Goal: Task Accomplishment & Management: Manage account settings

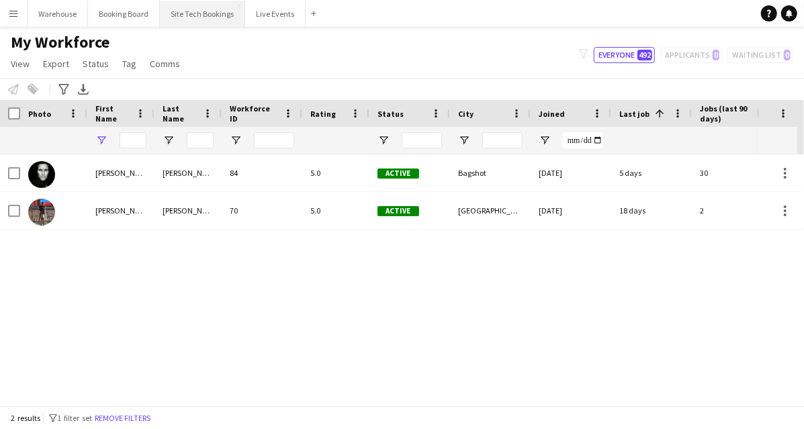
type input "*****"
click at [59, 11] on button "Warehouse Close" at bounding box center [58, 14] width 60 height 26
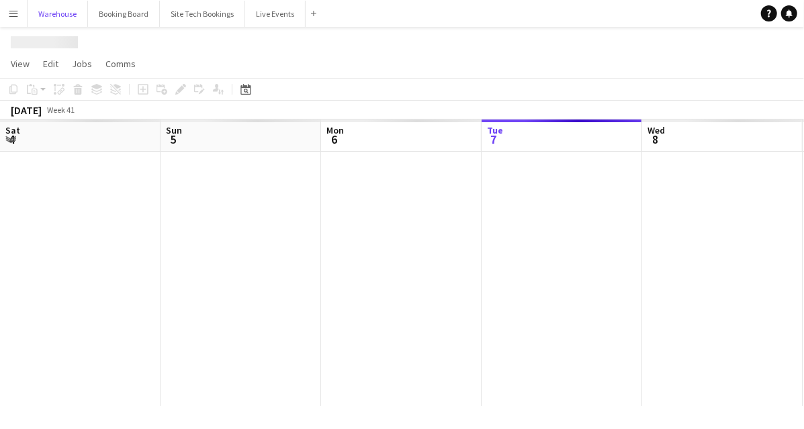
scroll to position [0, 321]
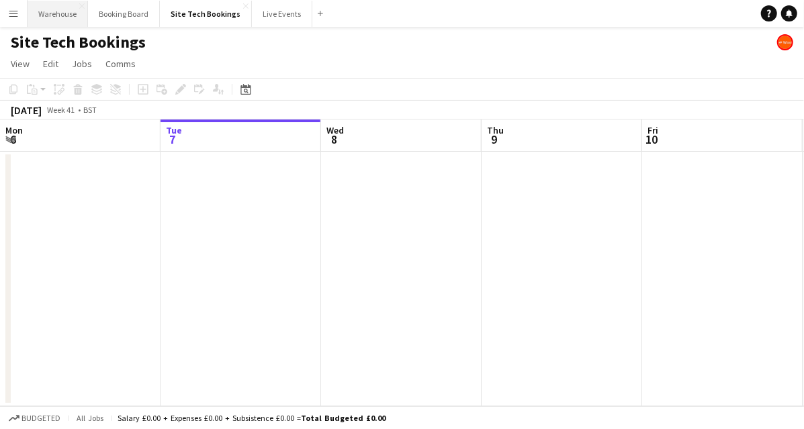
click at [78, 13] on button "Warehouse Close" at bounding box center [58, 14] width 60 height 26
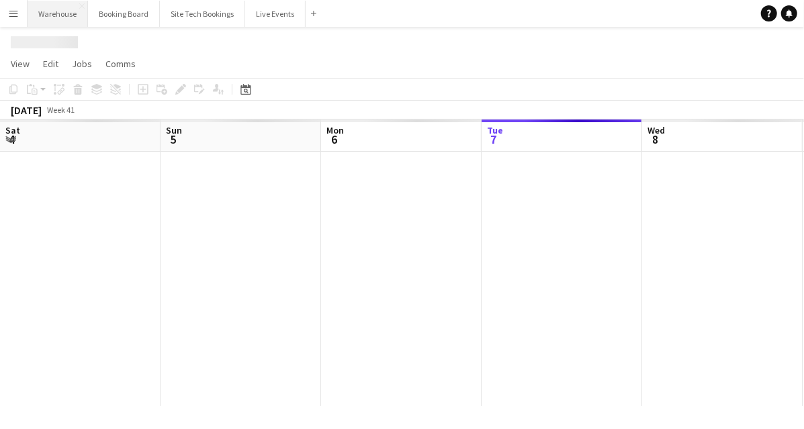
scroll to position [0, 321]
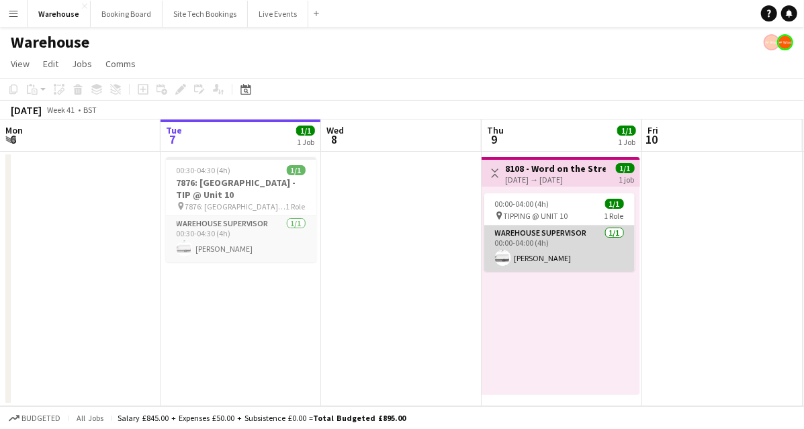
click at [556, 243] on app-card-role "Warehouse Supervisor 1/1 00:00-04:00 (4h) Alex Gill" at bounding box center [560, 249] width 151 height 46
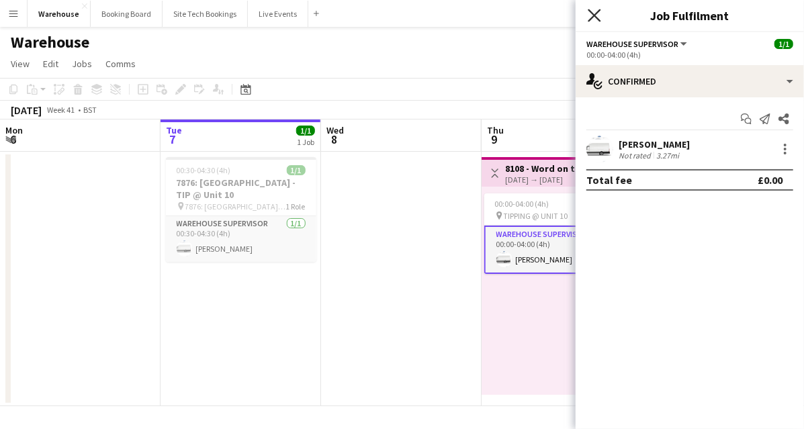
click at [593, 21] on icon "Close pop-in" at bounding box center [594, 15] width 13 height 13
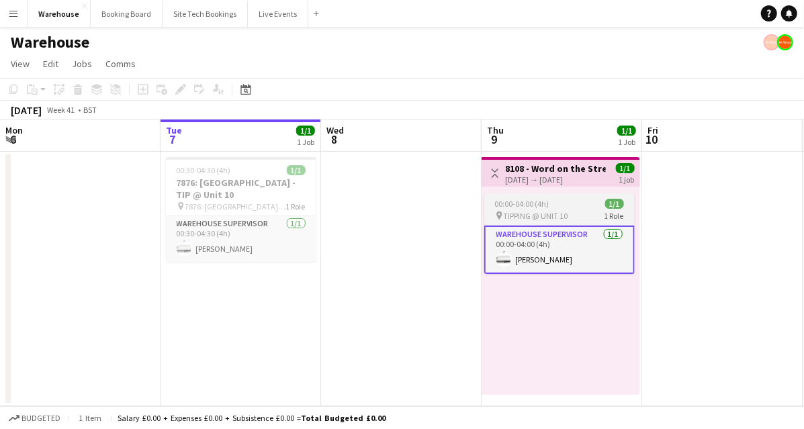
click at [403, 211] on app-date-cell at bounding box center [401, 279] width 161 height 255
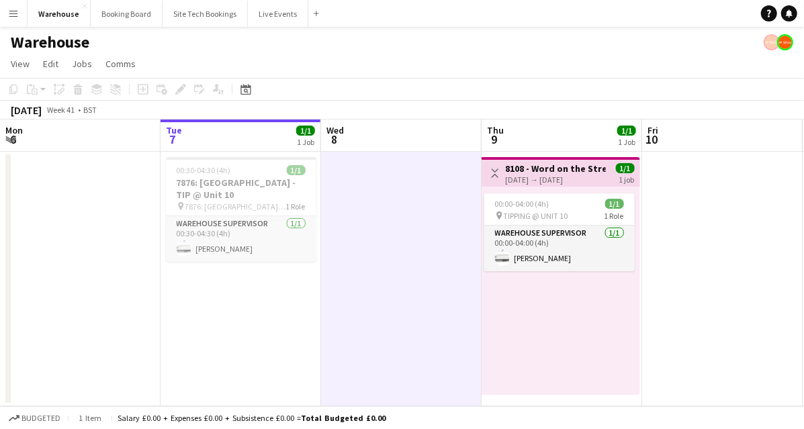
click at [534, 238] on app-card-role "Warehouse Supervisor 1/1 00:00-04:00 (4h) Alex Gill" at bounding box center [560, 249] width 151 height 46
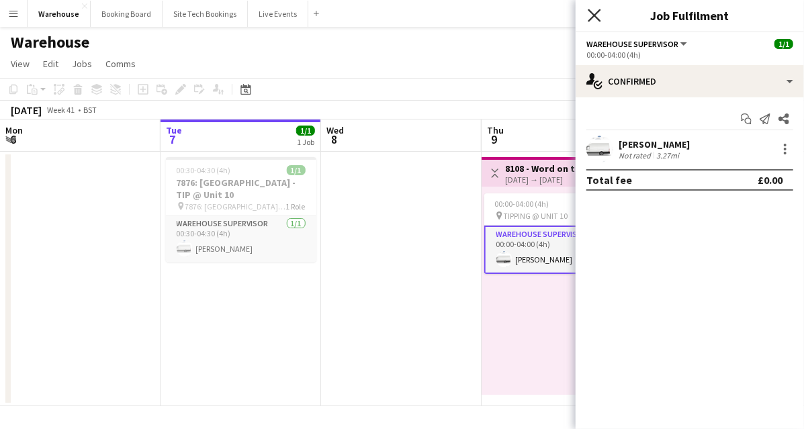
click at [597, 15] on icon at bounding box center [594, 15] width 13 height 13
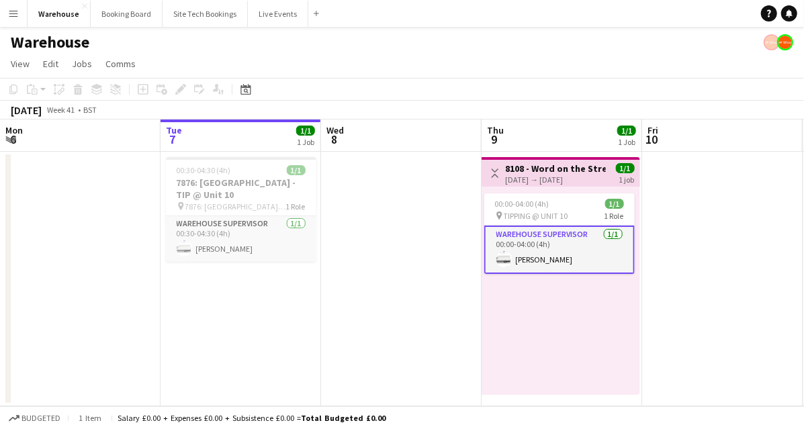
click at [551, 176] on div "09-10-2025 → 09-10-2025" at bounding box center [556, 180] width 100 height 10
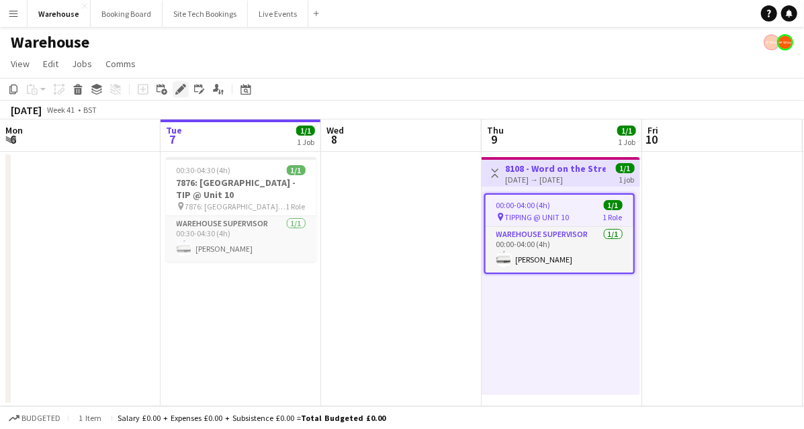
click at [181, 90] on icon at bounding box center [180, 89] width 7 height 7
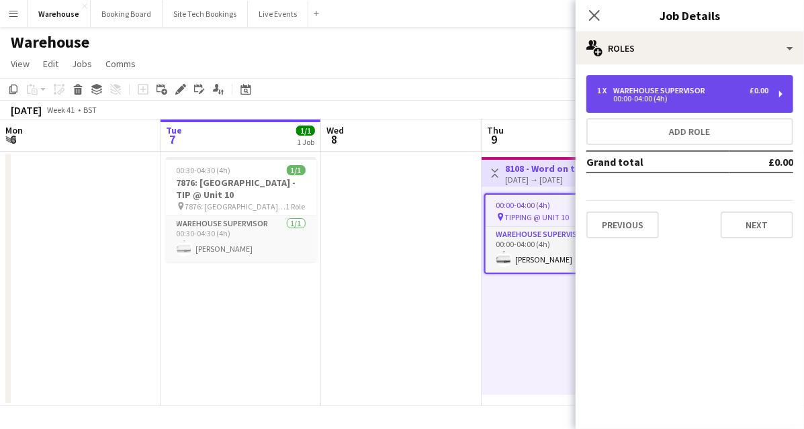
click at [700, 98] on div "00:00-04:00 (4h)" at bounding box center [682, 98] width 171 height 7
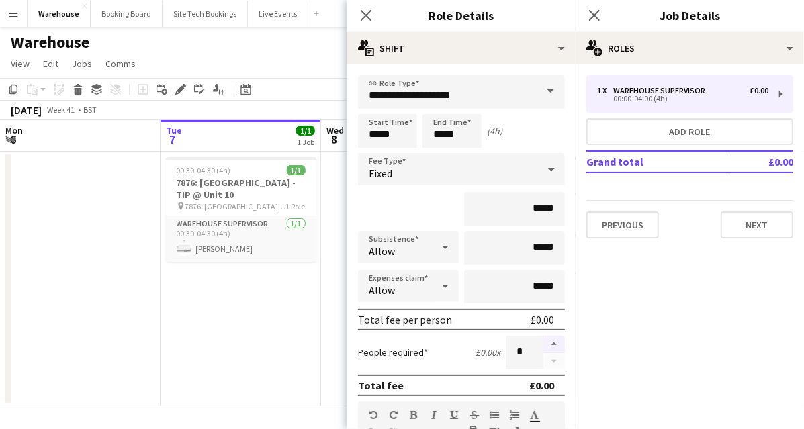
click at [546, 343] on button "button" at bounding box center [555, 344] width 22 height 17
type input "*"
click at [358, 17] on div "Close pop-in" at bounding box center [366, 15] width 38 height 31
click at [366, 11] on icon "Close pop-in" at bounding box center [366, 15] width 13 height 13
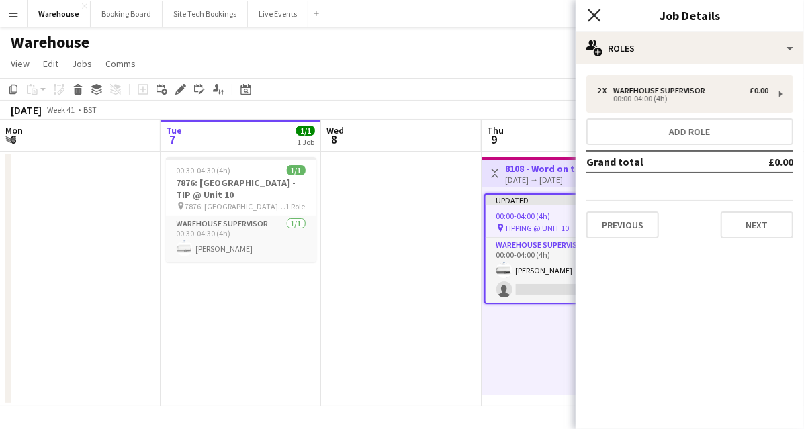
click at [596, 12] on icon "Close pop-in" at bounding box center [594, 15] width 13 height 13
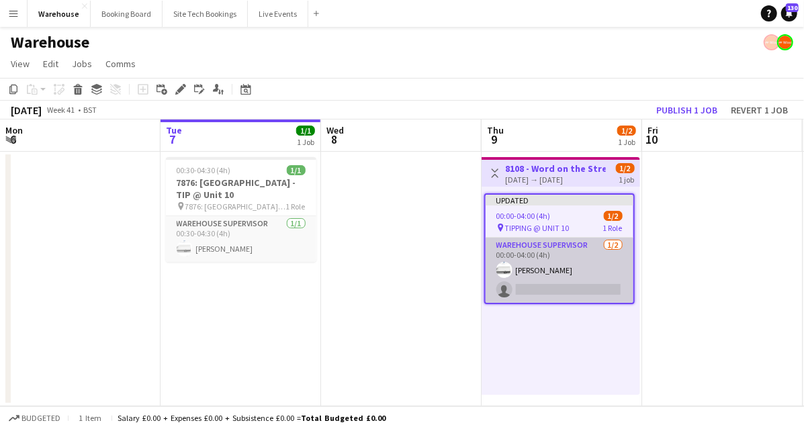
click at [581, 283] on app-card-role "Warehouse Supervisor 1/2 00:00-04:00 (4h) Alex Gill single-neutral-actions" at bounding box center [560, 270] width 148 height 65
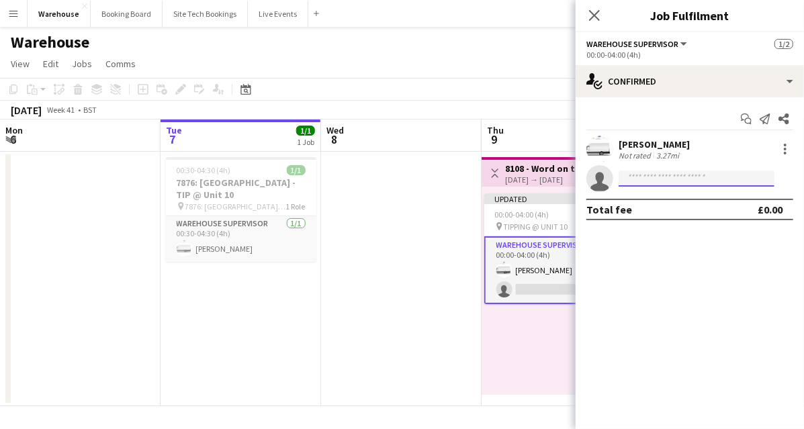
click at [629, 184] on input at bounding box center [697, 179] width 156 height 16
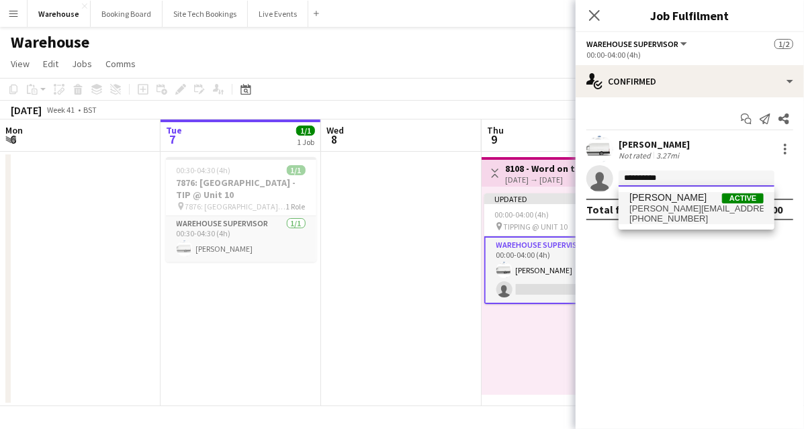
type input "**********"
click at [673, 206] on span "daniel@wiseproductions.co.uk" at bounding box center [697, 209] width 134 height 11
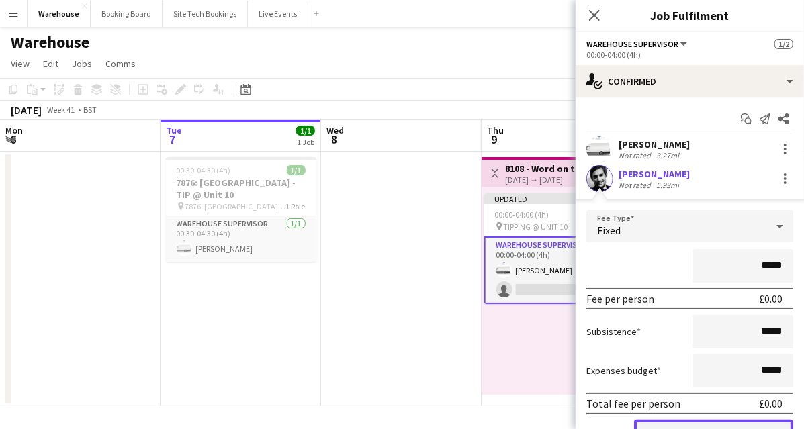
click at [714, 424] on button "Confirm" at bounding box center [713, 433] width 159 height 27
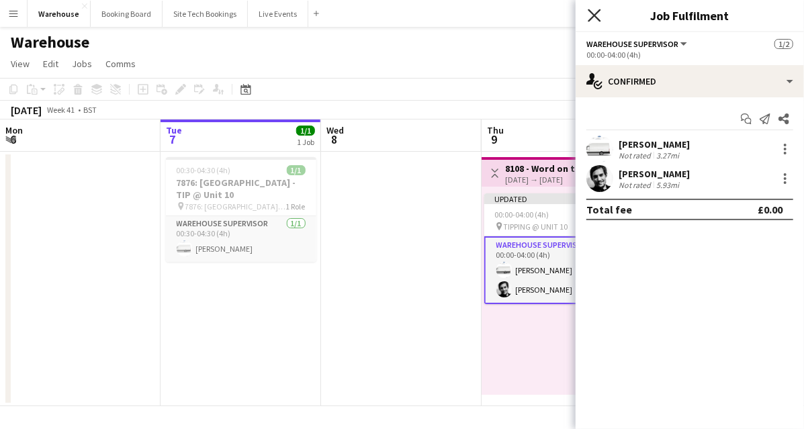
click at [595, 15] on icon at bounding box center [594, 15] width 13 height 13
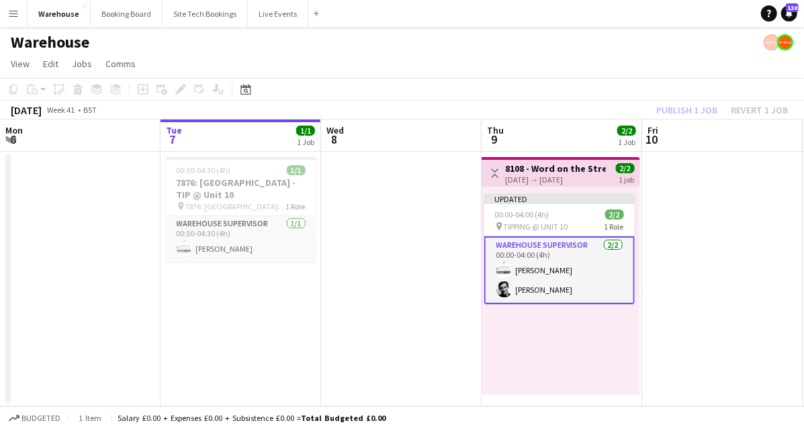
click at [723, 303] on app-date-cell at bounding box center [722, 279] width 161 height 255
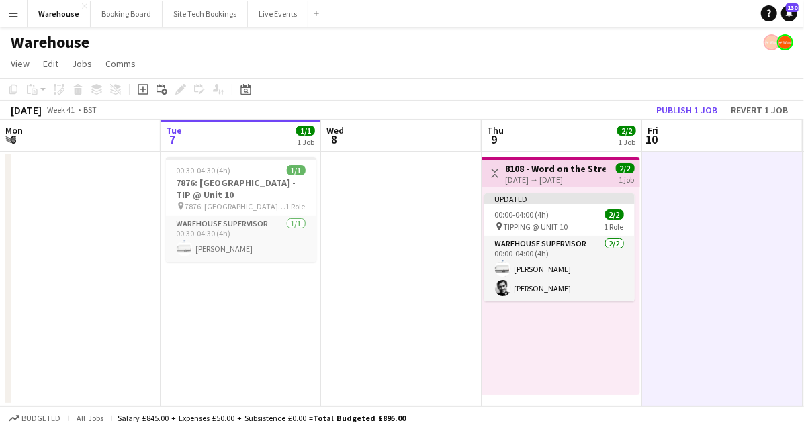
click at [562, 173] on h3 "8108 - Word on the Street UK @ Banqueting House - TIP @ UNIT 10" at bounding box center [556, 169] width 100 height 12
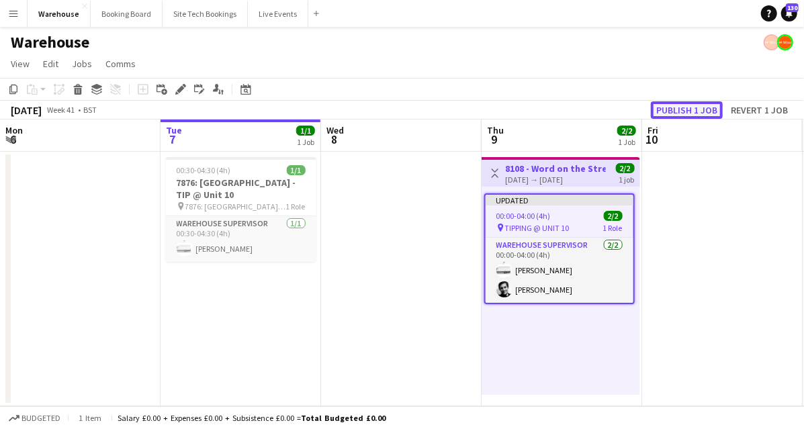
click at [702, 116] on button "Publish 1 job" at bounding box center [687, 109] width 72 height 17
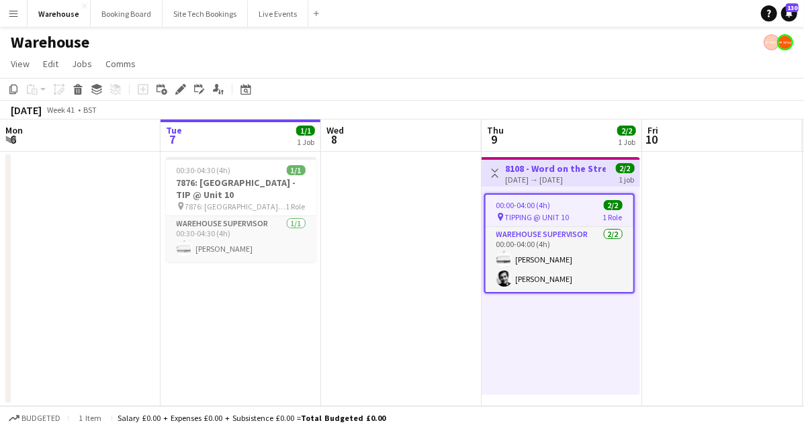
click at [698, 257] on app-date-cell at bounding box center [722, 279] width 161 height 255
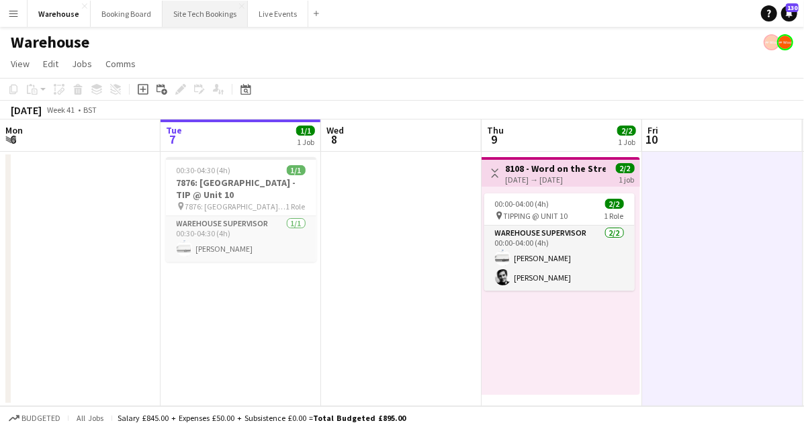
click at [200, 14] on button "Site Tech Bookings Close" at bounding box center [205, 14] width 85 height 26
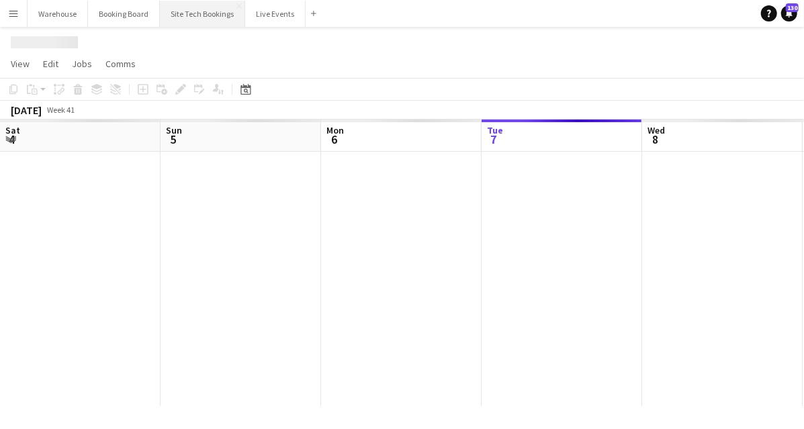
scroll to position [0, 321]
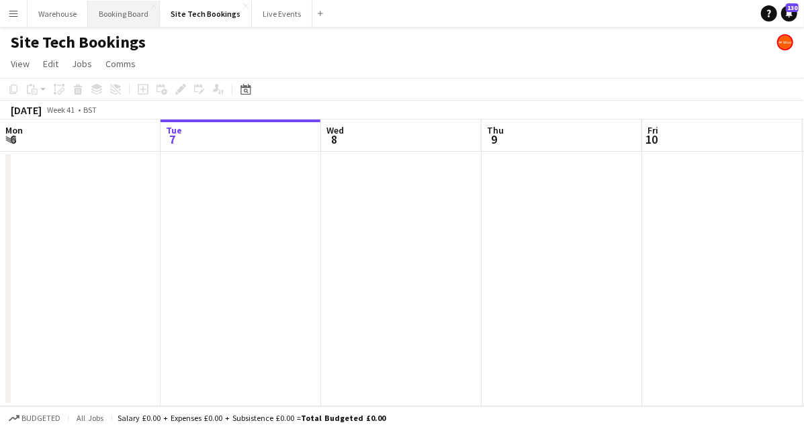
click at [115, 16] on button "Booking Board Close" at bounding box center [124, 14] width 72 height 26
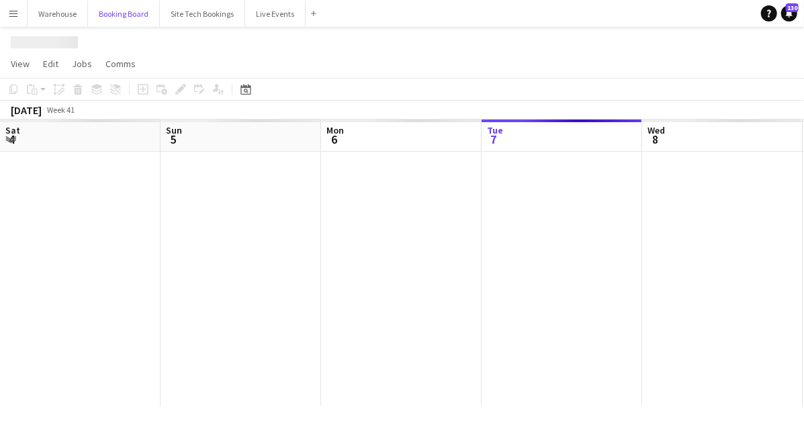
scroll to position [0, 321]
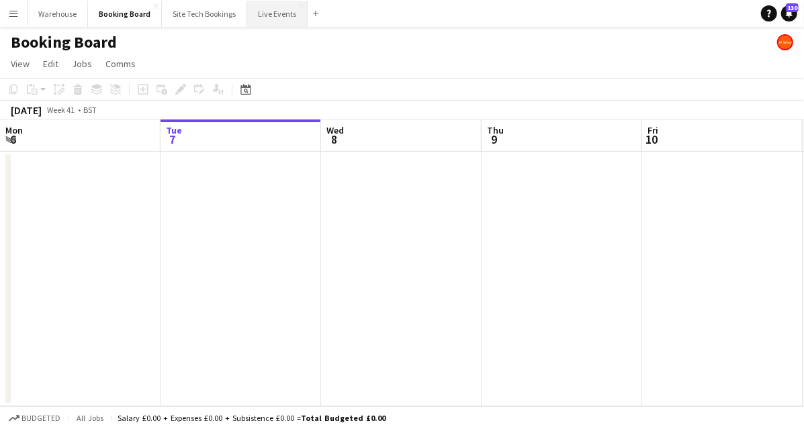
click at [270, 17] on button "Live Events Close" at bounding box center [277, 14] width 60 height 26
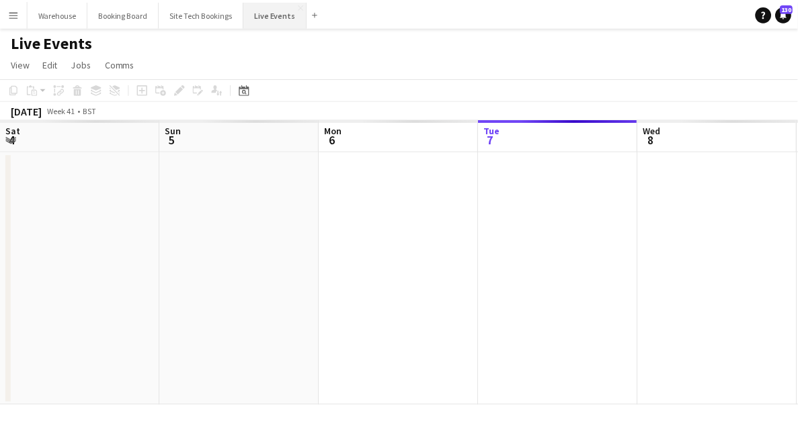
scroll to position [0, 321]
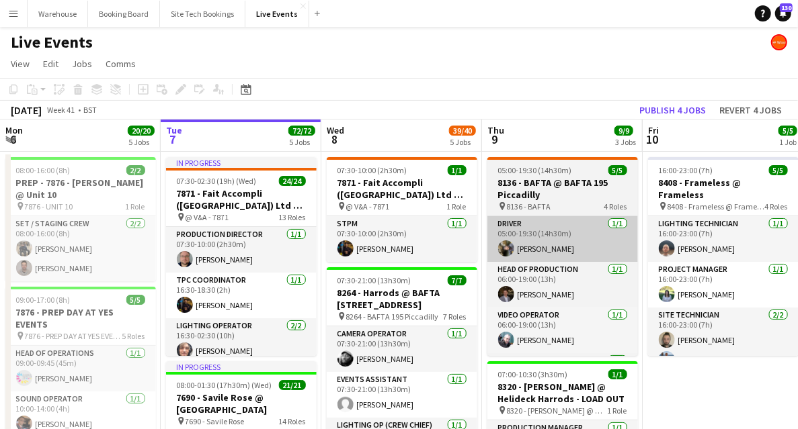
drag, startPoint x: 624, startPoint y: 251, endPoint x: 605, endPoint y: 246, distance: 19.6
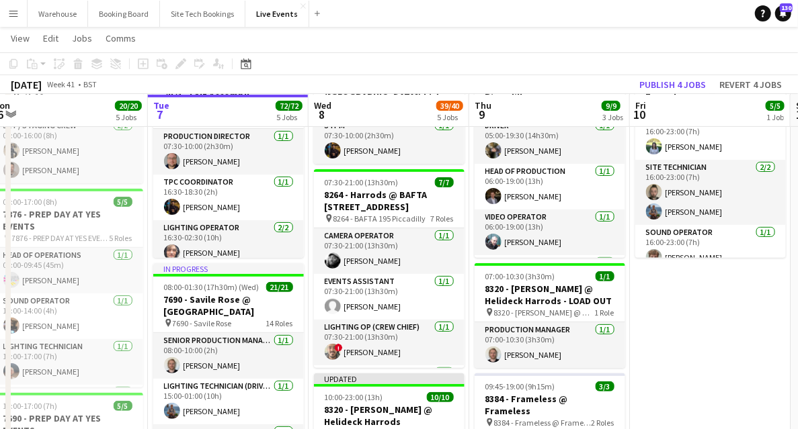
scroll to position [187, 0]
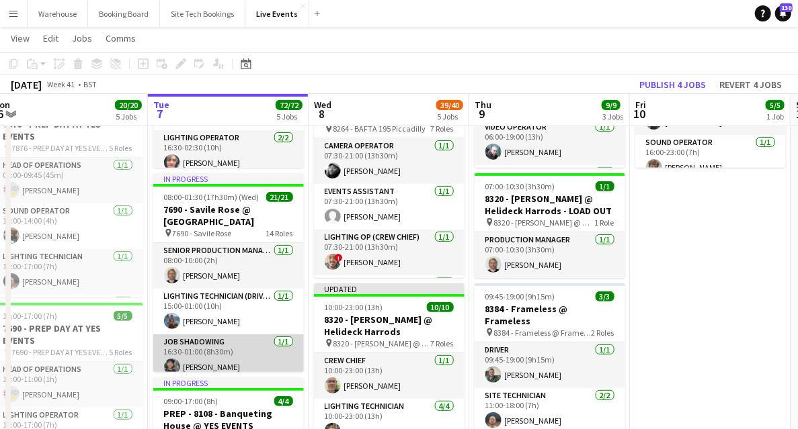
click at [212, 352] on app-card-role "Job Shadowing 1/1 16:30-01:00 (8h30m) Nadia Addada" at bounding box center [228, 358] width 151 height 46
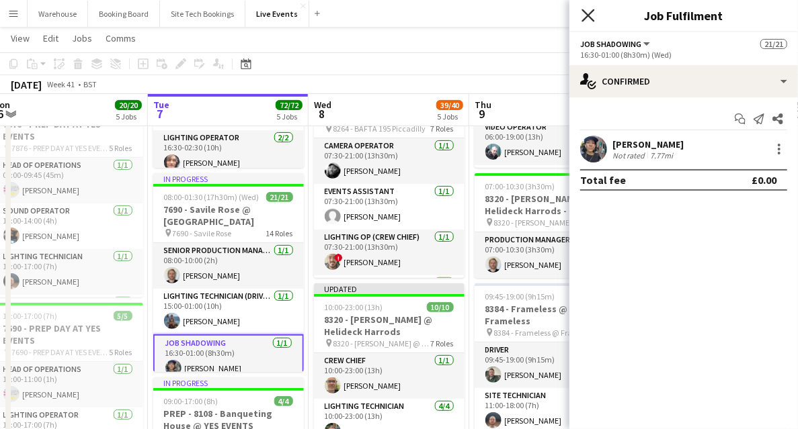
click at [588, 13] on icon "Close pop-in" at bounding box center [587, 15] width 13 height 13
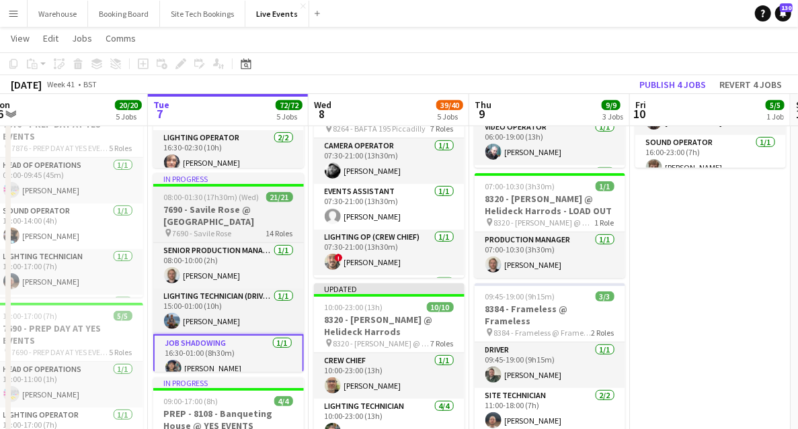
click at [223, 211] on h3 "7690 - Savile Rose @ [GEOGRAPHIC_DATA]" at bounding box center [228, 216] width 151 height 24
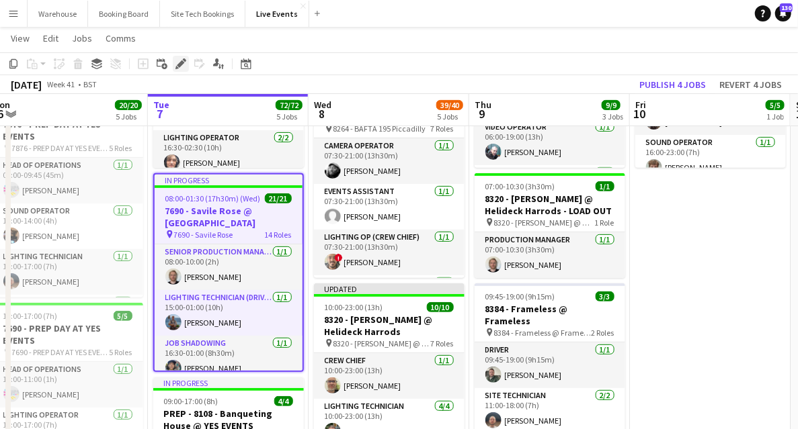
click at [177, 62] on icon "Edit" at bounding box center [180, 63] width 11 height 11
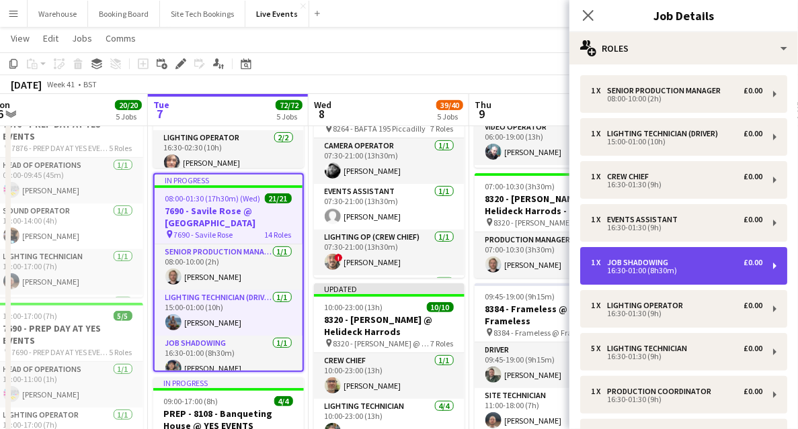
click at [649, 274] on div "16:30-01:00 (8h30m)" at bounding box center [676, 270] width 171 height 7
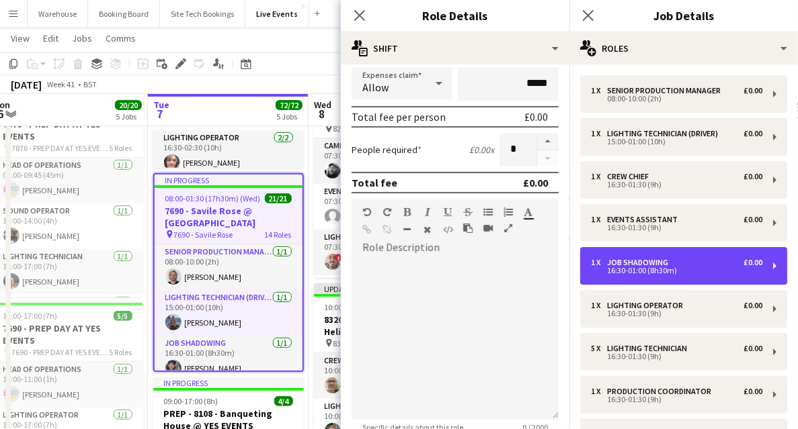
scroll to position [313, 0]
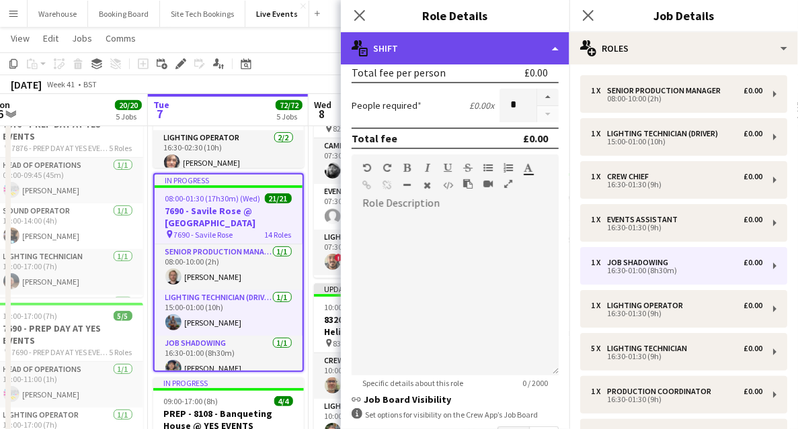
click at [398, 53] on div "multiple-actions-text Shift" at bounding box center [455, 48] width 228 height 32
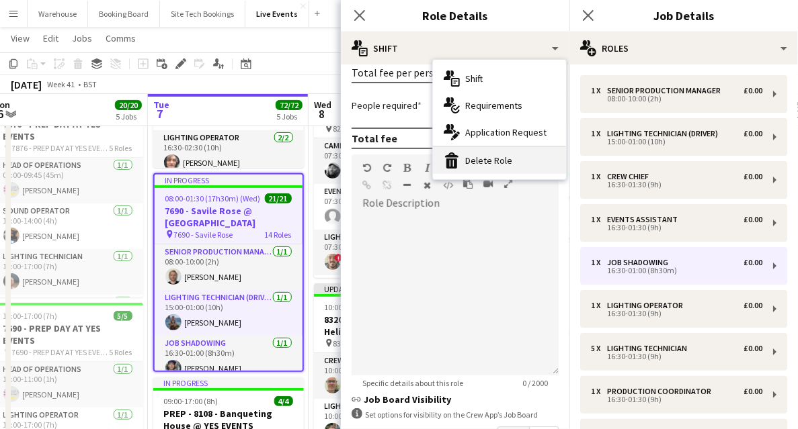
click at [489, 165] on div "bin-2 Delete Role" at bounding box center [499, 160] width 133 height 27
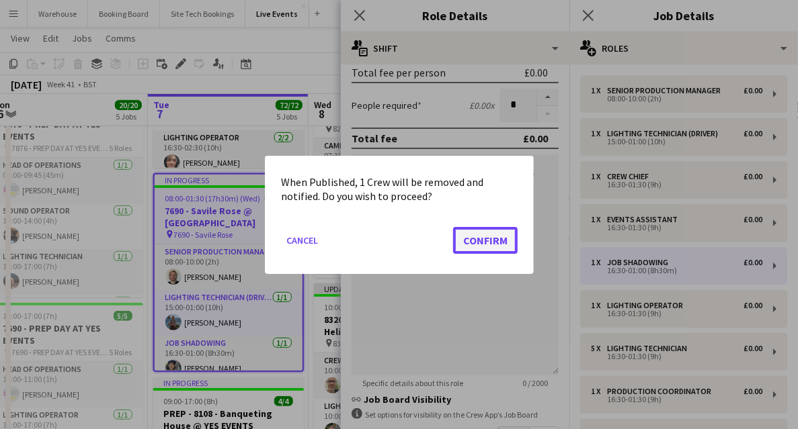
click at [478, 245] on button "Confirm" at bounding box center [485, 239] width 65 height 27
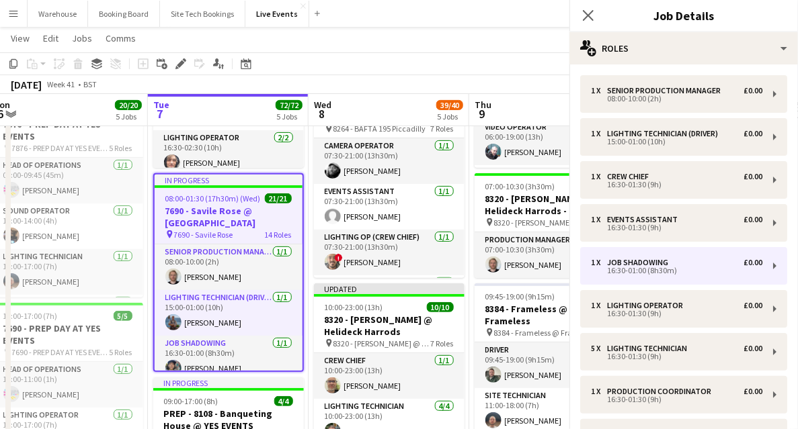
scroll to position [187, 0]
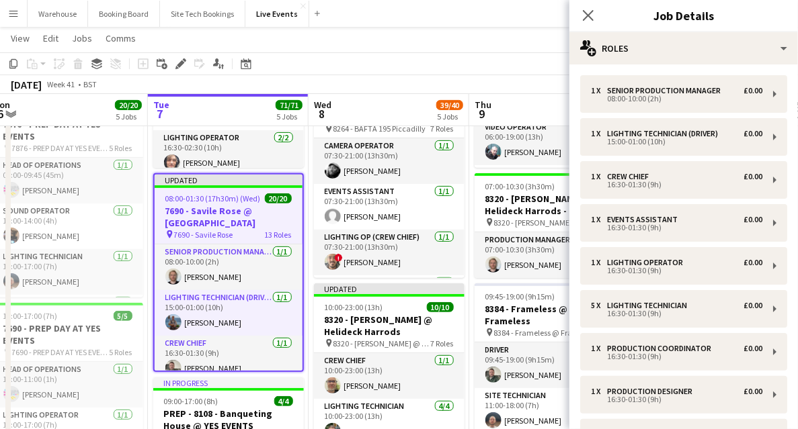
click at [597, 15] on div "Close pop-in" at bounding box center [588, 15] width 38 height 31
click at [589, 17] on icon at bounding box center [587, 15] width 13 height 13
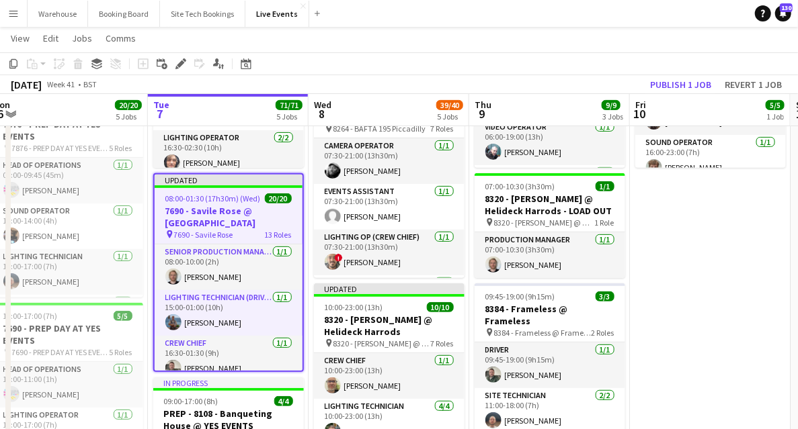
click at [217, 214] on h3 "7690 - Savile Rose @ [GEOGRAPHIC_DATA]" at bounding box center [229, 217] width 148 height 24
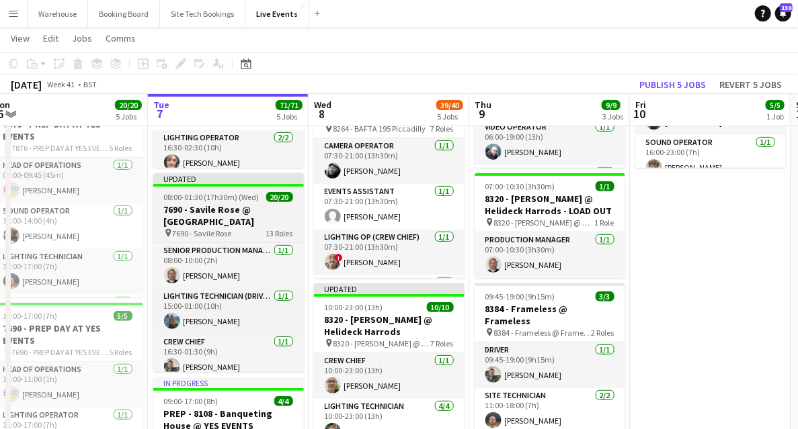
click at [239, 212] on h3 "7690 - Savile Rose @ [GEOGRAPHIC_DATA]" at bounding box center [228, 216] width 151 height 24
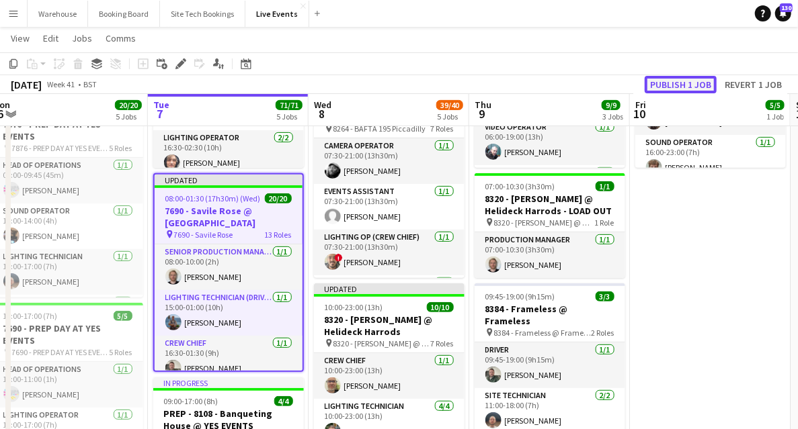
click at [667, 79] on button "Publish 1 job" at bounding box center [680, 84] width 72 height 17
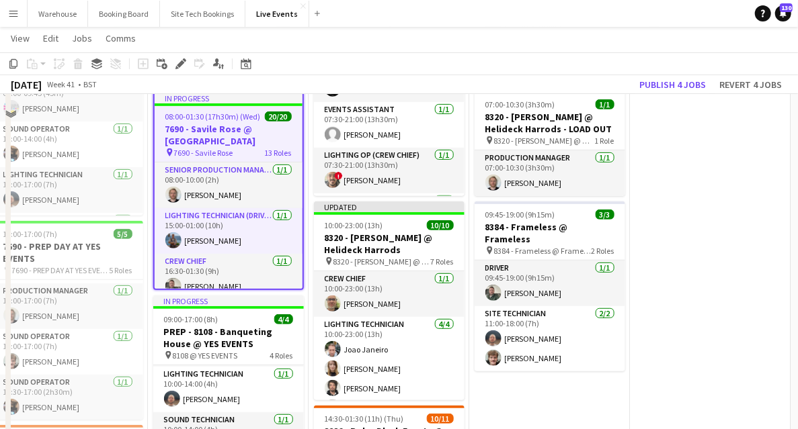
scroll to position [179, 0]
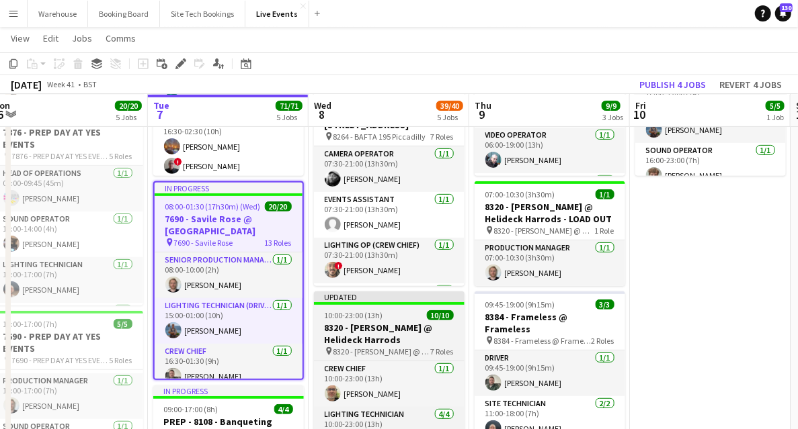
click at [355, 315] on span "10:00-23:00 (13h)" at bounding box center [354, 315] width 58 height 10
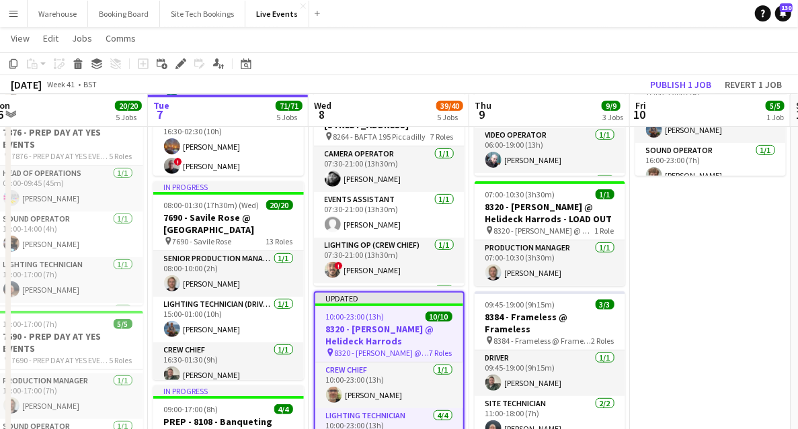
click at [360, 319] on span "10:00-23:00 (13h)" at bounding box center [355, 317] width 58 height 10
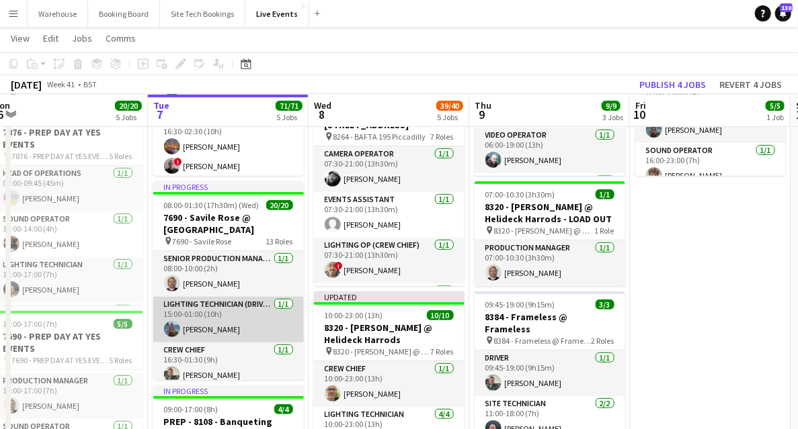
scroll to position [89, 0]
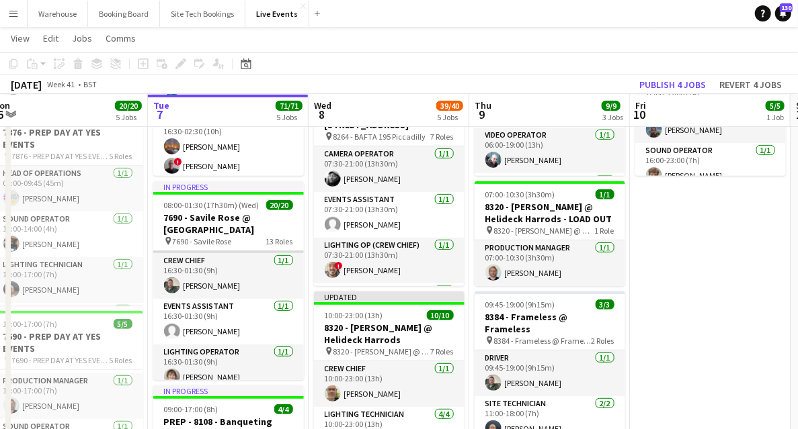
click at [229, 317] on app-card-role "Events Assistant 1/1 16:30-01:30 (9h) Claudia Rister" at bounding box center [228, 322] width 151 height 46
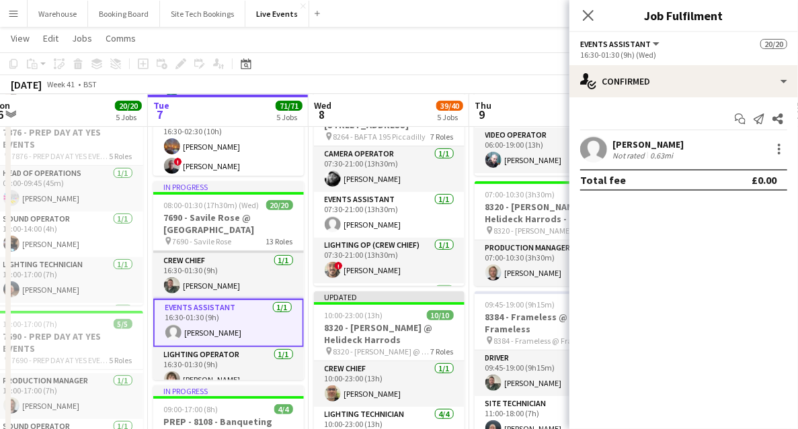
click at [229, 317] on app-card-role "Events Assistant 1/1 16:30-01:30 (9h) Claudia Rister" at bounding box center [228, 323] width 151 height 48
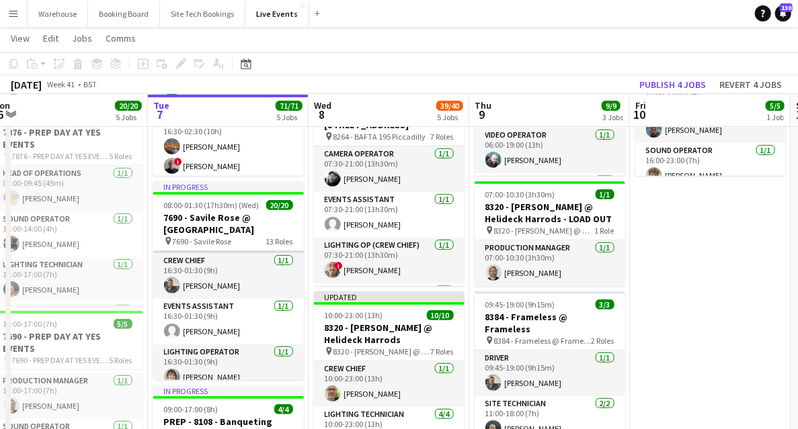
click at [229, 317] on app-card-role "Events Assistant 1/1 16:30-01:30 (9h) Claudia Rister" at bounding box center [228, 322] width 151 height 46
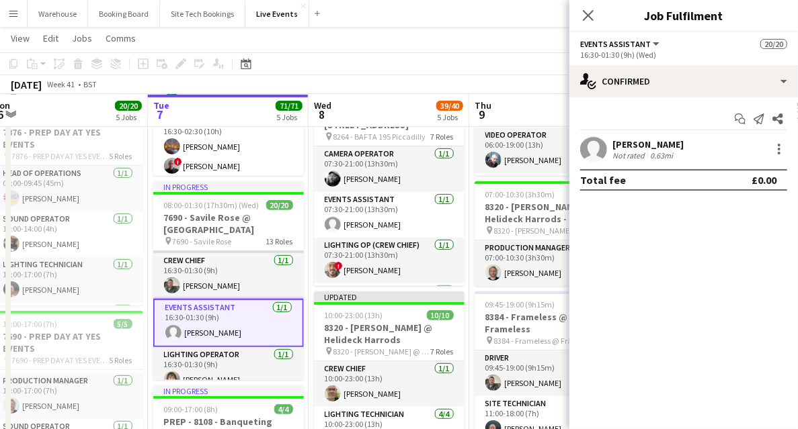
click at [229, 317] on app-card-role "Events Assistant 1/1 16:30-01:30 (9h) Claudia Rister" at bounding box center [228, 323] width 151 height 48
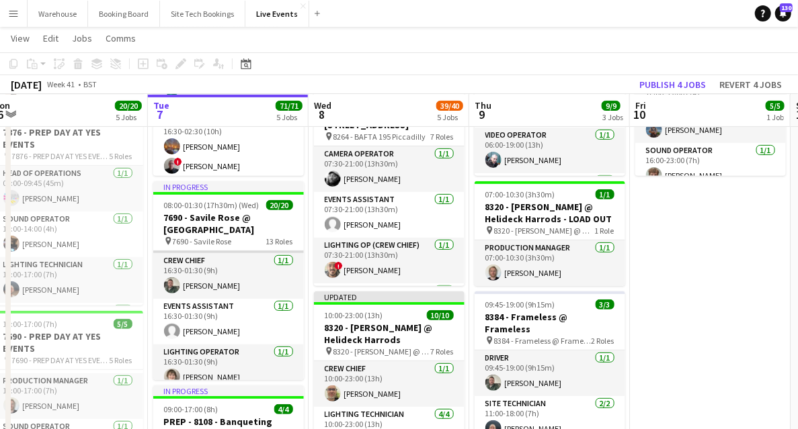
click at [229, 317] on app-card-role "Events Assistant 1/1 16:30-01:30 (9h) Claudia Rister" at bounding box center [228, 322] width 151 height 46
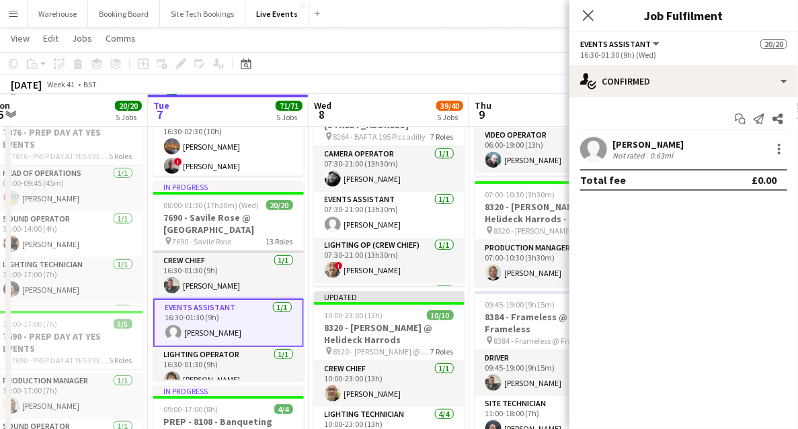
click at [229, 317] on app-card-role "Events Assistant 1/1 16:30-01:30 (9h) Claudia Rister" at bounding box center [228, 323] width 151 height 48
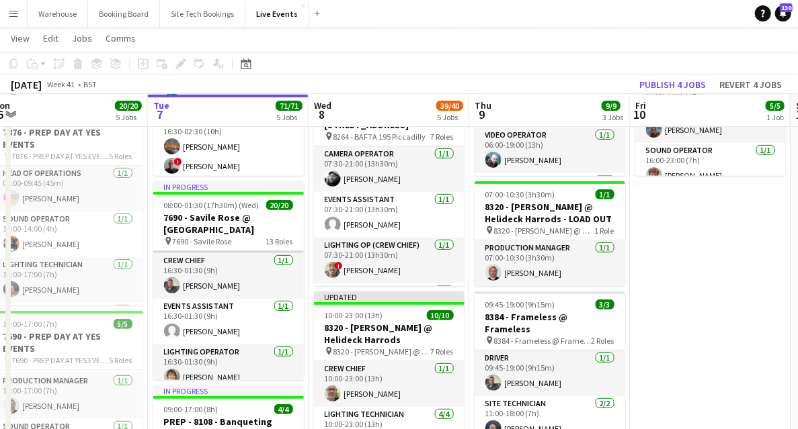
click at [229, 317] on app-card-role "Events Assistant 1/1 16:30-01:30 (9h) Claudia Rister" at bounding box center [228, 322] width 151 height 46
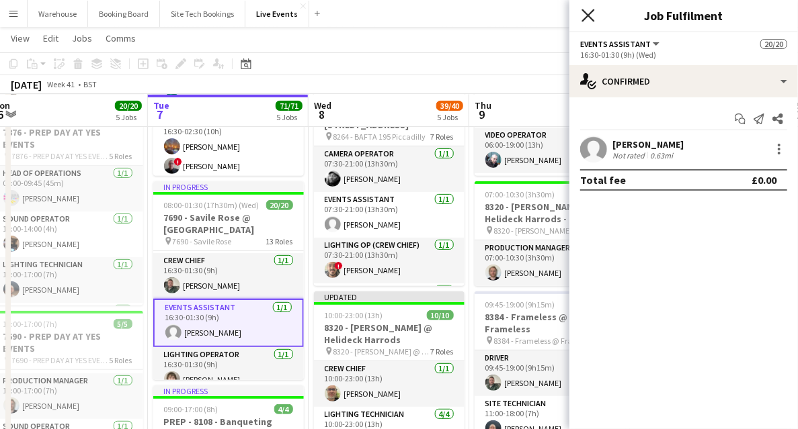
click at [585, 11] on icon at bounding box center [587, 15] width 13 height 13
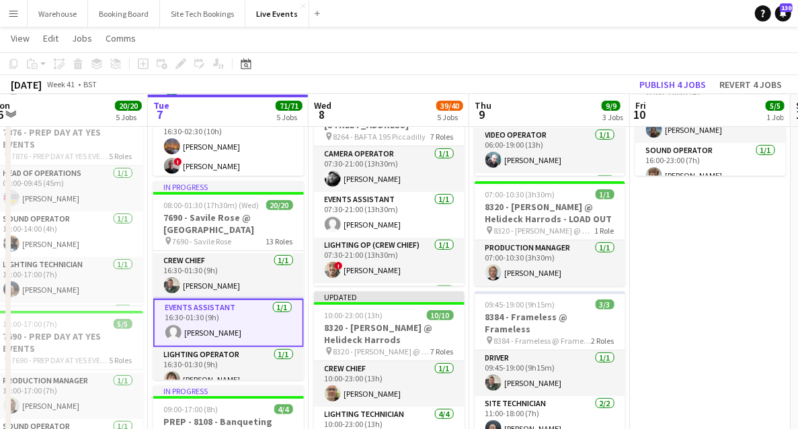
click at [585, 13] on app-navbar "Menu Boards Boards Boards All jobs Status Workforce Workforce My Workforce Recr…" at bounding box center [399, 13] width 798 height 27
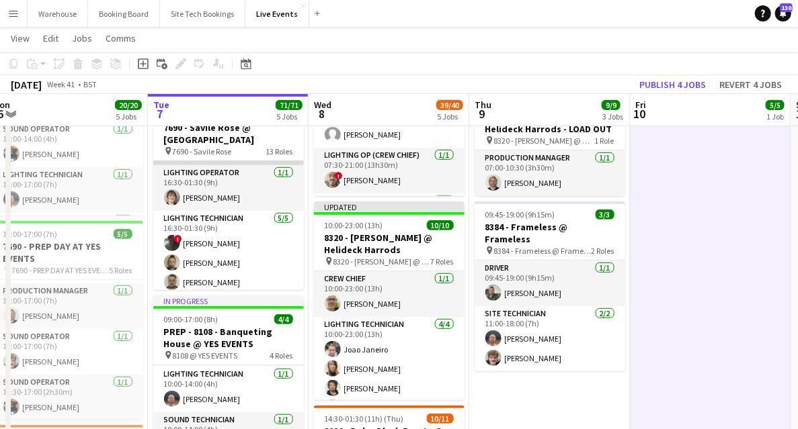
scroll to position [0, 0]
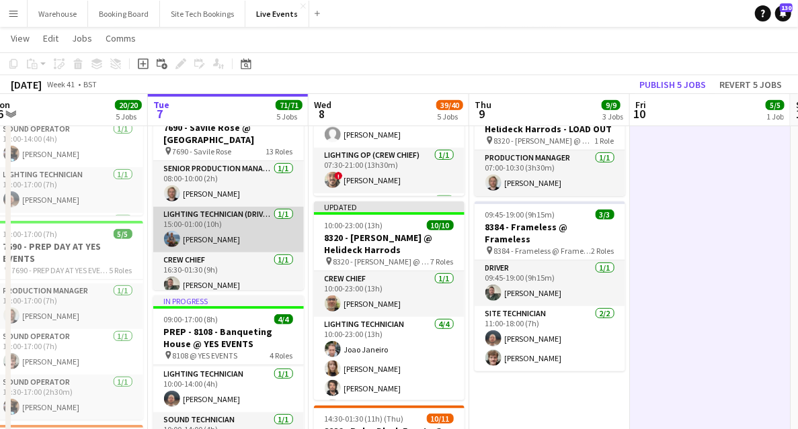
drag, startPoint x: 212, startPoint y: 223, endPoint x: 223, endPoint y: 235, distance: 16.2
click at [212, 223] on app-card-role "Lighting Technician (Driver) 1/1 15:00-01:00 (10h) Tom Slade" at bounding box center [228, 230] width 151 height 46
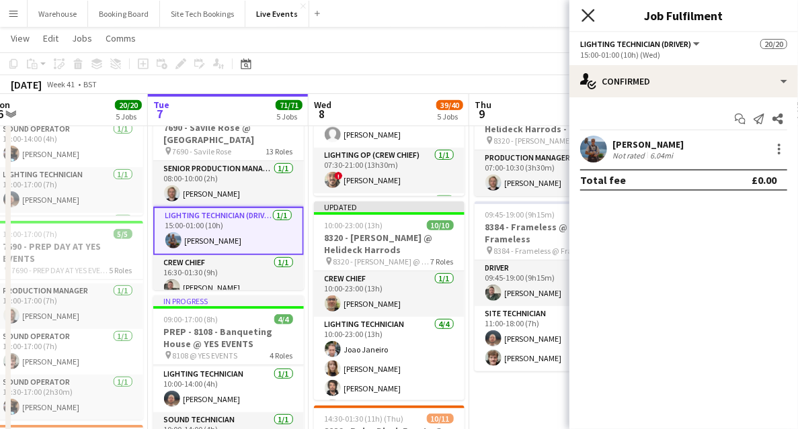
click at [592, 15] on icon "Close pop-in" at bounding box center [587, 15] width 13 height 13
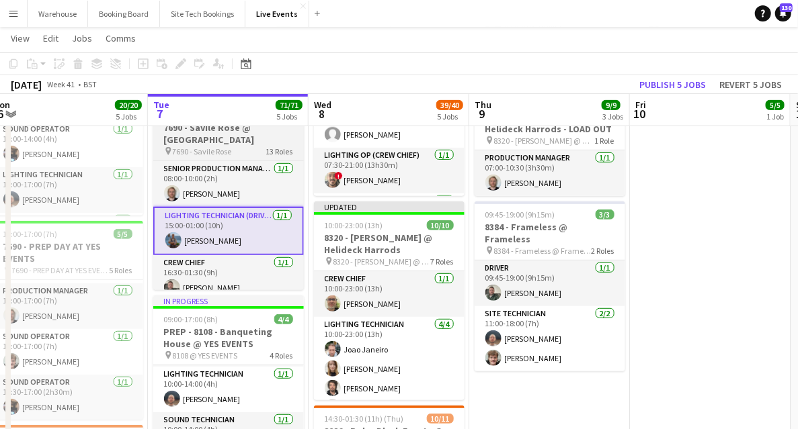
click at [208, 133] on h3 "7690 - Savile Rose @ [GEOGRAPHIC_DATA]" at bounding box center [228, 134] width 151 height 24
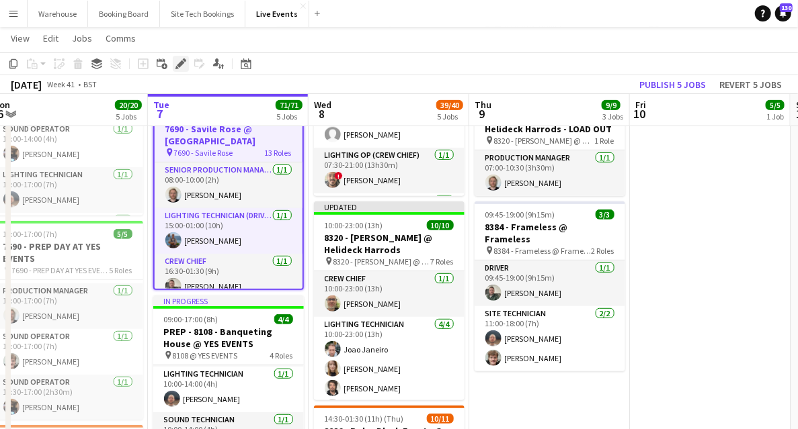
click at [179, 66] on icon at bounding box center [180, 63] width 7 height 7
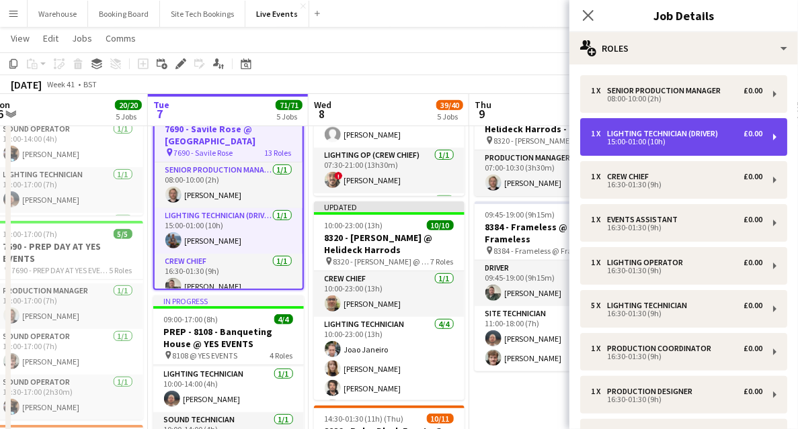
click at [679, 140] on div "15:00-01:00 (10h)" at bounding box center [676, 141] width 171 height 7
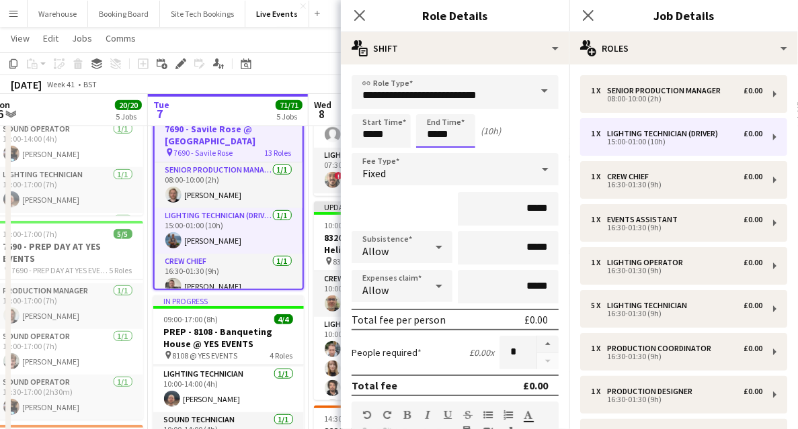
click at [450, 132] on input "*****" at bounding box center [445, 131] width 59 height 34
click at [433, 154] on div at bounding box center [432, 154] width 27 height 13
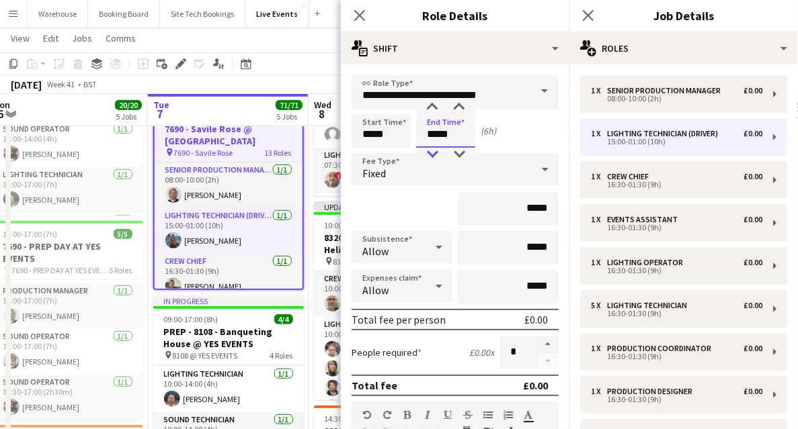
click at [433, 154] on div at bounding box center [432, 154] width 27 height 13
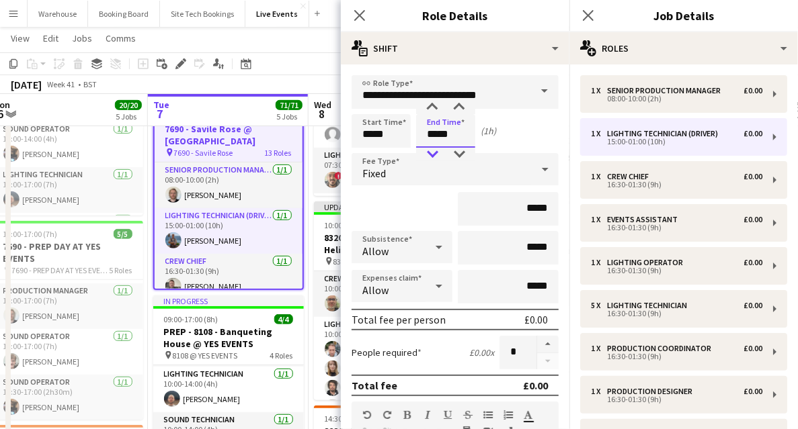
click at [433, 154] on div at bounding box center [432, 154] width 27 height 13
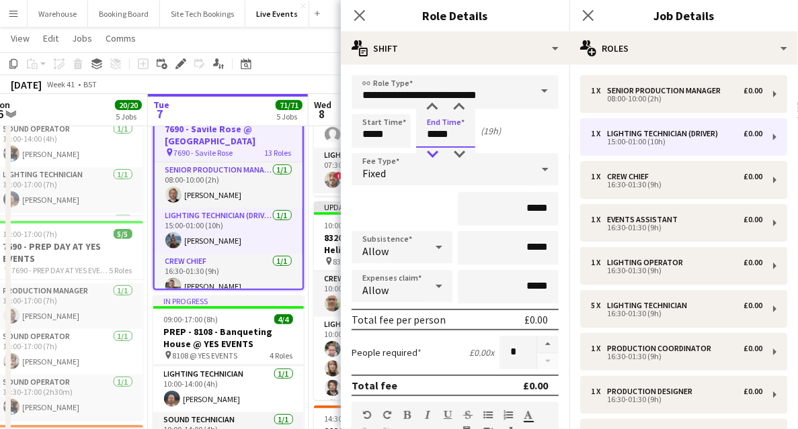
click at [433, 154] on div at bounding box center [432, 154] width 27 height 13
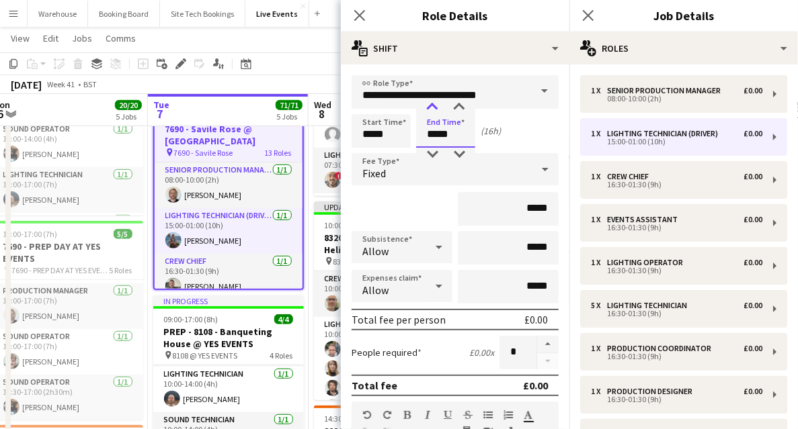
click at [431, 110] on div at bounding box center [432, 107] width 27 height 13
click at [431, 112] on div at bounding box center [432, 107] width 27 height 13
click at [430, 113] on div at bounding box center [432, 107] width 27 height 13
click at [430, 114] on div at bounding box center [432, 107] width 27 height 13
click at [429, 113] on div at bounding box center [432, 107] width 27 height 13
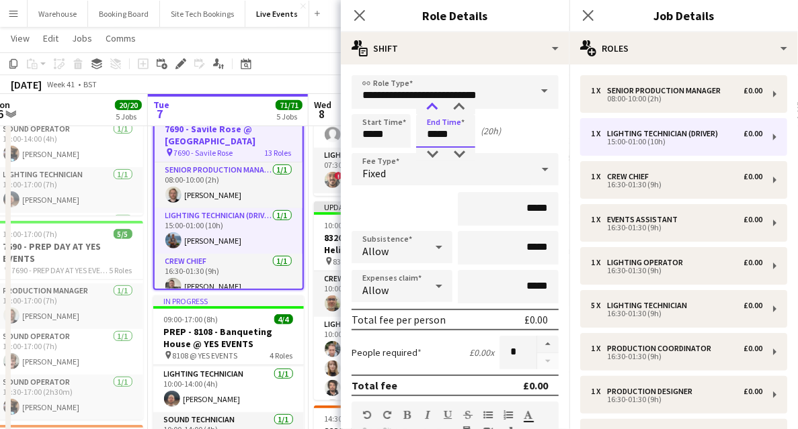
click at [429, 113] on div at bounding box center [432, 107] width 27 height 13
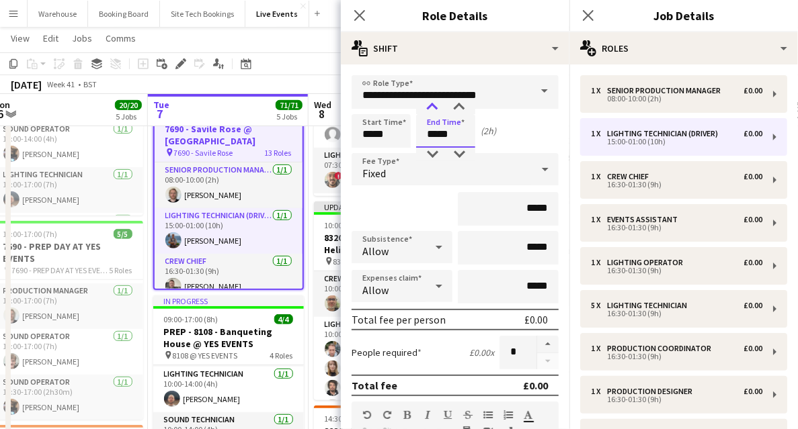
click at [429, 113] on div at bounding box center [432, 107] width 27 height 13
click at [456, 106] on div at bounding box center [459, 107] width 27 height 13
type input "*****"
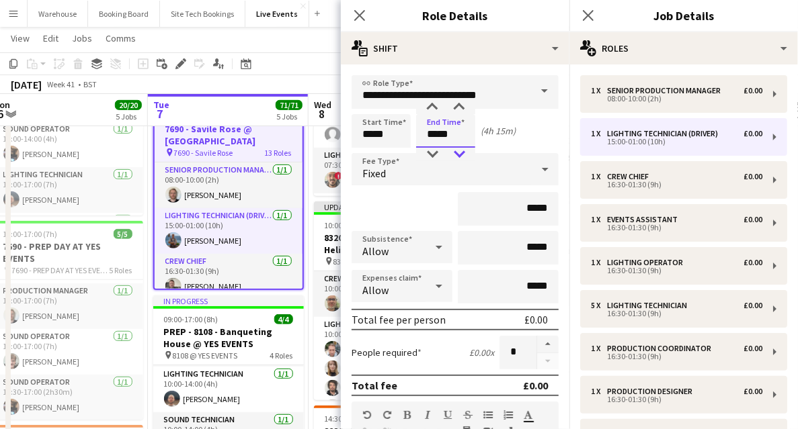
click at [458, 156] on div at bounding box center [459, 154] width 27 height 13
click at [359, 13] on icon at bounding box center [359, 15] width 13 height 13
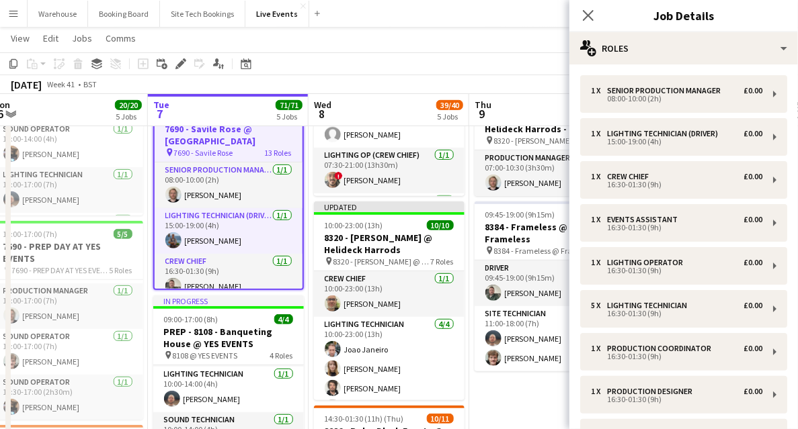
click at [222, 132] on h3 "7690 - Savile Rose @ [GEOGRAPHIC_DATA]" at bounding box center [229, 135] width 148 height 24
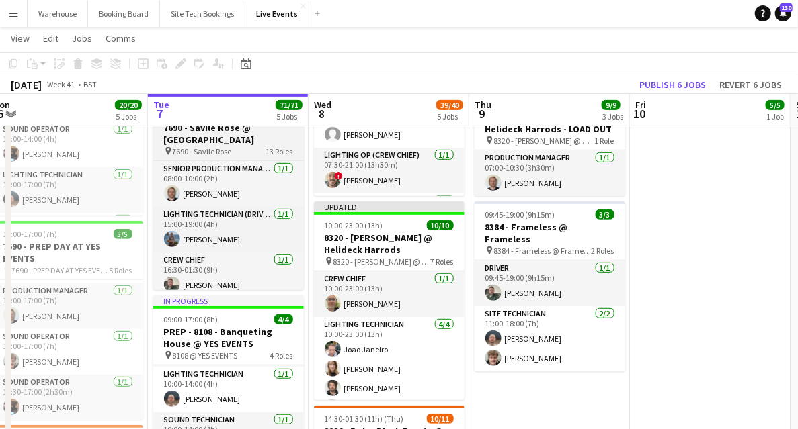
click at [216, 140] on h3 "7690 - Savile Rose @ [GEOGRAPHIC_DATA]" at bounding box center [228, 134] width 151 height 24
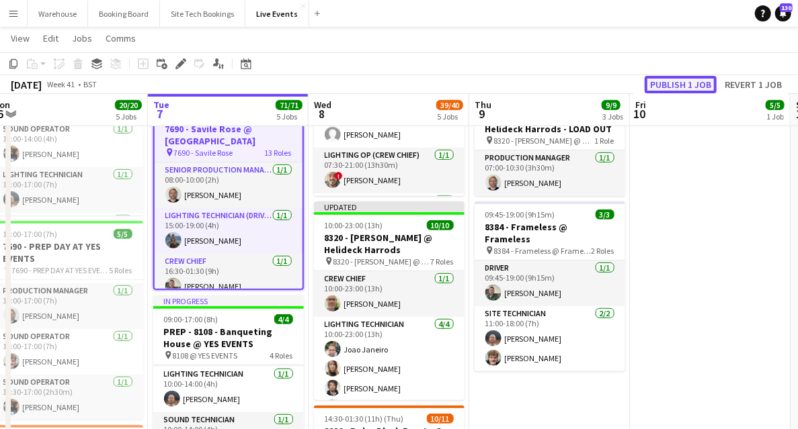
click at [693, 87] on button "Publish 1 job" at bounding box center [680, 84] width 72 height 17
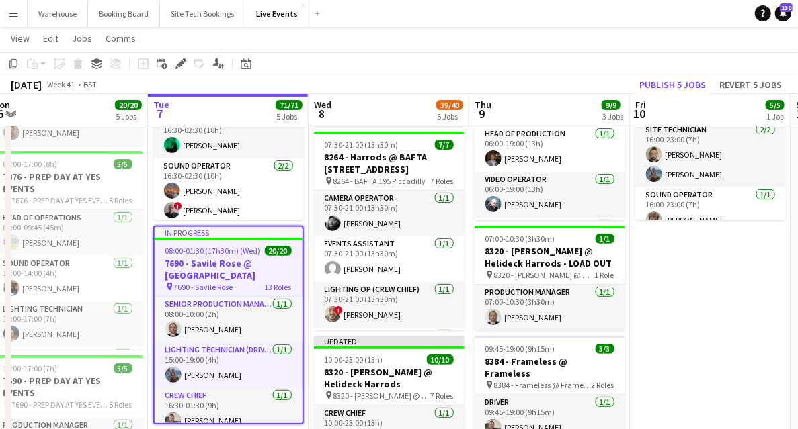
click at [230, 267] on h3 "7690 - Savile Rose @ [GEOGRAPHIC_DATA]" at bounding box center [229, 269] width 148 height 24
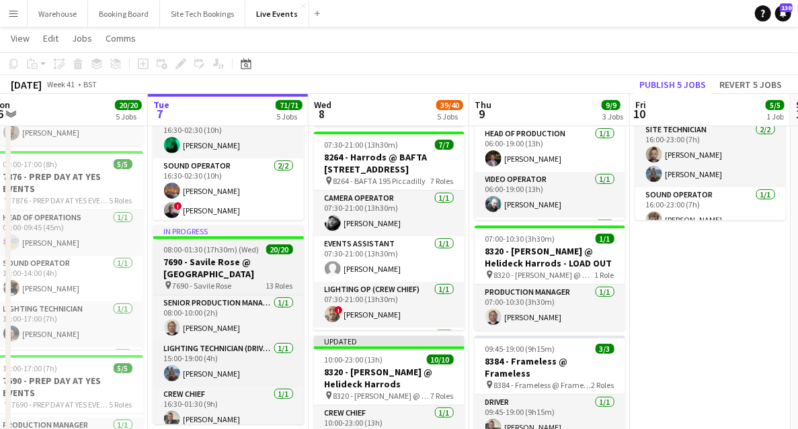
click at [230, 267] on h3 "7690 - Savile Rose @ [GEOGRAPHIC_DATA]" at bounding box center [228, 268] width 151 height 24
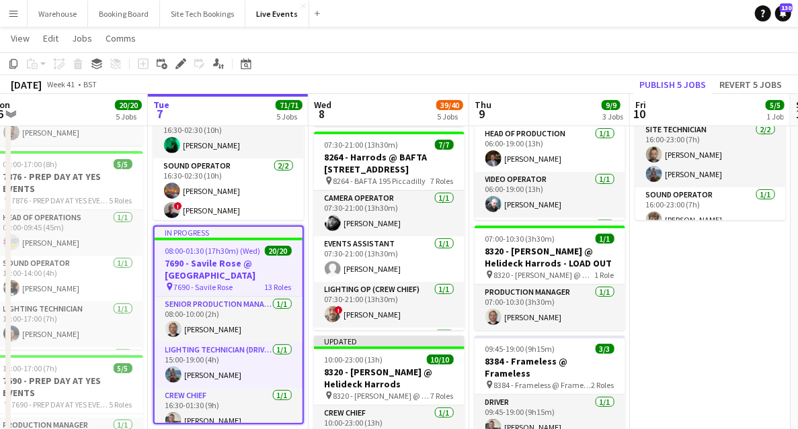
click at [183, 70] on div "Edit" at bounding box center [181, 64] width 16 height 16
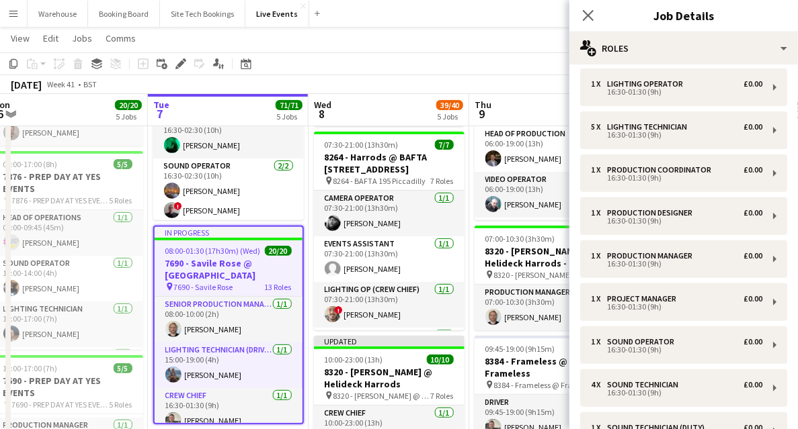
scroll to position [335, 0]
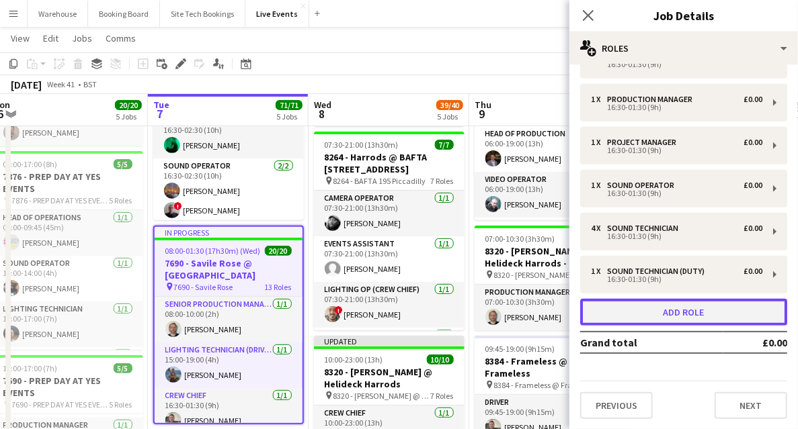
click at [671, 314] on button "Add role" at bounding box center [683, 312] width 207 height 27
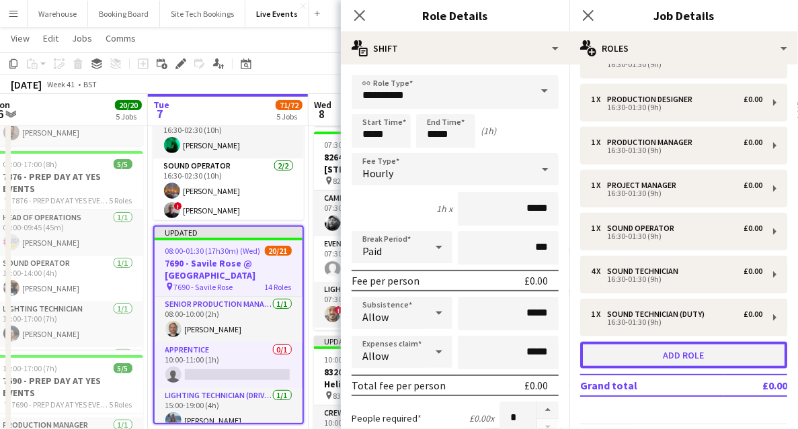
scroll to position [378, 0]
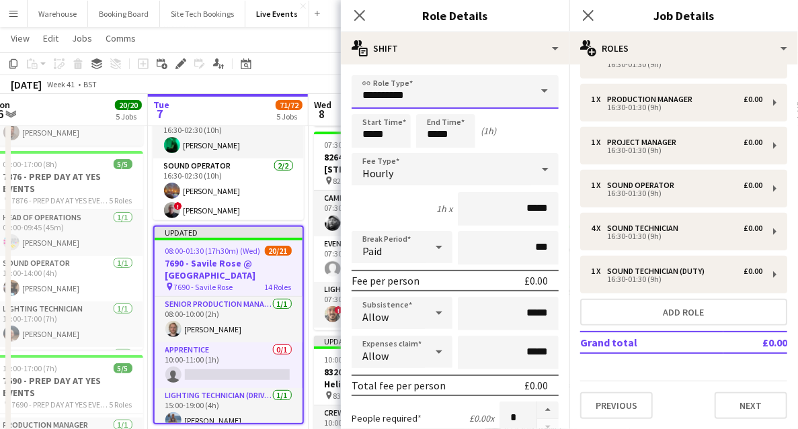
click at [419, 85] on input "**********" at bounding box center [454, 92] width 207 height 34
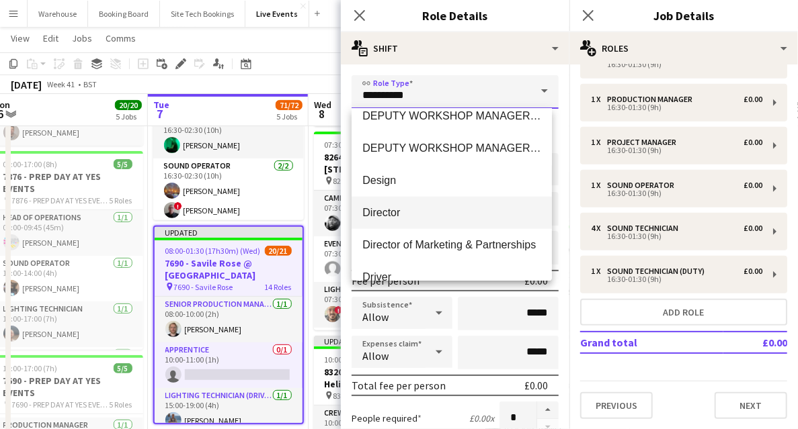
scroll to position [672, 0]
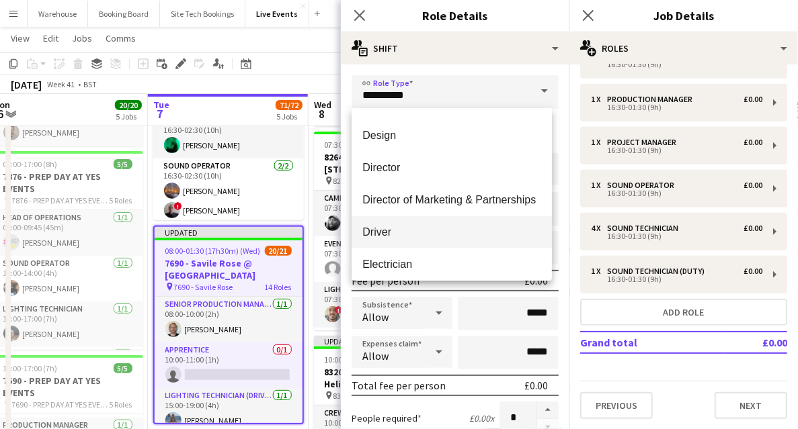
click at [374, 239] on span "Driver" at bounding box center [451, 232] width 179 height 13
type input "******"
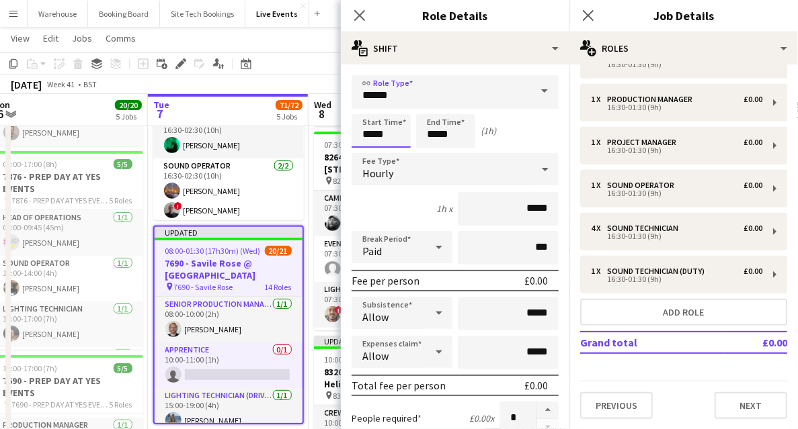
click at [367, 128] on input "*****" at bounding box center [380, 131] width 59 height 34
click at [369, 107] on div at bounding box center [367, 107] width 27 height 13
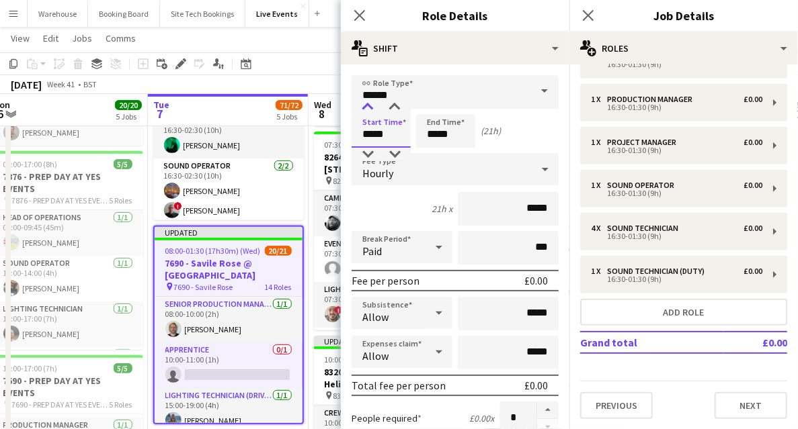
click at [369, 107] on div at bounding box center [367, 107] width 27 height 13
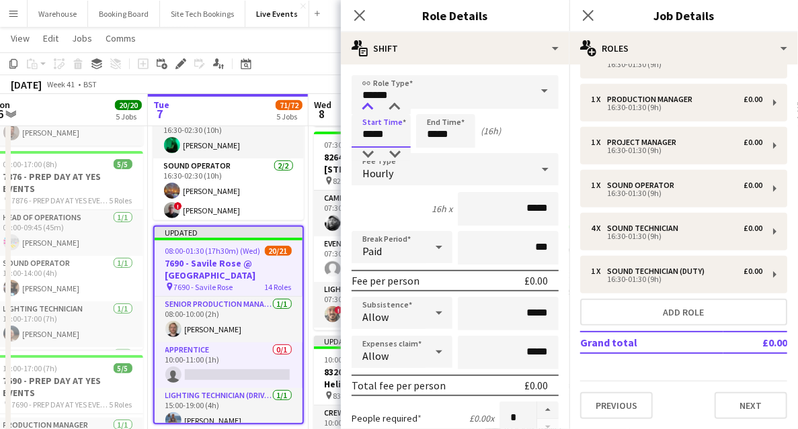
click at [369, 107] on div at bounding box center [367, 107] width 27 height 13
click at [386, 108] on div at bounding box center [394, 107] width 27 height 13
click at [387, 109] on div at bounding box center [394, 107] width 27 height 13
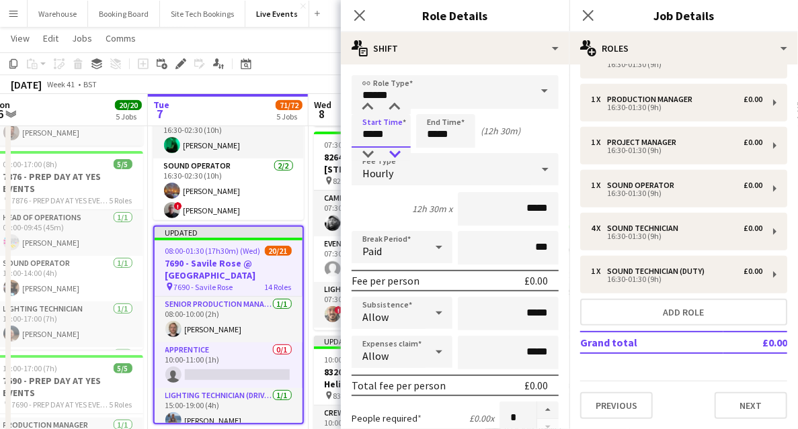
type input "*****"
click at [398, 153] on div at bounding box center [394, 154] width 27 height 13
click at [437, 126] on input "*****" at bounding box center [445, 131] width 59 height 34
click at [431, 106] on div at bounding box center [432, 107] width 27 height 13
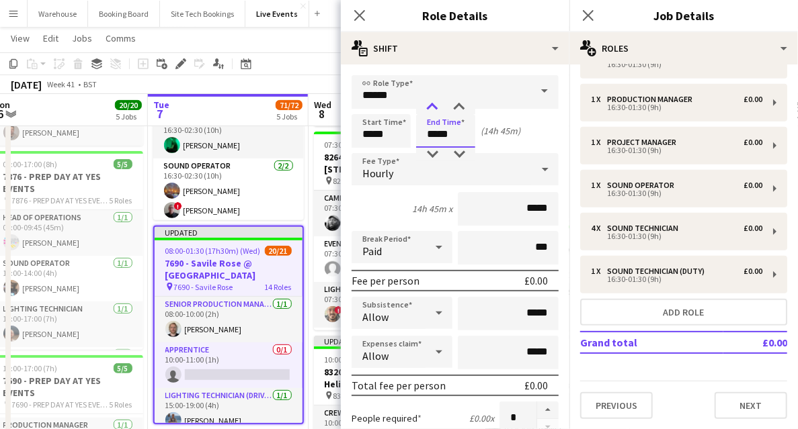
click at [431, 106] on div at bounding box center [432, 107] width 27 height 13
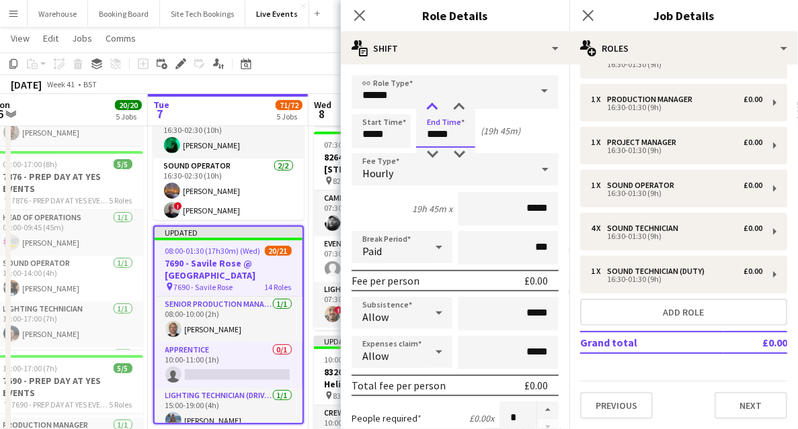
click at [431, 106] on div at bounding box center [432, 107] width 27 height 13
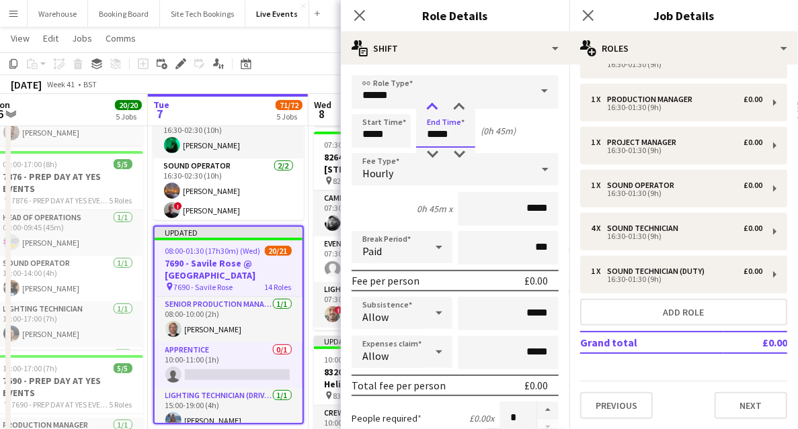
click at [431, 106] on div at bounding box center [432, 107] width 27 height 13
click at [452, 108] on div at bounding box center [459, 107] width 27 height 13
type input "*****"
click at [452, 108] on div at bounding box center [459, 107] width 27 height 13
click at [384, 179] on span "Hourly" at bounding box center [377, 173] width 31 height 13
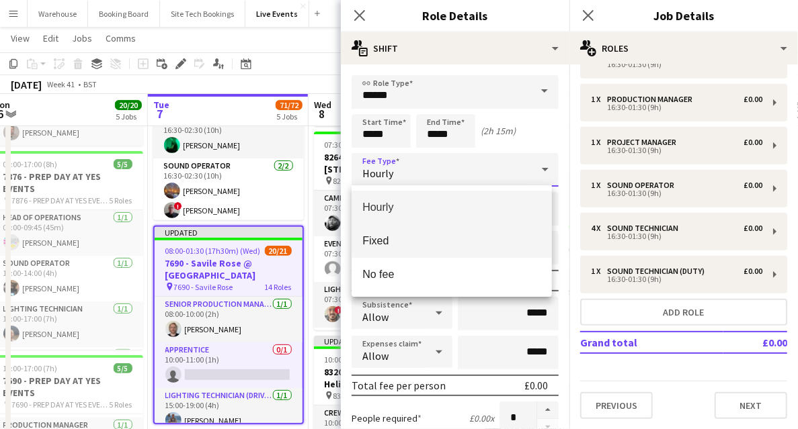
click at [392, 243] on span "Fixed" at bounding box center [451, 241] width 179 height 13
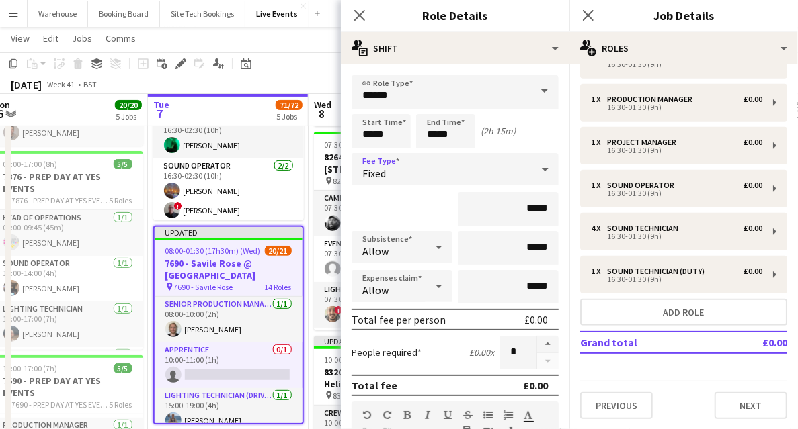
scroll to position [269, 0]
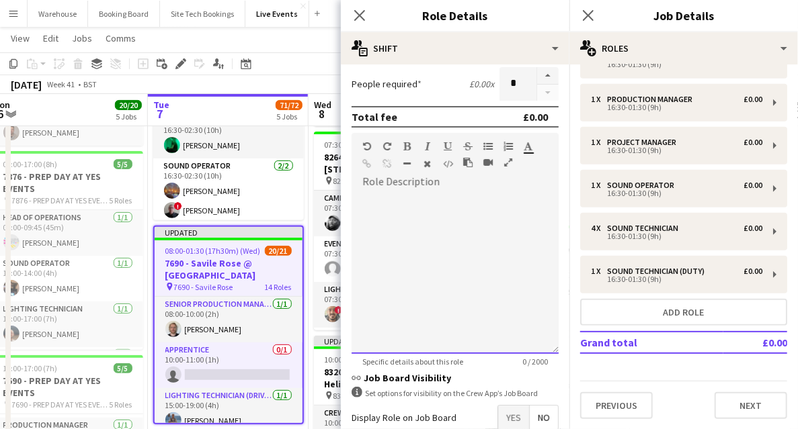
click at [410, 247] on div at bounding box center [454, 273] width 207 height 161
drag, startPoint x: 417, startPoint y: 269, endPoint x: 394, endPoint y: 265, distance: 23.9
click at [419, 268] on div at bounding box center [454, 273] width 207 height 161
paste div
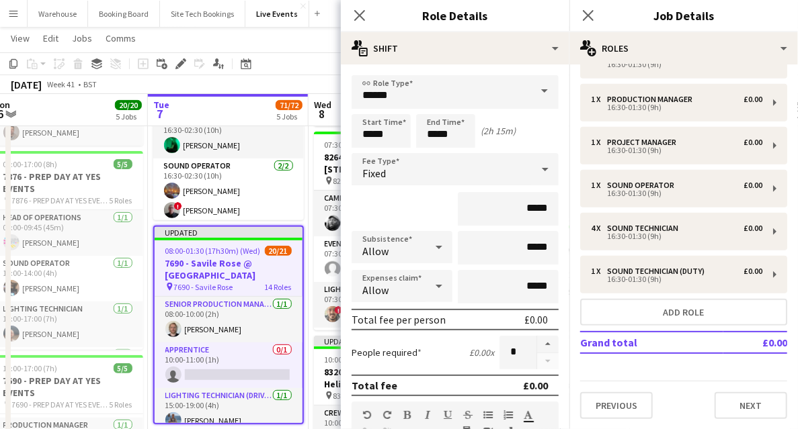
drag, startPoint x: 359, startPoint y: 18, endPoint x: 349, endPoint y: 24, distance: 10.8
click at [359, 18] on icon "Close pop-in" at bounding box center [359, 15] width 11 height 11
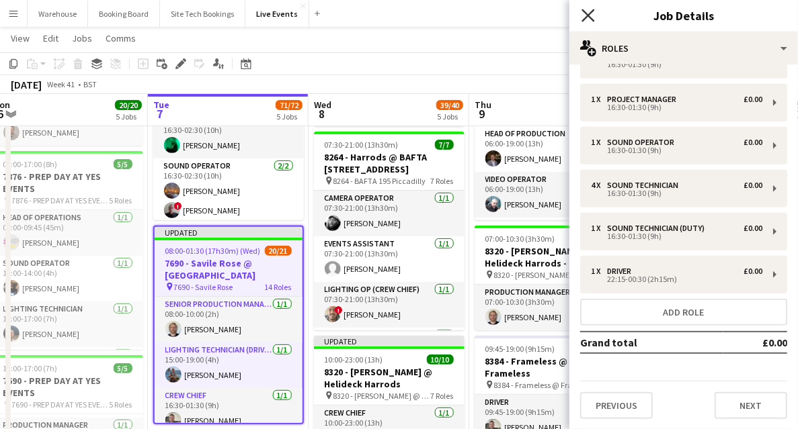
click at [593, 17] on icon "Close pop-in" at bounding box center [587, 15] width 13 height 13
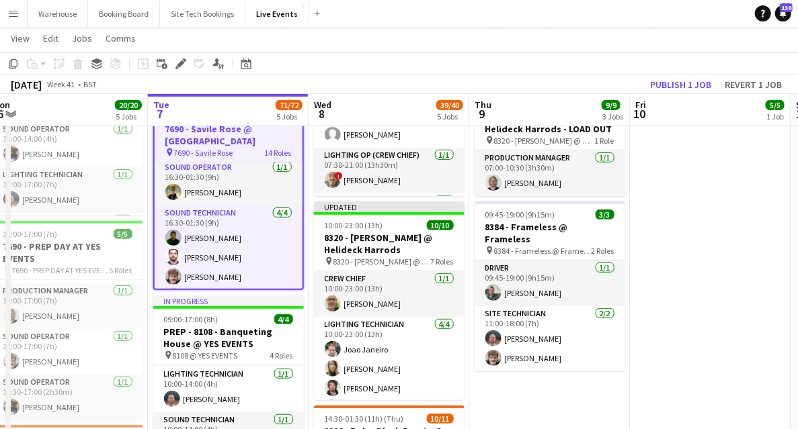
scroll to position [649, 0]
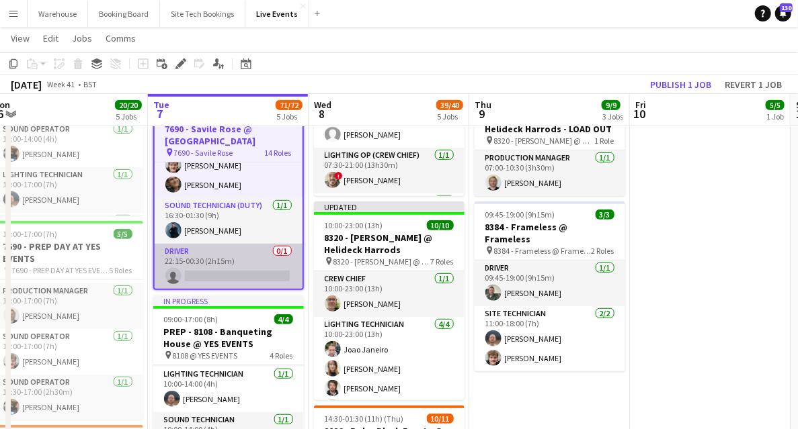
click at [225, 274] on app-card-role "Driver 0/1 22:15-00:30 (2h15m) single-neutral-actions" at bounding box center [229, 267] width 148 height 46
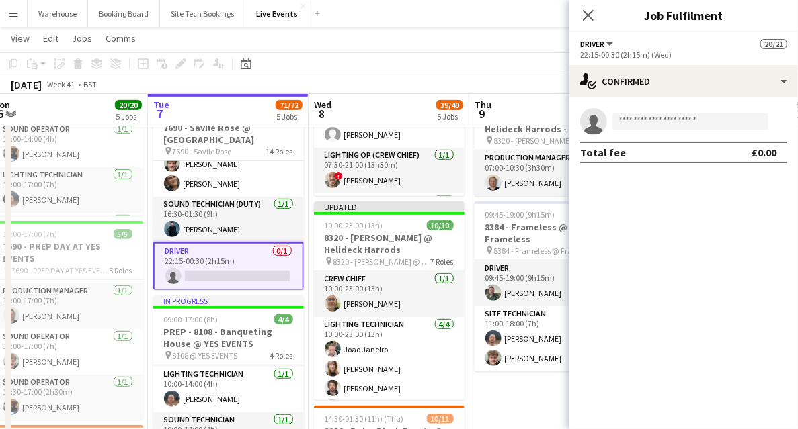
click at [660, 130] on app-invite-slot "single-neutral-actions" at bounding box center [683, 121] width 228 height 27
click at [657, 120] on input at bounding box center [690, 122] width 156 height 16
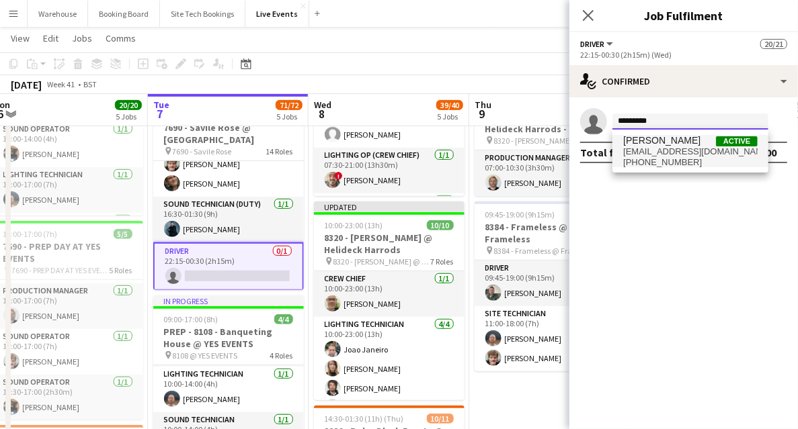
type input "*********"
click at [677, 155] on span "toms@wiseproductions.co.uk" at bounding box center [690, 151] width 134 height 11
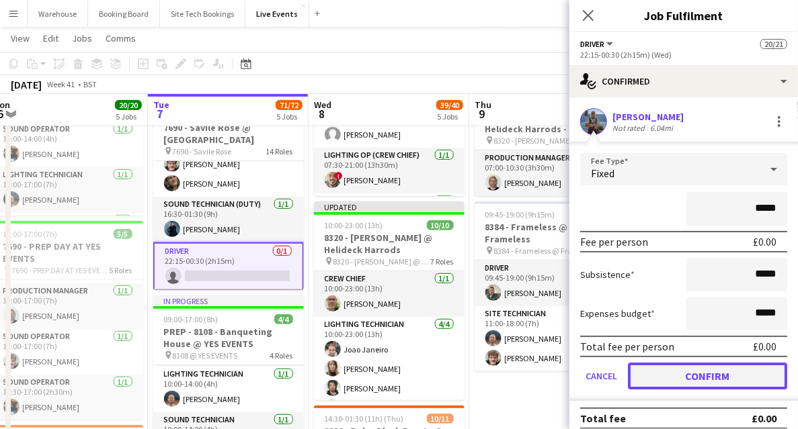
click at [694, 383] on button "Confirm" at bounding box center [707, 376] width 159 height 27
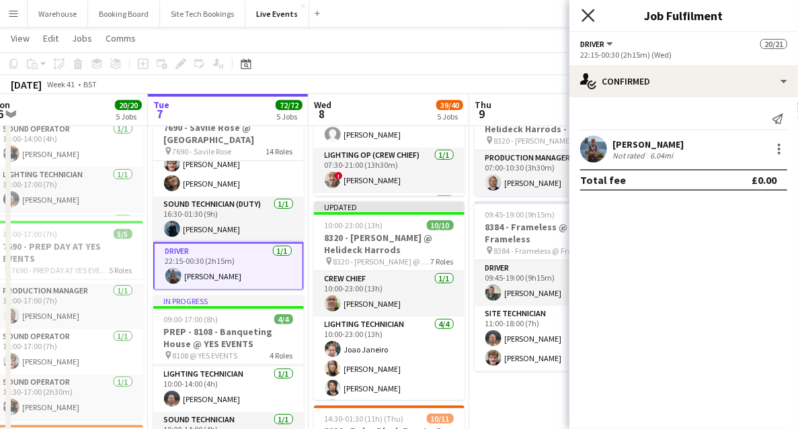
click at [589, 20] on icon "Close pop-in" at bounding box center [587, 15] width 13 height 13
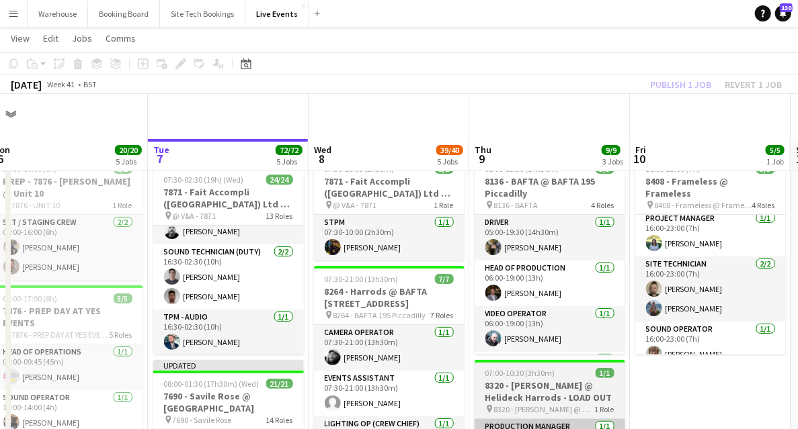
scroll to position [89, 0]
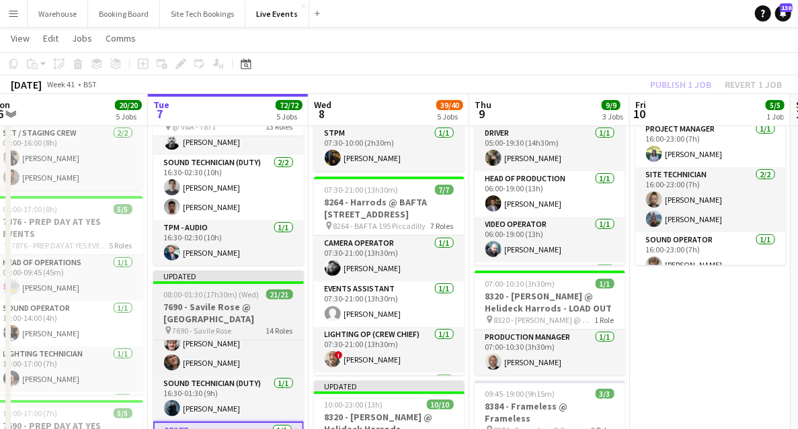
click at [210, 306] on h3 "7690 - Savile Rose @ [GEOGRAPHIC_DATA]" at bounding box center [228, 313] width 151 height 24
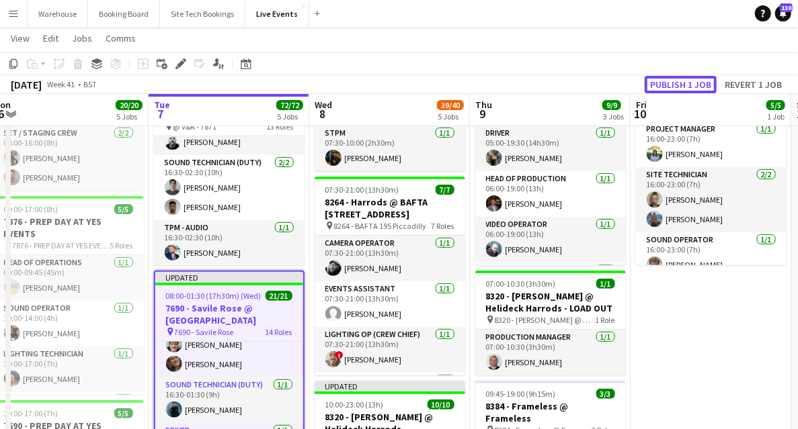
click at [679, 89] on button "Publish 1 job" at bounding box center [680, 84] width 72 height 17
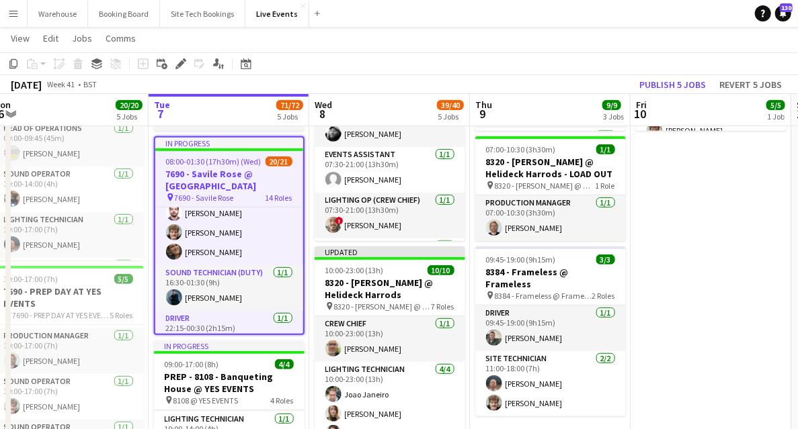
scroll to position [649, 0]
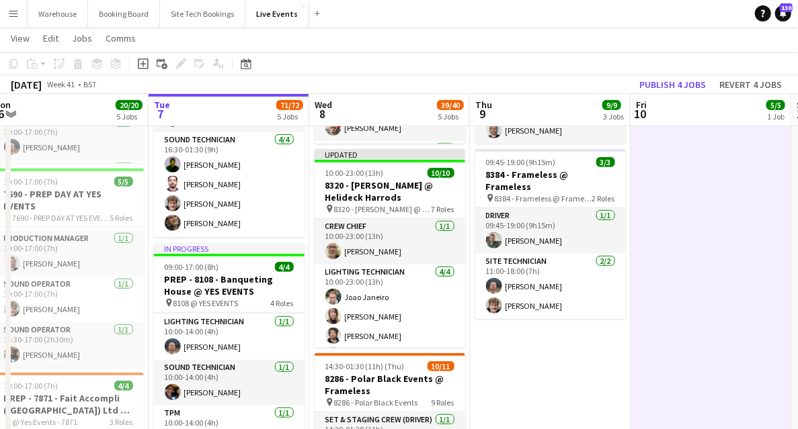
scroll to position [646, 0]
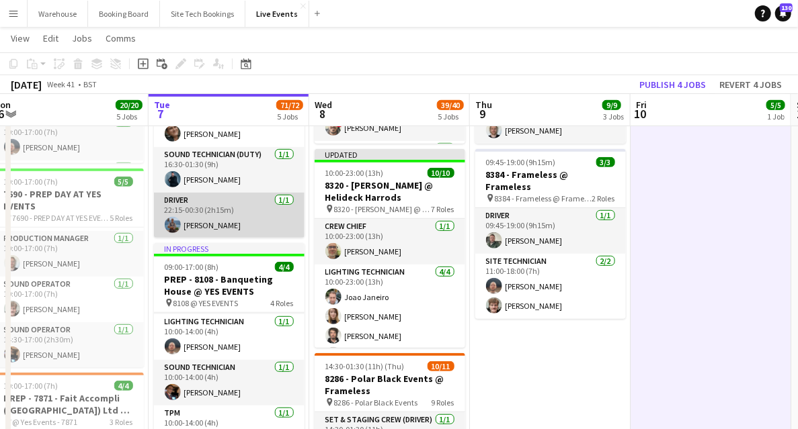
click at [217, 225] on app-card-role "Driver 1/1 22:15-00:30 (2h15m) Tom Slade" at bounding box center [229, 216] width 151 height 46
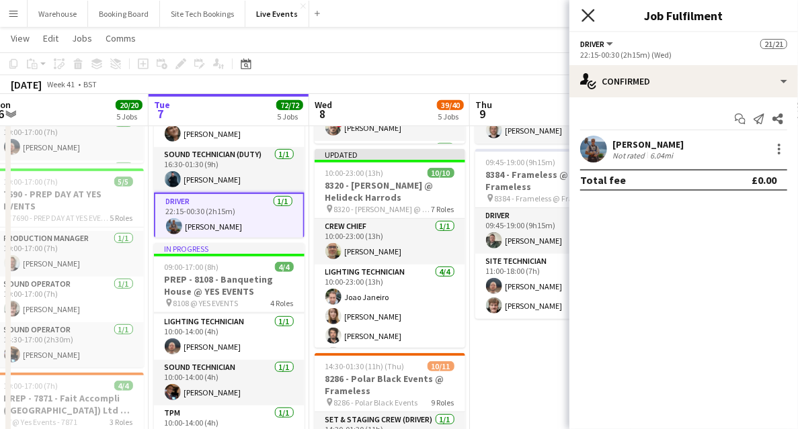
click at [593, 16] on icon "Close pop-in" at bounding box center [587, 15] width 13 height 13
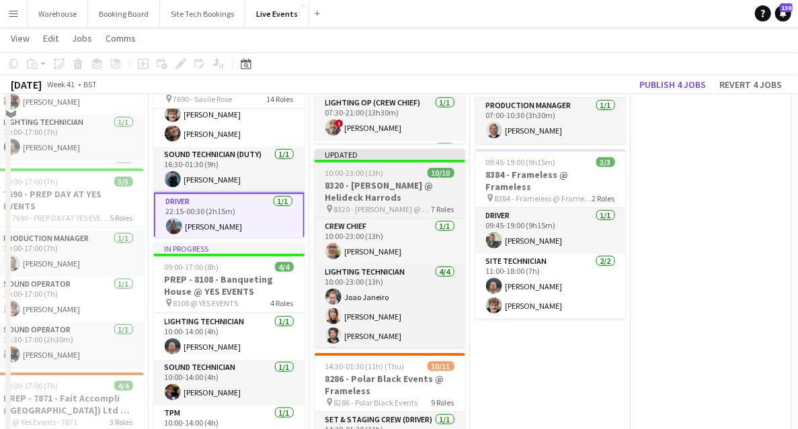
scroll to position [187, 0]
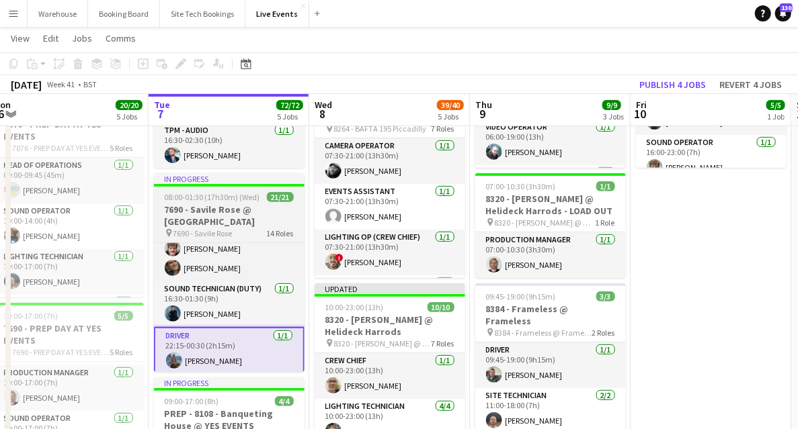
click at [185, 206] on h3 "7690 - Savile Rose @ [GEOGRAPHIC_DATA]" at bounding box center [229, 216] width 151 height 24
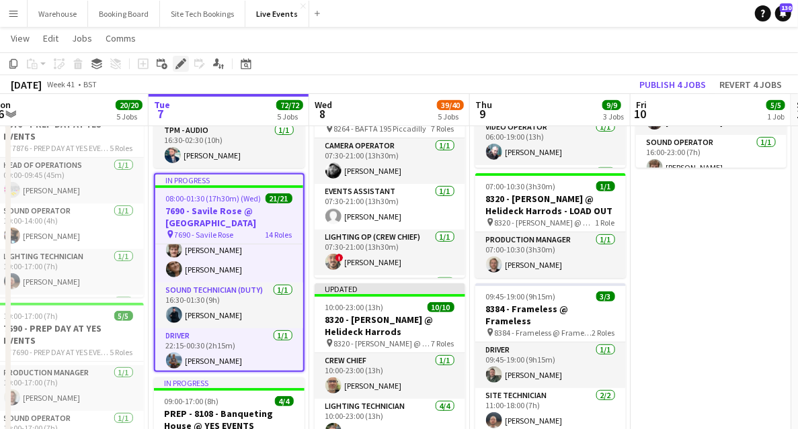
click at [184, 66] on icon "Edit" at bounding box center [180, 63] width 11 height 11
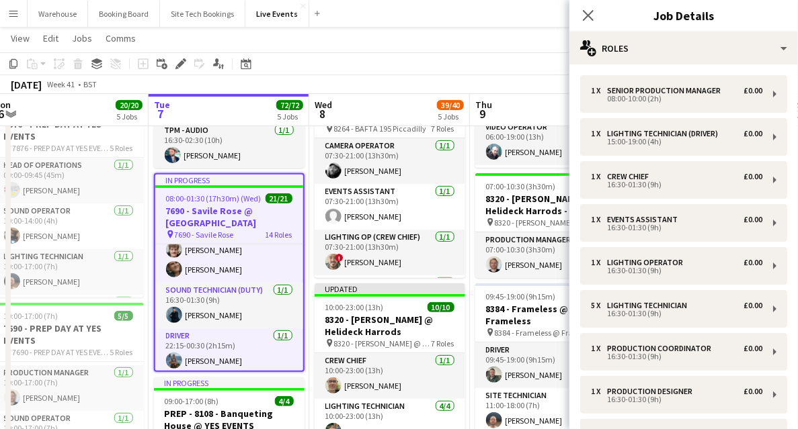
scroll to position [313, 0]
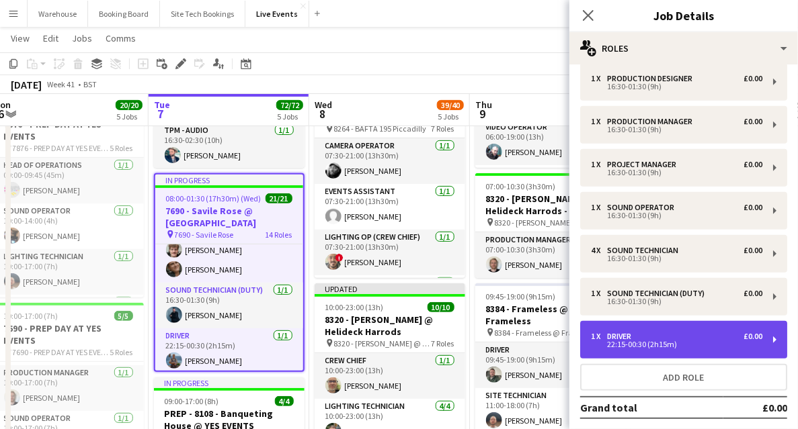
click at [643, 341] on div "22:15-00:30 (2h15m)" at bounding box center [676, 344] width 171 height 7
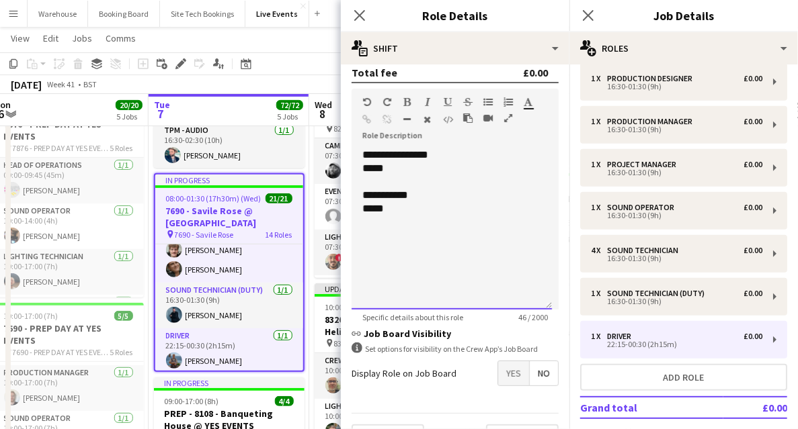
click at [360, 157] on div "**********" at bounding box center [451, 229] width 200 height 161
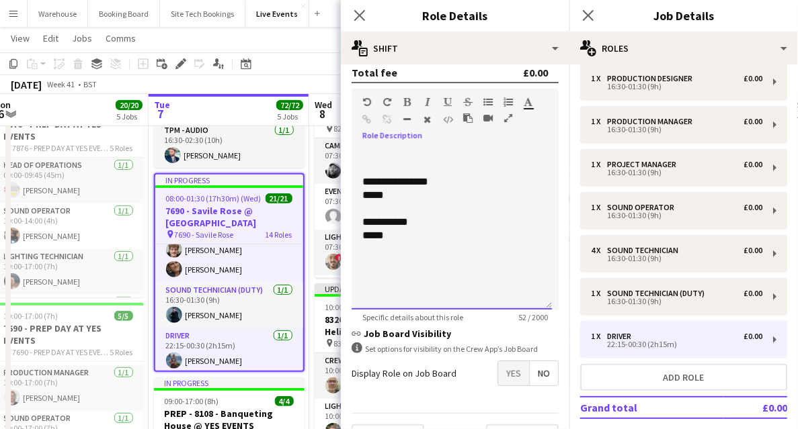
click at [374, 152] on p at bounding box center [451, 155] width 179 height 13
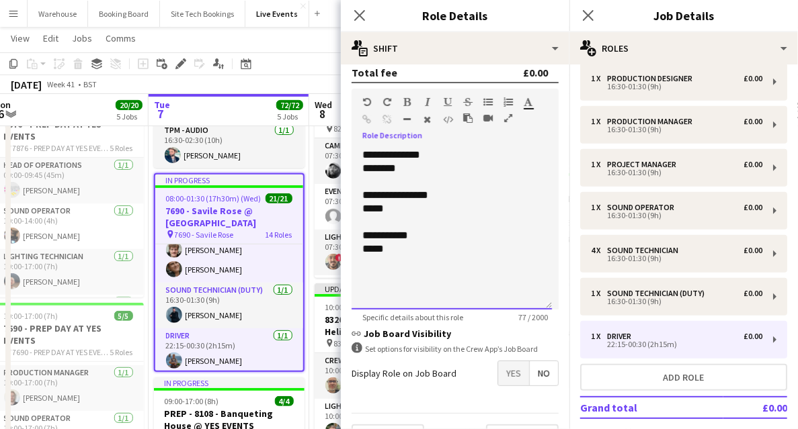
scroll to position [224, 0]
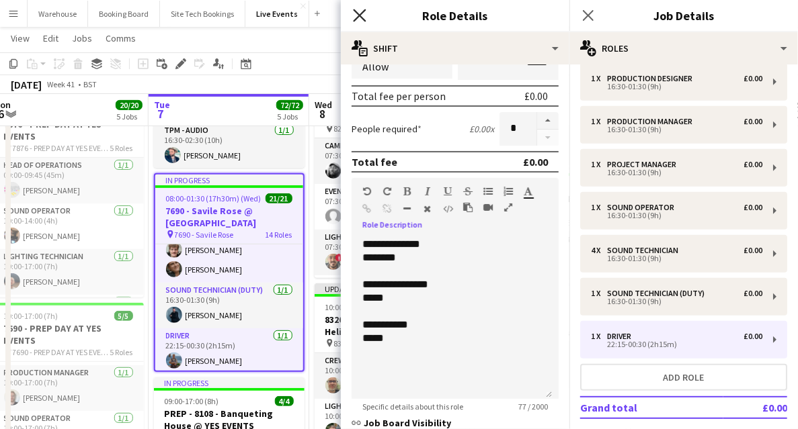
click at [357, 12] on icon at bounding box center [359, 15] width 13 height 13
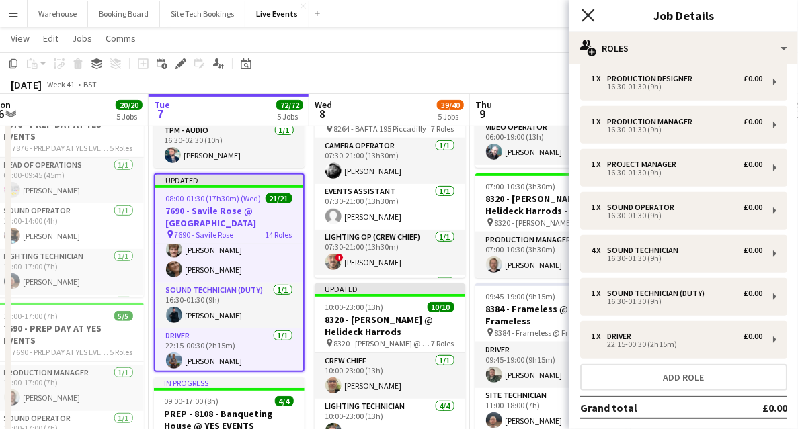
click at [587, 15] on icon at bounding box center [587, 15] width 13 height 13
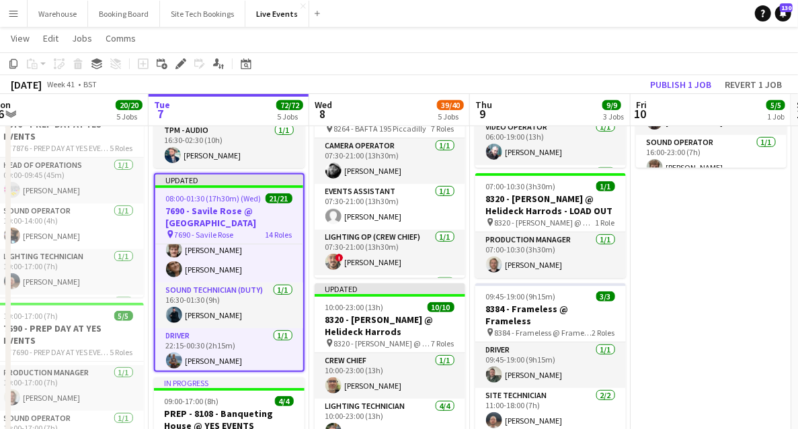
click at [220, 221] on h3 "7690 - Savile Rose @ [GEOGRAPHIC_DATA]" at bounding box center [229, 217] width 148 height 24
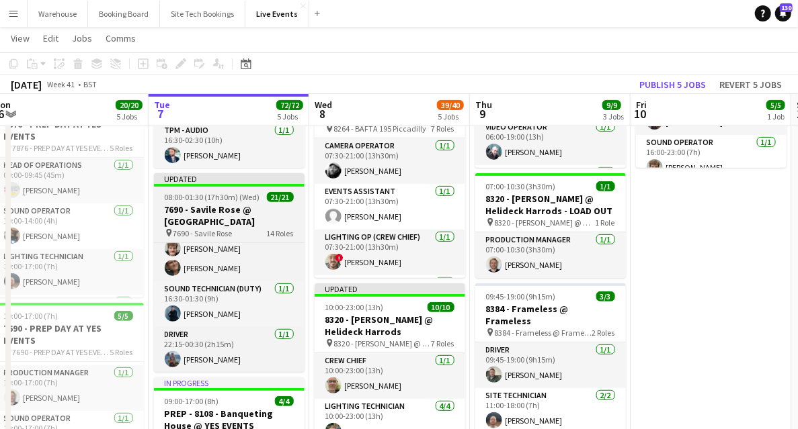
click at [233, 217] on h3 "7690 - Savile Rose @ [GEOGRAPHIC_DATA]" at bounding box center [229, 216] width 151 height 24
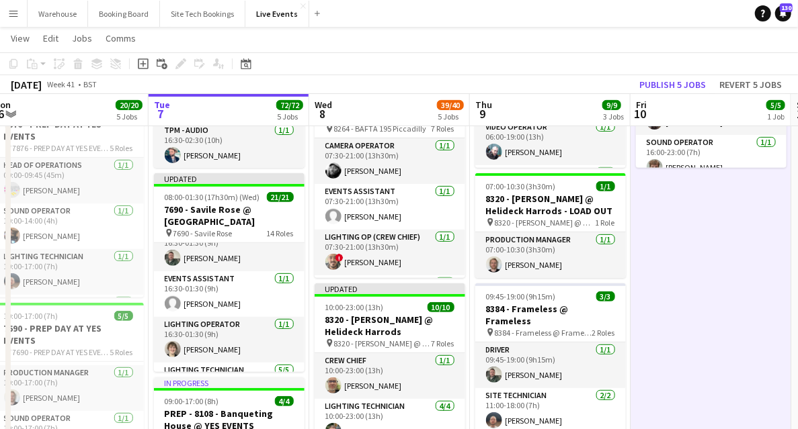
scroll to position [0, 0]
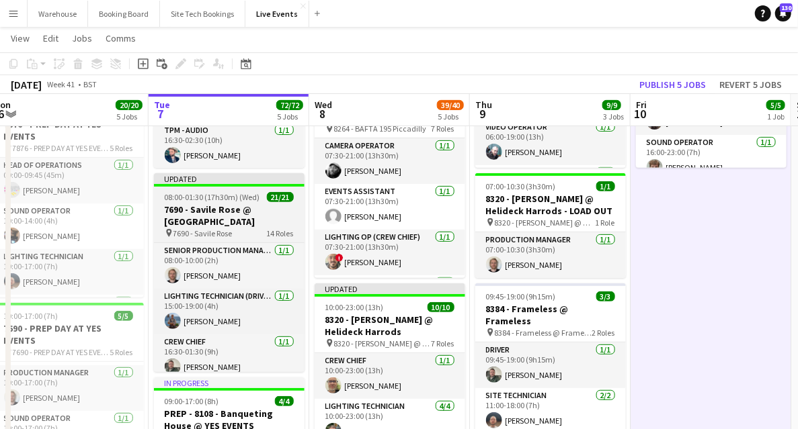
click at [222, 220] on h3 "7690 - Savile Rose @ [GEOGRAPHIC_DATA]" at bounding box center [229, 216] width 151 height 24
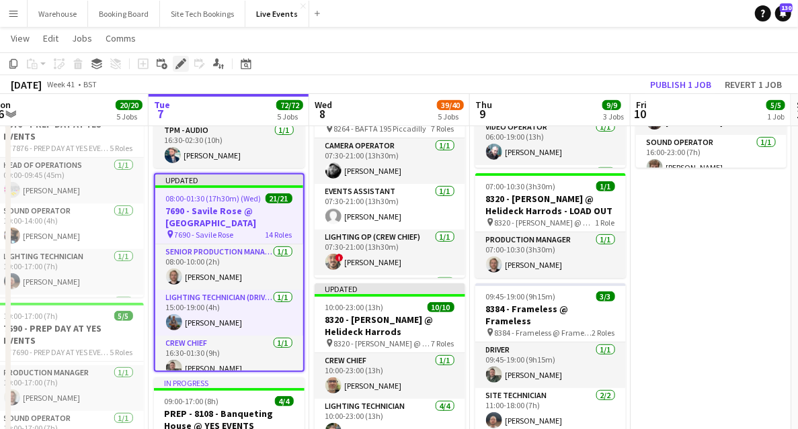
click at [182, 62] on icon at bounding box center [180, 63] width 7 height 7
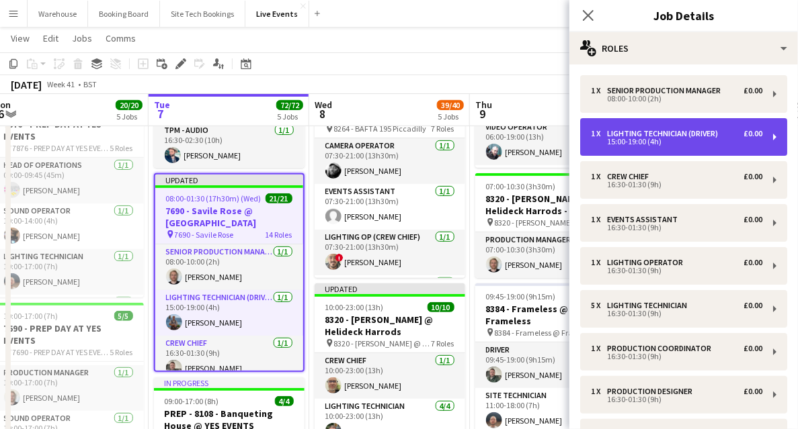
click at [640, 142] on div "15:00-19:00 (4h)" at bounding box center [676, 141] width 171 height 7
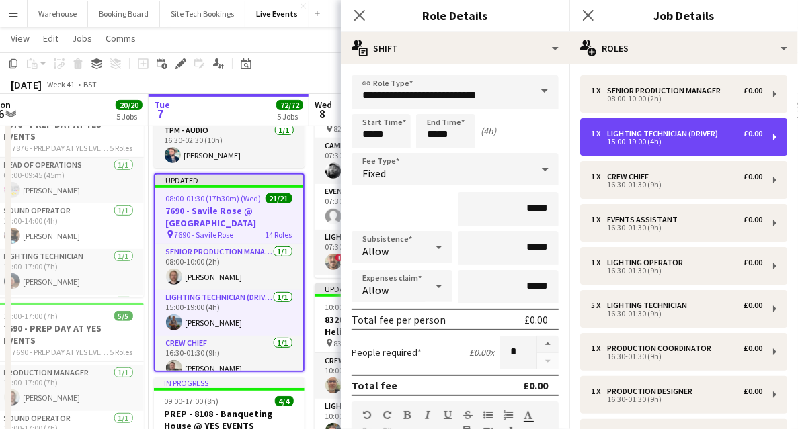
scroll to position [224, 0]
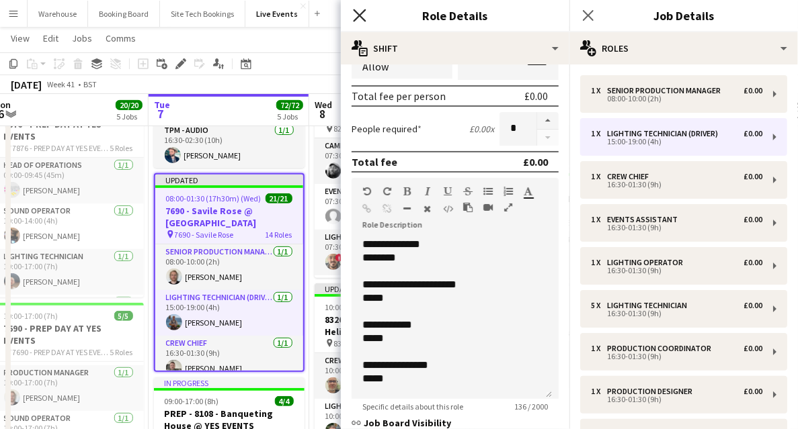
click at [356, 16] on icon "Close pop-in" at bounding box center [359, 15] width 13 height 13
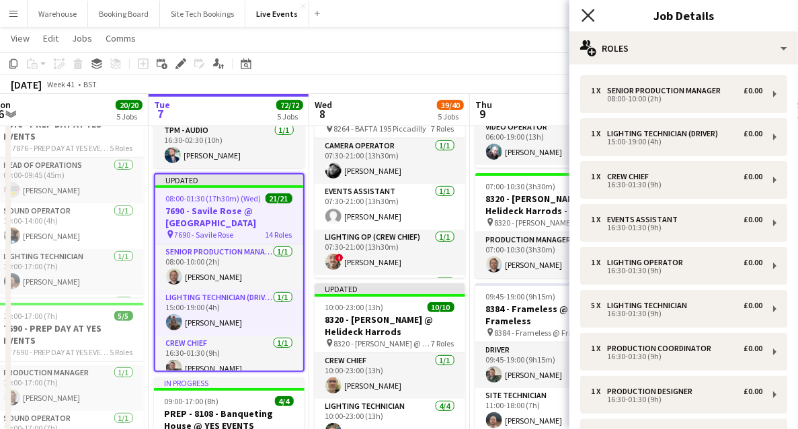
click at [592, 18] on icon "Close pop-in" at bounding box center [587, 15] width 13 height 13
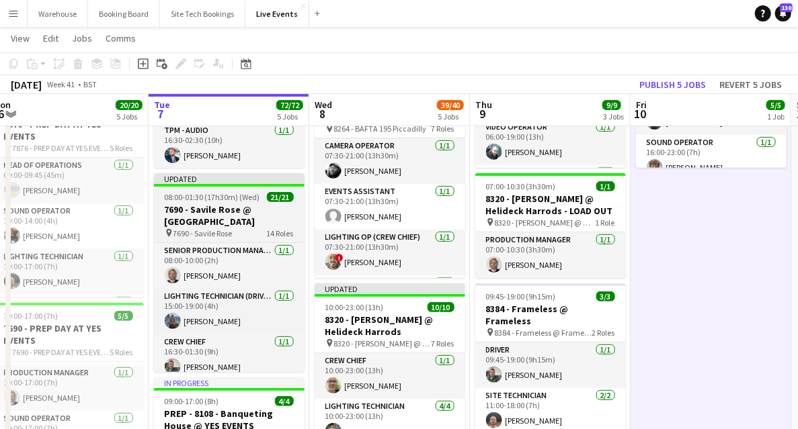
scroll to position [0, 335]
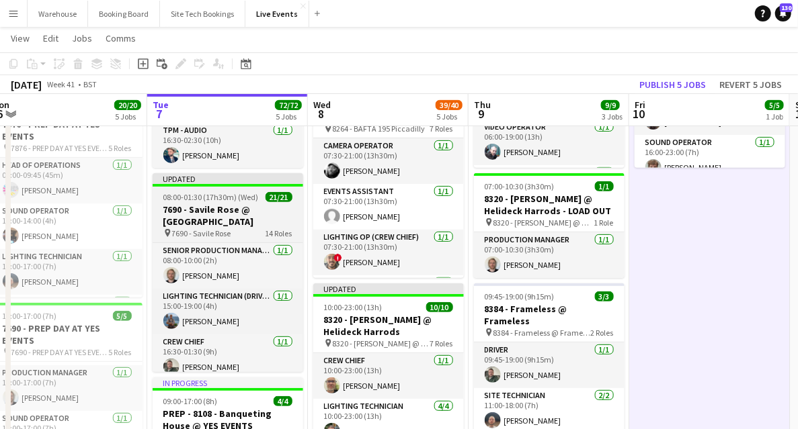
click at [230, 210] on h3 "7690 - Savile Rose @ [GEOGRAPHIC_DATA]" at bounding box center [228, 216] width 151 height 24
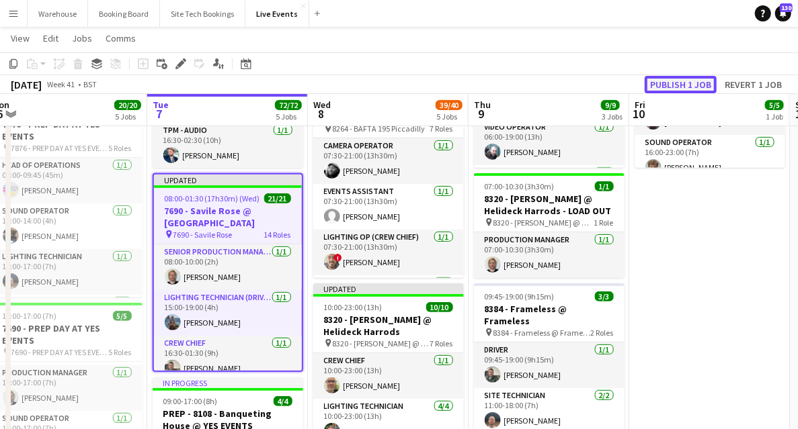
click at [677, 85] on button "Publish 1 job" at bounding box center [680, 84] width 72 height 17
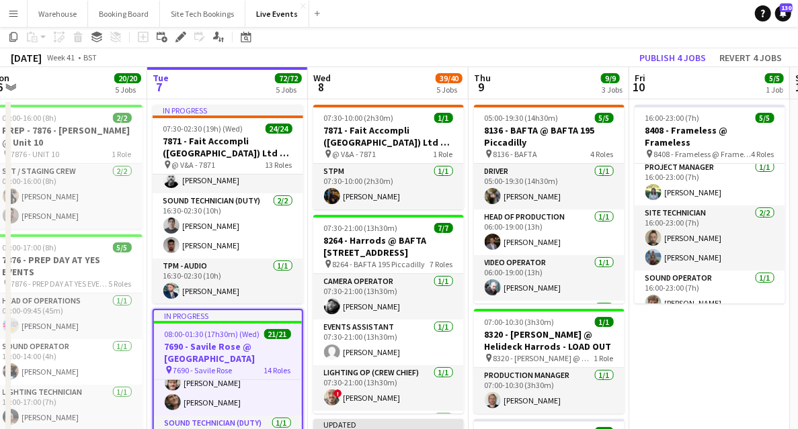
scroll to position [7, 0]
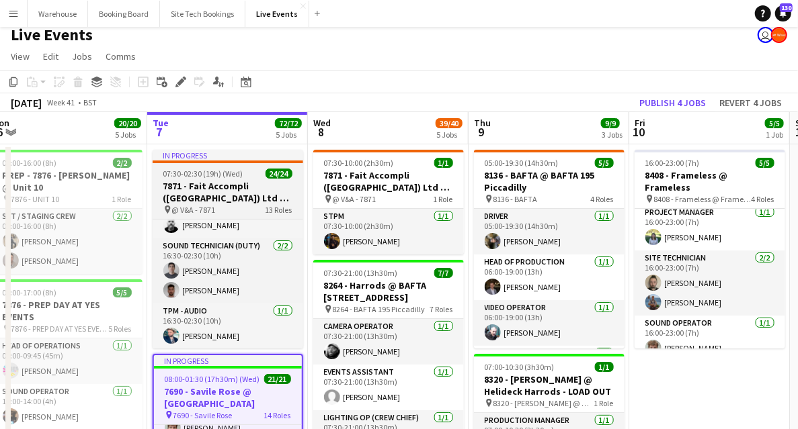
click at [205, 188] on h3 "7871 - Fait Accompli ([GEOGRAPHIC_DATA]) Ltd @ V&A" at bounding box center [228, 192] width 151 height 24
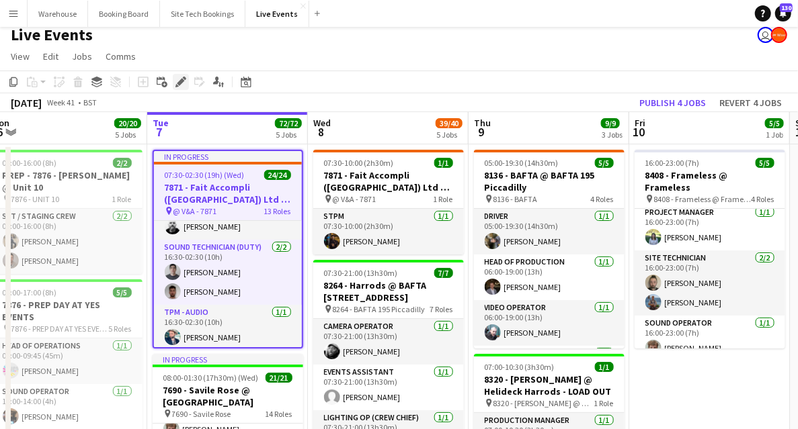
click at [180, 85] on icon at bounding box center [180, 82] width 7 height 7
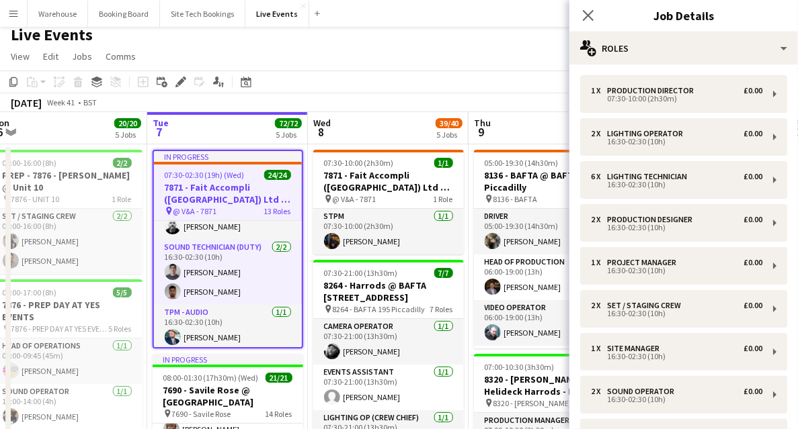
scroll to position [269, 0]
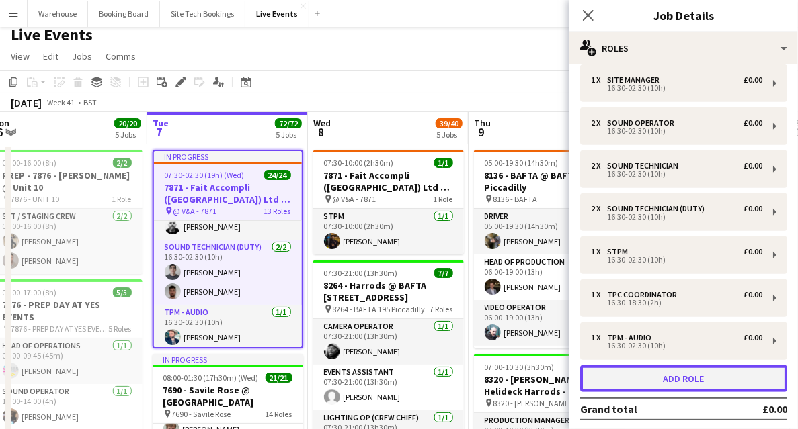
click at [677, 381] on button "Add role" at bounding box center [683, 379] width 207 height 27
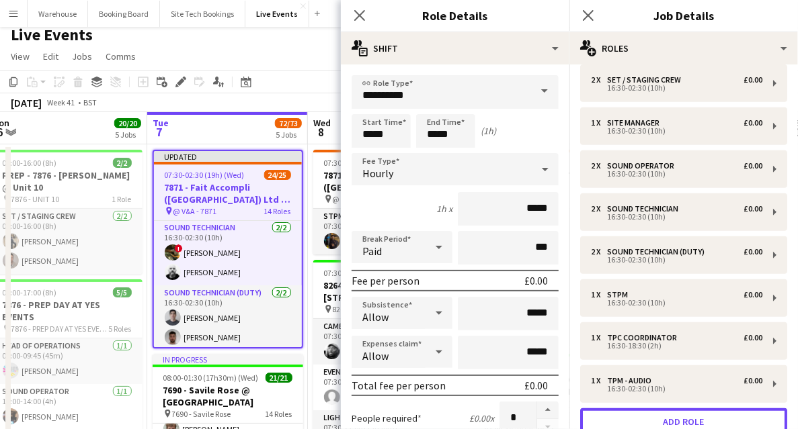
scroll to position [724, 0]
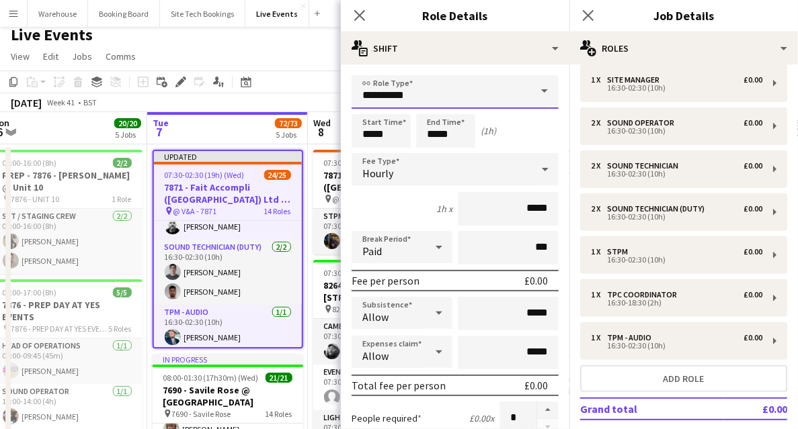
click at [392, 97] on input "**********" at bounding box center [454, 92] width 207 height 34
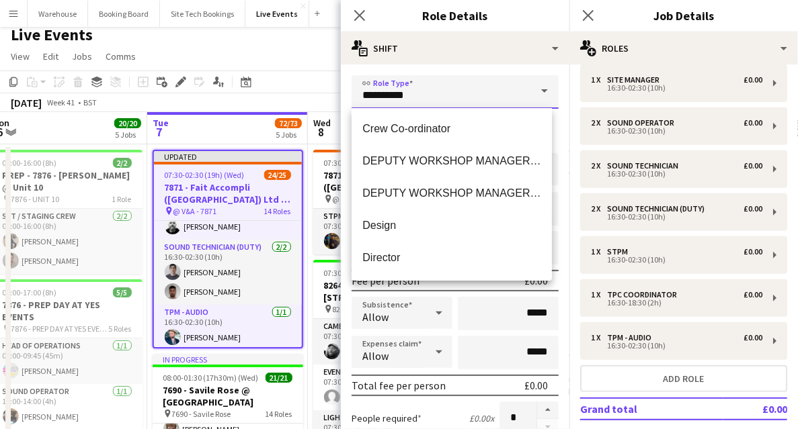
scroll to position [672, 0]
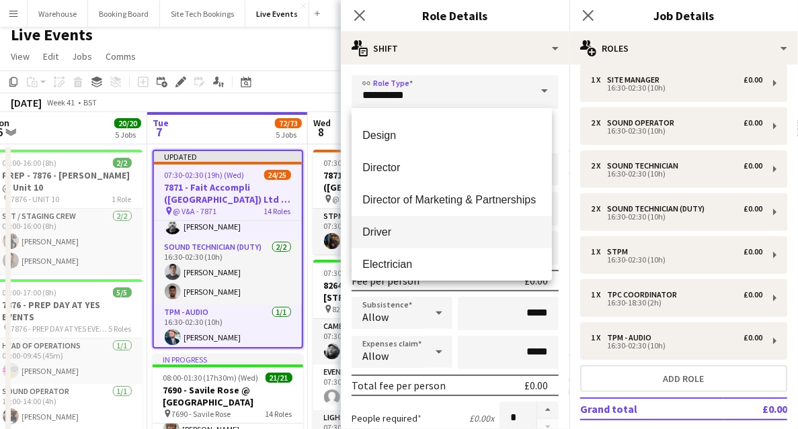
click at [387, 223] on mat-option "Driver" at bounding box center [451, 232] width 200 height 32
type input "******"
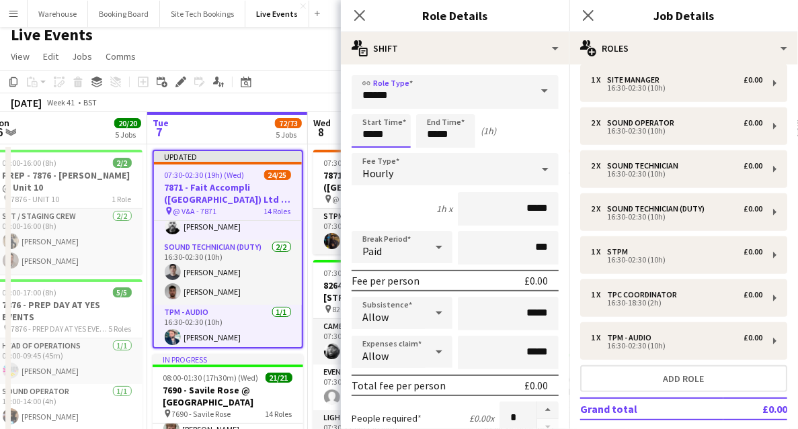
click at [370, 124] on input "*****" at bounding box center [380, 131] width 59 height 34
click at [366, 104] on div at bounding box center [367, 107] width 27 height 13
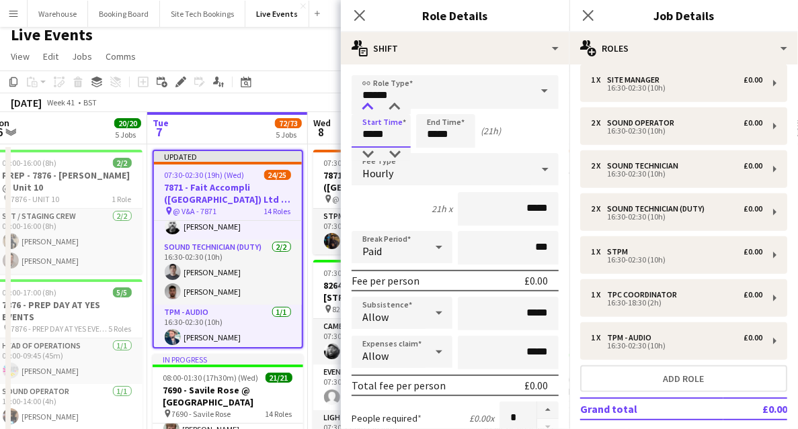
click at [366, 104] on div at bounding box center [367, 107] width 27 height 13
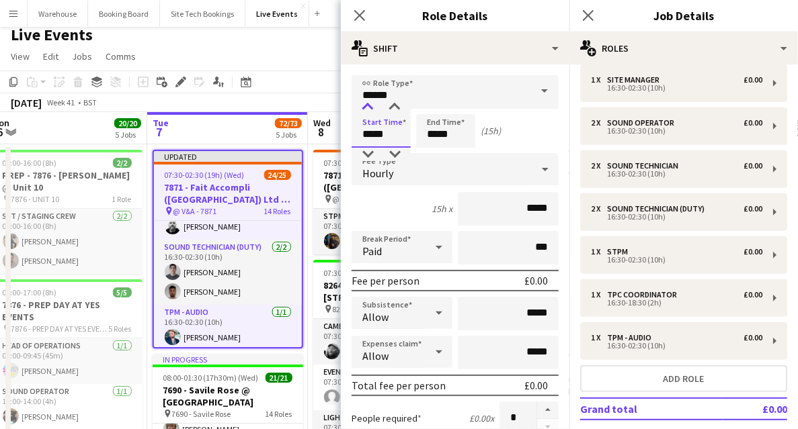
click at [366, 104] on div at bounding box center [367, 107] width 27 height 13
click at [369, 149] on div at bounding box center [367, 154] width 27 height 13
click at [391, 103] on div at bounding box center [394, 107] width 27 height 13
type input "*****"
click at [391, 103] on div at bounding box center [394, 107] width 27 height 13
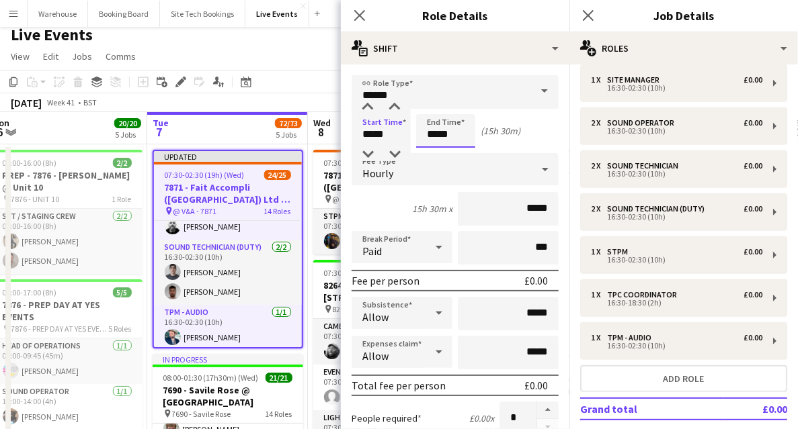
click at [440, 127] on input "*****" at bounding box center [445, 131] width 59 height 34
click at [435, 155] on div at bounding box center [432, 154] width 27 height 13
click at [435, 153] on div at bounding box center [432, 154] width 27 height 13
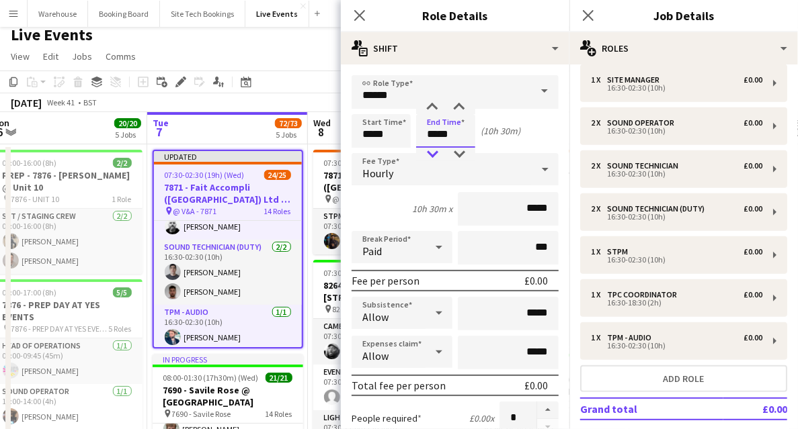
click at [435, 153] on div at bounding box center [432, 154] width 27 height 13
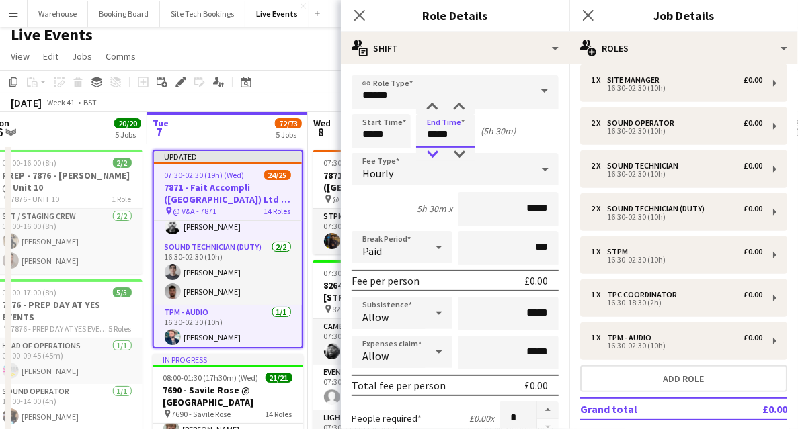
click at [435, 153] on div at bounding box center [432, 154] width 27 height 13
type input "*****"
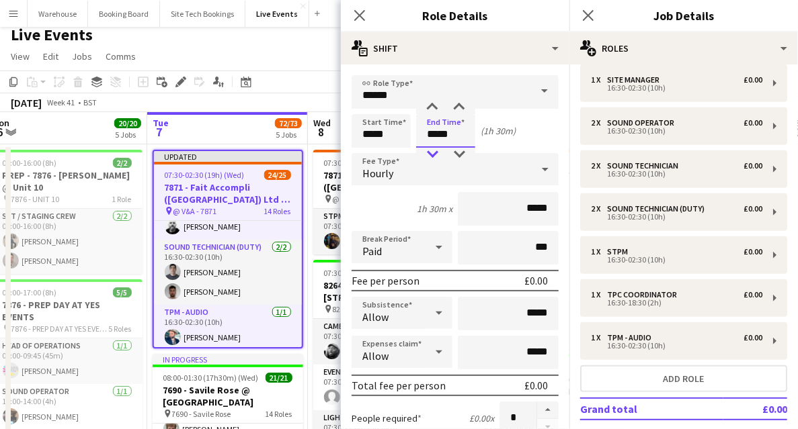
click at [435, 153] on div at bounding box center [432, 154] width 27 height 13
click at [408, 177] on div "Hourly" at bounding box center [441, 169] width 180 height 32
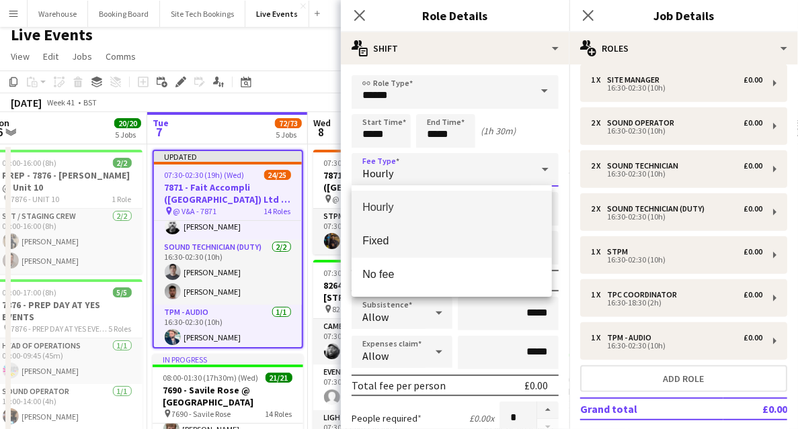
click at [383, 243] on span "Fixed" at bounding box center [451, 241] width 179 height 13
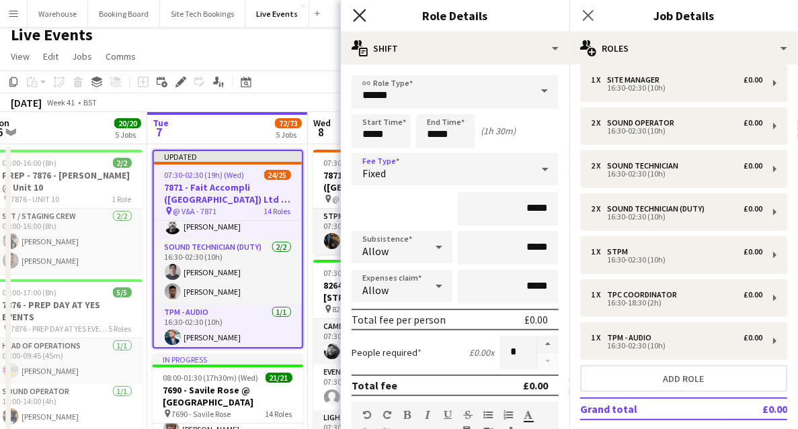
click at [361, 15] on icon "Close pop-in" at bounding box center [359, 15] width 13 height 13
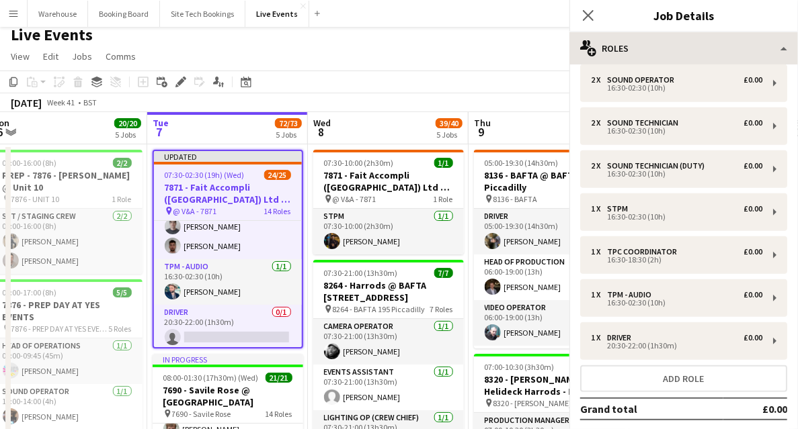
scroll to position [679, 0]
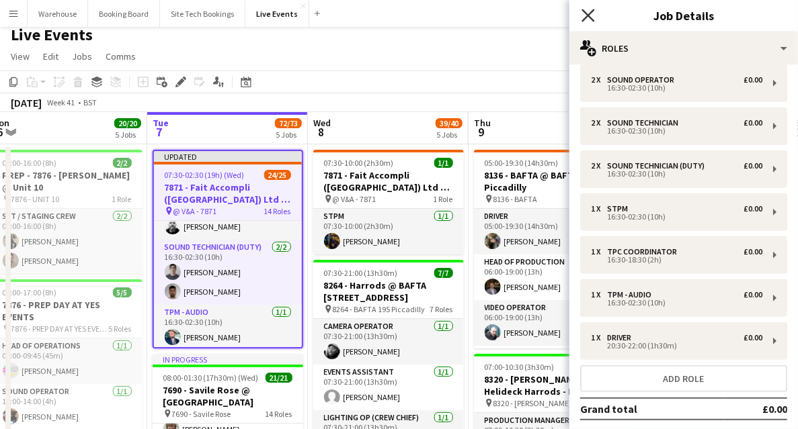
click at [586, 18] on icon at bounding box center [587, 15] width 13 height 13
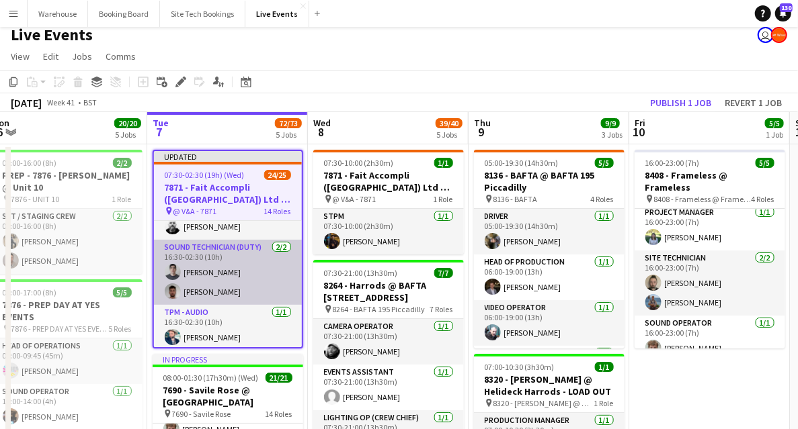
scroll to position [727, 0]
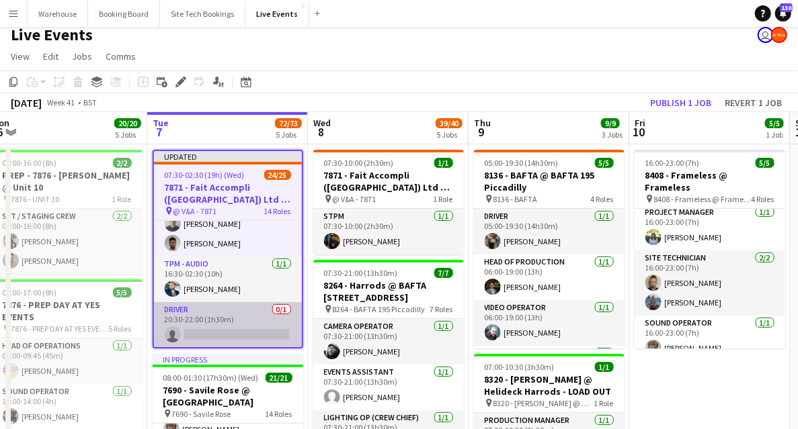
click at [222, 339] on app-card-role "Driver 0/1 20:30-22:00 (1h30m) single-neutral-actions" at bounding box center [228, 325] width 148 height 46
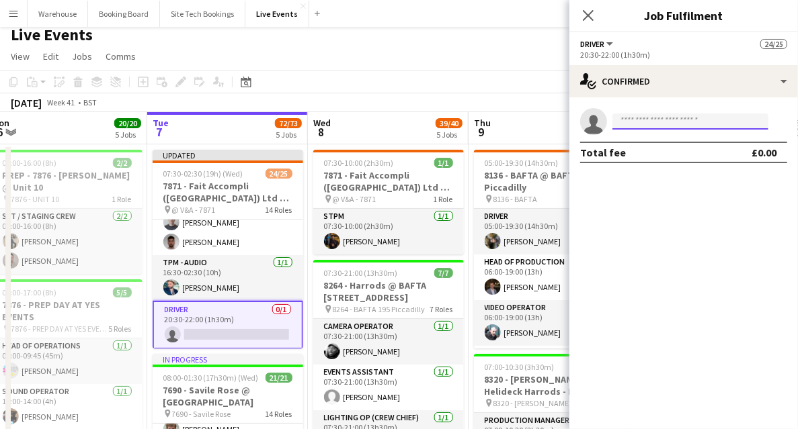
click at [639, 123] on input at bounding box center [690, 122] width 156 height 16
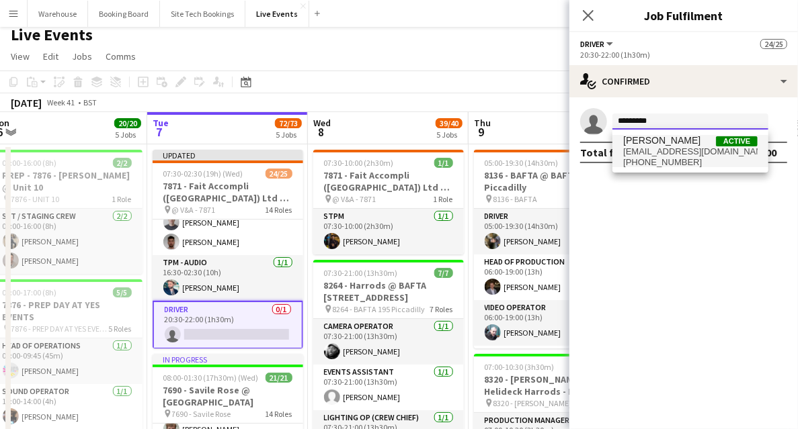
type input "*********"
click at [656, 151] on span "toms@wiseproductions.co.uk" at bounding box center [690, 151] width 134 height 11
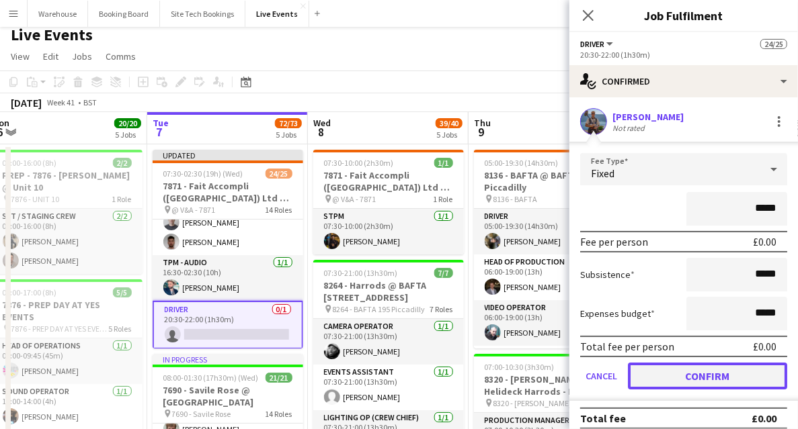
click at [684, 378] on button "Confirm" at bounding box center [707, 376] width 159 height 27
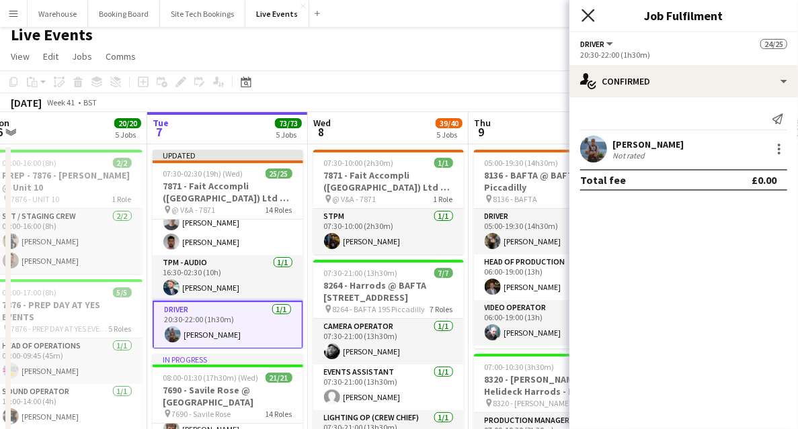
click at [588, 17] on icon "Close pop-in" at bounding box center [587, 15] width 13 height 13
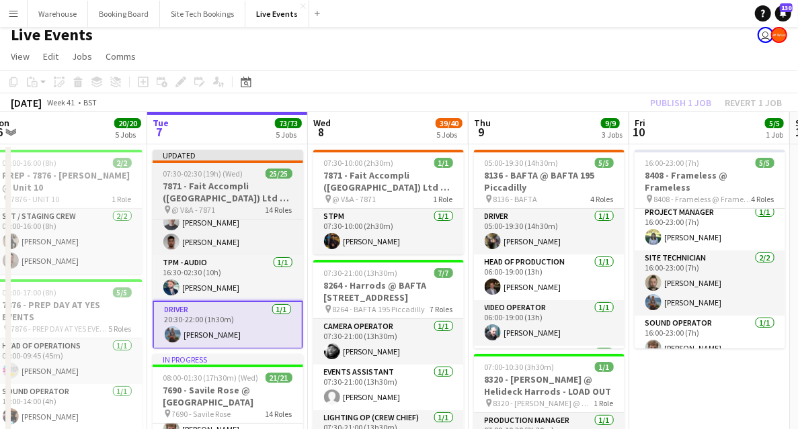
click at [234, 183] on h3 "7871 - Fait Accompli ([GEOGRAPHIC_DATA]) Ltd @ V&A" at bounding box center [228, 192] width 151 height 24
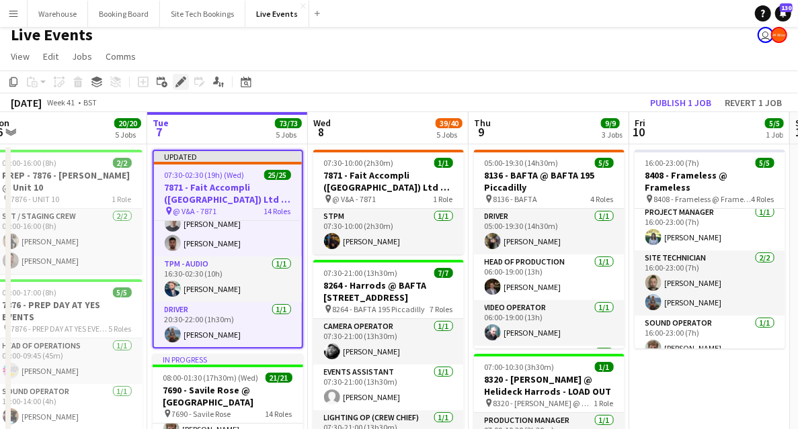
click at [181, 83] on icon "Edit" at bounding box center [180, 82] width 11 height 11
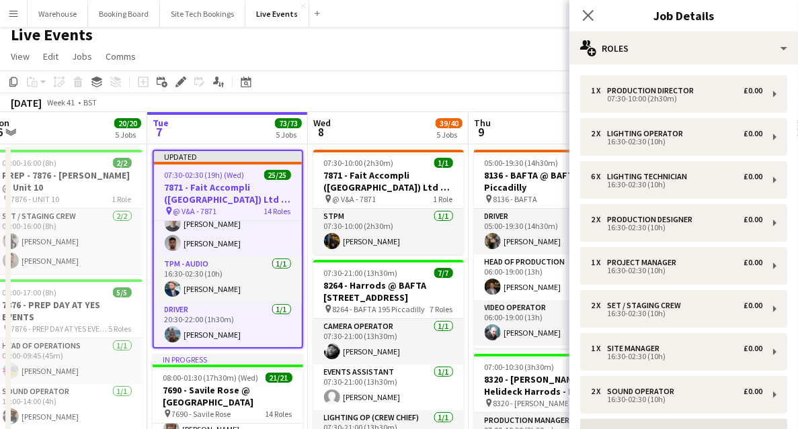
scroll to position [269, 0]
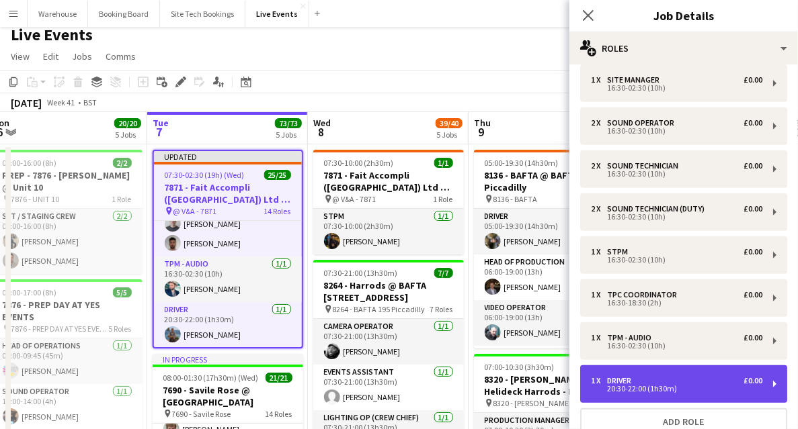
click at [691, 385] on div "1 x Driver £0.00" at bounding box center [676, 380] width 171 height 9
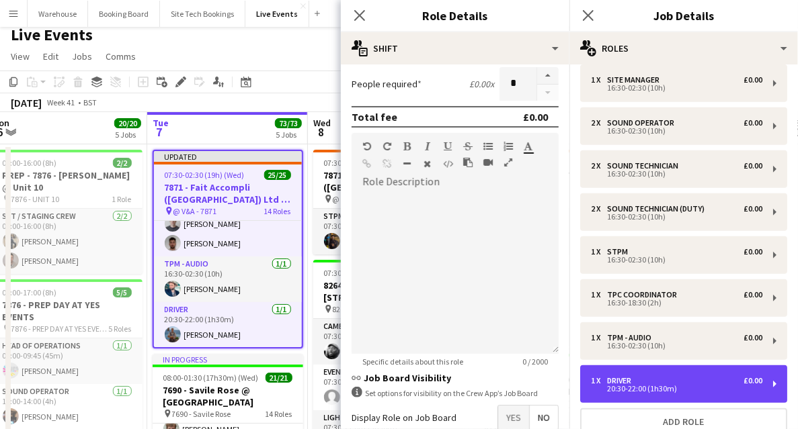
scroll to position [313, 0]
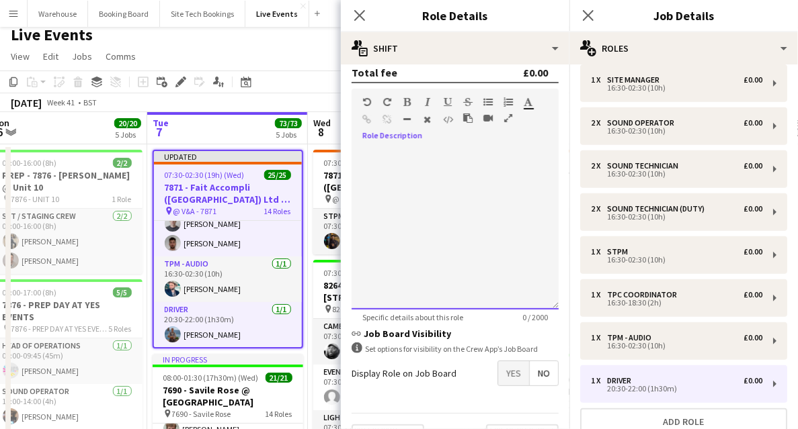
click at [391, 177] on div at bounding box center [454, 229] width 207 height 161
drag, startPoint x: 392, startPoint y: 177, endPoint x: 405, endPoint y: 157, distance: 23.3
click at [394, 174] on div "****" at bounding box center [451, 229] width 200 height 161
drag, startPoint x: 403, startPoint y: 152, endPoint x: 348, endPoint y: 158, distance: 54.8
click at [348, 158] on form "link Role Type ****** Start Time ***** End Time ***** (1h 30m) Fee Type Fixed *…" at bounding box center [455, 112] width 228 height 700
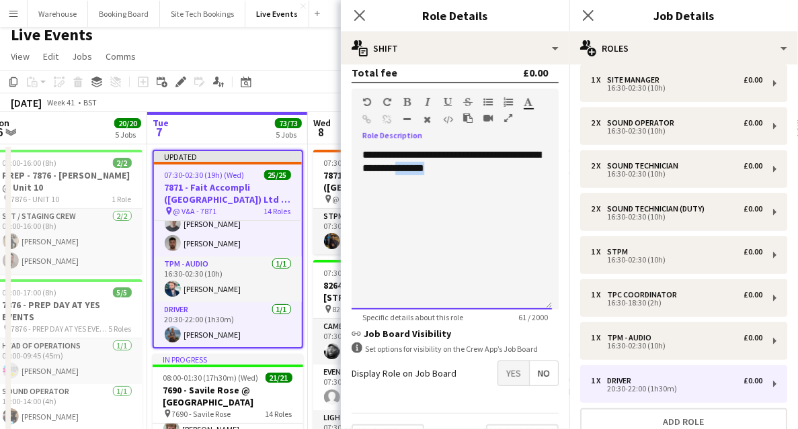
drag, startPoint x: 446, startPoint y: 169, endPoint x: 474, endPoint y: 169, distance: 27.6
click at [474, 169] on p "**********" at bounding box center [451, 162] width 179 height 27
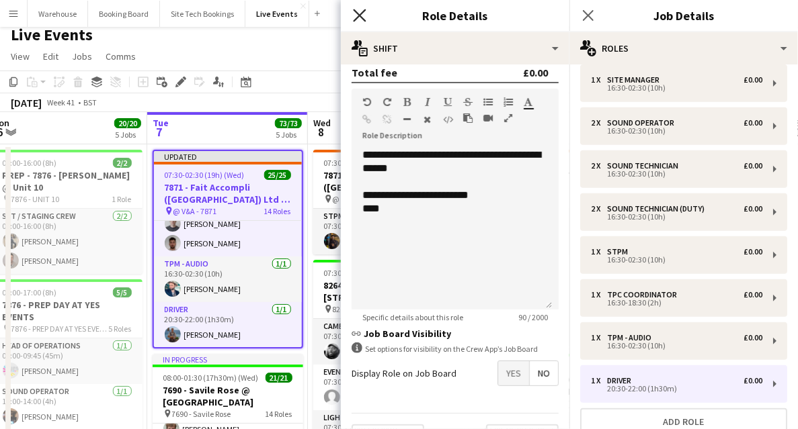
click at [358, 15] on icon "Close pop-in" at bounding box center [359, 15] width 13 height 13
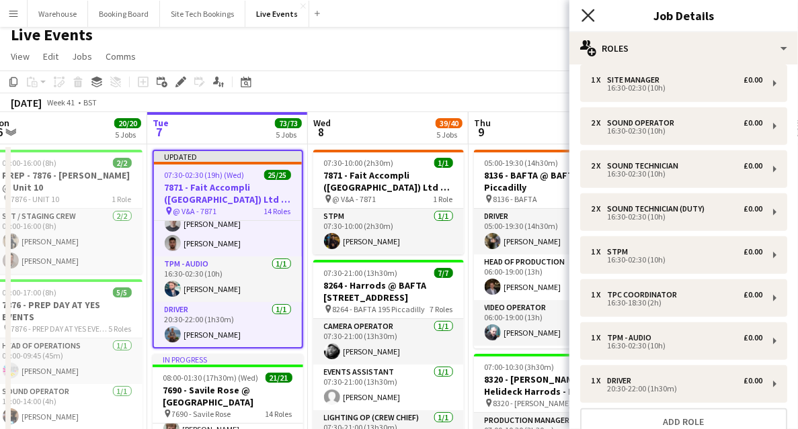
click at [585, 12] on icon at bounding box center [587, 15] width 13 height 13
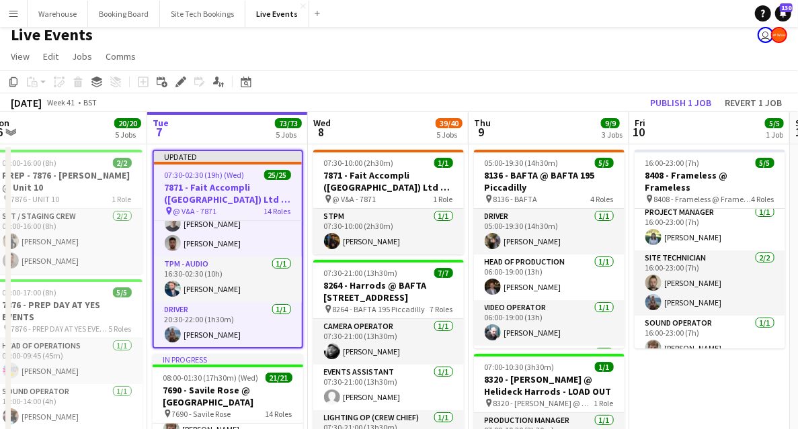
click at [201, 192] on h3 "7871 - Fait Accompli ([GEOGRAPHIC_DATA]) Ltd @ V&A" at bounding box center [228, 193] width 148 height 24
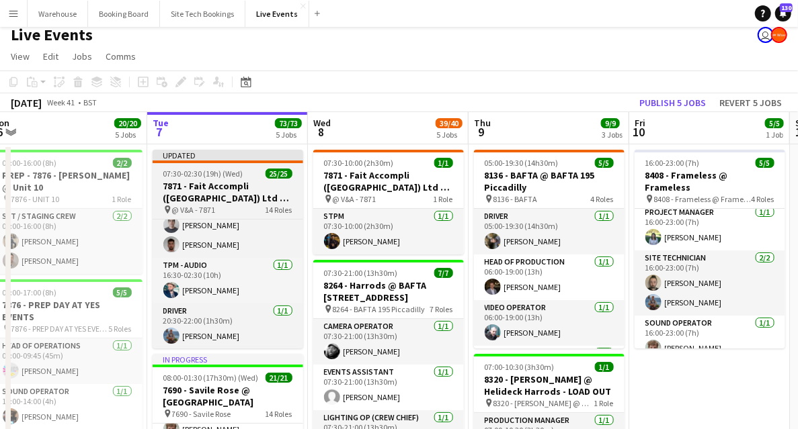
click at [201, 192] on h3 "7871 - Fait Accompli ([GEOGRAPHIC_DATA]) Ltd @ V&A" at bounding box center [228, 192] width 151 height 24
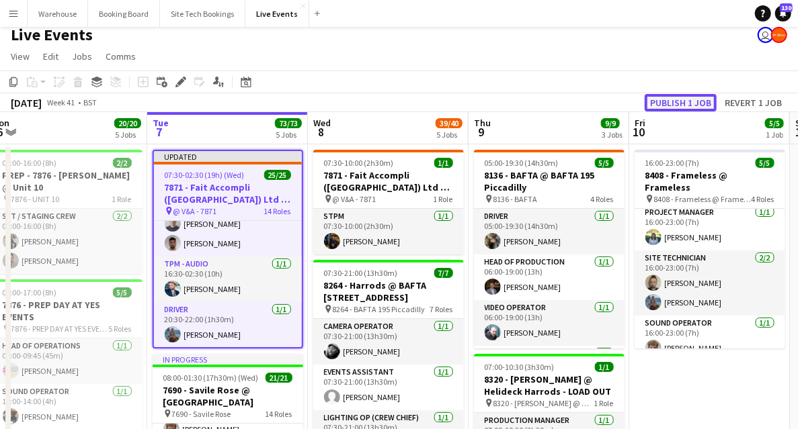
click at [693, 96] on button "Publish 1 job" at bounding box center [680, 102] width 72 height 17
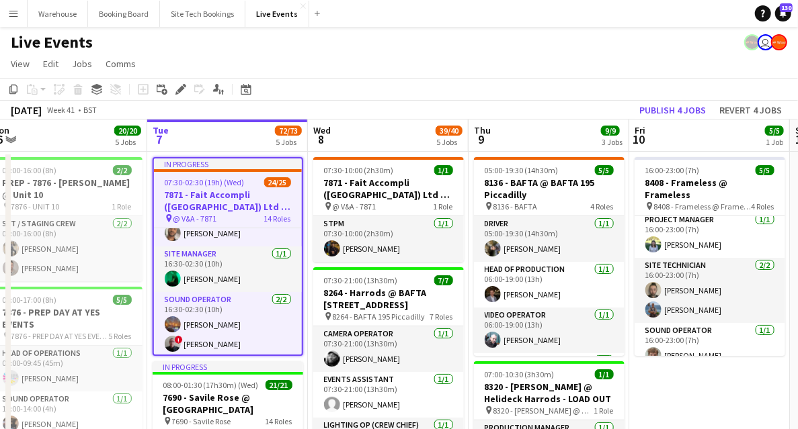
scroll to position [458, 0]
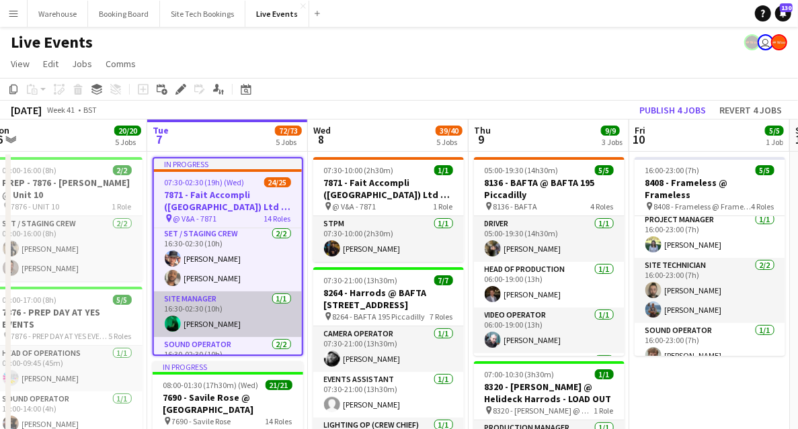
click at [173, 320] on app-user-avatar at bounding box center [173, 324] width 16 height 16
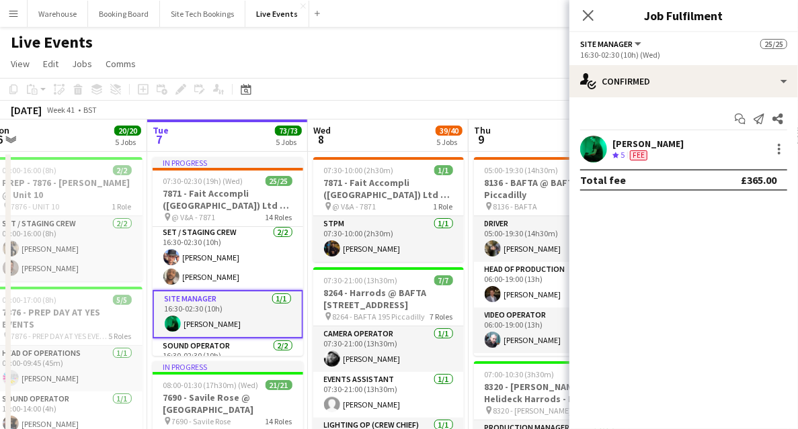
click at [597, 155] on app-user-avatar at bounding box center [593, 149] width 27 height 27
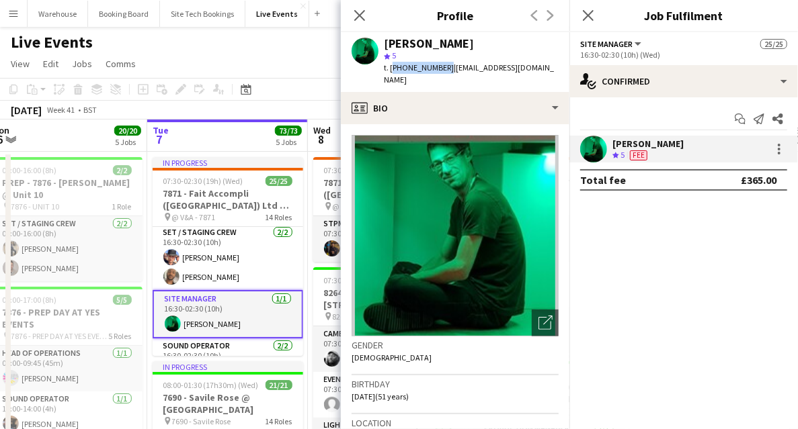
drag, startPoint x: 392, startPoint y: 69, endPoint x: 442, endPoint y: 73, distance: 50.5
click at [442, 73] on span "t. +447966202239" at bounding box center [419, 67] width 70 height 10
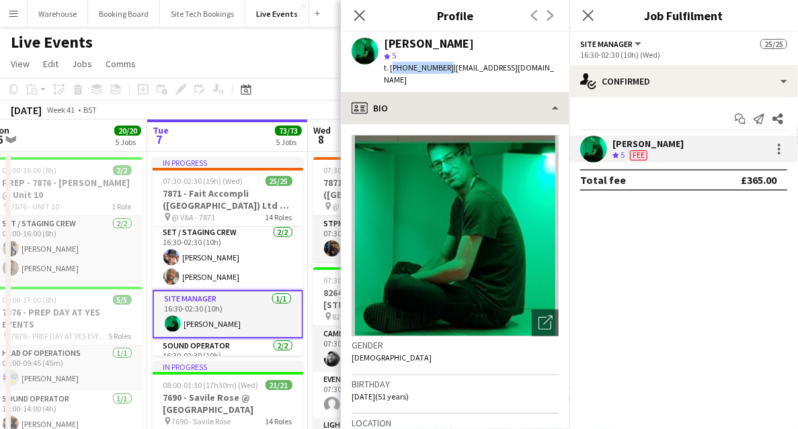
copy span "+447966202239"
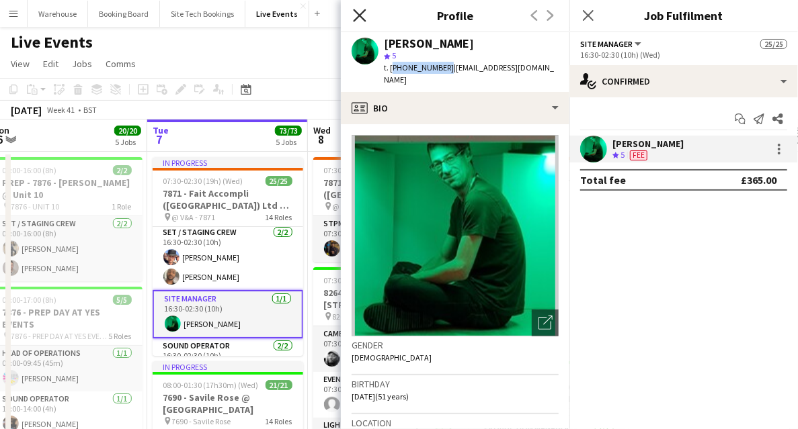
click at [358, 19] on icon "Close pop-in" at bounding box center [359, 15] width 13 height 13
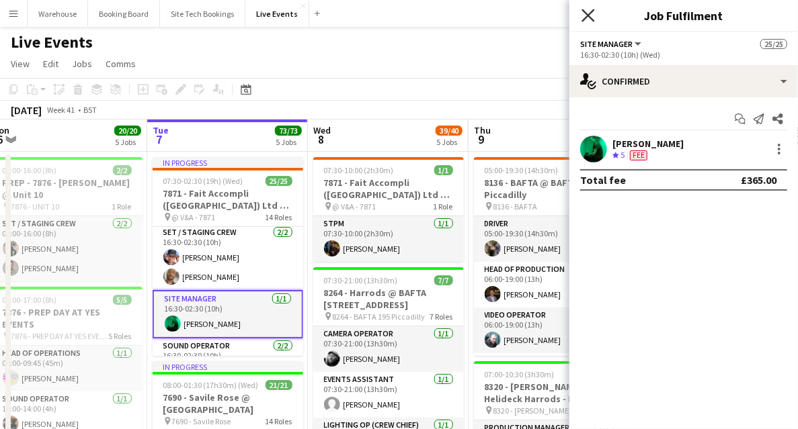
click at [586, 15] on icon "Close pop-in" at bounding box center [587, 15] width 13 height 13
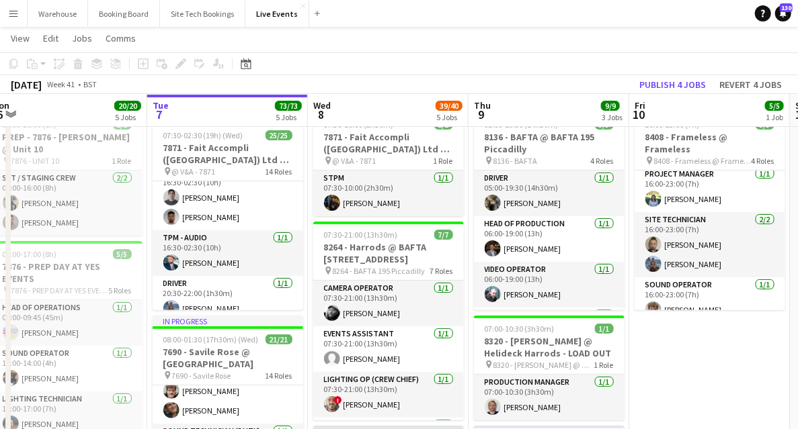
scroll to position [727, 0]
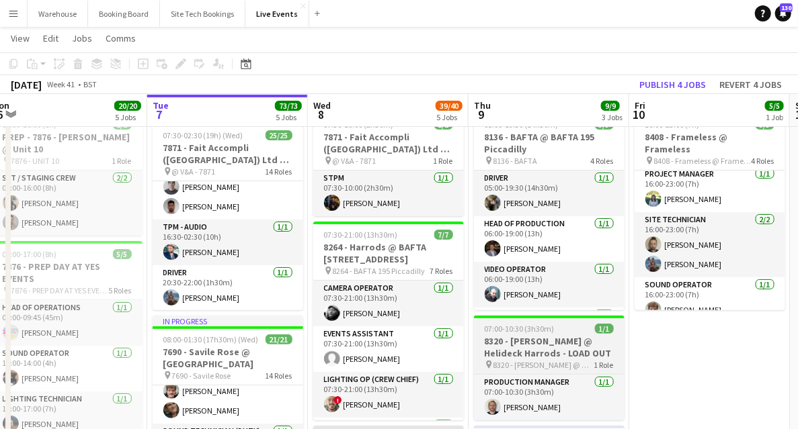
drag, startPoint x: 732, startPoint y: 386, endPoint x: 612, endPoint y: 327, distance: 134.3
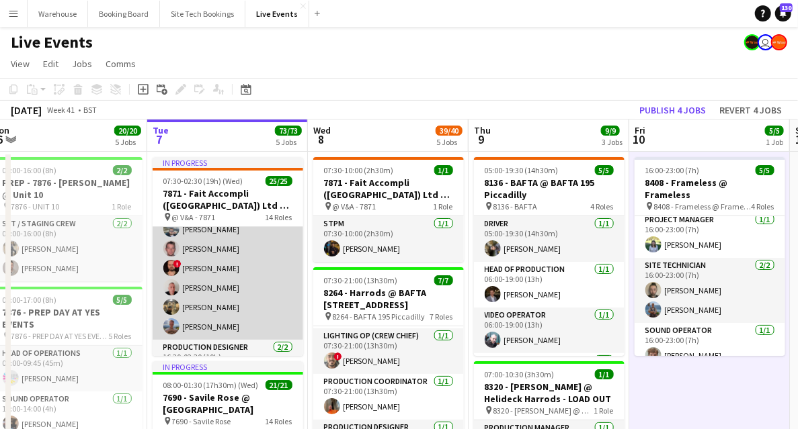
scroll to position [142, 0]
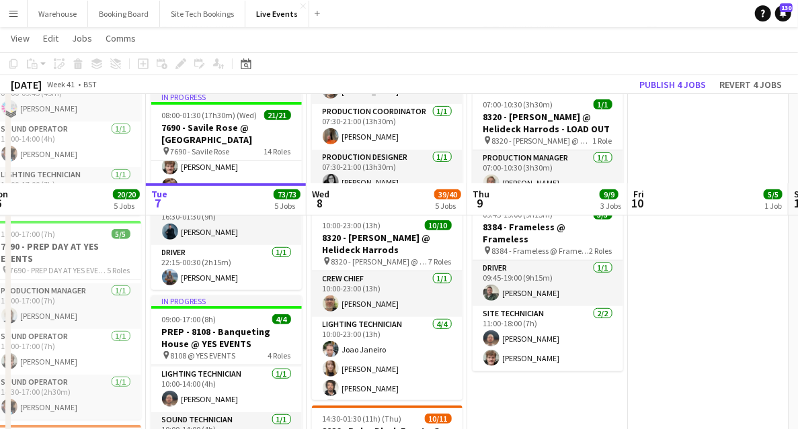
scroll to position [403, 0]
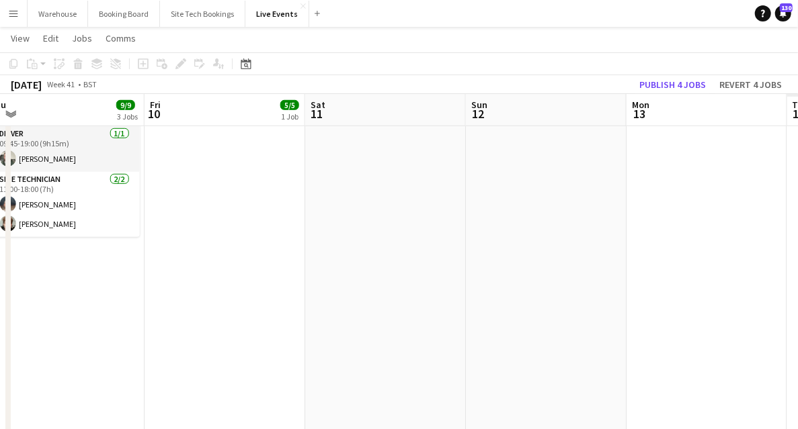
drag, startPoint x: 573, startPoint y: 321, endPoint x: 477, endPoint y: 301, distance: 97.4
click at [175, 286] on app-calendar-viewport "Mon 6 20/20 5 Jobs Tue 7 73/73 5 Jobs Wed 8 39/40 5 Jobs Thu 9 9/9 3 Jobs Fri 1…" at bounding box center [399, 222] width 798 height 1146
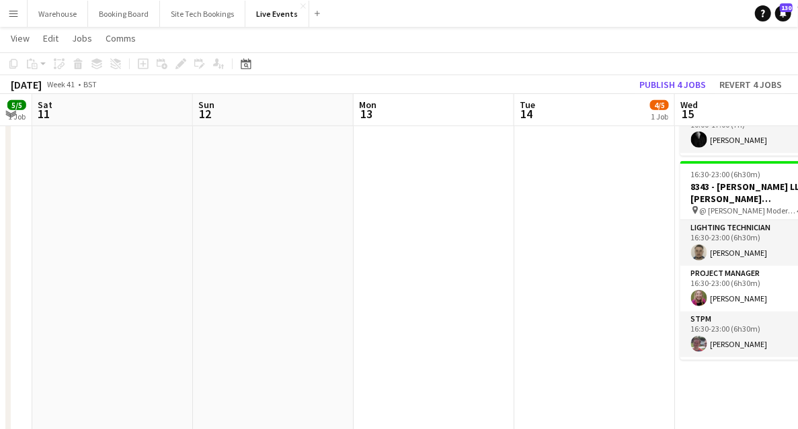
drag, startPoint x: 174, startPoint y: 306, endPoint x: 235, endPoint y: 326, distance: 63.5
click at [160, 304] on app-calendar-viewport "Wed 8 39/40 5 Jobs Thu 9 9/9 3 Jobs Fri 10 5/5 1 Job Sat 11 Sun 12 Mon 13 Tue 1…" at bounding box center [399, 222] width 798 height 1146
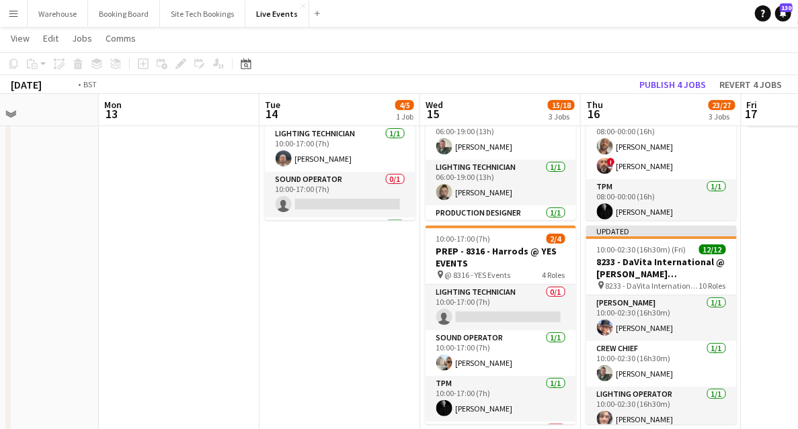
scroll to position [0, 491]
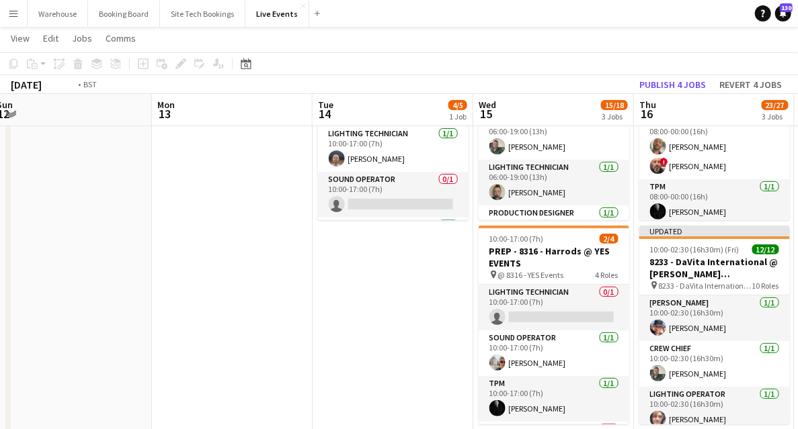
drag, startPoint x: 497, startPoint y: 335, endPoint x: 173, endPoint y: 313, distance: 324.0
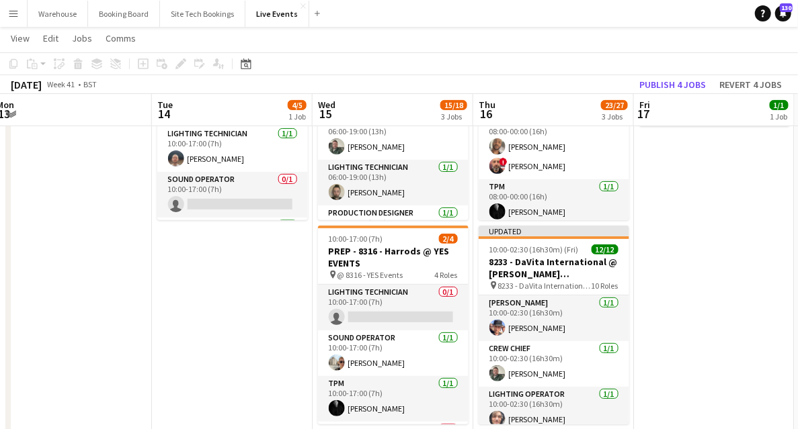
scroll to position [0, 0]
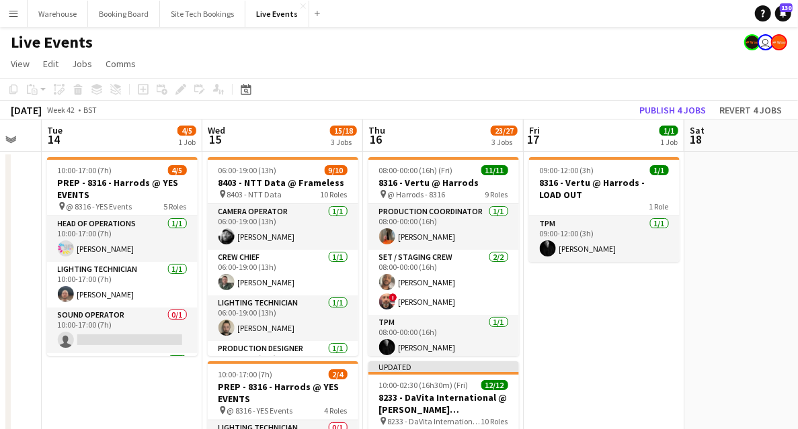
drag, startPoint x: 669, startPoint y: 315, endPoint x: 400, endPoint y: 236, distance: 280.9
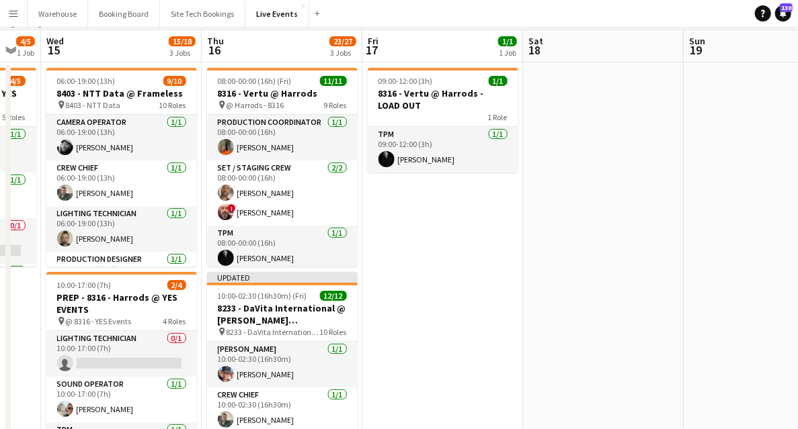
scroll to position [134, 0]
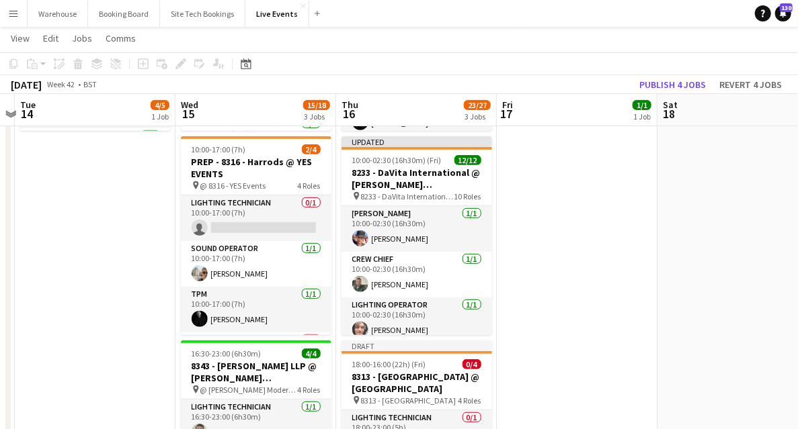
drag, startPoint x: 520, startPoint y: 298, endPoint x: 618, endPoint y: 311, distance: 98.4
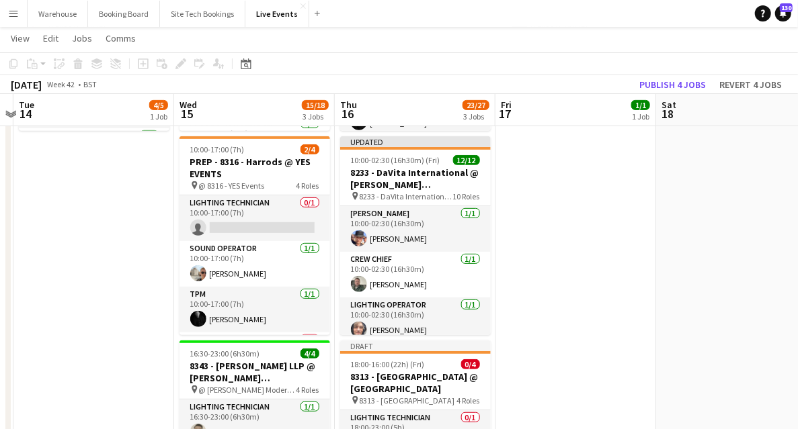
click at [632, 315] on app-calendar-viewport "Sun 12 Mon 13 Tue 14 4/5 1 Job Wed 15 15/18 3 Jobs Thu 16 23/27 3 Jobs Fri 17 1…" at bounding box center [399, 402] width 798 height 1146
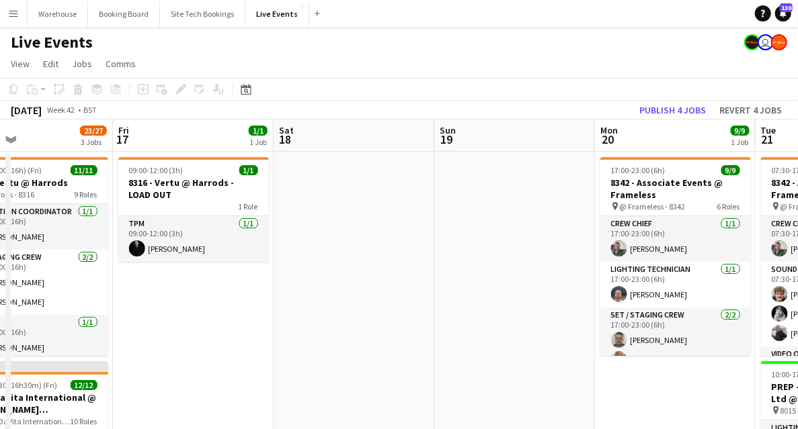
drag, startPoint x: 650, startPoint y: 349, endPoint x: 239, endPoint y: 326, distance: 411.9
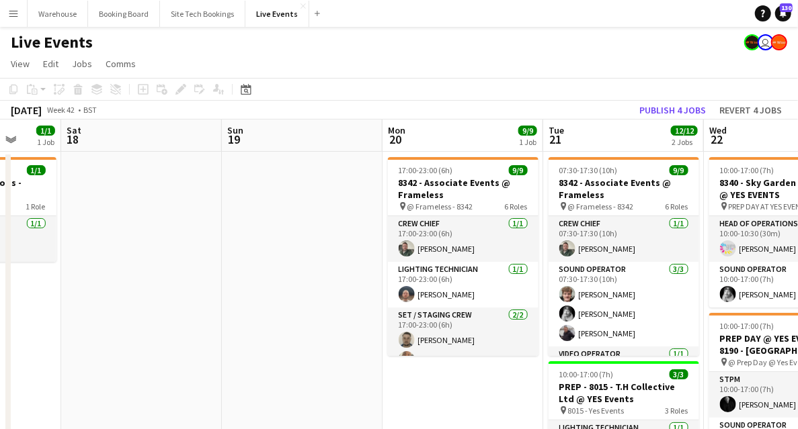
drag, startPoint x: 456, startPoint y: 328, endPoint x: 124, endPoint y: 284, distance: 334.2
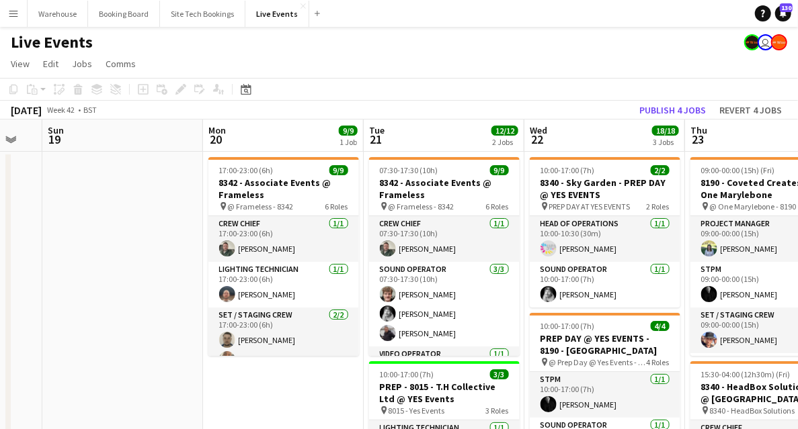
drag, startPoint x: 294, startPoint y: 366, endPoint x: 160, endPoint y: 329, distance: 138.7
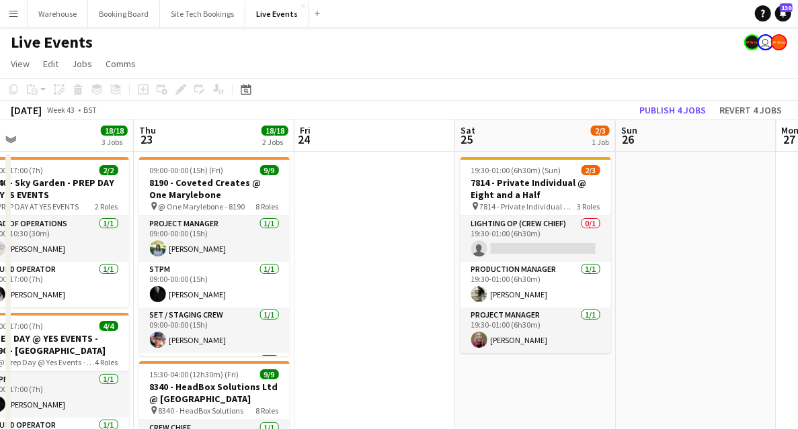
drag, startPoint x: 745, startPoint y: 259, endPoint x: 99, endPoint y: 265, distance: 645.8
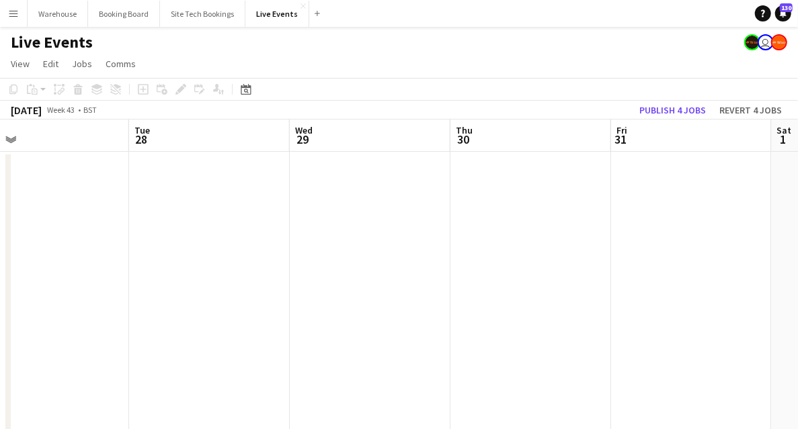
drag, startPoint x: 454, startPoint y: 288, endPoint x: 239, endPoint y: 257, distance: 217.8
drag, startPoint x: 122, startPoint y: 247, endPoint x: 316, endPoint y: 278, distance: 196.8
drag, startPoint x: 380, startPoint y: 298, endPoint x: 331, endPoint y: 292, distance: 49.3
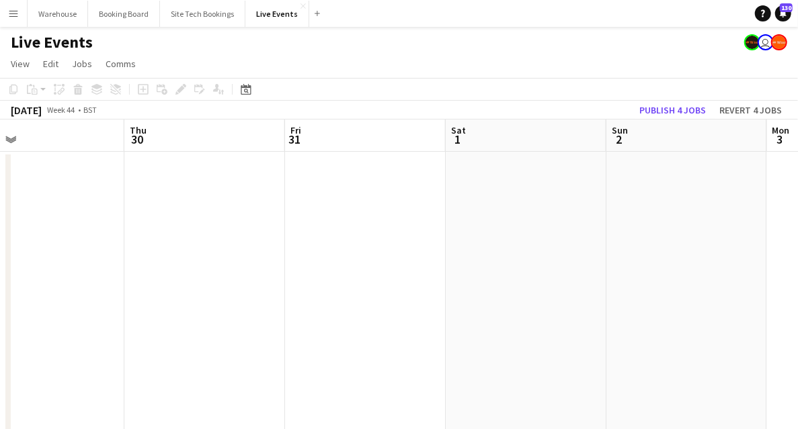
drag, startPoint x: 111, startPoint y: 278, endPoint x: 101, endPoint y: 271, distance: 11.2
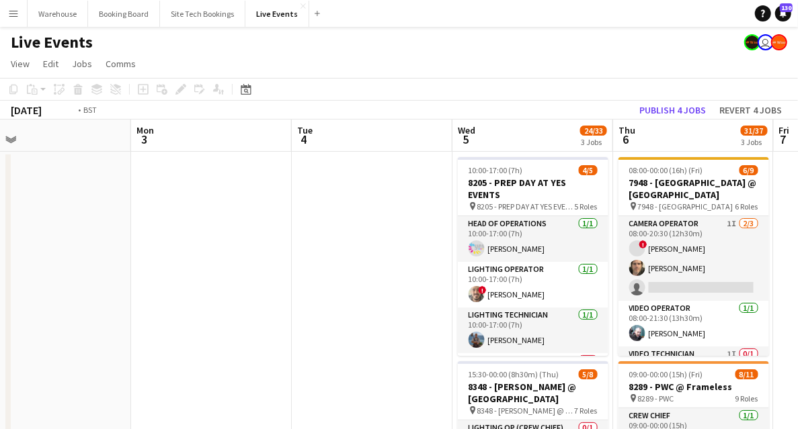
drag, startPoint x: 358, startPoint y: 290, endPoint x: 119, endPoint y: 249, distance: 242.1
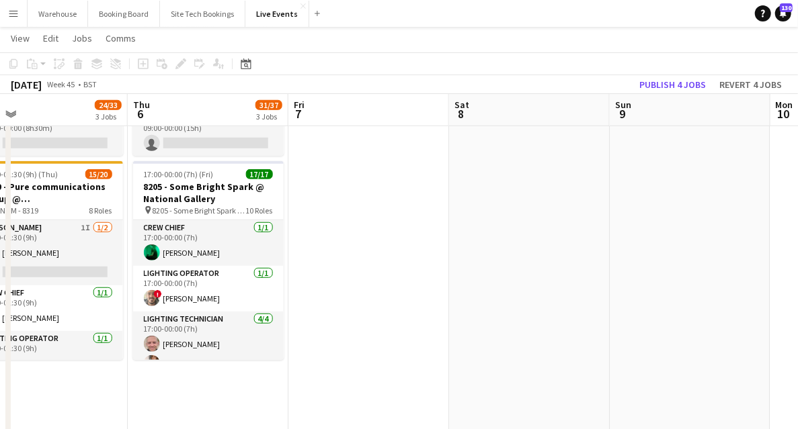
drag, startPoint x: 366, startPoint y: 279, endPoint x: 183, endPoint y: 255, distance: 183.6
click at [157, 257] on app-calendar-viewport "Sun 2 Mon 3 Tue 4 Wed 5 24/33 3 Jobs Thu 6 31/37 3 Jobs Fri 7 Sat 8 Sun 9 Mon 1…" at bounding box center [399, 222] width 798 height 1146
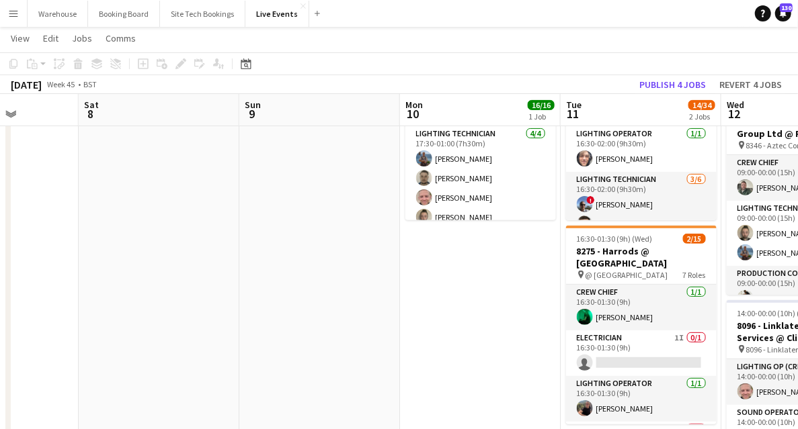
drag, startPoint x: 366, startPoint y: 299, endPoint x: 213, endPoint y: 290, distance: 153.5
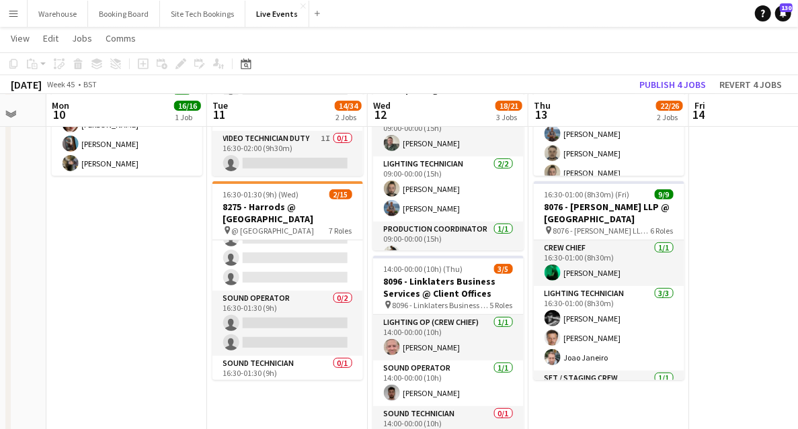
drag, startPoint x: 173, startPoint y: 286, endPoint x: 142, endPoint y: 278, distance: 31.9
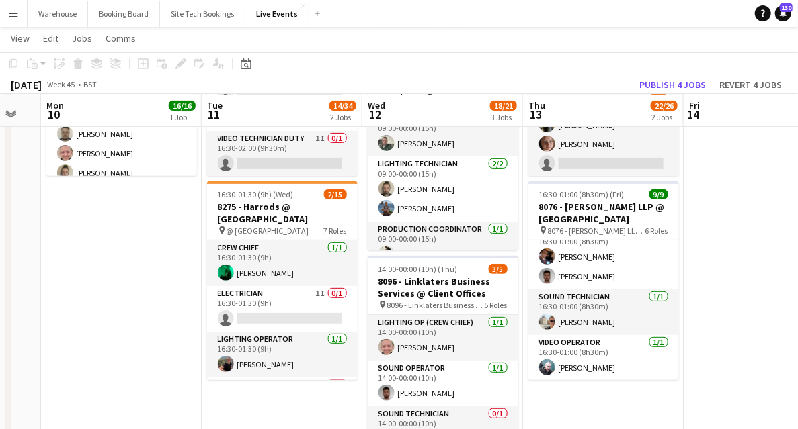
scroll to position [0, 0]
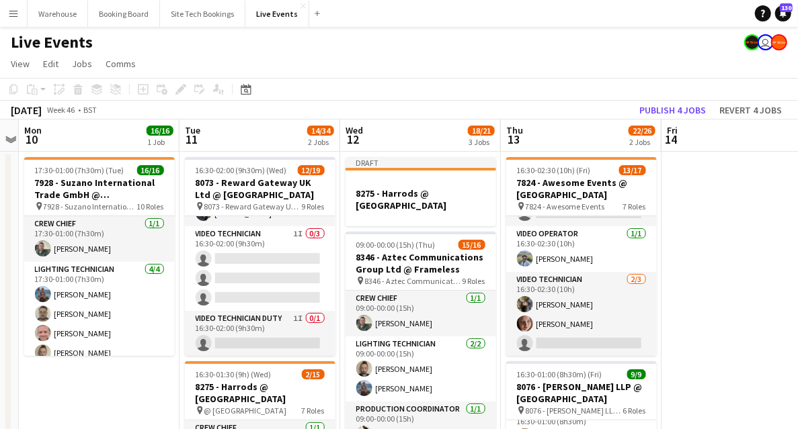
drag, startPoint x: 747, startPoint y: 255, endPoint x: 365, endPoint y: 214, distance: 384.5
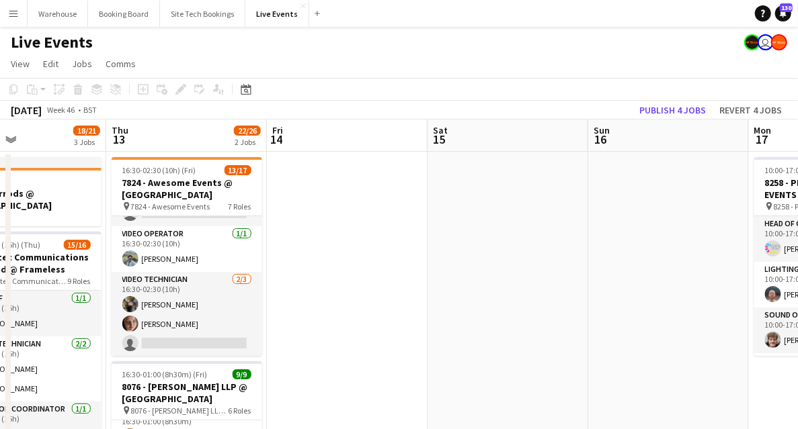
drag, startPoint x: 567, startPoint y: 253, endPoint x: 202, endPoint y: 231, distance: 366.2
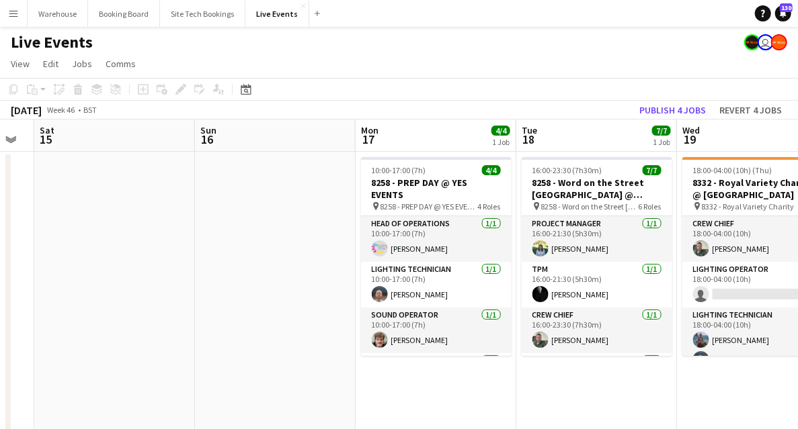
scroll to position [0, 456]
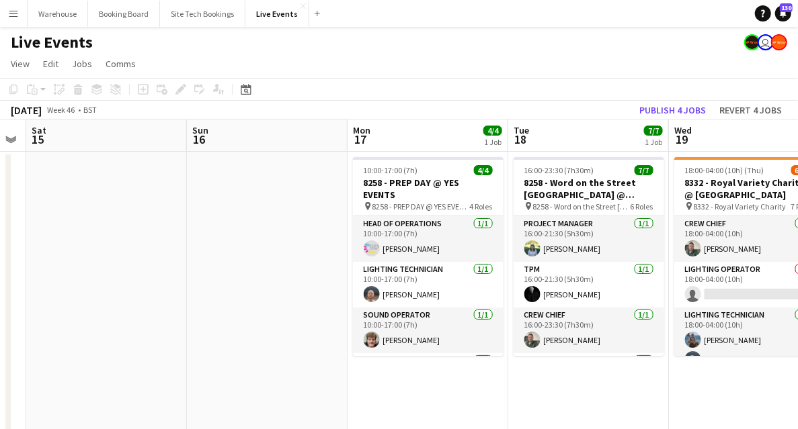
drag, startPoint x: 274, startPoint y: 226, endPoint x: 147, endPoint y: 218, distance: 127.2
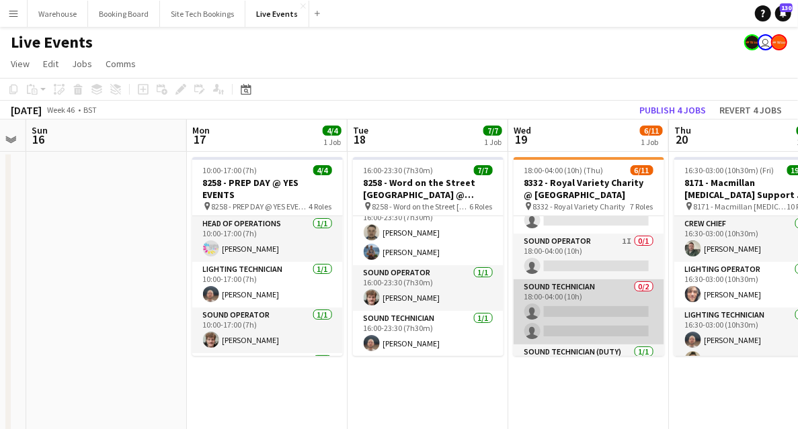
scroll to position [257, 0]
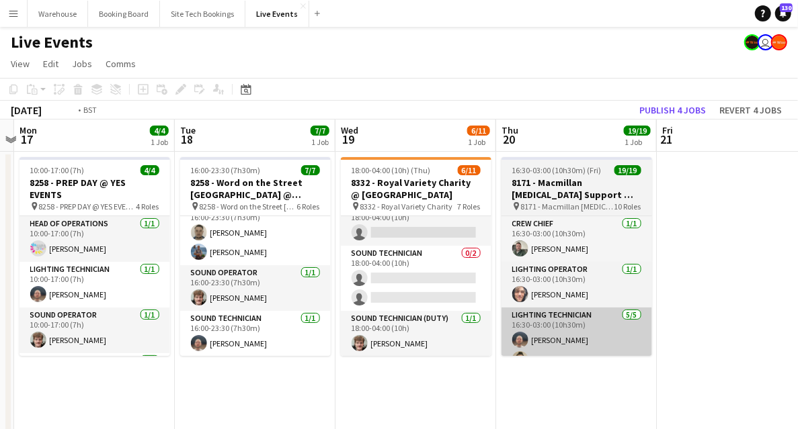
drag, startPoint x: 683, startPoint y: 401, endPoint x: 407, endPoint y: 312, distance: 290.7
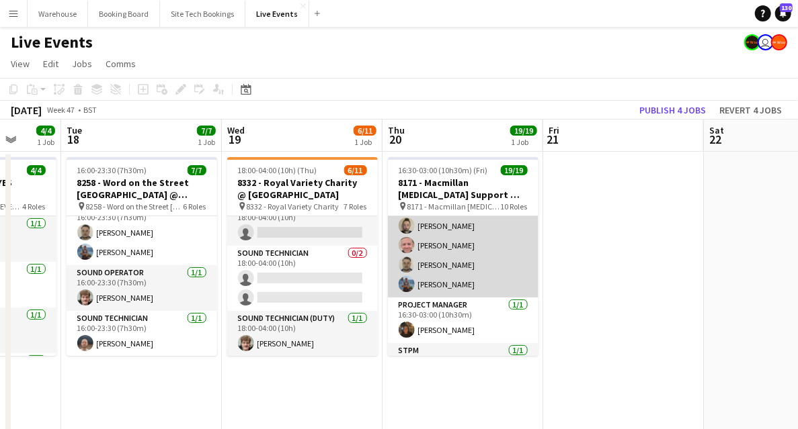
scroll to position [0, 0]
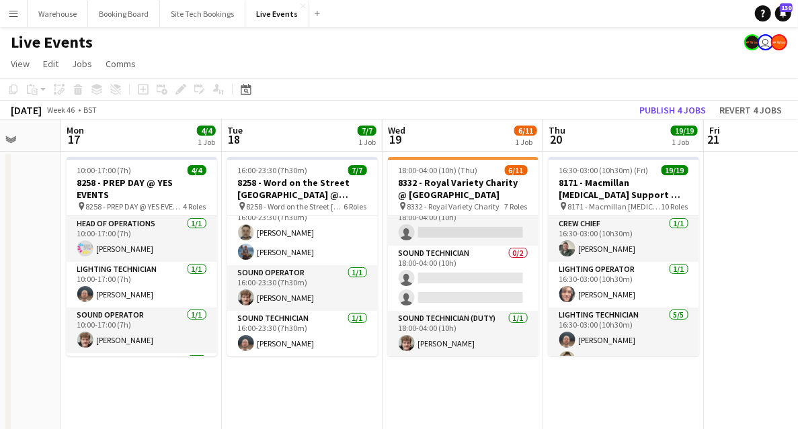
drag, startPoint x: 334, startPoint y: 373, endPoint x: 793, endPoint y: 393, distance: 459.4
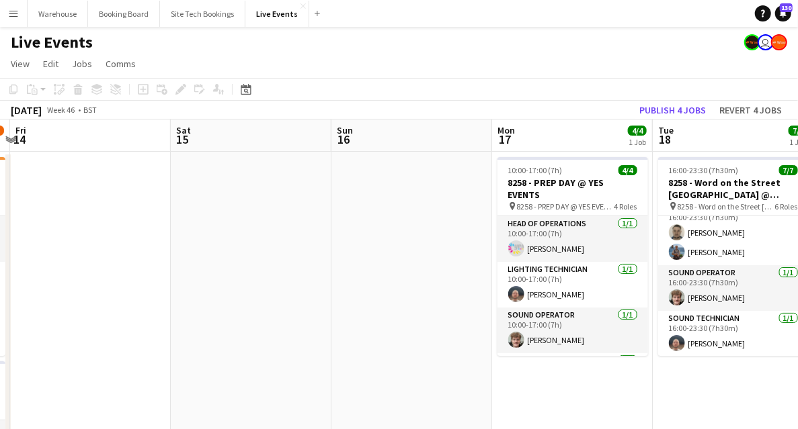
drag, startPoint x: 265, startPoint y: 323, endPoint x: 596, endPoint y: 336, distance: 330.9
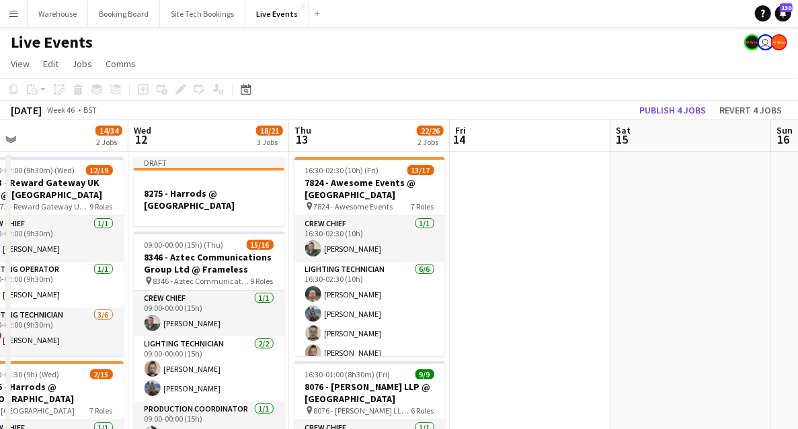
drag, startPoint x: 453, startPoint y: 335, endPoint x: 631, endPoint y: 296, distance: 182.2
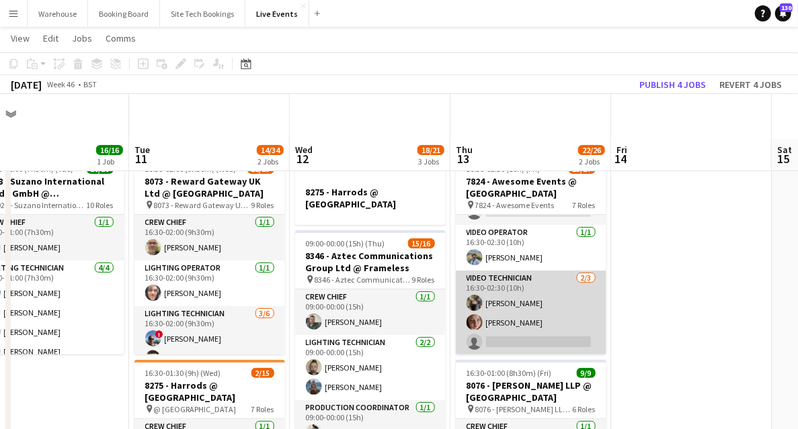
scroll to position [44, 0]
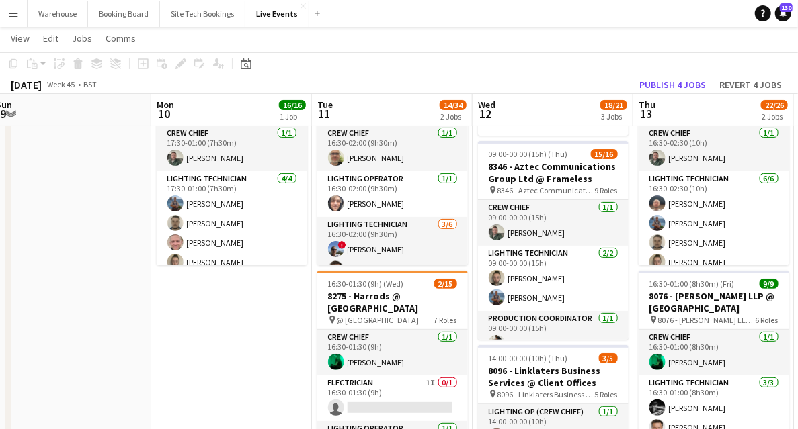
drag, startPoint x: 77, startPoint y: 337, endPoint x: 260, endPoint y: 338, distance: 182.8
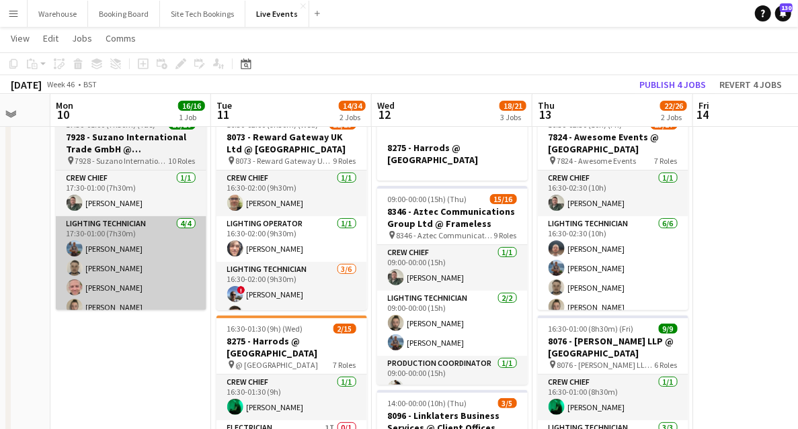
drag, startPoint x: 290, startPoint y: 358, endPoint x: 73, endPoint y: 307, distance: 222.8
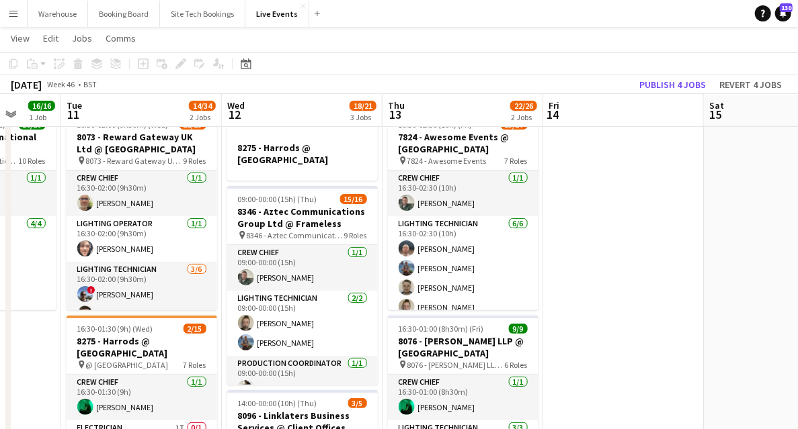
drag, startPoint x: 713, startPoint y: 270, endPoint x: 529, endPoint y: 246, distance: 185.7
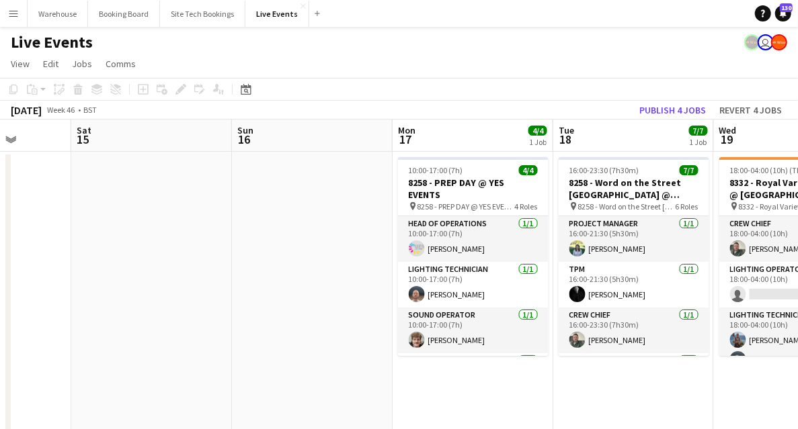
drag, startPoint x: 594, startPoint y: 304, endPoint x: 265, endPoint y: 260, distance: 331.5
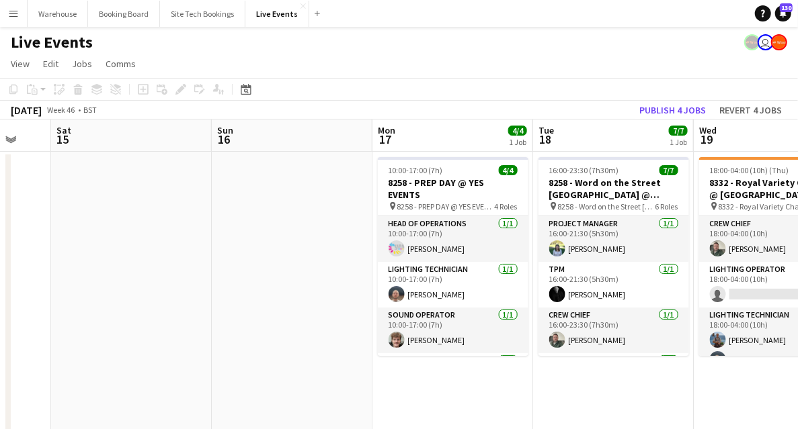
drag, startPoint x: 286, startPoint y: 298, endPoint x: 124, endPoint y: 265, distance: 165.9
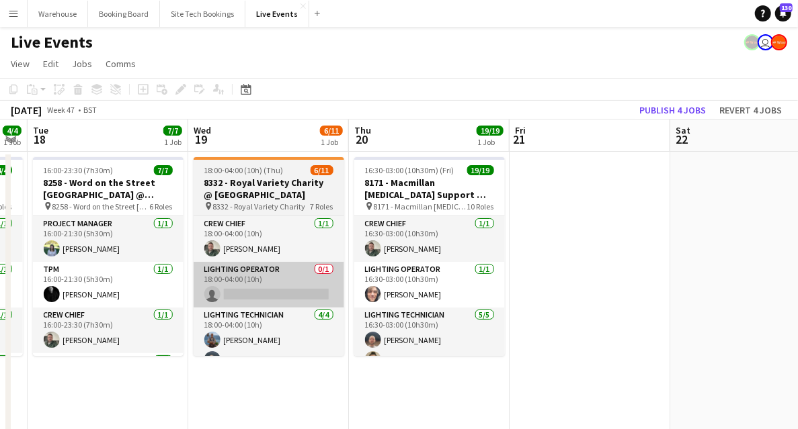
drag, startPoint x: 534, startPoint y: 380, endPoint x: 250, endPoint y: 269, distance: 304.5
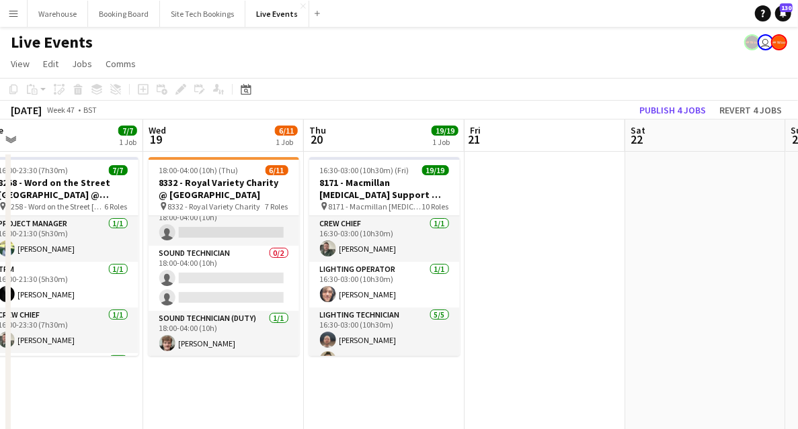
drag, startPoint x: 583, startPoint y: 280, endPoint x: 271, endPoint y: 228, distance: 315.4
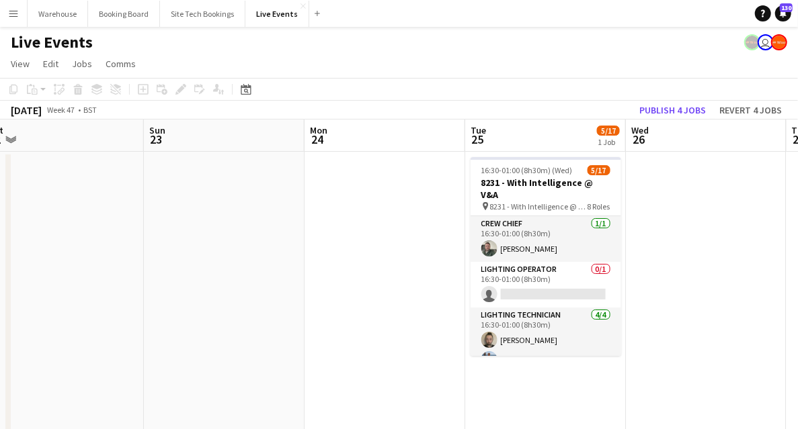
drag, startPoint x: 464, startPoint y: 249, endPoint x: 257, endPoint y: 218, distance: 209.9
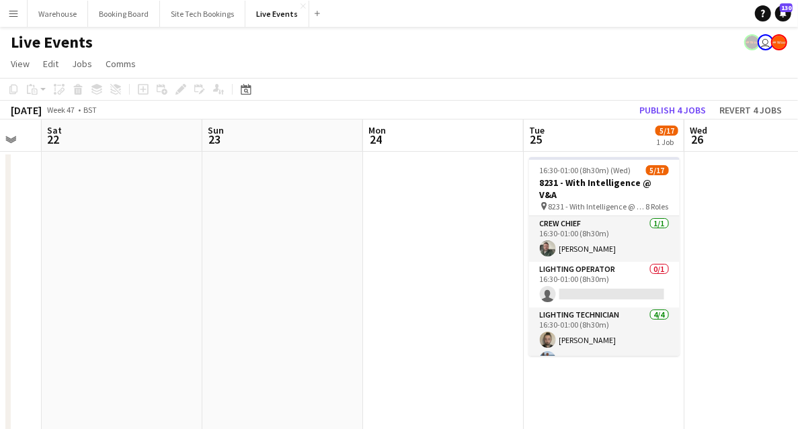
drag, startPoint x: 381, startPoint y: 234, endPoint x: 269, endPoint y: 226, distance: 112.5
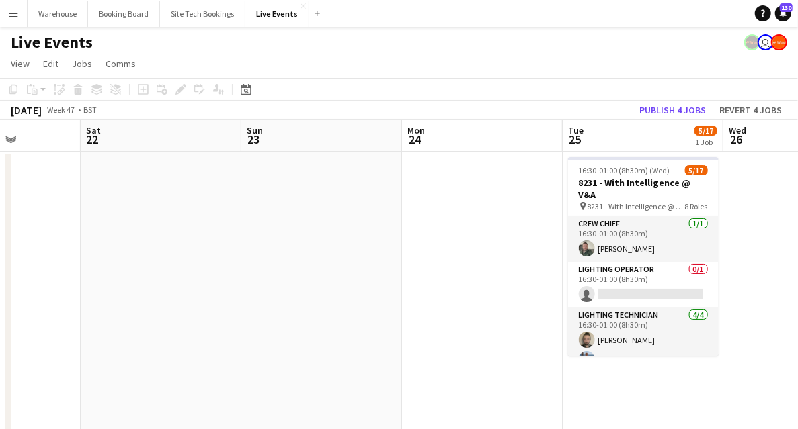
drag, startPoint x: 267, startPoint y: 257, endPoint x: 511, endPoint y: 252, distance: 243.3
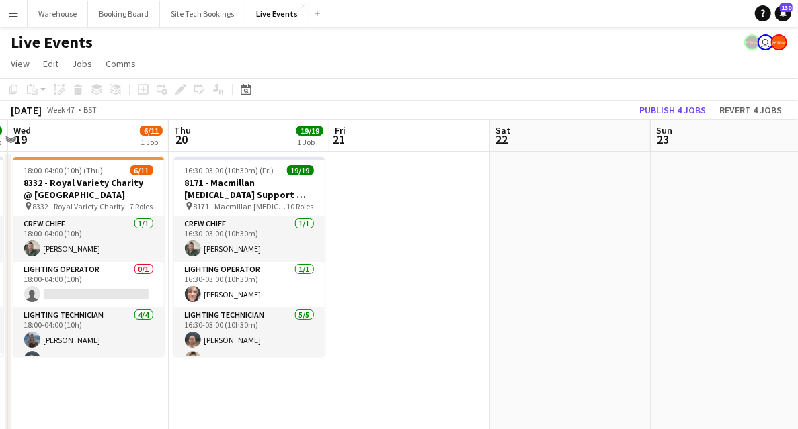
drag, startPoint x: 411, startPoint y: 249, endPoint x: 609, endPoint y: 263, distance: 199.4
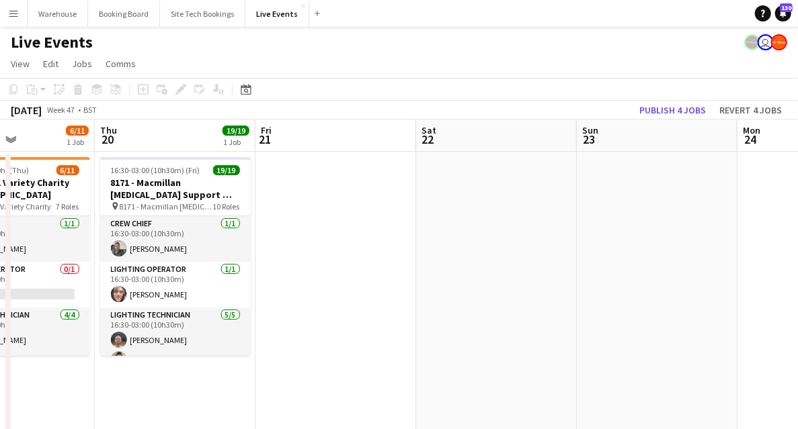
drag, startPoint x: 382, startPoint y: 257, endPoint x: 540, endPoint y: 259, distance: 157.9
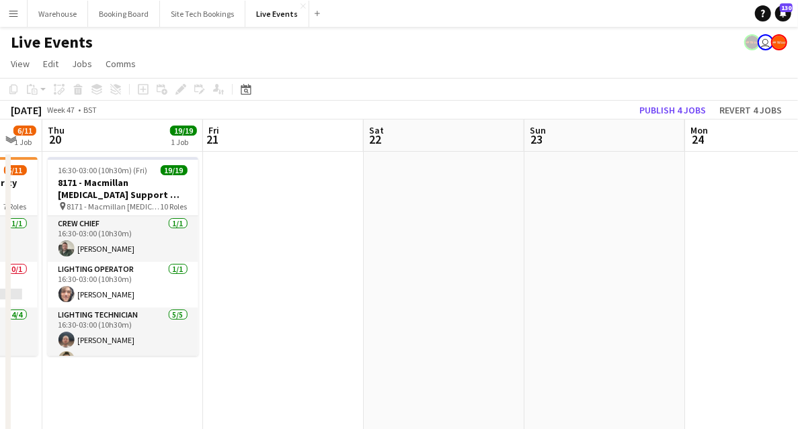
drag, startPoint x: 661, startPoint y: 264, endPoint x: 273, endPoint y: 253, distance: 387.9
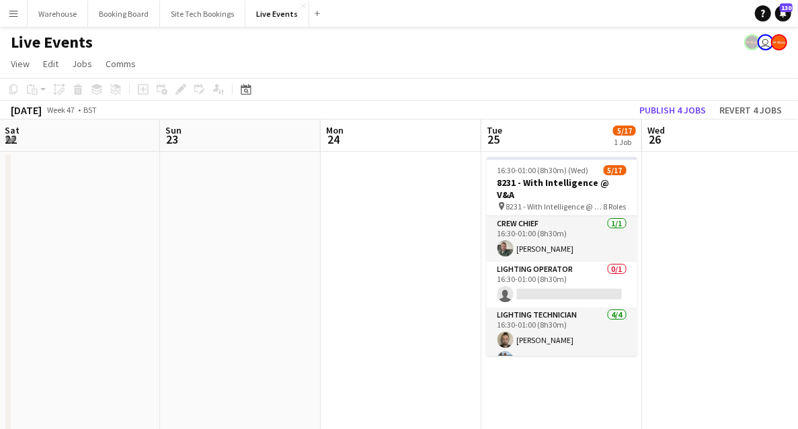
scroll to position [0, 427]
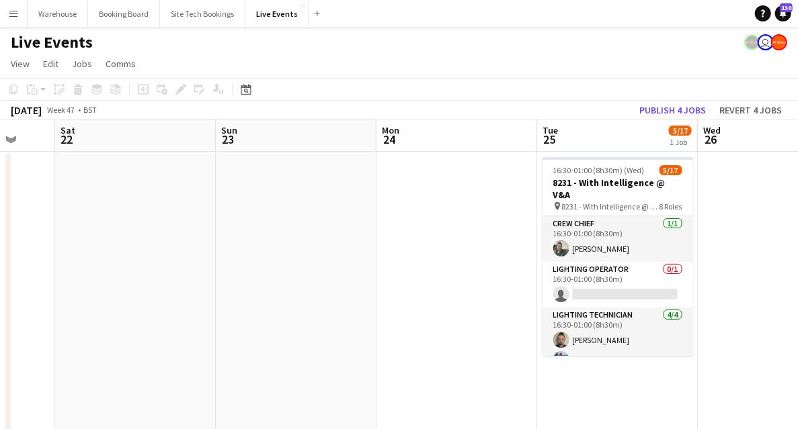
drag, startPoint x: 478, startPoint y: 286, endPoint x: 227, endPoint y: 251, distance: 253.1
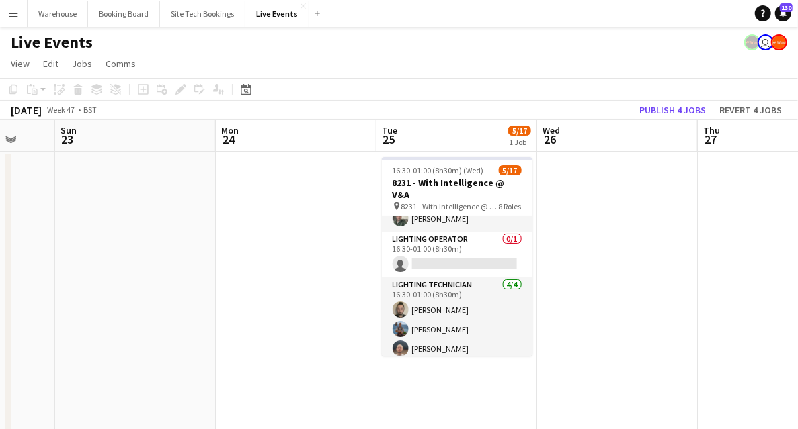
scroll to position [0, 0]
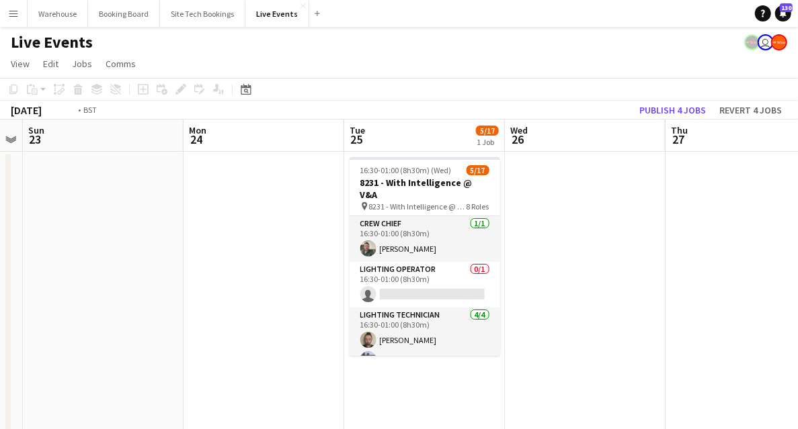
drag, startPoint x: 549, startPoint y: 273, endPoint x: 279, endPoint y: 249, distance: 271.2
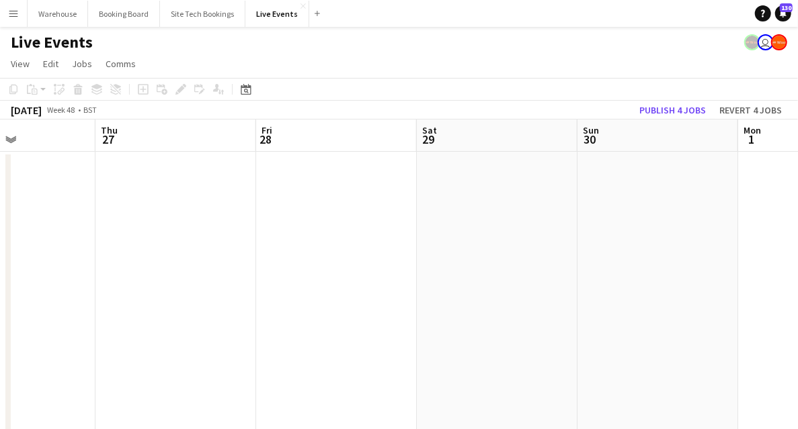
drag, startPoint x: 337, startPoint y: 244, endPoint x: 292, endPoint y: 237, distance: 46.2
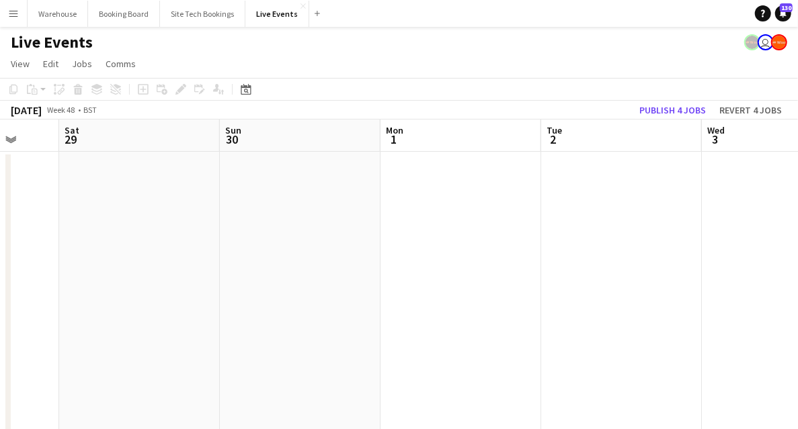
drag, startPoint x: 402, startPoint y: 261, endPoint x: 208, endPoint y: 249, distance: 194.5
drag, startPoint x: 456, startPoint y: 277, endPoint x: 198, endPoint y: 247, distance: 259.1
drag, startPoint x: 433, startPoint y: 264, endPoint x: 392, endPoint y: 257, distance: 42.3
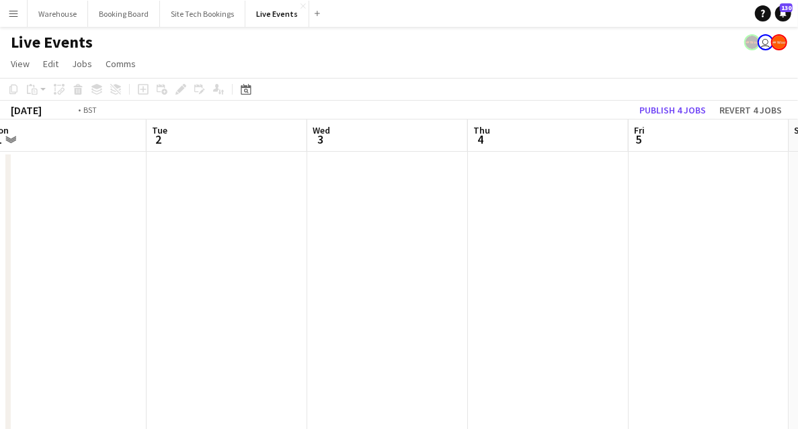
drag, startPoint x: 500, startPoint y: 271, endPoint x: 596, endPoint y: 271, distance: 96.1
drag, startPoint x: 613, startPoint y: 288, endPoint x: 627, endPoint y: 289, distance: 14.1
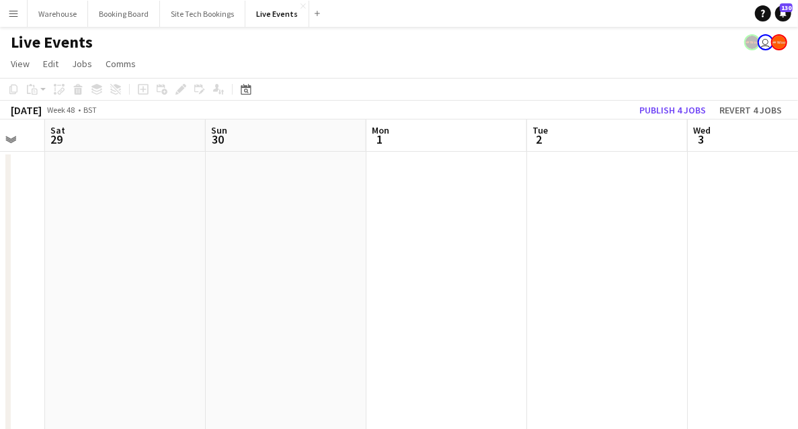
drag, startPoint x: 427, startPoint y: 279, endPoint x: 724, endPoint y: 286, distance: 297.8
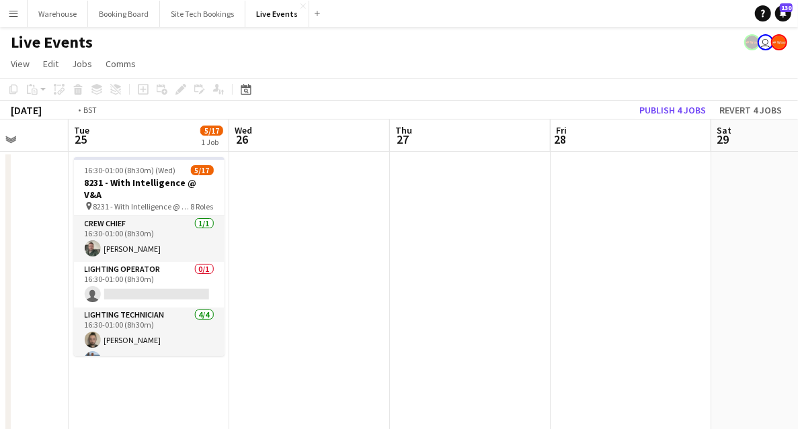
drag, startPoint x: 679, startPoint y: 288, endPoint x: 775, endPoint y: 286, distance: 96.8
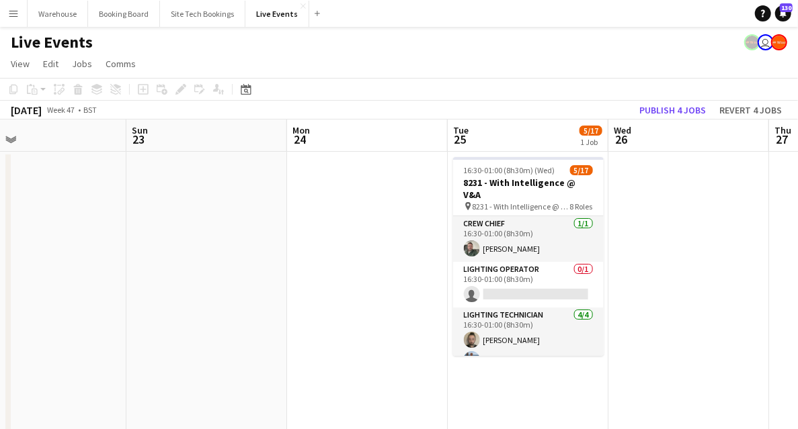
drag, startPoint x: 408, startPoint y: 252, endPoint x: 705, endPoint y: 253, distance: 297.0
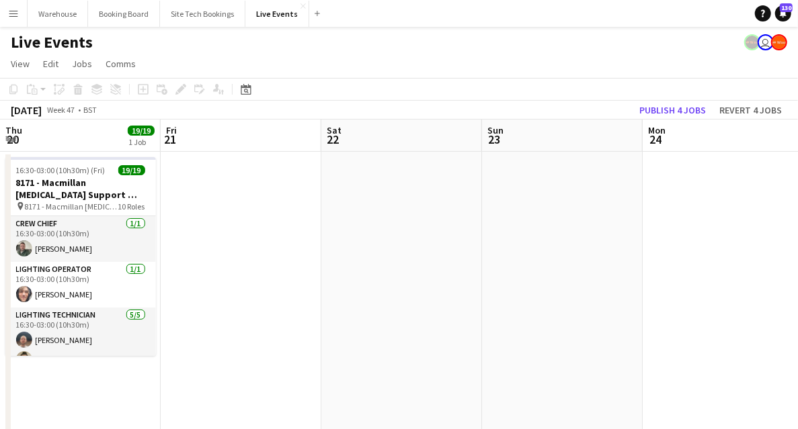
drag, startPoint x: 539, startPoint y: 246, endPoint x: 655, endPoint y: 238, distance: 115.9
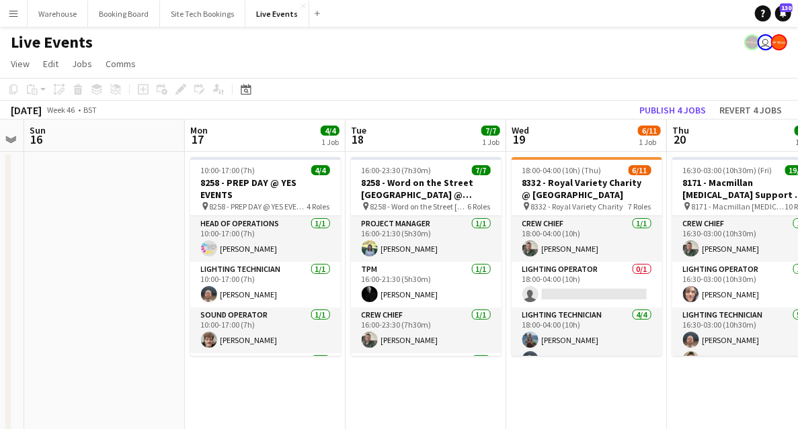
drag, startPoint x: 350, startPoint y: 382, endPoint x: 800, endPoint y: 327, distance: 453.0
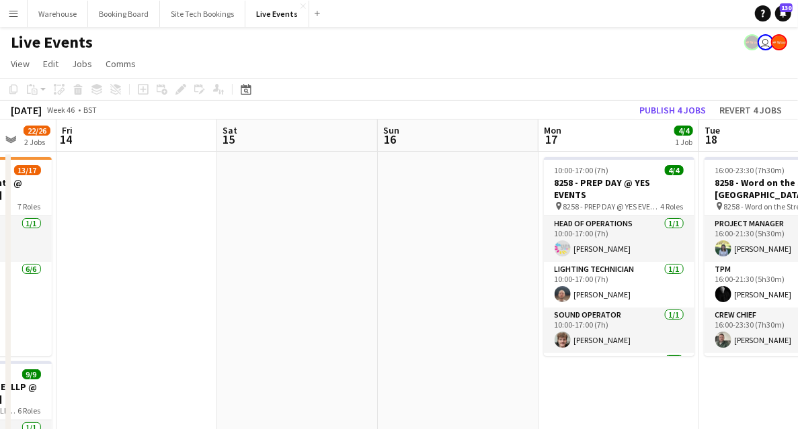
drag, startPoint x: 136, startPoint y: 239, endPoint x: 521, endPoint y: 256, distance: 386.1
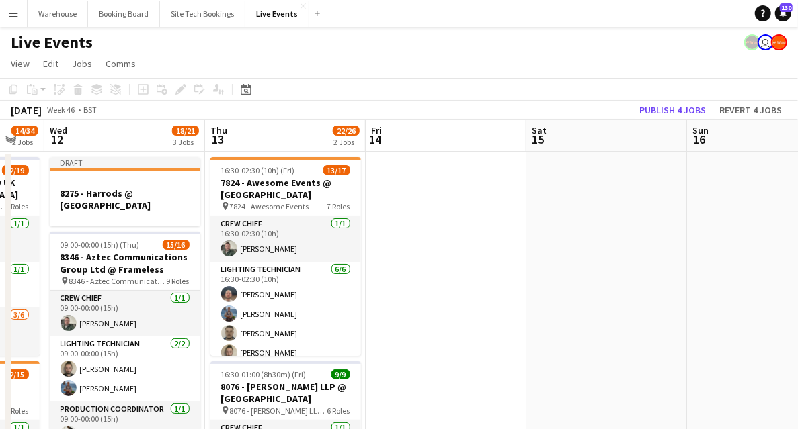
drag, startPoint x: 362, startPoint y: 258, endPoint x: 676, endPoint y: 222, distance: 316.5
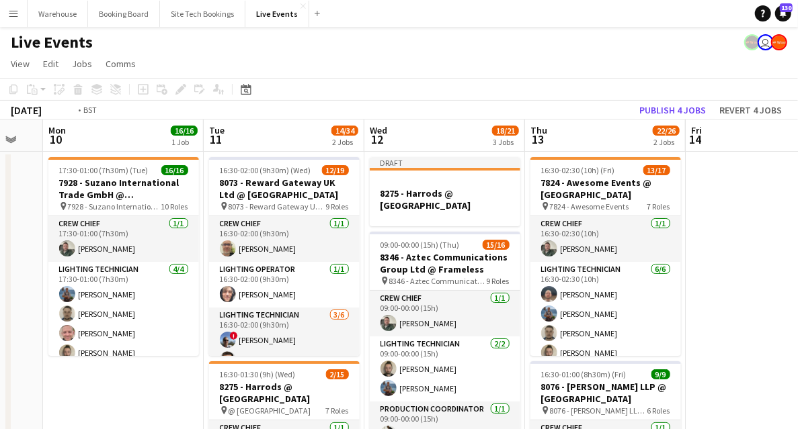
scroll to position [0, 368]
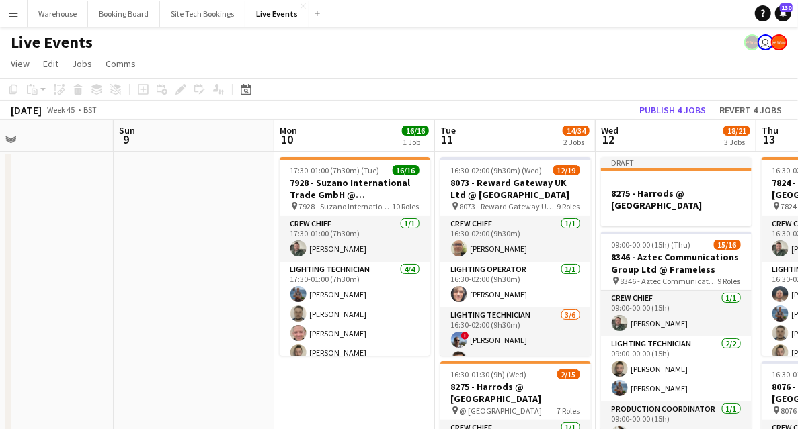
drag, startPoint x: 47, startPoint y: 373, endPoint x: 383, endPoint y: 378, distance: 336.0
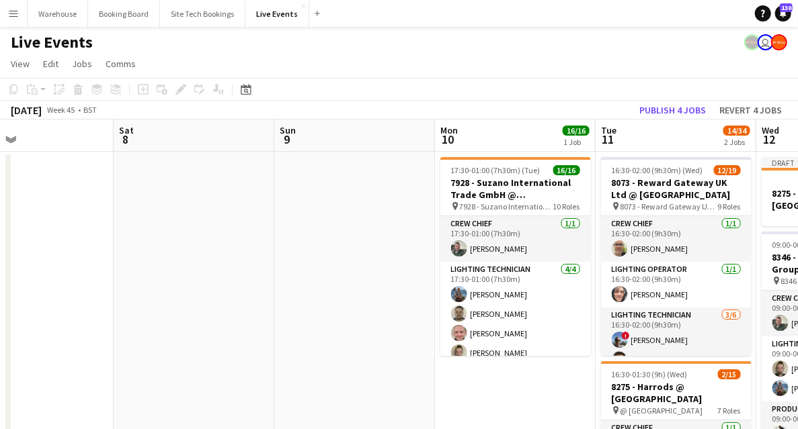
drag, startPoint x: 163, startPoint y: 267, endPoint x: 517, endPoint y: 265, distance: 354.8
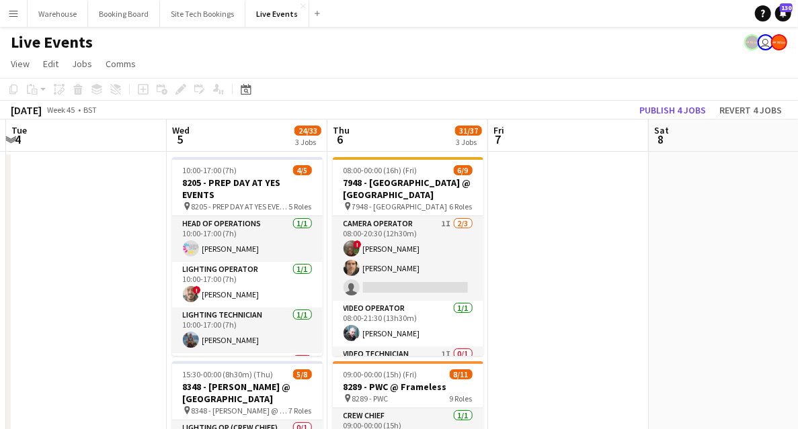
drag, startPoint x: 671, startPoint y: 247, endPoint x: 684, endPoint y: 257, distance: 16.8
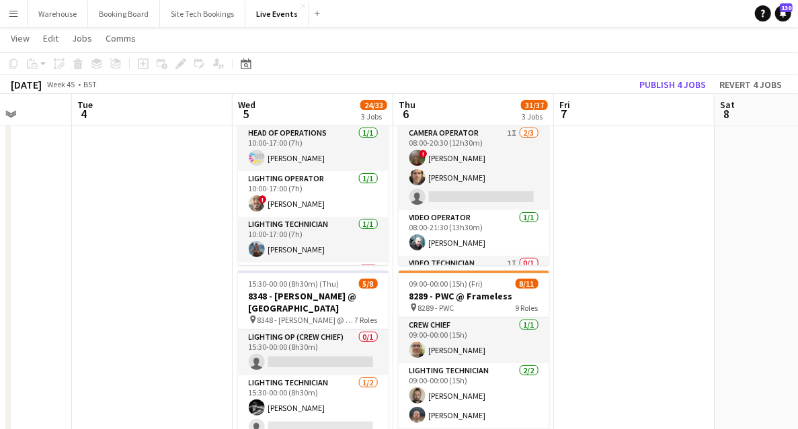
scroll to position [0, 0]
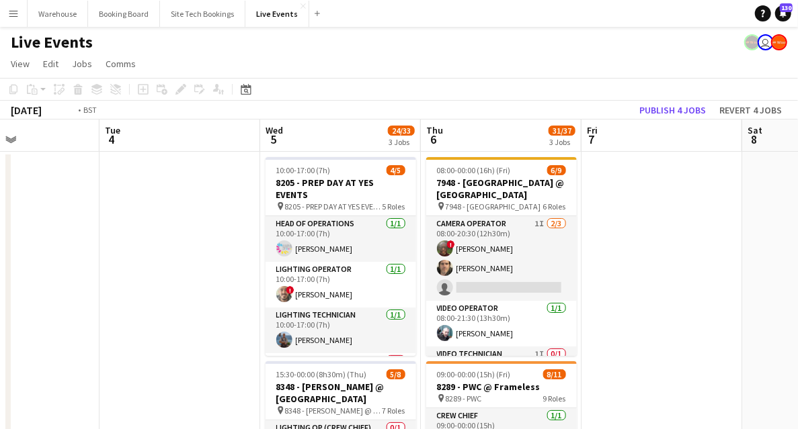
drag, startPoint x: 136, startPoint y: 248, endPoint x: 500, endPoint y: 223, distance: 365.1
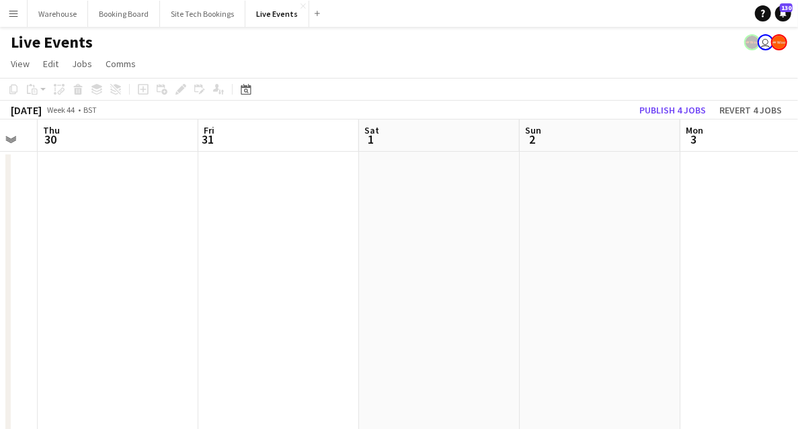
drag, startPoint x: 388, startPoint y: 237, endPoint x: 513, endPoint y: 234, distance: 125.0
drag, startPoint x: 258, startPoint y: 235, endPoint x: 488, endPoint y: 232, distance: 229.8
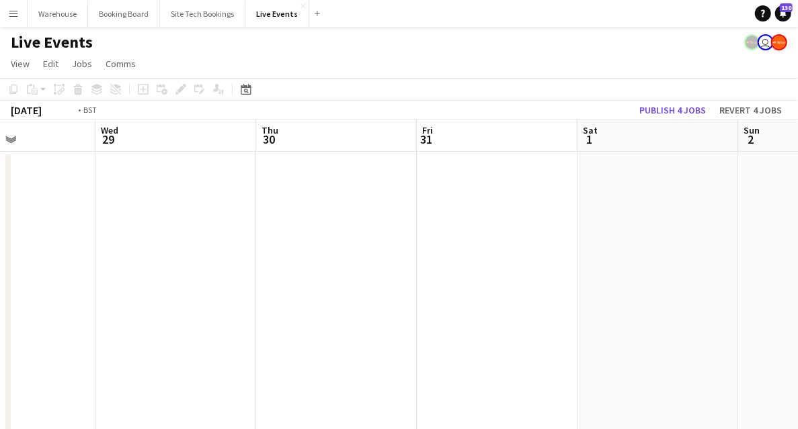
drag, startPoint x: 214, startPoint y: 236, endPoint x: 454, endPoint y: 237, distance: 240.6
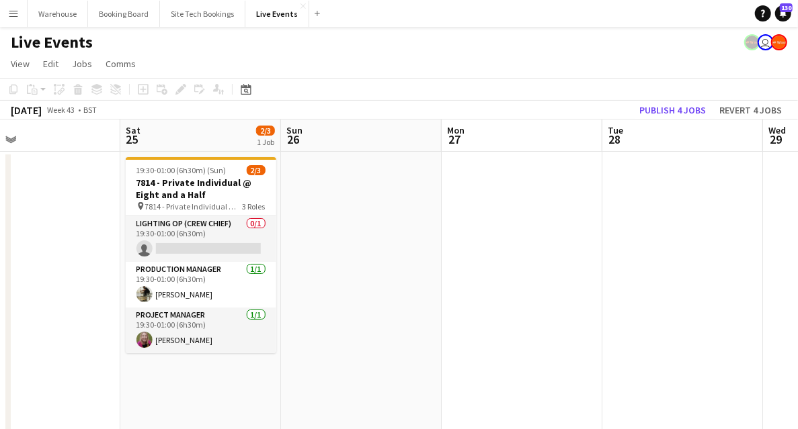
drag, startPoint x: 583, startPoint y: 230, endPoint x: 374, endPoint y: 239, distance: 209.8
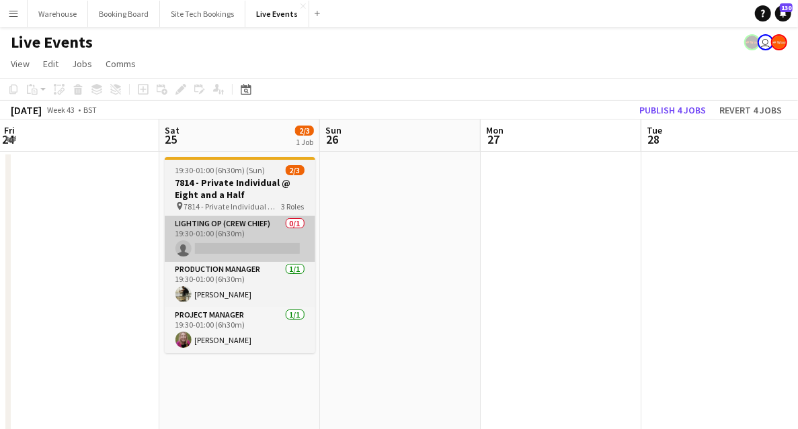
drag, startPoint x: 353, startPoint y: 247, endPoint x: 462, endPoint y: 237, distance: 109.3
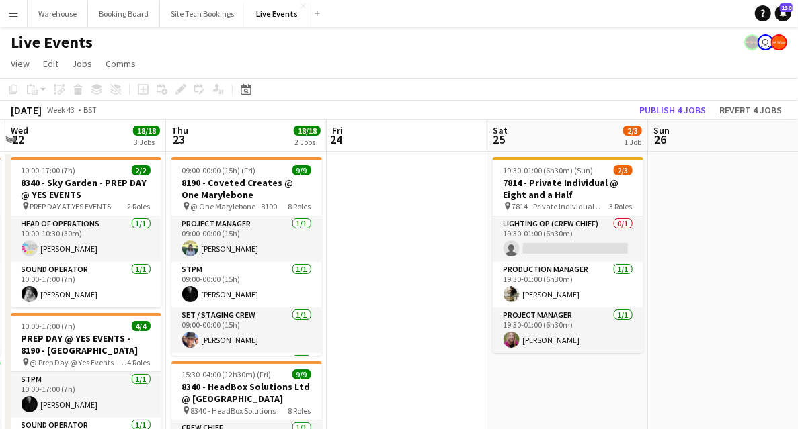
scroll to position [0, 324]
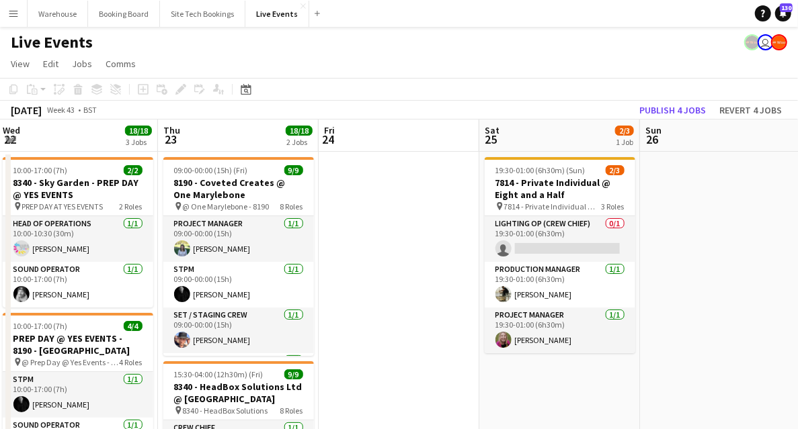
drag, startPoint x: 362, startPoint y: 216, endPoint x: 375, endPoint y: 217, distance: 13.5
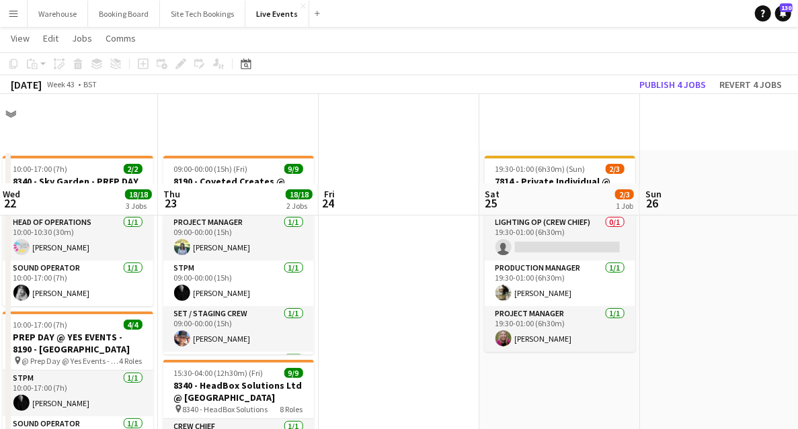
scroll to position [224, 0]
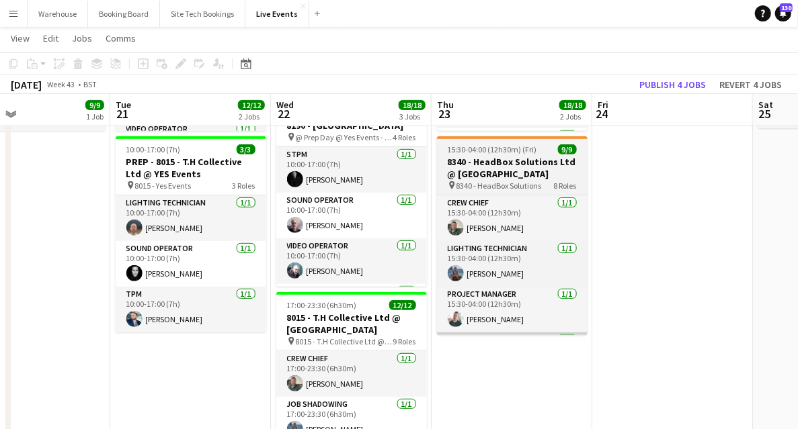
drag, startPoint x: 263, startPoint y: 367, endPoint x: 524, endPoint y: 333, distance: 263.6
click at [535, 334] on app-calendar-viewport "Sat 18 Sun 19 Mon 20 9/9 1 Job Tue 21 12/12 2 Jobs Wed 22 18/18 3 Jobs Thu 23 1…" at bounding box center [399, 402] width 798 height 1146
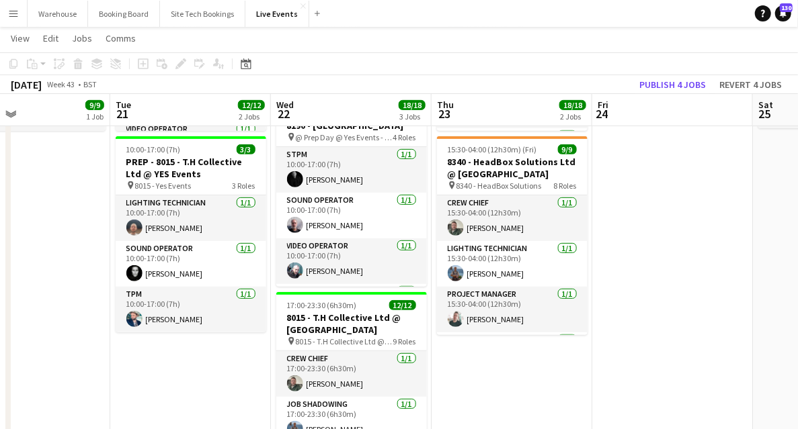
scroll to position [0, 373]
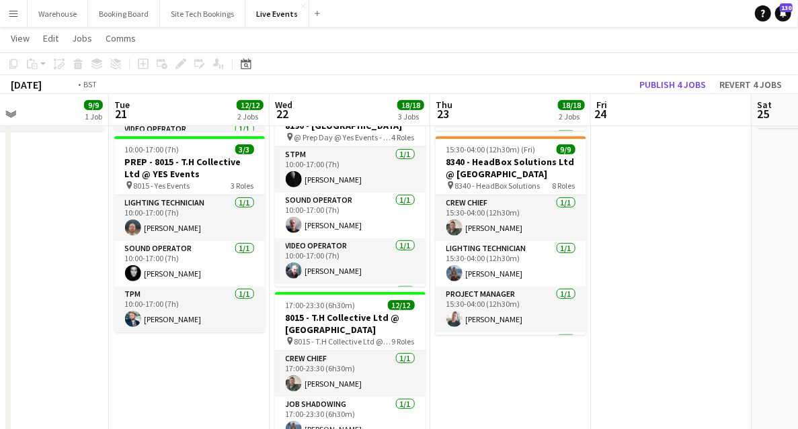
drag, startPoint x: 91, startPoint y: 370, endPoint x: 348, endPoint y: 399, distance: 258.4
click at [348, 399] on app-calendar-viewport "Sat 18 Sun 19 Mon 20 9/9 1 Job Tue 21 12/12 2 Jobs Wed 22 18/18 3 Jobs Thu 23 1…" at bounding box center [399, 402] width 798 height 1146
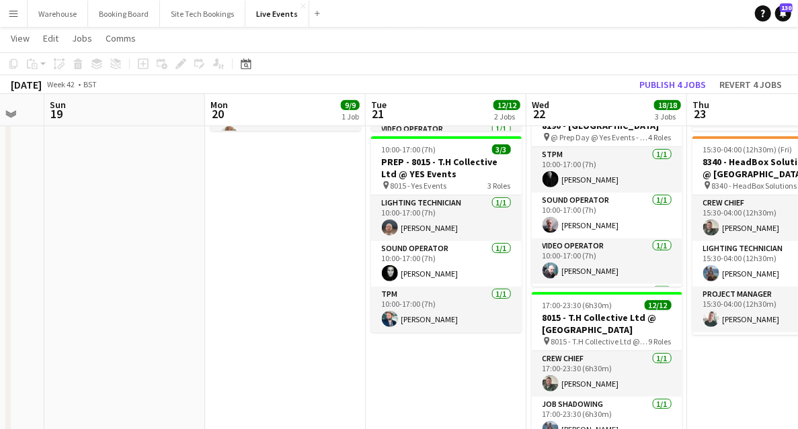
drag, startPoint x: 204, startPoint y: 363, endPoint x: 398, endPoint y: 373, distance: 193.8
click at [444, 382] on app-calendar-viewport "Fri 17 1/1 1 Job Sat 18 Sun 19 Mon 20 9/9 1 Job Tue 21 12/12 2 Jobs Wed 22 18/1…" at bounding box center [399, 402] width 798 height 1146
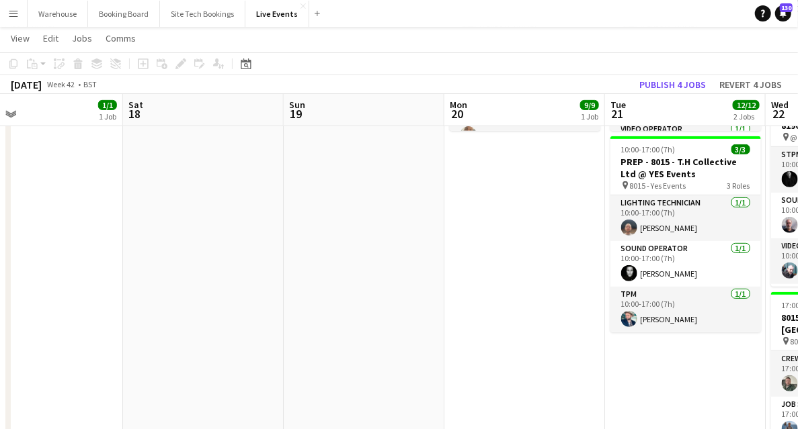
scroll to position [0, 0]
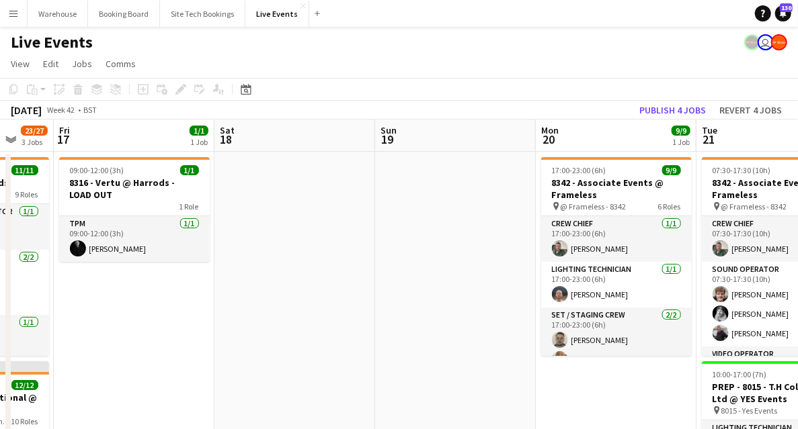
drag, startPoint x: 153, startPoint y: 304, endPoint x: 501, endPoint y: 305, distance: 347.4
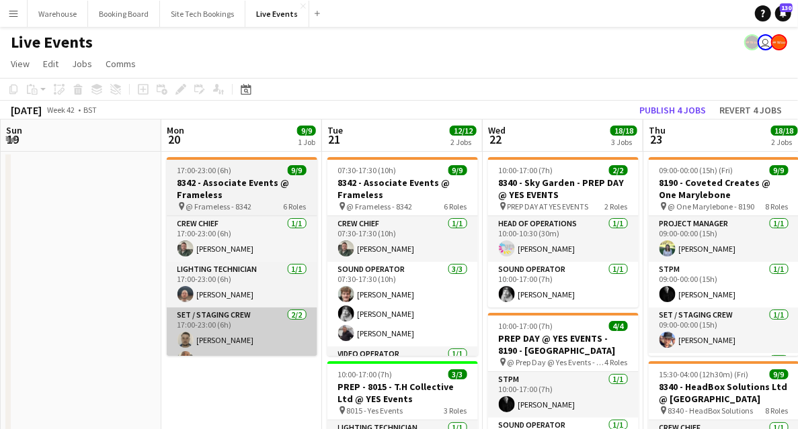
drag
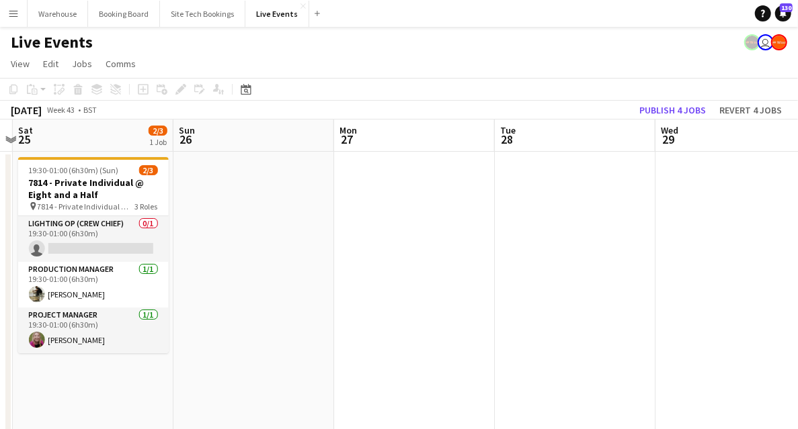
scroll to position [0, 388]
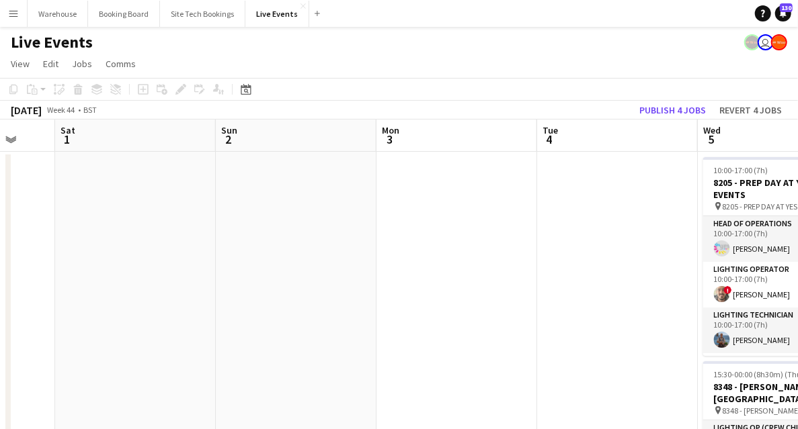
scroll to position [0, 473]
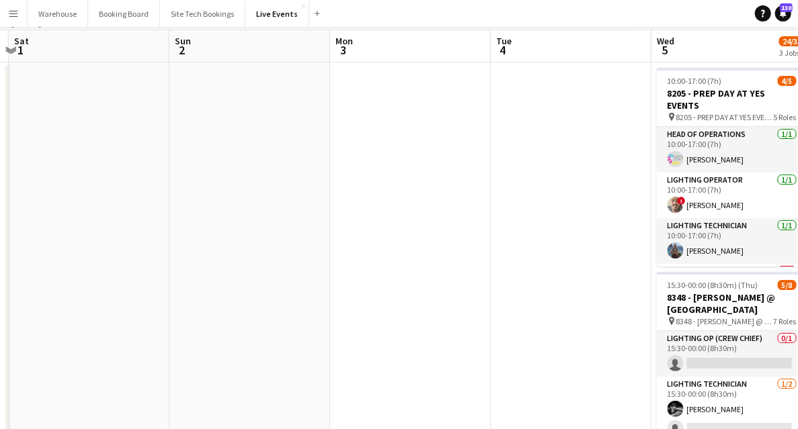
scroll to position [134, 0]
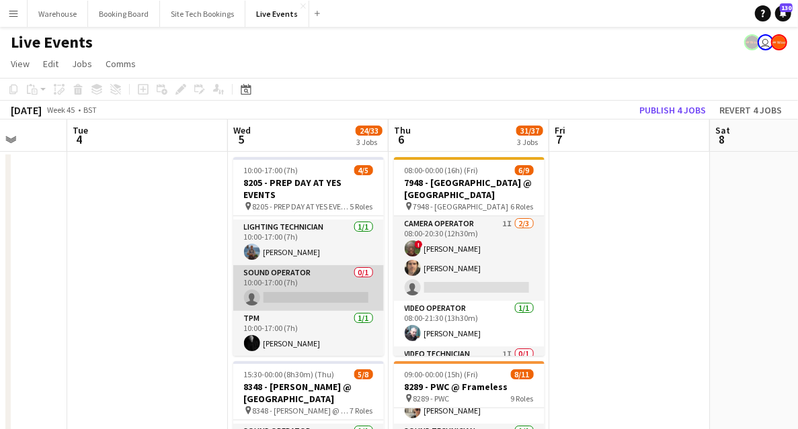
scroll to position [0, 0]
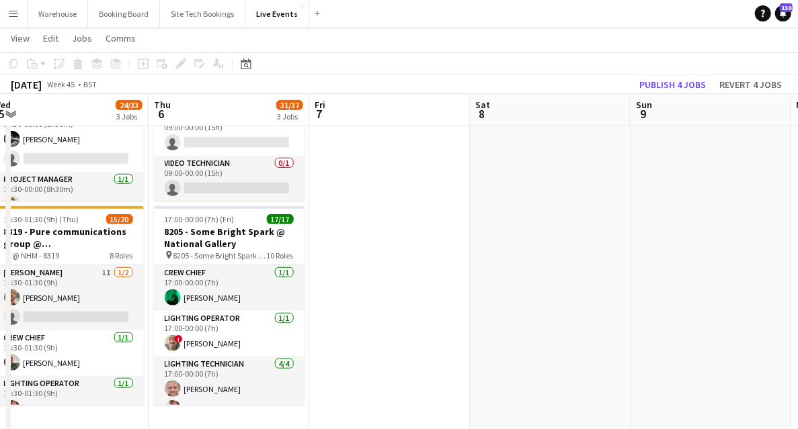
drag, startPoint x: 604, startPoint y: 228, endPoint x: 355, endPoint y: 226, distance: 249.3
click at [359, 225] on app-calendar-viewport "Sun 2 Mon 3 Tue 4 Wed 5 24/33 3 Jobs Thu 6 31/37 3 Jobs Fri 7 Sat 8 Sun 9 Mon 1…" at bounding box center [399, 267] width 798 height 1146
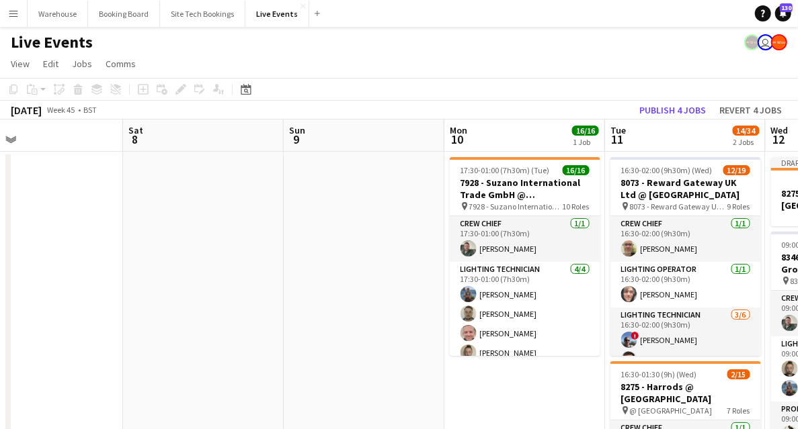
drag, startPoint x: 499, startPoint y: 294, endPoint x: 168, endPoint y: 294, distance: 330.6
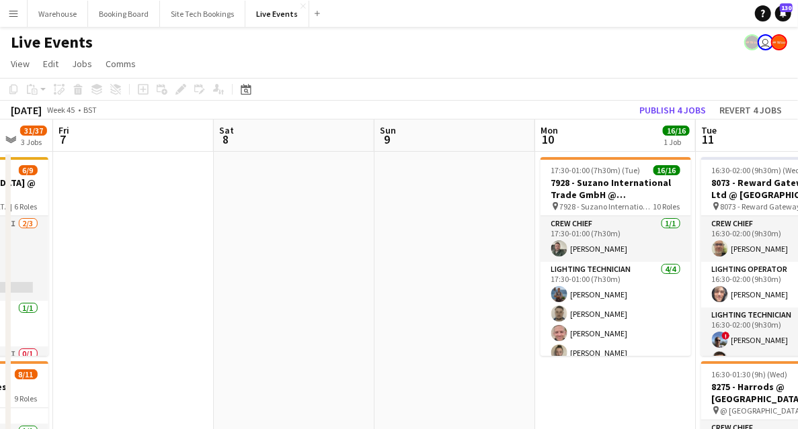
drag, startPoint x: 330, startPoint y: 294, endPoint x: 130, endPoint y: 280, distance: 200.0
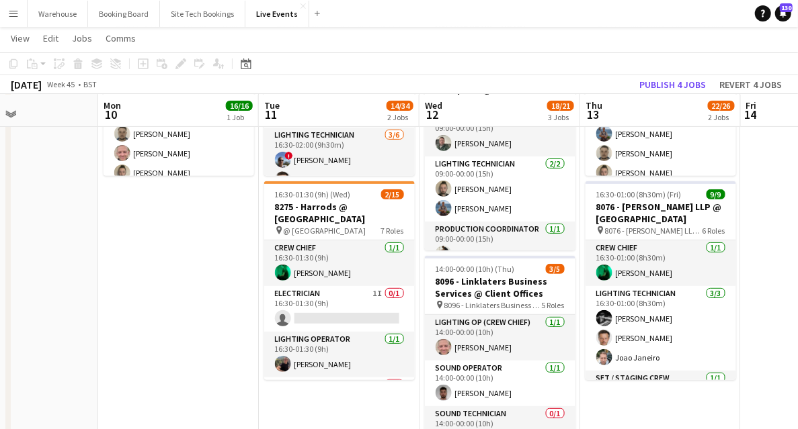
scroll to position [0, 410]
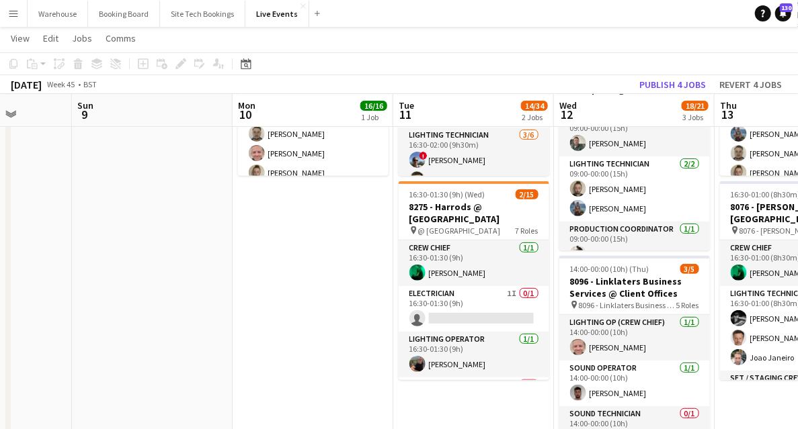
drag, startPoint x: 324, startPoint y: 311, endPoint x: 183, endPoint y: 305, distance: 141.2
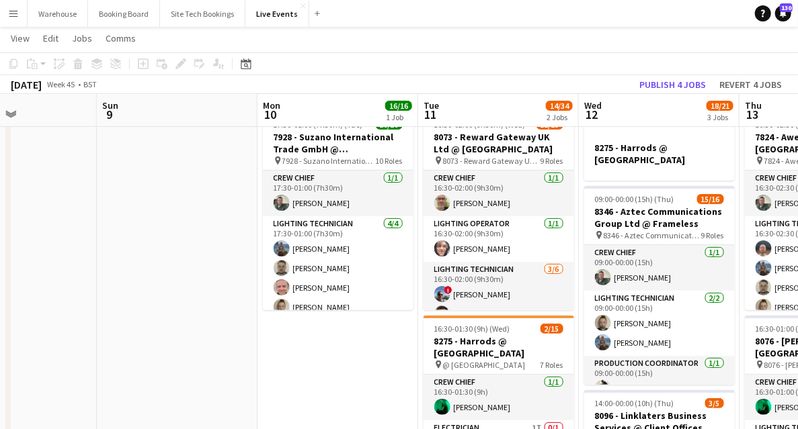
drag, startPoint x: 142, startPoint y: 343, endPoint x: 331, endPoint y: 343, distance: 188.2
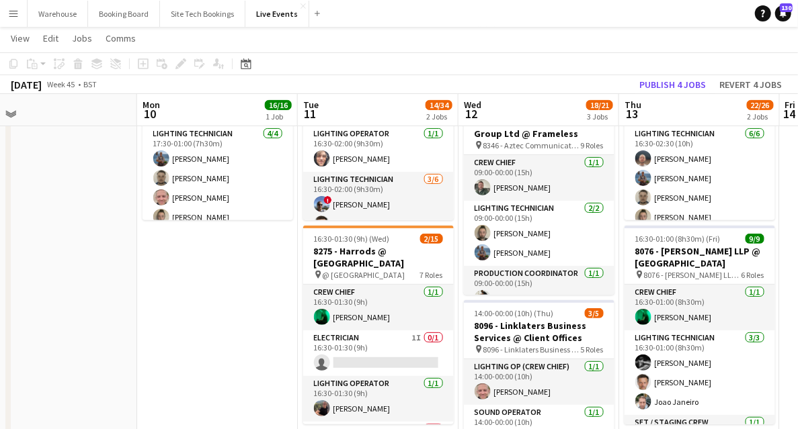
drag, startPoint x: 390, startPoint y: 298, endPoint x: 267, endPoint y: 306, distance: 123.2
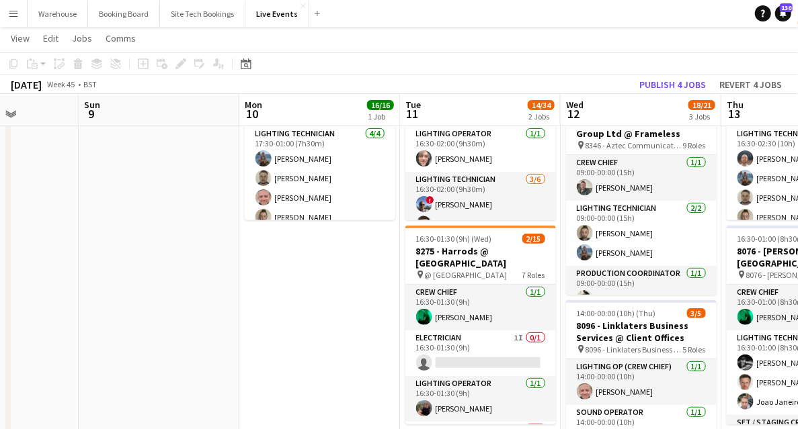
scroll to position [0, 401]
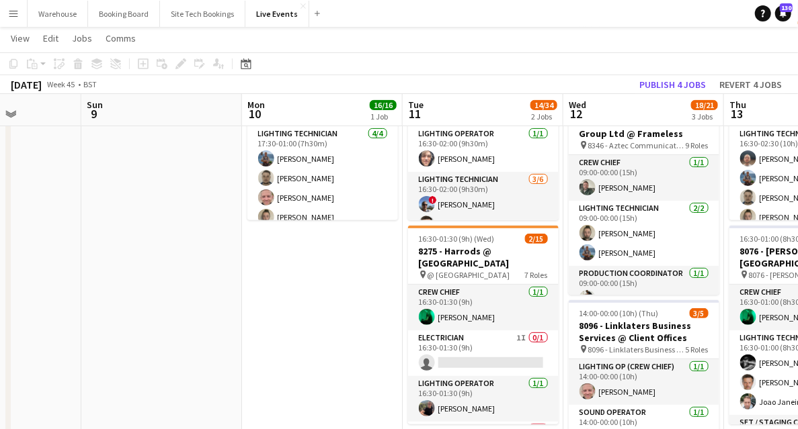
drag, startPoint x: 222, startPoint y: 307, endPoint x: 328, endPoint y: 309, distance: 105.5
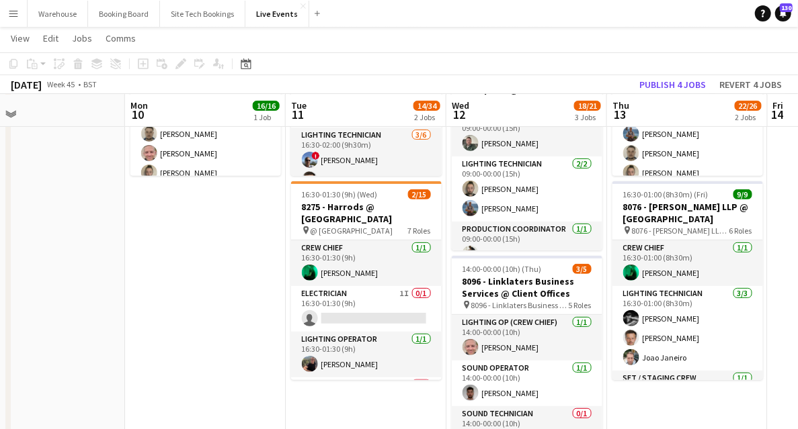
scroll to position [0, 462]
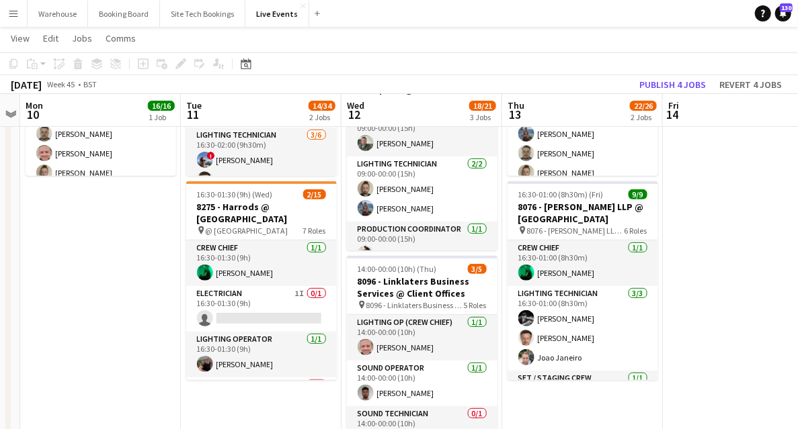
drag, startPoint x: 462, startPoint y: 409, endPoint x: 180, endPoint y: 435, distance: 283.5
click at [180, 429] on html "Menu Boards Boards Boards All jobs Status Workforce Workforce My Workforce Recr…" at bounding box center [399, 420] width 798 height 1199
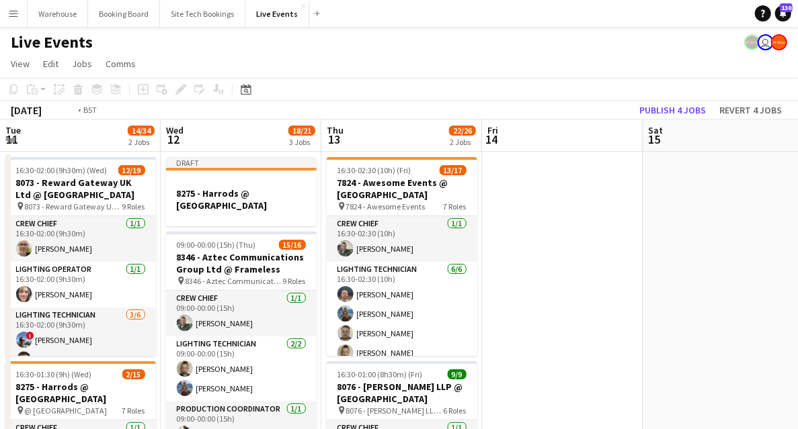
drag, startPoint x: 742, startPoint y: 206, endPoint x: 715, endPoint y: 165, distance: 49.0
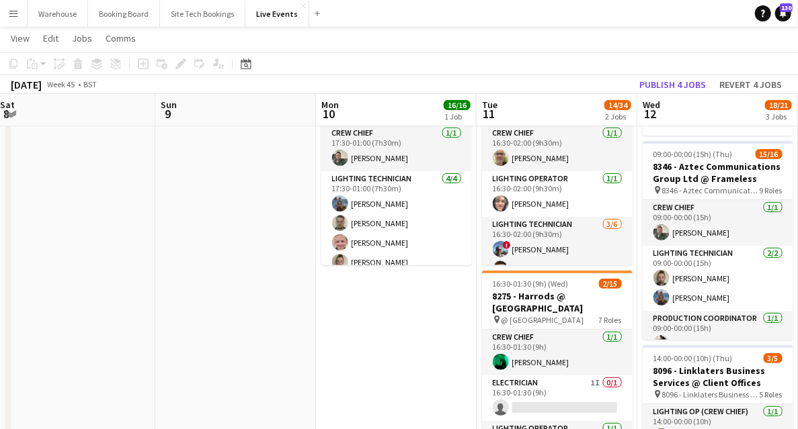
drag, startPoint x: 94, startPoint y: 329, endPoint x: 427, endPoint y: 298, distance: 334.7
drag, startPoint x: 203, startPoint y: 288, endPoint x: 421, endPoint y: 263, distance: 219.8
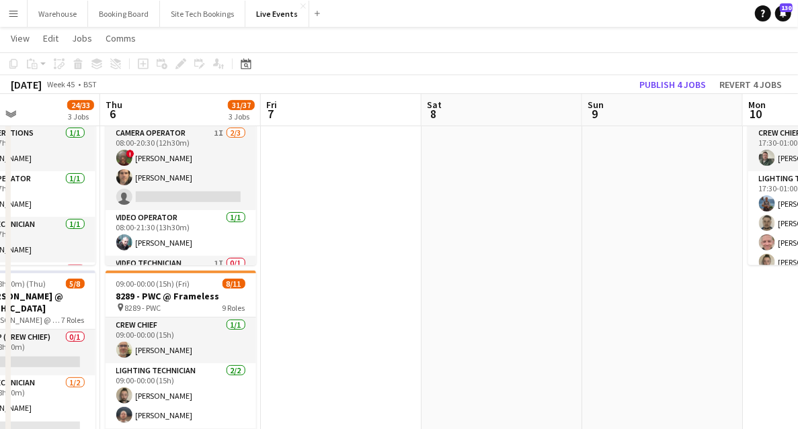
drag, startPoint x: 256, startPoint y: 263, endPoint x: 493, endPoint y: 248, distance: 237.7
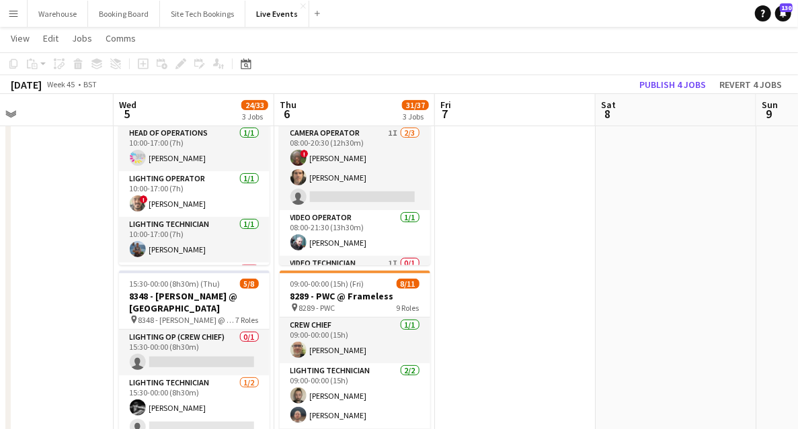
drag, startPoint x: 476, startPoint y: 241, endPoint x: 544, endPoint y: 228, distance: 68.4
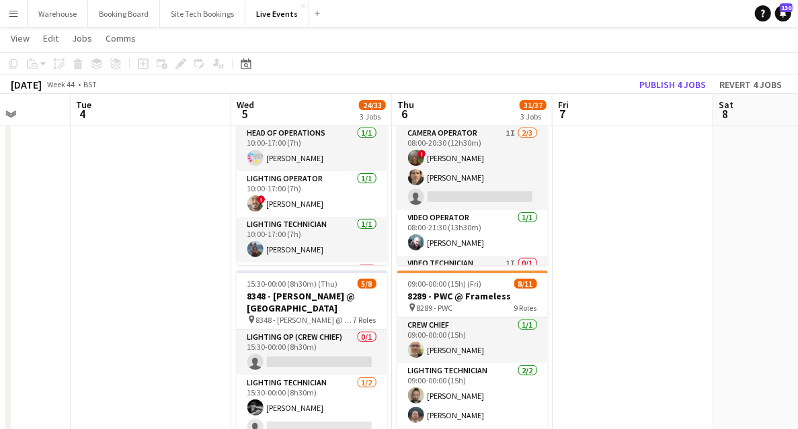
drag, startPoint x: 75, startPoint y: 265, endPoint x: 339, endPoint y: 273, distance: 264.2
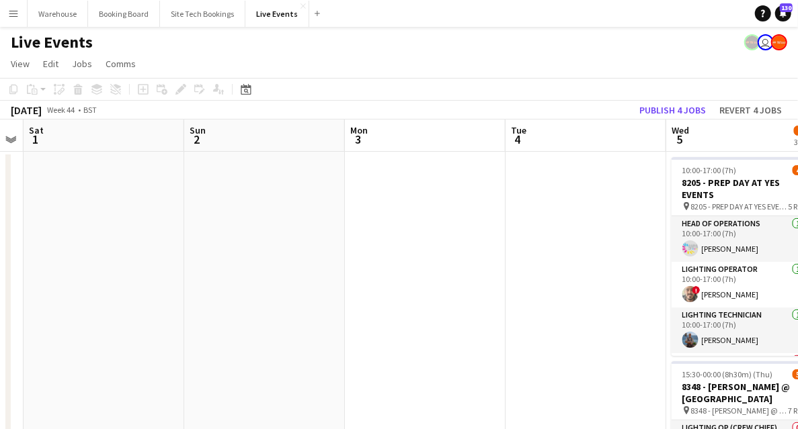
scroll to position [0, 460]
drag, startPoint x: 148, startPoint y: 297, endPoint x: 421, endPoint y: 294, distance: 272.9
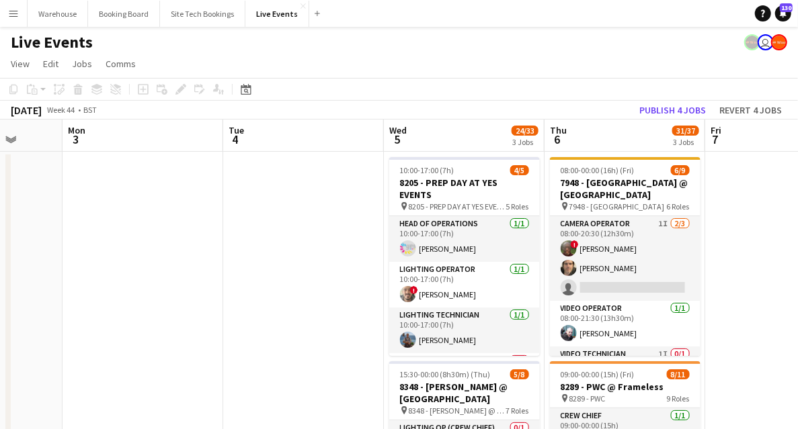
scroll to position [0, 448]
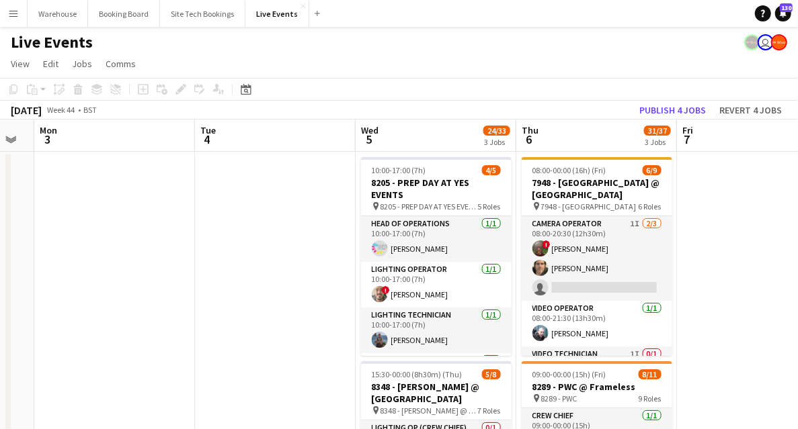
drag, startPoint x: 552, startPoint y: 241, endPoint x: 243, endPoint y: 249, distance: 308.5
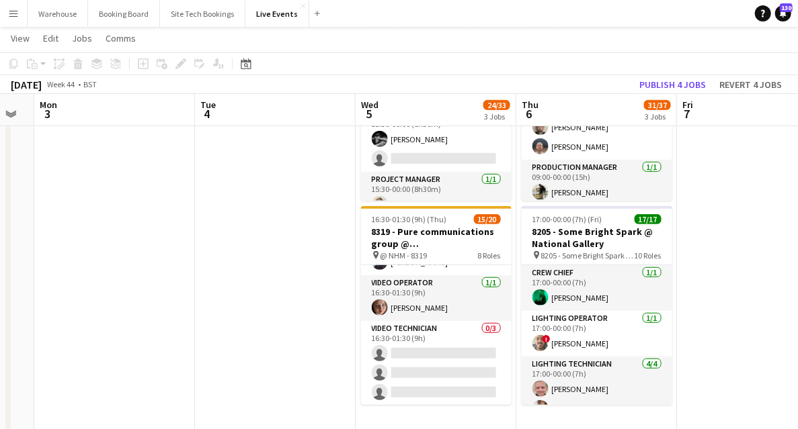
scroll to position [235, 0]
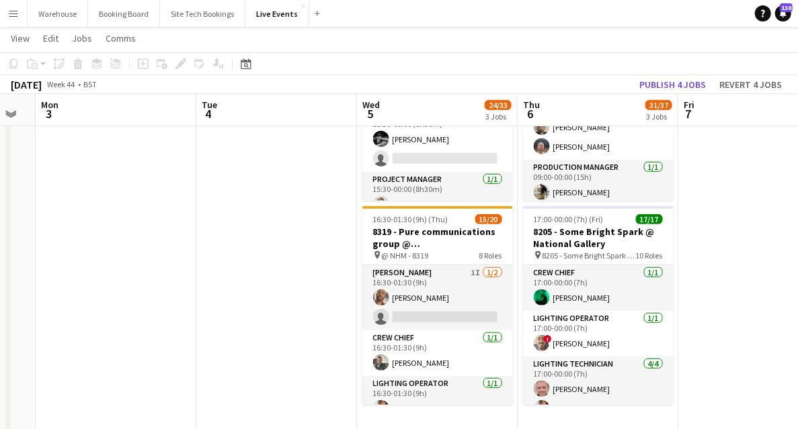
drag, startPoint x: 313, startPoint y: 265, endPoint x: 314, endPoint y: 325, distance: 59.8
click at [314, 327] on app-calendar-viewport "Fri 31 Sat 1 Sun 2 Mon 3 Tue 4 Wed 5 24/33 3 Jobs Thu 6 31/37 3 Jobs Fri 7 Sat …" at bounding box center [399, 267] width 798 height 1146
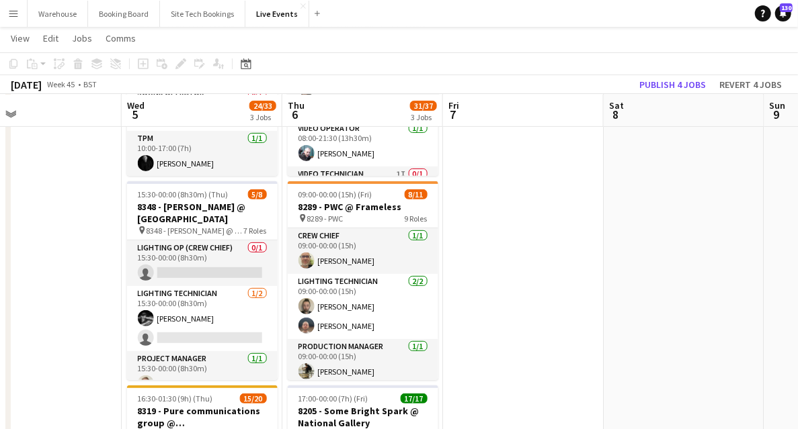
drag, startPoint x: 712, startPoint y: 179, endPoint x: 477, endPoint y: 190, distance: 235.4
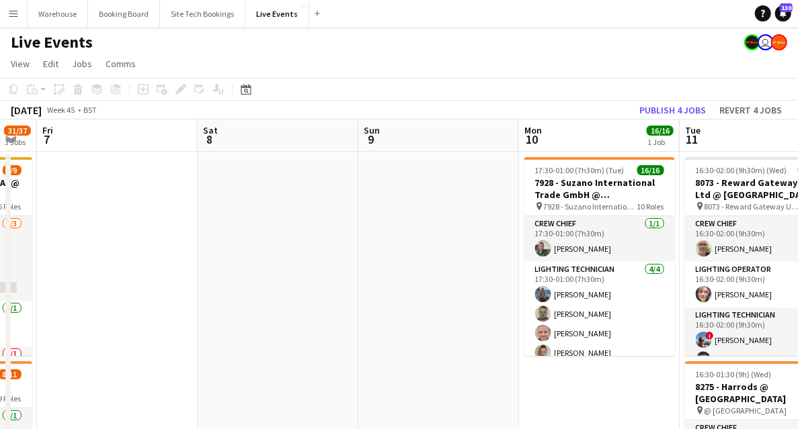
drag, startPoint x: 581, startPoint y: 236, endPoint x: 175, endPoint y: 241, distance: 405.9
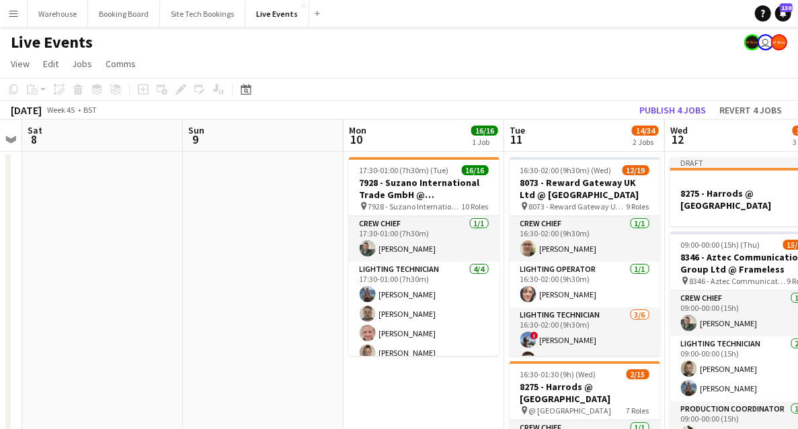
drag, startPoint x: 441, startPoint y: 304, endPoint x: 290, endPoint y: 299, distance: 151.3
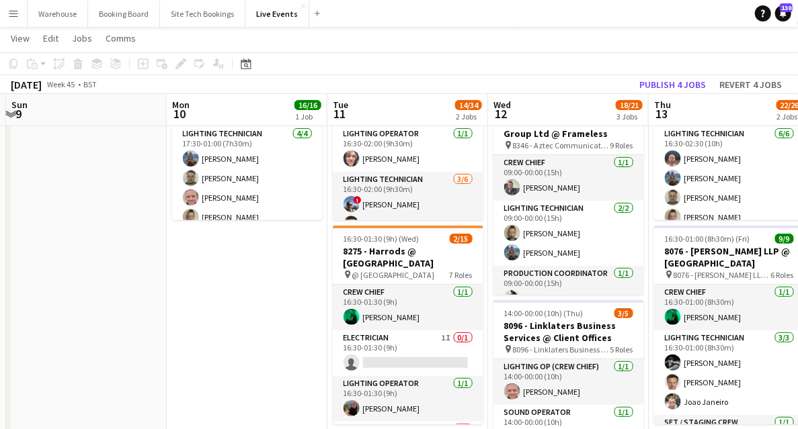
drag, startPoint x: 406, startPoint y: 312, endPoint x: 226, endPoint y: 310, distance: 180.1
drag, startPoint x: 226, startPoint y: 310, endPoint x: 107, endPoint y: 353, distance: 126.3
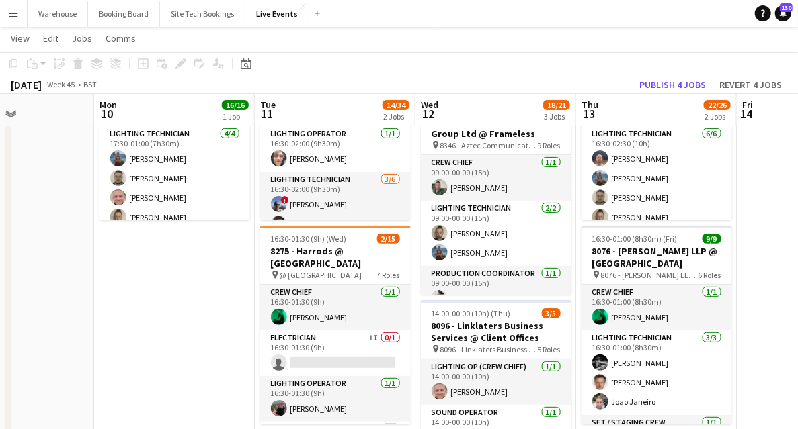
drag, startPoint x: 249, startPoint y: 367, endPoint x: 179, endPoint y: 370, distance: 69.9
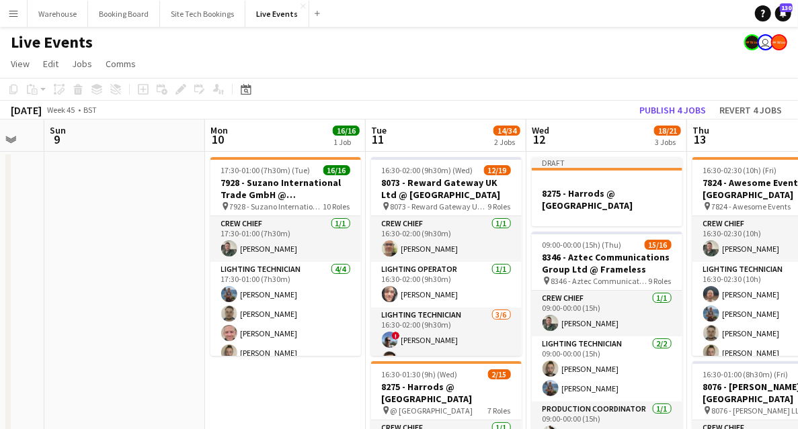
drag, startPoint x: 217, startPoint y: 380, endPoint x: 423, endPoint y: 331, distance: 212.2
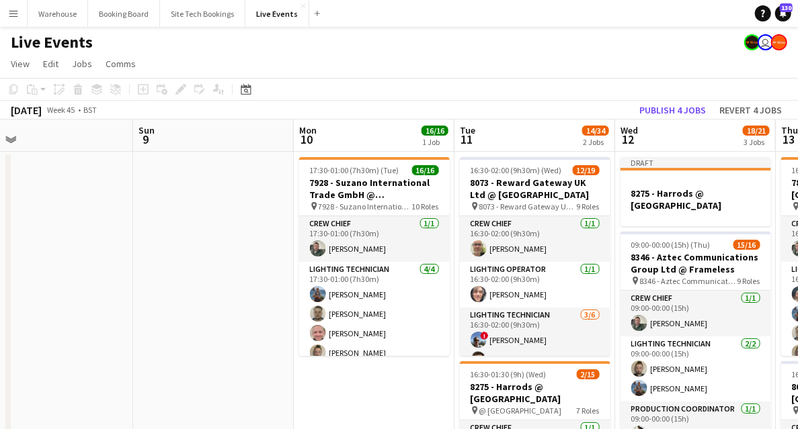
drag, startPoint x: 105, startPoint y: 317, endPoint x: 409, endPoint y: 287, distance: 305.2
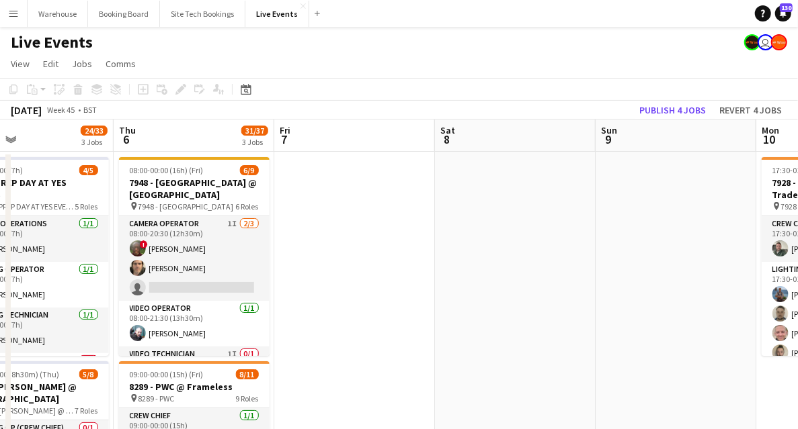
drag, startPoint x: 271, startPoint y: 286, endPoint x: 477, endPoint y: 250, distance: 208.8
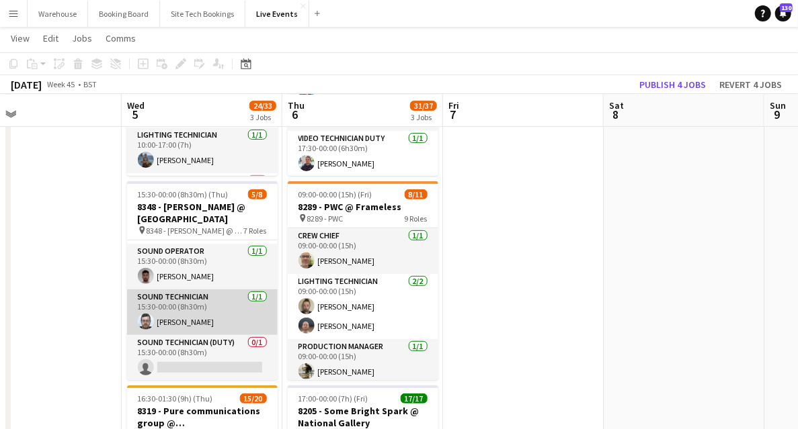
scroll to position [0, 0]
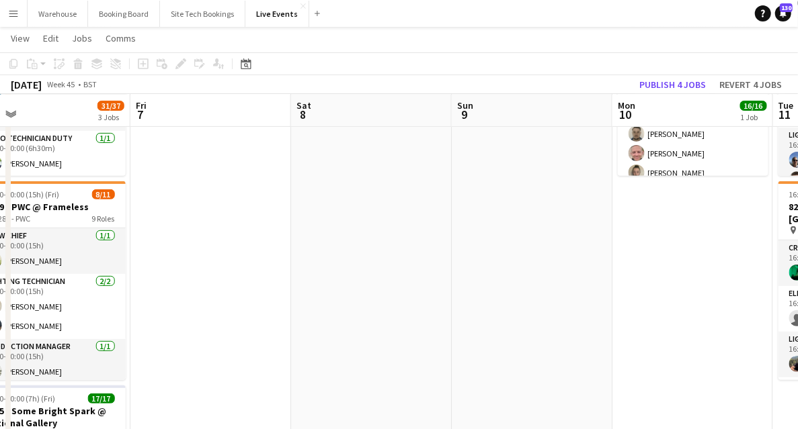
drag, startPoint x: 659, startPoint y: 237, endPoint x: 344, endPoint y: 231, distance: 314.5
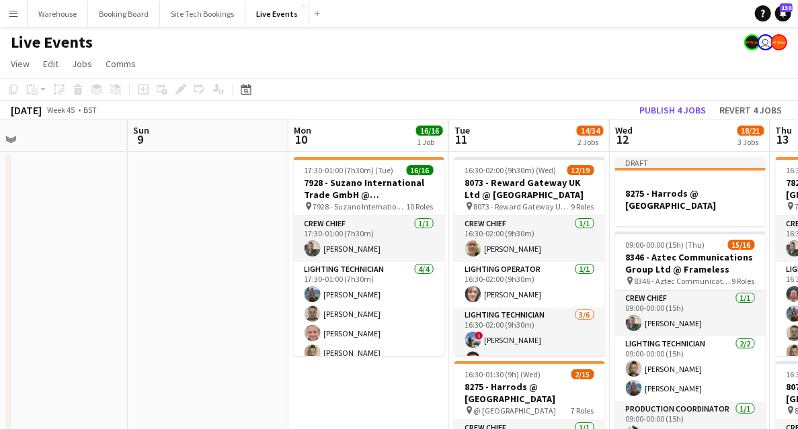
scroll to position [0, 446]
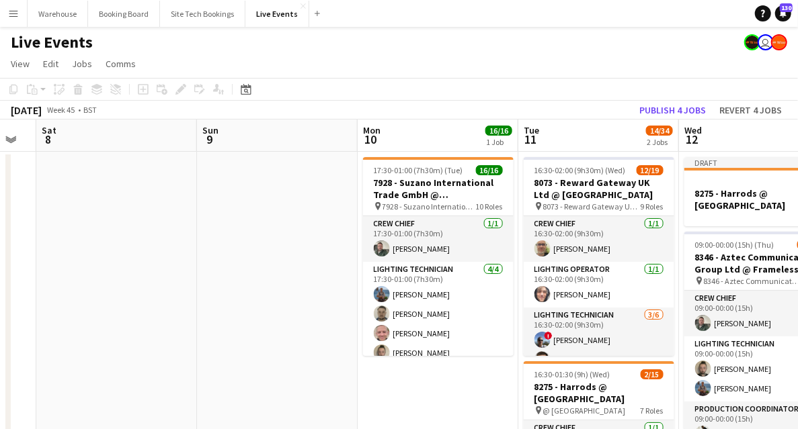
drag, startPoint x: 545, startPoint y: 246, endPoint x: 293, endPoint y: 249, distance: 252.0
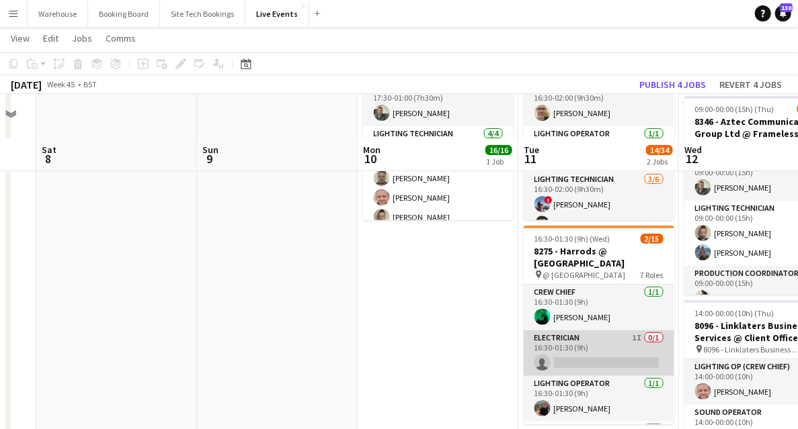
scroll to position [0, 0]
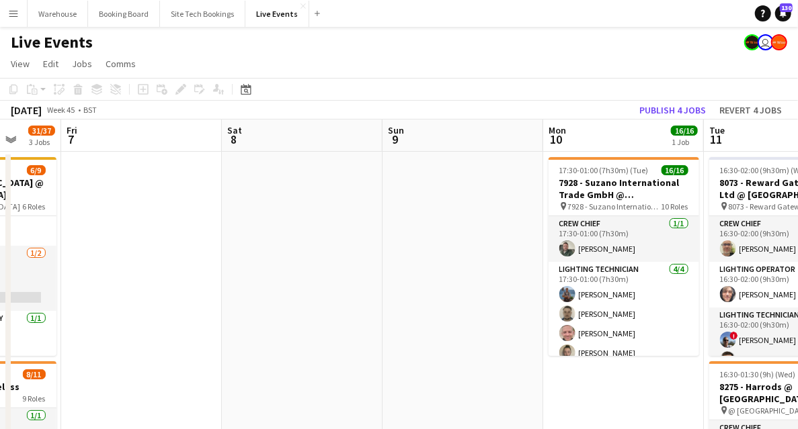
drag, startPoint x: 247, startPoint y: 255, endPoint x: 430, endPoint y: 267, distance: 183.2
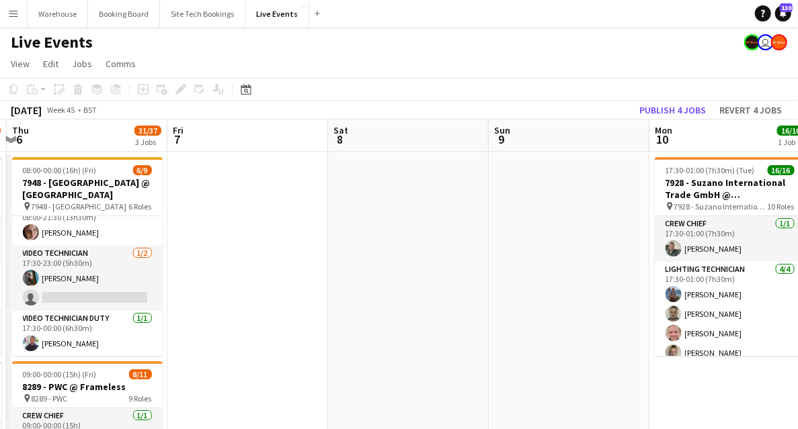
drag, startPoint x: 265, startPoint y: 249, endPoint x: 480, endPoint y: 251, distance: 215.0
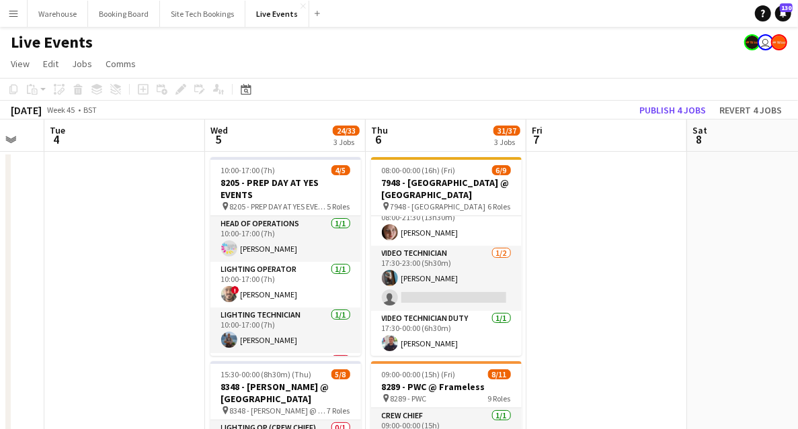
drag, startPoint x: 387, startPoint y: 243, endPoint x: 586, endPoint y: 247, distance: 199.0
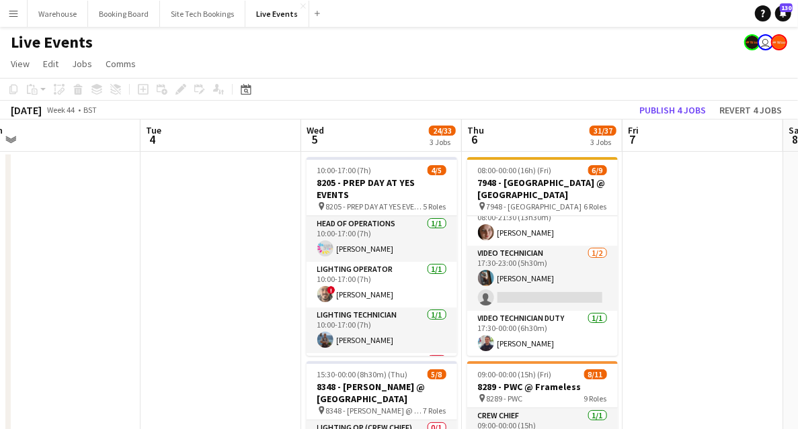
drag, startPoint x: 173, startPoint y: 269, endPoint x: 343, endPoint y: 254, distance: 170.7
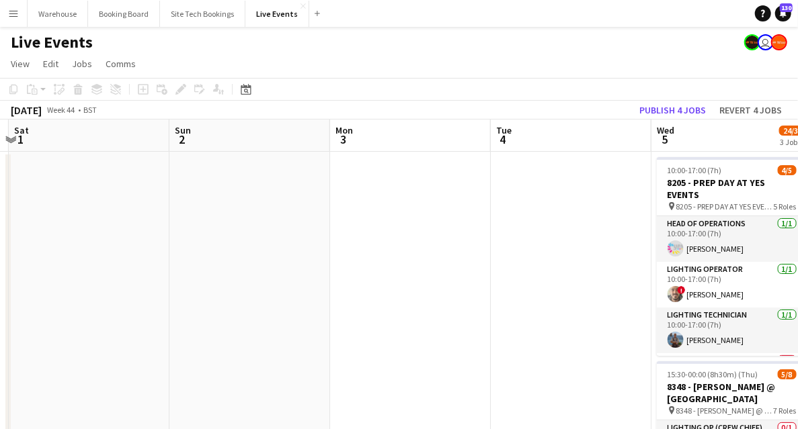
scroll to position [0, 314]
drag, startPoint x: 216, startPoint y: 251, endPoint x: 402, endPoint y: 255, distance: 185.5
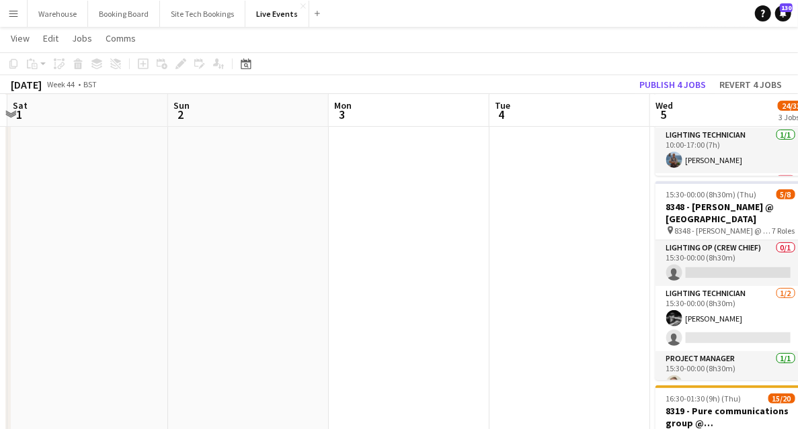
scroll to position [224, 0]
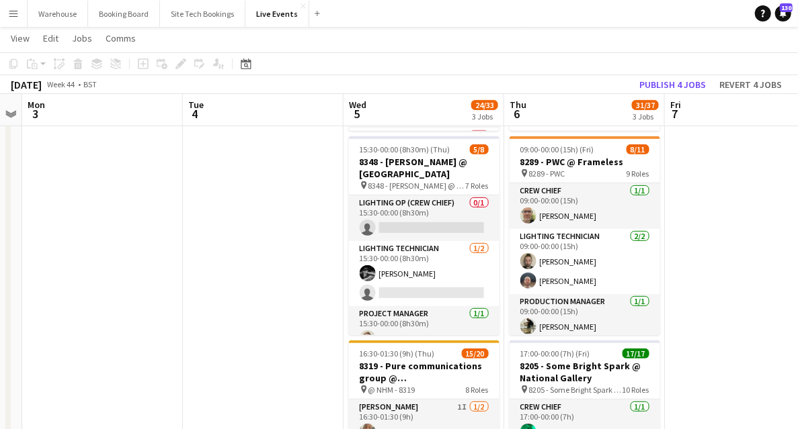
drag, startPoint x: 437, startPoint y: 249, endPoint x: 130, endPoint y: 250, distance: 306.4
click at [130, 250] on app-calendar-viewport "Fri 31 Sat 1 Sun 2 Mon 3 Tue 4 Wed 5 24/33 3 Jobs Thu 6 31/37 3 Jobs Fri 7 Sat …" at bounding box center [399, 402] width 798 height 1146
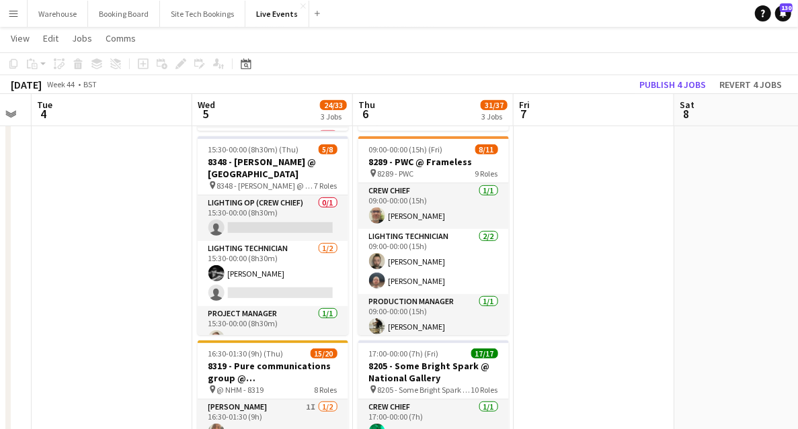
drag, startPoint x: 245, startPoint y: 237, endPoint x: 93, endPoint y: 241, distance: 151.3
click at [93, 241] on app-calendar-viewport "Sat 1 Sun 2 Mon 3 Tue 4 Wed 5 24/33 3 Jobs Thu 6 31/37 3 Jobs Fri 7 Sat 8 Sun 9…" at bounding box center [399, 402] width 798 height 1146
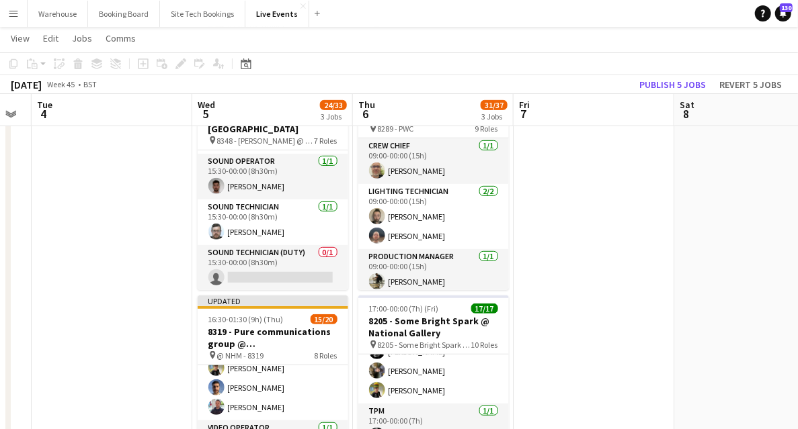
scroll to position [582, 0]
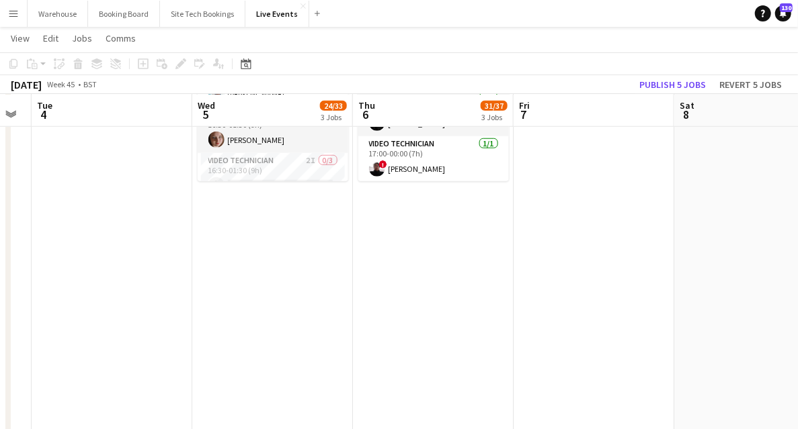
click at [413, 282] on app-date-cell "08:00-00:00 (16h) (Fri) 6/9 7948 - Imperial College London @ Science Museum pin…" at bounding box center [433, 93] width 161 height 1048
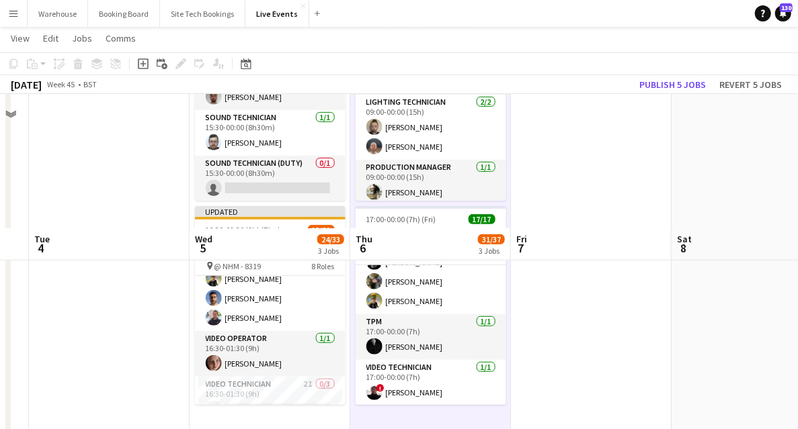
scroll to position [313, 0]
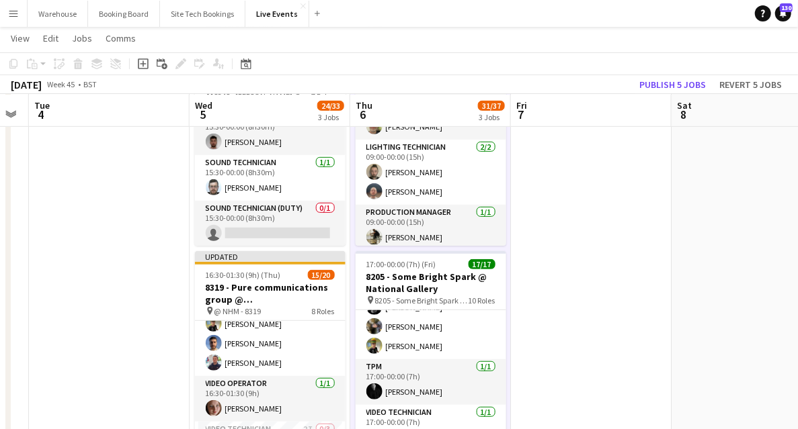
click at [593, 265] on app-date-cell at bounding box center [591, 361] width 161 height 1048
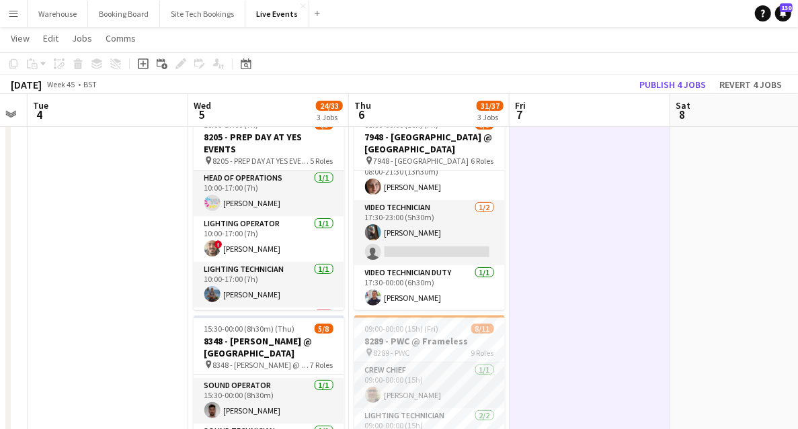
scroll to position [0, 0]
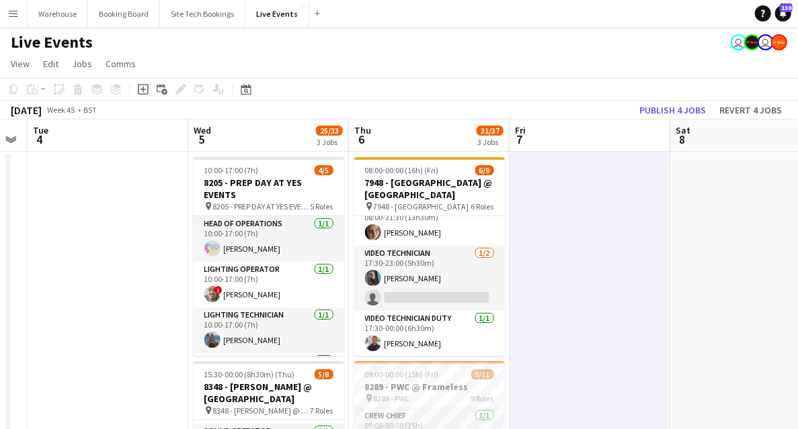
drag, startPoint x: 614, startPoint y: 238, endPoint x: 347, endPoint y: 288, distance: 272.0
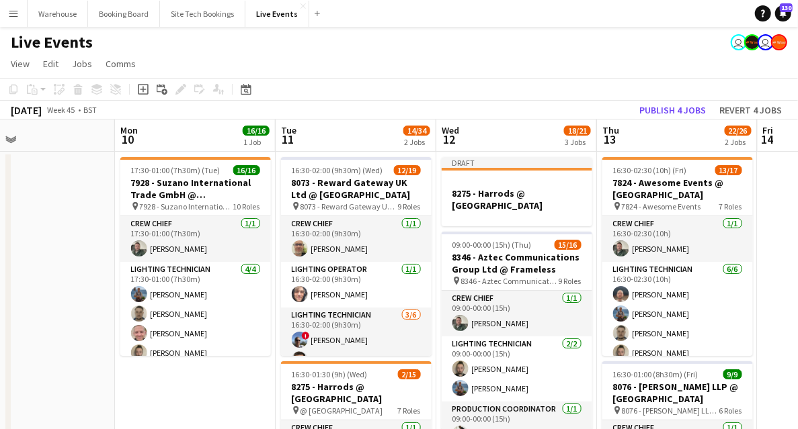
scroll to position [0, 503]
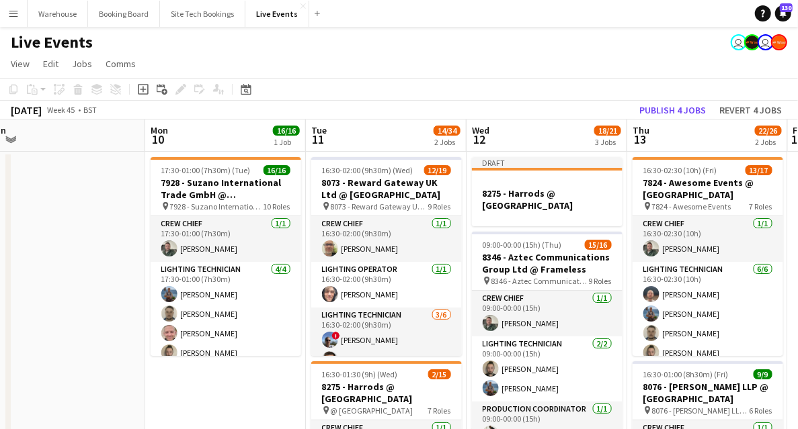
drag, startPoint x: 332, startPoint y: 297, endPoint x: 66, endPoint y: 299, distance: 266.1
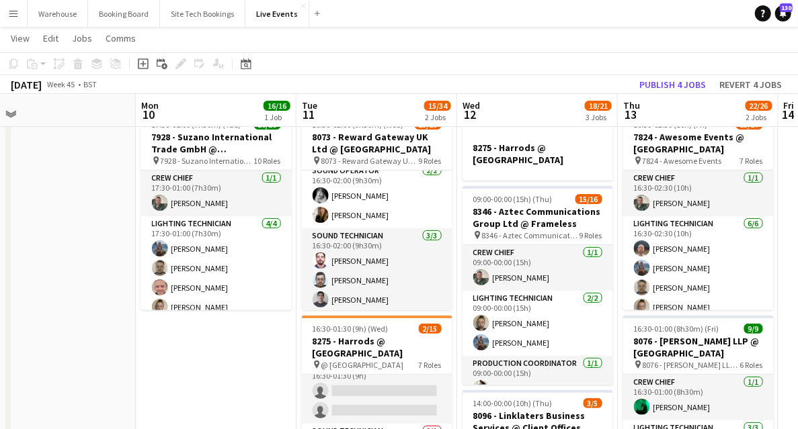
scroll to position [0, 439]
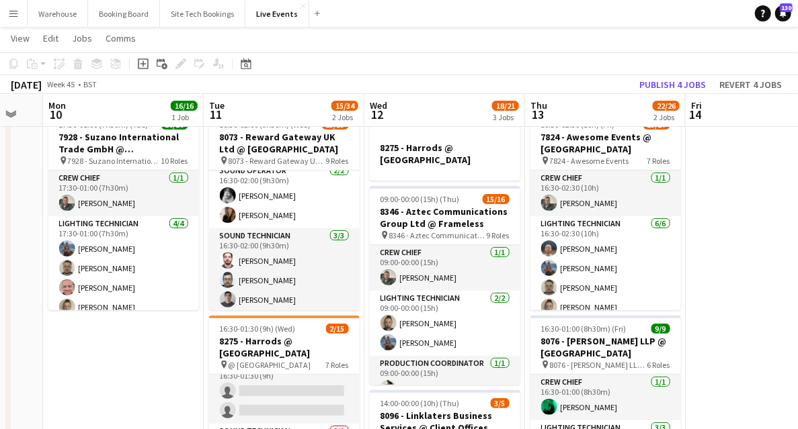
drag, startPoint x: 212, startPoint y: 358, endPoint x: 116, endPoint y: 337, distance: 98.5
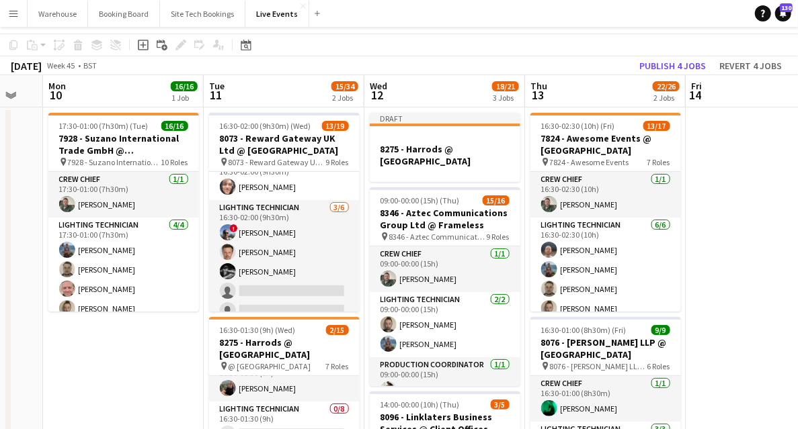
scroll to position [269, 0]
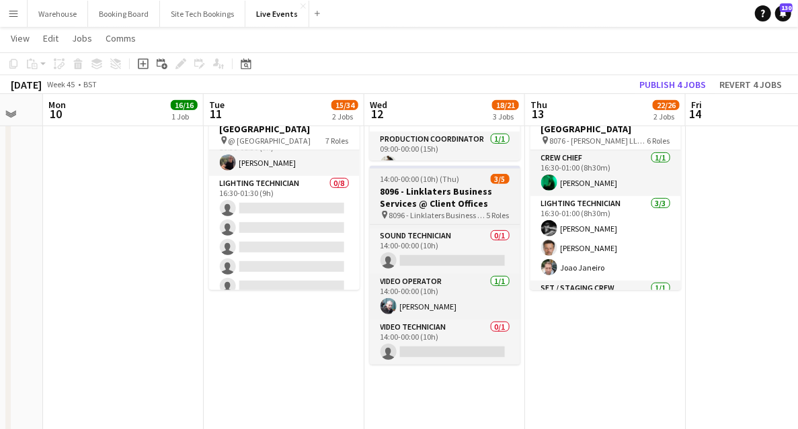
click at [437, 200] on h3 "8096 - Linklaters Business Services @ Client Offices" at bounding box center [445, 197] width 151 height 24
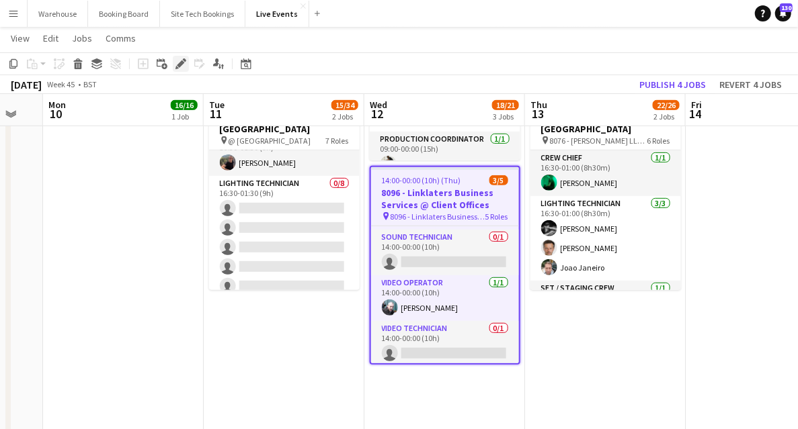
click at [179, 63] on icon at bounding box center [180, 63] width 7 height 7
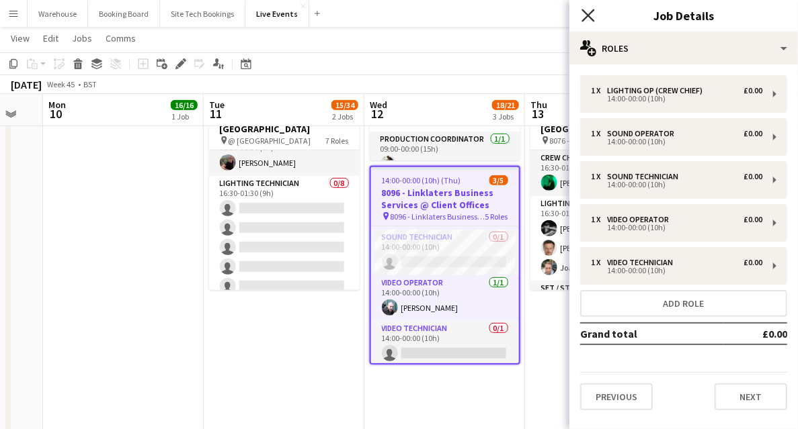
click at [583, 16] on icon "Close pop-in" at bounding box center [587, 15] width 13 height 13
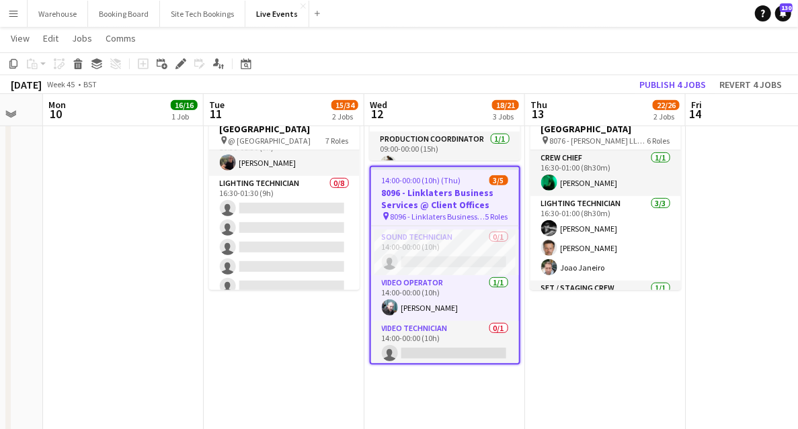
click at [253, 329] on app-date-cell "16:30-02:00 (9h30m) (Wed) 13/19 8073 - Reward Gateway UK Ltd @ Natural History …" at bounding box center [284, 406] width 161 height 1048
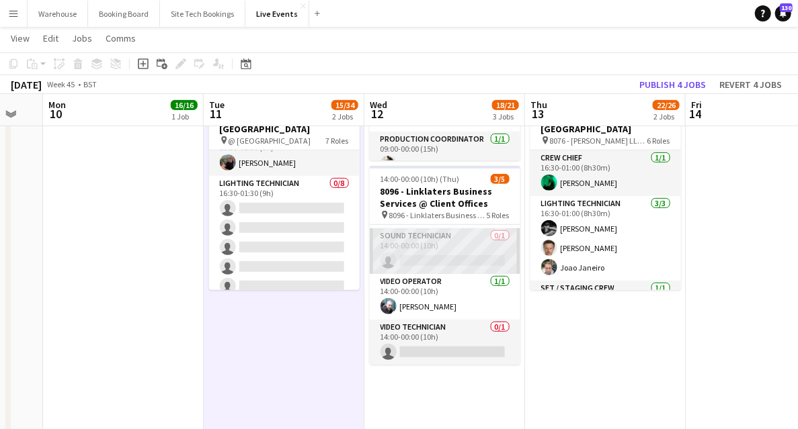
click at [399, 245] on app-card-role "Sound Technician 0/1 14:00-00:00 (10h) single-neutral-actions" at bounding box center [445, 251] width 151 height 46
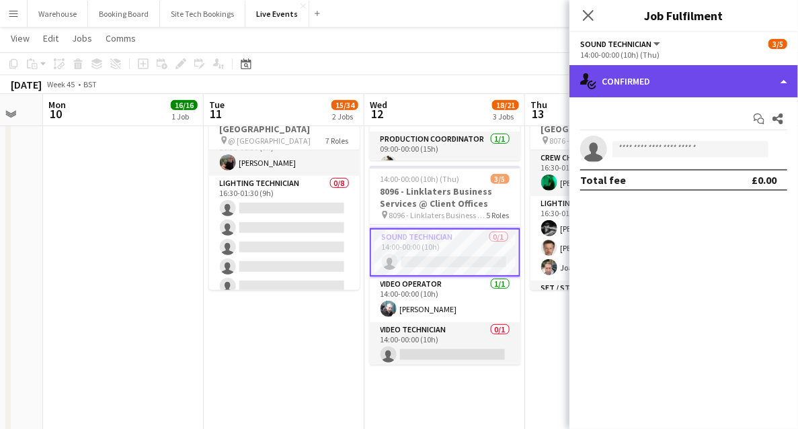
click at [661, 87] on div "single-neutral-actions-check-2 Confirmed" at bounding box center [683, 81] width 228 height 32
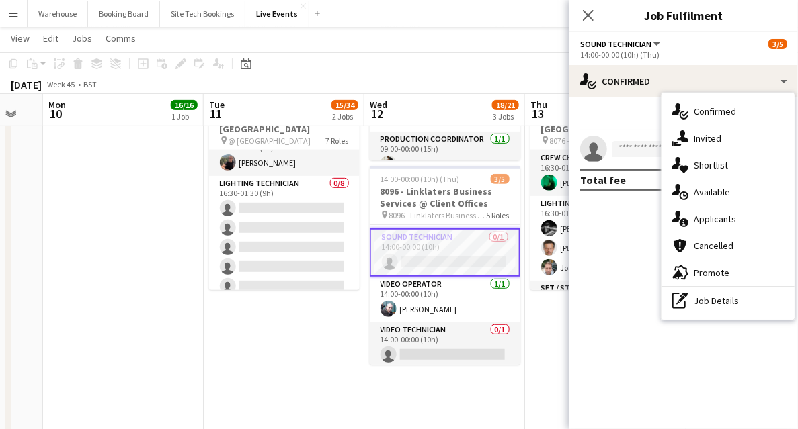
click at [711, 140] on span "Invited" at bounding box center [707, 138] width 28 height 12
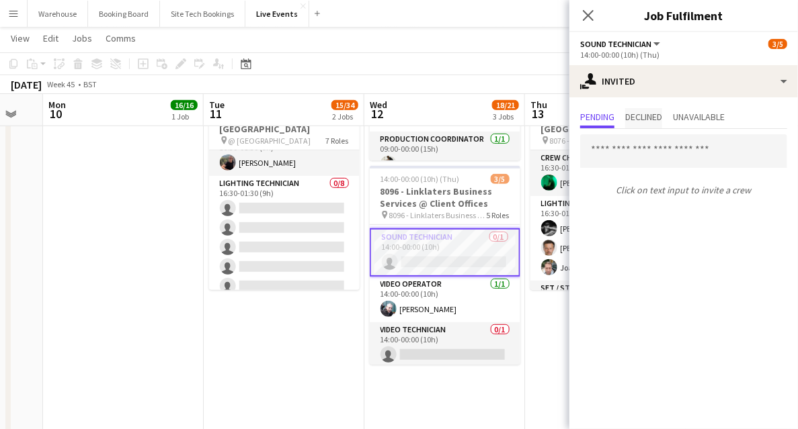
click at [661, 118] on span "Declined" at bounding box center [643, 116] width 37 height 9
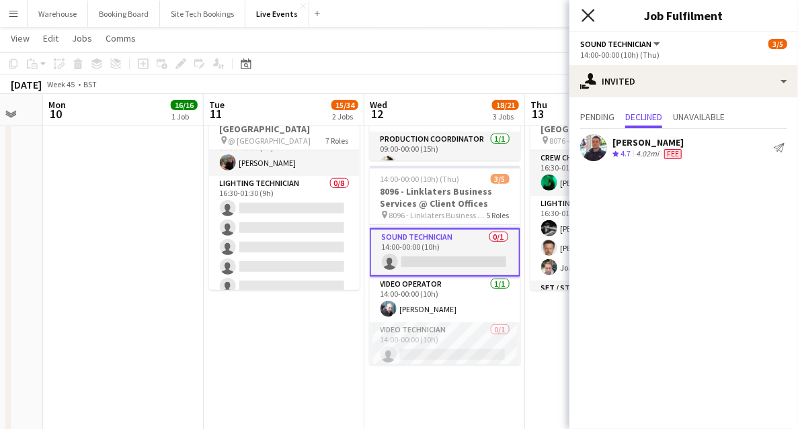
click at [587, 12] on icon "Close pop-in" at bounding box center [587, 15] width 13 height 13
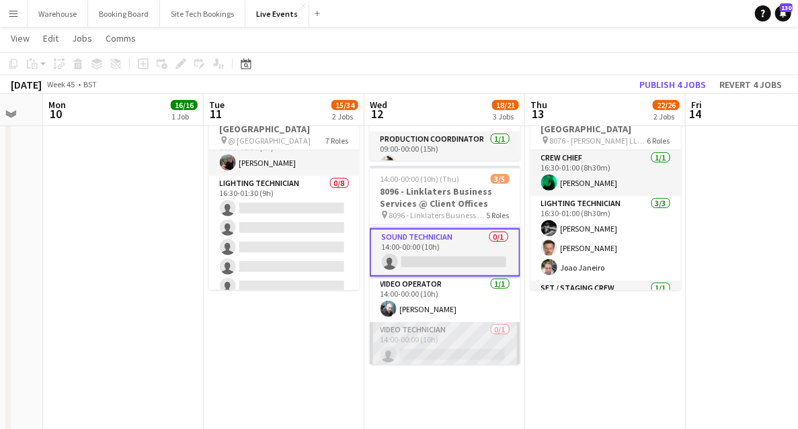
click at [437, 330] on app-card-role "Video Technician 0/1 14:00-00:00 (10h) single-neutral-actions" at bounding box center [445, 346] width 151 height 46
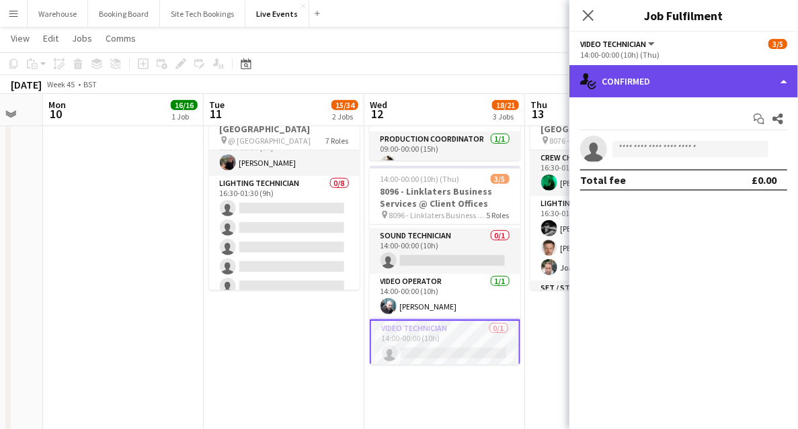
click at [683, 87] on div "single-neutral-actions-check-2 Confirmed" at bounding box center [683, 81] width 228 height 32
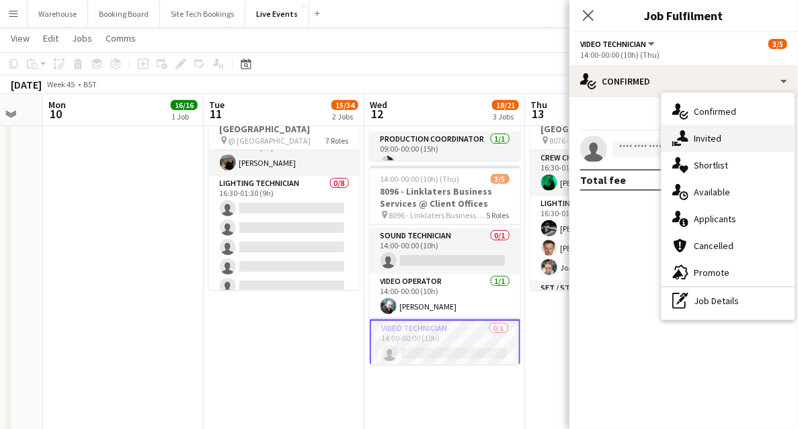
click at [724, 139] on div "single-neutral-actions-share-1 Invited" at bounding box center [727, 138] width 133 height 27
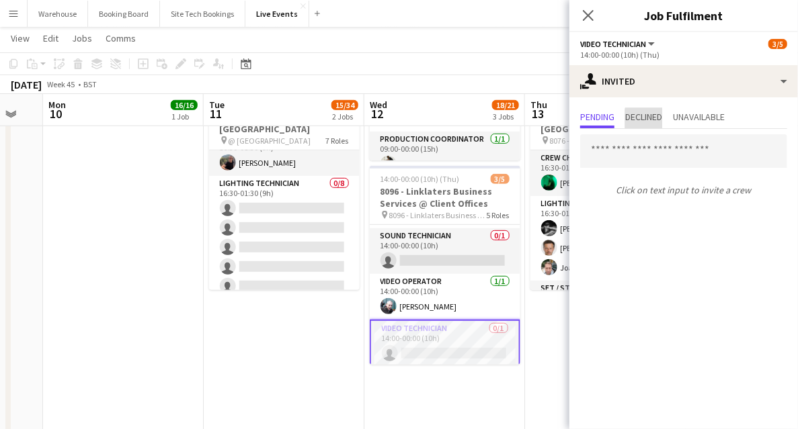
click at [659, 121] on span "Declined" at bounding box center [643, 116] width 37 height 9
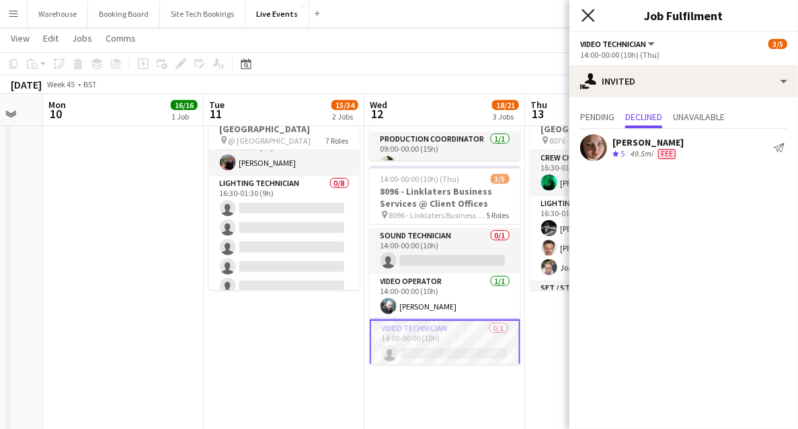
click at [585, 16] on icon "Close pop-in" at bounding box center [587, 15] width 13 height 13
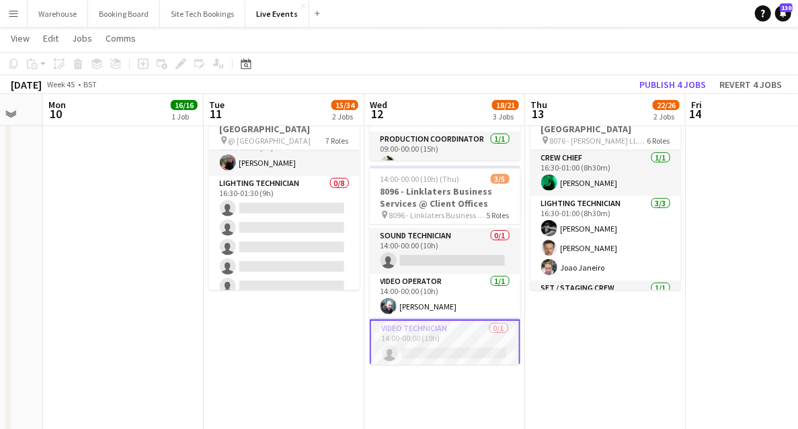
click at [715, 250] on app-date-cell at bounding box center [765, 406] width 161 height 1048
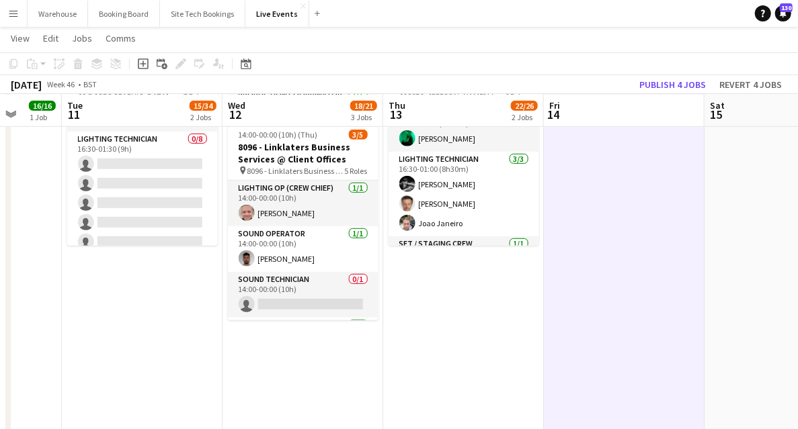
scroll to position [0, 445]
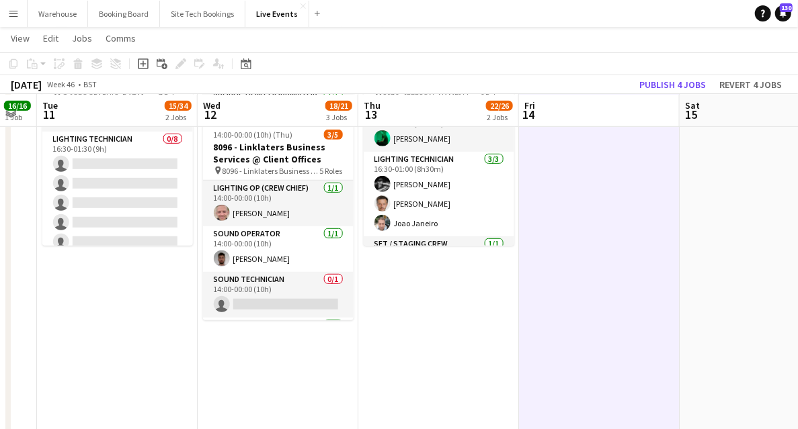
drag, startPoint x: 597, startPoint y: 337, endPoint x: 430, endPoint y: 347, distance: 167.0
click at [430, 347] on app-calendar-viewport "Sat 8 Sun 9 Mon 10 16/16 1 Job Tue 11 15/34 2 Jobs Wed 12 18/21 3 Jobs Thu 13 2…" at bounding box center [399, 312] width 798 height 1146
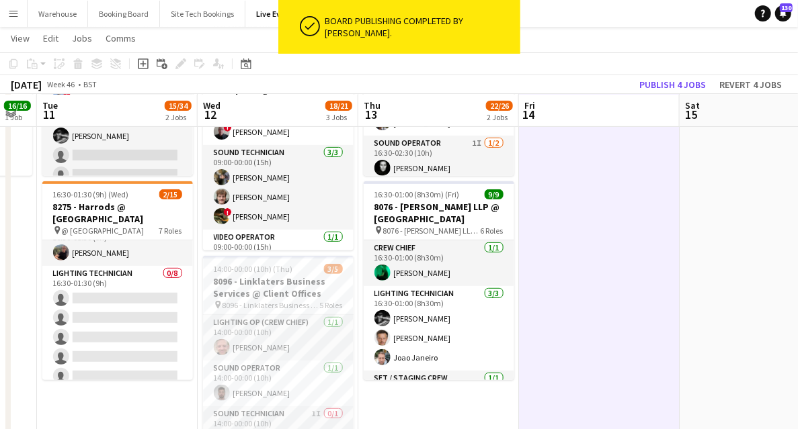
scroll to position [313, 0]
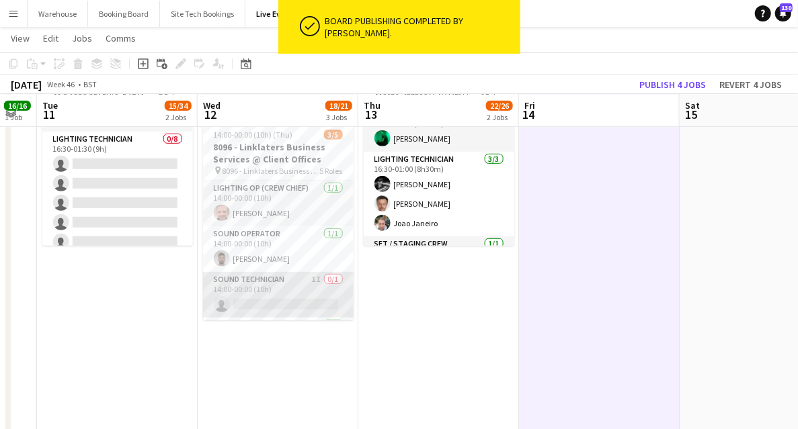
click at [276, 277] on app-card-role "Sound Technician 1I 0/1 14:00-00:00 (10h) single-neutral-actions" at bounding box center [278, 295] width 151 height 46
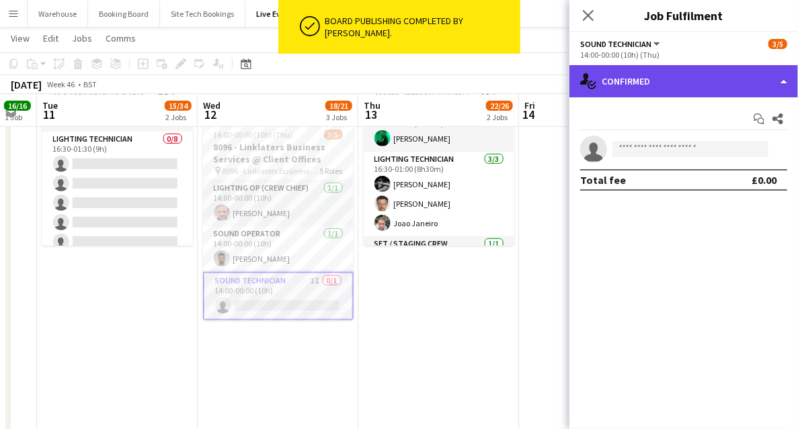
click at [656, 88] on div "single-neutral-actions-check-2 Confirmed" at bounding box center [683, 81] width 228 height 32
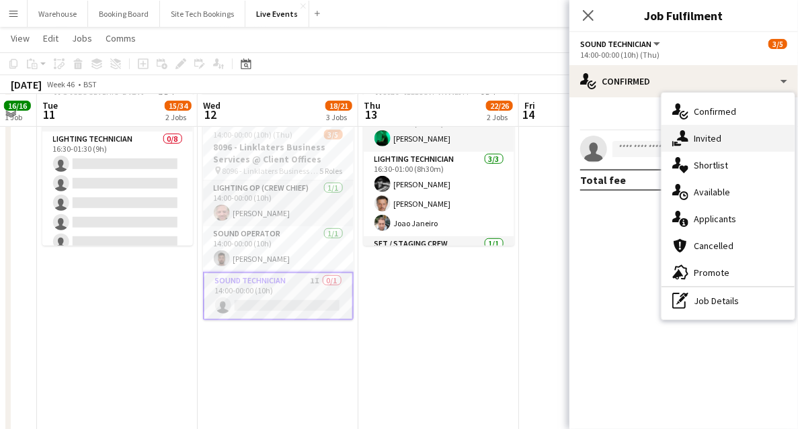
click at [689, 130] on div "single-neutral-actions-share-1 Invited" at bounding box center [727, 138] width 133 height 27
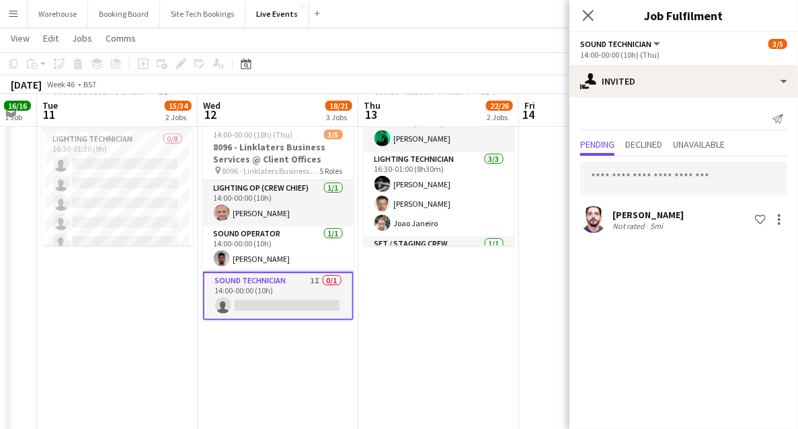
drag, startPoint x: 589, startPoint y: 9, endPoint x: 594, endPoint y: 130, distance: 120.4
click at [591, 8] on app-icon "Close pop-in" at bounding box center [588, 15] width 16 height 16
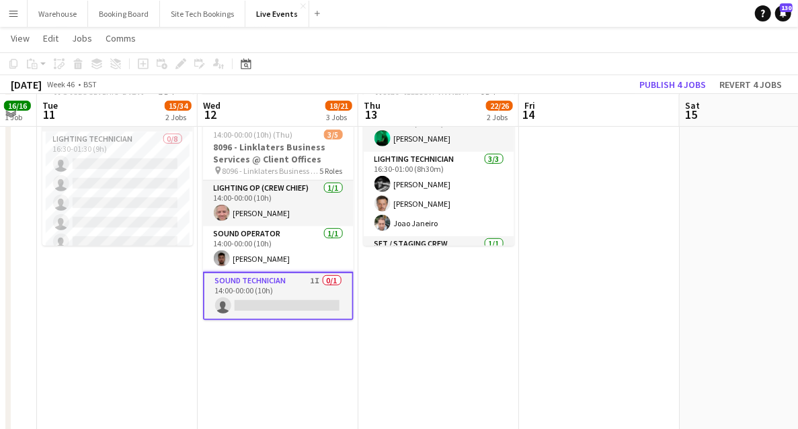
click at [616, 243] on app-date-cell at bounding box center [599, 361] width 161 height 1048
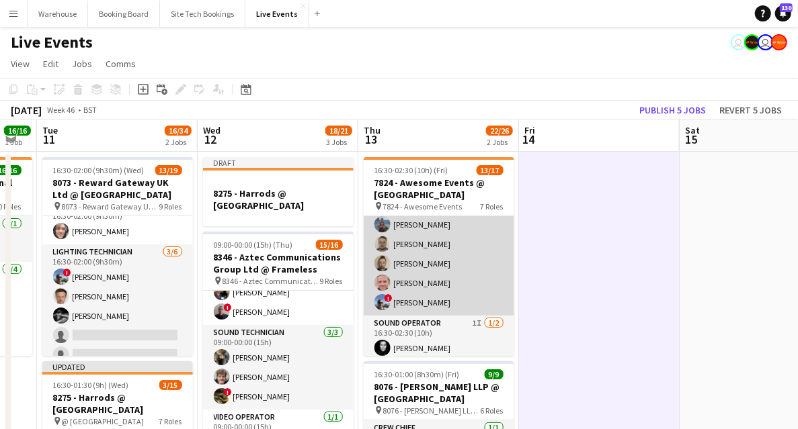
scroll to position [0, 0]
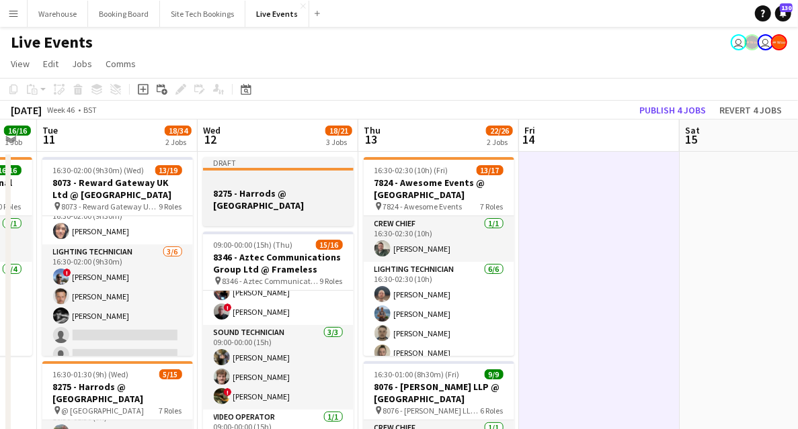
click at [288, 204] on h3 "8275 - Harrods @ [GEOGRAPHIC_DATA]" at bounding box center [278, 199] width 151 height 24
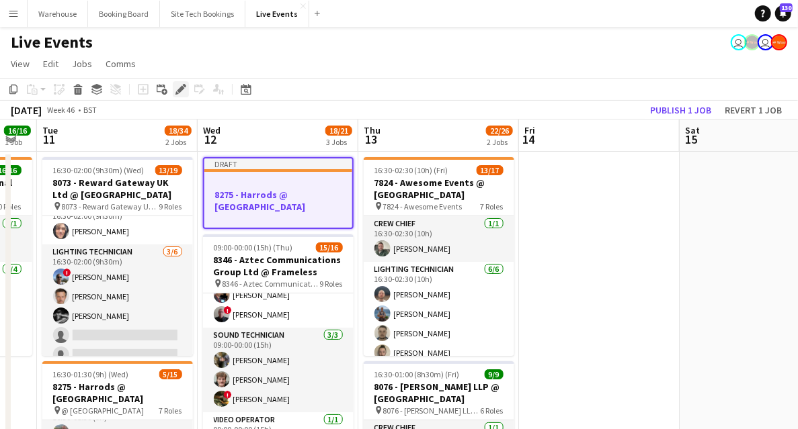
click at [184, 93] on icon "Edit" at bounding box center [180, 89] width 11 height 11
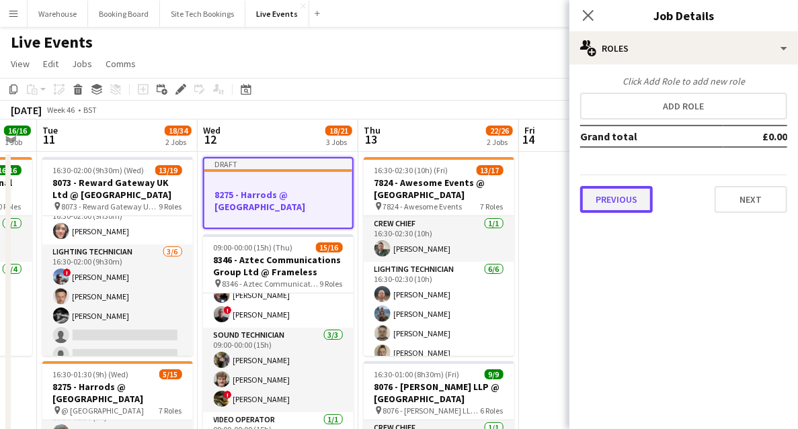
click at [616, 205] on button "Previous" at bounding box center [616, 199] width 73 height 27
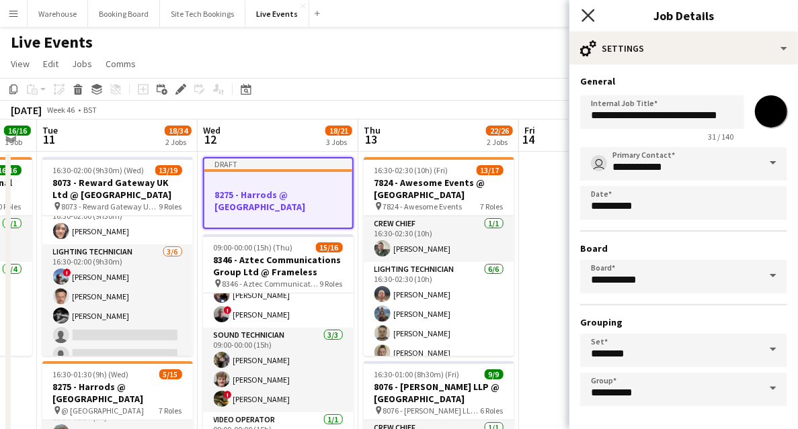
click at [586, 12] on icon "Close pop-in" at bounding box center [587, 15] width 13 height 13
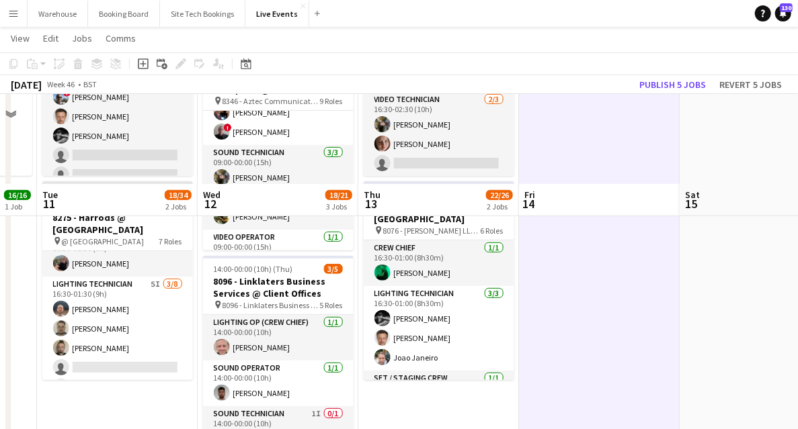
scroll to position [269, 0]
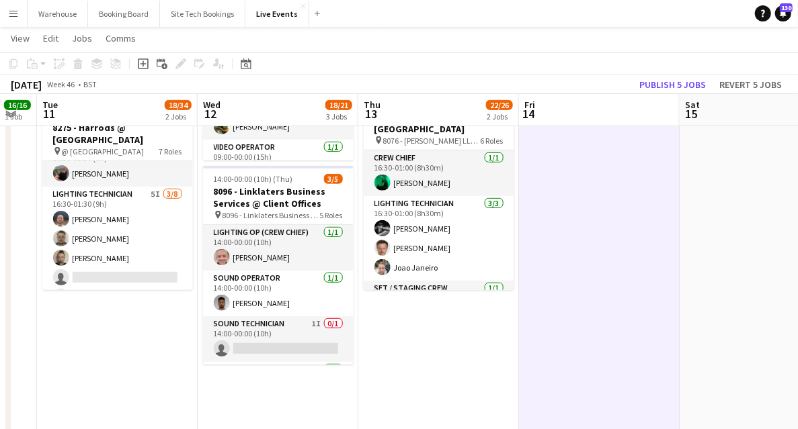
click at [418, 380] on app-date-cell "16:30-02:30 (10h) (Fri) 13/17 7824 - Awesome Events @ [GEOGRAPHIC_DATA] pin 782…" at bounding box center [438, 406] width 161 height 1048
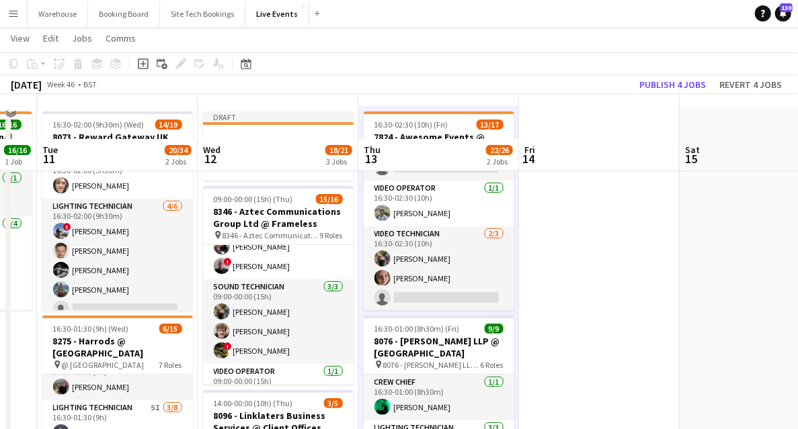
scroll to position [89, 0]
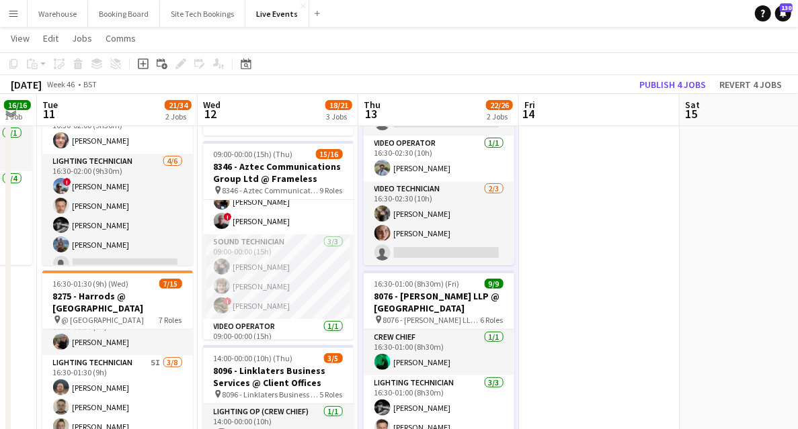
drag, startPoint x: 629, startPoint y: 239, endPoint x: 290, endPoint y: 229, distance: 338.8
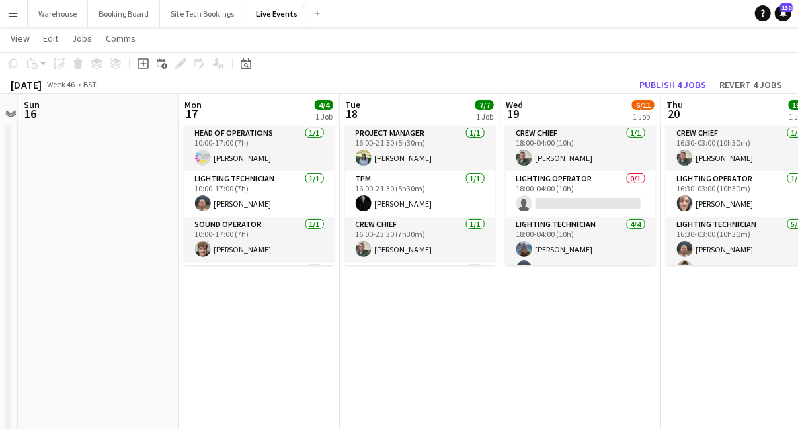
drag, startPoint x: 452, startPoint y: 259, endPoint x: 191, endPoint y: 239, distance: 261.5
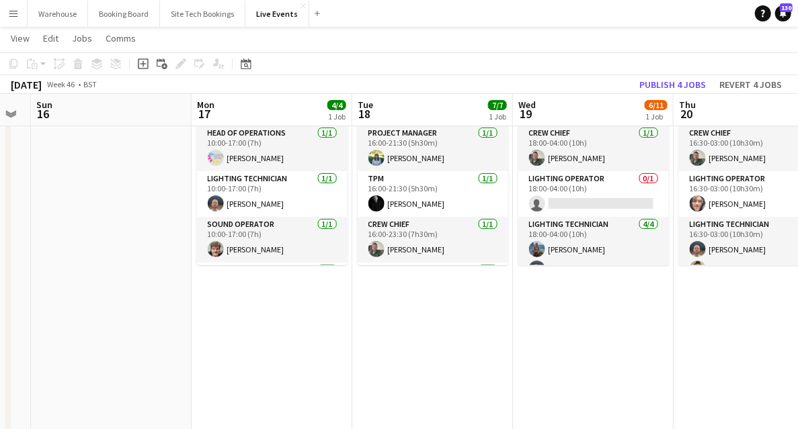
drag, startPoint x: 288, startPoint y: 327, endPoint x: 226, endPoint y: 325, distance: 61.2
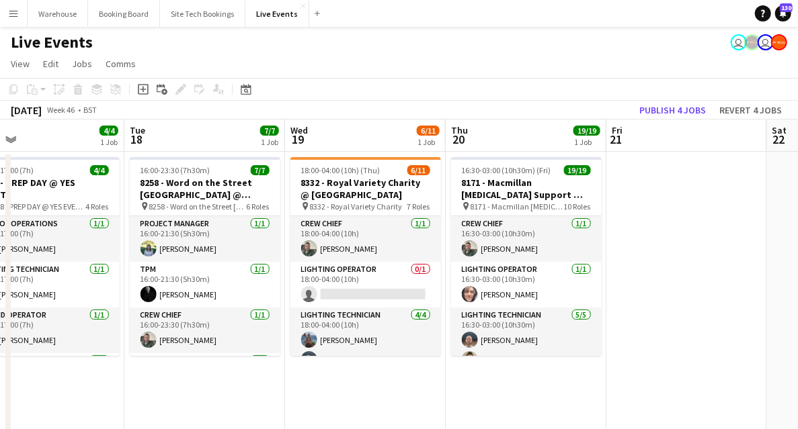
scroll to position [0, 403]
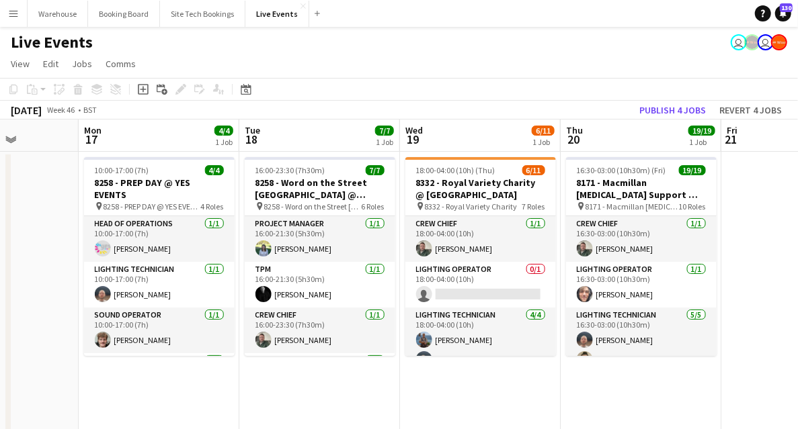
drag, startPoint x: 580, startPoint y: 386, endPoint x: 468, endPoint y: 366, distance: 114.0
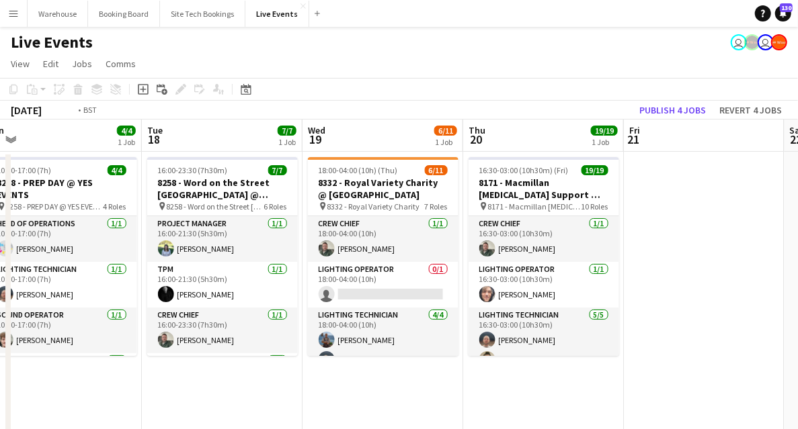
drag, startPoint x: 421, startPoint y: 401, endPoint x: 359, endPoint y: 391, distance: 63.2
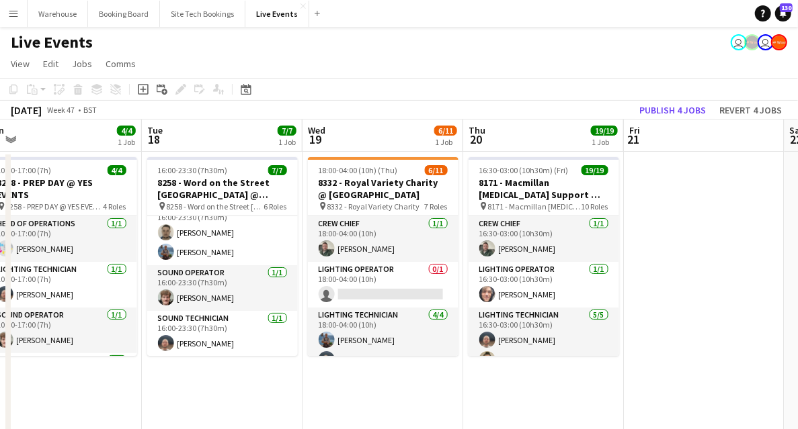
scroll to position [0, 0]
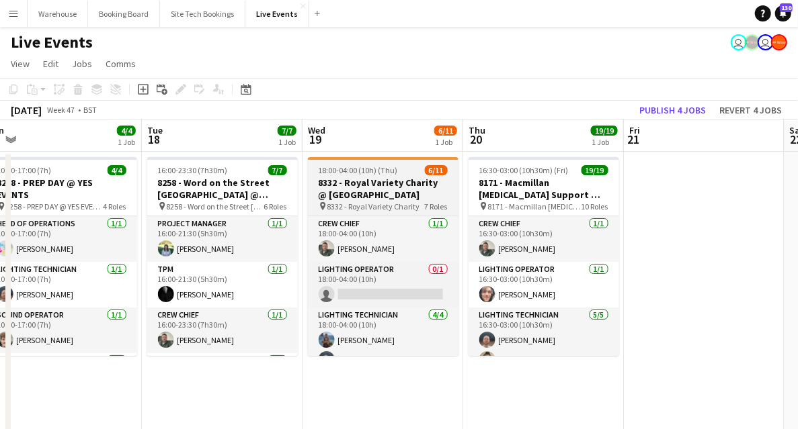
drag, startPoint x: 367, startPoint y: 189, endPoint x: 347, endPoint y: 195, distance: 21.0
click at [367, 189] on h3 "8332 - Royal Variety Charity @ [GEOGRAPHIC_DATA]" at bounding box center [383, 189] width 151 height 24
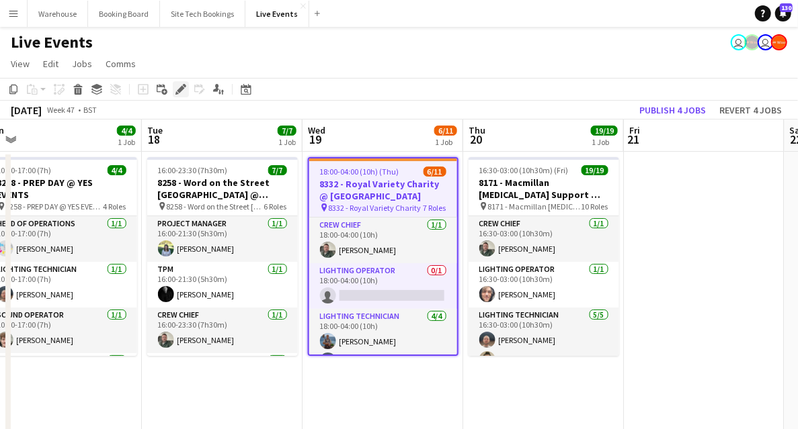
click at [184, 93] on icon "Edit" at bounding box center [180, 89] width 11 height 11
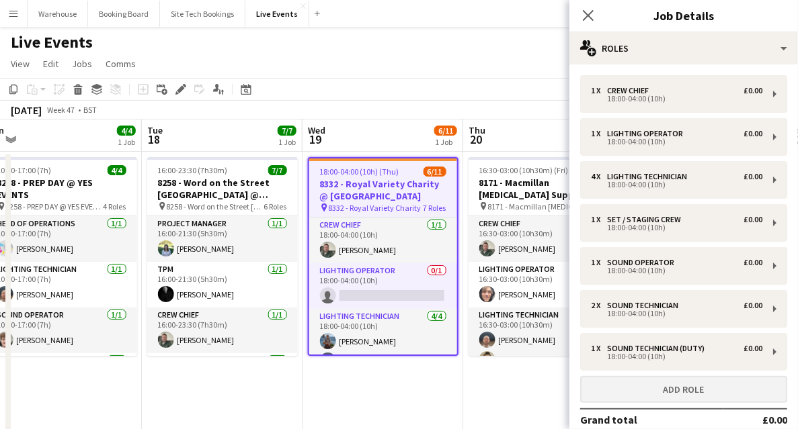
scroll to position [77, 0]
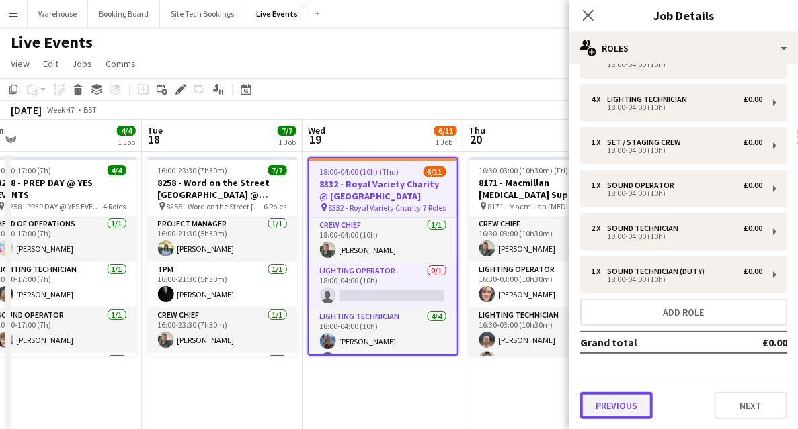
click at [621, 399] on button "Previous" at bounding box center [616, 405] width 73 height 27
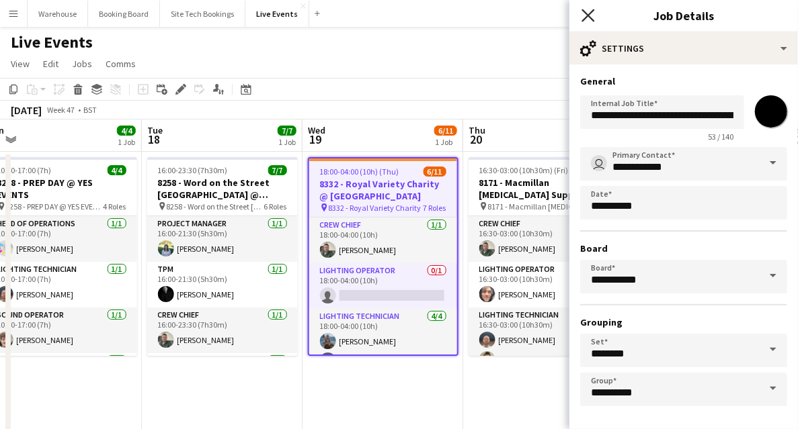
click at [589, 13] on icon "Close pop-in" at bounding box center [587, 15] width 13 height 13
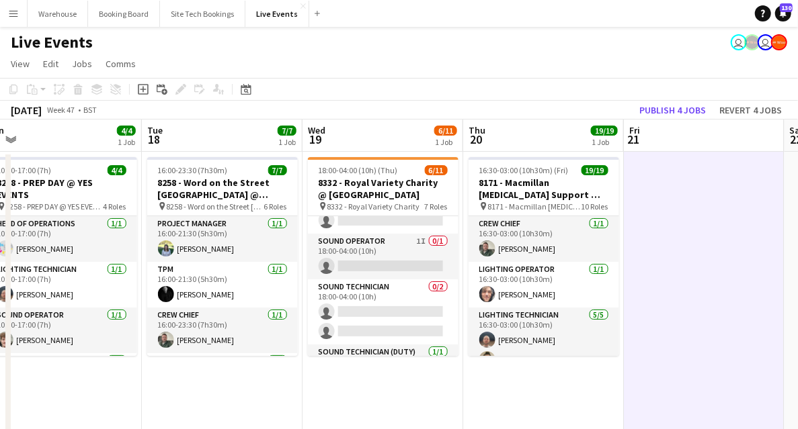
scroll to position [257, 0]
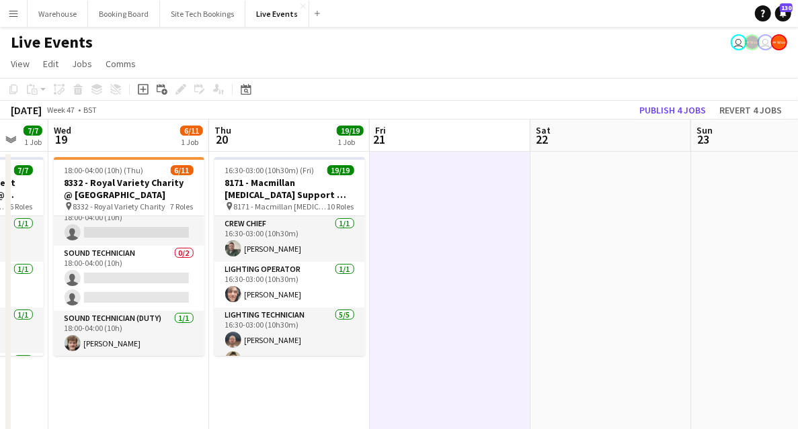
drag, startPoint x: 724, startPoint y: 359, endPoint x: 278, endPoint y: 347, distance: 446.4
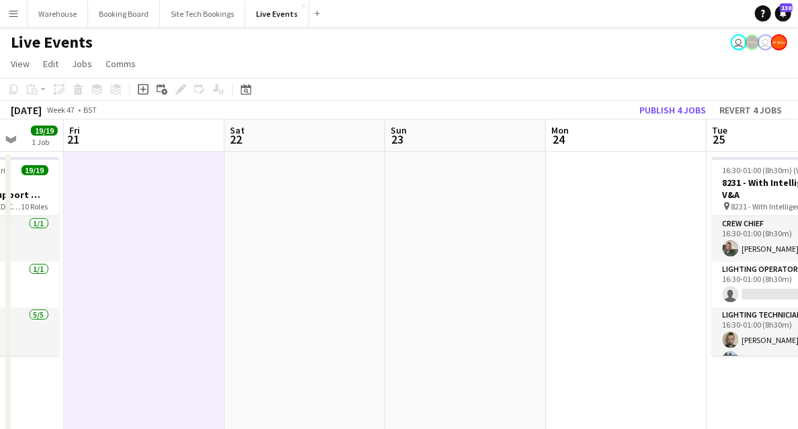
drag, startPoint x: 425, startPoint y: 339, endPoint x: 144, endPoint y: 339, distance: 280.2
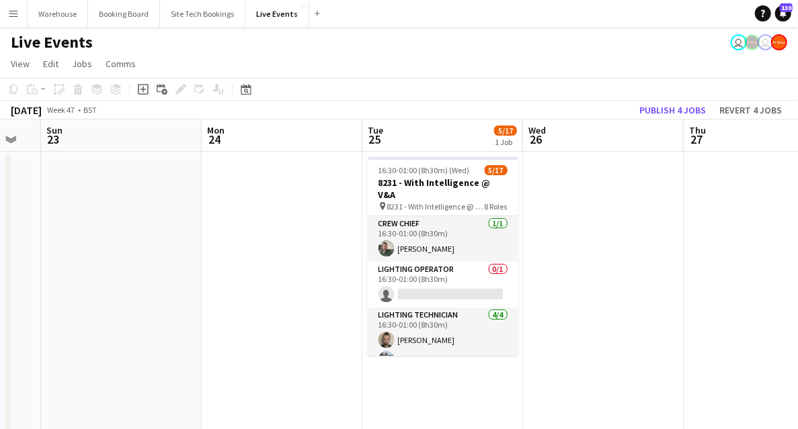
scroll to position [0, 477]
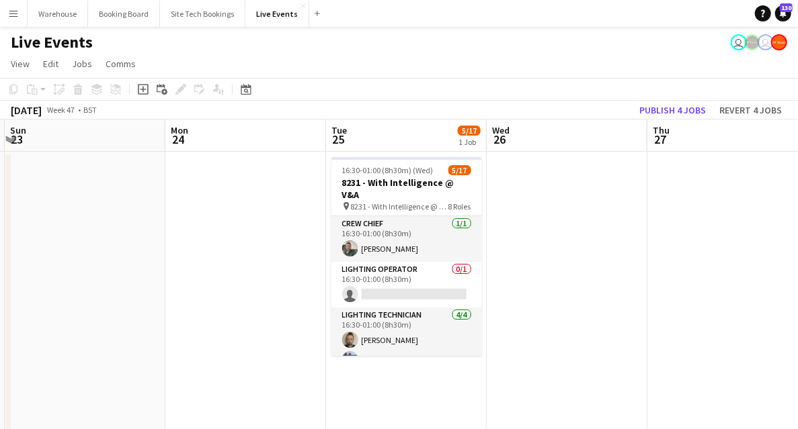
drag, startPoint x: 389, startPoint y: 335, endPoint x: 165, endPoint y: 324, distance: 224.7
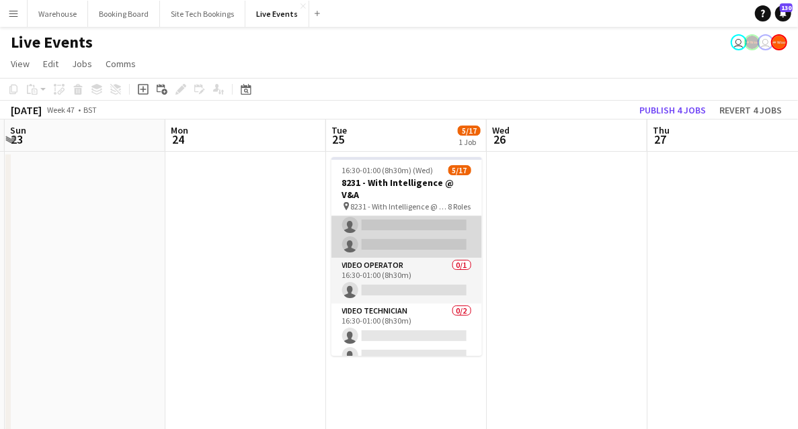
scroll to position [30, 0]
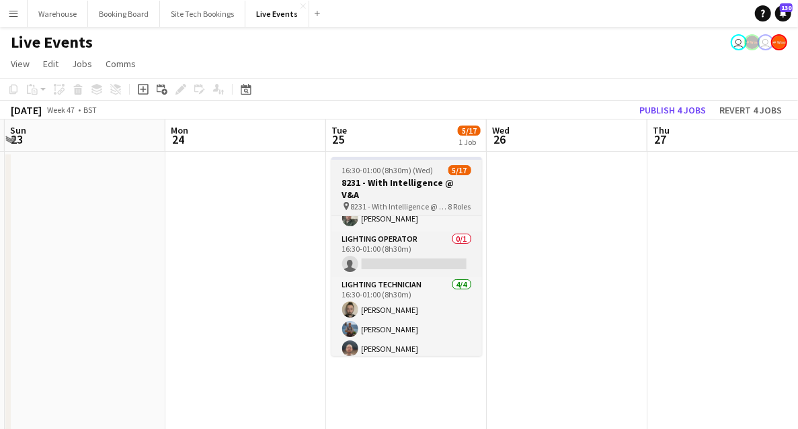
click at [407, 185] on h3 "8231 - With Intelligence @ V&A" at bounding box center [406, 189] width 151 height 24
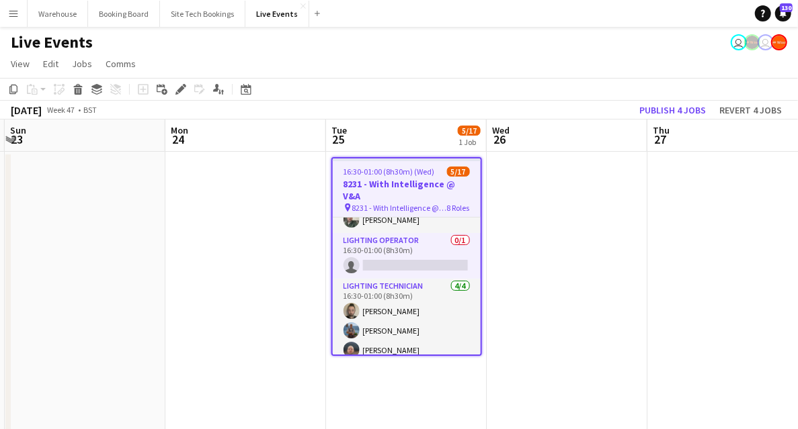
click at [178, 89] on icon "Edit" at bounding box center [180, 89] width 11 height 11
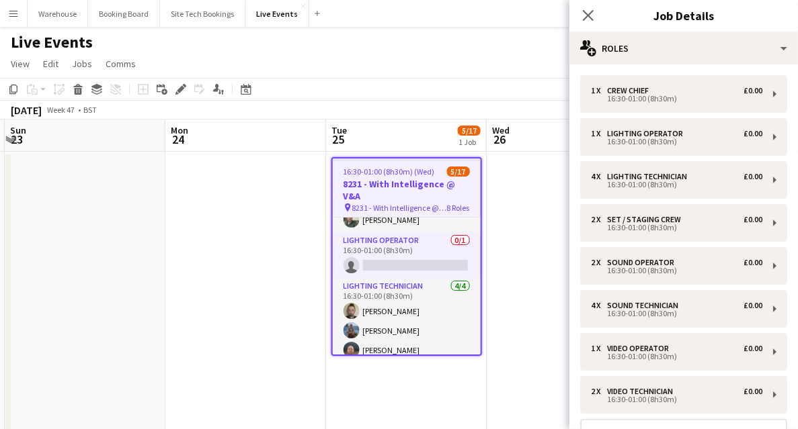
scroll to position [120, 0]
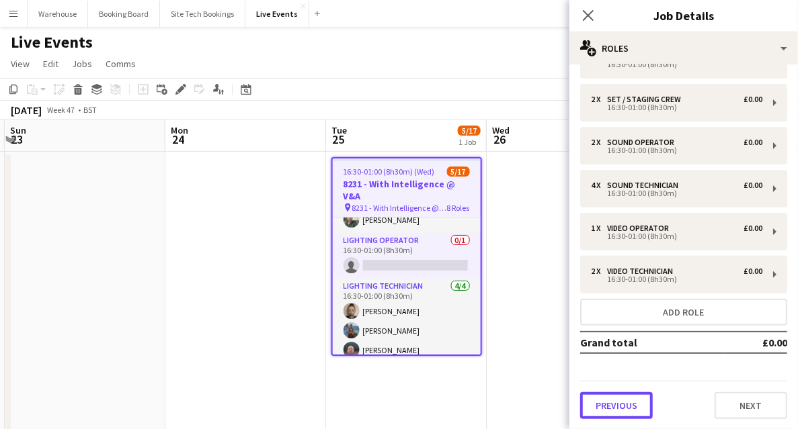
click at [622, 395] on button "Previous" at bounding box center [616, 405] width 73 height 27
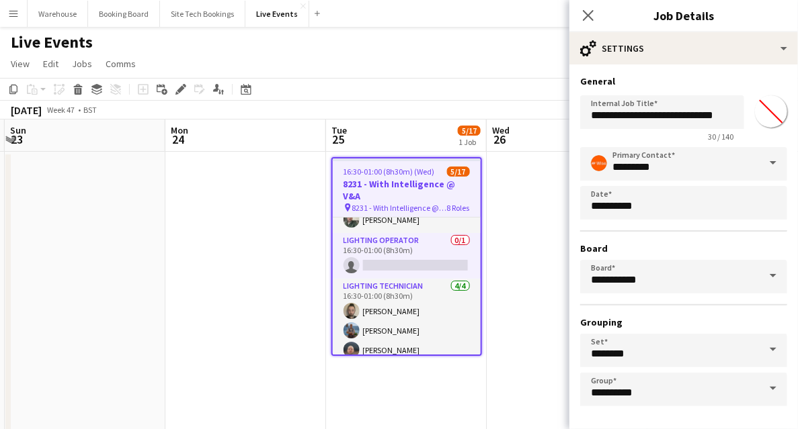
scroll to position [0, 0]
click at [585, 12] on icon at bounding box center [587, 15] width 13 height 13
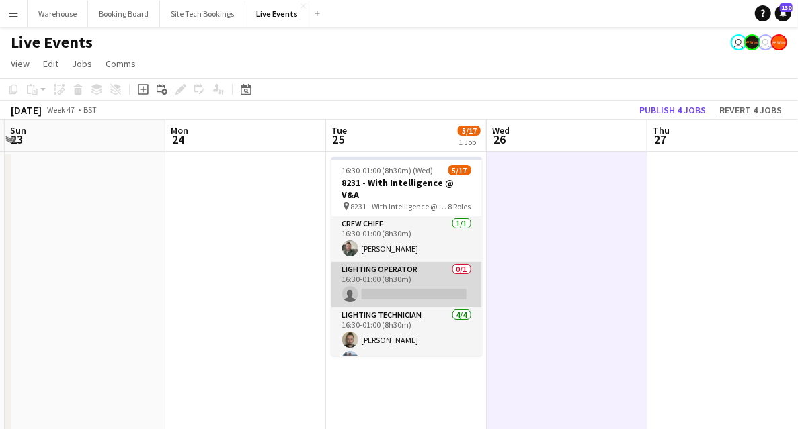
click at [407, 276] on app-card-role "Lighting Operator 0/1 16:30-01:00 (8h30m) single-neutral-actions" at bounding box center [406, 285] width 151 height 46
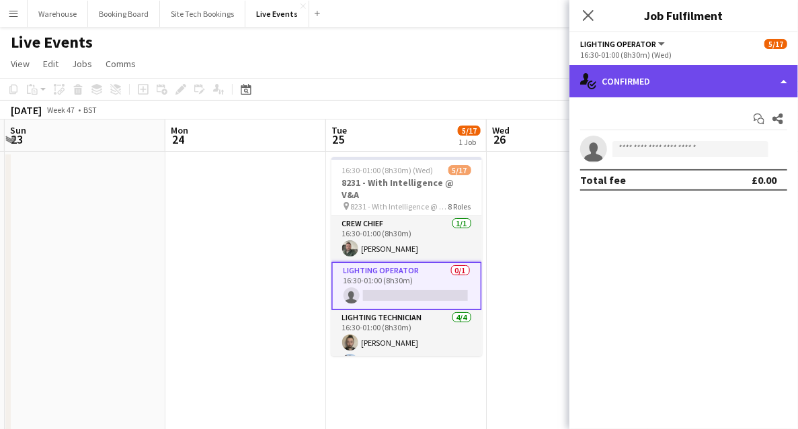
click at [669, 85] on div "single-neutral-actions-check-2 Confirmed" at bounding box center [683, 81] width 228 height 32
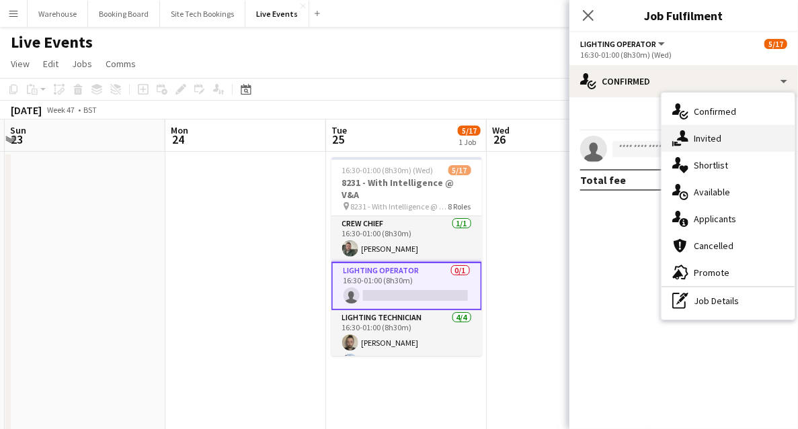
click at [728, 138] on div "single-neutral-actions-share-1 Invited" at bounding box center [727, 138] width 133 height 27
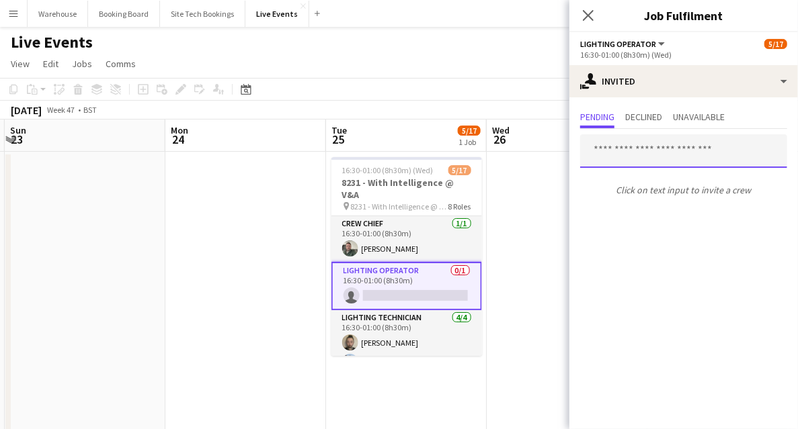
click at [656, 155] on input "text" at bounding box center [683, 151] width 207 height 34
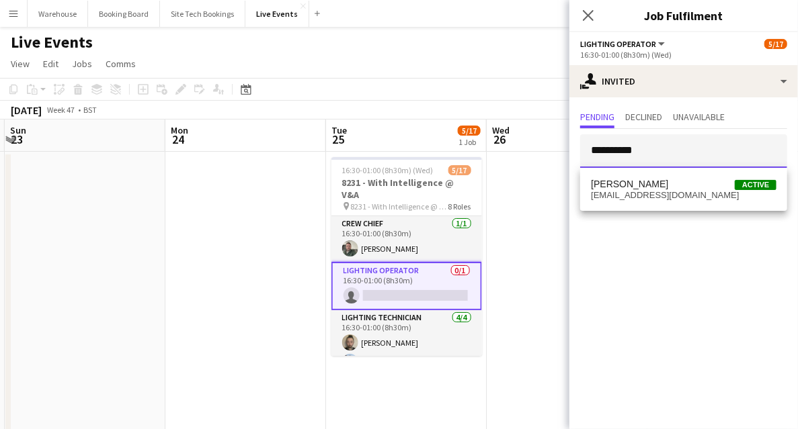
type input "**********"
click at [642, 208] on div "George Frost Active georgepfrost@gmail.com" at bounding box center [683, 189] width 207 height 43
click at [641, 185] on span "[PERSON_NAME]" at bounding box center [629, 184] width 77 height 11
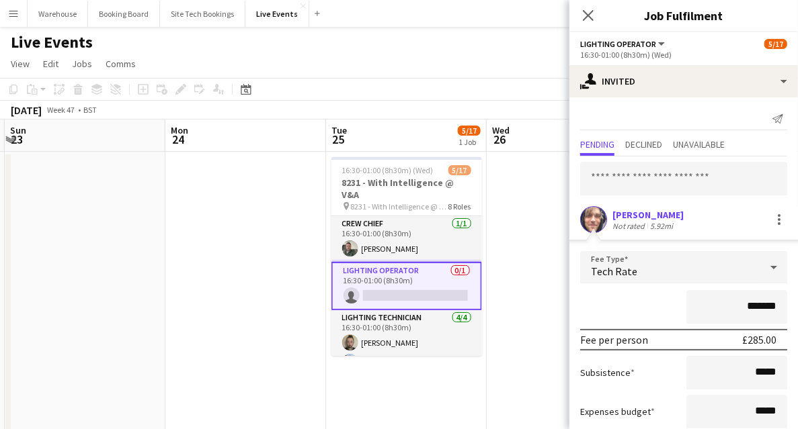
click at [617, 263] on div "Tech Rate" at bounding box center [670, 267] width 180 height 32
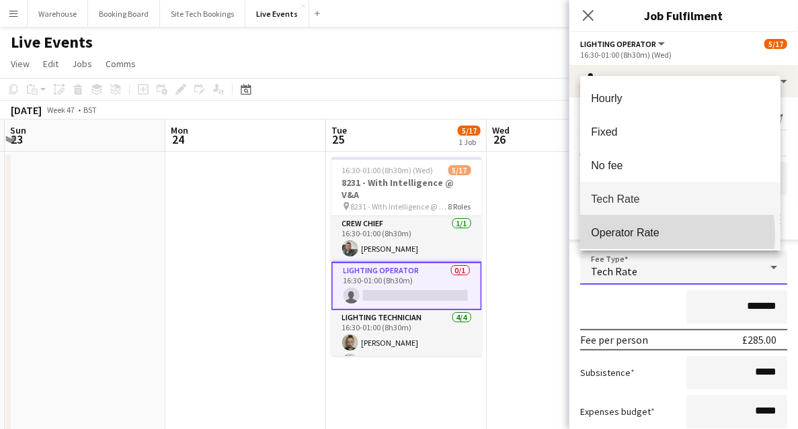
click at [620, 235] on span "Operator Rate" at bounding box center [680, 232] width 179 height 13
type input "*******"
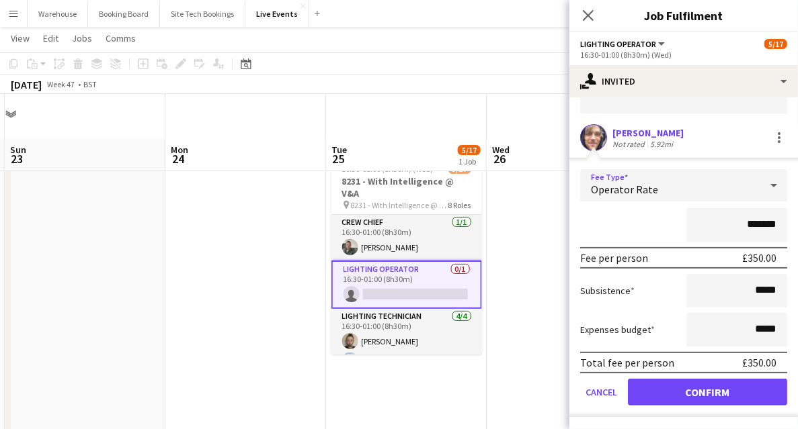
scroll to position [44, 0]
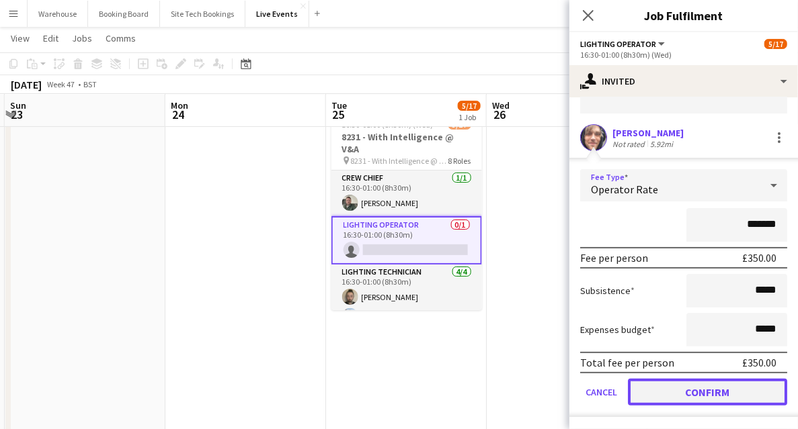
click at [698, 388] on button "Confirm" at bounding box center [707, 392] width 159 height 27
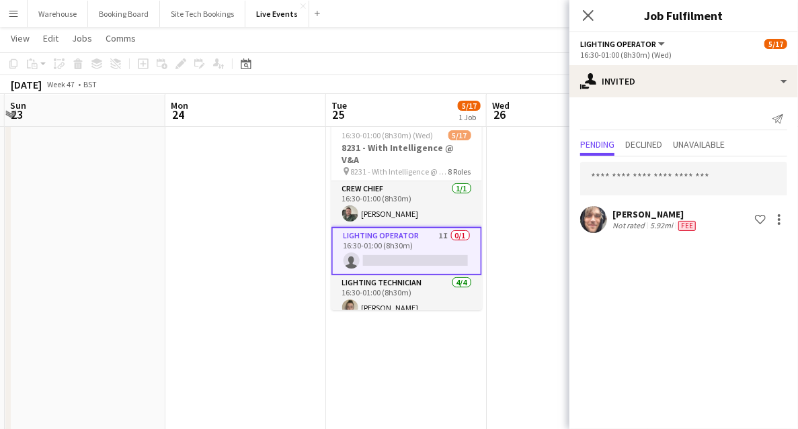
scroll to position [0, 0]
click at [593, 15] on icon "Close pop-in" at bounding box center [588, 15] width 11 height 11
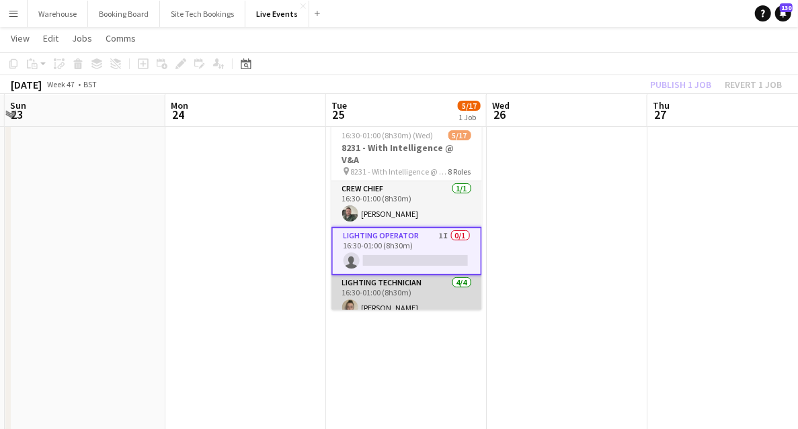
scroll to position [89, 0]
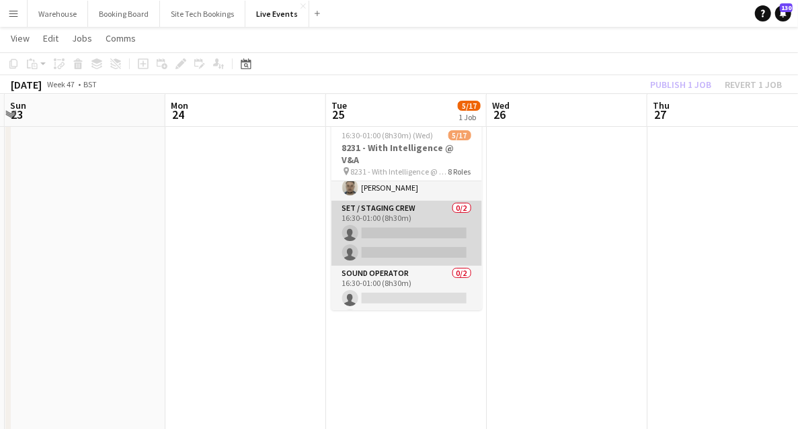
click at [416, 223] on app-card-role "Set / Staging Crew 0/2 16:30-01:00 (8h30m) single-neutral-actions single-neutra…" at bounding box center [406, 233] width 151 height 65
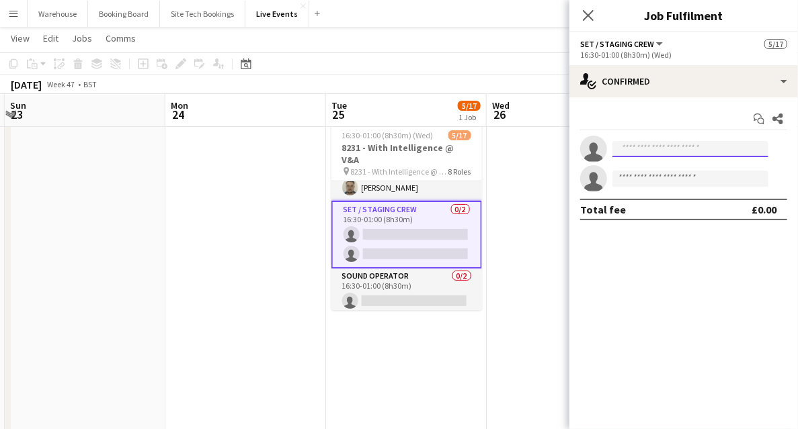
click at [653, 145] on input at bounding box center [690, 149] width 156 height 16
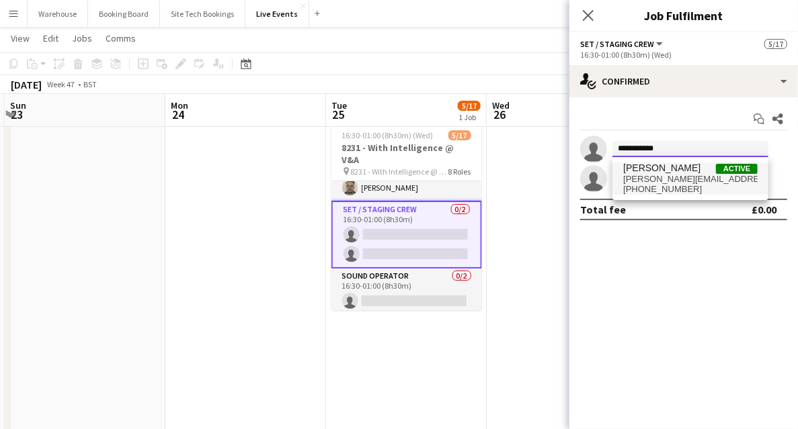
type input "**********"
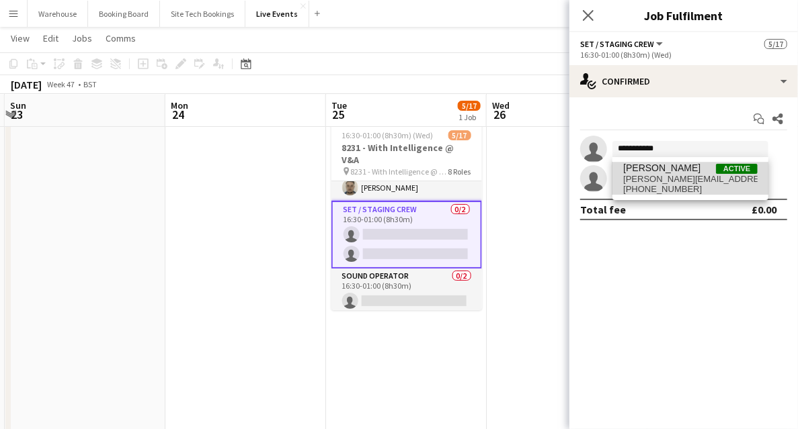
click at [665, 174] on span "paul@diamondcrew.co.uk" at bounding box center [690, 179] width 134 height 11
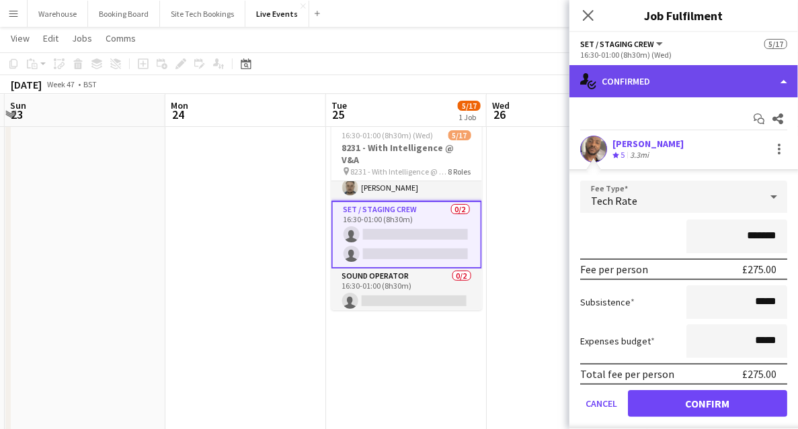
click at [658, 83] on div "single-neutral-actions-check-2 Confirmed" at bounding box center [683, 81] width 228 height 32
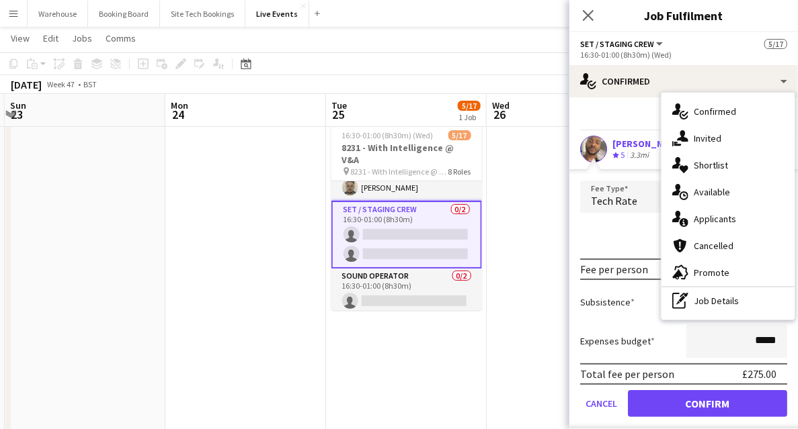
click at [707, 141] on span "Invited" at bounding box center [707, 138] width 28 height 12
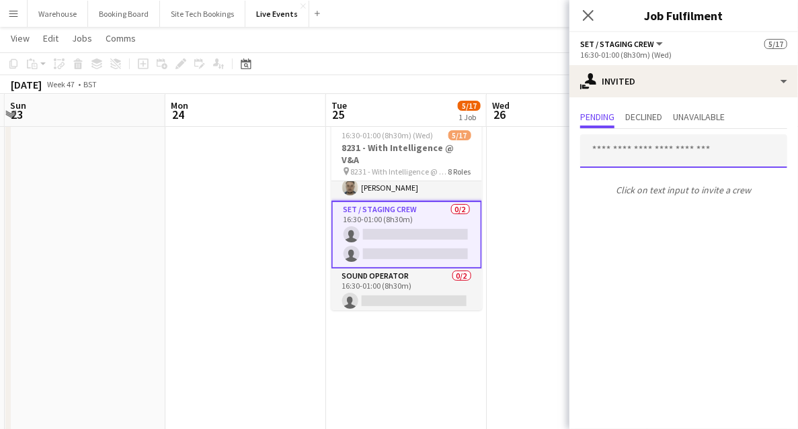
click at [627, 155] on input "text" at bounding box center [683, 151] width 207 height 34
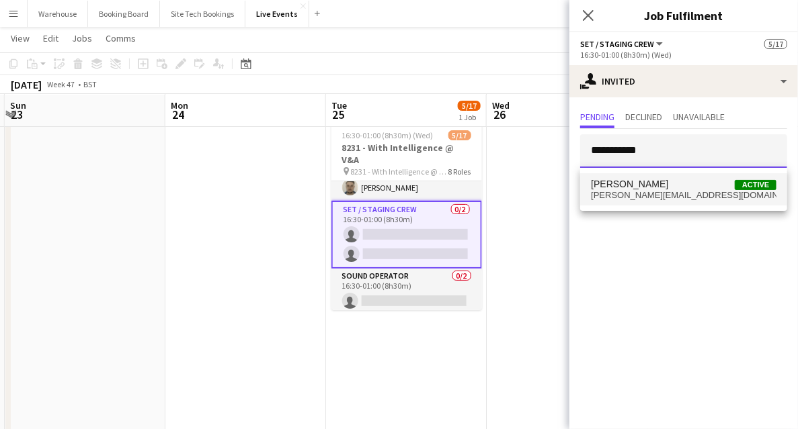
type input "**********"
click at [646, 194] on span "paul@diamondcrew.co.uk" at bounding box center [683, 195] width 185 height 11
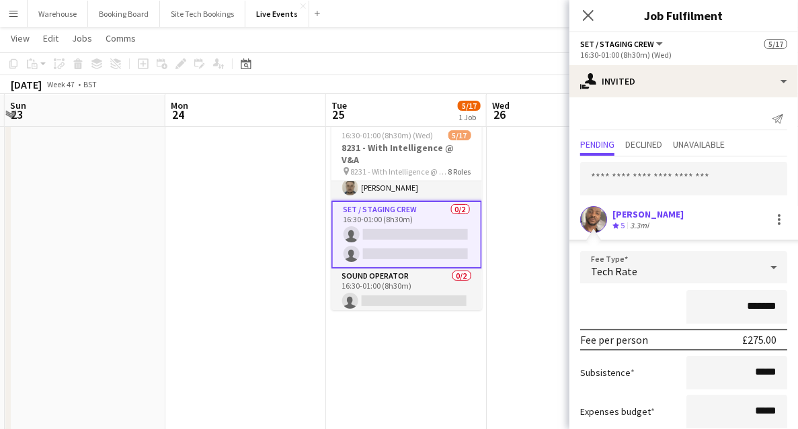
scroll to position [82, 0]
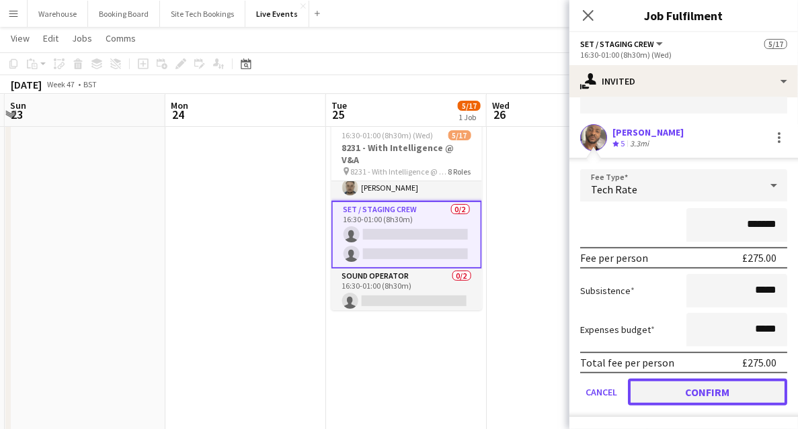
click at [697, 390] on button "Confirm" at bounding box center [707, 392] width 159 height 27
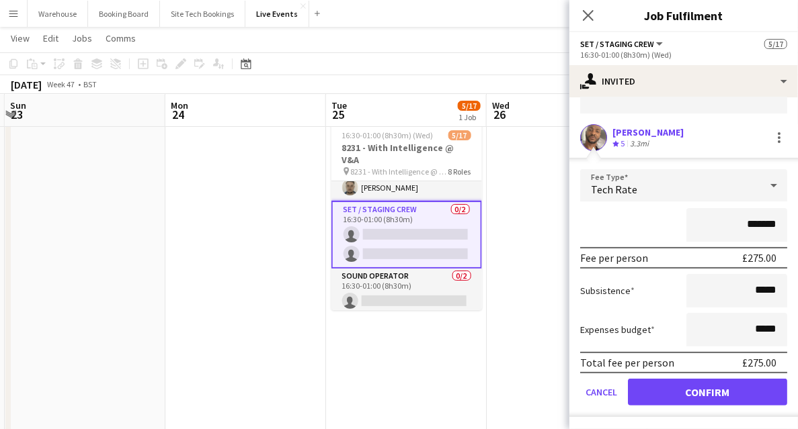
scroll to position [0, 0]
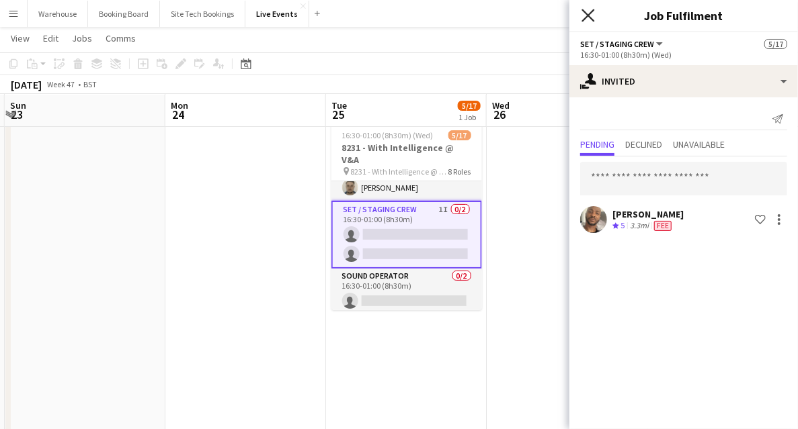
click at [588, 20] on icon "Close pop-in" at bounding box center [587, 15] width 13 height 13
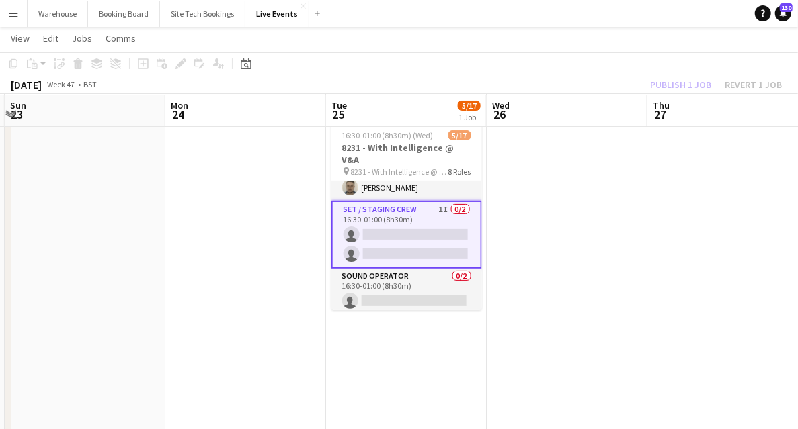
click at [445, 242] on app-card-role "Set / Staging Crew 1I 0/2 16:30-01:00 (8h30m) single-neutral-actions single-neu…" at bounding box center [406, 235] width 151 height 68
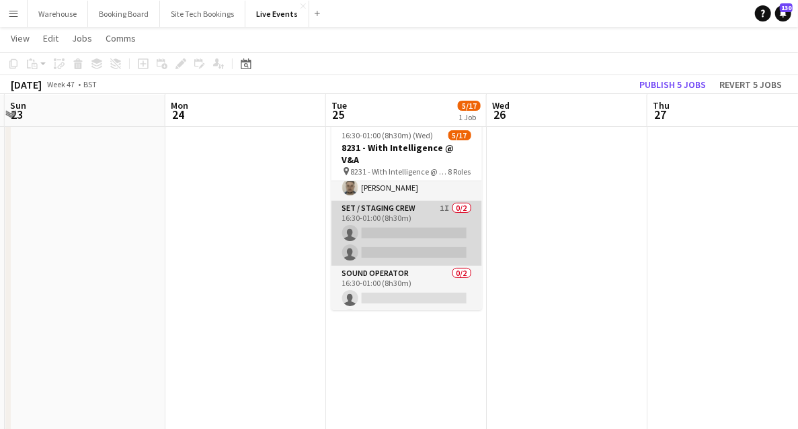
click at [415, 242] on app-card-role "Set / Staging Crew 1I 0/2 16:30-01:00 (8h30m) single-neutral-actions single-neu…" at bounding box center [406, 233] width 151 height 65
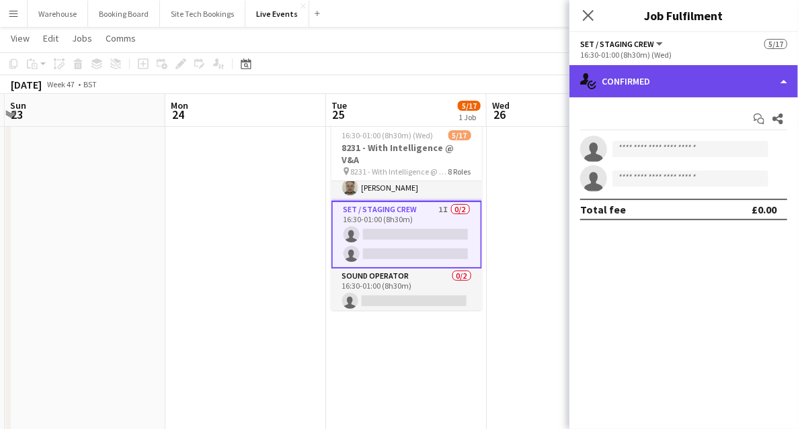
click at [656, 78] on div "single-neutral-actions-check-2 Confirmed" at bounding box center [683, 81] width 228 height 32
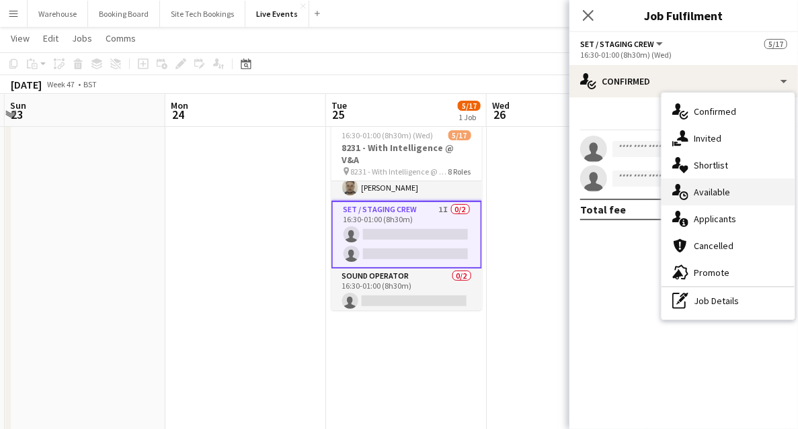
click at [710, 192] on span "Available" at bounding box center [711, 192] width 36 height 12
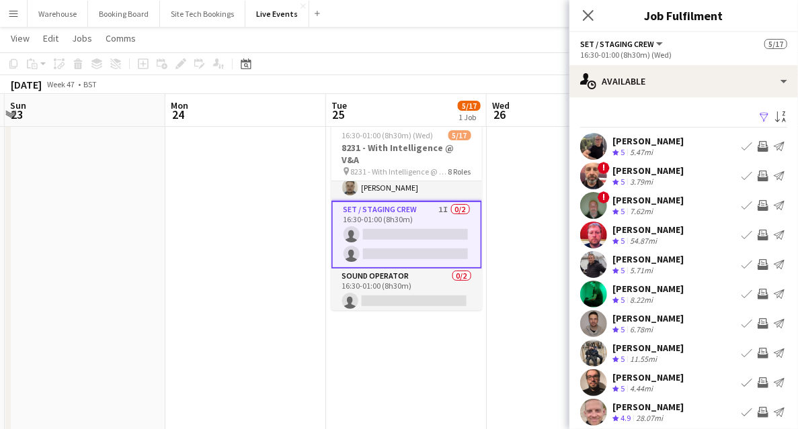
scroll to position [40, 0]
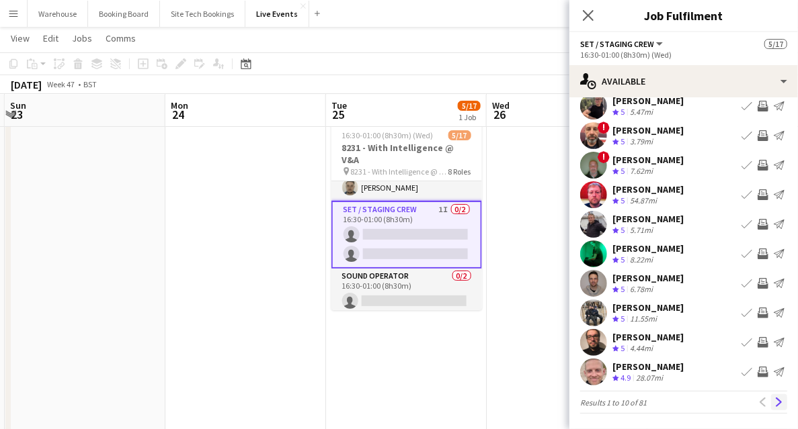
click at [774, 401] on app-icon "Next" at bounding box center [778, 402] width 9 height 9
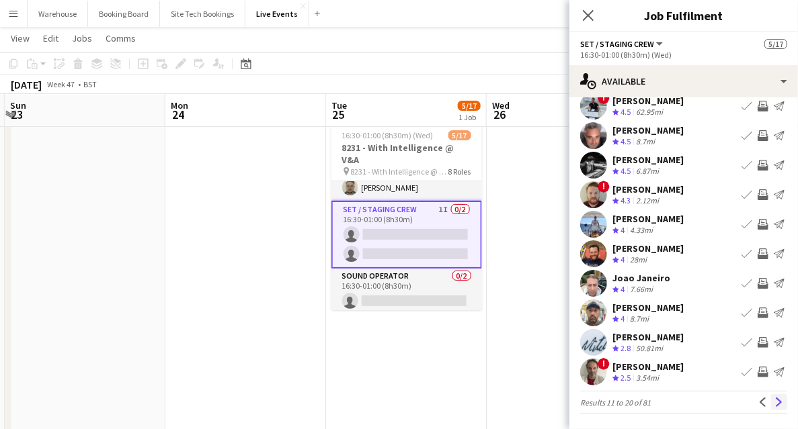
click at [774, 403] on app-icon "Next" at bounding box center [778, 402] width 9 height 9
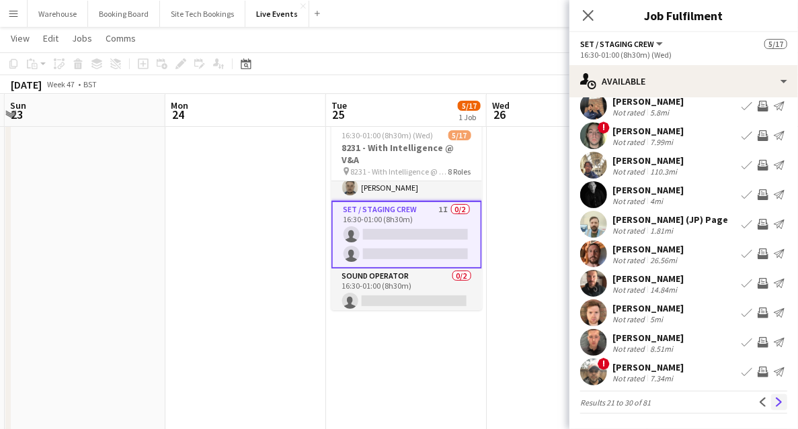
click at [774, 399] on app-icon "Next" at bounding box center [778, 402] width 9 height 9
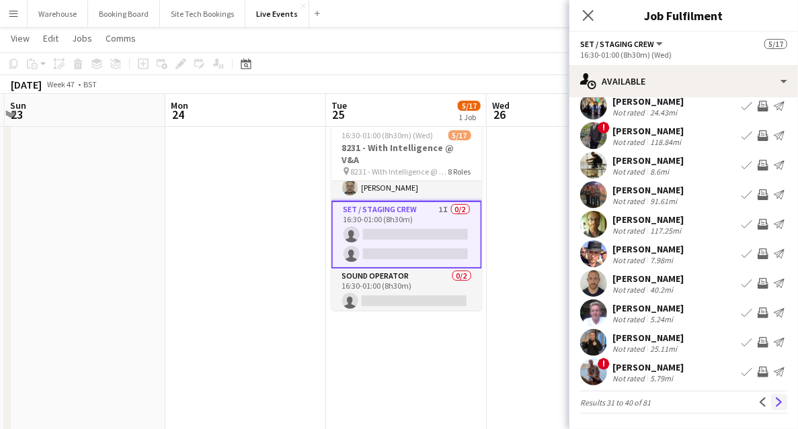
click at [774, 399] on app-icon "Next" at bounding box center [778, 402] width 9 height 9
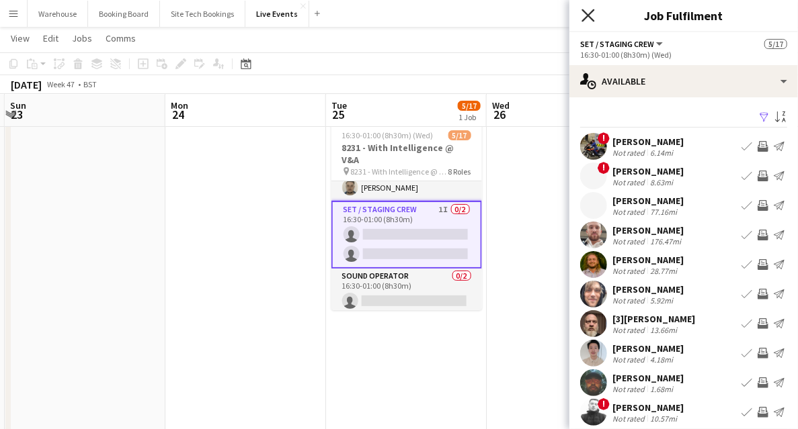
click at [591, 15] on icon "Close pop-in" at bounding box center [587, 15] width 13 height 13
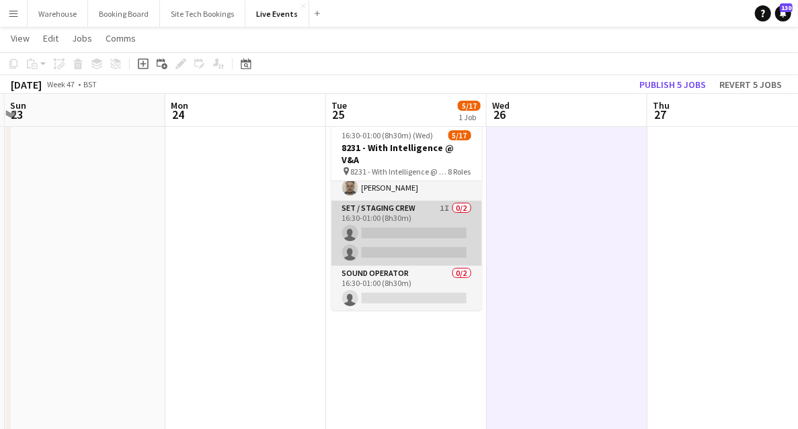
click at [405, 237] on app-card-role "Set / Staging Crew 1I 0/2 16:30-01:00 (8h30m) single-neutral-actions single-neu…" at bounding box center [406, 233] width 151 height 65
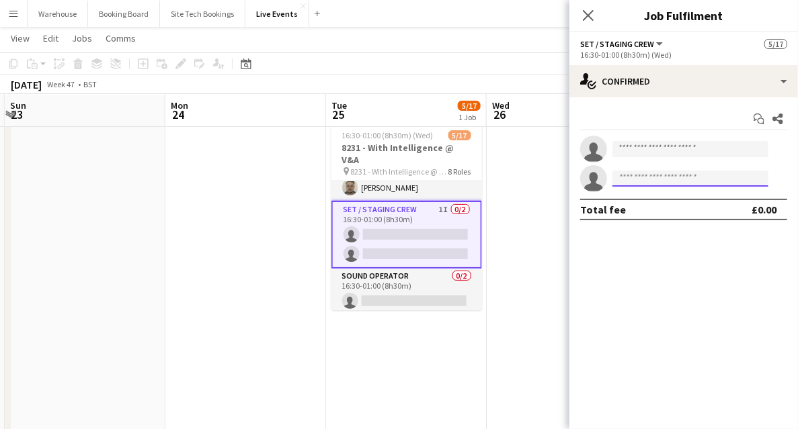
click at [679, 172] on input at bounding box center [690, 179] width 156 height 16
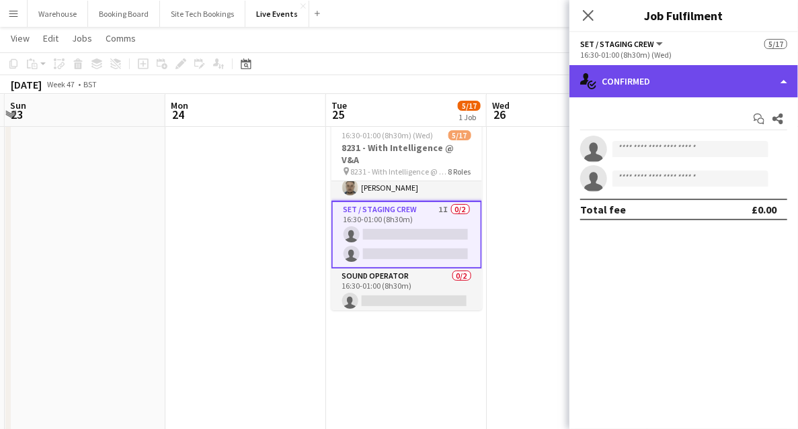
click at [692, 82] on div "single-neutral-actions-check-2 Confirmed" at bounding box center [683, 81] width 228 height 32
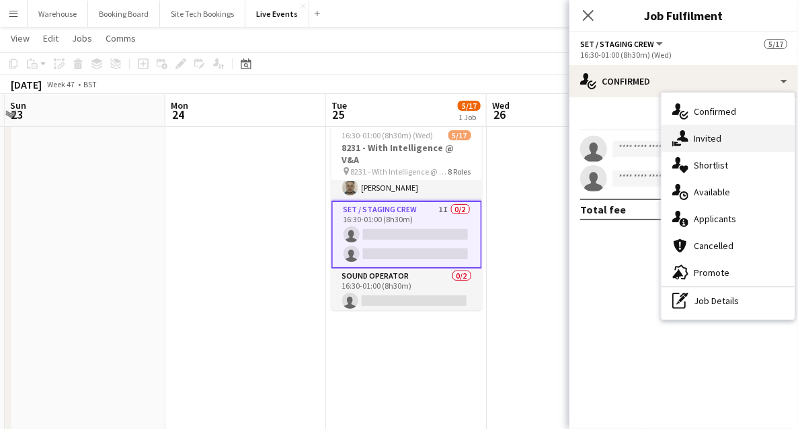
click at [716, 141] on span "Invited" at bounding box center [707, 138] width 28 height 12
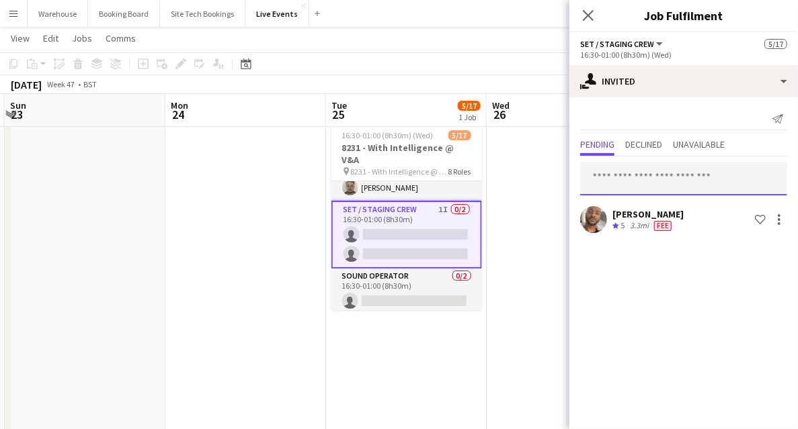
click at [654, 185] on input "text" at bounding box center [683, 179] width 207 height 34
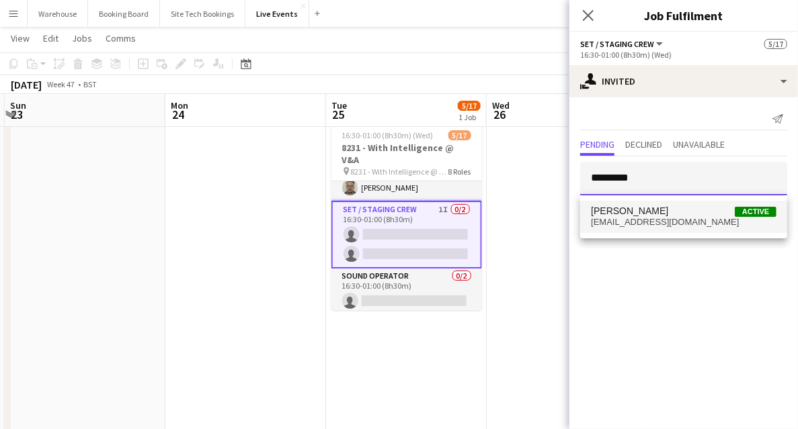
type input "*********"
click at [644, 220] on span "damienchildtech@gmail.com" at bounding box center [683, 222] width 185 height 11
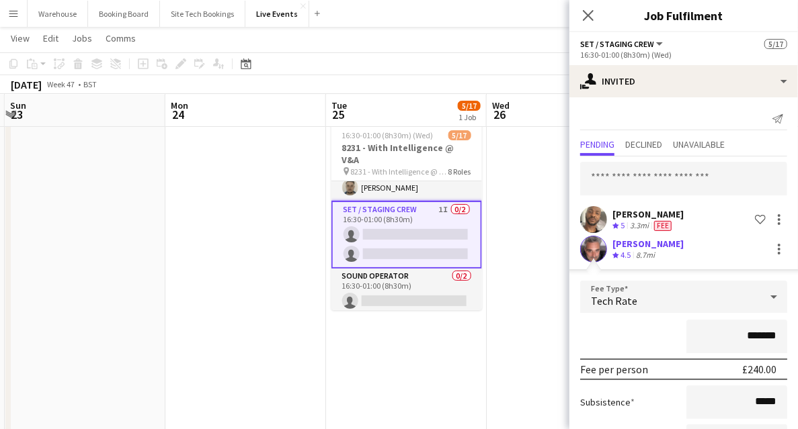
scroll to position [112, 0]
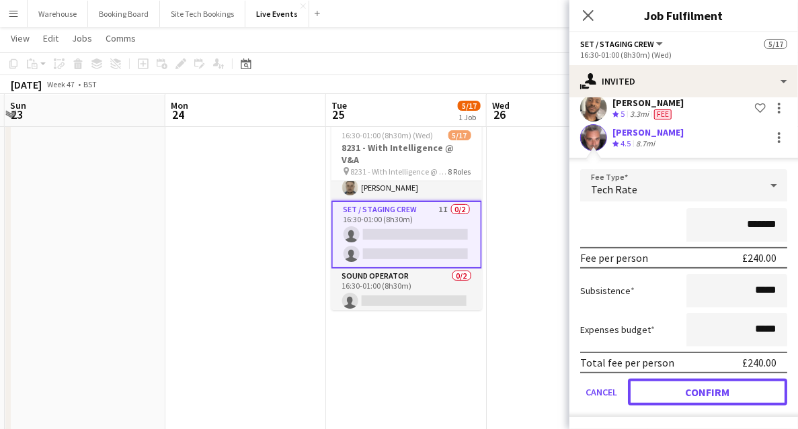
drag, startPoint x: 666, startPoint y: 386, endPoint x: 664, endPoint y: 379, distance: 7.7
click at [666, 386] on button "Confirm" at bounding box center [707, 392] width 159 height 27
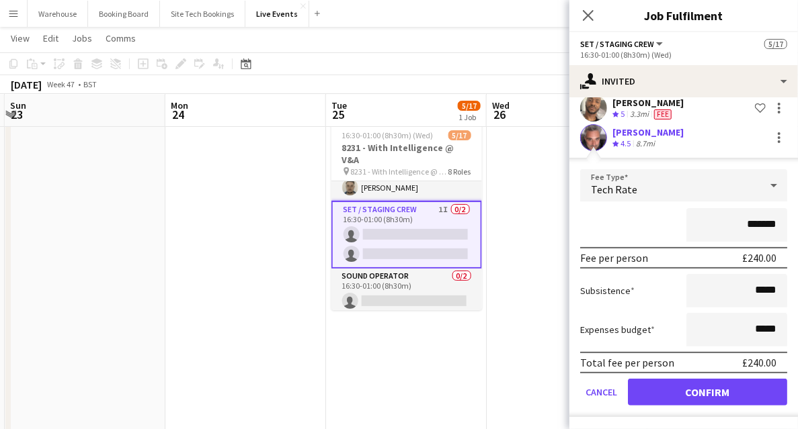
scroll to position [0, 0]
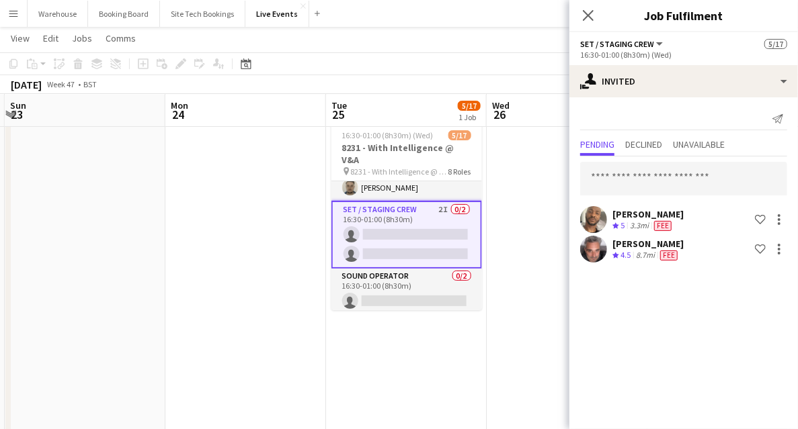
click at [589, 19] on icon "Close pop-in" at bounding box center [588, 15] width 11 height 11
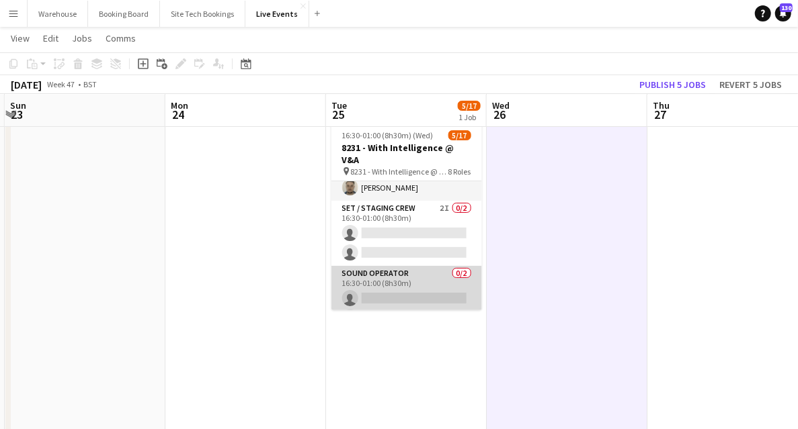
scroll to position [221, 0]
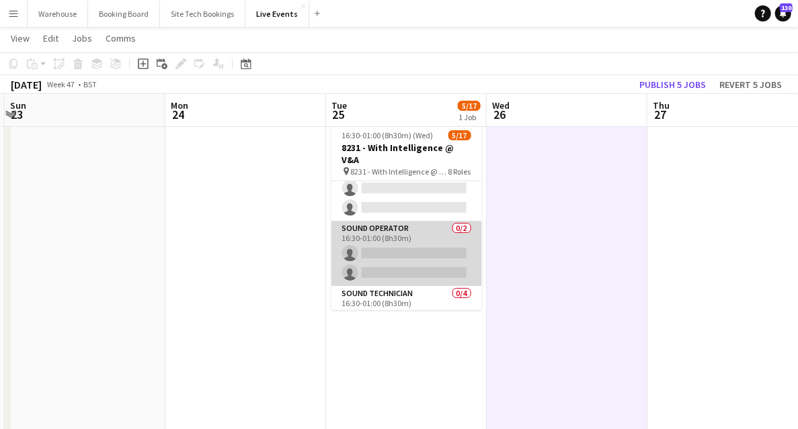
click at [399, 237] on app-card-role "Sound Operator 0/2 16:30-01:00 (8h30m) single-neutral-actions single-neutral-ac…" at bounding box center [406, 253] width 151 height 65
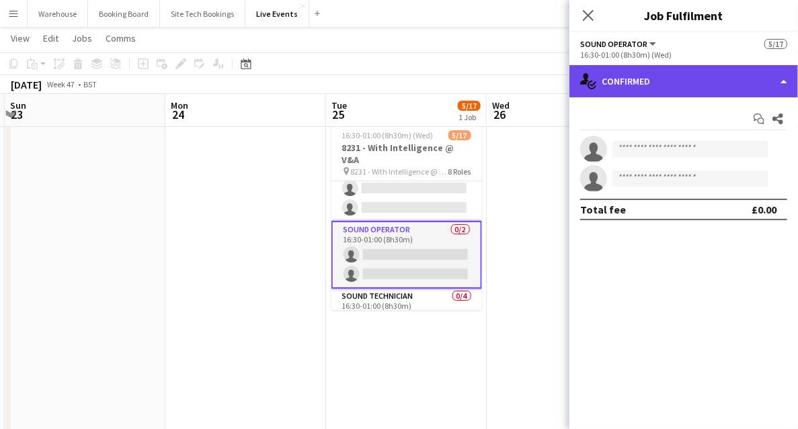
click at [652, 77] on div "single-neutral-actions-check-2 Confirmed" at bounding box center [683, 81] width 228 height 32
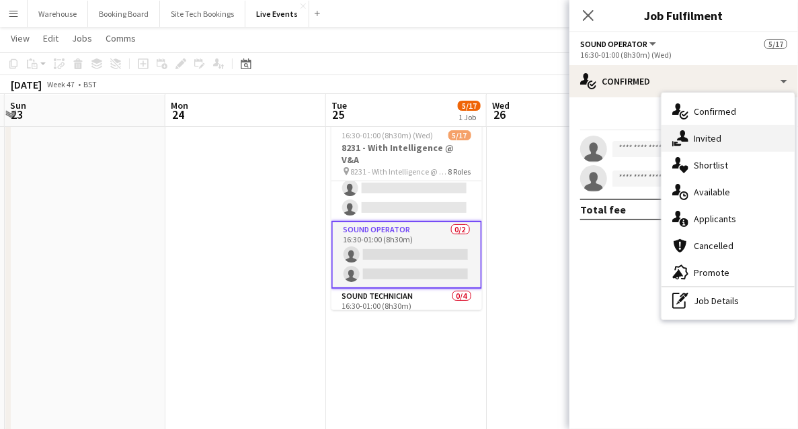
click at [715, 141] on span "Invited" at bounding box center [707, 138] width 28 height 12
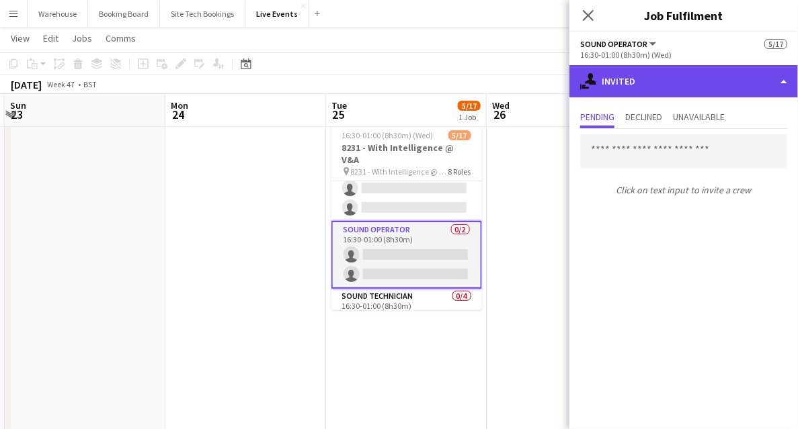
click at [659, 83] on div "single-neutral-actions-share-1 Invited" at bounding box center [683, 81] width 228 height 32
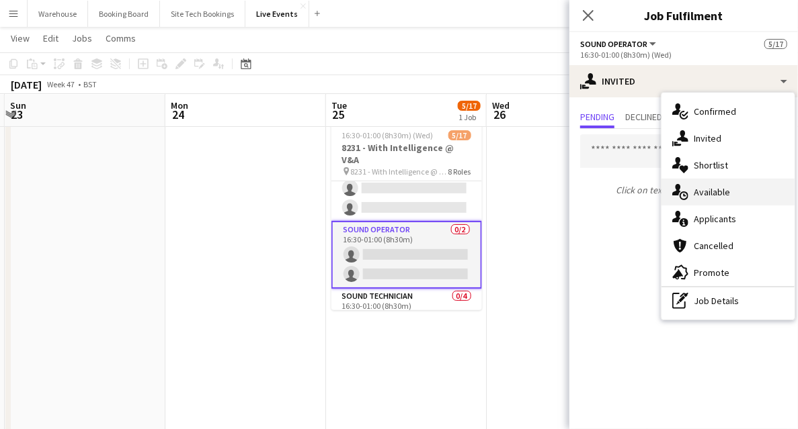
click at [700, 197] on span "Available" at bounding box center [711, 192] width 36 height 12
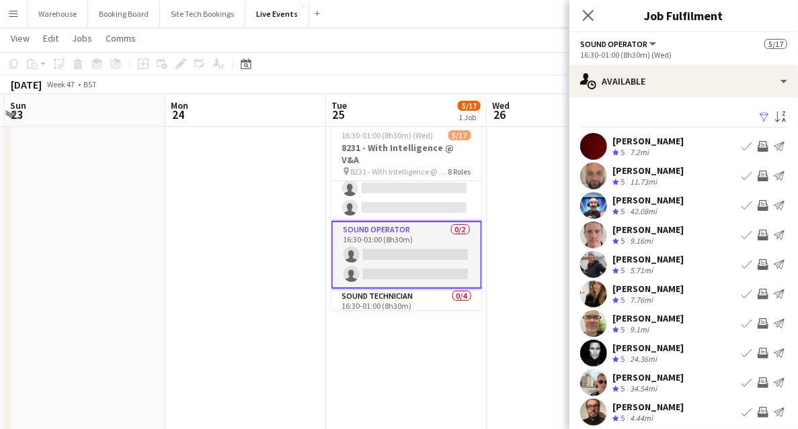
click at [757, 355] on app-icon "Invite crew" at bounding box center [762, 353] width 11 height 11
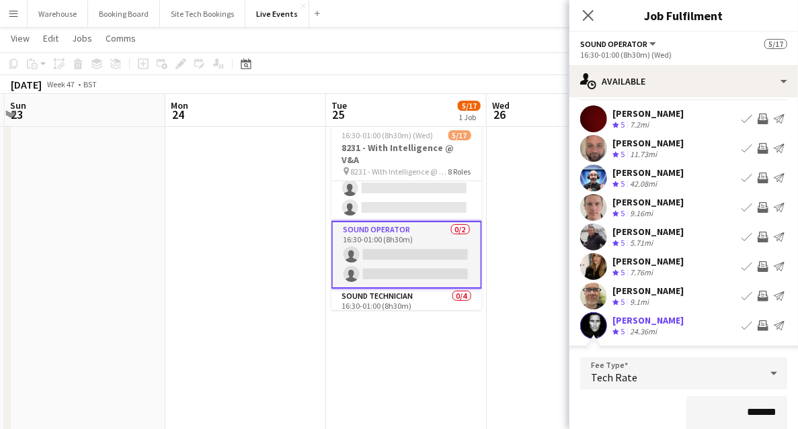
scroll to position [73, 0]
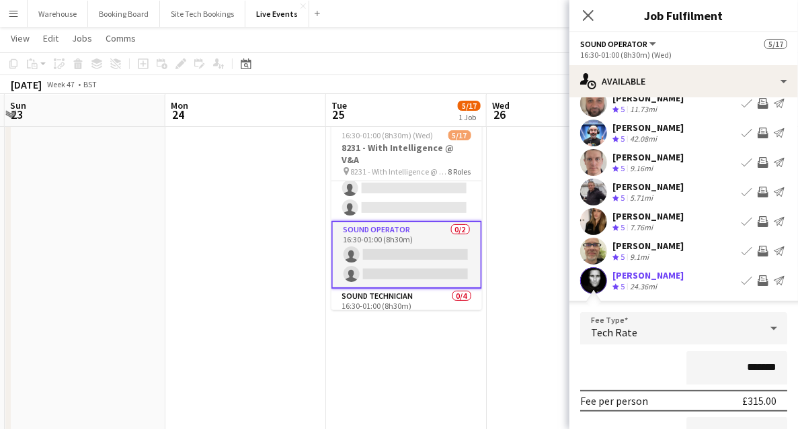
click at [633, 329] on span "Tech Rate" at bounding box center [614, 332] width 46 height 13
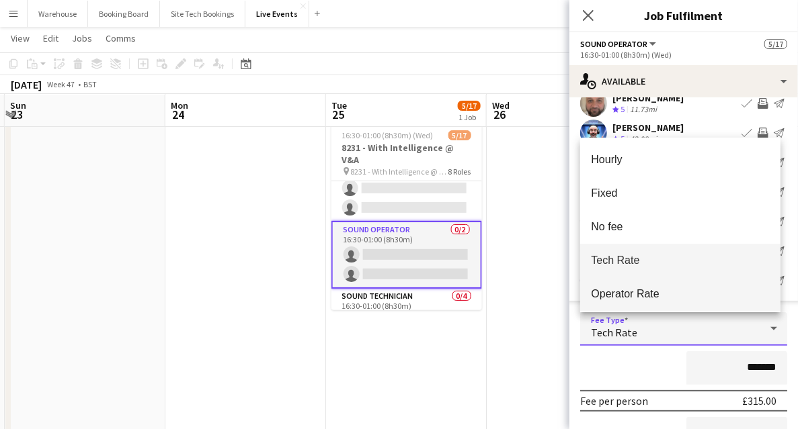
click at [621, 292] on span "Operator Rate" at bounding box center [680, 294] width 179 height 13
type input "*******"
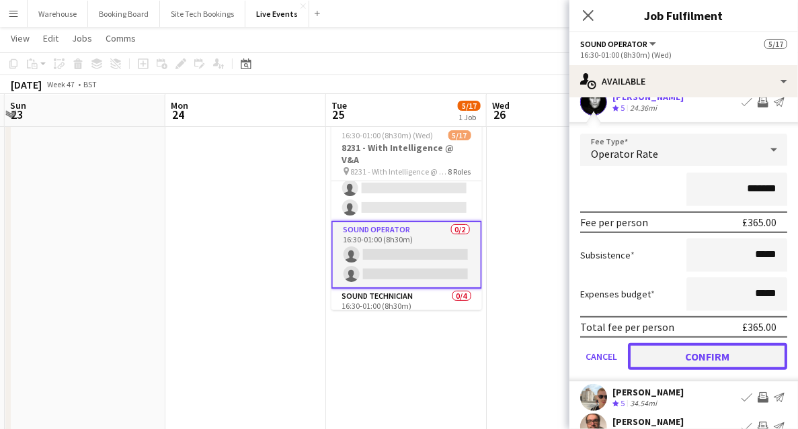
click at [667, 358] on button "Confirm" at bounding box center [707, 356] width 159 height 27
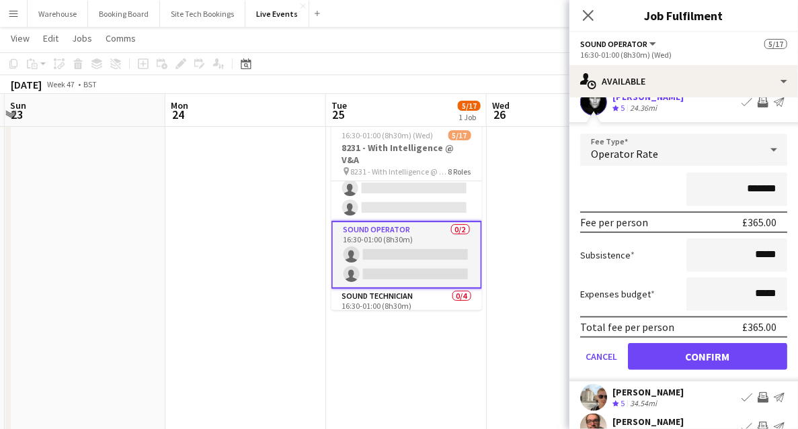
scroll to position [40, 0]
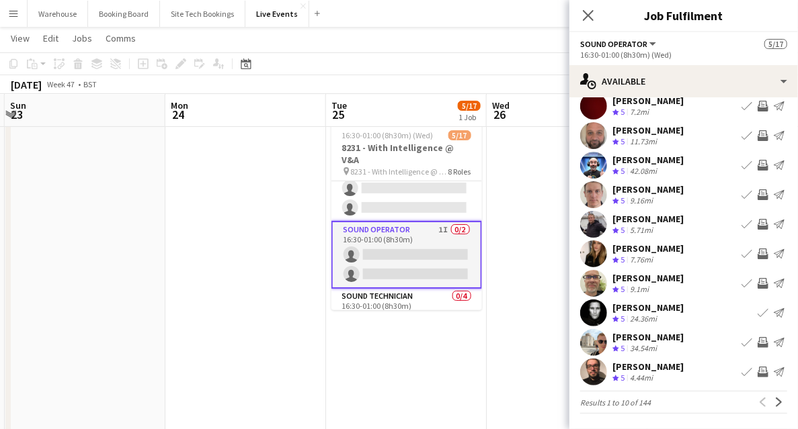
click at [758, 340] on app-icon "Invite crew" at bounding box center [762, 342] width 11 height 11
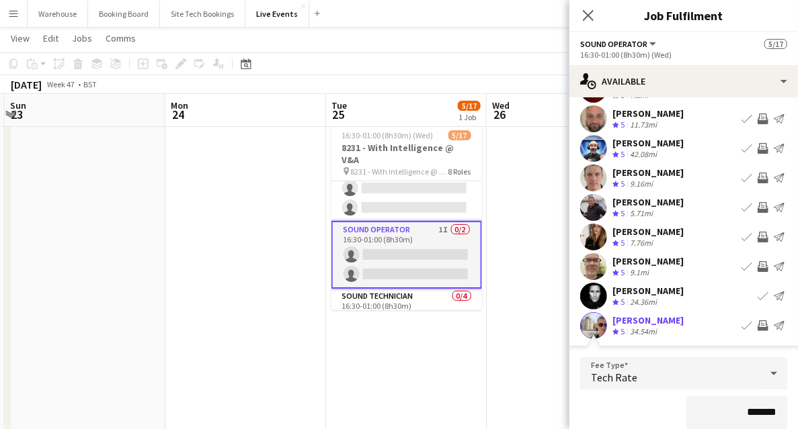
scroll to position [192, 0]
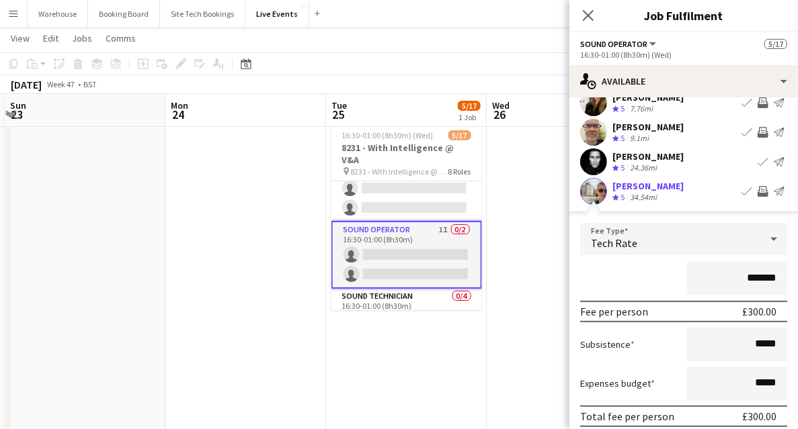
click at [610, 233] on div "Tech Rate" at bounding box center [670, 239] width 180 height 32
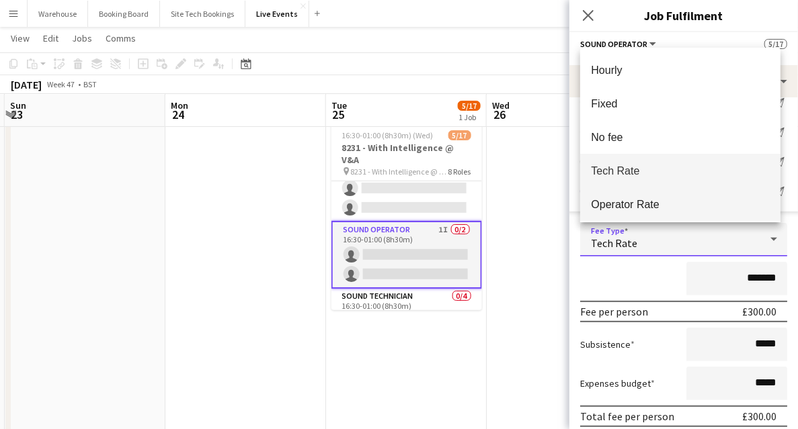
click at [617, 200] on span "Operator Rate" at bounding box center [680, 204] width 179 height 13
type input "*******"
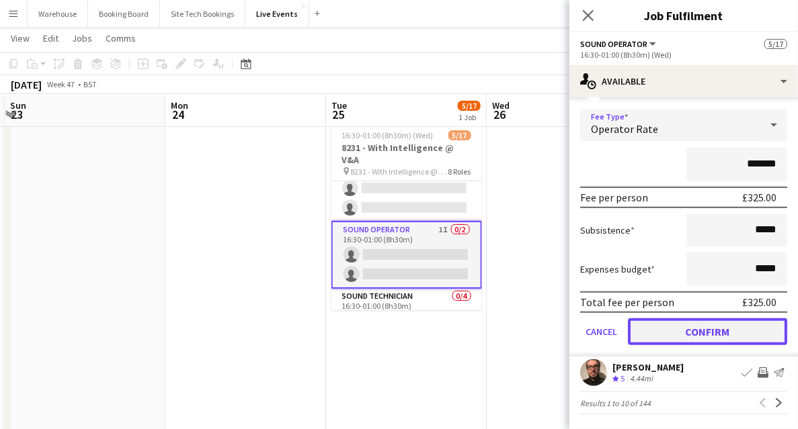
click at [665, 337] on button "Confirm" at bounding box center [707, 332] width 159 height 27
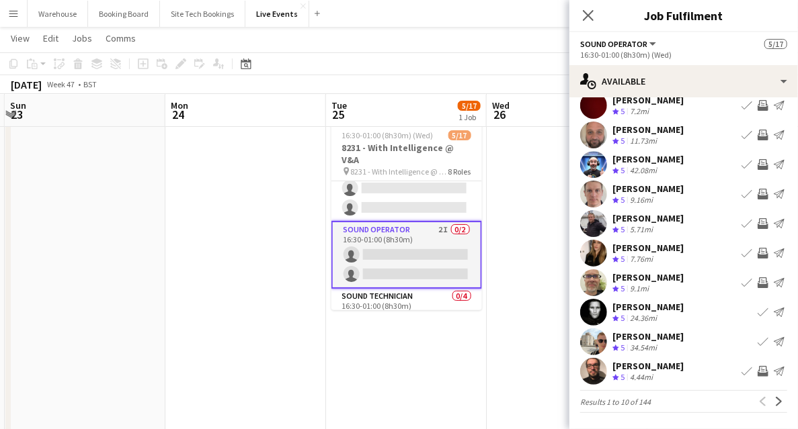
scroll to position [40, 0]
click at [583, 17] on icon "Close pop-in" at bounding box center [587, 15] width 13 height 13
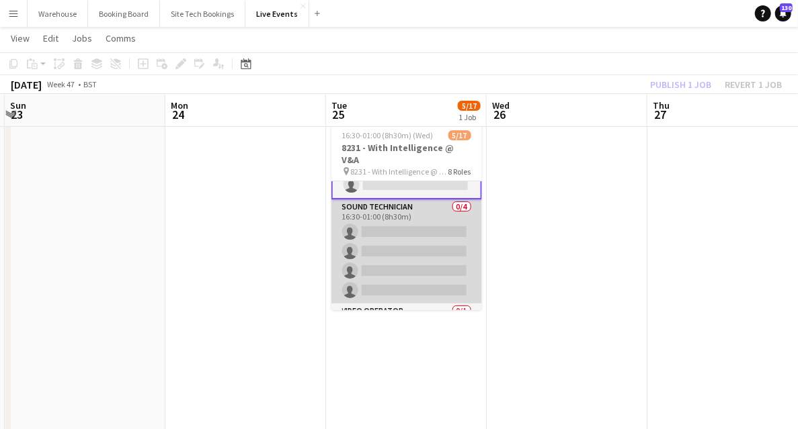
click at [407, 206] on app-card-role "Sound Technician 0/4 16:30-01:00 (8h30m) single-neutral-actions single-neutral-…" at bounding box center [406, 252] width 151 height 104
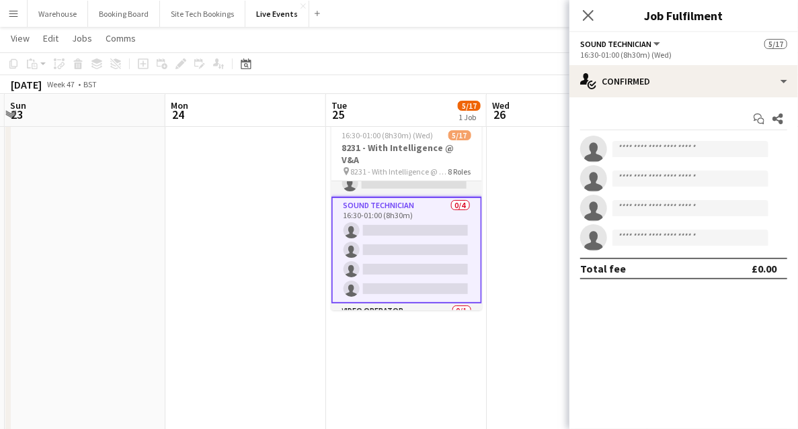
scroll to position [309, 0]
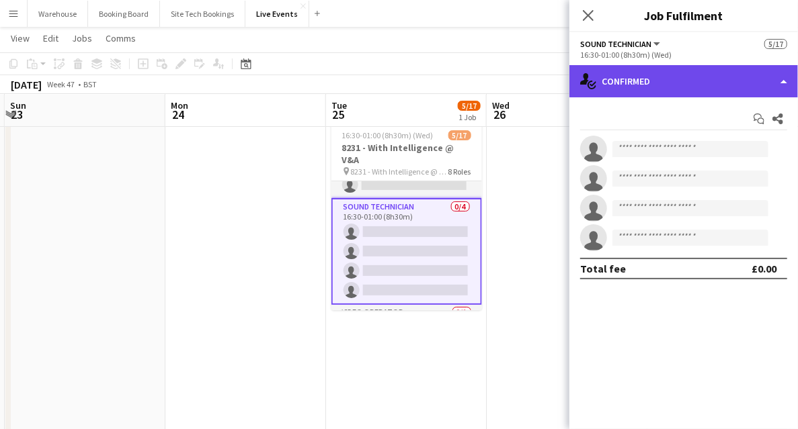
click at [640, 85] on div "single-neutral-actions-check-2 Confirmed" at bounding box center [683, 81] width 228 height 32
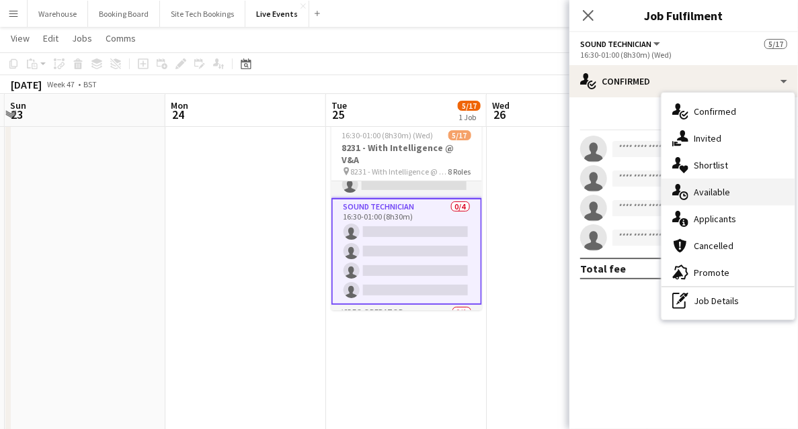
click at [714, 187] on span "Available" at bounding box center [711, 192] width 36 height 12
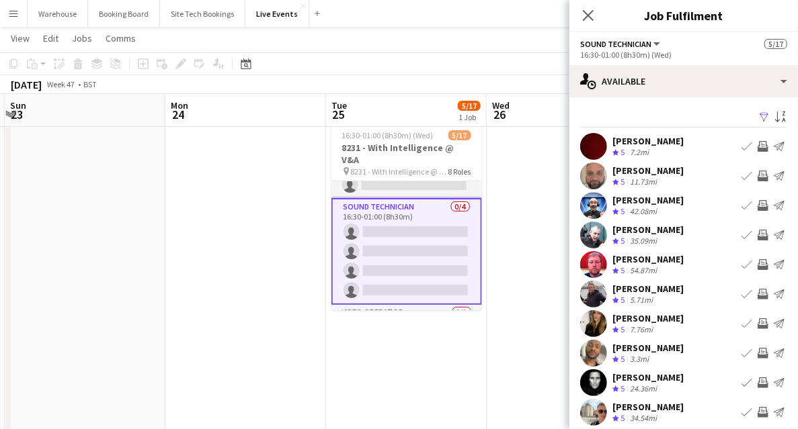
scroll to position [40, 0]
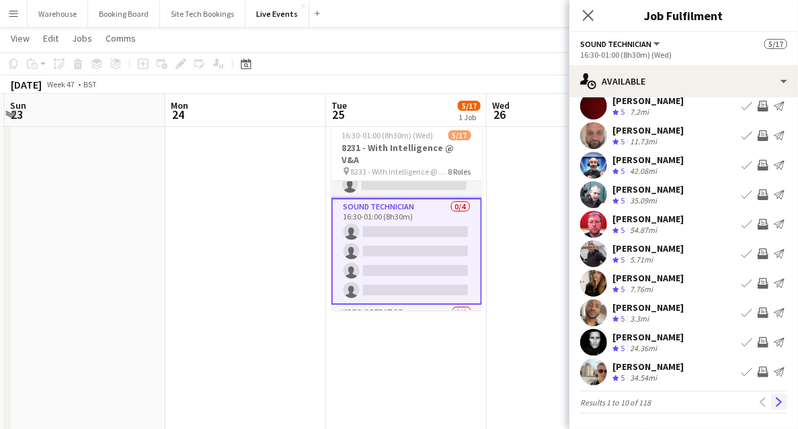
click at [774, 402] on app-icon "Next" at bounding box center [778, 402] width 9 height 9
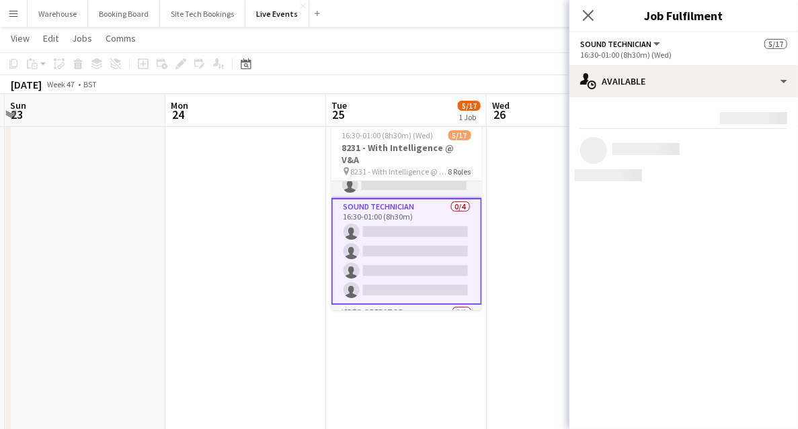
scroll to position [0, 0]
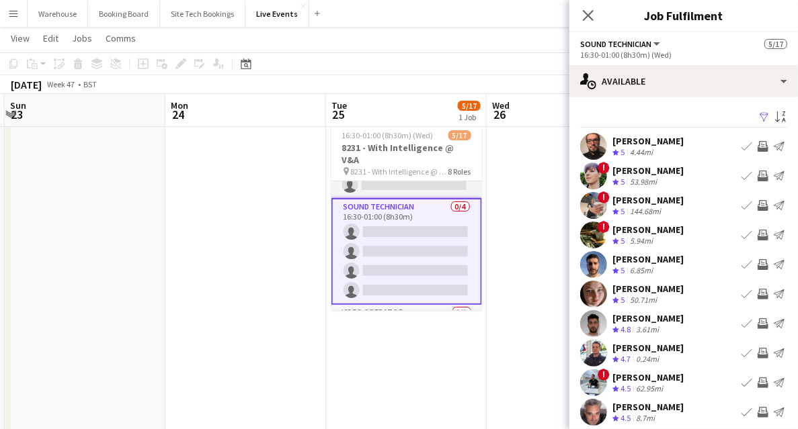
click at [757, 267] on app-icon "Invite crew" at bounding box center [762, 264] width 11 height 11
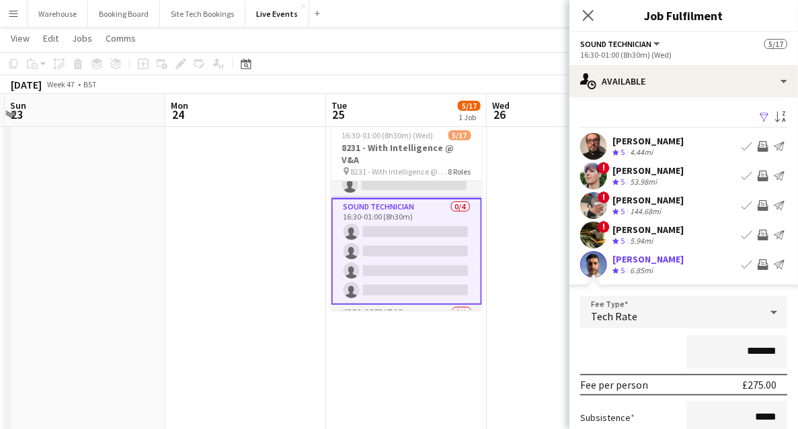
scroll to position [89, 0]
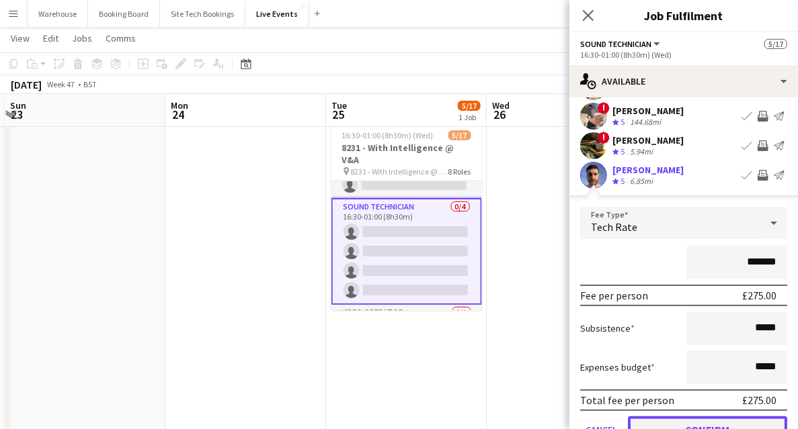
click at [697, 423] on button "Confirm" at bounding box center [707, 430] width 159 height 27
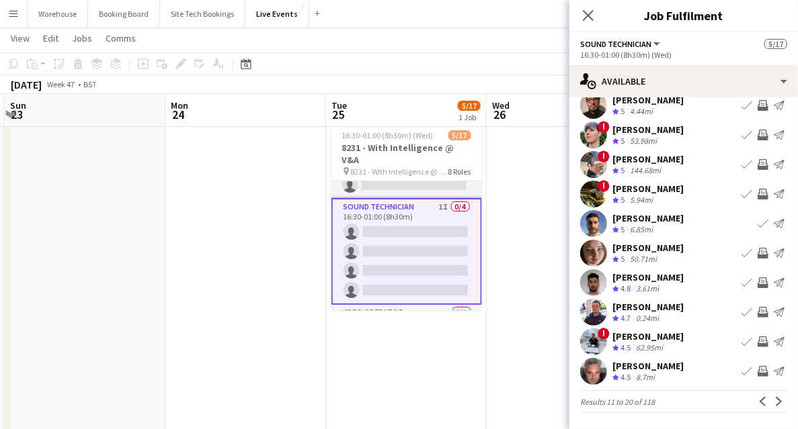
scroll to position [40, 0]
click at [757, 317] on app-icon "Invite crew" at bounding box center [762, 313] width 11 height 11
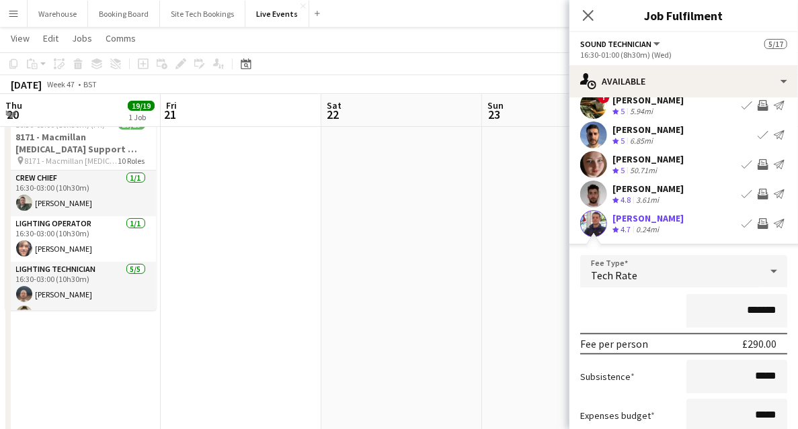
scroll to position [309, 0]
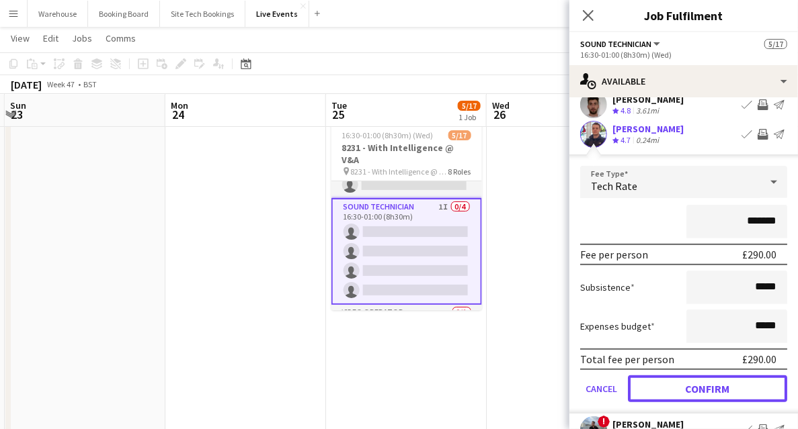
click at [674, 388] on button "Confirm" at bounding box center [707, 389] width 159 height 27
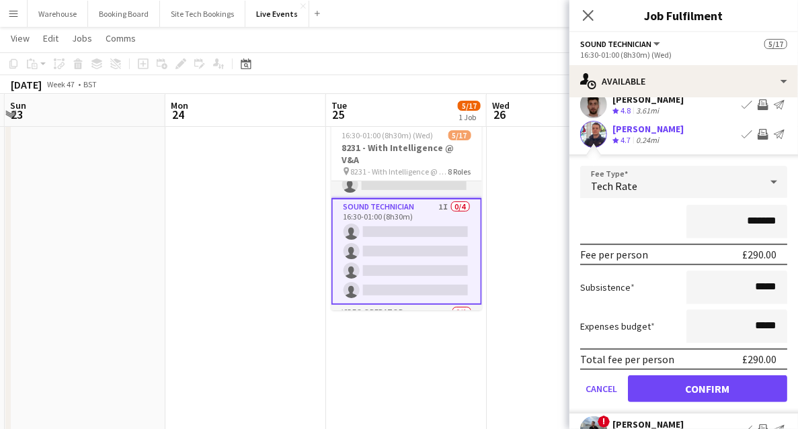
scroll to position [40, 0]
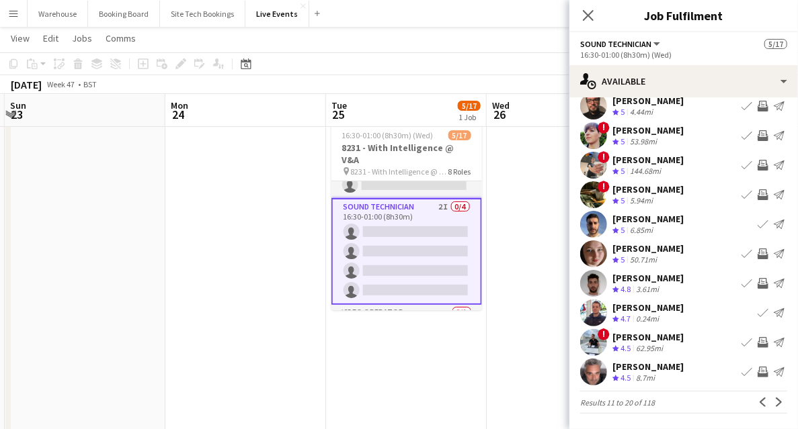
click at [757, 200] on app-icon "Invite crew" at bounding box center [762, 195] width 11 height 11
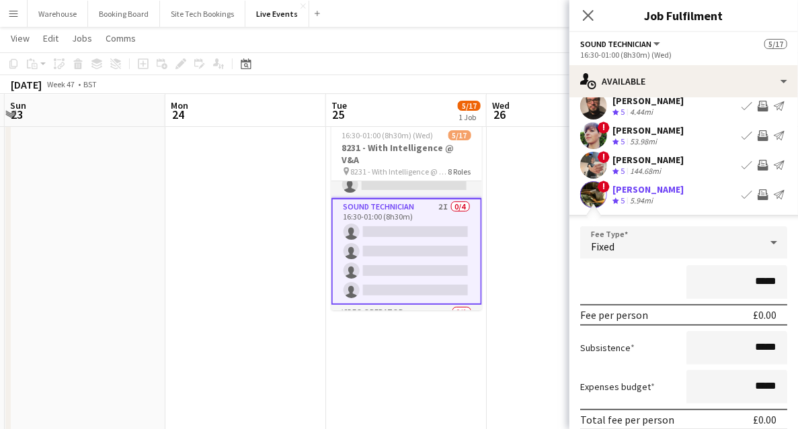
click at [624, 238] on div "Fixed" at bounding box center [670, 242] width 180 height 32
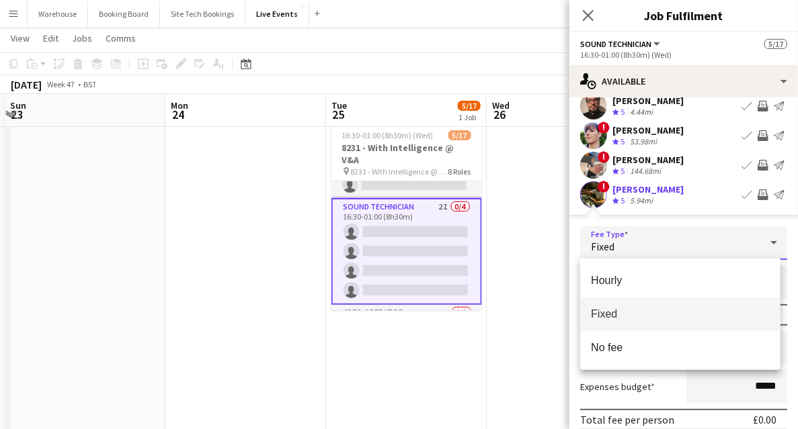
click at [613, 308] on span "Fixed" at bounding box center [680, 314] width 179 height 13
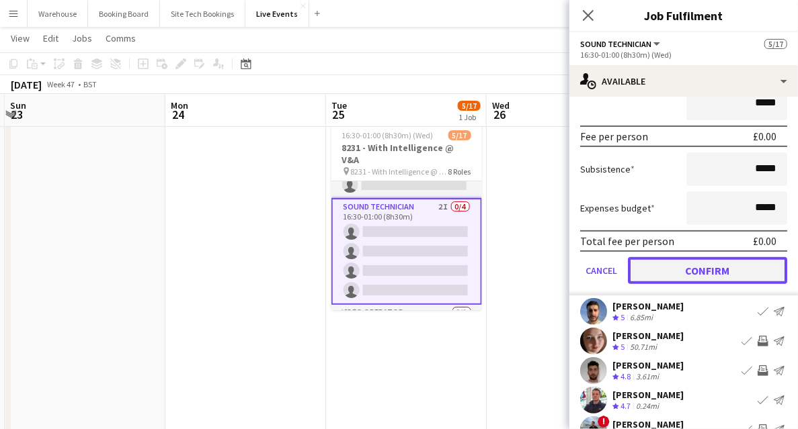
click at [707, 273] on button "Confirm" at bounding box center [707, 270] width 159 height 27
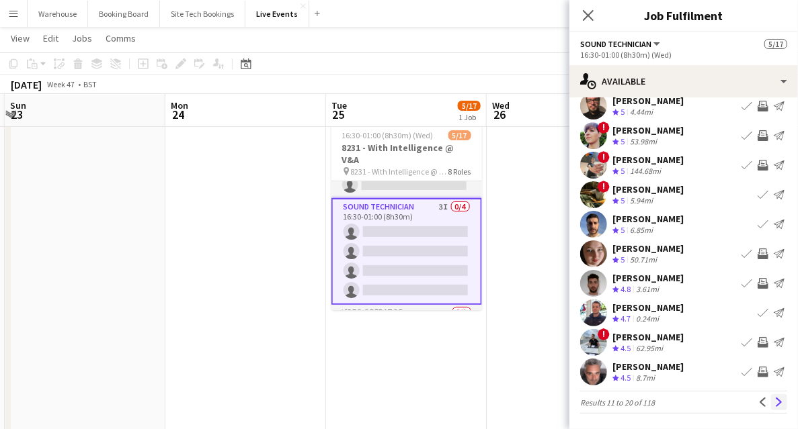
click at [774, 399] on app-icon "Next" at bounding box center [778, 402] width 9 height 9
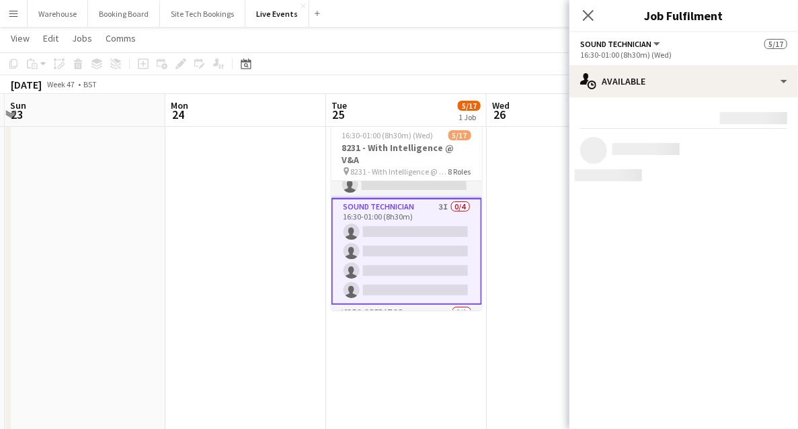
scroll to position [0, 0]
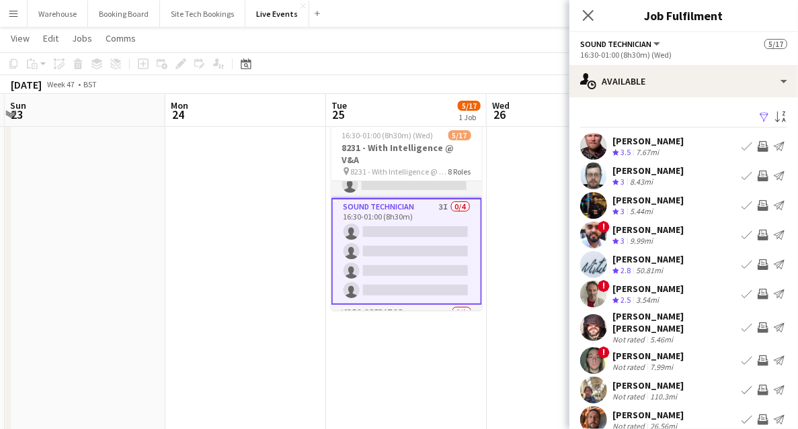
click at [757, 172] on app-icon "Invite crew" at bounding box center [762, 176] width 11 height 11
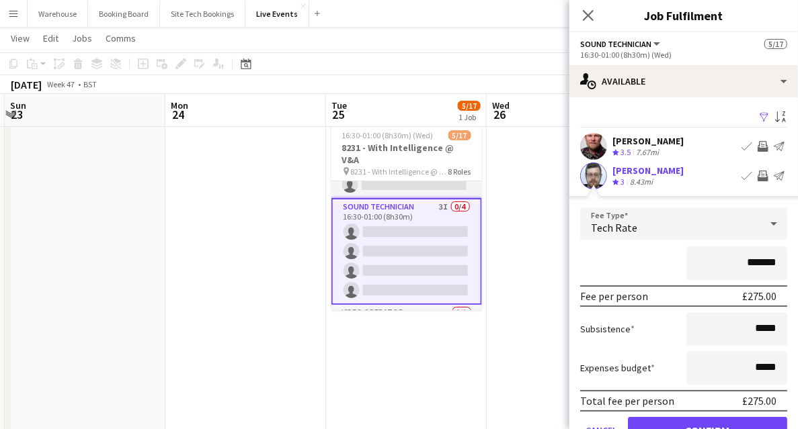
click at [607, 221] on span "Tech Rate" at bounding box center [614, 227] width 46 height 13
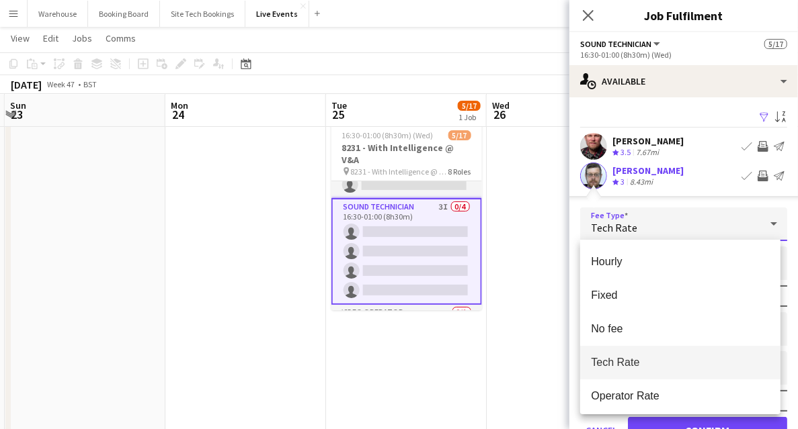
click at [608, 364] on span "Tech Rate" at bounding box center [680, 362] width 179 height 13
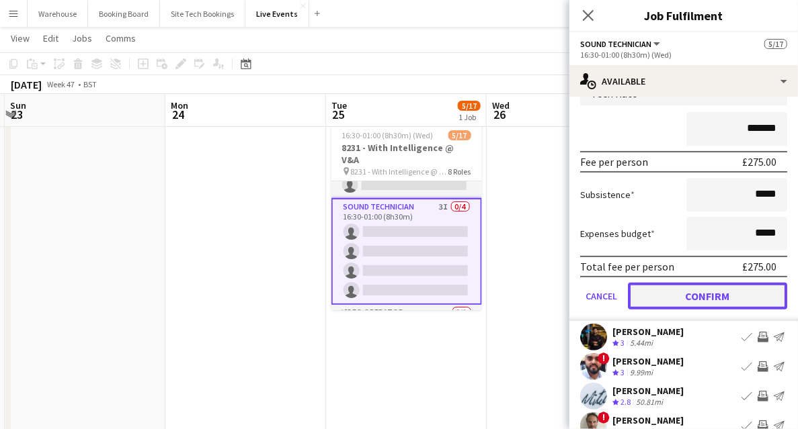
click at [669, 301] on button "Confirm" at bounding box center [707, 296] width 159 height 27
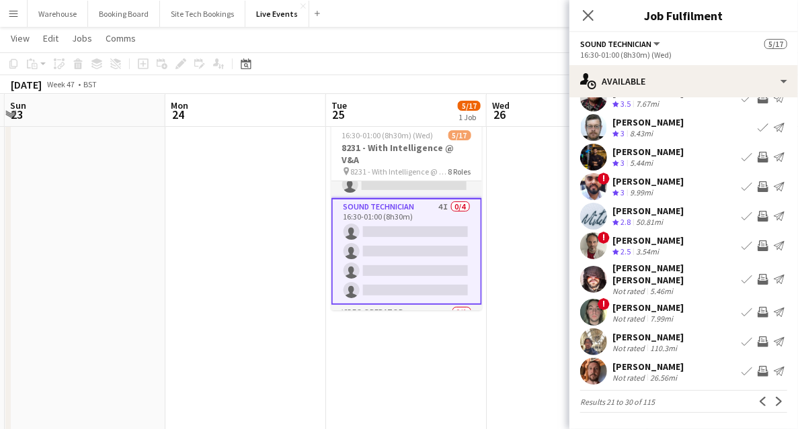
scroll to position [40, 0]
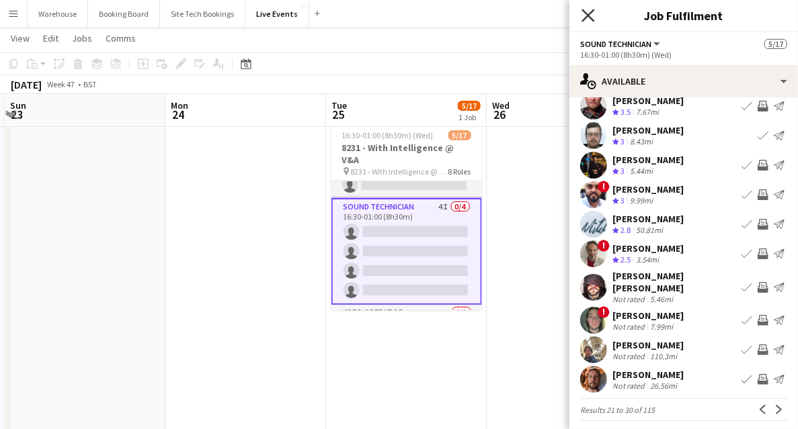
click at [585, 11] on icon at bounding box center [587, 15] width 13 height 13
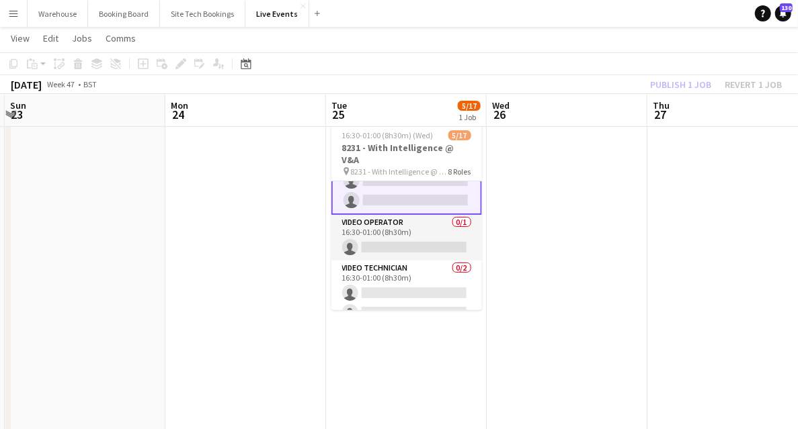
scroll to position [402, 0]
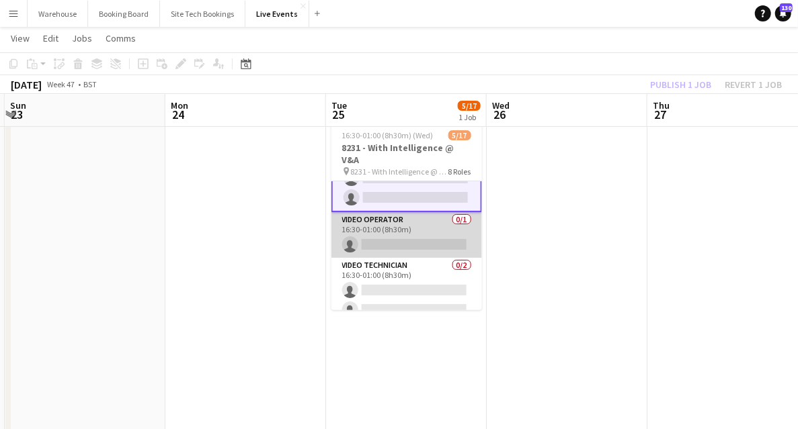
click at [392, 220] on app-card-role "Video Operator 0/1 16:30-01:00 (8h30m) single-neutral-actions" at bounding box center [406, 235] width 151 height 46
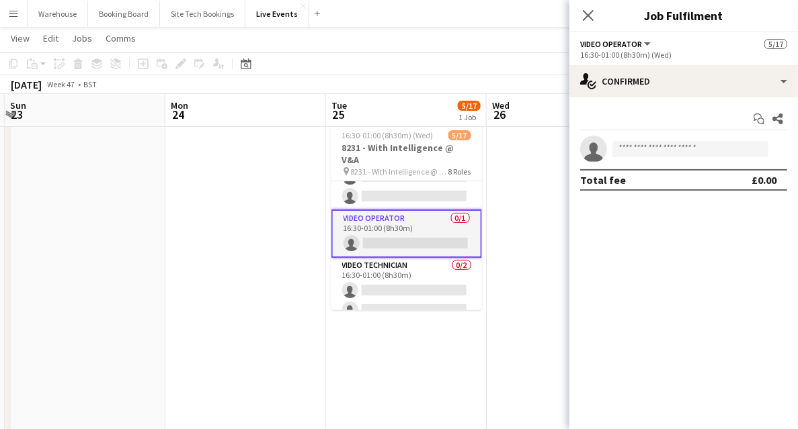
scroll to position [401, 0]
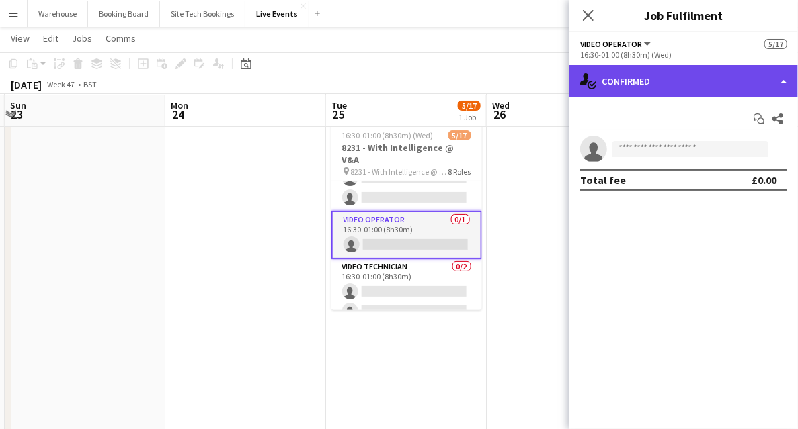
click at [689, 85] on div "single-neutral-actions-check-2 Confirmed" at bounding box center [683, 81] width 228 height 32
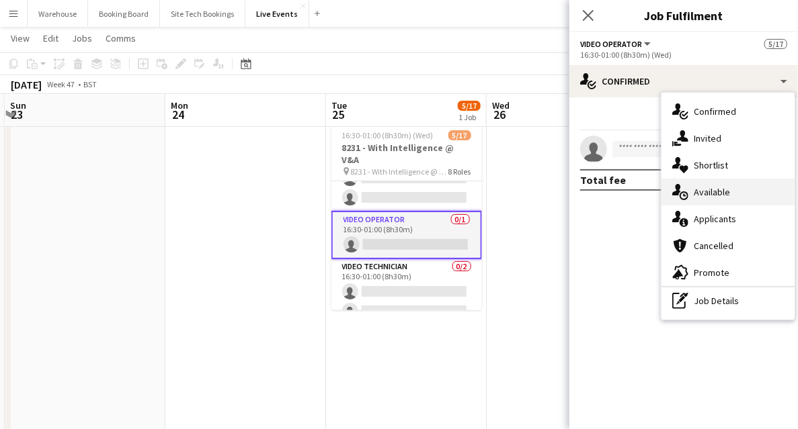
click at [719, 192] on span "Available" at bounding box center [711, 192] width 36 height 12
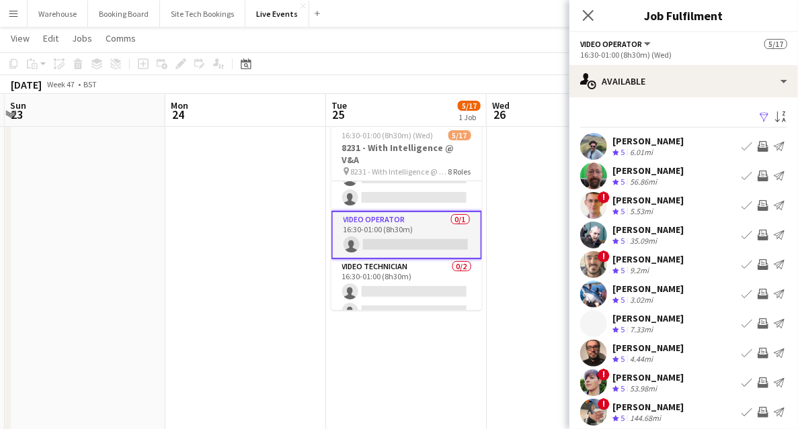
scroll to position [40, 0]
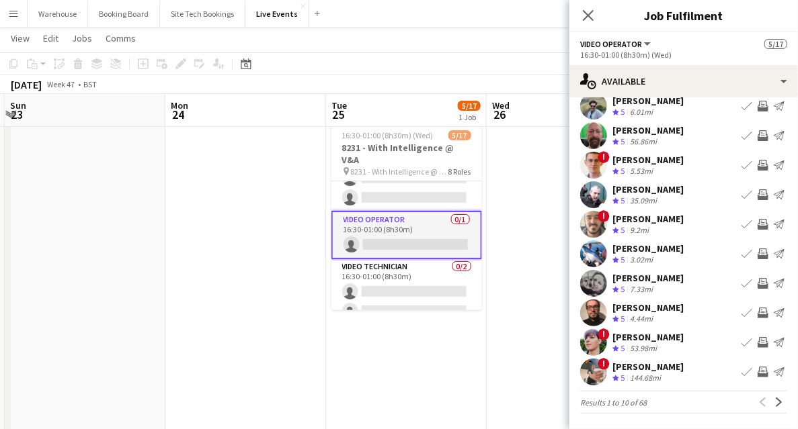
click at [763, 192] on button "Invite crew" at bounding box center [763, 195] width 16 height 16
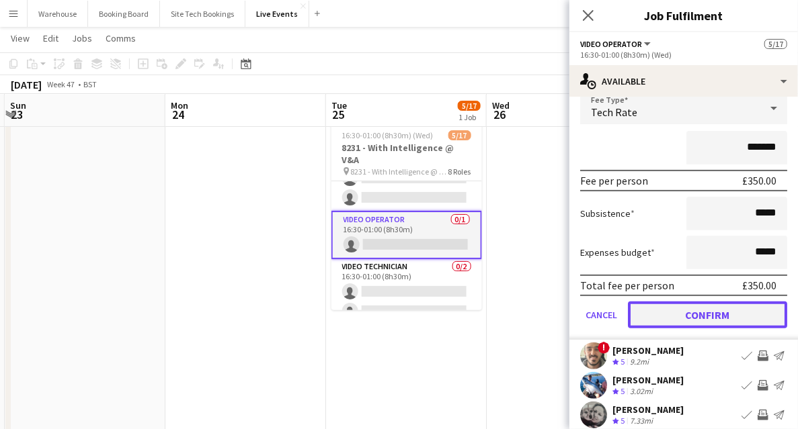
click at [683, 320] on button "Confirm" at bounding box center [707, 315] width 159 height 27
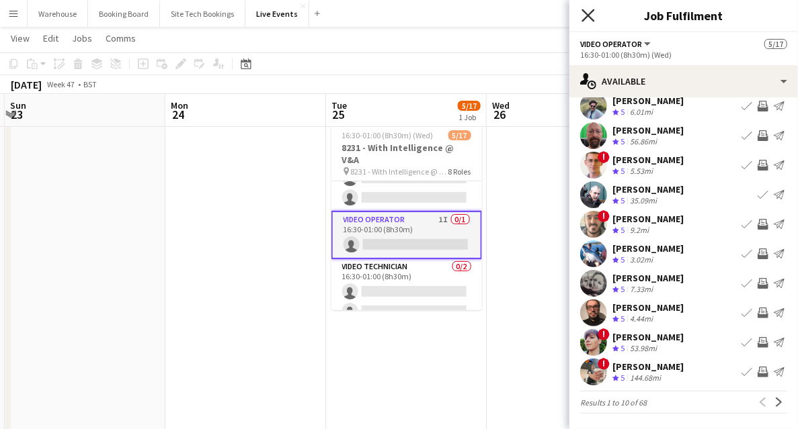
click at [590, 15] on icon "Close pop-in" at bounding box center [587, 15] width 13 height 13
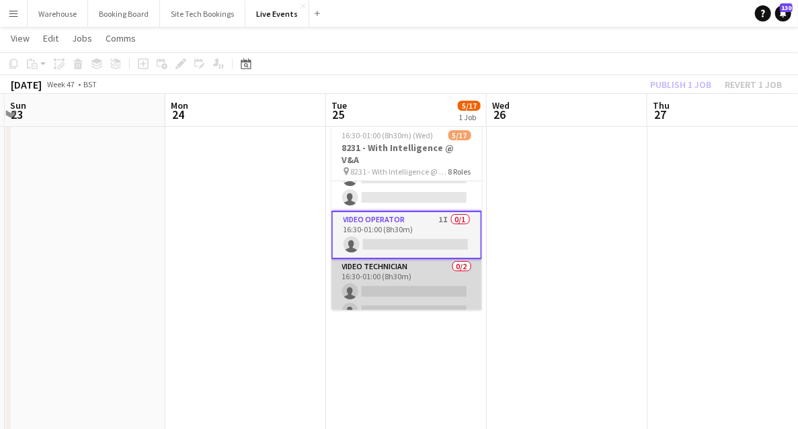
scroll to position [402, 0]
click at [410, 264] on app-card-role "Video Technician 0/2 16:30-01:00 (8h30m) single-neutral-actions single-neutral-…" at bounding box center [406, 290] width 151 height 65
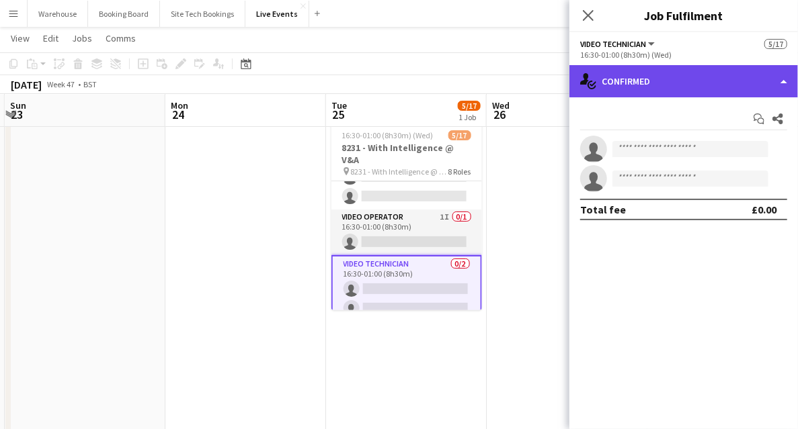
click at [670, 87] on div "single-neutral-actions-check-2 Confirmed" at bounding box center [683, 81] width 228 height 32
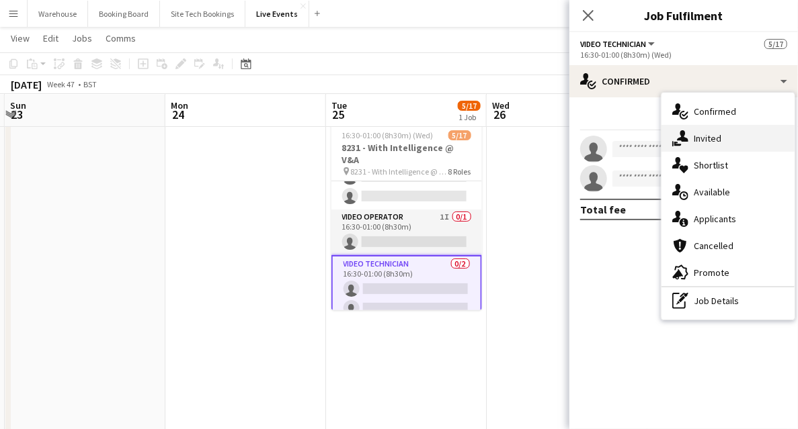
click at [706, 139] on span "Invited" at bounding box center [707, 138] width 28 height 12
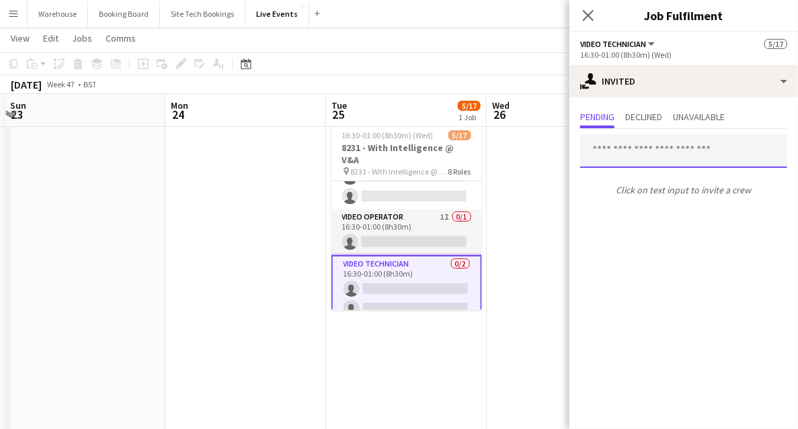
click at [638, 159] on input "text" at bounding box center [683, 151] width 207 height 34
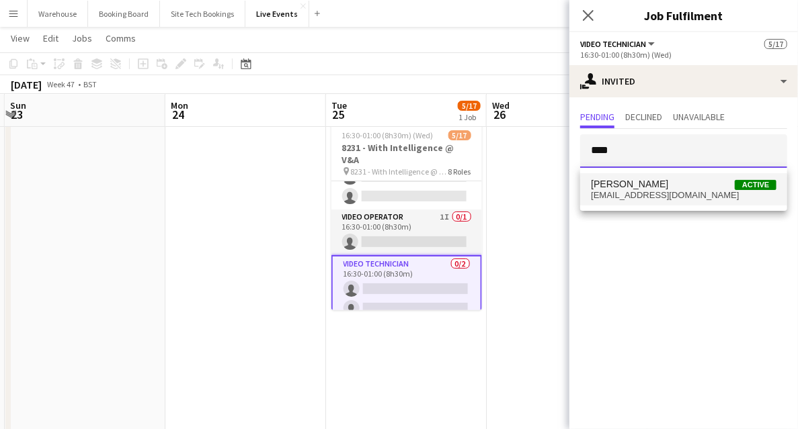
type input "****"
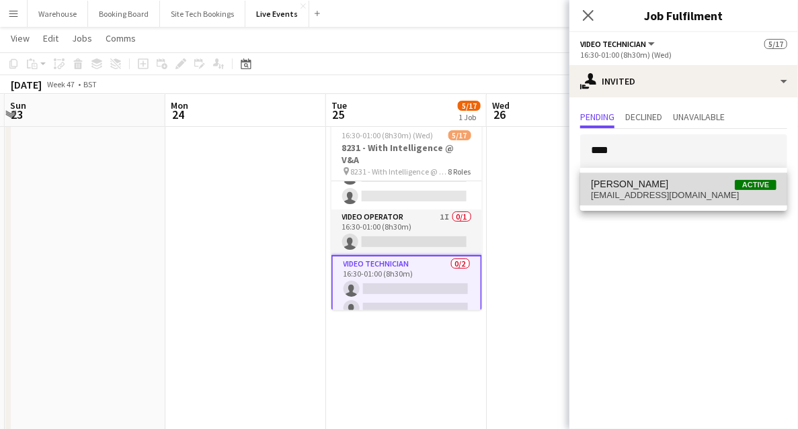
click at [638, 185] on span "[PERSON_NAME] Active" at bounding box center [683, 184] width 185 height 11
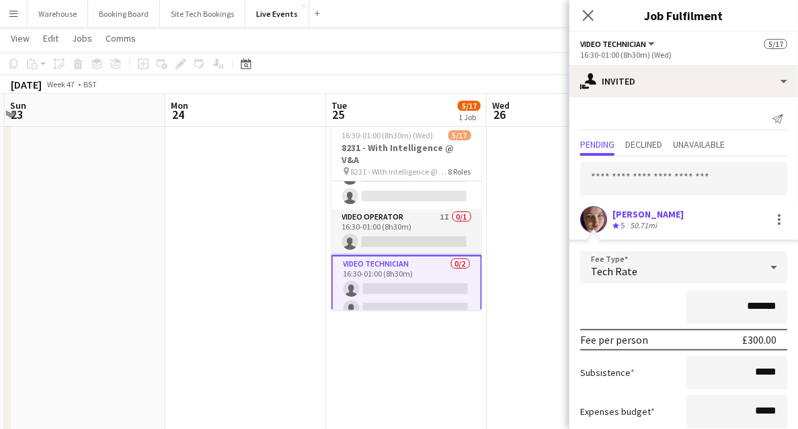
scroll to position [82, 0]
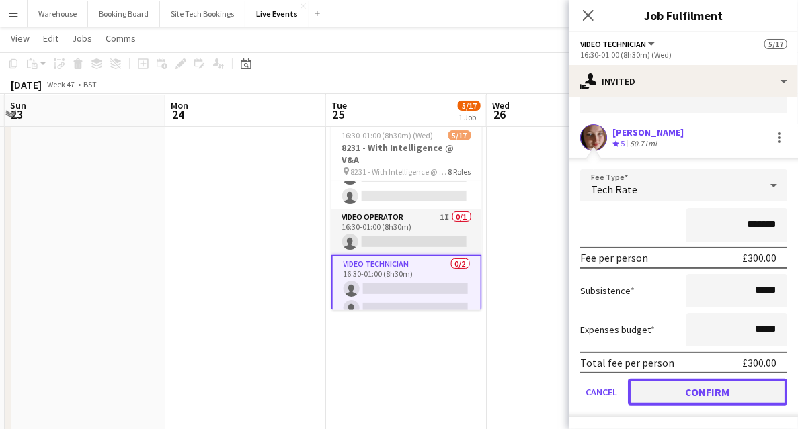
click at [700, 401] on button "Confirm" at bounding box center [707, 392] width 159 height 27
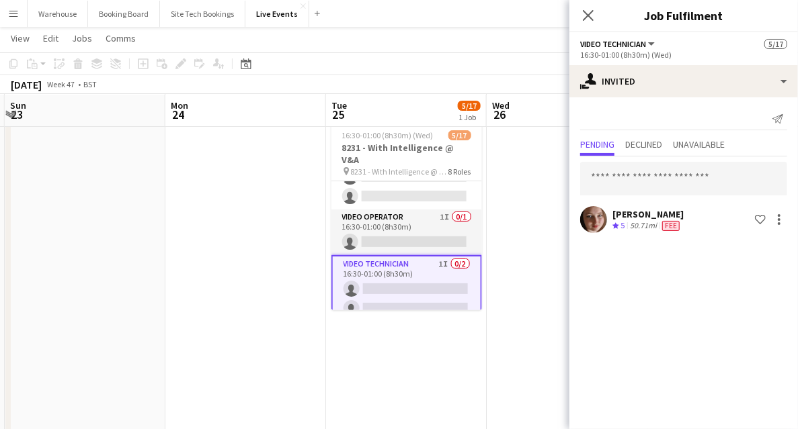
scroll to position [0, 0]
click at [706, 180] on input "text" at bounding box center [683, 179] width 207 height 34
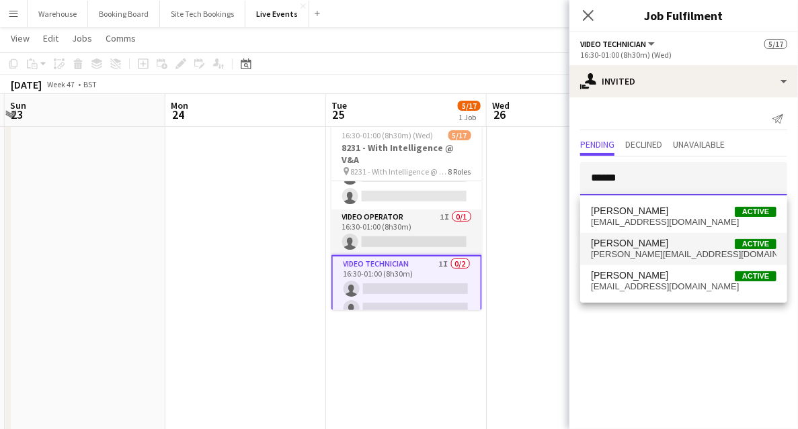
type input "******"
click at [671, 255] on span "[PERSON_NAME][EMAIL_ADDRESS][DOMAIN_NAME]" at bounding box center [683, 254] width 185 height 11
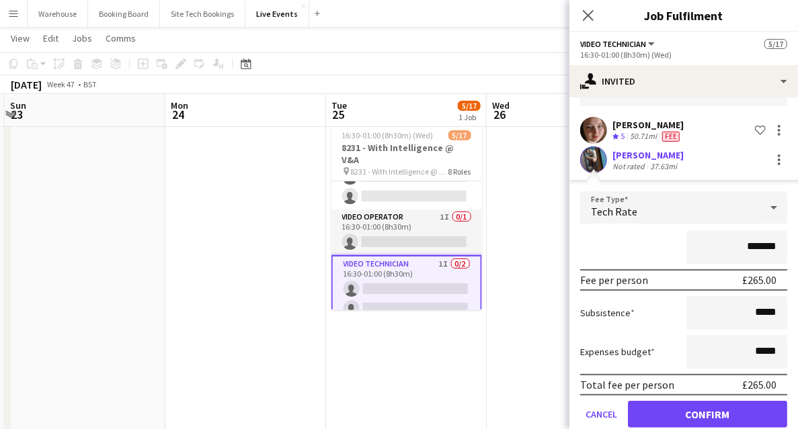
scroll to position [112, 0]
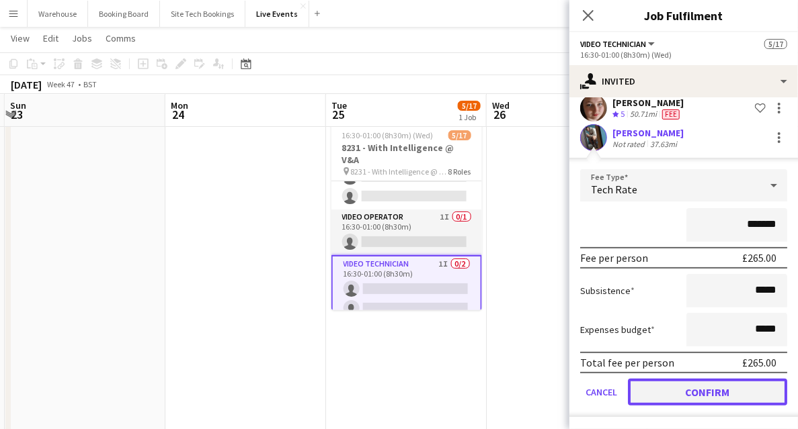
click at [687, 383] on button "Confirm" at bounding box center [707, 392] width 159 height 27
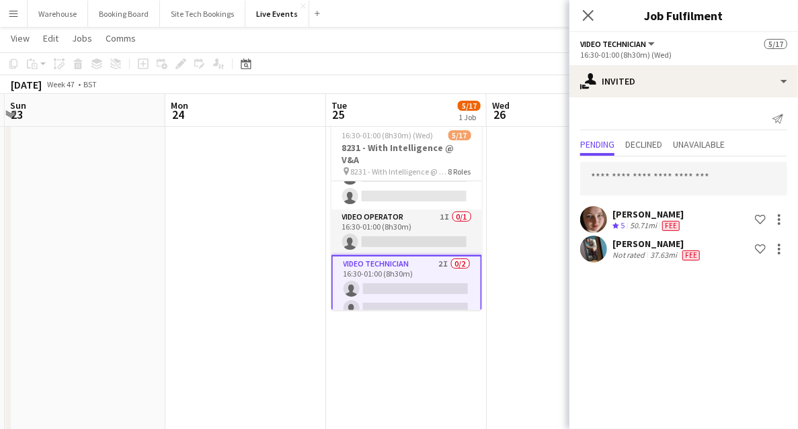
scroll to position [0, 0]
click at [590, 19] on icon "Close pop-in" at bounding box center [587, 15] width 13 height 13
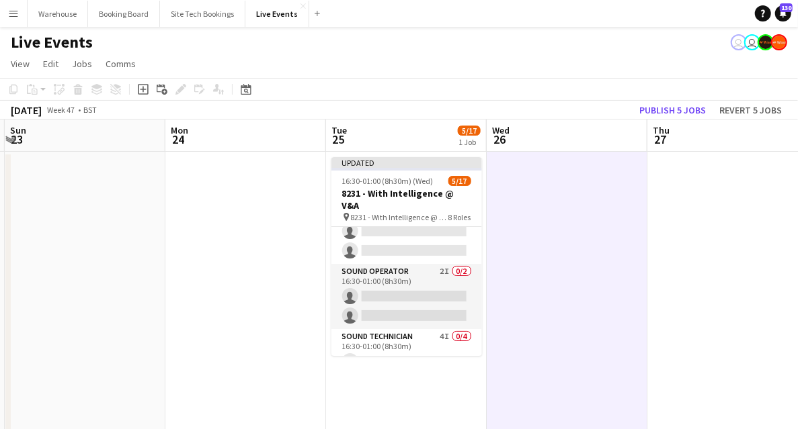
scroll to position [399, 0]
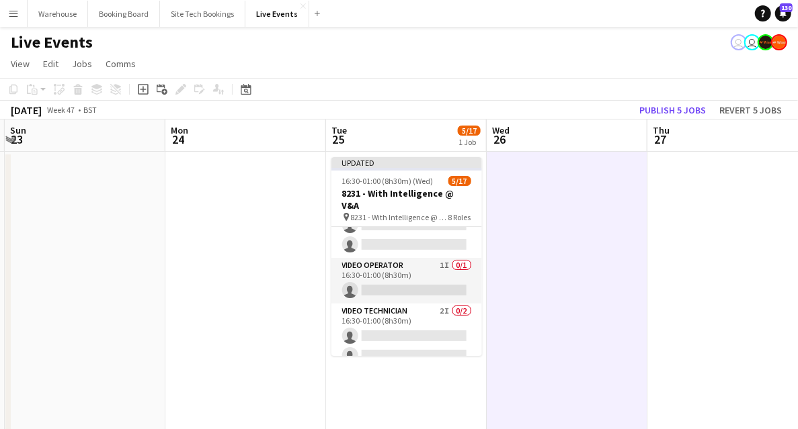
drag, startPoint x: 398, startPoint y: 192, endPoint x: 607, endPoint y: 175, distance: 210.3
click at [398, 192] on h3 "8231 - With Intelligence @ V&A" at bounding box center [406, 199] width 151 height 24
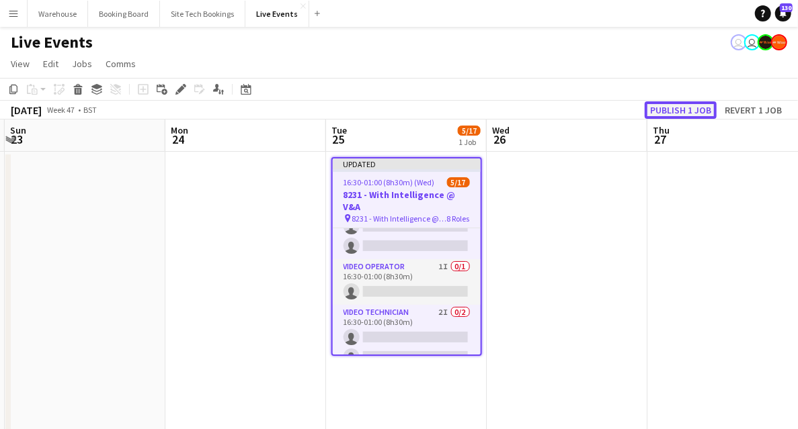
click at [695, 112] on button "Publish 1 job" at bounding box center [680, 109] width 72 height 17
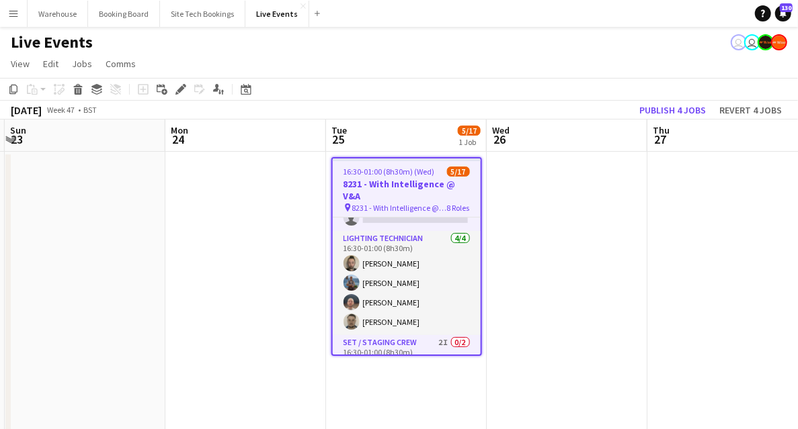
scroll to position [0, 0]
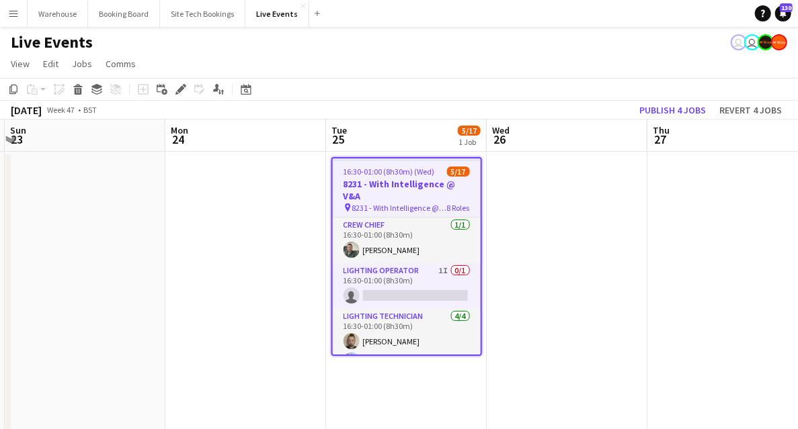
click at [411, 172] on span "16:30-01:00 (8h30m) (Wed)" at bounding box center [388, 172] width 91 height 10
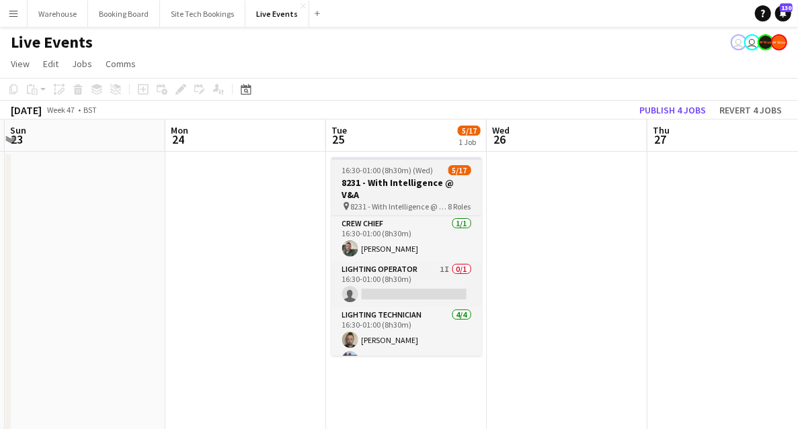
click at [399, 181] on h3 "8231 - With Intelligence @ V&A" at bounding box center [406, 189] width 151 height 24
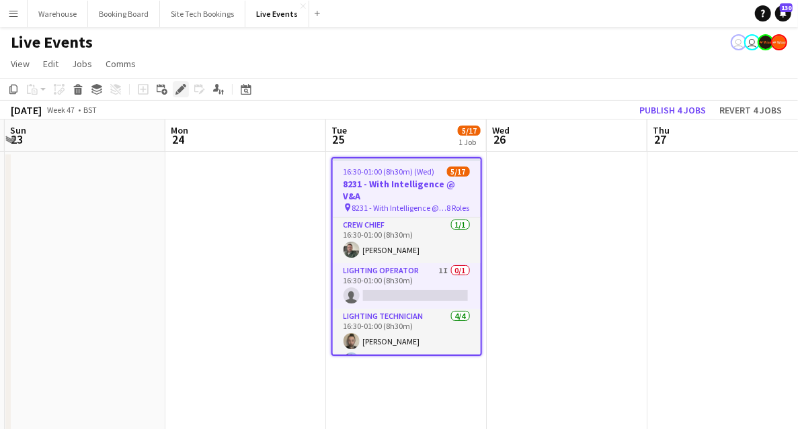
click at [179, 90] on icon at bounding box center [180, 89] width 7 height 7
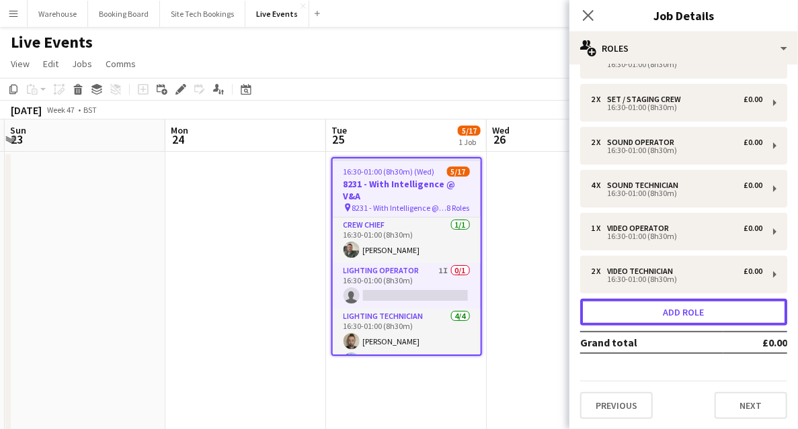
click at [681, 299] on button "Add role" at bounding box center [683, 312] width 207 height 27
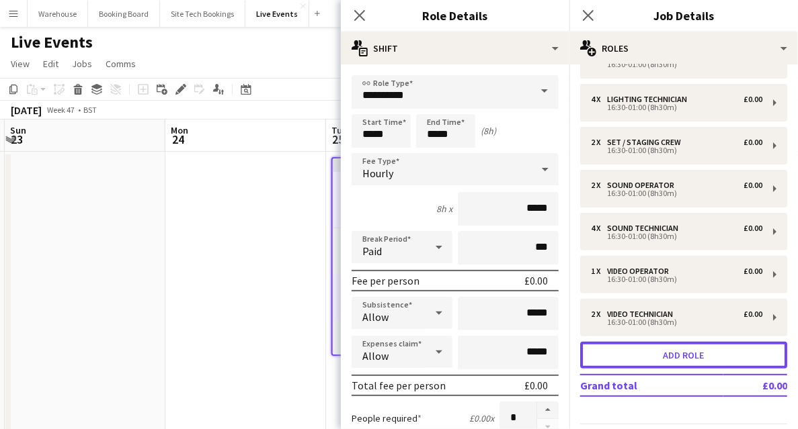
scroll to position [163, 0]
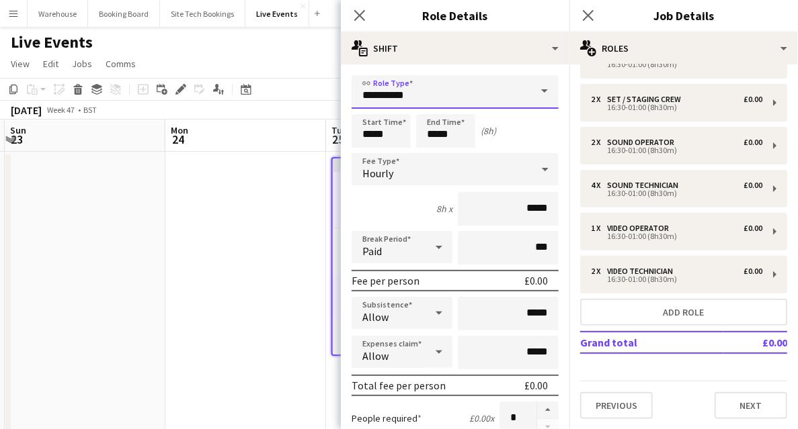
drag, startPoint x: 386, startPoint y: 89, endPoint x: 392, endPoint y: 108, distance: 20.0
click at [386, 87] on input "**********" at bounding box center [454, 92] width 207 height 34
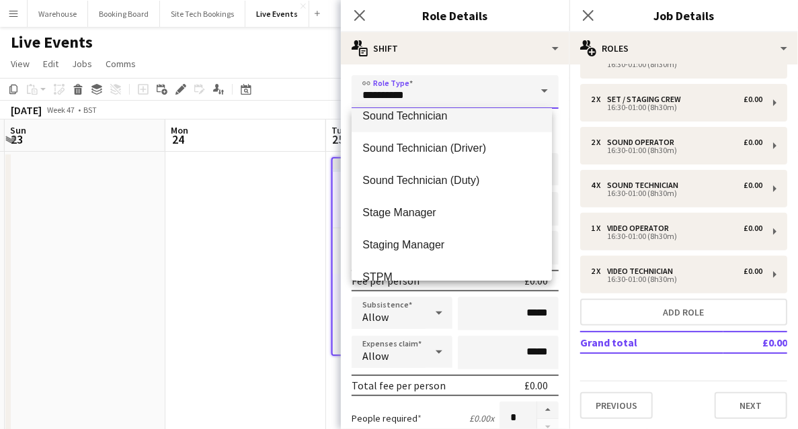
scroll to position [2962, 0]
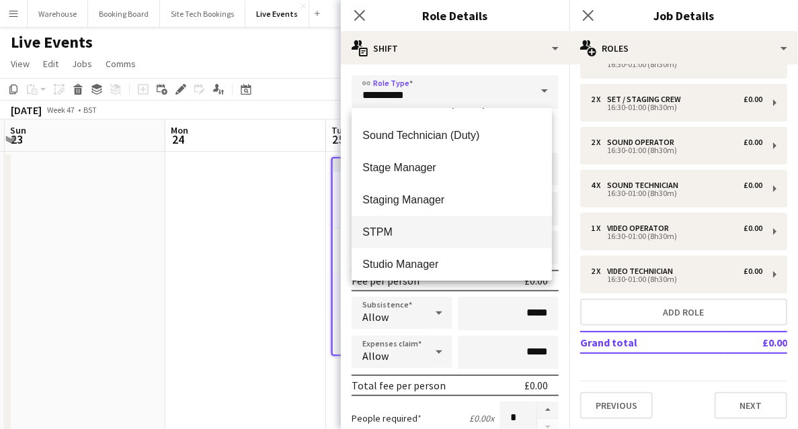
click at [392, 228] on span "STPM" at bounding box center [451, 232] width 179 height 13
type input "****"
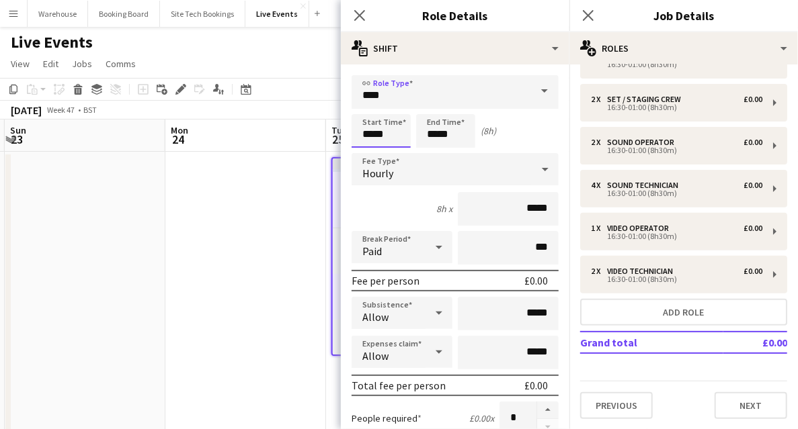
click at [380, 136] on input "*****" at bounding box center [380, 131] width 59 height 34
click at [438, 136] on input "*****" at bounding box center [445, 131] width 59 height 34
click at [433, 110] on div at bounding box center [432, 107] width 27 height 13
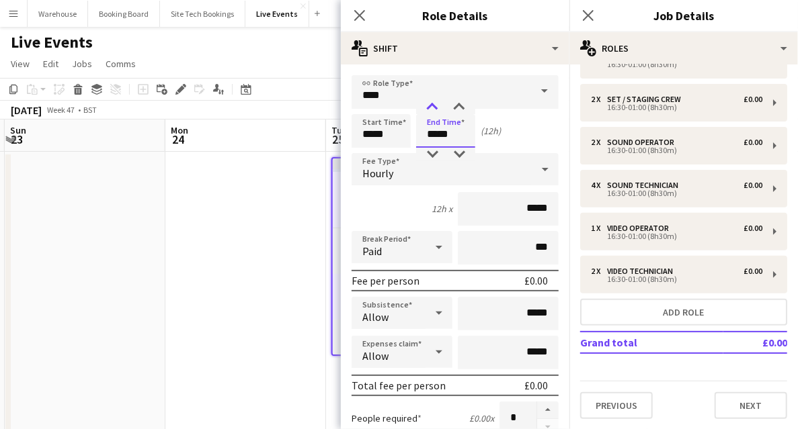
click at [433, 110] on div at bounding box center [432, 107] width 27 height 13
click at [433, 152] on div at bounding box center [432, 154] width 27 height 13
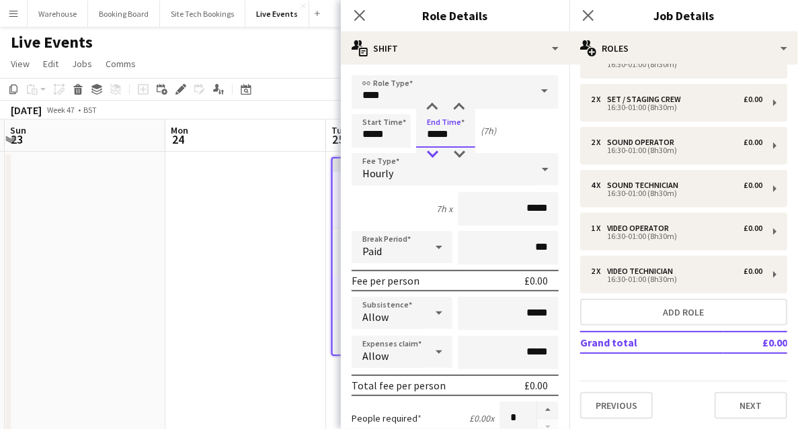
click at [433, 152] on div at bounding box center [432, 154] width 27 height 13
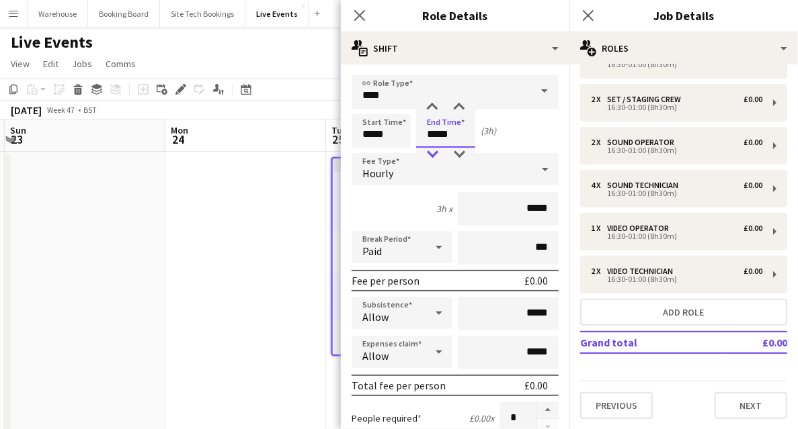
click at [433, 152] on div at bounding box center [432, 154] width 27 height 13
click at [433, 155] on div at bounding box center [432, 154] width 27 height 13
click at [460, 108] on div at bounding box center [459, 107] width 27 height 13
drag, startPoint x: 460, startPoint y: 108, endPoint x: 454, endPoint y: 114, distance: 8.6
click at [460, 108] on div at bounding box center [459, 107] width 27 height 13
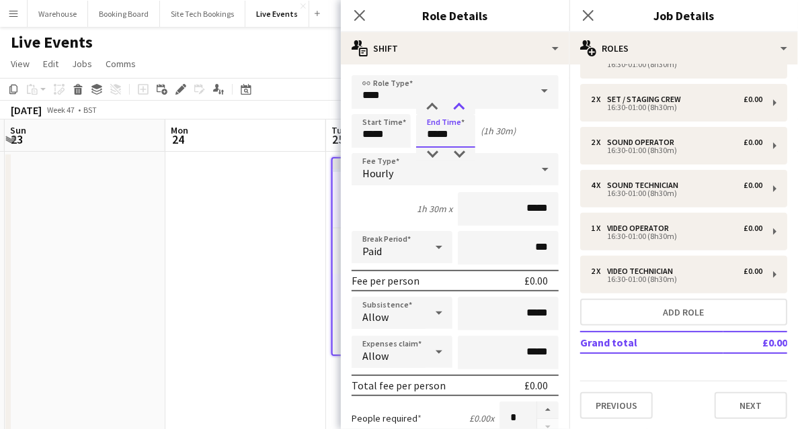
type input "*****"
click at [458, 106] on div at bounding box center [459, 107] width 27 height 13
click at [390, 168] on span "Hourly" at bounding box center [377, 173] width 31 height 13
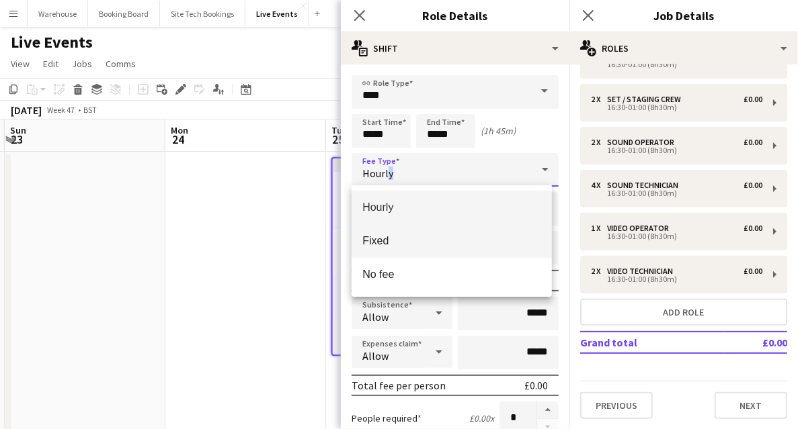
click at [374, 233] on mat-option "Fixed" at bounding box center [451, 241] width 200 height 34
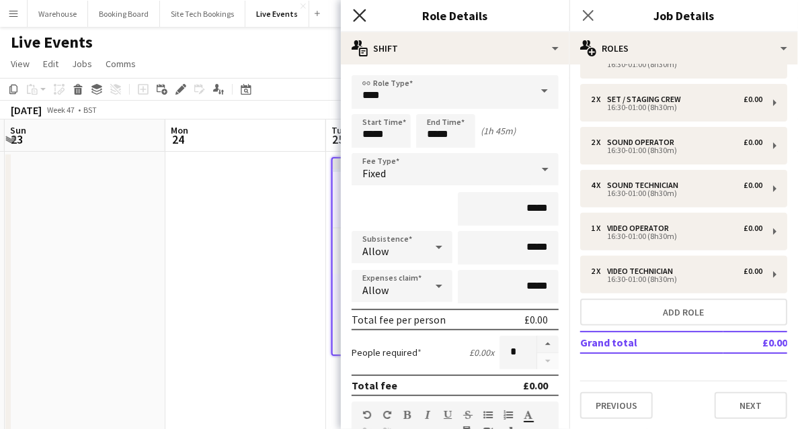
click at [365, 13] on icon "Close pop-in" at bounding box center [359, 15] width 13 height 13
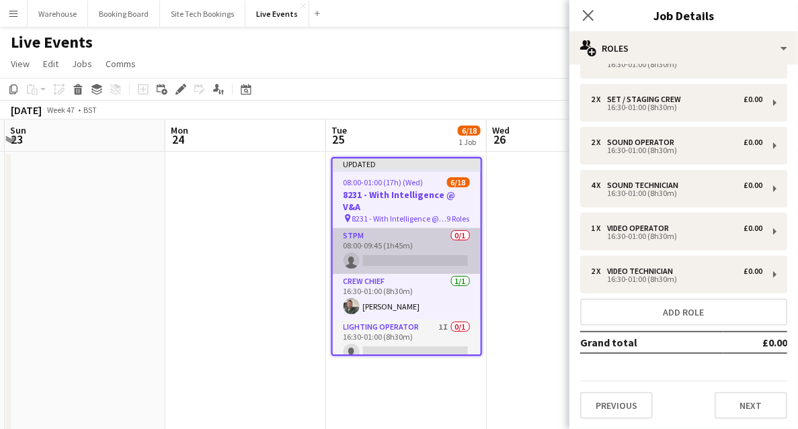
click at [394, 245] on app-card-role "STPM 0/1 08:00-09:45 (1h45m) single-neutral-actions" at bounding box center [407, 251] width 148 height 46
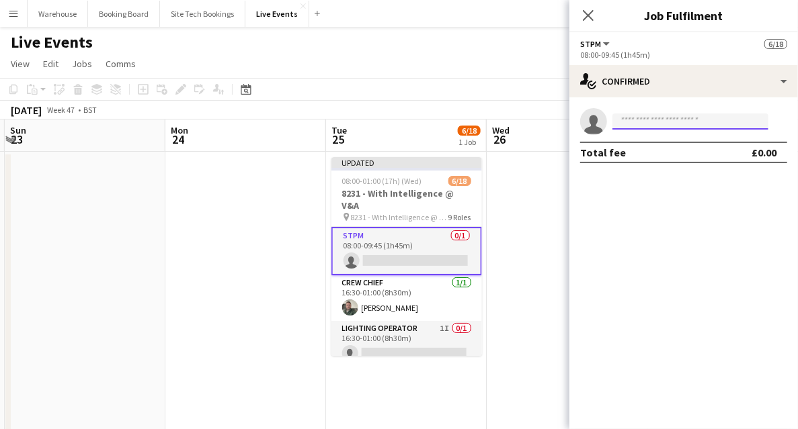
click at [657, 124] on input at bounding box center [690, 122] width 156 height 16
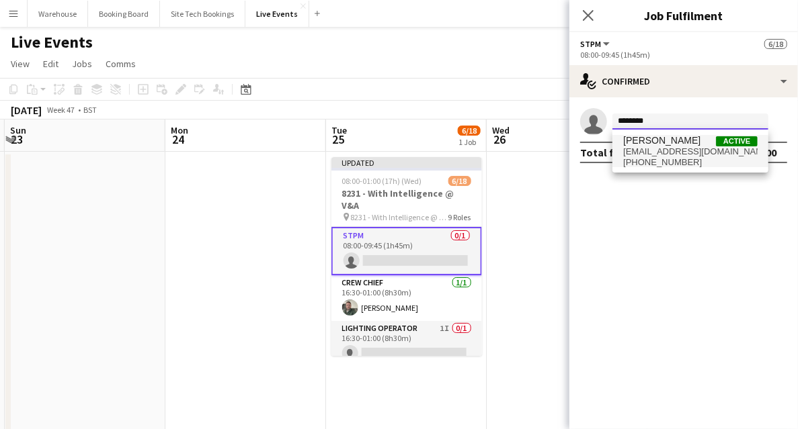
type input "********"
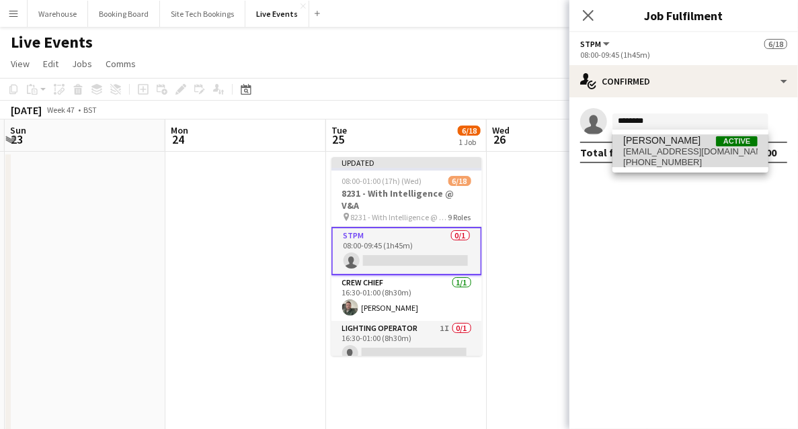
click at [659, 142] on span "[PERSON_NAME]" at bounding box center [661, 140] width 77 height 11
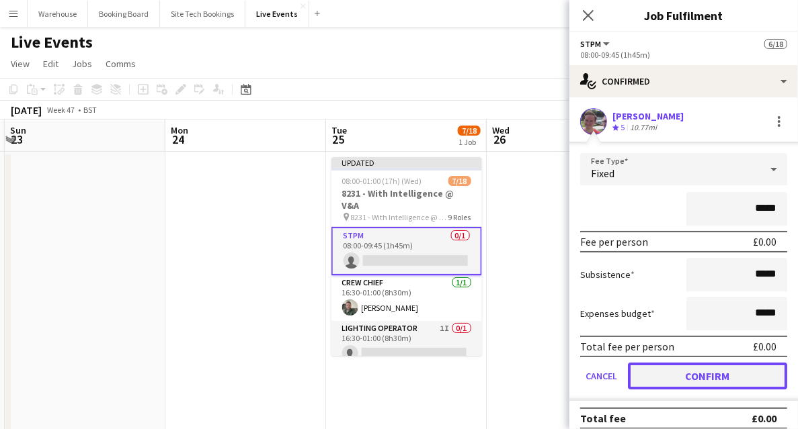
click at [726, 368] on button "Confirm" at bounding box center [707, 376] width 159 height 27
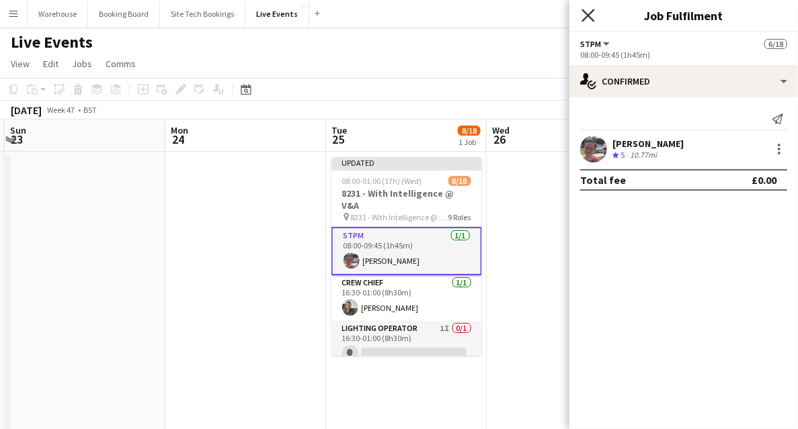
click at [593, 15] on icon "Close pop-in" at bounding box center [587, 15] width 13 height 13
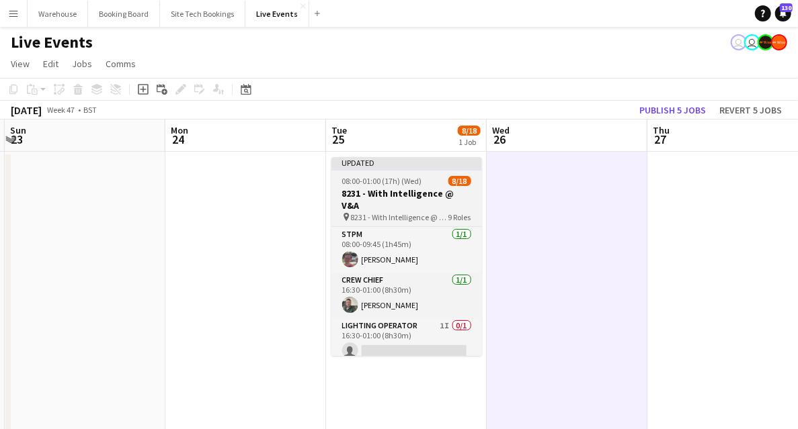
click at [406, 196] on h3 "8231 - With Intelligence @ V&A" at bounding box center [406, 199] width 151 height 24
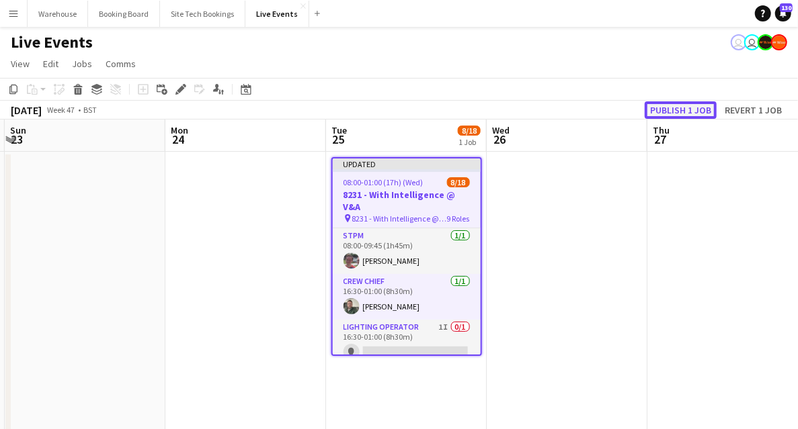
click at [667, 107] on button "Publish 1 job" at bounding box center [680, 109] width 72 height 17
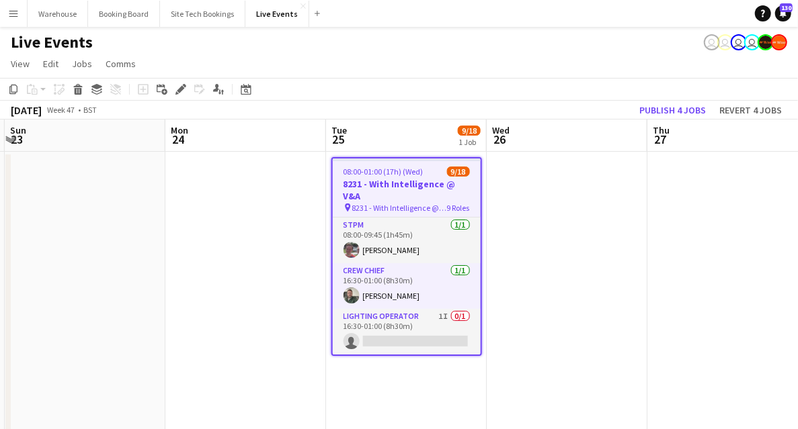
click at [387, 203] on span "8231 - With Intelligence @ V&A" at bounding box center [399, 208] width 95 height 10
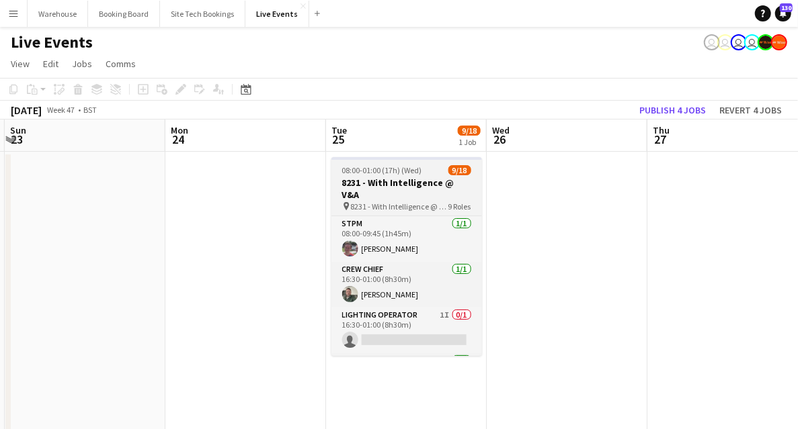
click at [379, 202] on span "8231 - With Intelligence @ V&A" at bounding box center [399, 207] width 97 height 10
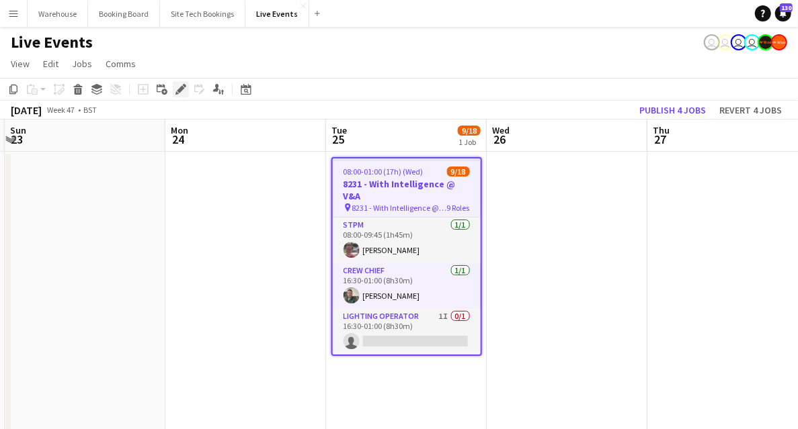
click at [179, 89] on icon "Edit" at bounding box center [180, 89] width 11 height 11
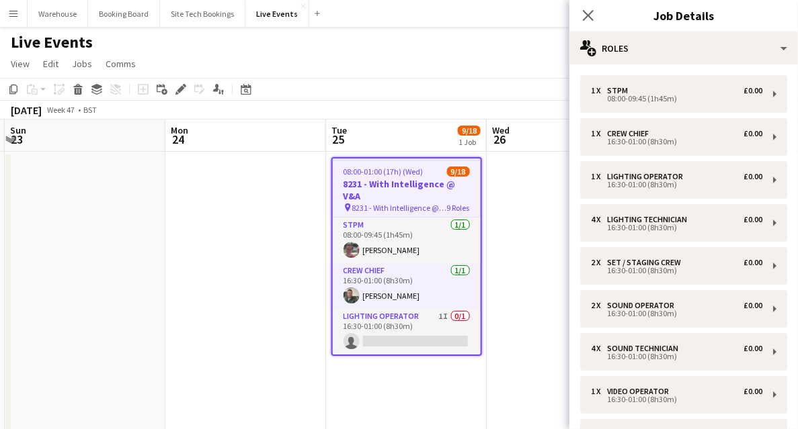
scroll to position [89, 0]
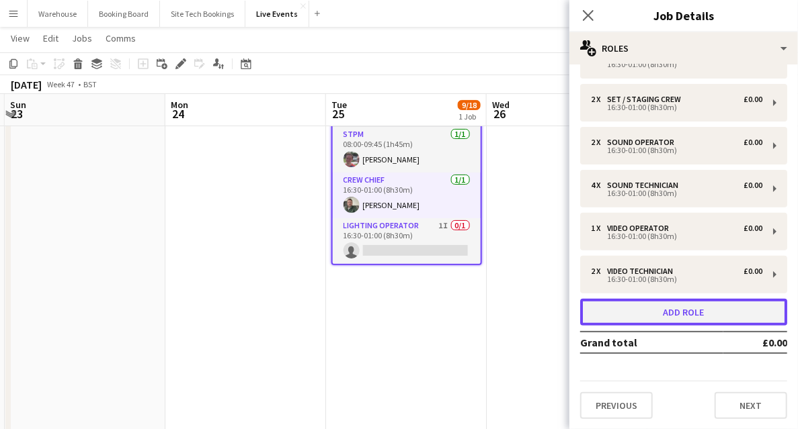
click at [653, 314] on button "Add role" at bounding box center [683, 312] width 207 height 27
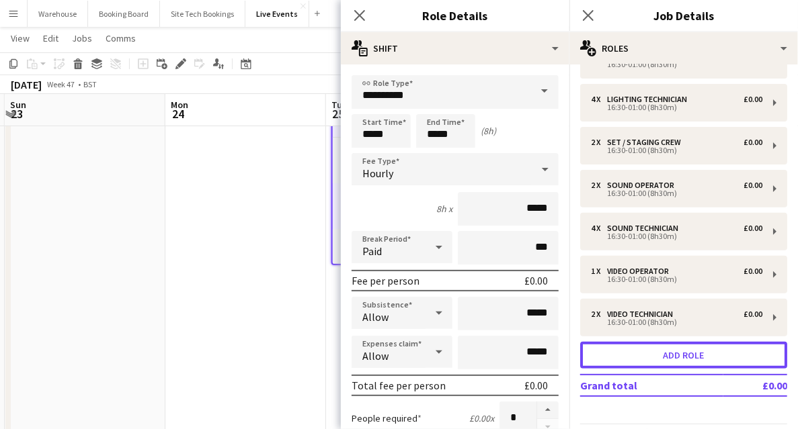
scroll to position [206, 0]
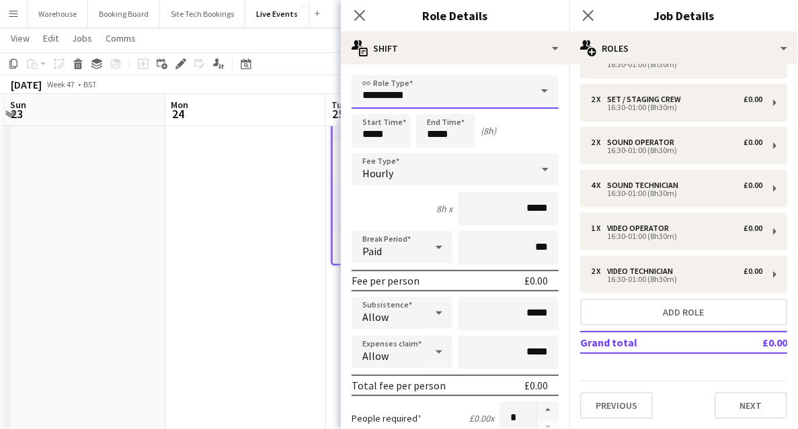
click at [405, 82] on input "**********" at bounding box center [454, 92] width 207 height 34
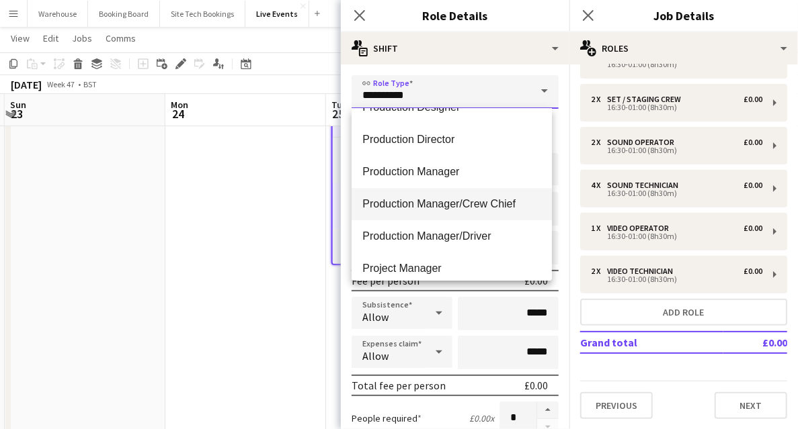
scroll to position [1971, 0]
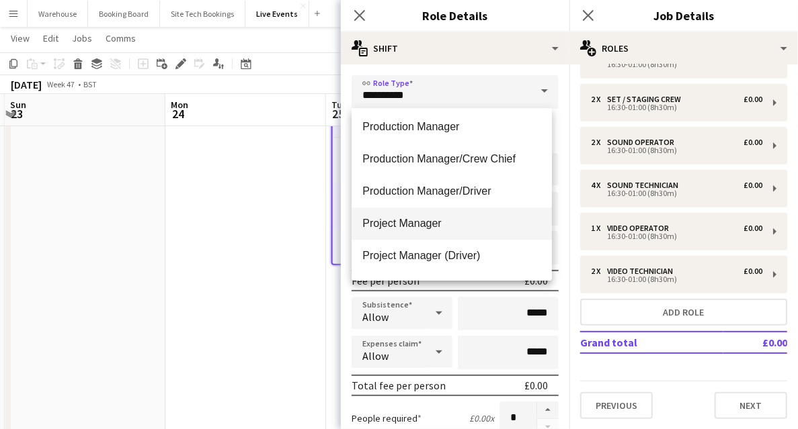
click at [414, 223] on span "Project Manager" at bounding box center [451, 223] width 179 height 13
type input "**********"
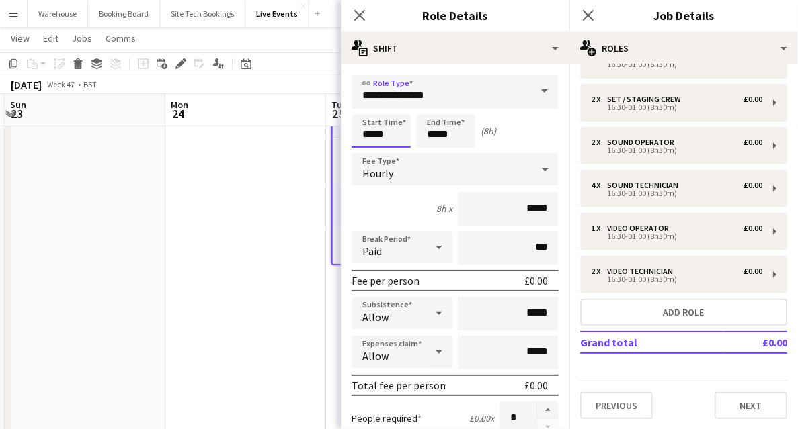
click at [379, 134] on input "*****" at bounding box center [380, 131] width 59 height 34
click at [370, 110] on div at bounding box center [367, 107] width 27 height 13
click at [370, 109] on div at bounding box center [367, 107] width 27 height 13
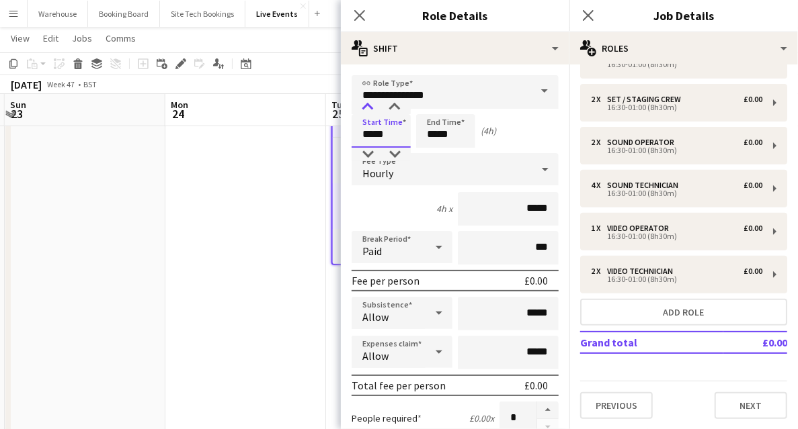
click at [370, 109] on div at bounding box center [367, 107] width 27 height 13
click at [394, 110] on div at bounding box center [394, 107] width 27 height 13
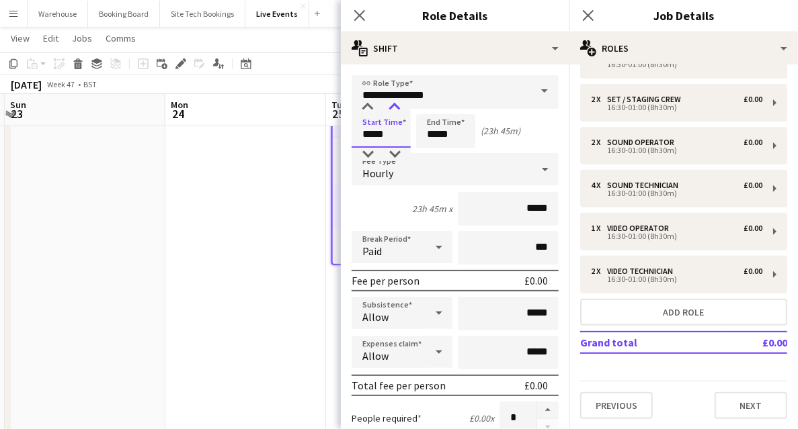
type input "*****"
click at [394, 110] on div at bounding box center [394, 107] width 27 height 13
click at [448, 141] on input "*****" at bounding box center [445, 131] width 59 height 34
click at [431, 108] on div at bounding box center [432, 107] width 27 height 13
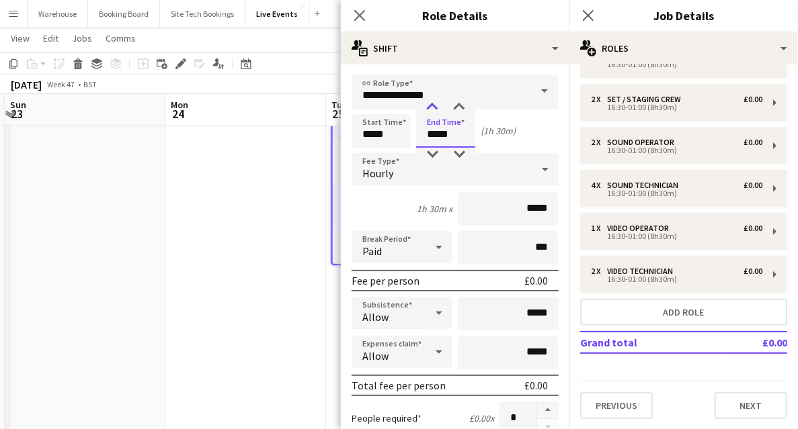
click at [431, 108] on div at bounding box center [432, 107] width 27 height 13
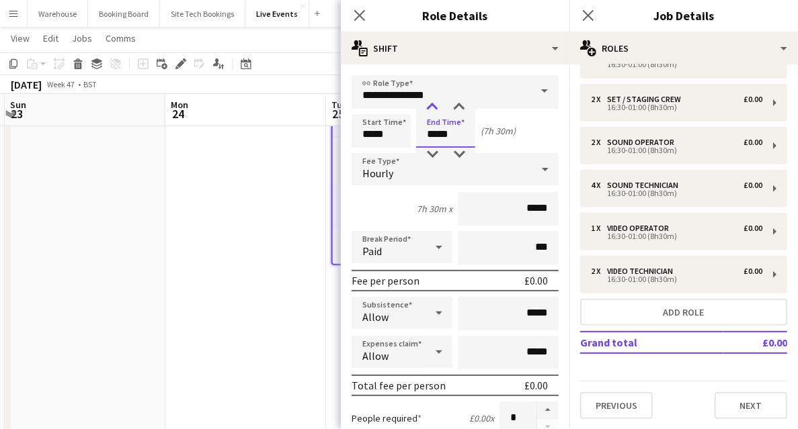
click at [431, 108] on div at bounding box center [432, 107] width 27 height 13
type input "*****"
click at [431, 108] on div at bounding box center [432, 107] width 27 height 13
click at [386, 172] on span "Hourly" at bounding box center [377, 173] width 31 height 13
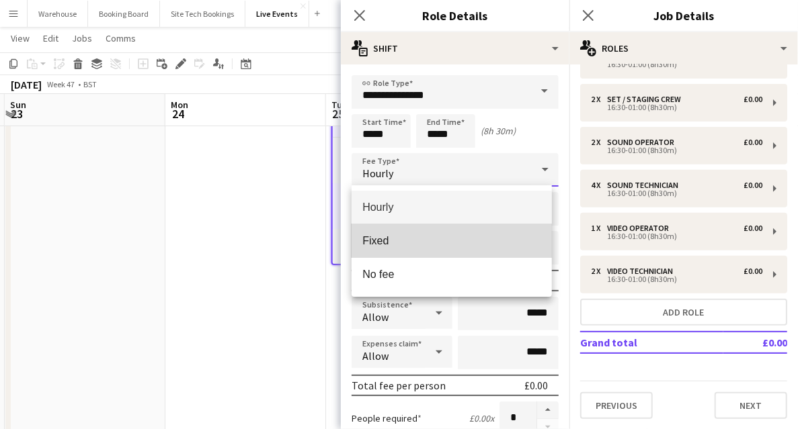
click at [377, 238] on span "Fixed" at bounding box center [451, 241] width 179 height 13
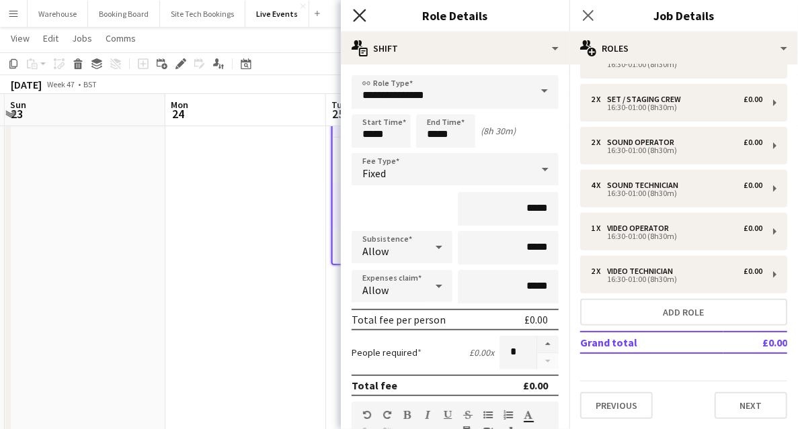
click at [365, 13] on icon "Close pop-in" at bounding box center [359, 15] width 13 height 13
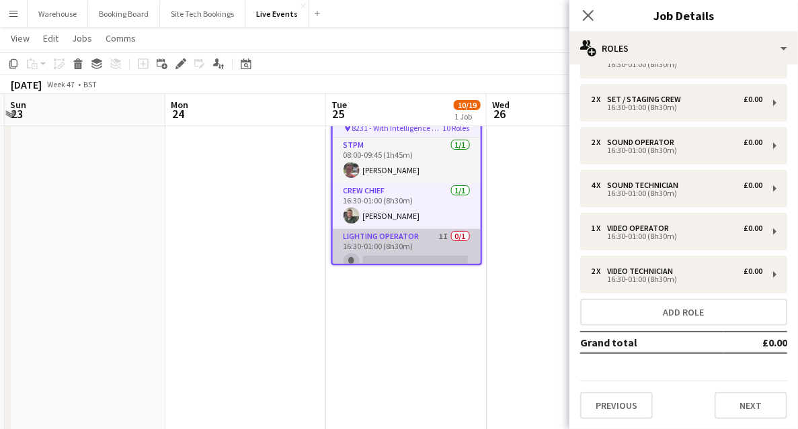
click at [408, 251] on app-card-role "Lighting Operator 1I 0/1 16:30-01:00 (8h30m) single-neutral-actions" at bounding box center [407, 252] width 148 height 46
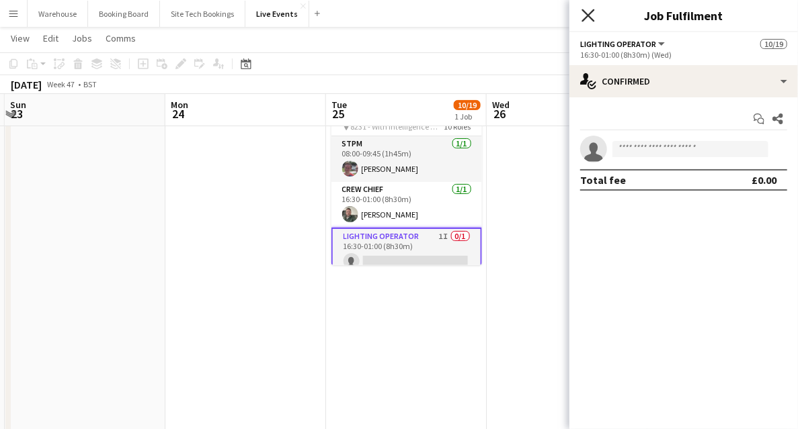
click at [590, 15] on icon "Close pop-in" at bounding box center [587, 15] width 13 height 13
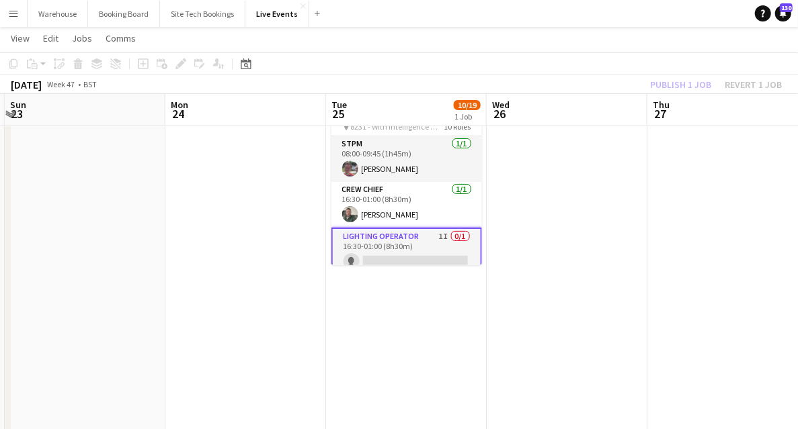
scroll to position [0, 0]
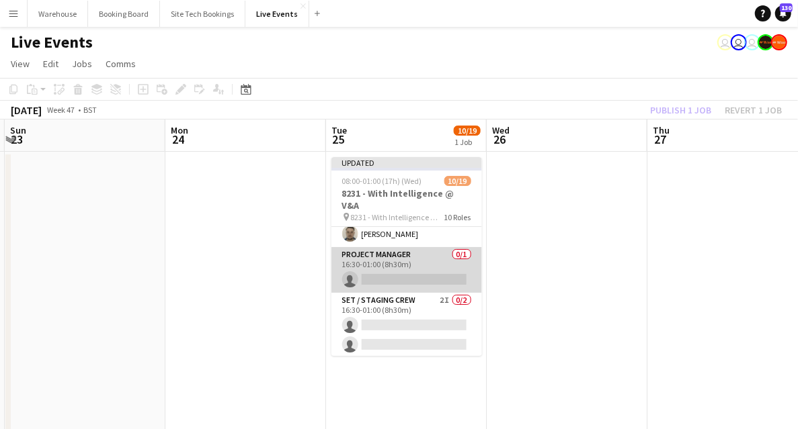
click at [406, 269] on app-card-role "Project Manager 0/1 16:30-01:00 (8h30m) single-neutral-actions" at bounding box center [406, 270] width 151 height 46
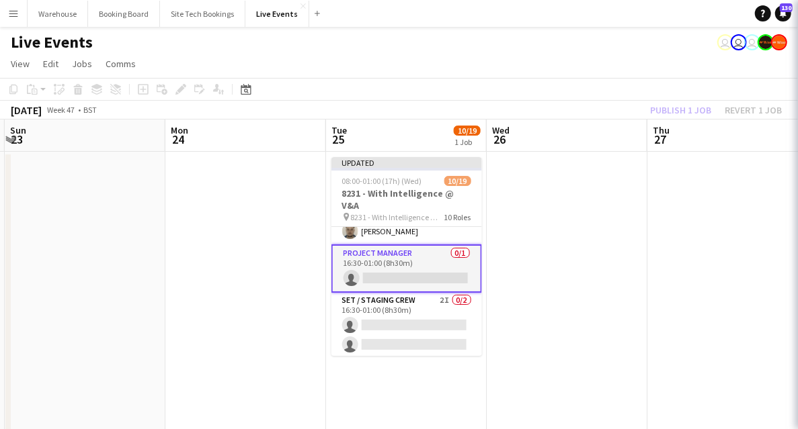
scroll to position [221, 0]
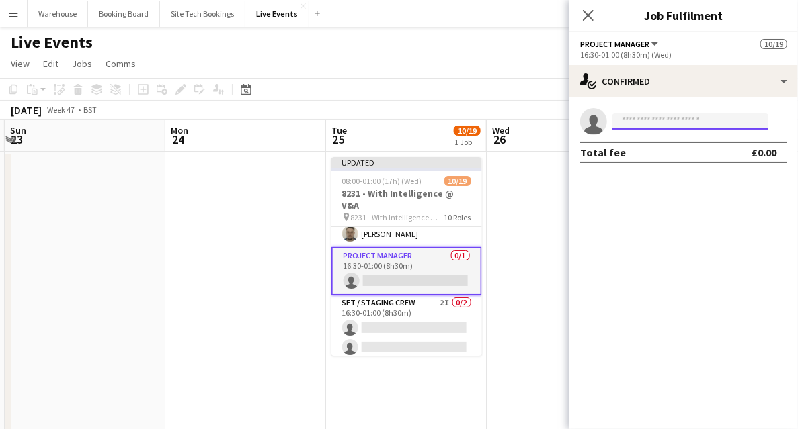
click at [622, 124] on input at bounding box center [690, 122] width 156 height 16
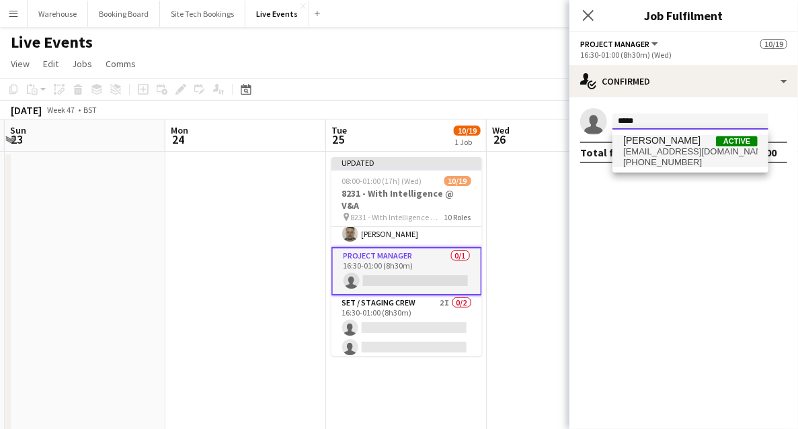
type input "****"
click at [657, 151] on span "[EMAIL_ADDRESS][DOMAIN_NAME]" at bounding box center [690, 151] width 134 height 11
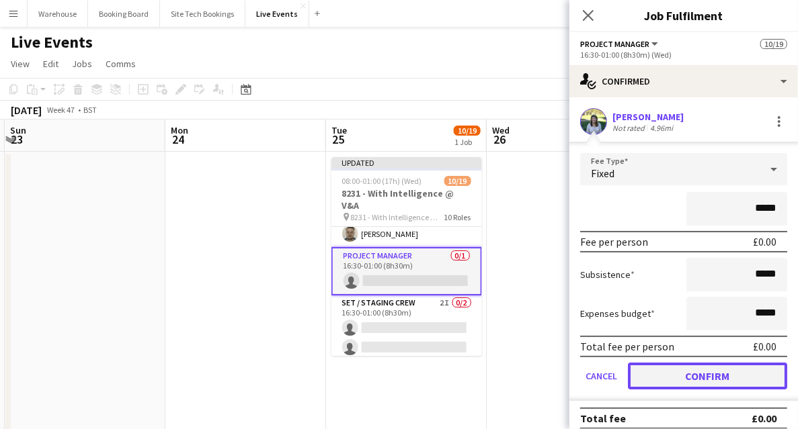
click at [692, 372] on button "Confirm" at bounding box center [707, 376] width 159 height 27
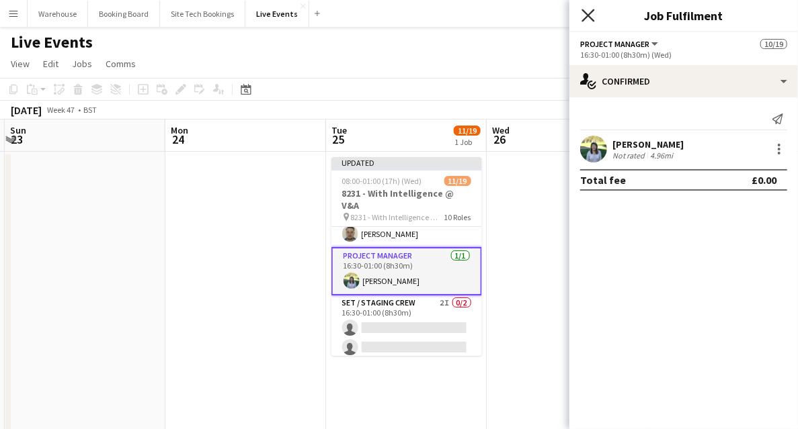
click at [590, 14] on icon at bounding box center [587, 15] width 13 height 13
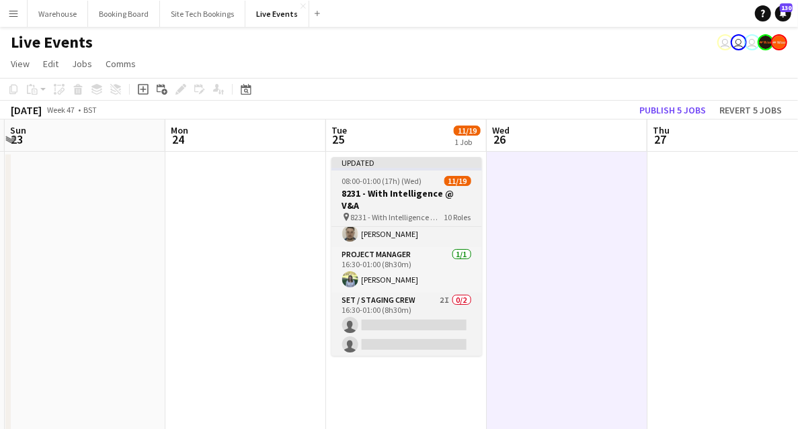
click at [427, 190] on h3 "8231 - With Intelligence @ V&A" at bounding box center [406, 199] width 151 height 24
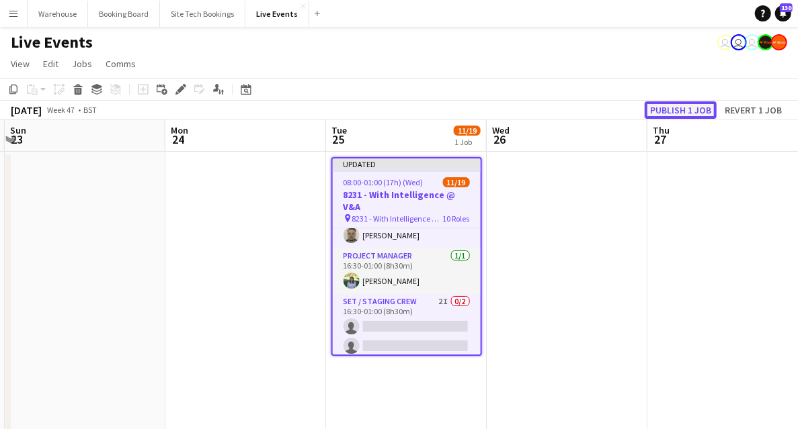
click at [665, 105] on button "Publish 1 job" at bounding box center [680, 109] width 72 height 17
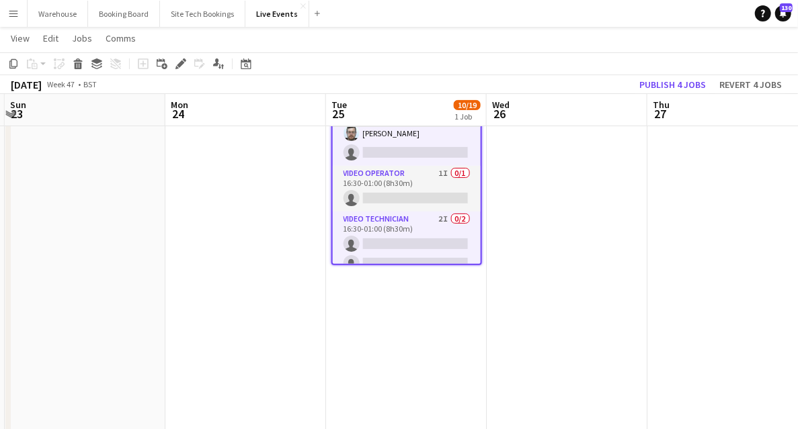
scroll to position [0, 0]
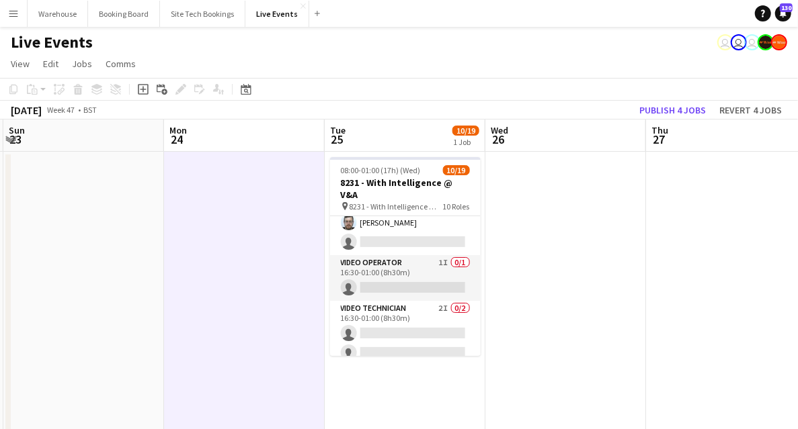
scroll to position [480, 0]
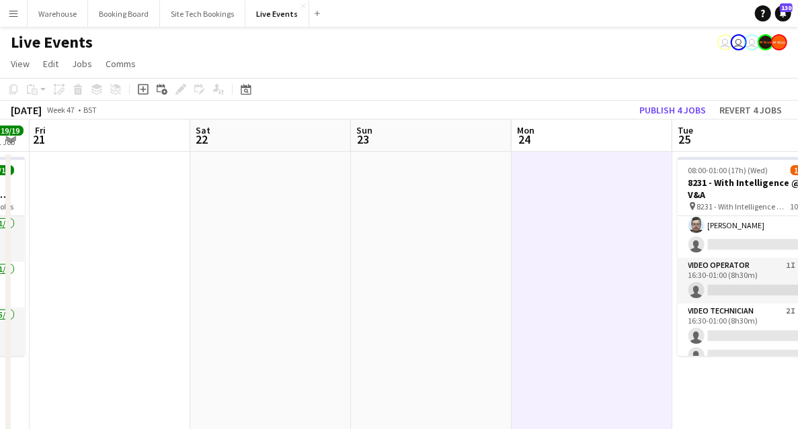
drag, startPoint x: 231, startPoint y: 294, endPoint x: 452, endPoint y: 280, distance: 221.6
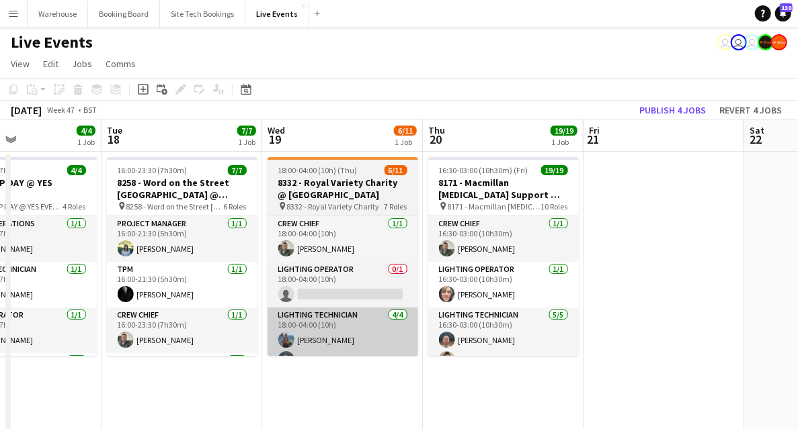
drag, startPoint x: 187, startPoint y: 370, endPoint x: 513, endPoint y: 344, distance: 327.6
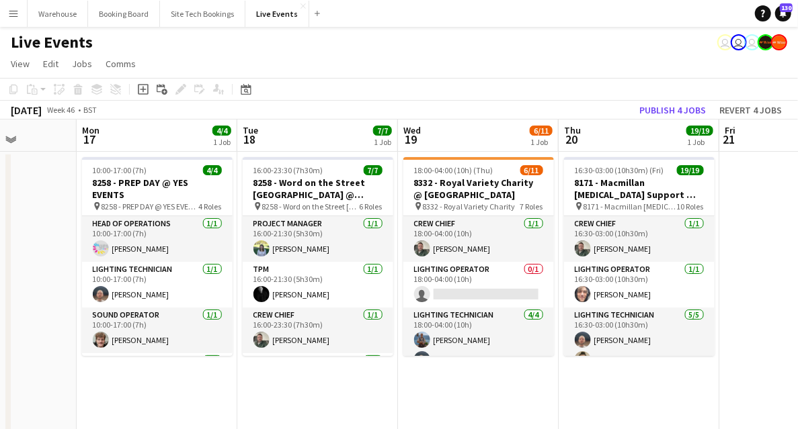
drag, startPoint x: 143, startPoint y: 388, endPoint x: 538, endPoint y: 364, distance: 395.9
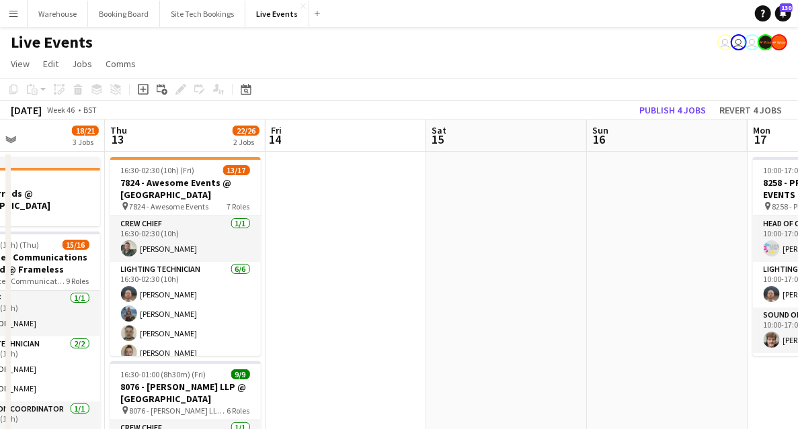
drag, startPoint x: 431, startPoint y: 337, endPoint x: 633, endPoint y: 335, distance: 201.6
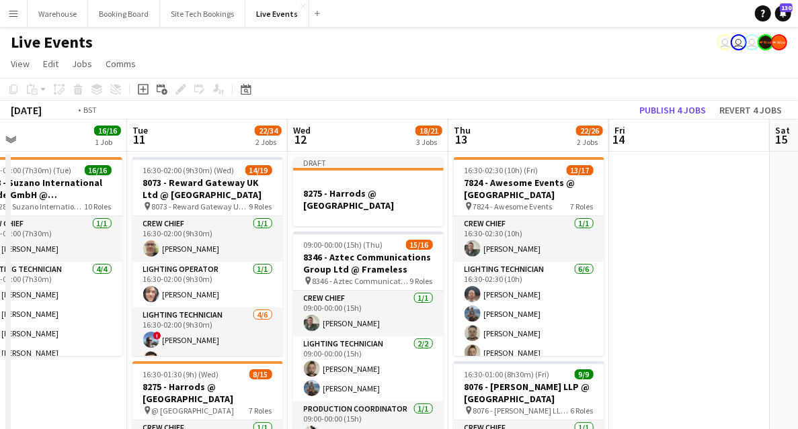
drag, startPoint x: 48, startPoint y: 384, endPoint x: 254, endPoint y: 388, distance: 205.7
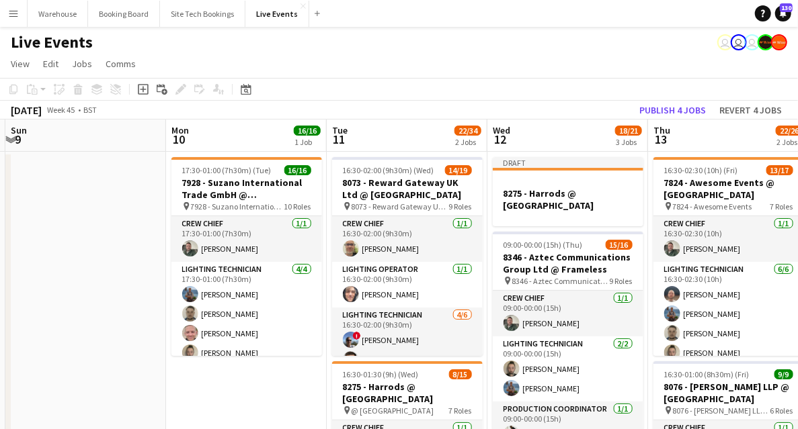
drag, startPoint x: 151, startPoint y: 387, endPoint x: 317, endPoint y: 407, distance: 167.9
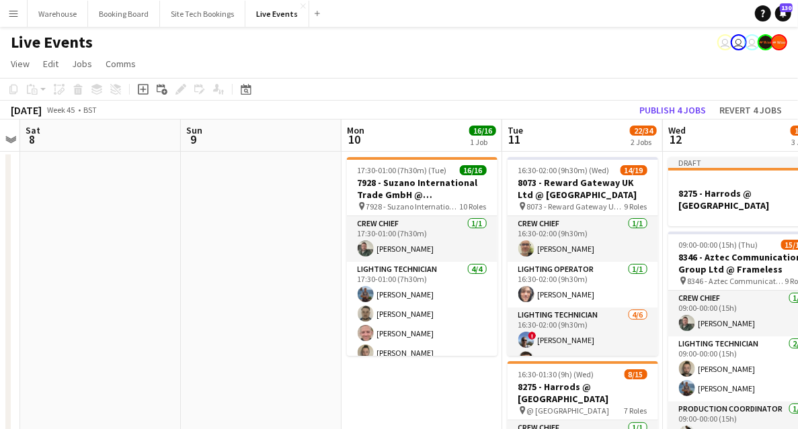
drag, startPoint x: 265, startPoint y: 386, endPoint x: 384, endPoint y: 389, distance: 119.0
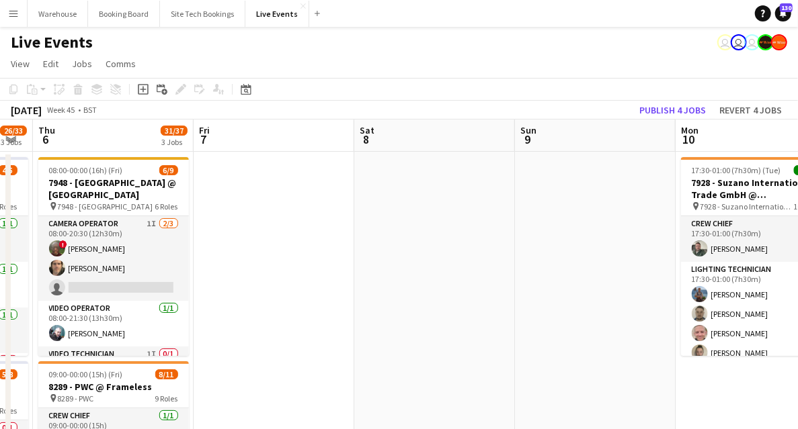
drag, startPoint x: 376, startPoint y: 367, endPoint x: 452, endPoint y: 374, distance: 75.6
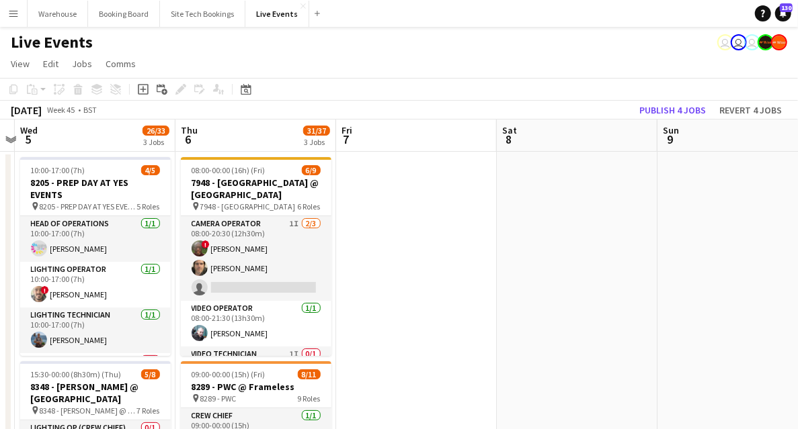
drag, startPoint x: 448, startPoint y: 364, endPoint x: 591, endPoint y: 345, distance: 144.3
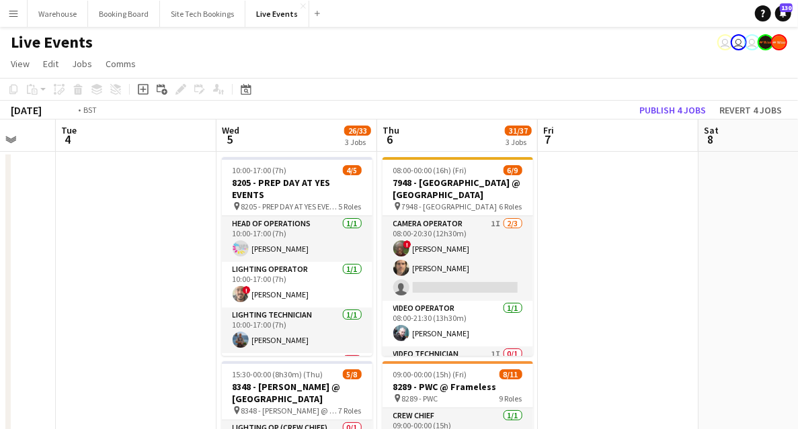
drag, startPoint x: 146, startPoint y: 312, endPoint x: 370, endPoint y: 319, distance: 223.9
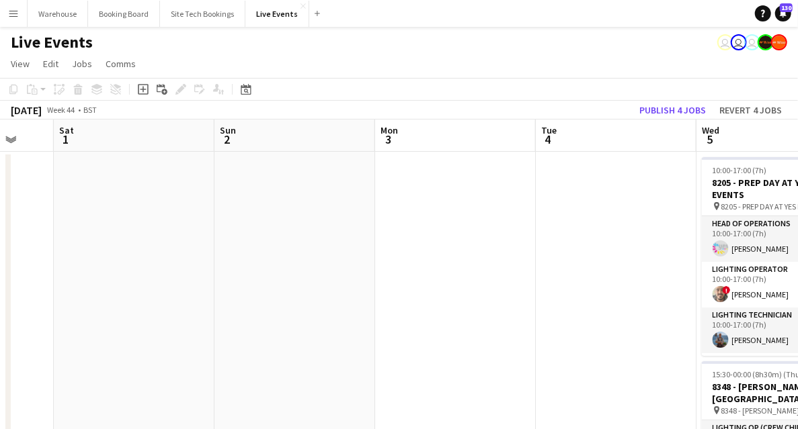
drag, startPoint x: 392, startPoint y: 323, endPoint x: 658, endPoint y: 306, distance: 266.6
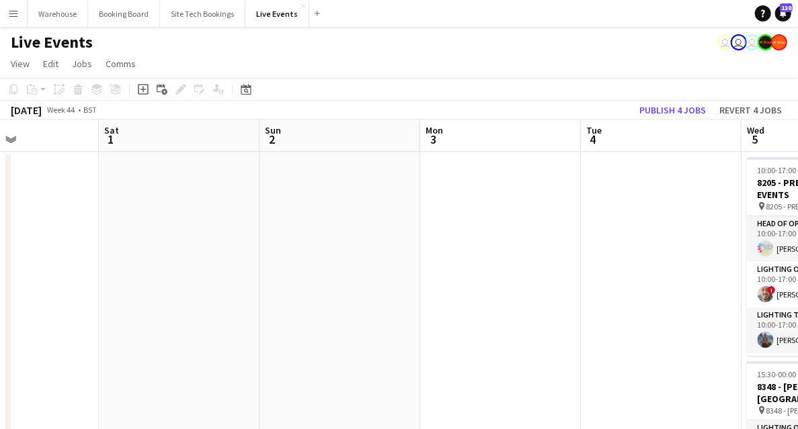
drag, startPoint x: 496, startPoint y: 323, endPoint x: 172, endPoint y: 323, distance: 323.9
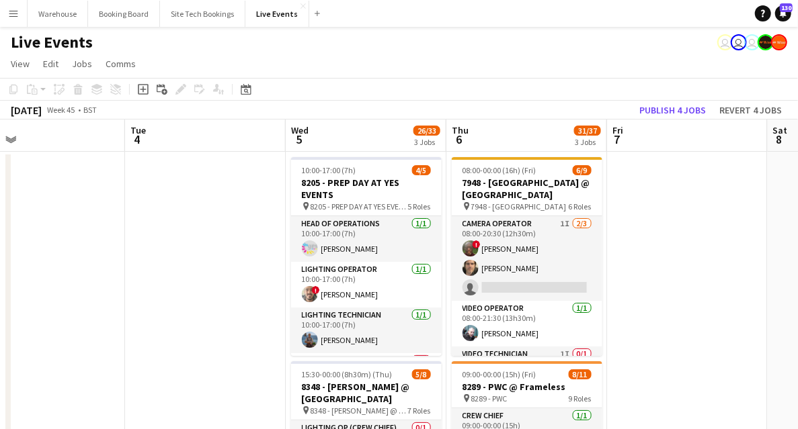
scroll to position [0, 386]
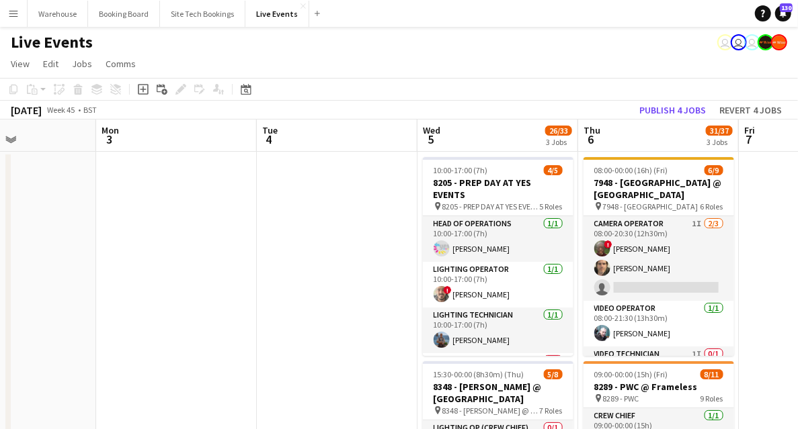
drag, startPoint x: 329, startPoint y: 302, endPoint x: -42, endPoint y: 282, distance: 372.2
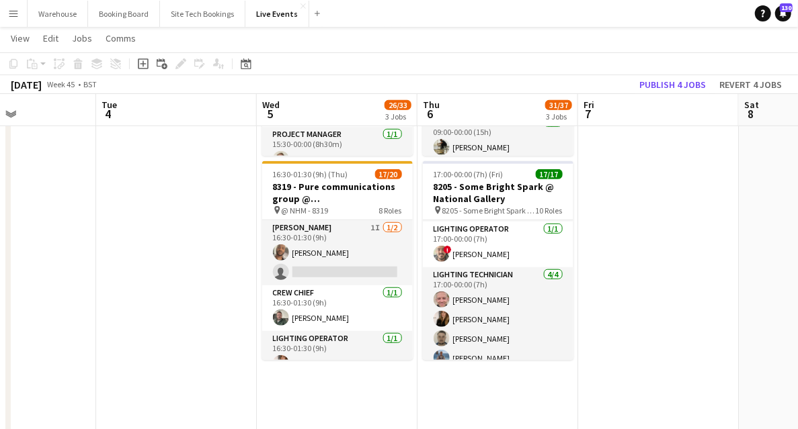
scroll to position [179, 0]
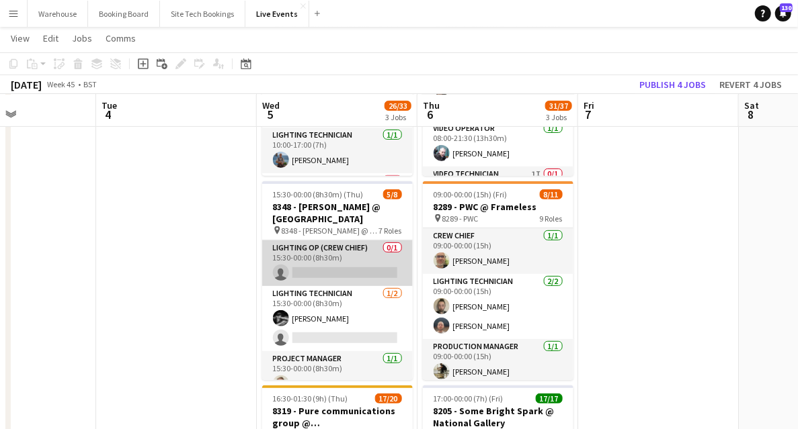
click at [321, 266] on app-card-role "Lighting Op (Crew Chief) 0/1 15:30-00:00 (8h30m) single-neutral-actions" at bounding box center [337, 264] width 151 height 46
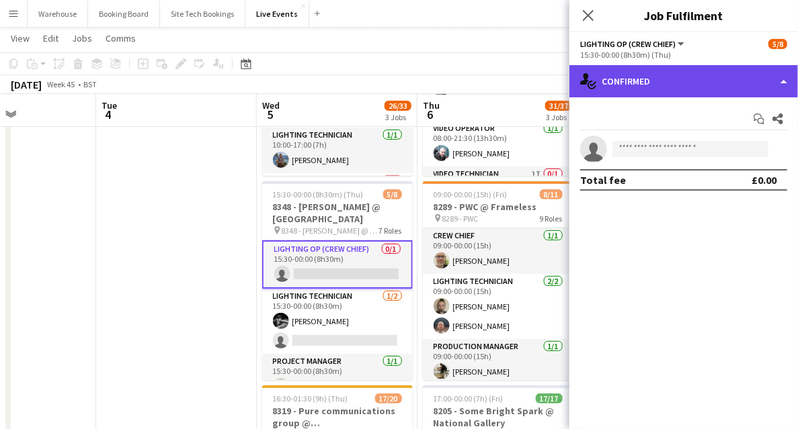
click at [646, 81] on div "single-neutral-actions-check-2 Confirmed" at bounding box center [683, 81] width 228 height 32
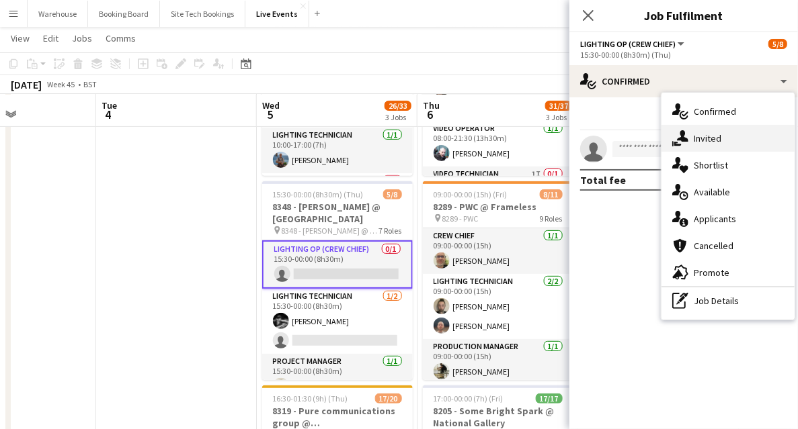
click at [714, 140] on span "Invited" at bounding box center [707, 138] width 28 height 12
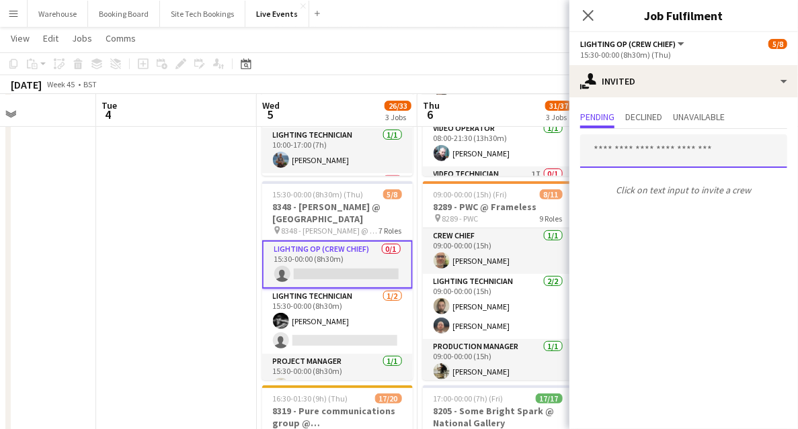
click at [632, 148] on input "text" at bounding box center [683, 151] width 207 height 34
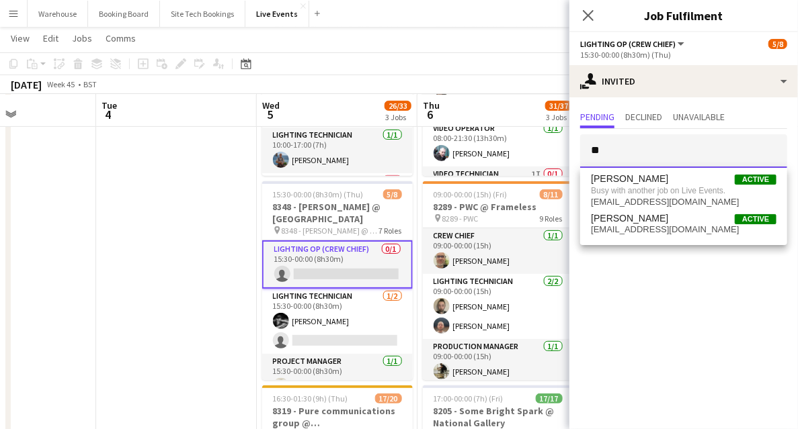
type input "*"
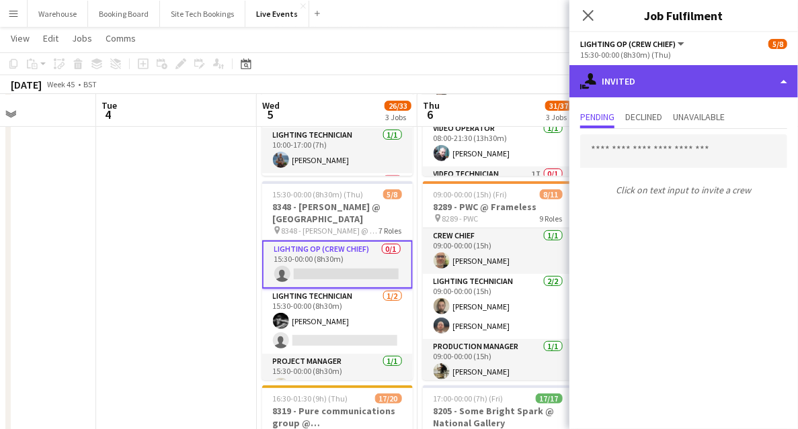
click at [712, 82] on div "single-neutral-actions-share-1 Invited" at bounding box center [683, 81] width 228 height 32
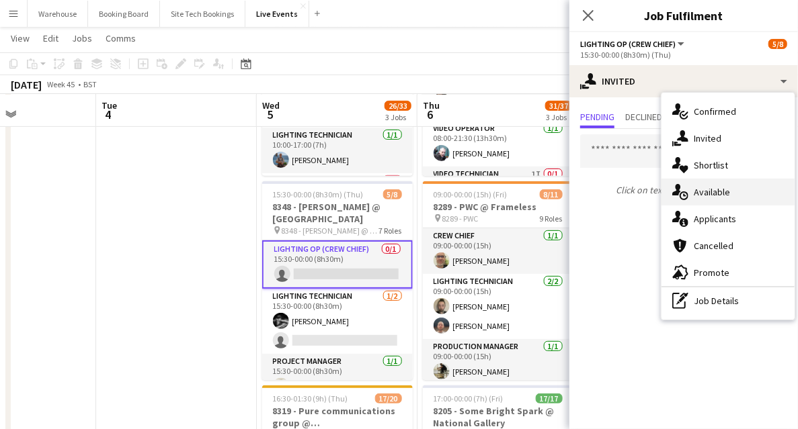
click at [718, 181] on div "single-neutral-actions-upload Available" at bounding box center [727, 192] width 133 height 27
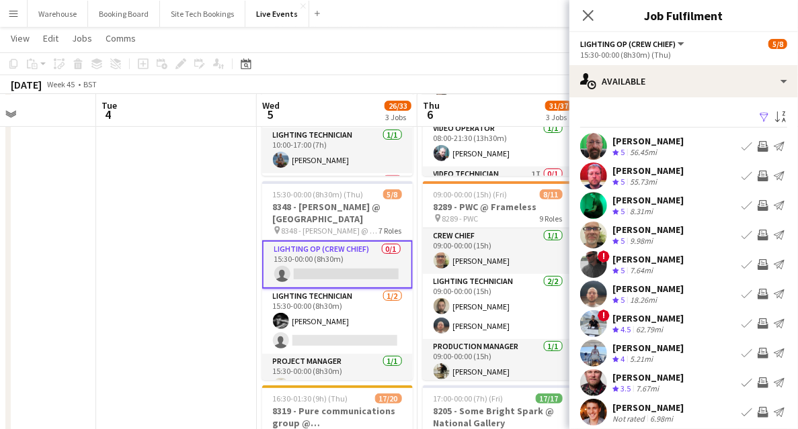
scroll to position [40, 0]
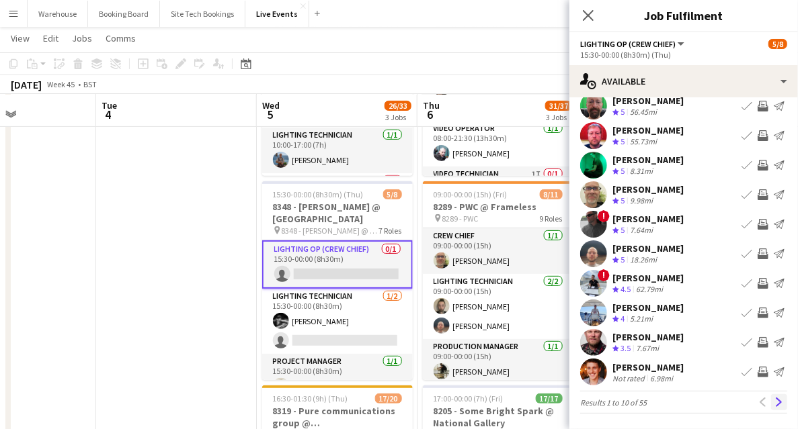
click at [774, 400] on app-icon "Next" at bounding box center [778, 402] width 9 height 9
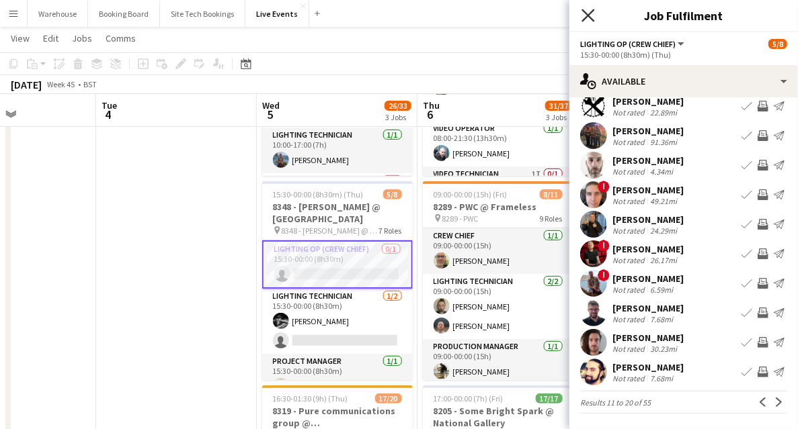
click at [586, 12] on icon "Close pop-in" at bounding box center [587, 15] width 13 height 13
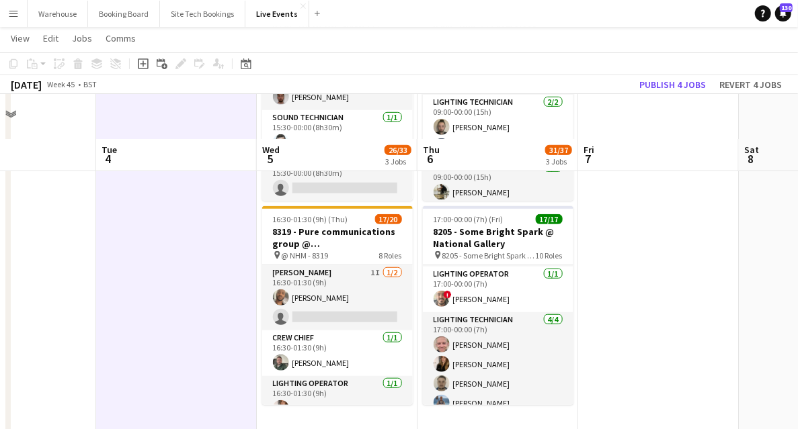
scroll to position [403, 0]
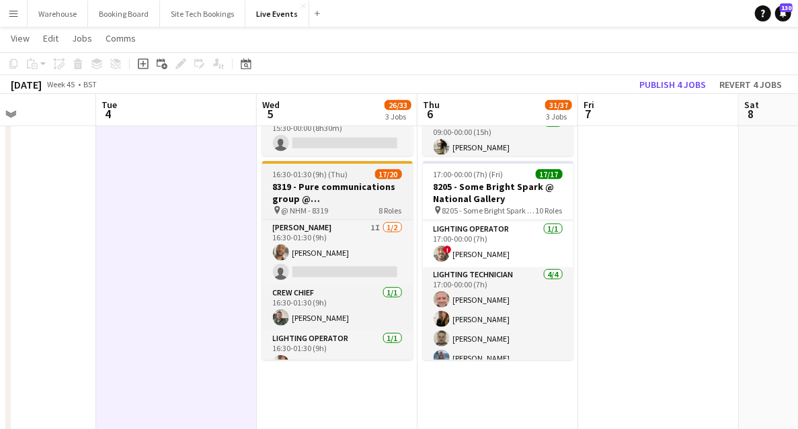
click at [293, 199] on h3 "8319 - Pure communications group @ [GEOGRAPHIC_DATA]" at bounding box center [337, 193] width 151 height 24
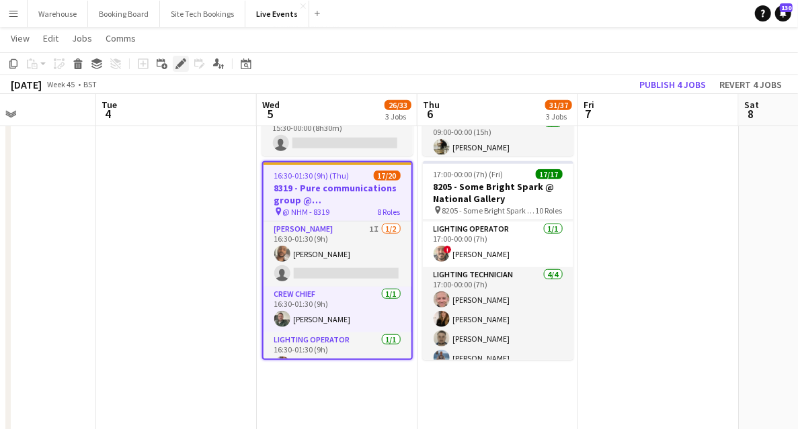
drag, startPoint x: 176, startPoint y: 67, endPoint x: 226, endPoint y: 77, distance: 50.6
click at [176, 67] on icon at bounding box center [176, 67] width 3 height 3
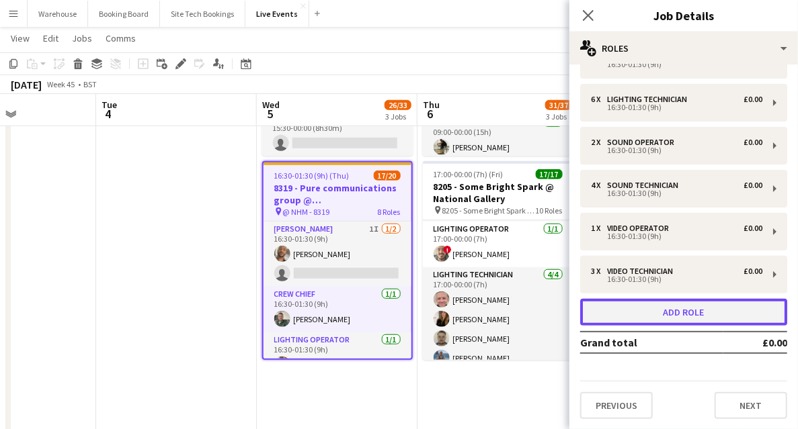
click at [663, 308] on button "Add role" at bounding box center [683, 312] width 207 height 27
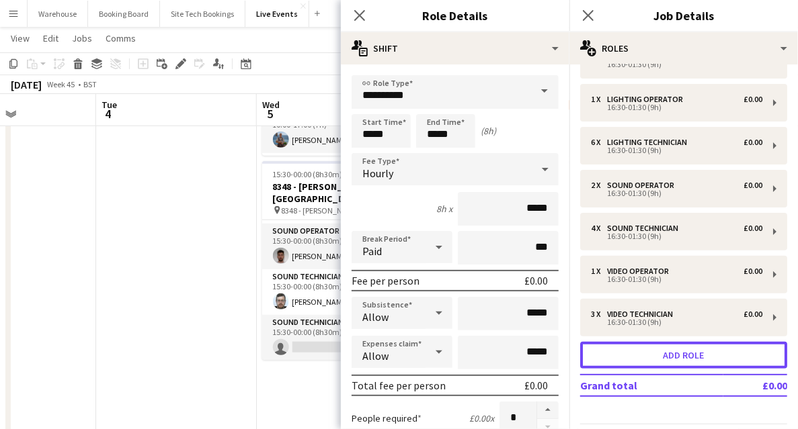
scroll to position [163, 0]
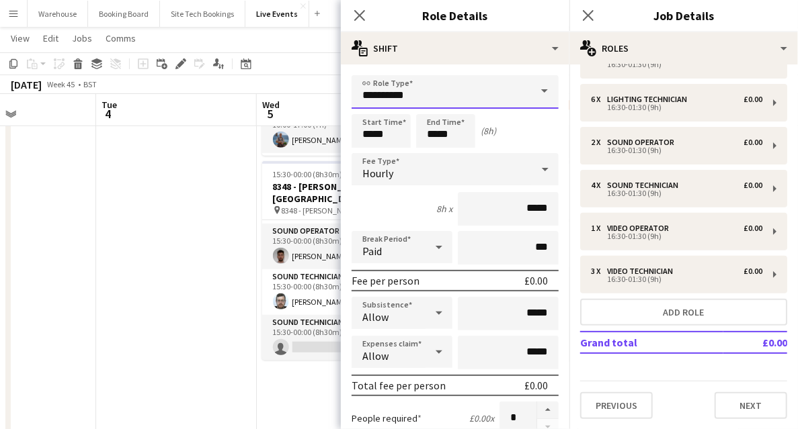
click at [388, 80] on input "**********" at bounding box center [454, 92] width 207 height 34
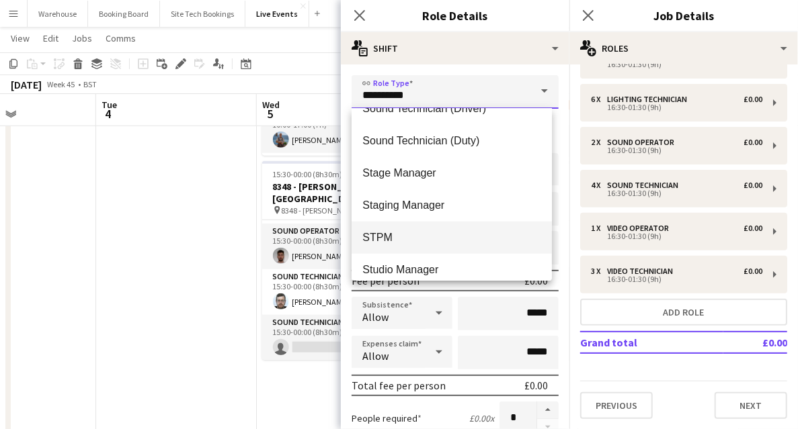
scroll to position [3046, 0]
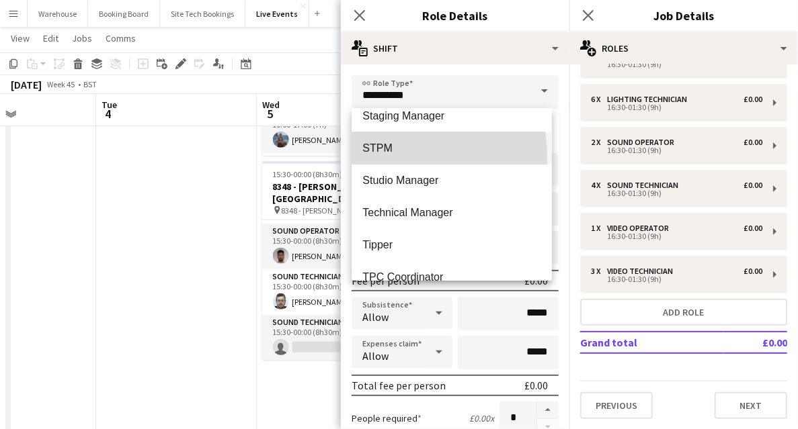
click at [378, 157] on mat-option "STPM" at bounding box center [451, 148] width 200 height 32
type input "****"
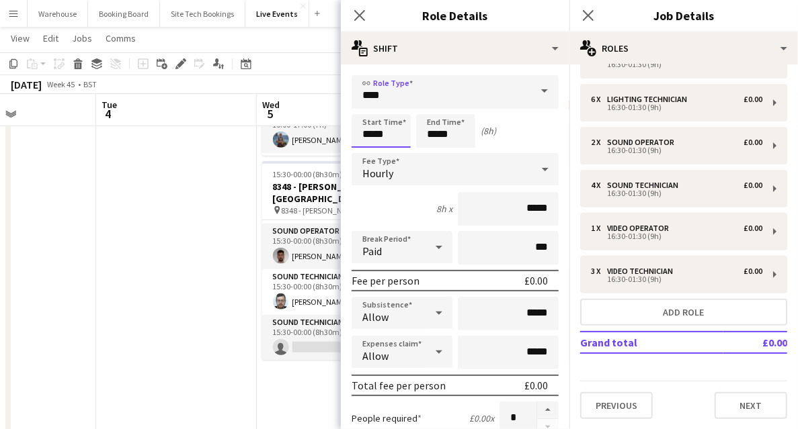
click at [370, 117] on input "*****" at bounding box center [380, 131] width 59 height 34
click at [368, 112] on div at bounding box center [367, 107] width 27 height 13
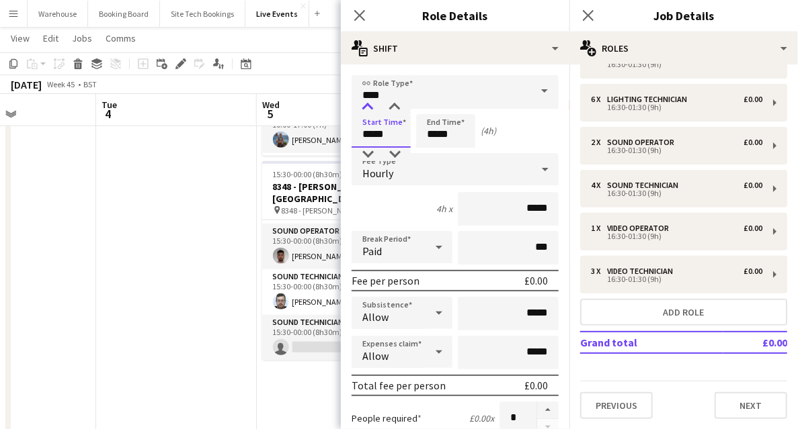
click at [368, 112] on div at bounding box center [367, 107] width 27 height 13
click at [366, 108] on div at bounding box center [367, 107] width 27 height 13
click at [393, 108] on div at bounding box center [394, 107] width 27 height 13
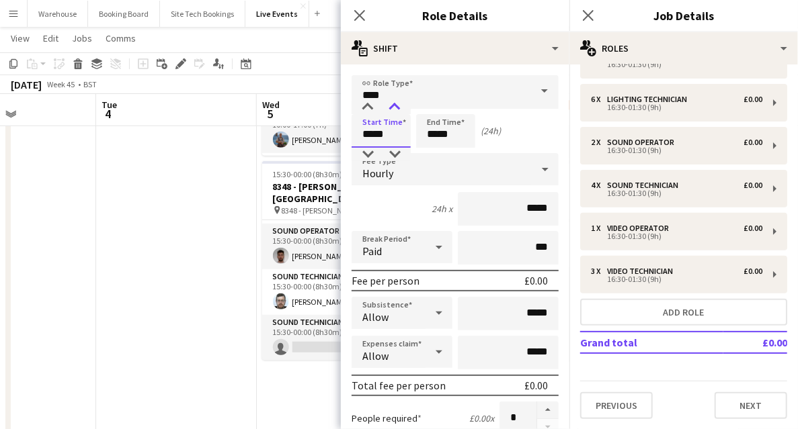
type input "*****"
click at [393, 108] on div at bounding box center [394, 107] width 27 height 13
click at [429, 122] on input "*****" at bounding box center [445, 131] width 59 height 34
click at [431, 110] on div at bounding box center [432, 107] width 27 height 13
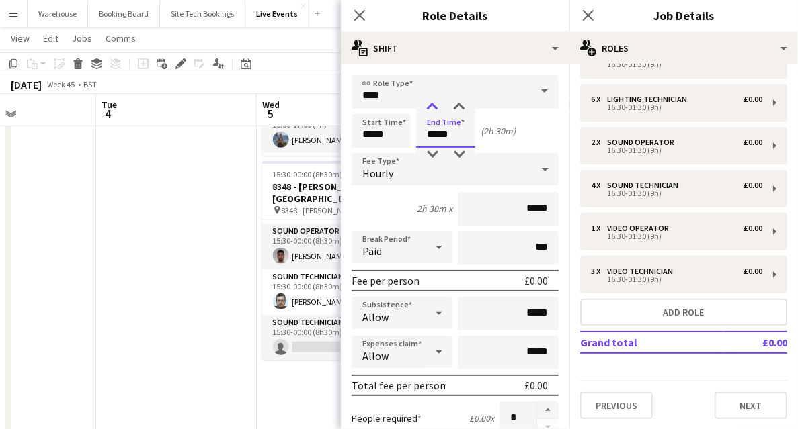
click at [431, 110] on div at bounding box center [432, 107] width 27 height 13
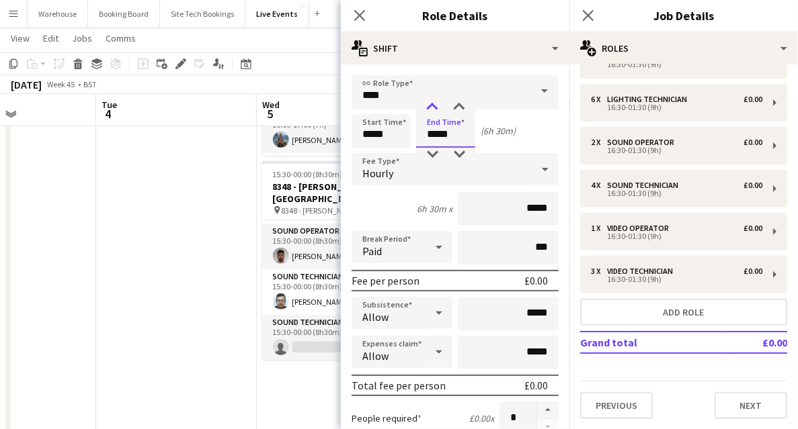
click at [431, 110] on div at bounding box center [432, 107] width 27 height 13
type input "*****"
click at [431, 110] on div at bounding box center [432, 107] width 27 height 13
click at [401, 171] on div "Hourly" at bounding box center [441, 169] width 180 height 32
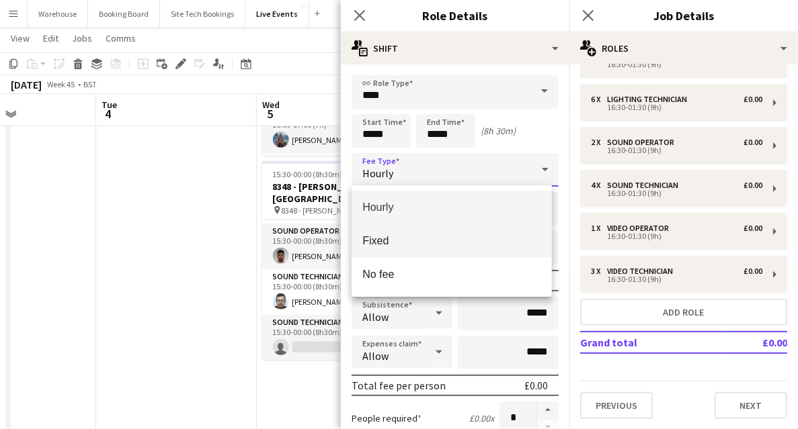
click at [383, 241] on span "Fixed" at bounding box center [451, 241] width 179 height 13
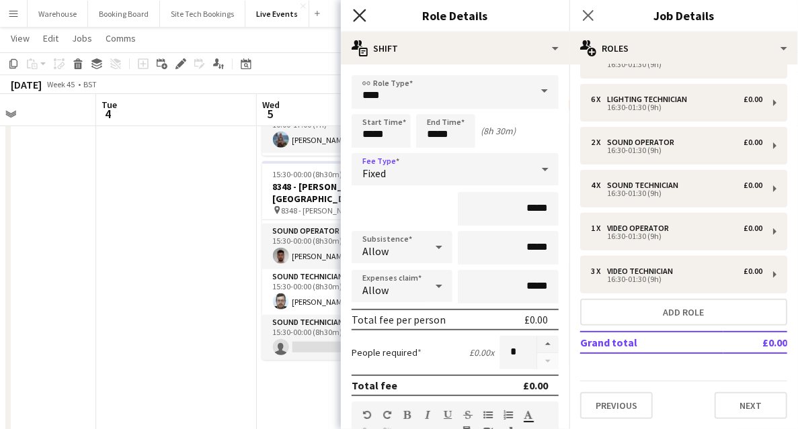
click at [359, 16] on icon at bounding box center [359, 15] width 13 height 13
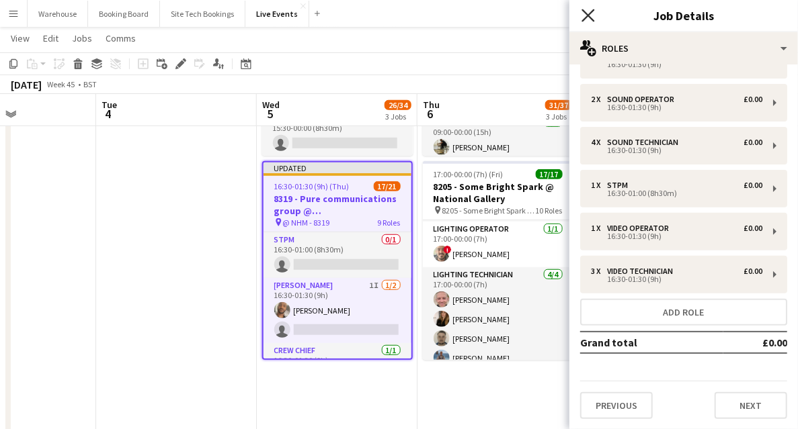
click at [587, 13] on icon "Close pop-in" at bounding box center [587, 15] width 13 height 13
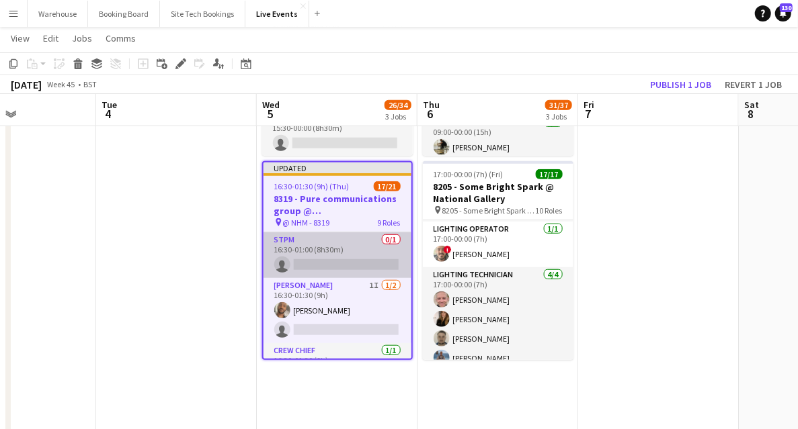
click at [332, 269] on app-card-role "STPM 0/1 16:30-01:00 (8h30m) single-neutral-actions" at bounding box center [337, 256] width 148 height 46
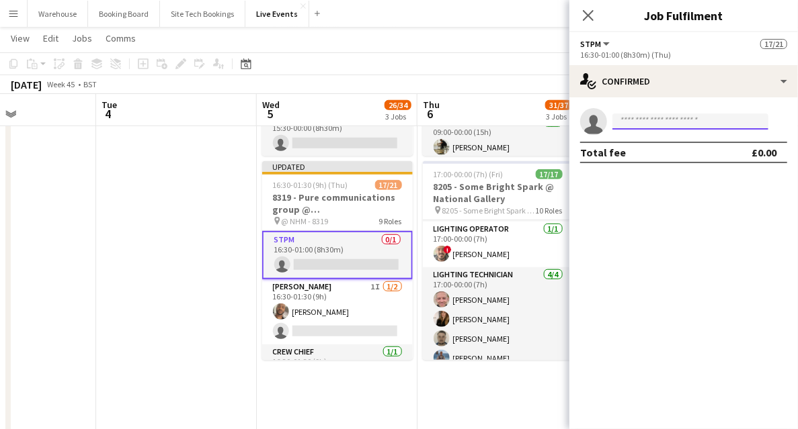
click at [693, 121] on input at bounding box center [690, 122] width 156 height 16
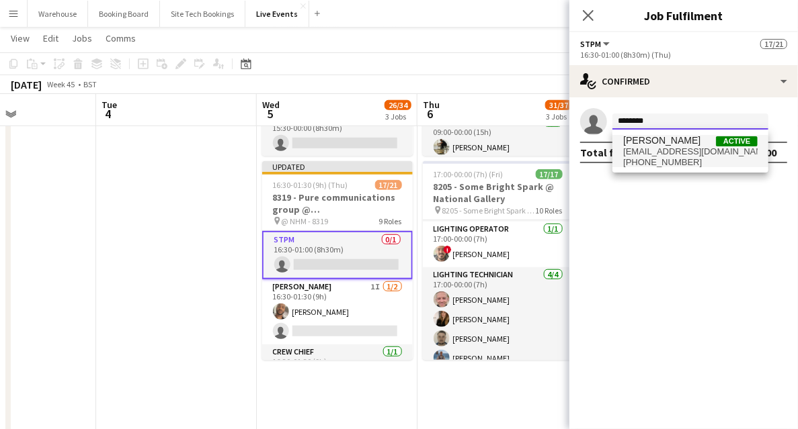
type input "********"
click at [683, 145] on span "[PERSON_NAME] Active" at bounding box center [690, 140] width 134 height 11
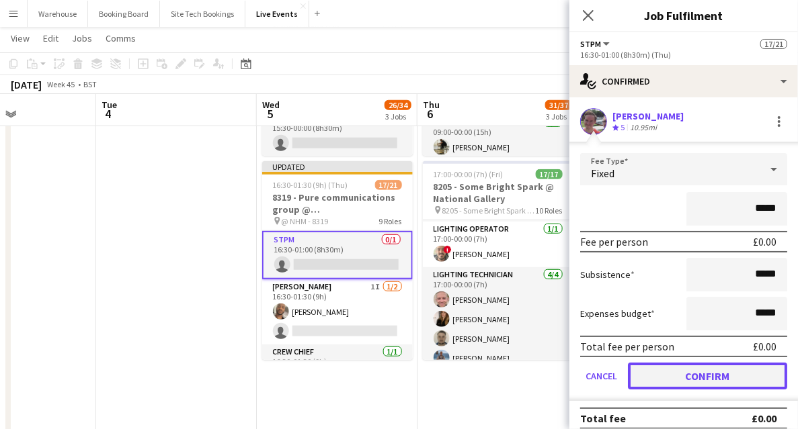
click at [696, 380] on button "Confirm" at bounding box center [707, 376] width 159 height 27
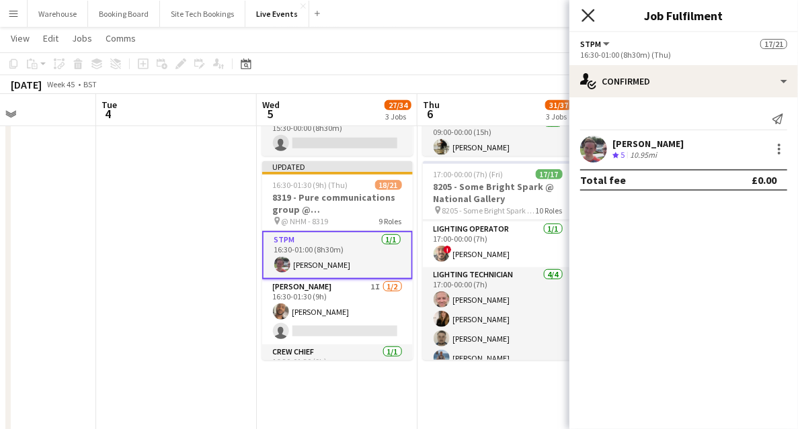
click at [586, 17] on icon at bounding box center [587, 15] width 13 height 13
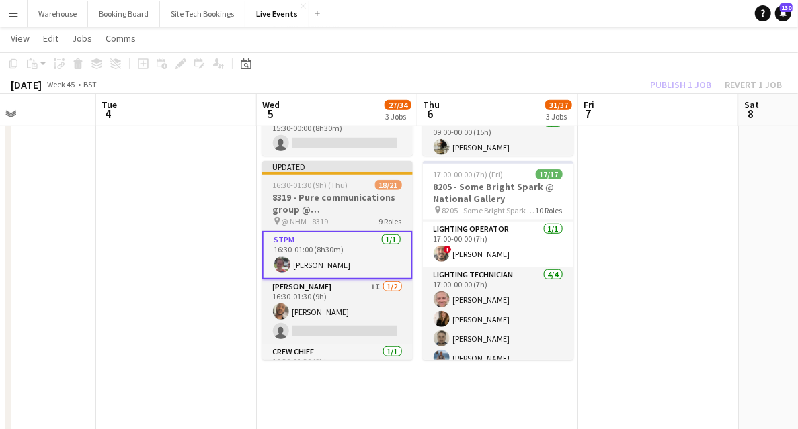
click at [337, 197] on h3 "8319 - Pure communications group @ [GEOGRAPHIC_DATA]" at bounding box center [337, 204] width 151 height 24
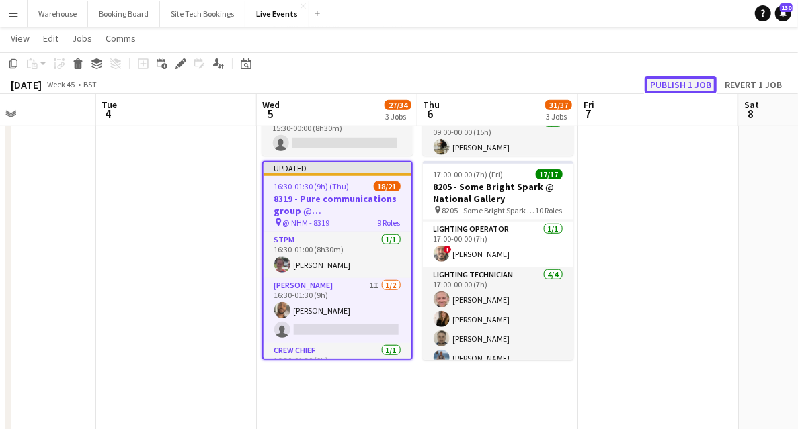
click at [681, 86] on button "Publish 1 job" at bounding box center [680, 84] width 72 height 17
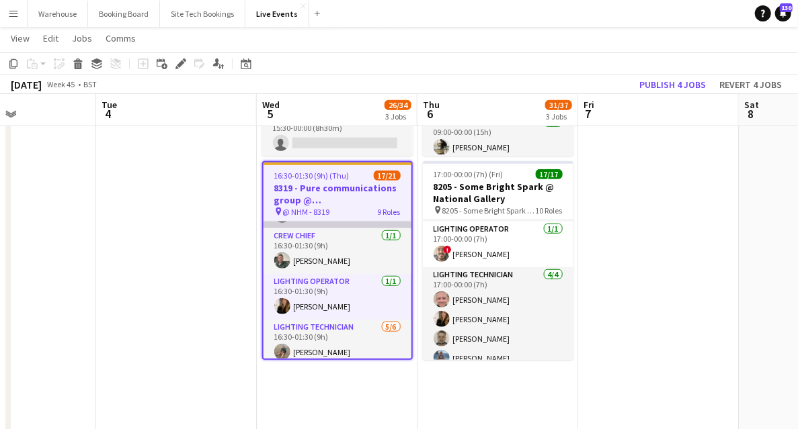
scroll to position [0, 0]
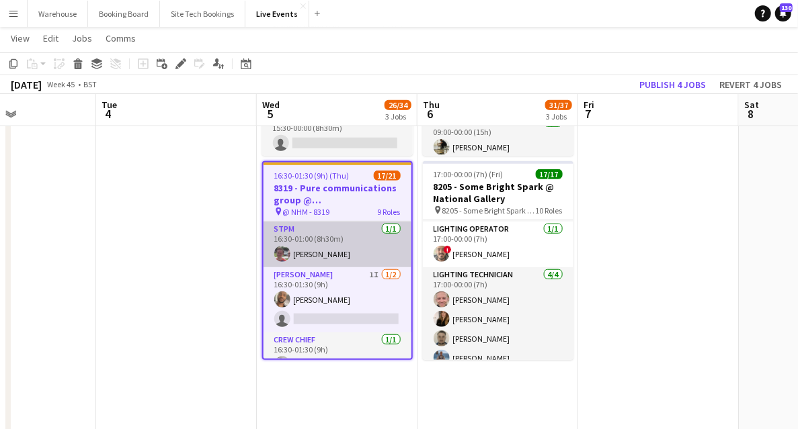
click at [302, 238] on app-card-role "STPM [DATE] 16:30-01:00 (8h30m) [PERSON_NAME]" at bounding box center [337, 245] width 148 height 46
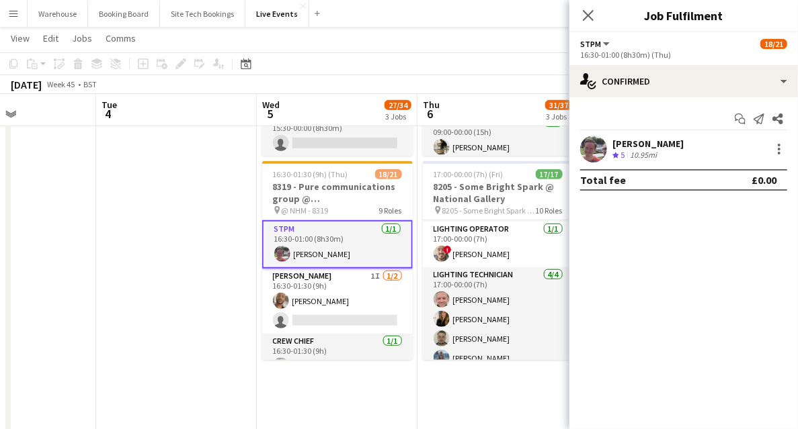
click at [587, 11] on icon "Close pop-in" at bounding box center [588, 15] width 11 height 11
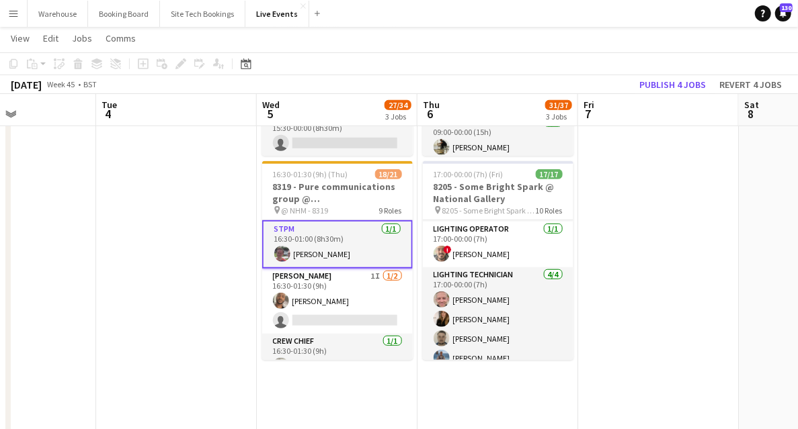
click at [156, 223] on app-date-cell at bounding box center [176, 271] width 161 height 1048
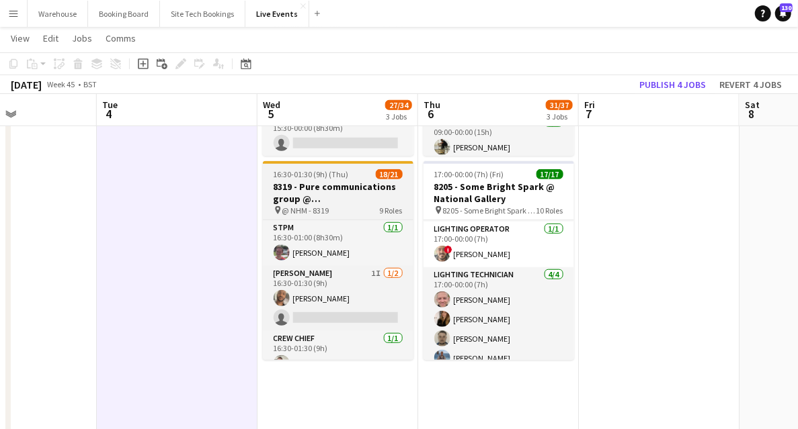
click at [300, 191] on h3 "8319 - Pure communications group @ [GEOGRAPHIC_DATA]" at bounding box center [338, 193] width 151 height 24
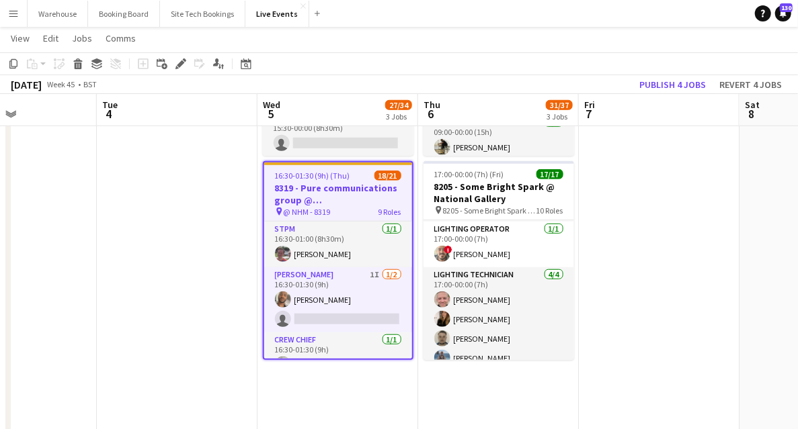
drag, startPoint x: 180, startPoint y: 63, endPoint x: 184, endPoint y: 73, distance: 10.9
click at [180, 64] on icon at bounding box center [180, 63] width 7 height 7
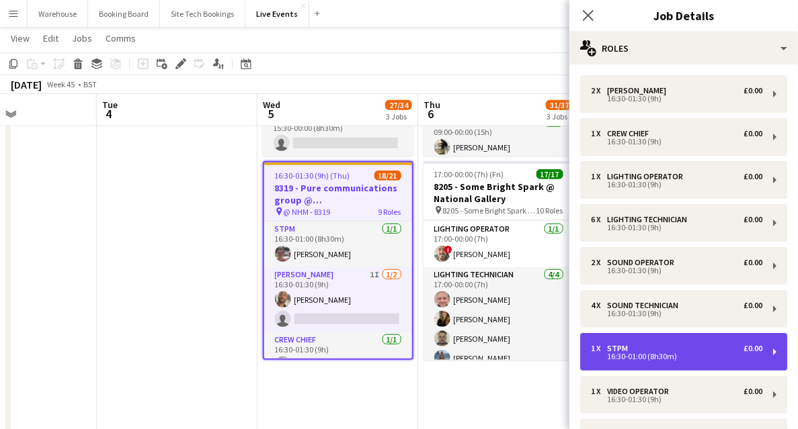
click at [634, 353] on div "16:30-01:00 (8h30m)" at bounding box center [676, 356] width 171 height 7
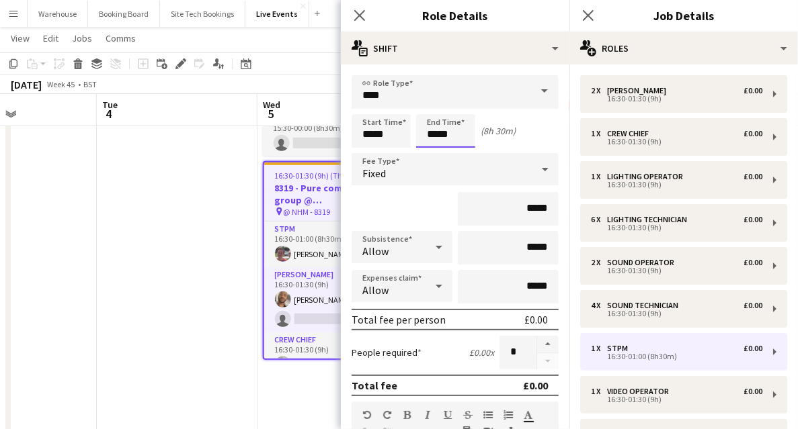
click at [451, 136] on input "*****" at bounding box center [445, 131] width 59 height 34
click at [460, 112] on div at bounding box center [459, 107] width 27 height 13
type input "*****"
click at [460, 112] on div at bounding box center [459, 107] width 27 height 13
click at [358, 13] on icon at bounding box center [359, 15] width 13 height 13
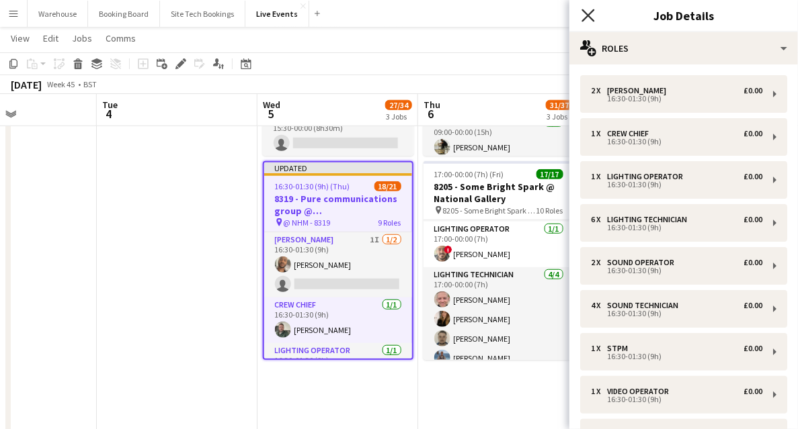
click at [589, 16] on icon at bounding box center [587, 15] width 13 height 13
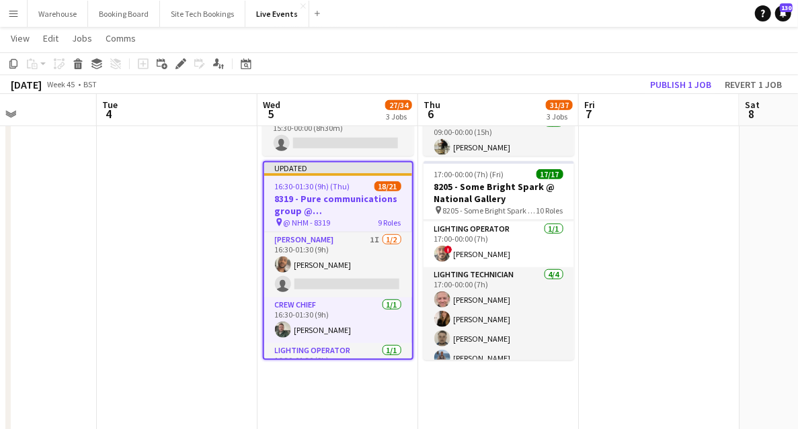
drag, startPoint x: 180, startPoint y: 257, endPoint x: 235, endPoint y: 243, distance: 56.9
click at [181, 257] on app-date-cell at bounding box center [177, 271] width 161 height 1048
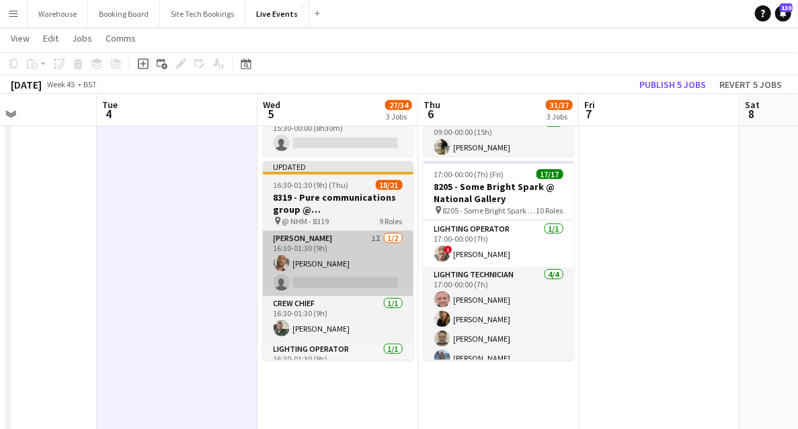
scroll to position [0, 384]
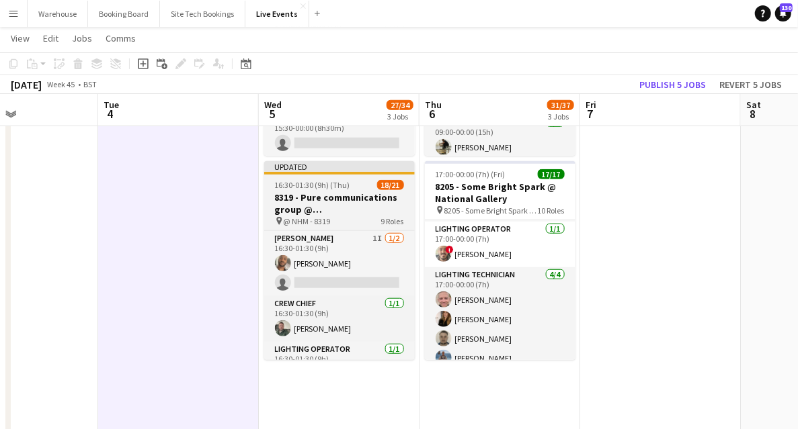
click at [340, 199] on h3 "8319 - Pure communications group @ [GEOGRAPHIC_DATA]" at bounding box center [339, 204] width 151 height 24
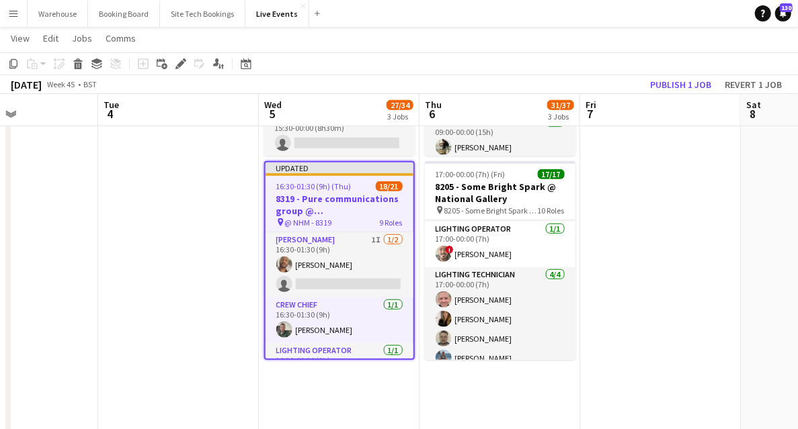
click at [177, 65] on icon "Edit" at bounding box center [180, 63] width 11 height 11
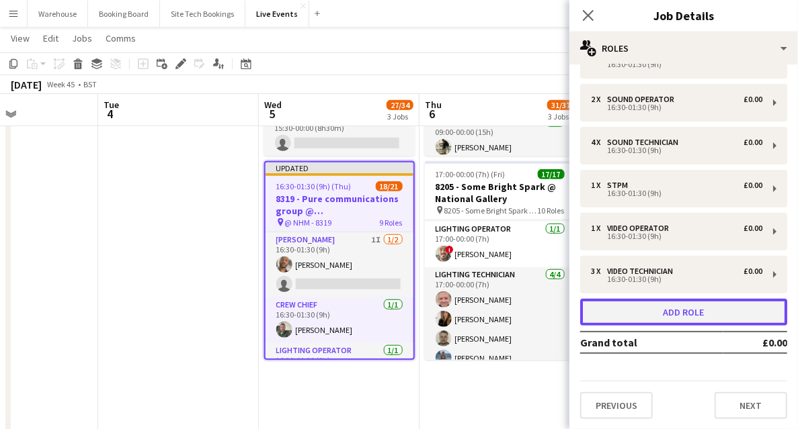
click at [687, 317] on button "Add role" at bounding box center [683, 312] width 207 height 27
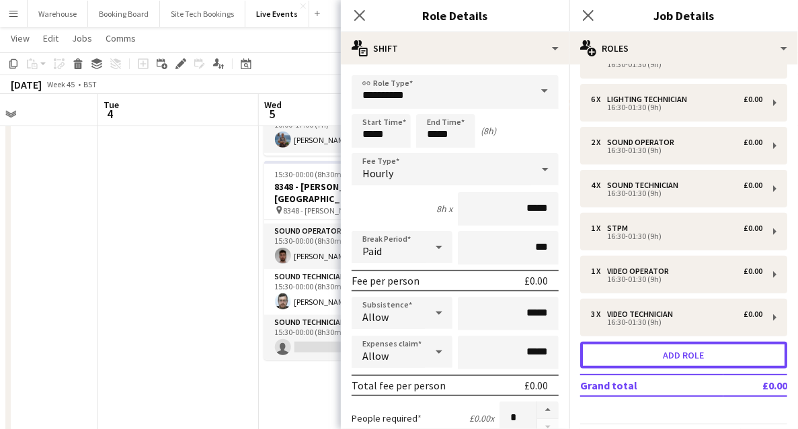
scroll to position [206, 0]
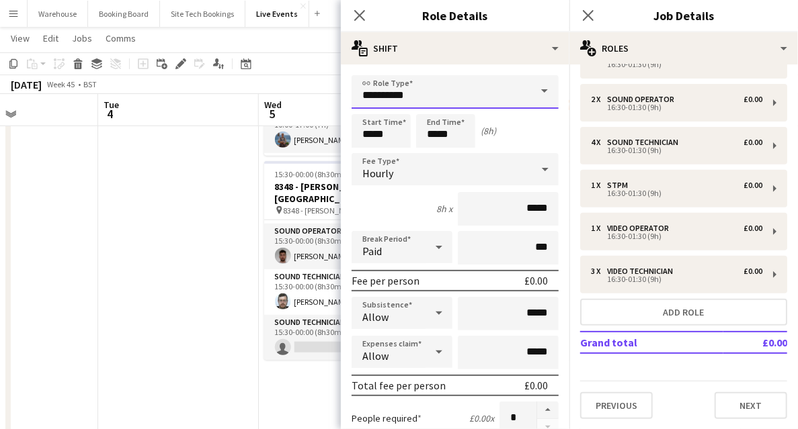
click at [410, 90] on input "**********" at bounding box center [454, 92] width 207 height 34
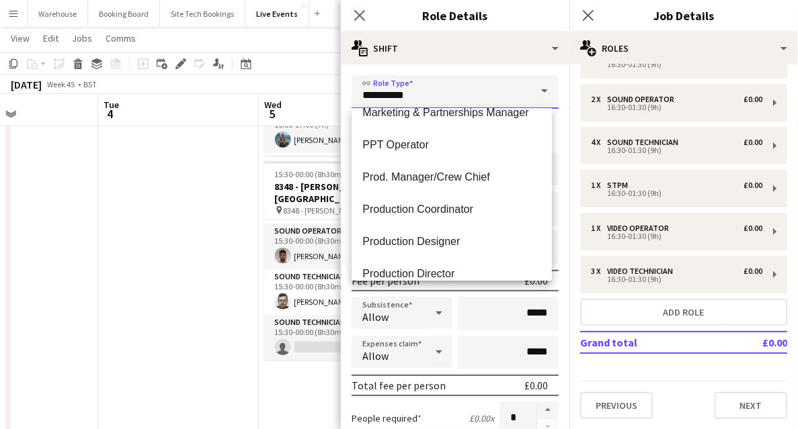
scroll to position [1971, 0]
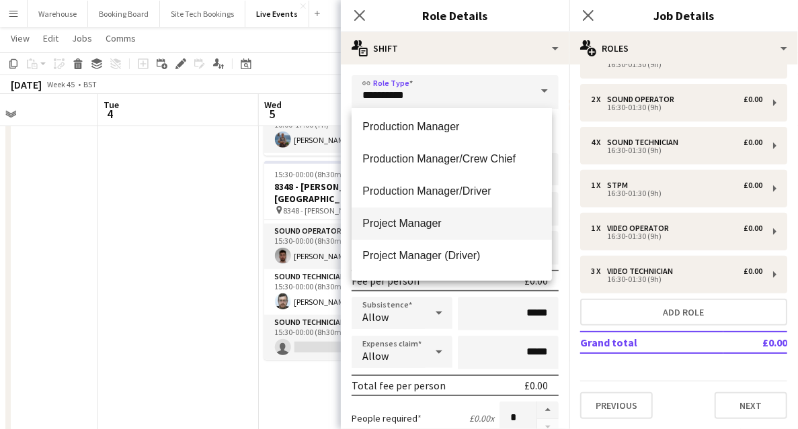
click at [424, 221] on span "Project Manager" at bounding box center [451, 223] width 179 height 13
type input "**********"
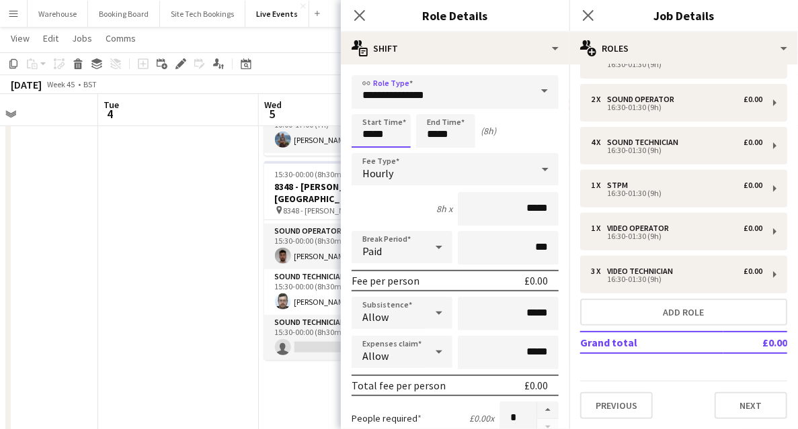
click at [380, 128] on input "*****" at bounding box center [380, 131] width 59 height 34
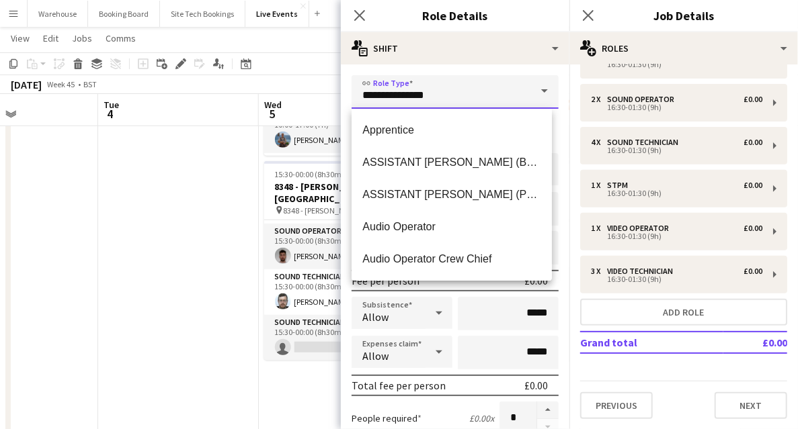
click at [364, 100] on input "**********" at bounding box center [454, 92] width 207 height 34
click at [464, 94] on input "**********" at bounding box center [454, 92] width 207 height 34
click at [469, 298] on input "*****" at bounding box center [508, 314] width 101 height 34
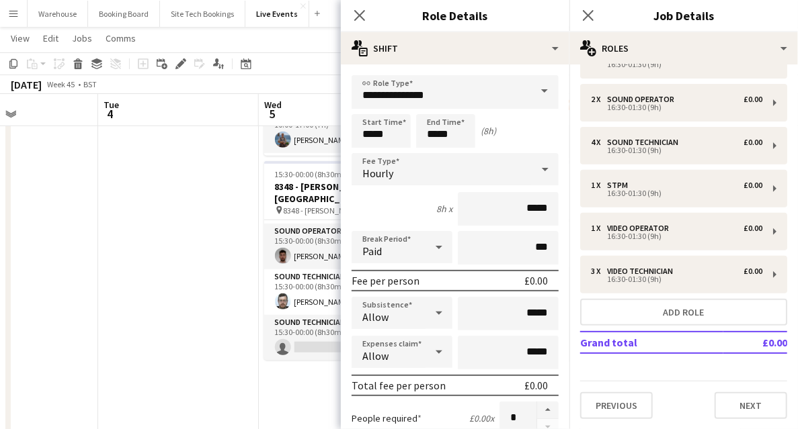
click at [392, 172] on span "Hourly" at bounding box center [377, 173] width 31 height 13
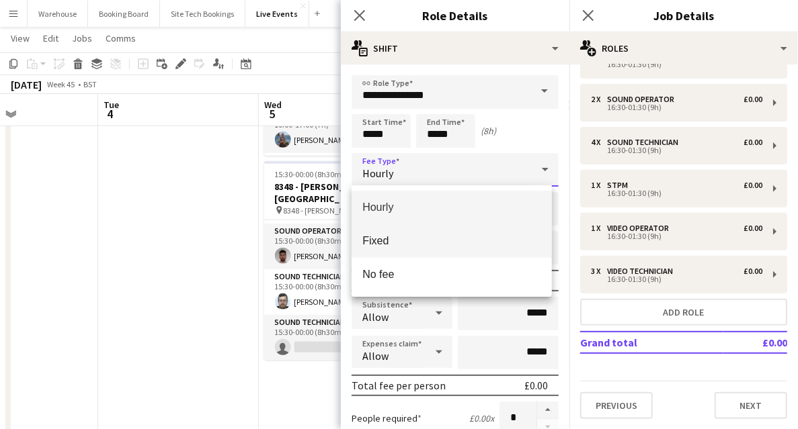
click at [380, 243] on span "Fixed" at bounding box center [451, 241] width 179 height 13
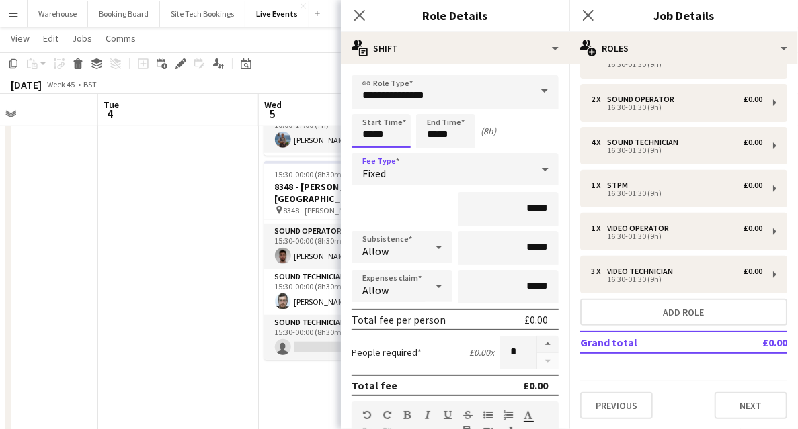
drag, startPoint x: 377, startPoint y: 144, endPoint x: 378, endPoint y: 131, distance: 13.5
click at [377, 144] on input "*****" at bounding box center [380, 131] width 59 height 34
click at [372, 102] on div at bounding box center [367, 107] width 27 height 13
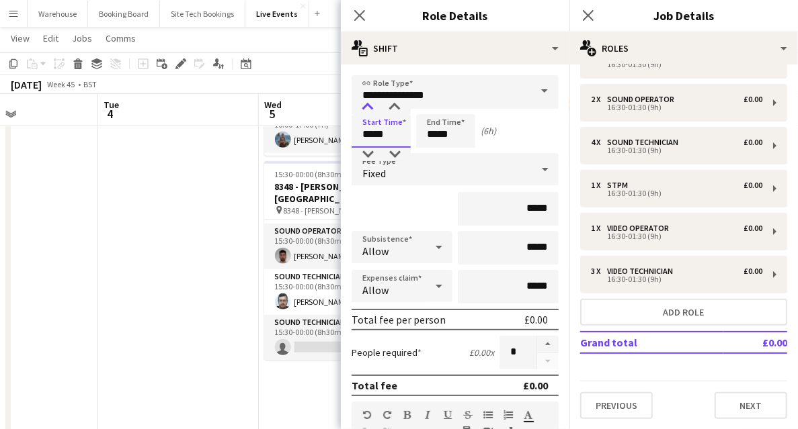
click at [372, 102] on div at bounding box center [367, 107] width 27 height 13
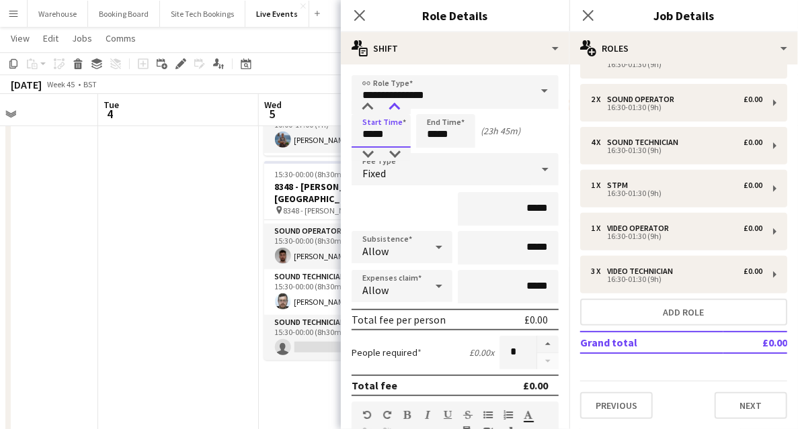
click at [390, 106] on div at bounding box center [394, 107] width 27 height 13
type input "*****"
click at [393, 156] on div at bounding box center [394, 154] width 27 height 13
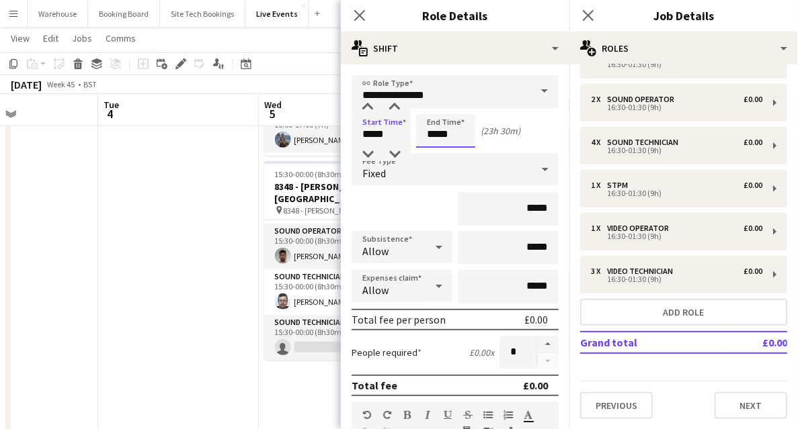
click at [437, 128] on input "*****" at bounding box center [445, 131] width 59 height 34
click at [431, 112] on div at bounding box center [432, 107] width 27 height 13
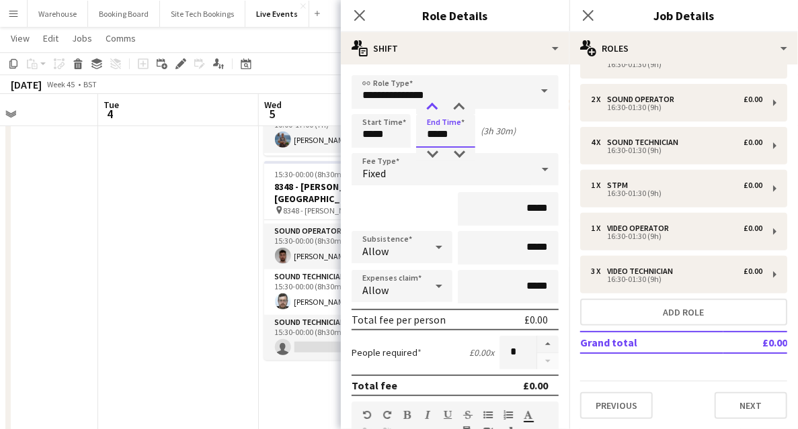
click at [431, 112] on div at bounding box center [432, 107] width 27 height 13
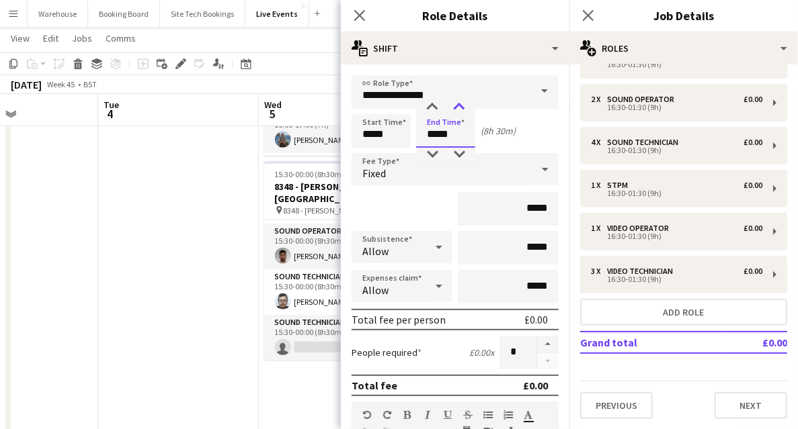
click at [462, 112] on div at bounding box center [459, 107] width 27 height 13
type input "*****"
click at [462, 112] on div at bounding box center [459, 107] width 27 height 13
click at [415, 184] on div "Fixed" at bounding box center [441, 169] width 180 height 32
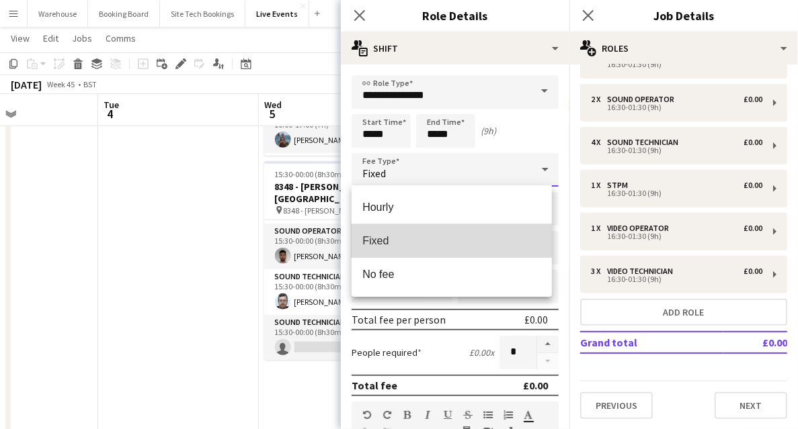
click at [411, 238] on span "Fixed" at bounding box center [451, 241] width 179 height 13
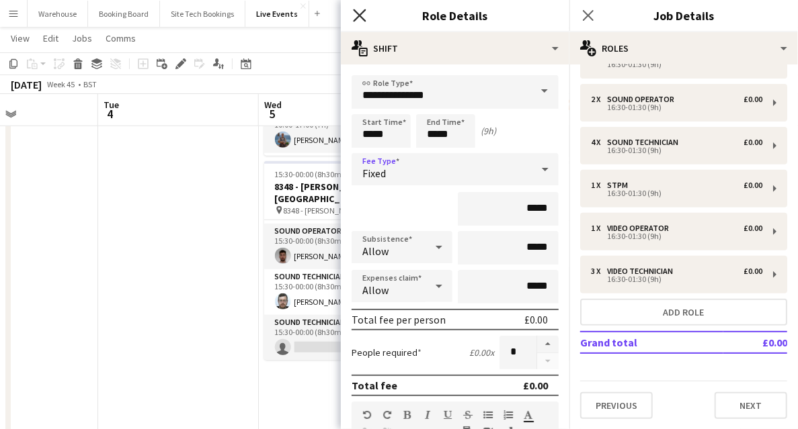
click at [365, 17] on icon "Close pop-in" at bounding box center [359, 15] width 13 height 13
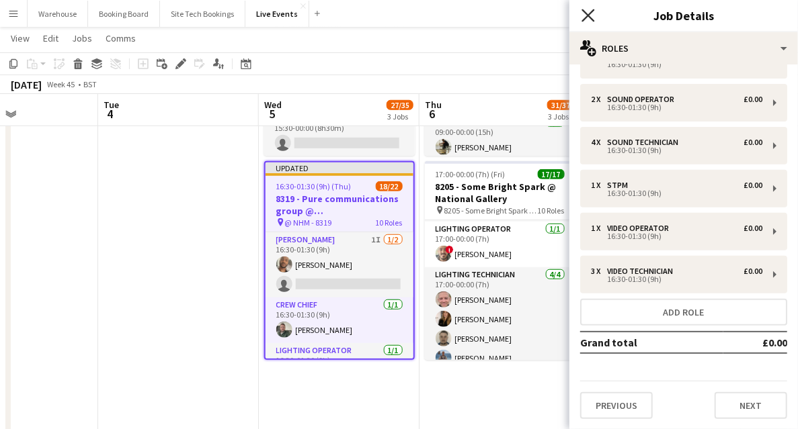
click at [585, 16] on icon "Close pop-in" at bounding box center [587, 15] width 13 height 13
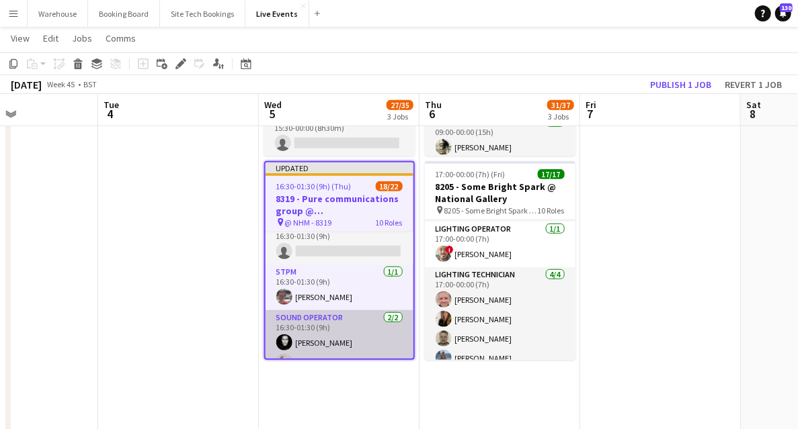
scroll to position [269, 0]
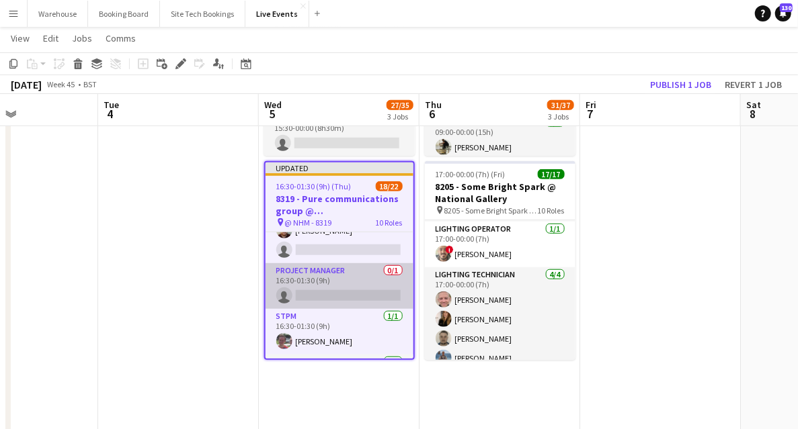
click at [329, 298] on app-card-role "Project Manager 0/1 16:30-01:30 (9h) single-neutral-actions" at bounding box center [339, 286] width 148 height 46
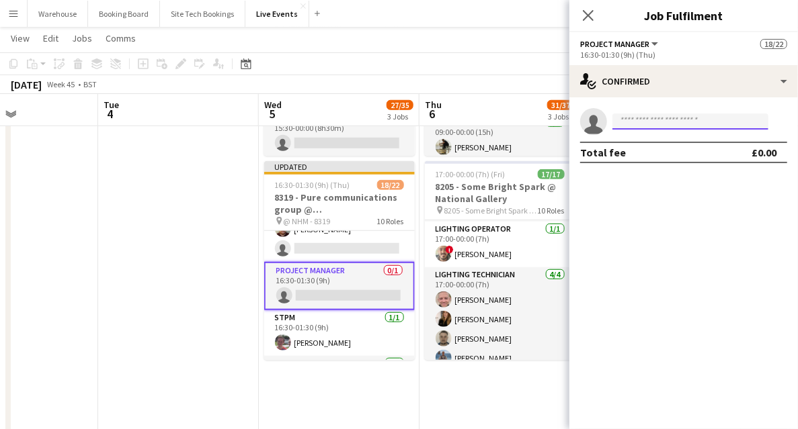
click at [640, 126] on input at bounding box center [690, 122] width 156 height 16
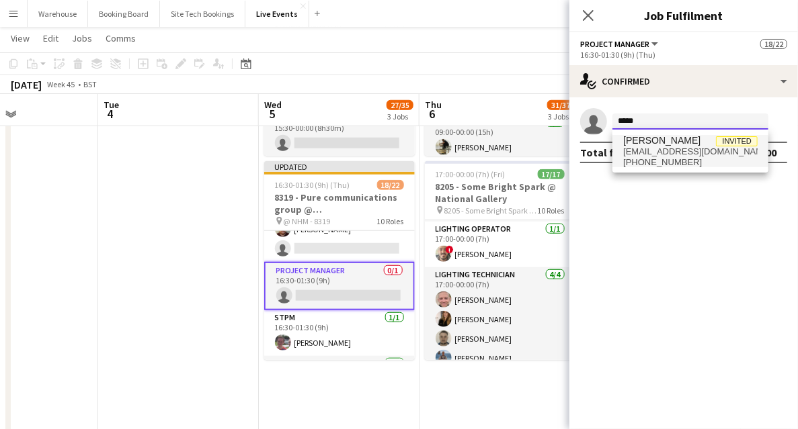
type input "*****"
click at [661, 150] on span "[EMAIL_ADDRESS][DOMAIN_NAME]" at bounding box center [690, 151] width 134 height 11
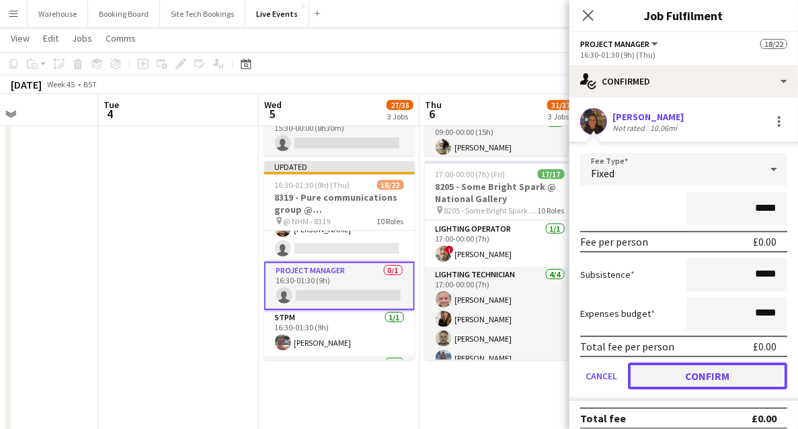
click at [692, 372] on button "Confirm" at bounding box center [707, 376] width 159 height 27
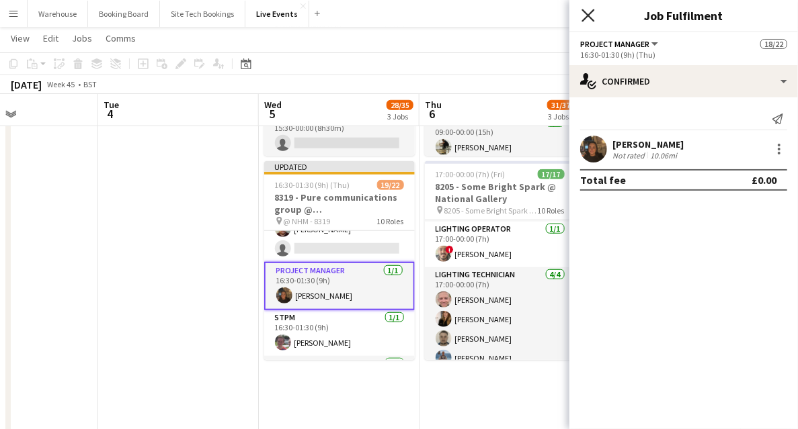
click at [588, 13] on icon "Close pop-in" at bounding box center [587, 15] width 13 height 13
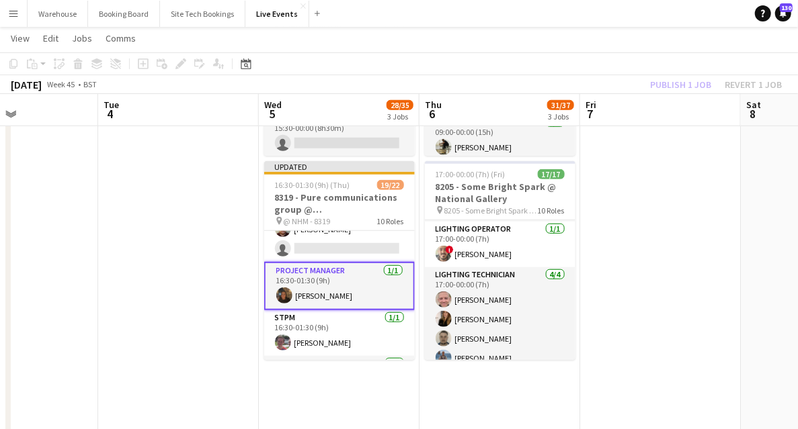
click at [242, 245] on app-date-cell at bounding box center [178, 271] width 161 height 1048
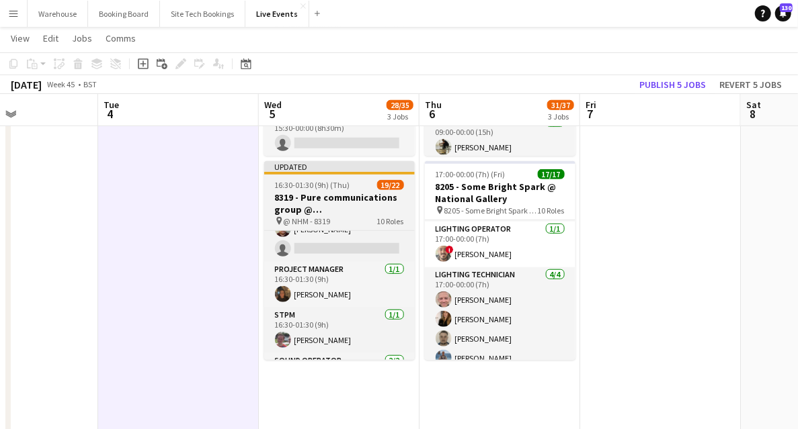
click at [316, 210] on h3 "8319 - Pure communications group @ [GEOGRAPHIC_DATA]" at bounding box center [339, 204] width 151 height 24
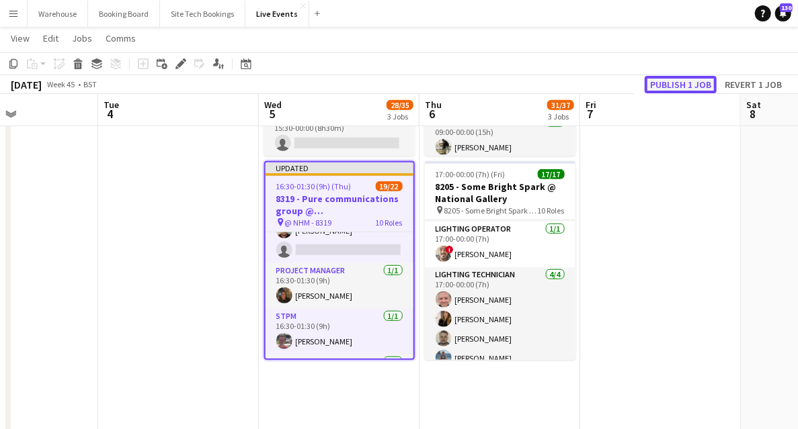
click at [672, 89] on button "Publish 1 job" at bounding box center [680, 84] width 72 height 17
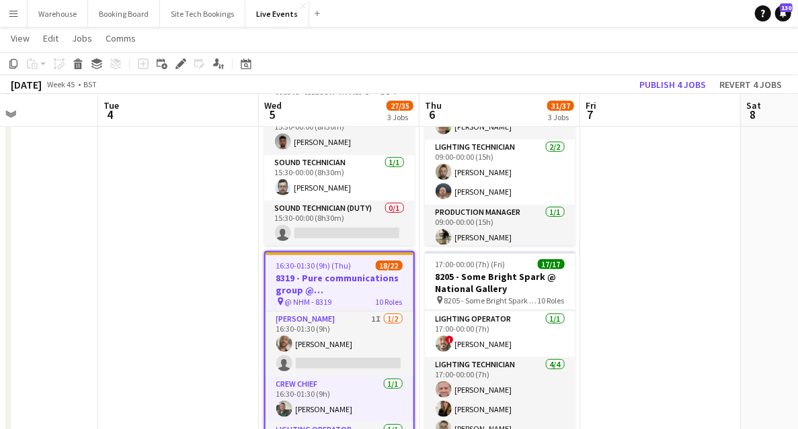
scroll to position [224, 0]
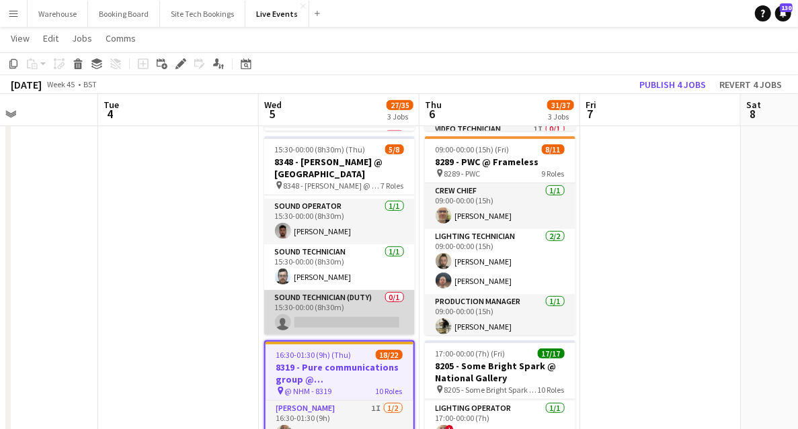
click at [337, 306] on app-card-role "Sound Technician (Duty) 0/1 15:30-00:00 (8h30m) single-neutral-actions" at bounding box center [339, 313] width 151 height 46
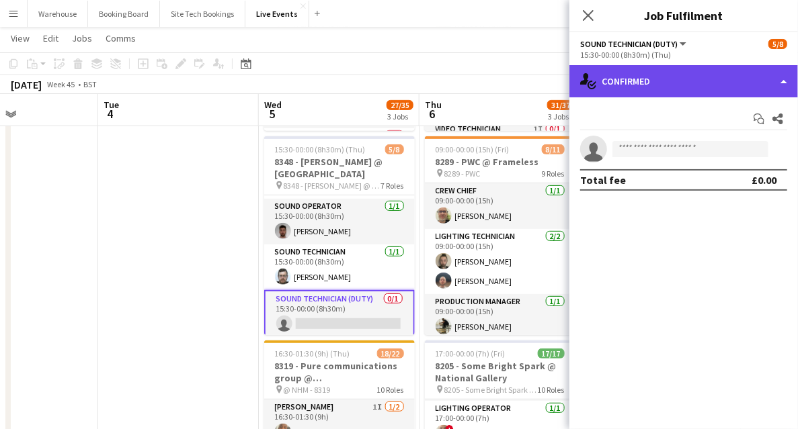
click at [710, 89] on div "single-neutral-actions-check-2 Confirmed" at bounding box center [683, 81] width 228 height 32
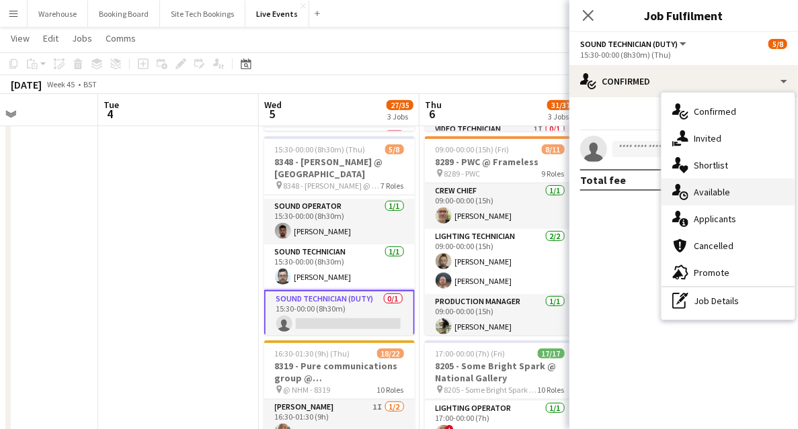
click at [714, 191] on span "Available" at bounding box center [711, 192] width 36 height 12
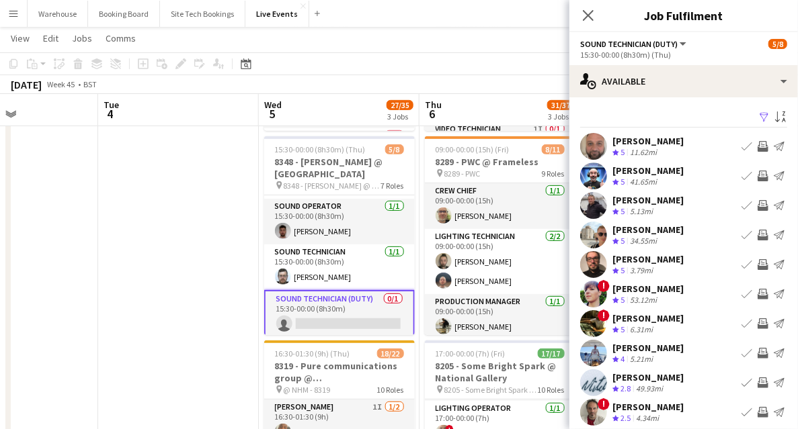
scroll to position [40, 0]
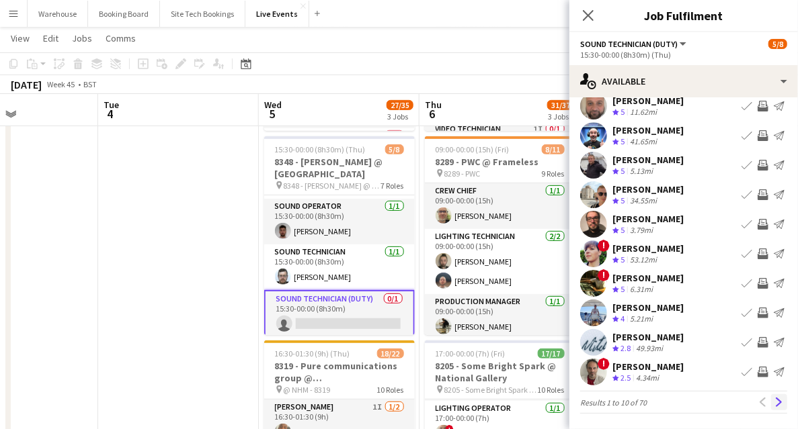
click at [774, 401] on app-icon "Next" at bounding box center [778, 402] width 9 height 9
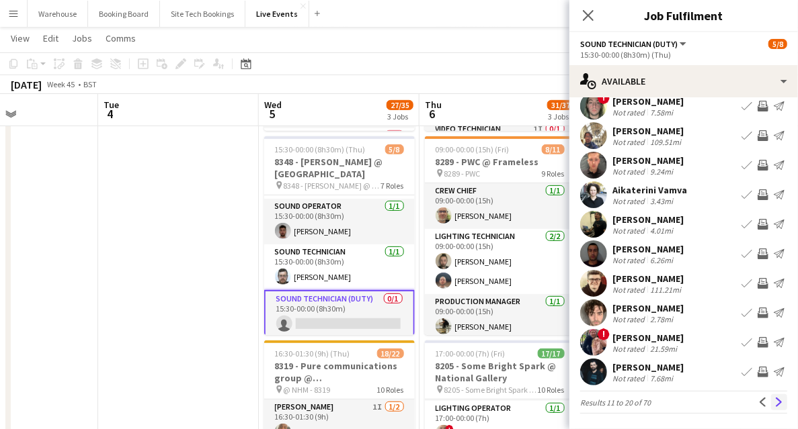
click at [774, 398] on app-icon "Next" at bounding box center [778, 402] width 9 height 9
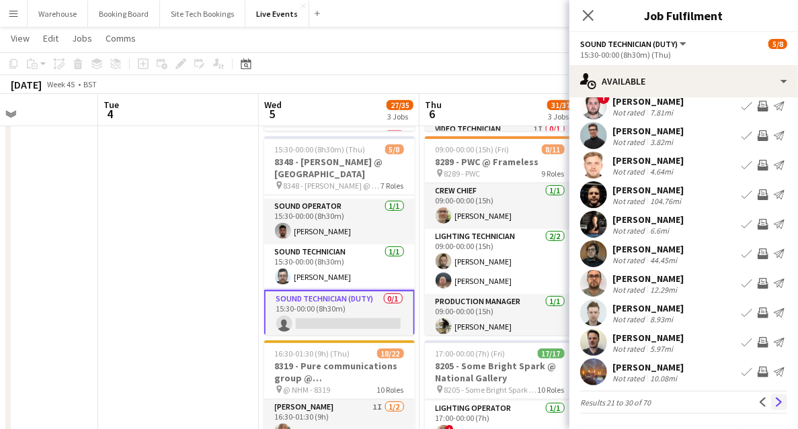
click at [776, 402] on app-icon "Next" at bounding box center [778, 402] width 9 height 9
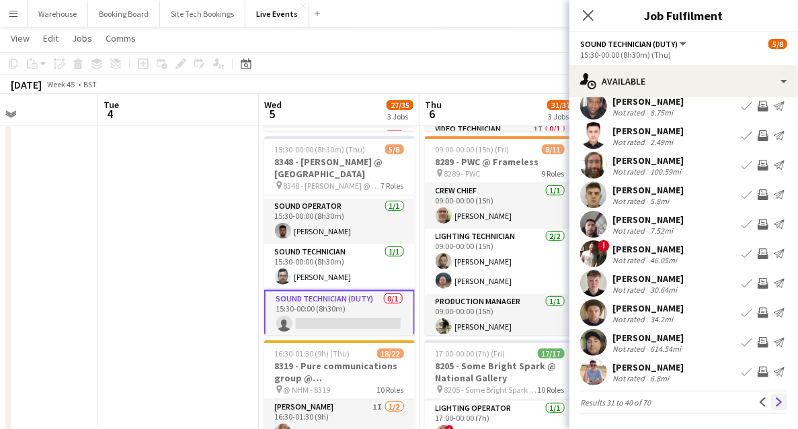
click at [774, 398] on app-icon "Next" at bounding box center [778, 402] width 9 height 9
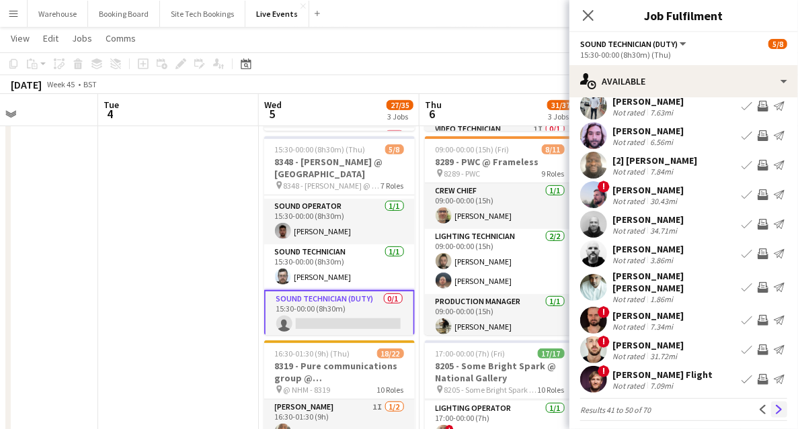
click at [774, 405] on app-icon "Next" at bounding box center [778, 409] width 9 height 9
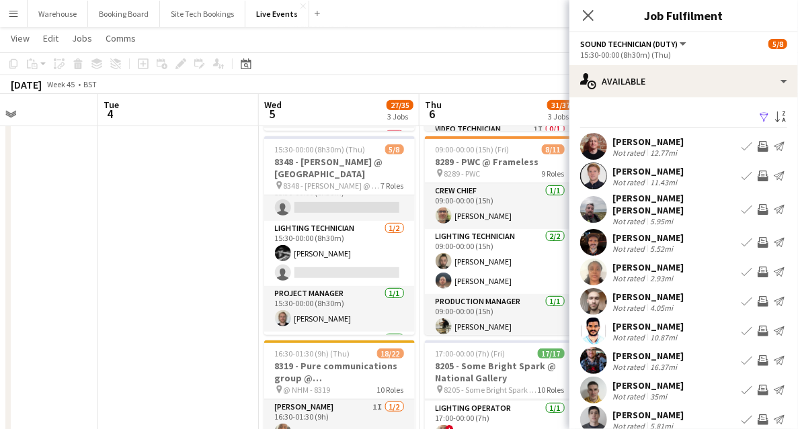
scroll to position [0, 0]
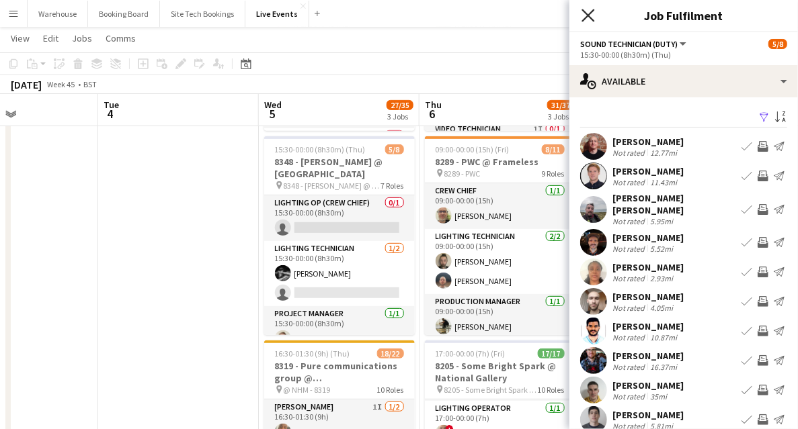
click at [587, 15] on icon "Close pop-in" at bounding box center [587, 15] width 13 height 13
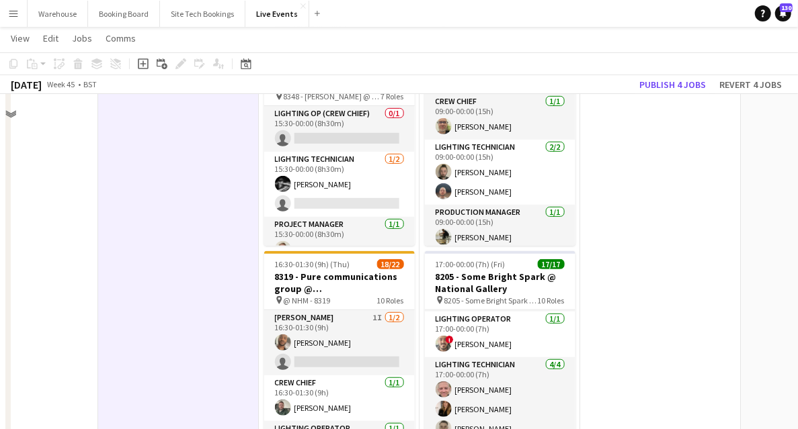
scroll to position [269, 0]
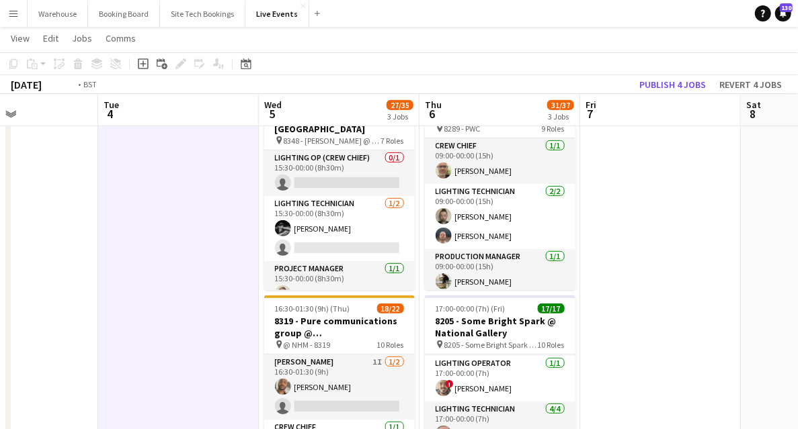
drag, startPoint x: 249, startPoint y: 242, endPoint x: 452, endPoint y: 231, distance: 203.2
click at [450, 232] on app-calendar-viewport "Sat 1 Sun 2 Mon 3 Tue 4 Wed 5 27/35 3 Jobs Thu 6 31/37 3 Jobs Fri 7 Sat 8 Sun 9…" at bounding box center [399, 357] width 798 height 1146
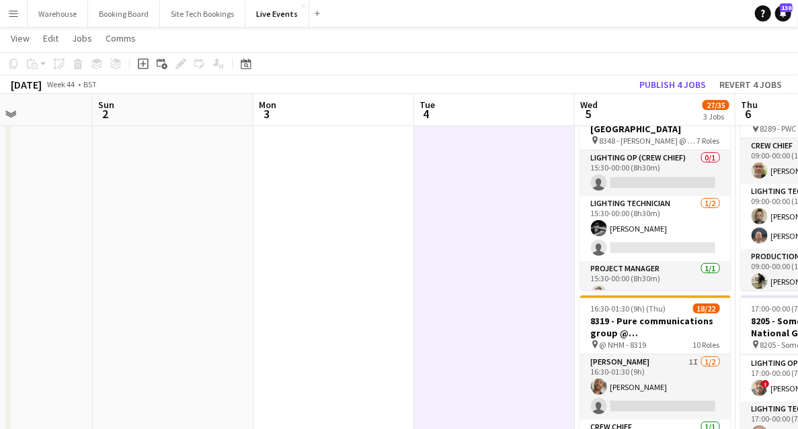
drag, startPoint x: 214, startPoint y: 241, endPoint x: 407, endPoint y: 234, distance: 193.7
click at [533, 213] on app-calendar-viewport "Thu 30 Fri 31 Sat 1 Sun 2 Mon 3 Tue 4 Wed 5 27/35 3 Jobs Thu 6 31/37 3 Jobs Fri…" at bounding box center [399, 357] width 798 height 1146
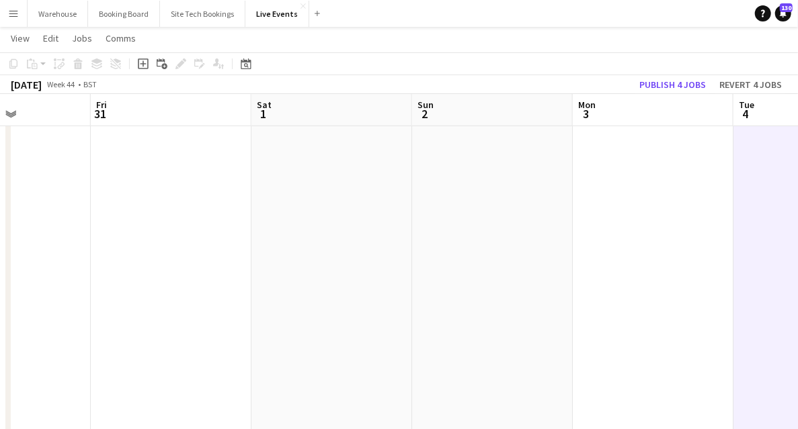
drag, startPoint x: 386, startPoint y: 247, endPoint x: 572, endPoint y: 243, distance: 185.5
click at [553, 242] on app-calendar-viewport "Tue 28 Wed 29 Thu 30 Fri 31 Sat 1 Sun 2 Mon 3 Tue 4 Wed 5 27/35 3 Jobs Thu 6 31…" at bounding box center [399, 357] width 798 height 1146
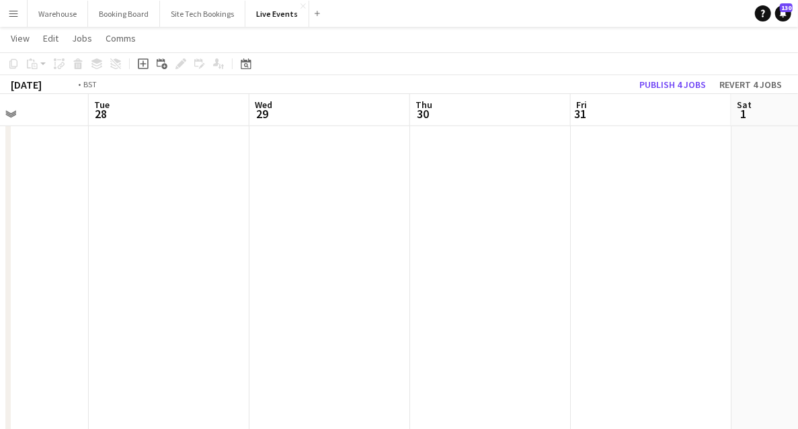
drag, startPoint x: 503, startPoint y: 259, endPoint x: 404, endPoint y: 265, distance: 99.7
click at [563, 256] on app-calendar-viewport "Sat 25 2/3 1 Job Sun 26 Mon 27 Tue 28 Wed 29 Thu 30 Fri 31 Sat 1 Sun 2 Mon 3 19…" at bounding box center [399, 357] width 798 height 1146
drag, startPoint x: 379, startPoint y: 267, endPoint x: 630, endPoint y: 258, distance: 250.8
click at [611, 261] on app-calendar-viewport "Fri 24 Sat 25 2/3 1 Job Sun 26 Mon 27 Tue 28 Wed 29 Thu 30 Fri 31 Sat 1 Sun 2 1…" at bounding box center [399, 357] width 798 height 1146
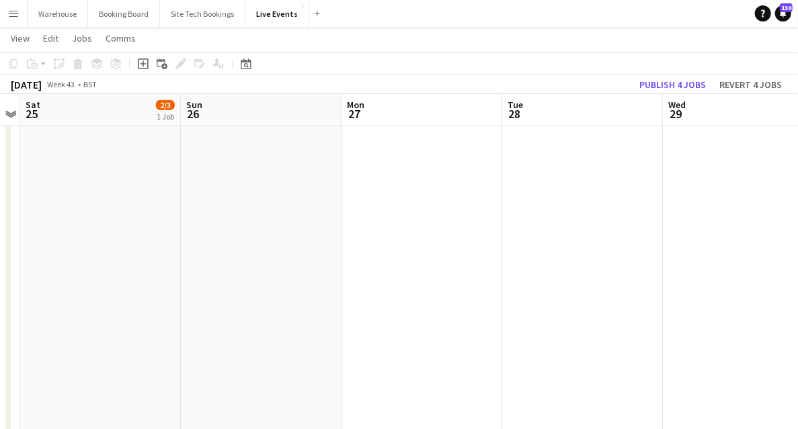
click at [596, 261] on app-calendar-viewport "Thu 23 18/18 2 Jobs Fri 24 Sat 25 2/3 1 Job Sun 26 Mon 27 Tue 28 Wed 29 Thu 30 …" at bounding box center [399, 357] width 798 height 1146
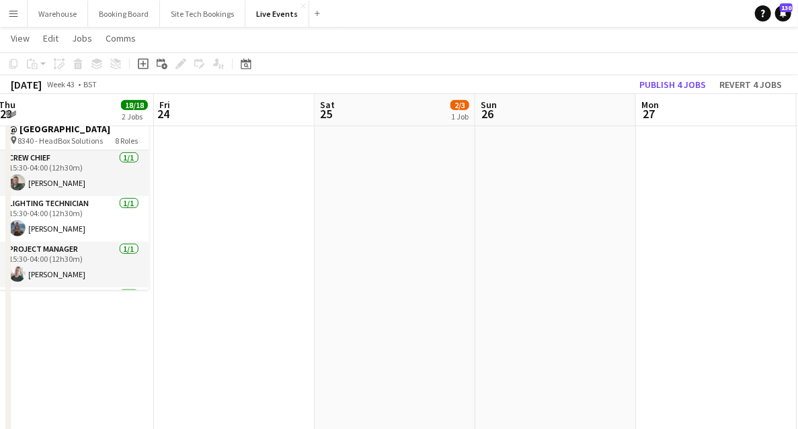
click at [595, 273] on app-calendar-viewport "Tue 21 12/12 2 Jobs Wed 22 18/18 3 Jobs Thu 23 18/18 2 Jobs Fri 24 Sat 25 2/3 1…" at bounding box center [399, 357] width 798 height 1146
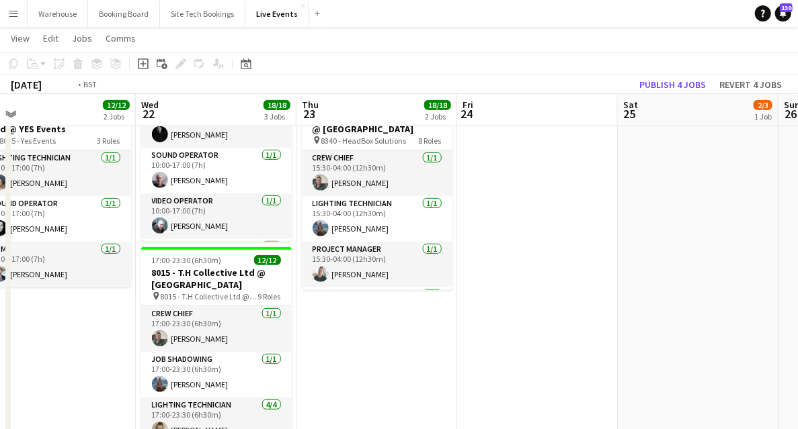
drag, startPoint x: 472, startPoint y: 276, endPoint x: 757, endPoint y: 250, distance: 285.4
click at [710, 255] on app-calendar-viewport "Sun 19 Mon 20 9/9 1 Job Tue 21 12/12 2 Jobs Wed 22 18/18 3 Jobs Thu 23 18/18 2 …" at bounding box center [399, 357] width 798 height 1146
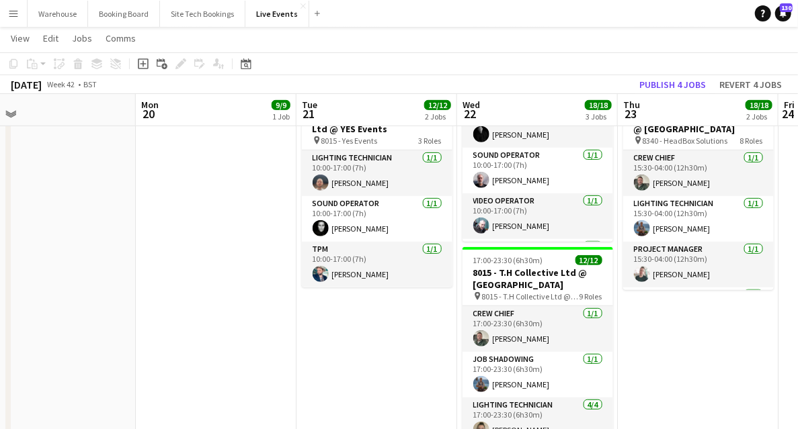
scroll to position [0, 392]
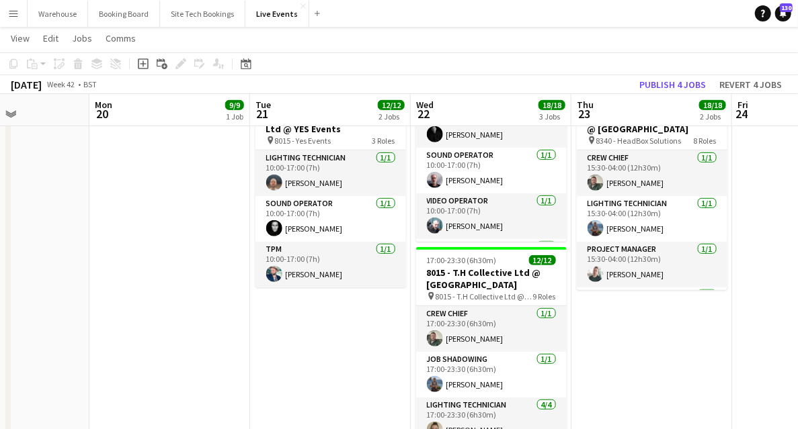
click at [390, 285] on app-calendar-viewport "Fri 17 1/1 1 Job Sat 18 Sun 19 Mon 20 9/9 1 Job Tue 21 12/12 2 Jobs Wed 22 18/1…" at bounding box center [399, 357] width 798 height 1146
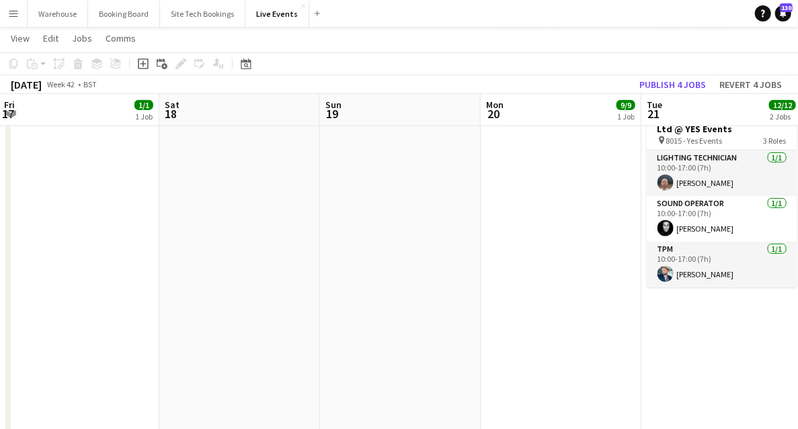
drag, startPoint x: 364, startPoint y: 302, endPoint x: 441, endPoint y: 304, distance: 78.0
click at [411, 303] on app-calendar-viewport "Wed 15 13/14 2 Jobs Thu 16 23/27 3 Jobs Fri 17 1/1 1 Job Sat 18 Sun 19 Mon 20 9…" at bounding box center [399, 357] width 798 height 1146
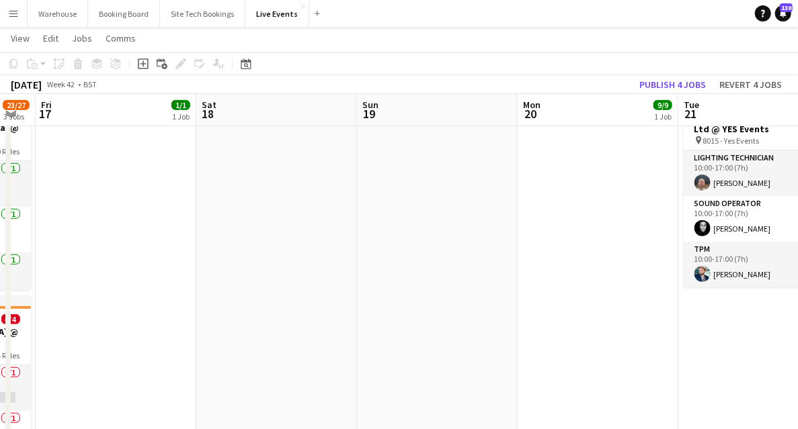
drag, startPoint x: 278, startPoint y: 299, endPoint x: 469, endPoint y: 298, distance: 190.9
click at [434, 298] on app-calendar-viewport "Wed 15 13/14 2 Jobs Thu 16 23/27 3 Jobs Fri 17 1/1 1 Job Sat 18 Sun 19 Mon 20 9…" at bounding box center [399, 357] width 798 height 1146
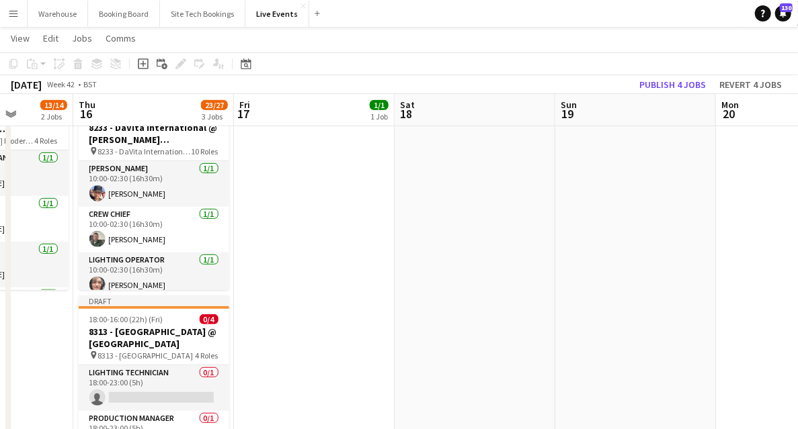
click at [534, 302] on app-calendar-viewport "Mon 13 Tue 14 5/5 1 Job Wed 15 13/14 2 Jobs Thu 16 23/27 3 Jobs Fri 17 1/1 1 Jo…" at bounding box center [399, 357] width 798 height 1146
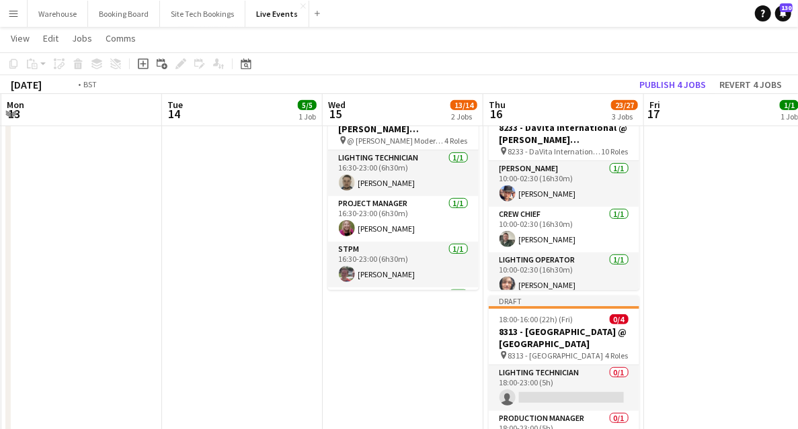
drag, startPoint x: 163, startPoint y: 329, endPoint x: 472, endPoint y: 308, distance: 310.5
click at [446, 312] on app-calendar-viewport "Sat 11 Sun 12 Mon 13 Tue 14 5/5 1 Job Wed 15 13/14 2 Jobs Thu 16 23/27 3 Jobs F…" at bounding box center [399, 357] width 798 height 1146
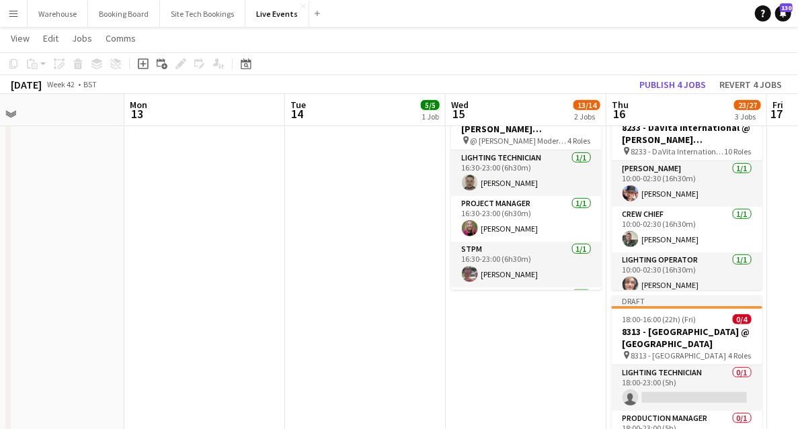
drag, startPoint x: 415, startPoint y: 312, endPoint x: 485, endPoint y: 310, distance: 69.9
click at [495, 310] on app-calendar-viewport "Fri 10 5/5 1 Job Sat 11 Sun 12 Mon 13 Tue 14 5/5 1 Job Wed 15 13/14 2 Jobs Thu …" at bounding box center [399, 357] width 798 height 1146
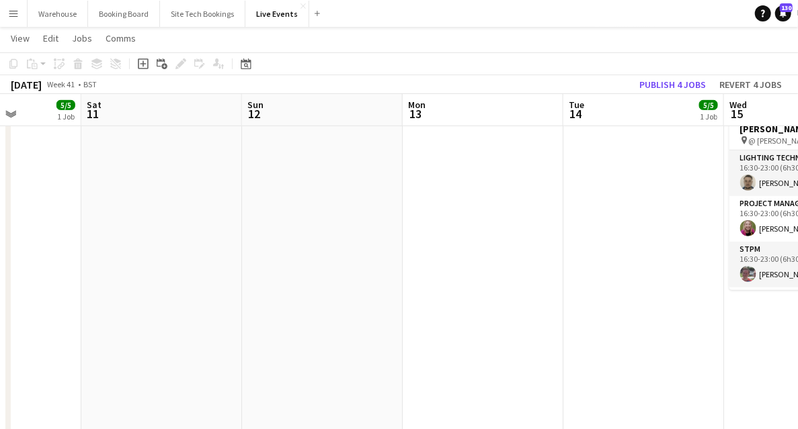
drag, startPoint x: 390, startPoint y: 300, endPoint x: 544, endPoint y: 296, distance: 153.9
click at [527, 295] on app-calendar-viewport "Wed 8 39/40 5 Jobs Thu 9 9/9 3 Jobs Fri 10 5/5 1 Job Sat 11 Sun 12 Mon 13 Tue 1…" at bounding box center [399, 357] width 798 height 1146
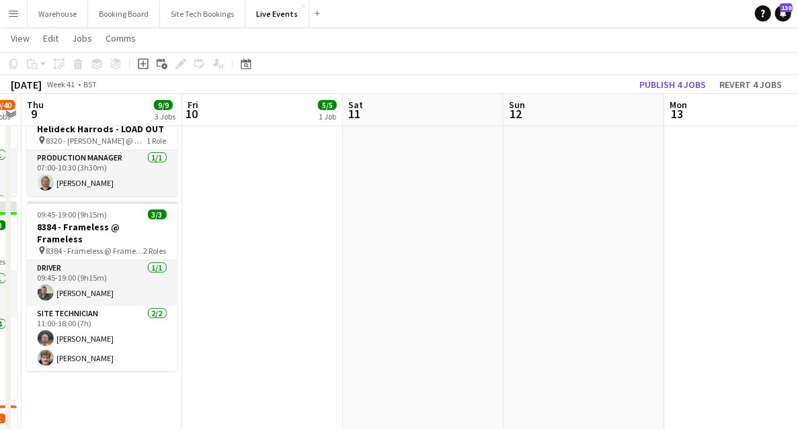
drag, startPoint x: 347, startPoint y: 291, endPoint x: 546, endPoint y: 295, distance: 199.6
click at [536, 294] on app-calendar-viewport "Tue 7 73/73 5 Jobs Wed 8 39/40 5 Jobs Thu 9 9/9 3 Jobs Fri 10 5/5 1 Job Sat 11 …" at bounding box center [399, 357] width 798 height 1146
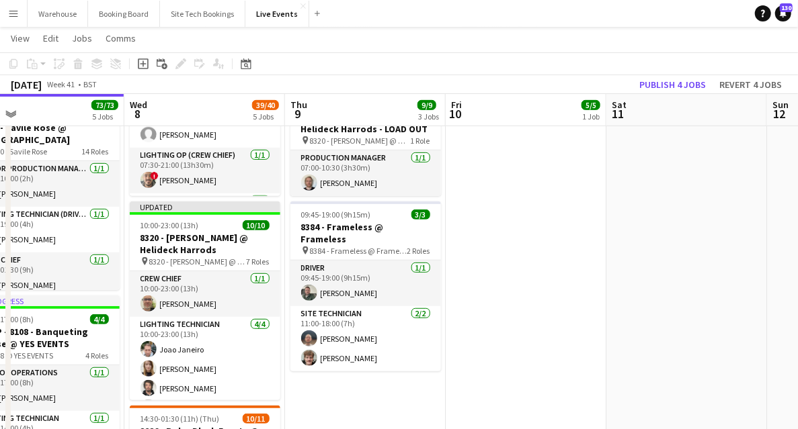
scroll to position [0, 343]
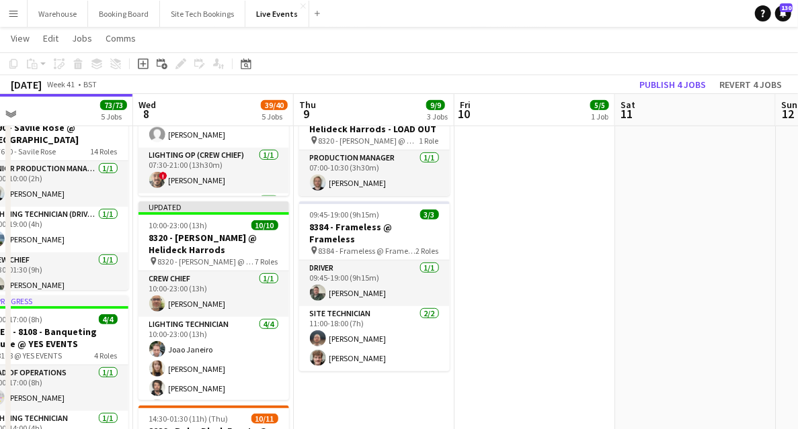
drag, startPoint x: 570, startPoint y: 301, endPoint x: 655, endPoint y: 297, distance: 85.4
click at [655, 300] on app-calendar-viewport "Sun 5 Mon 6 20/20 5 Jobs Tue 7 73/73 5 Jobs Wed 8 39/40 5 Jobs Thu 9 9/9 3 Jobs…" at bounding box center [399, 357] width 798 height 1146
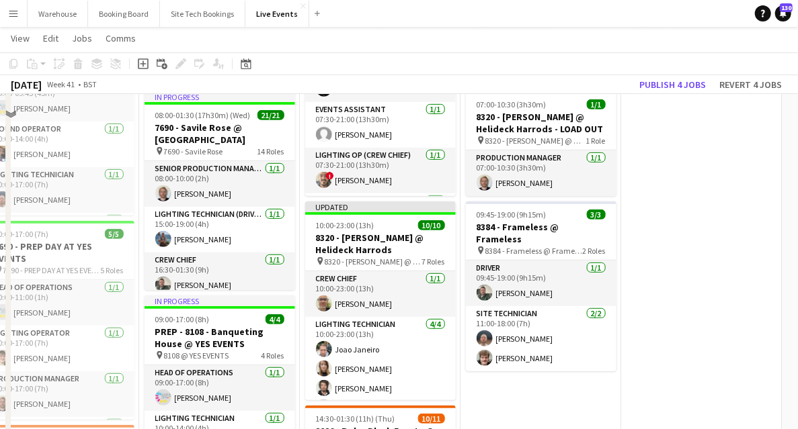
scroll to position [224, 0]
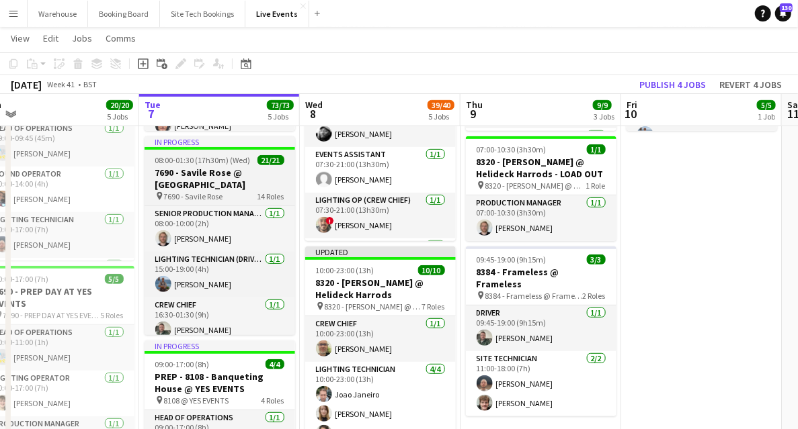
click at [228, 173] on h3 "7690 - Savile Rose @ [GEOGRAPHIC_DATA]" at bounding box center [219, 179] width 151 height 24
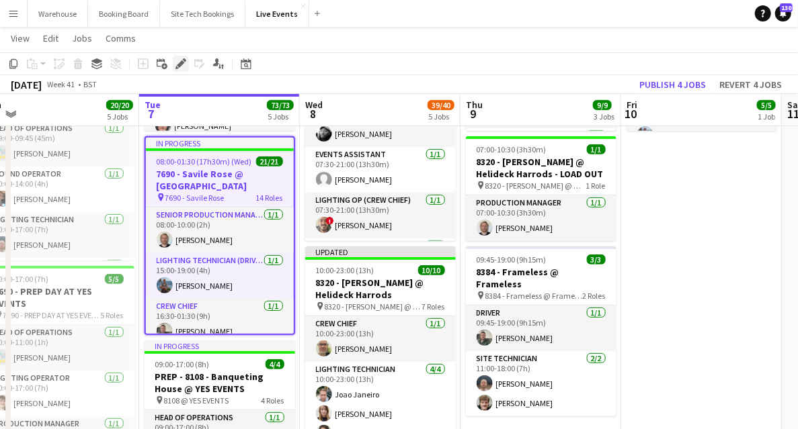
click at [175, 65] on icon "Edit" at bounding box center [180, 63] width 11 height 11
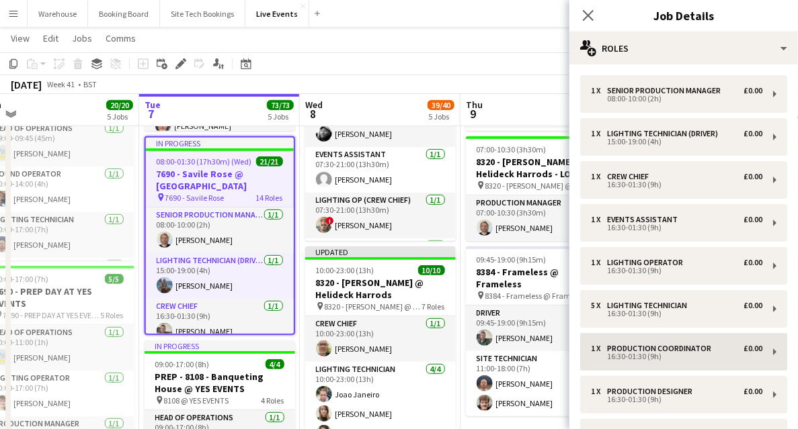
scroll to position [358, 0]
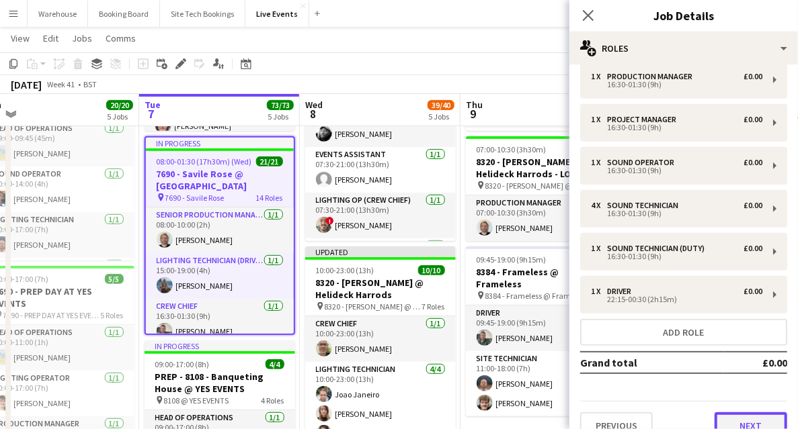
click at [743, 420] on button "Next" at bounding box center [750, 426] width 73 height 27
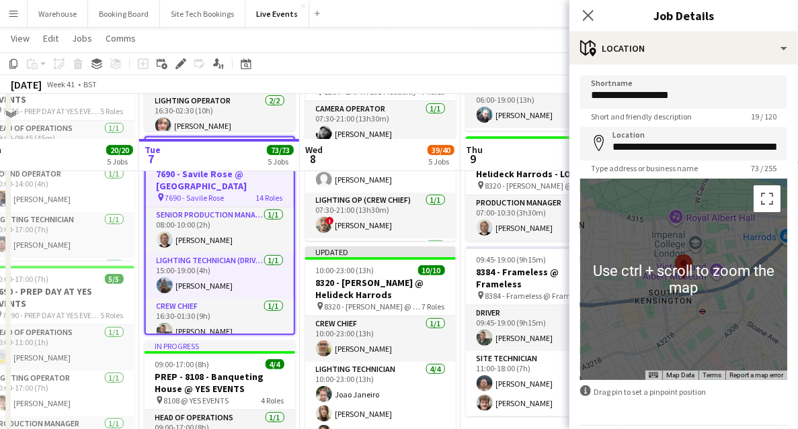
scroll to position [45, 0]
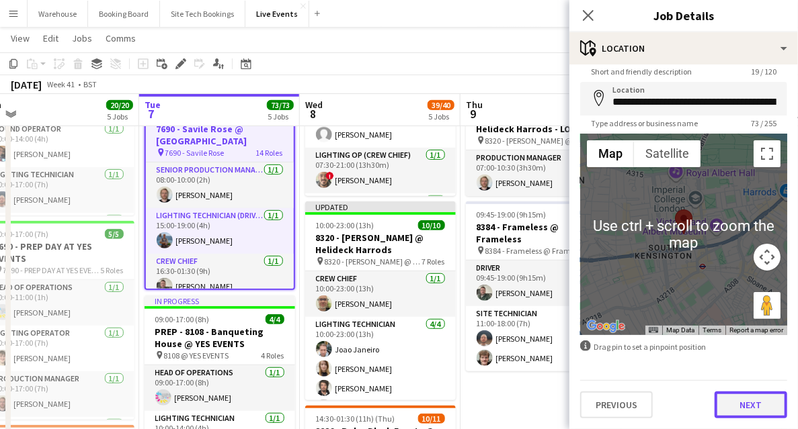
click at [743, 407] on button "Next" at bounding box center [750, 405] width 73 height 27
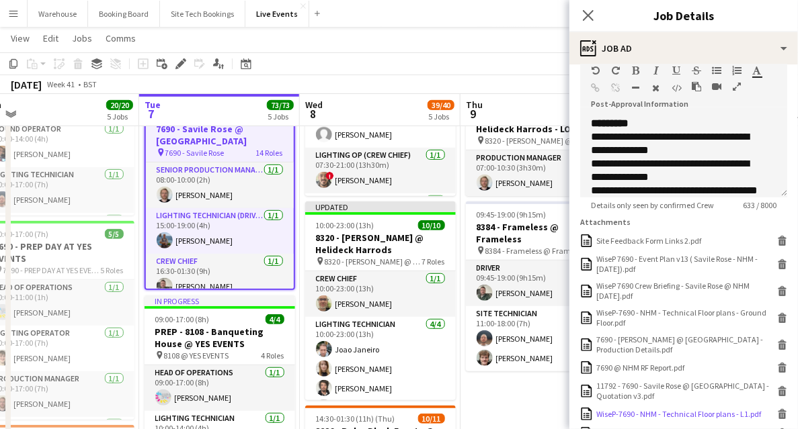
scroll to position [438, 0]
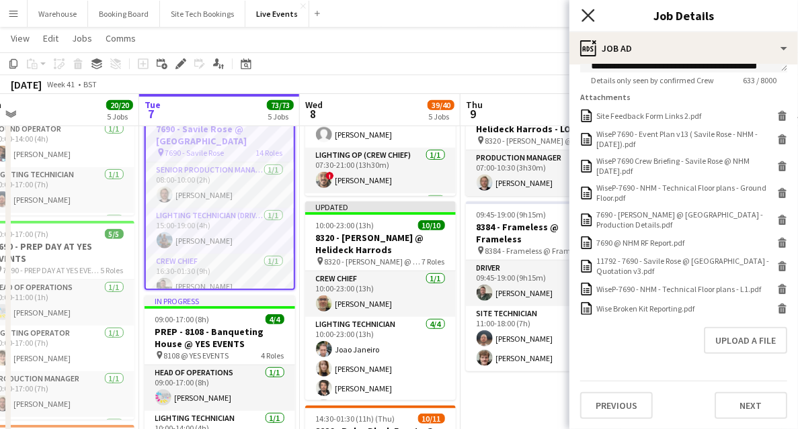
click at [585, 13] on icon at bounding box center [587, 15] width 13 height 13
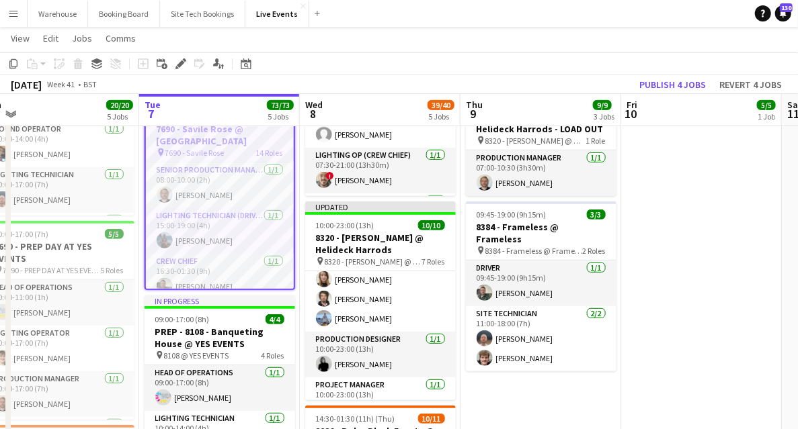
scroll to position [0, 0]
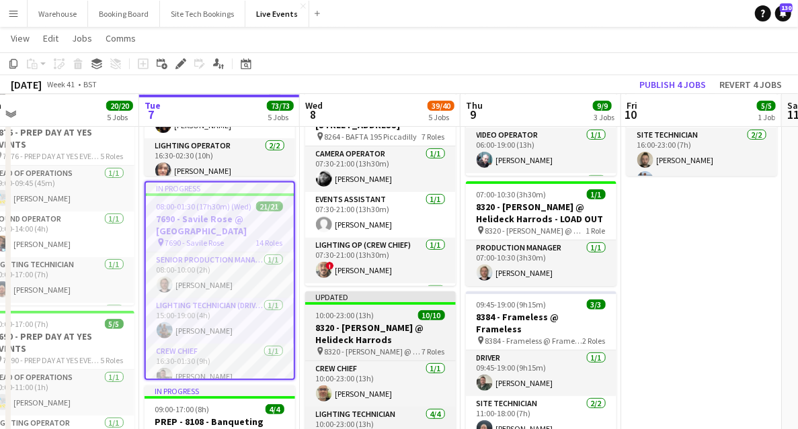
click at [367, 340] on h3 "8320 - [PERSON_NAME] @ Helideck Harrods" at bounding box center [380, 334] width 151 height 24
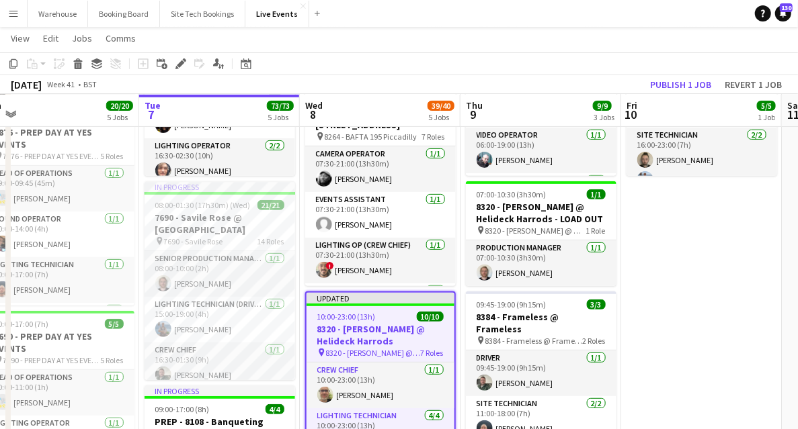
drag, startPoint x: 174, startPoint y: 67, endPoint x: 312, endPoint y: 99, distance: 142.1
click at [175, 67] on div "Edit" at bounding box center [181, 64] width 16 height 16
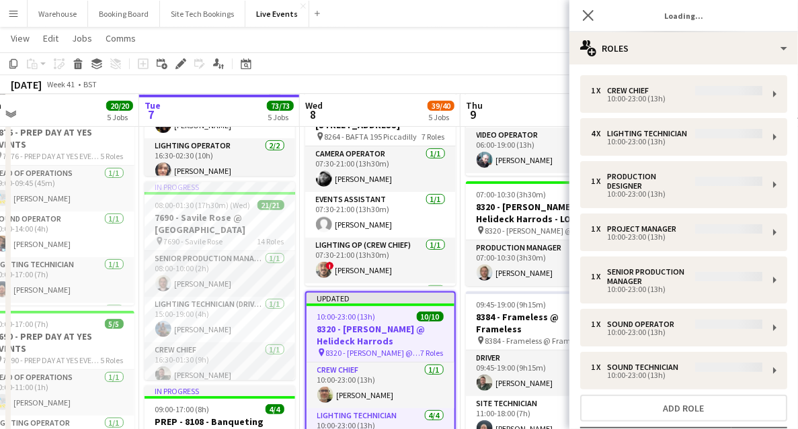
type input "**********"
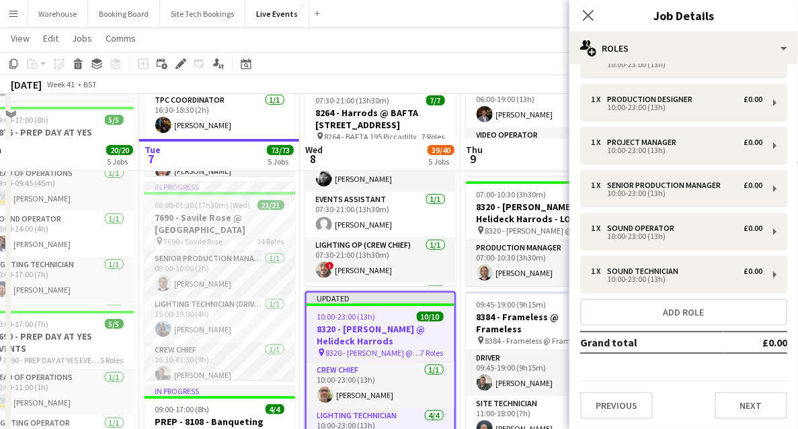
scroll to position [224, 0]
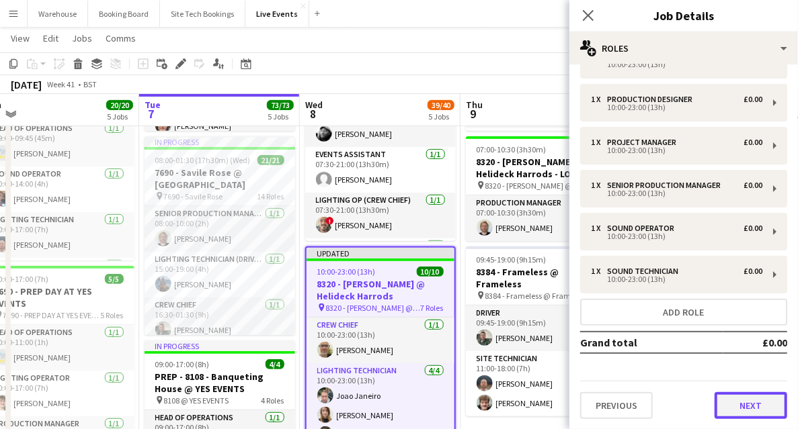
click at [735, 410] on button "Next" at bounding box center [750, 405] width 73 height 27
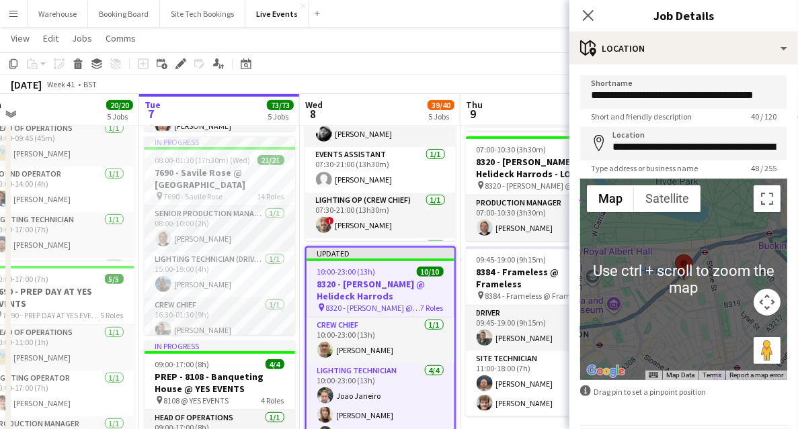
scroll to position [45, 0]
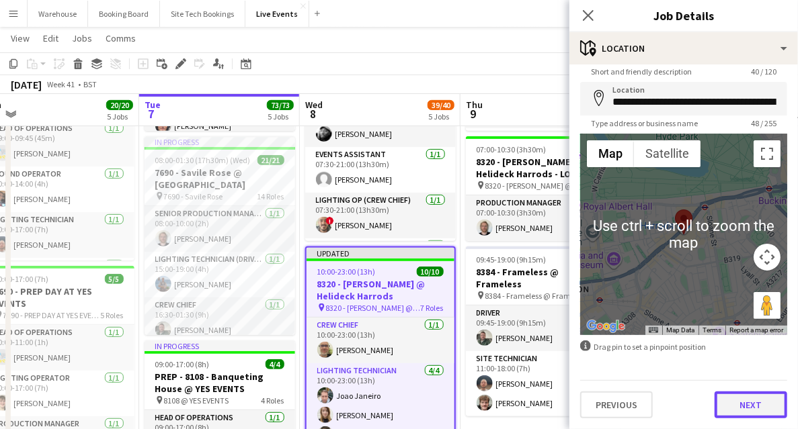
click at [737, 400] on button "Next" at bounding box center [750, 405] width 73 height 27
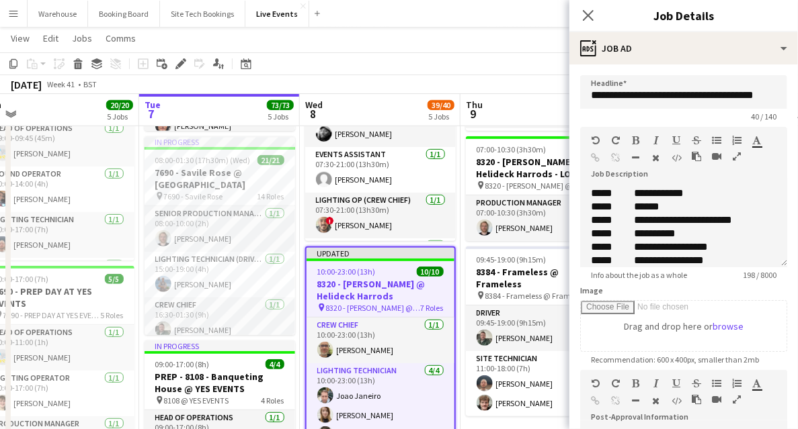
scroll to position [65, 0]
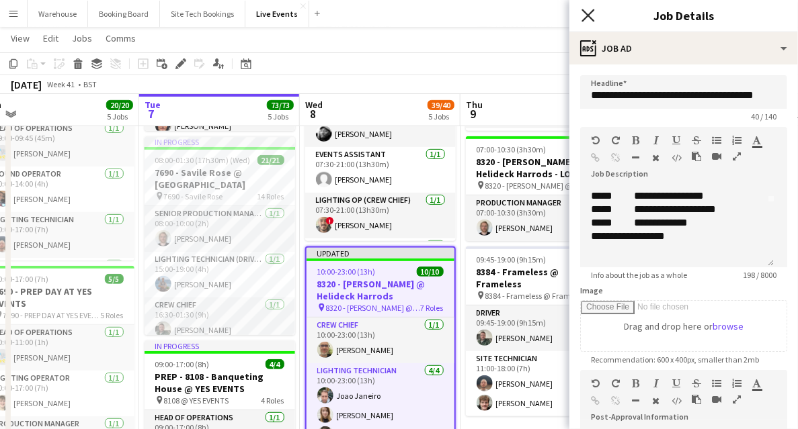
click at [582, 15] on icon "Close pop-in" at bounding box center [587, 15] width 13 height 13
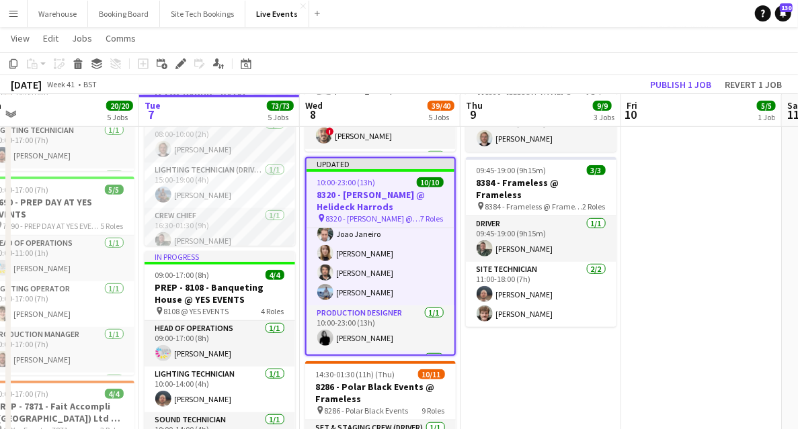
scroll to position [0, 0]
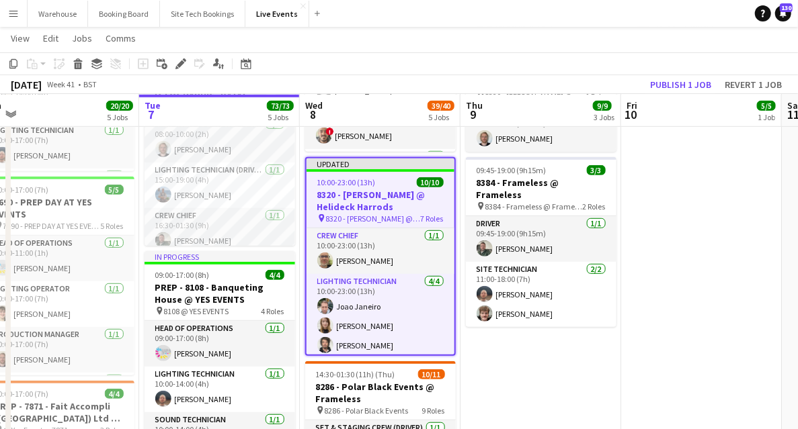
click at [532, 355] on app-date-cell "05:00-19:30 (14h30m) 5/5 8136 - BAFTA @ BAFTA 195 Piccadilly pin 8136 - BAFTA 4…" at bounding box center [540, 361] width 161 height 1048
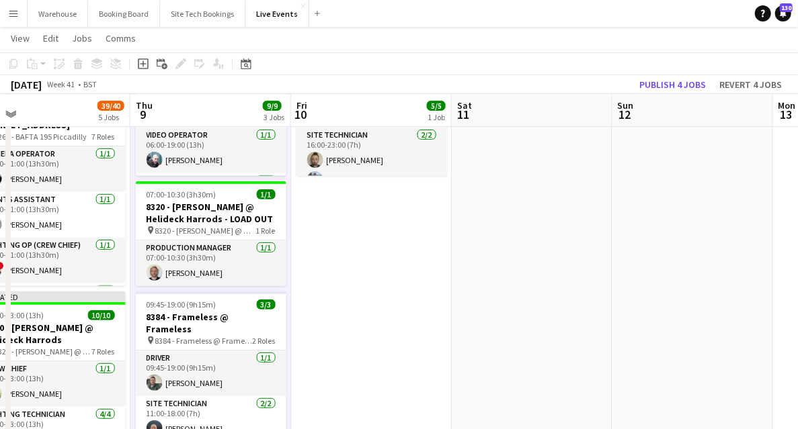
drag, startPoint x: 766, startPoint y: 271, endPoint x: 206, endPoint y: 249, distance: 560.9
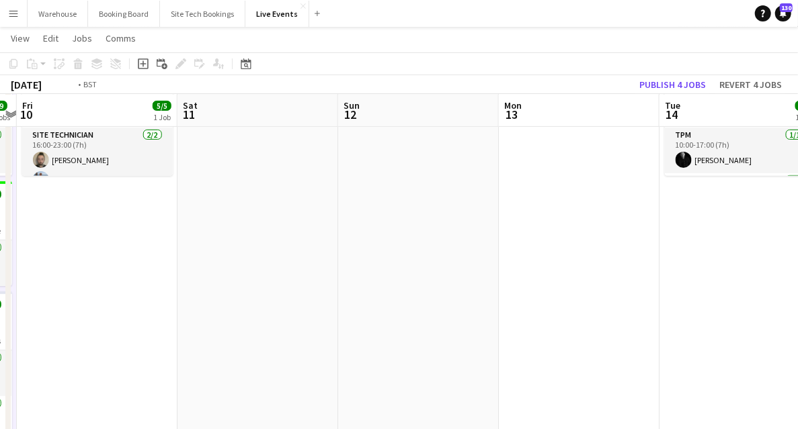
drag, startPoint x: 435, startPoint y: 303, endPoint x: 107, endPoint y: 244, distance: 333.9
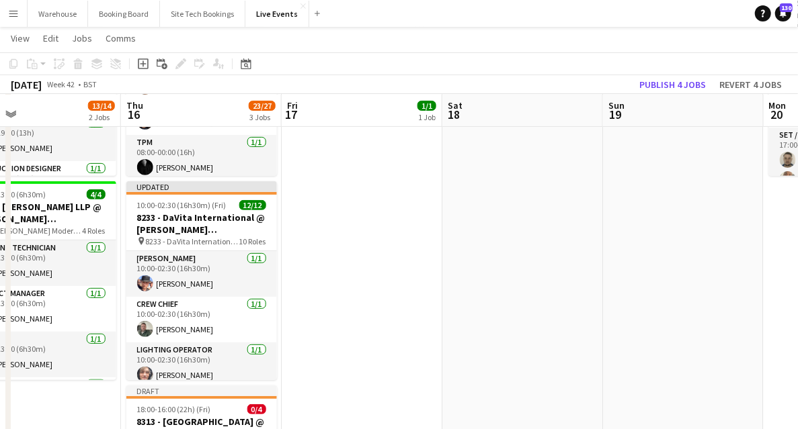
scroll to position [0, 501]
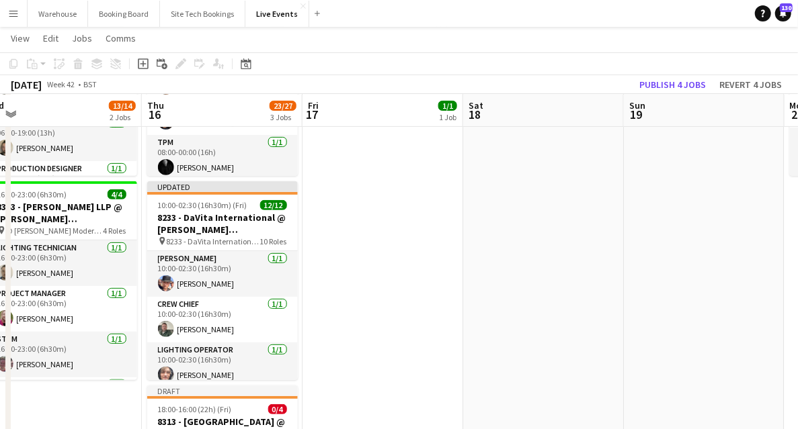
drag, startPoint x: 727, startPoint y: 276, endPoint x: 99, endPoint y: 259, distance: 628.5
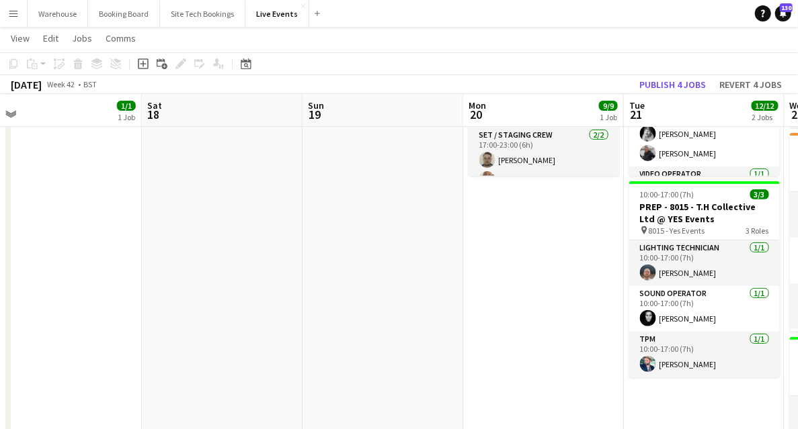
scroll to position [0, 0]
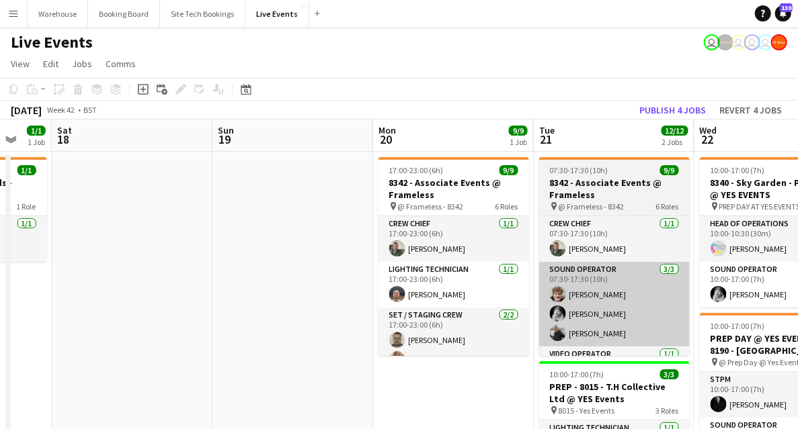
drag, startPoint x: 564, startPoint y: 388, endPoint x: 204, endPoint y: 280, distance: 376.1
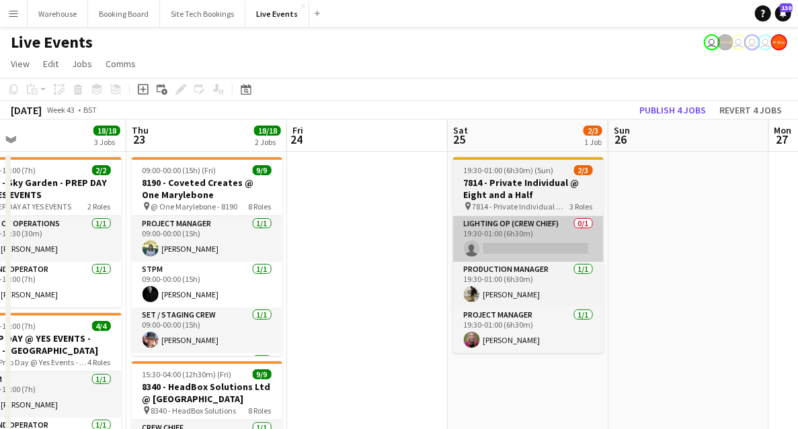
drag, startPoint x: 329, startPoint y: 276, endPoint x: 153, endPoint y: 217, distance: 186.4
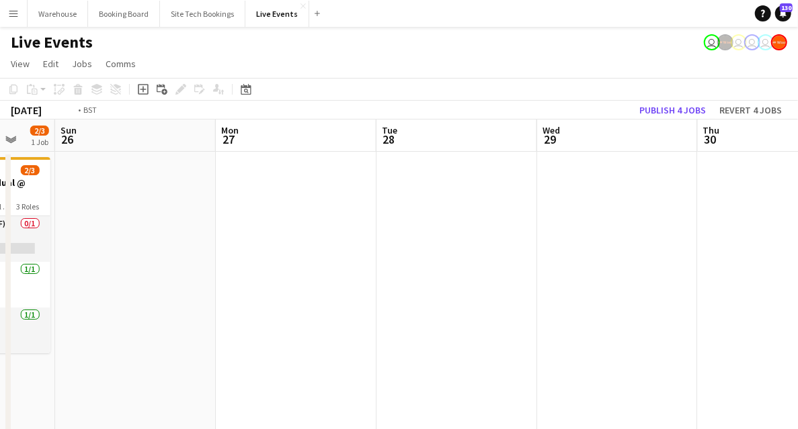
drag, startPoint x: 550, startPoint y: 285, endPoint x: 23, endPoint y: 213, distance: 532.4
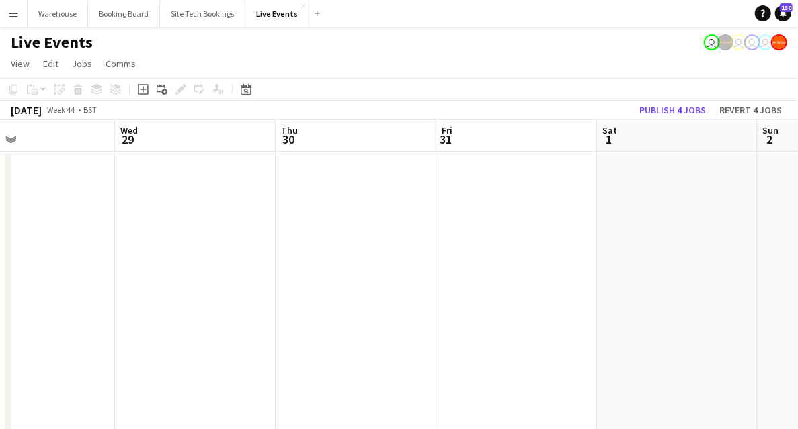
drag, startPoint x: 431, startPoint y: 278, endPoint x: 144, endPoint y: 214, distance: 294.0
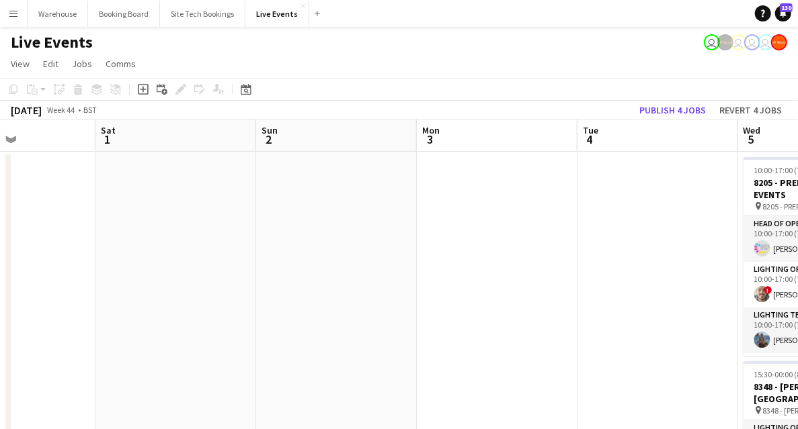
drag, startPoint x: 479, startPoint y: 265, endPoint x: 19, endPoint y: 195, distance: 465.7
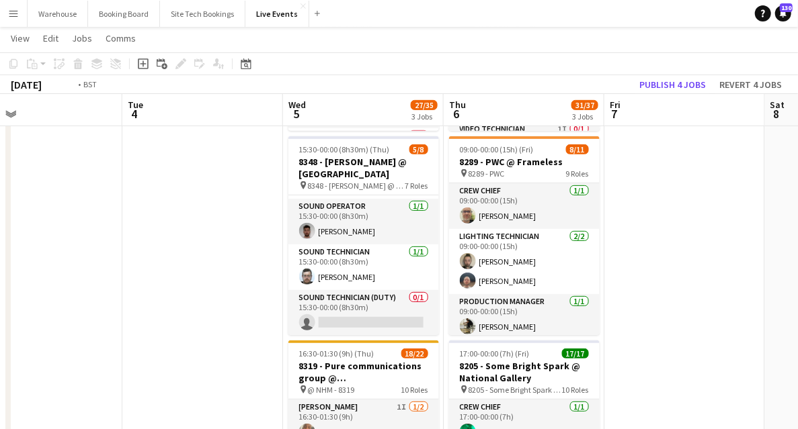
scroll to position [0, 407]
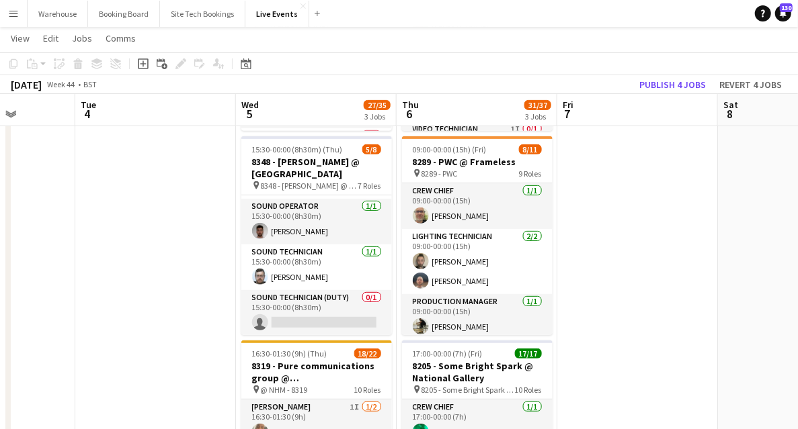
drag, startPoint x: 327, startPoint y: 276, endPoint x: 218, endPoint y: 275, distance: 108.9
click at [218, 275] on app-calendar-viewport "Sat 1 Sun 2 Mon 3 Tue 4 Wed 5 27/35 3 Jobs Thu 6 31/37 3 Jobs Fri 7 Sat 8 Sun 9…" at bounding box center [399, 402] width 798 height 1146
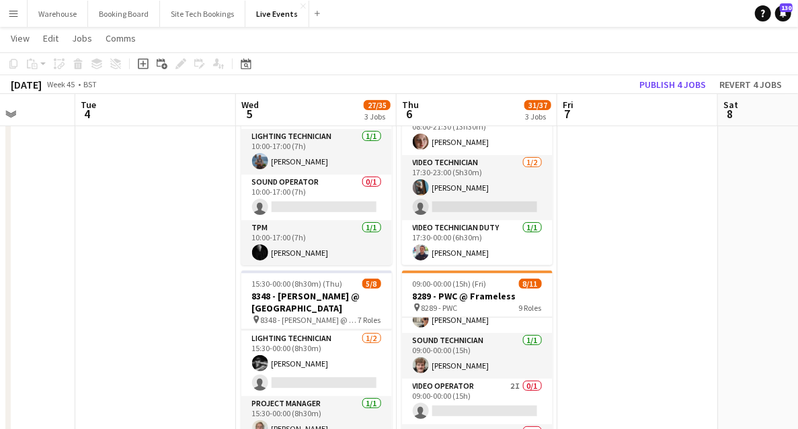
scroll to position [134, 0]
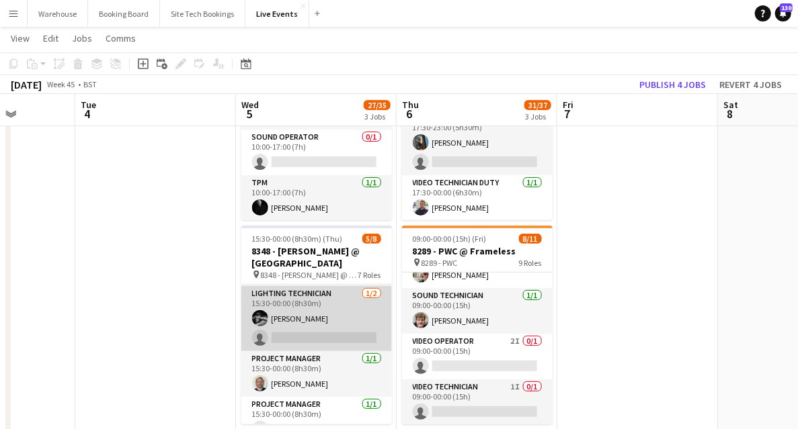
click at [276, 296] on app-card-role "Lighting Technician [DATE] 15:30-00:00 (8h30m) [PERSON_NAME] single-neutral-act…" at bounding box center [316, 318] width 151 height 65
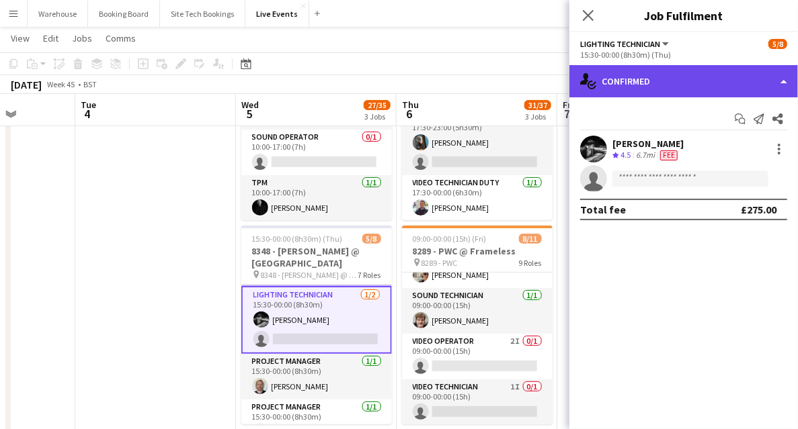
click at [646, 92] on div "single-neutral-actions-check-2 Confirmed" at bounding box center [683, 81] width 228 height 32
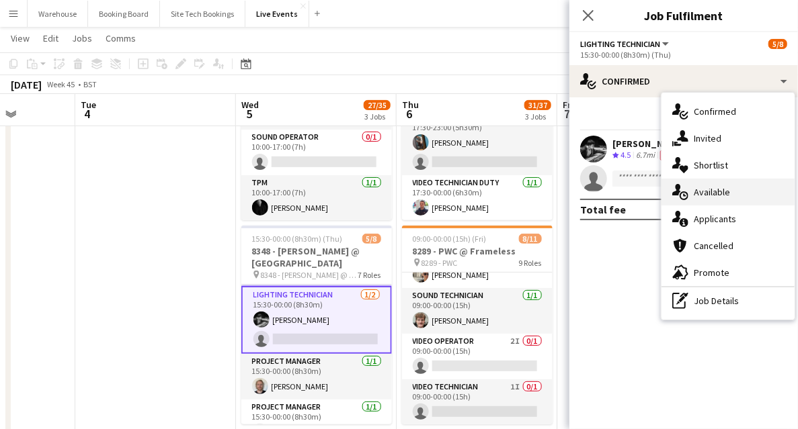
click at [701, 186] on span "Available" at bounding box center [711, 192] width 36 height 12
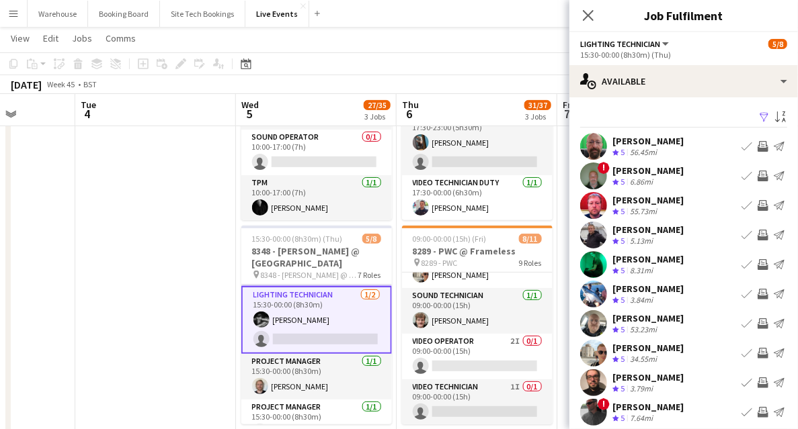
scroll to position [40, 0]
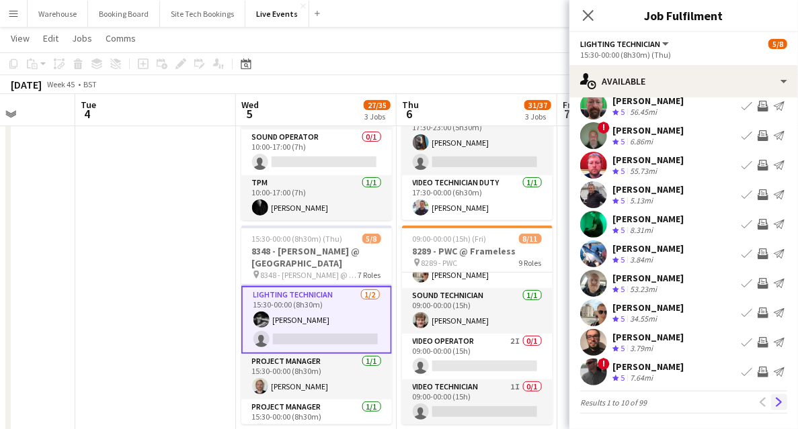
click at [775, 403] on app-icon "Next" at bounding box center [778, 402] width 9 height 9
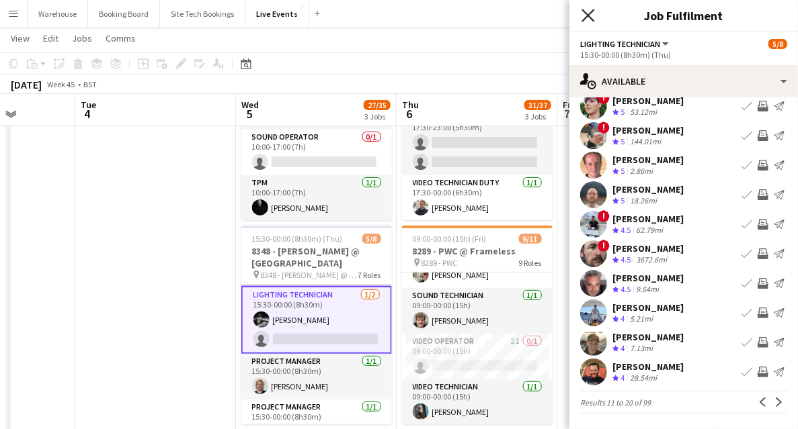
click at [583, 15] on icon "Close pop-in" at bounding box center [587, 15] width 13 height 13
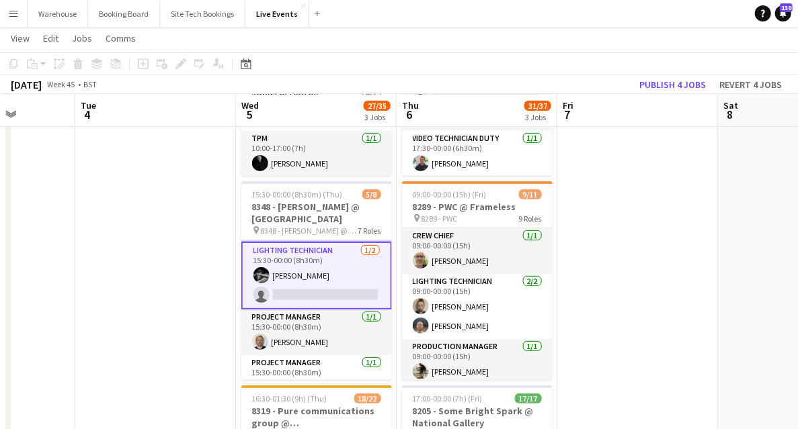
scroll to position [269, 0]
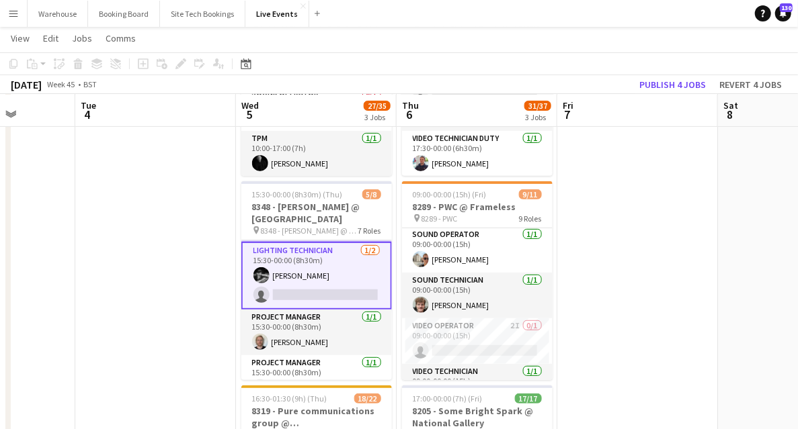
click at [304, 290] on app-card-role "Lighting Technician [DATE] 15:30-00:00 (8h30m) [PERSON_NAME] single-neutral-act…" at bounding box center [316, 276] width 151 height 68
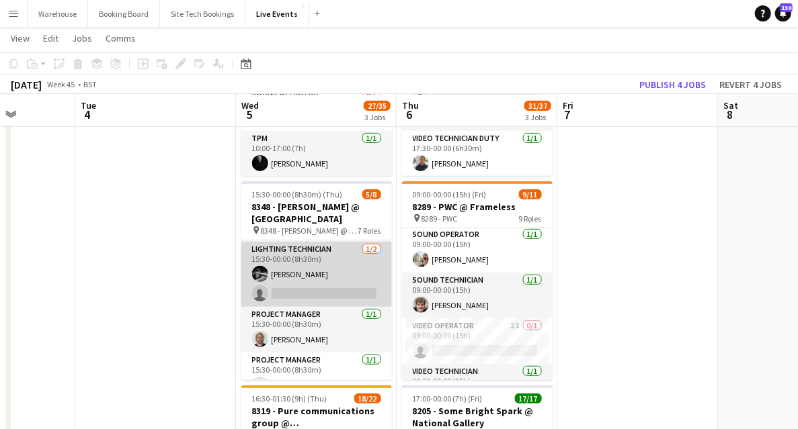
click at [322, 299] on app-card-role "Lighting Technician [DATE] 15:30-00:00 (8h30m) [PERSON_NAME] single-neutral-act…" at bounding box center [316, 274] width 151 height 65
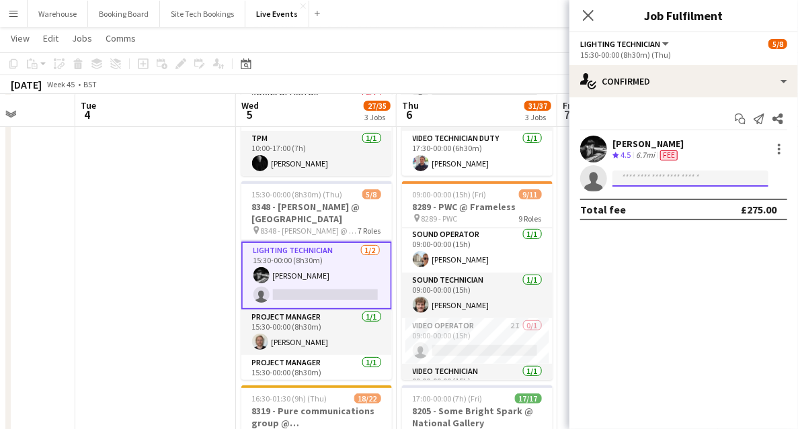
click at [664, 179] on input at bounding box center [690, 179] width 156 height 16
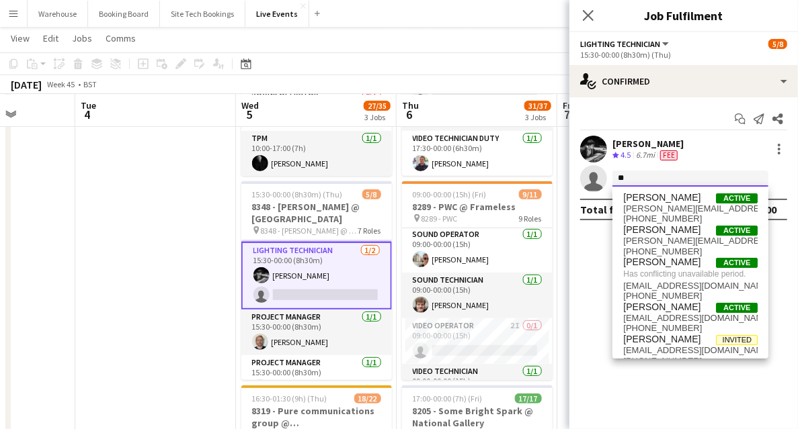
type input "*"
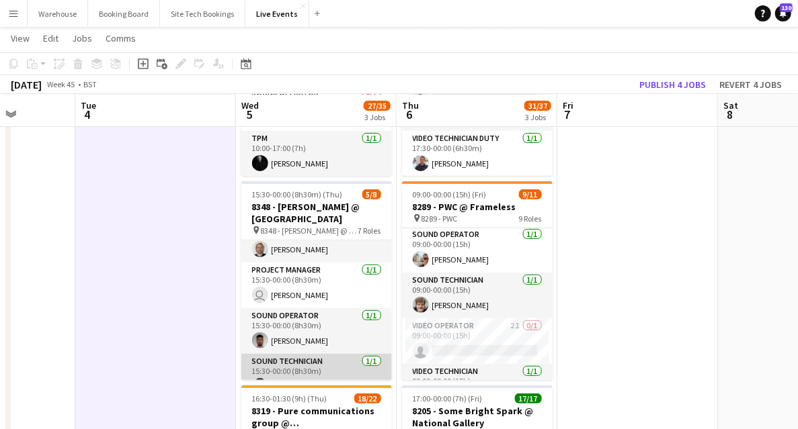
scroll to position [199, 0]
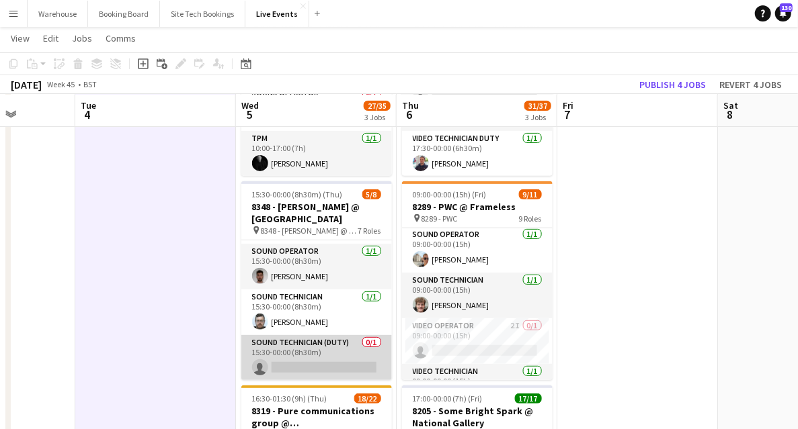
click at [288, 345] on app-card-role "Sound Technician (Duty) 0/1 15:30-00:00 (8h30m) single-neutral-actions" at bounding box center [316, 358] width 151 height 46
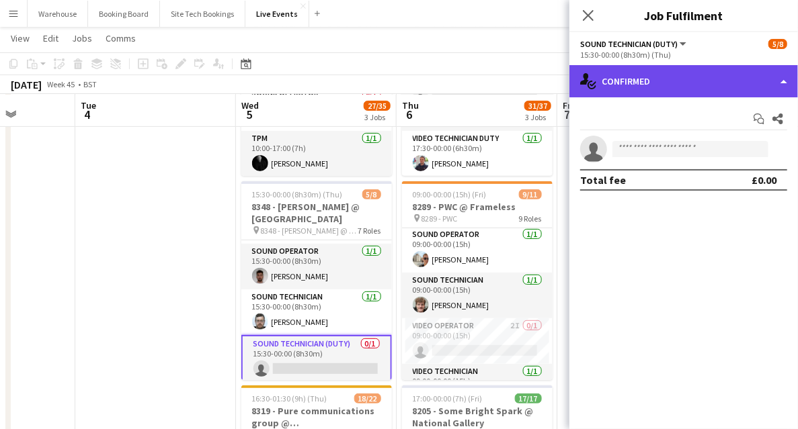
click at [653, 70] on div "single-neutral-actions-check-2 Confirmed" at bounding box center [683, 81] width 228 height 32
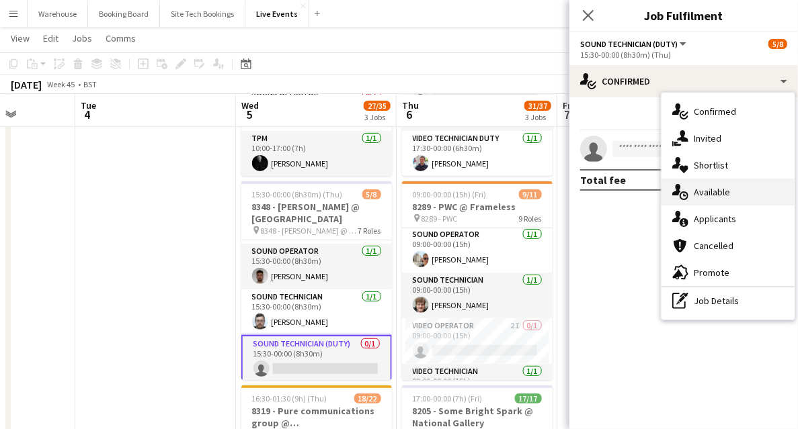
click at [724, 186] on span "Available" at bounding box center [711, 192] width 36 height 12
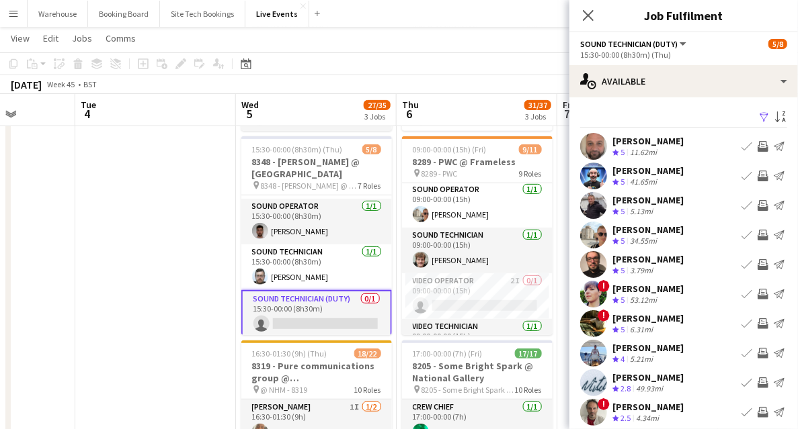
scroll to position [40, 0]
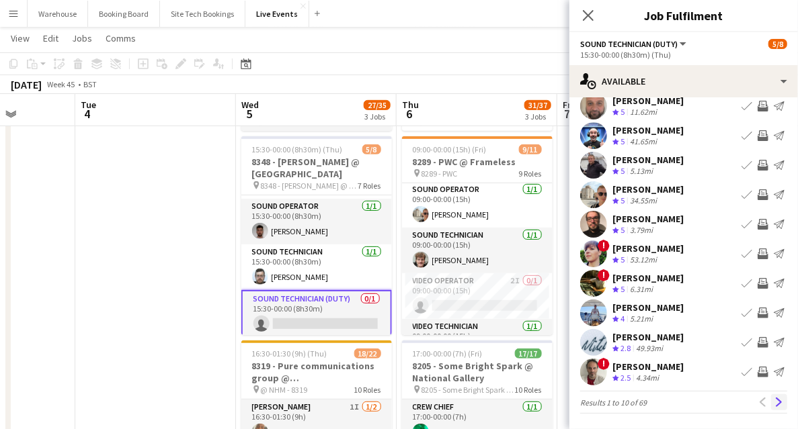
click at [774, 404] on app-icon "Next" at bounding box center [778, 402] width 9 height 9
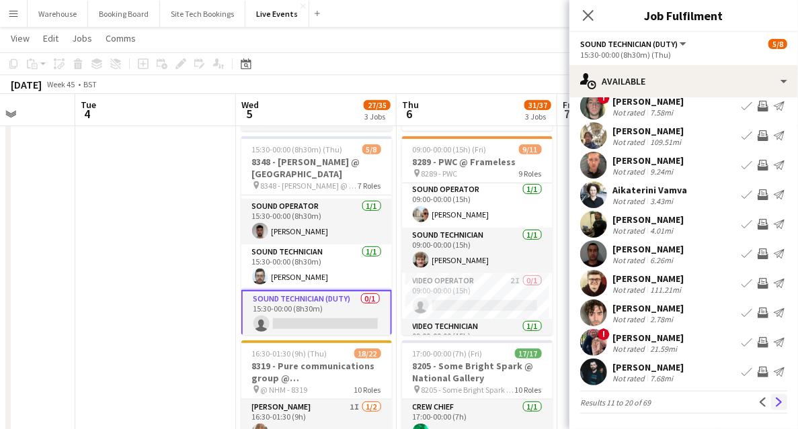
click at [774, 401] on app-icon "Next" at bounding box center [778, 402] width 9 height 9
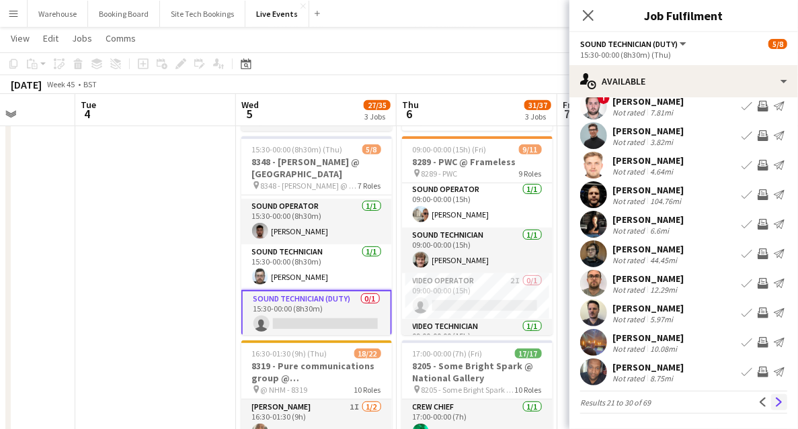
click at [774, 398] on app-icon "Next" at bounding box center [778, 402] width 9 height 9
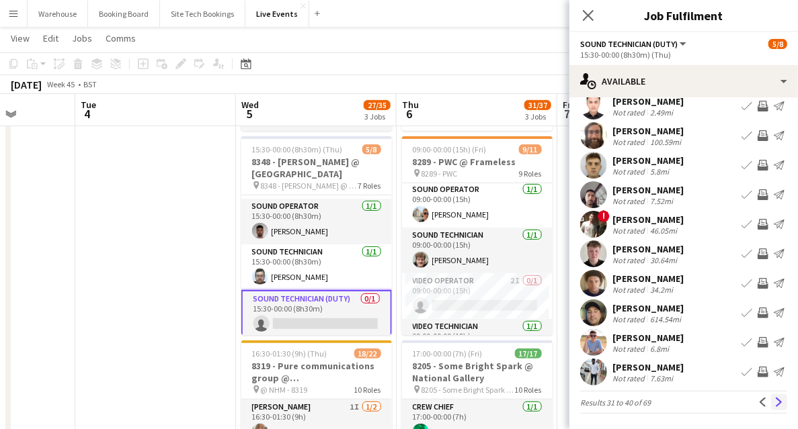
click at [777, 405] on app-icon "Next" at bounding box center [778, 402] width 9 height 9
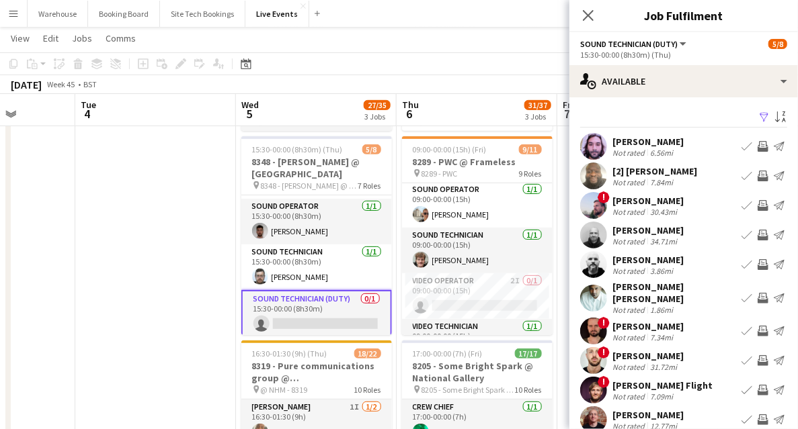
scroll to position [403, 0]
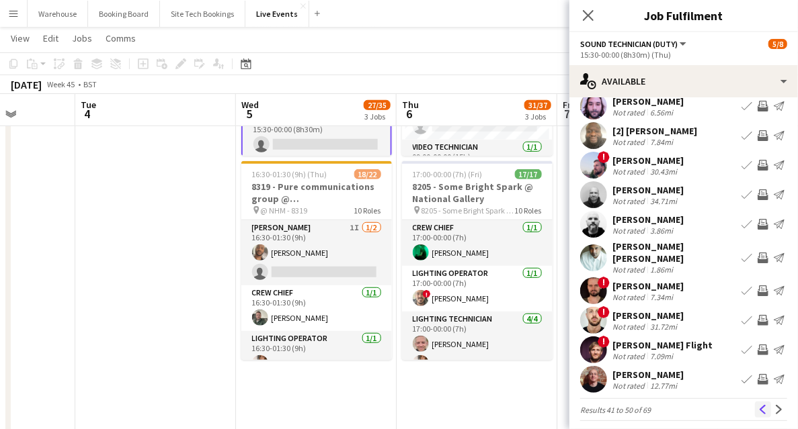
click at [758, 405] on app-icon "Previous" at bounding box center [762, 409] width 9 height 9
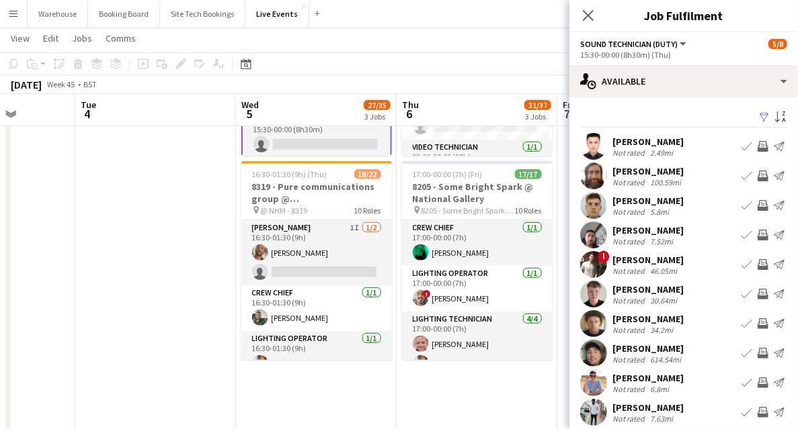
click at [585, 380] on app-user-avatar at bounding box center [593, 383] width 27 height 27
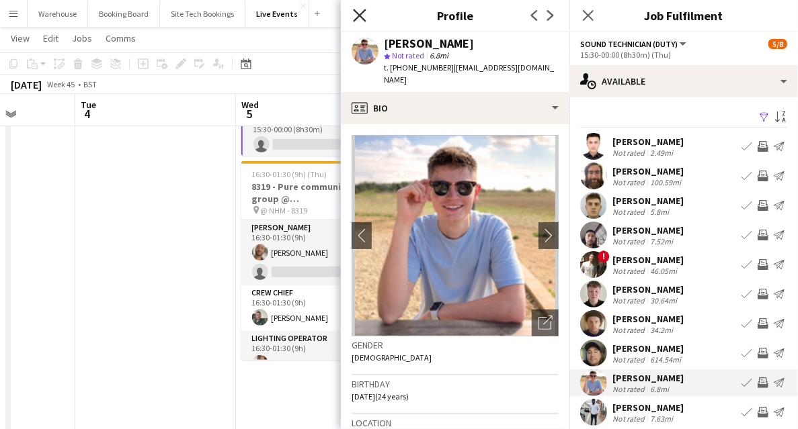
click at [355, 13] on icon "Close pop-in" at bounding box center [359, 15] width 13 height 13
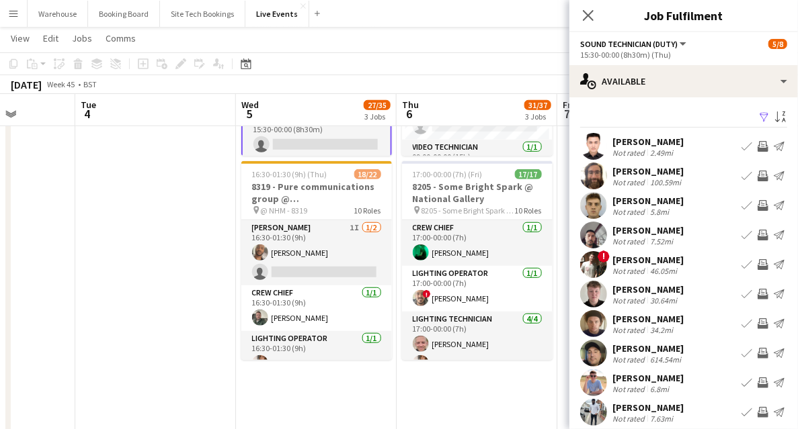
scroll to position [40, 0]
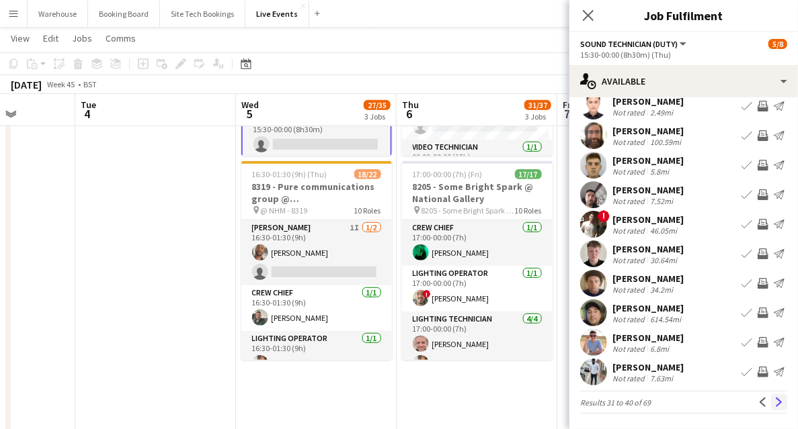
click at [775, 402] on app-icon "Next" at bounding box center [778, 402] width 9 height 9
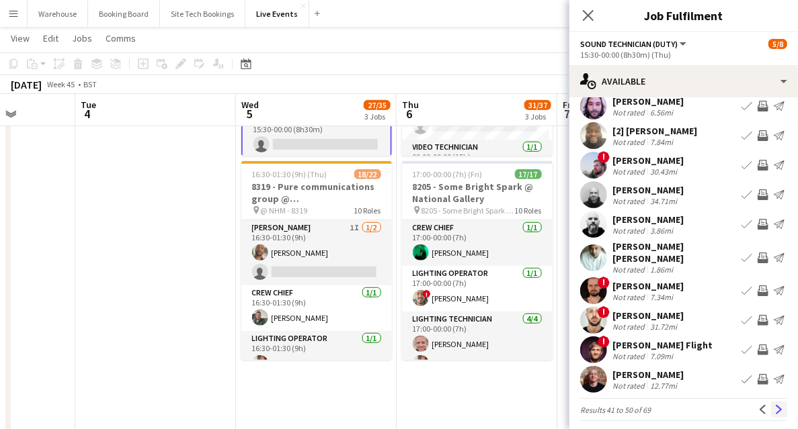
click at [774, 405] on app-icon "Next" at bounding box center [778, 409] width 9 height 9
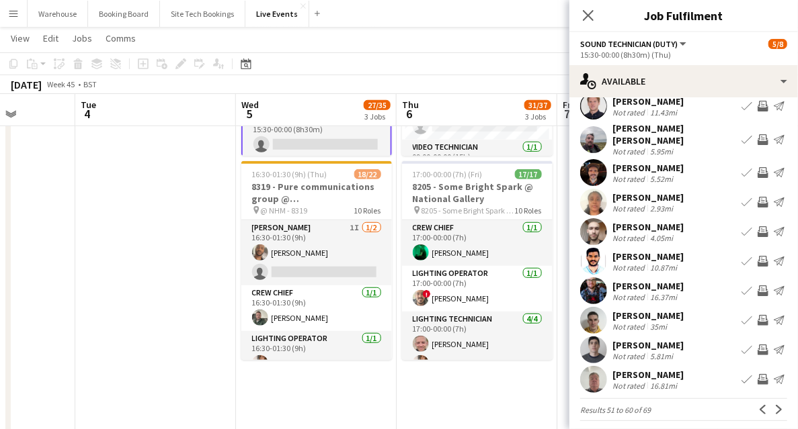
click at [774, 405] on app-icon "Next" at bounding box center [778, 409] width 9 height 9
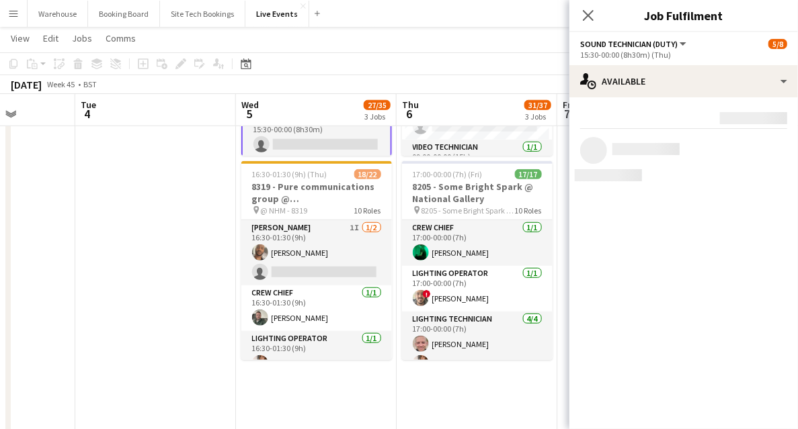
scroll to position [0, 0]
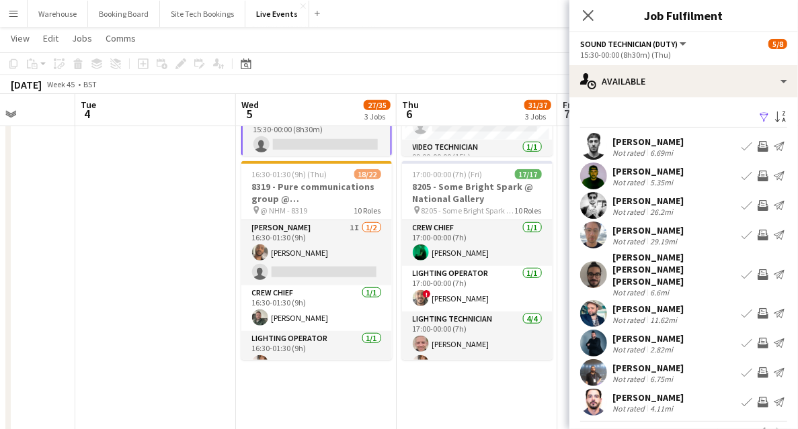
click at [601, 330] on app-user-avatar at bounding box center [593, 343] width 27 height 27
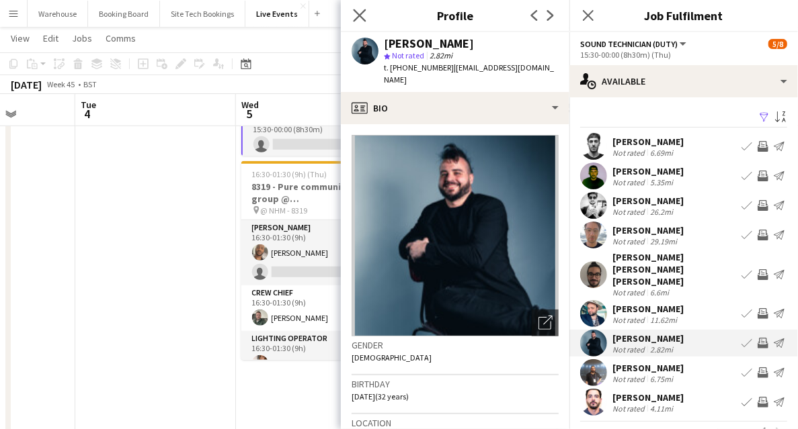
click at [353, 11] on icon "Close pop-in" at bounding box center [359, 15] width 13 height 13
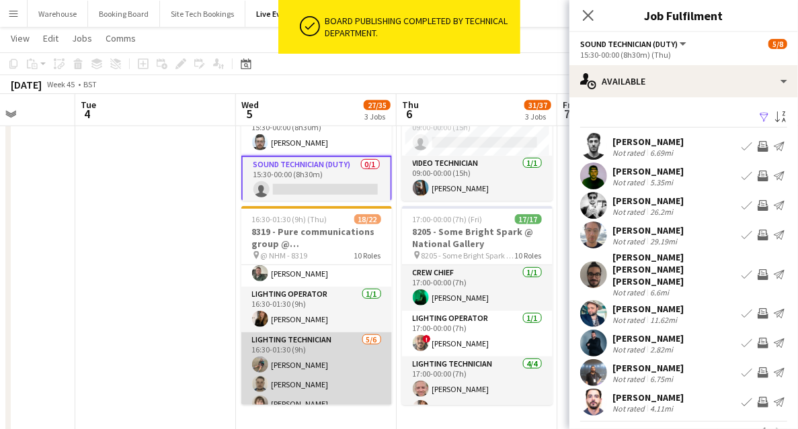
scroll to position [44, 0]
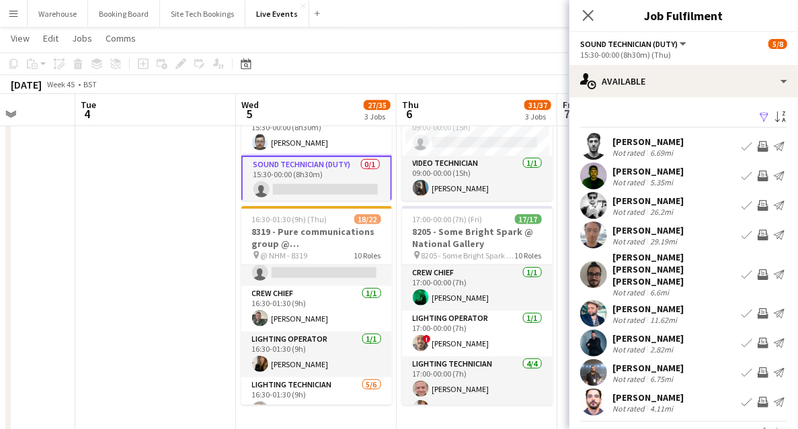
click at [758, 179] on app-icon "Invite crew" at bounding box center [762, 176] width 11 height 11
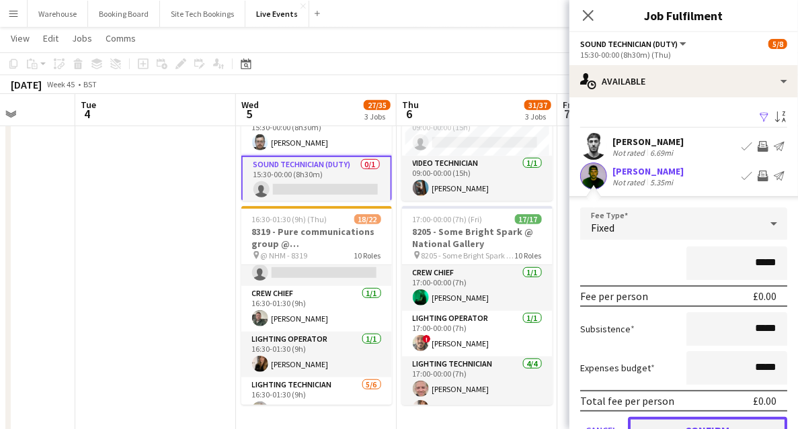
click at [698, 425] on button "Confirm" at bounding box center [707, 430] width 159 height 27
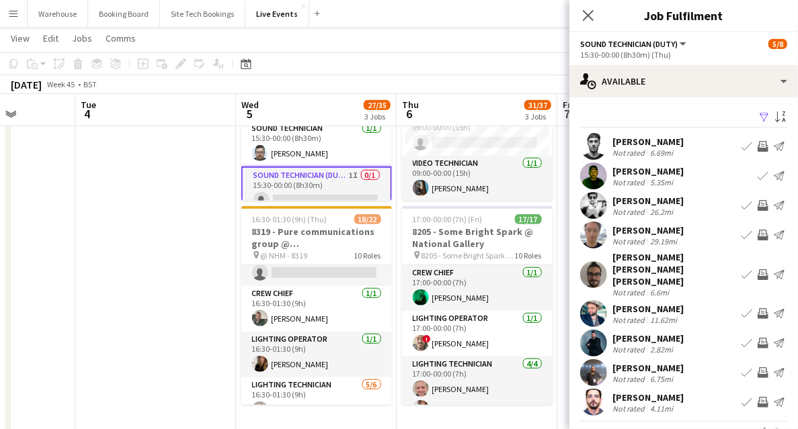
click at [584, 14] on icon "Close pop-in" at bounding box center [588, 15] width 11 height 11
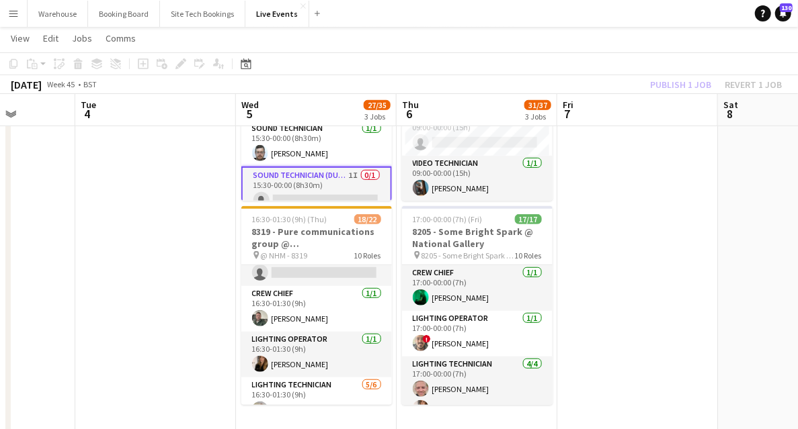
scroll to position [134, 0]
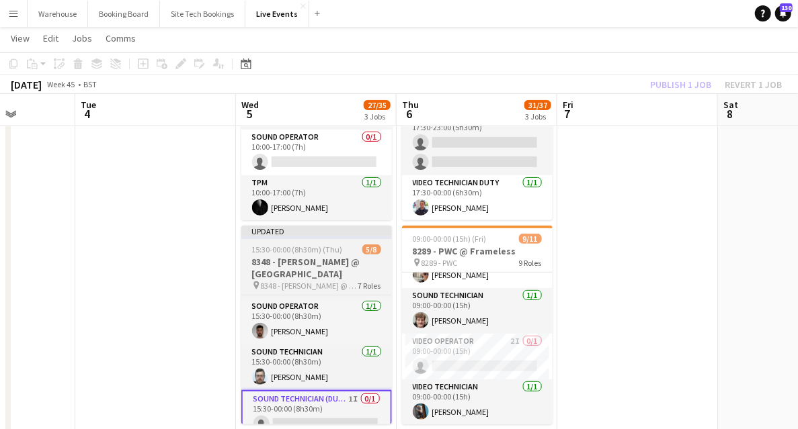
click at [314, 274] on h3 "8348 - [PERSON_NAME] @ [GEOGRAPHIC_DATA]" at bounding box center [316, 268] width 151 height 24
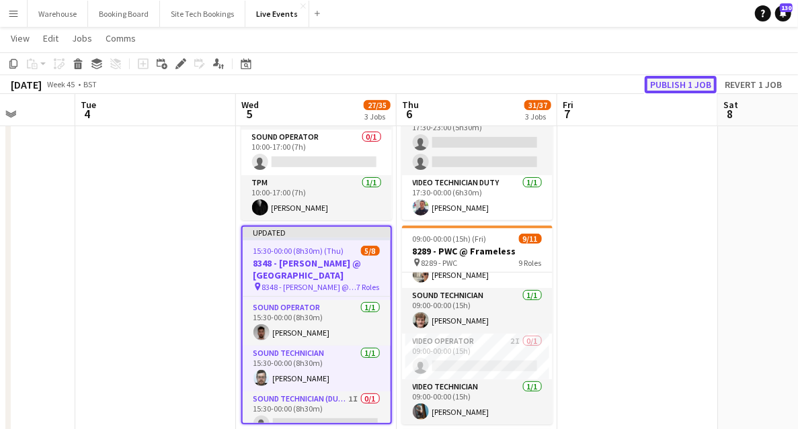
click at [692, 84] on button "Publish 1 job" at bounding box center [680, 84] width 72 height 17
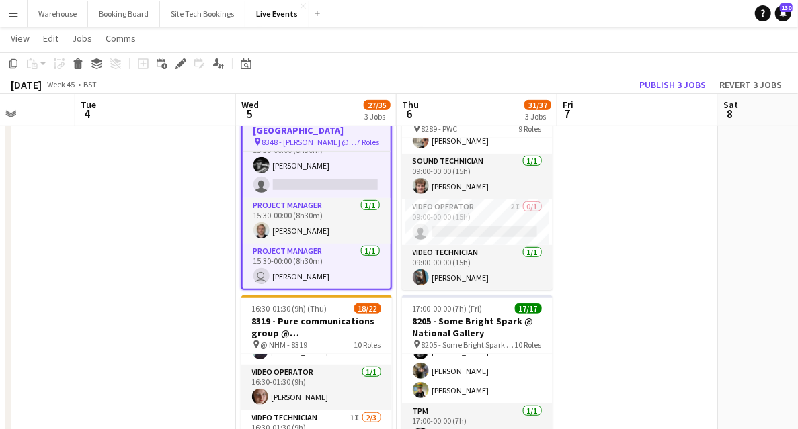
scroll to position [20, 0]
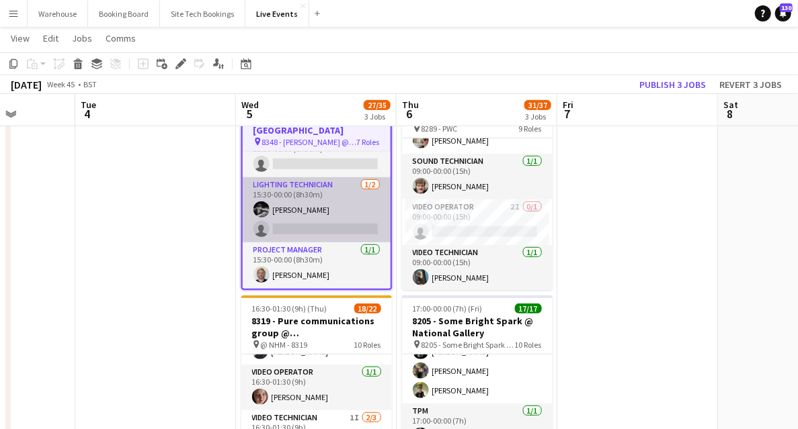
click at [304, 181] on app-card-role "Lighting Technician [DATE] 15:30-00:00 (8h30m) [PERSON_NAME] single-neutral-act…" at bounding box center [317, 209] width 148 height 65
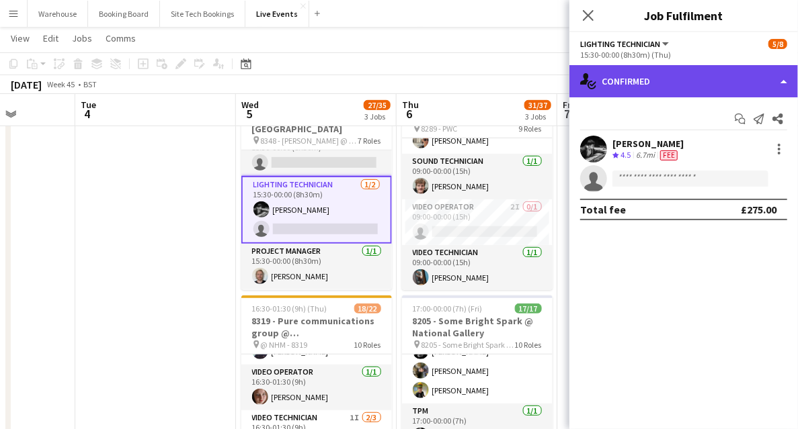
click at [672, 90] on div "single-neutral-actions-check-2 Confirmed" at bounding box center [683, 81] width 228 height 32
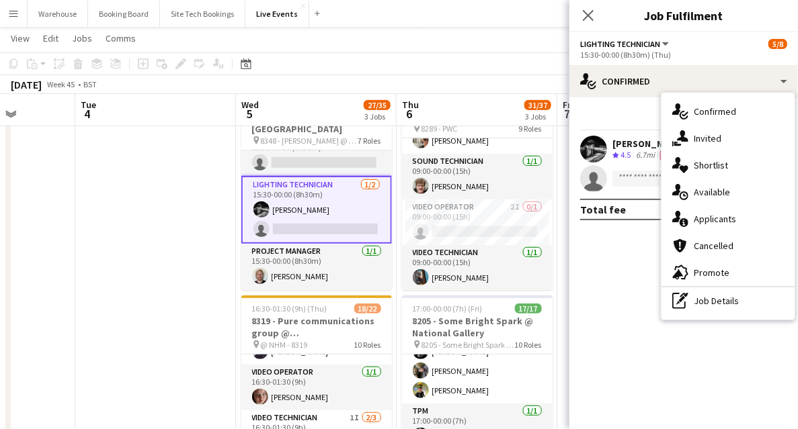
click at [757, 139] on div "single-neutral-actions-share-1 Invited" at bounding box center [727, 138] width 133 height 27
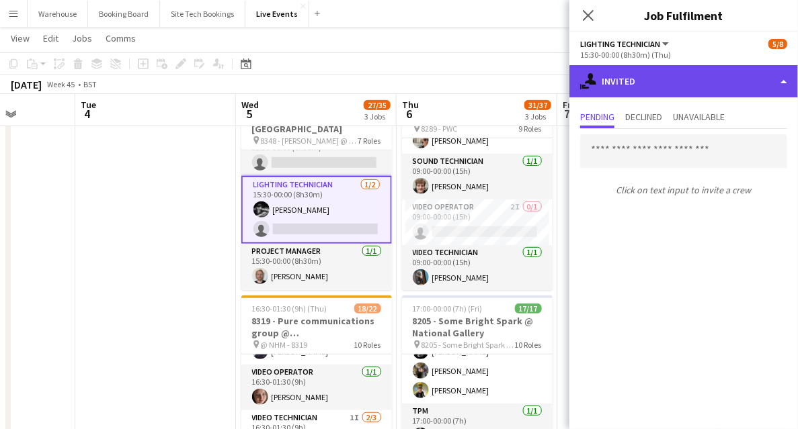
click at [642, 93] on div "single-neutral-actions-share-1 Invited" at bounding box center [683, 81] width 228 height 32
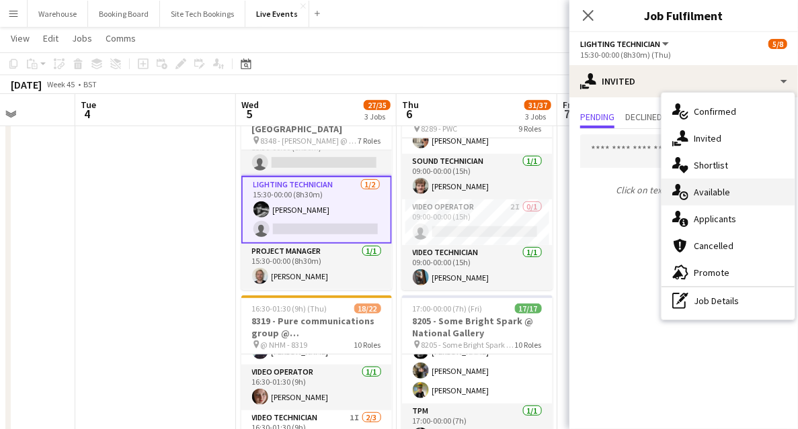
click at [704, 198] on span "Available" at bounding box center [711, 192] width 36 height 12
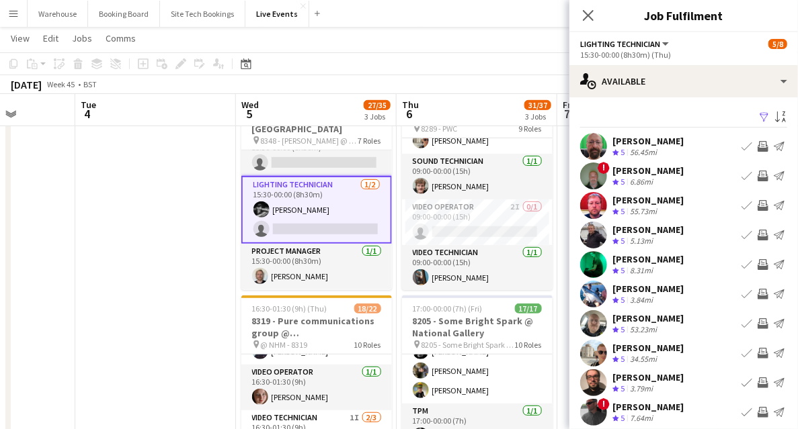
scroll to position [40, 0]
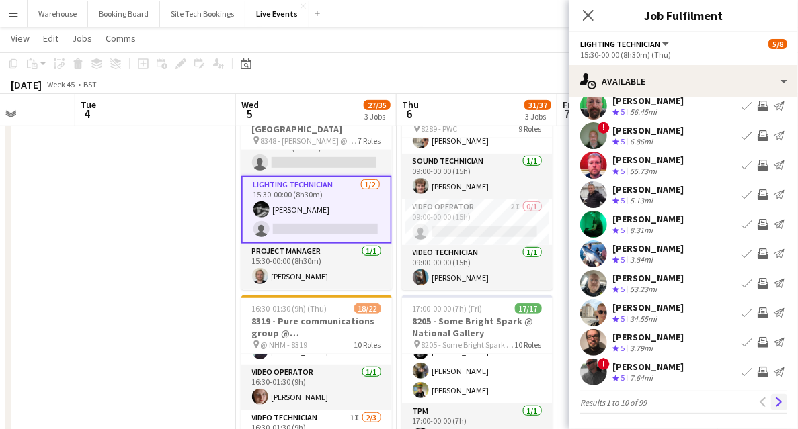
click at [774, 400] on app-icon "Next" at bounding box center [778, 402] width 9 height 9
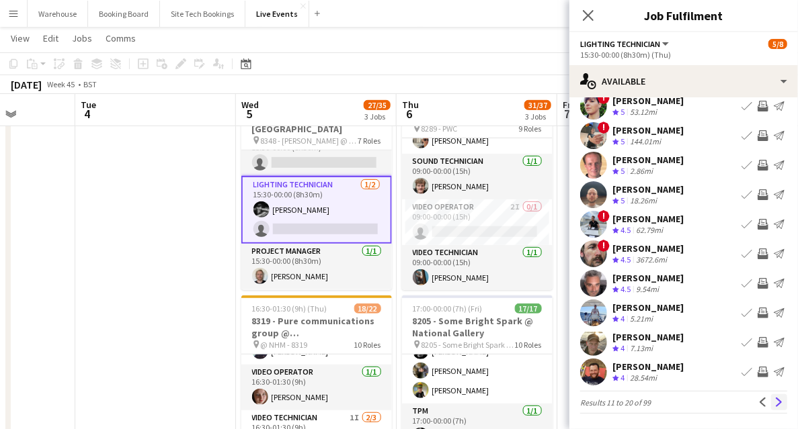
click at [774, 401] on app-icon "Next" at bounding box center [778, 402] width 9 height 9
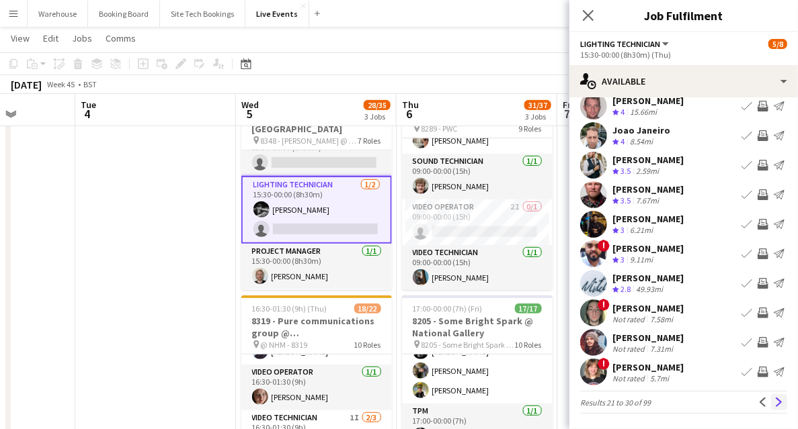
click at [774, 403] on app-icon "Next" at bounding box center [778, 402] width 9 height 9
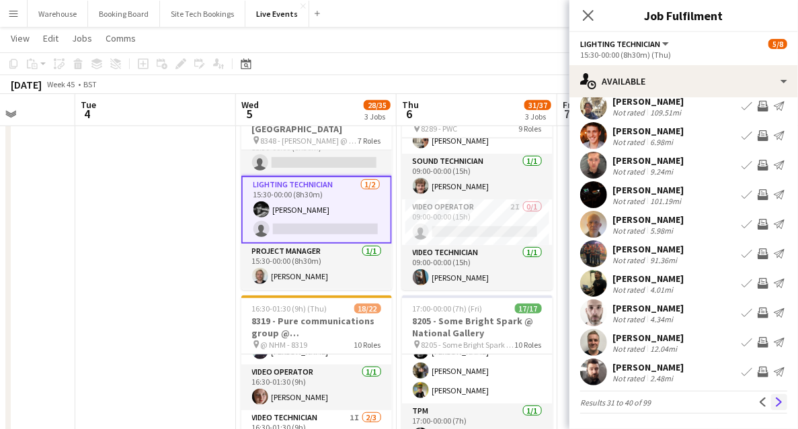
click at [777, 403] on app-icon "Next" at bounding box center [778, 402] width 9 height 9
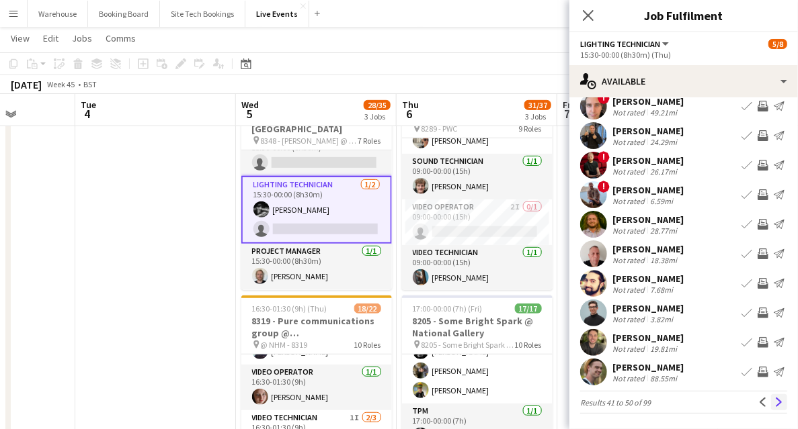
click at [774, 401] on app-icon "Next" at bounding box center [778, 402] width 9 height 9
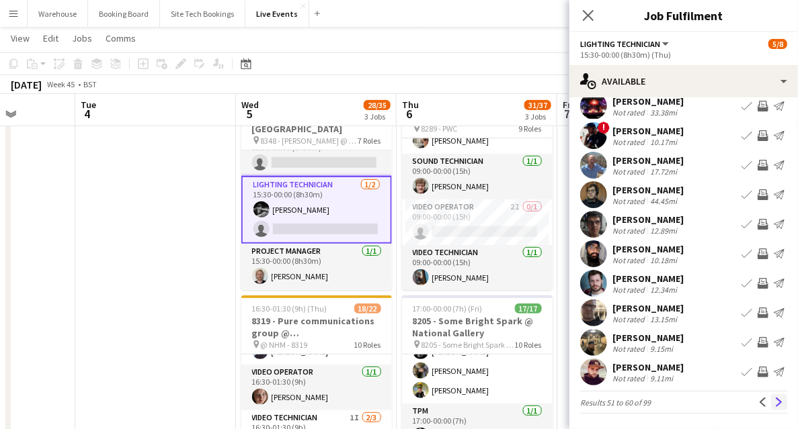
click at [774, 401] on app-icon "Next" at bounding box center [778, 402] width 9 height 9
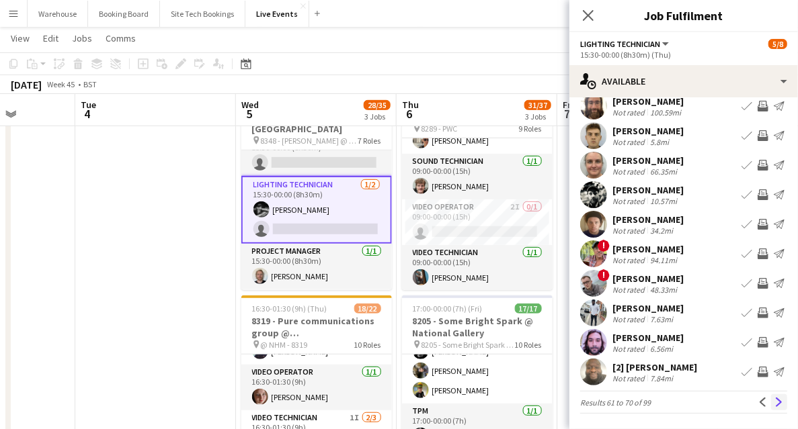
click at [774, 401] on app-icon "Next" at bounding box center [778, 402] width 9 height 9
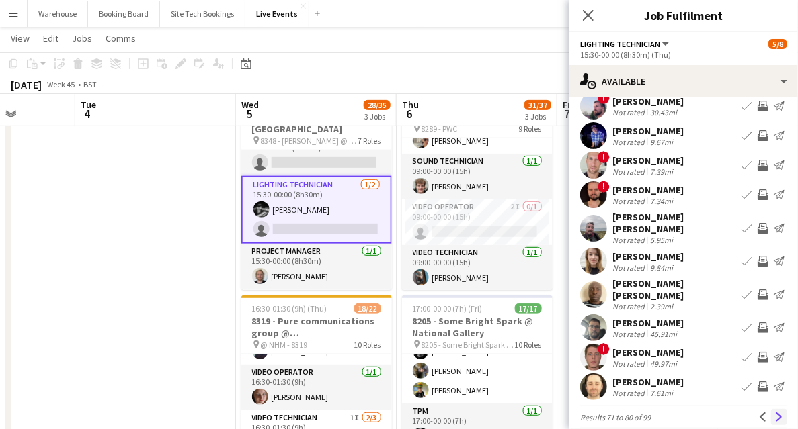
click at [774, 413] on app-icon "Next" at bounding box center [778, 417] width 9 height 9
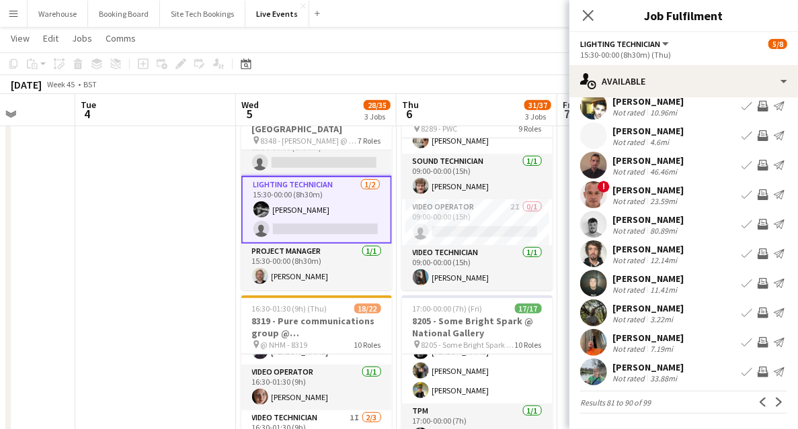
scroll to position [0, 0]
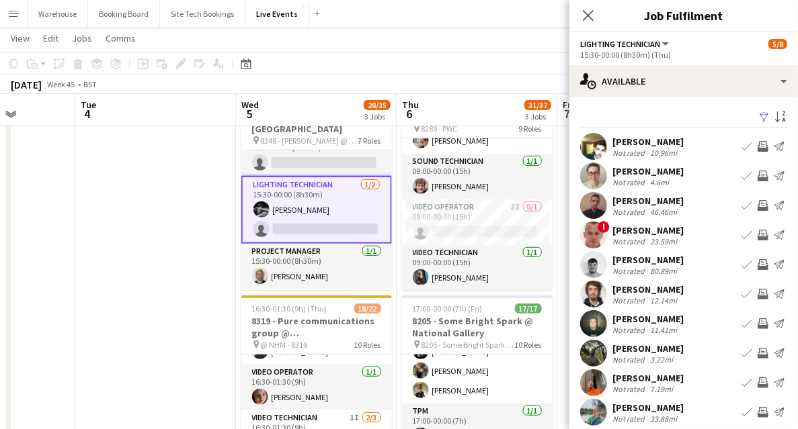
click at [590, 323] on app-user-avatar at bounding box center [593, 323] width 27 height 27
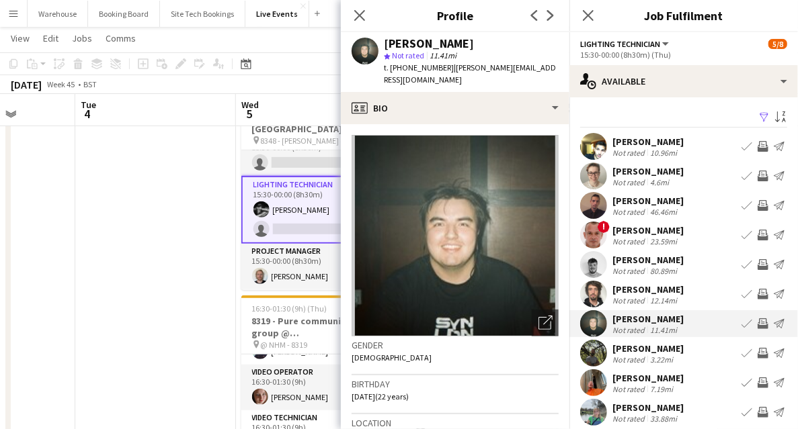
scroll to position [269, 0]
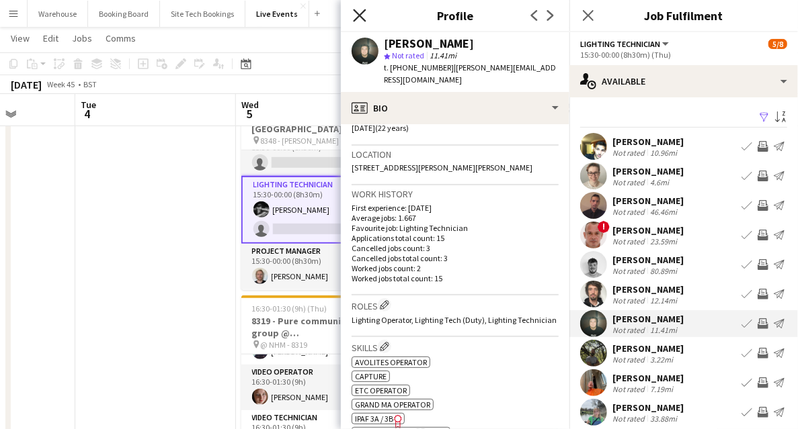
click at [353, 13] on icon "Close pop-in" at bounding box center [359, 15] width 13 height 13
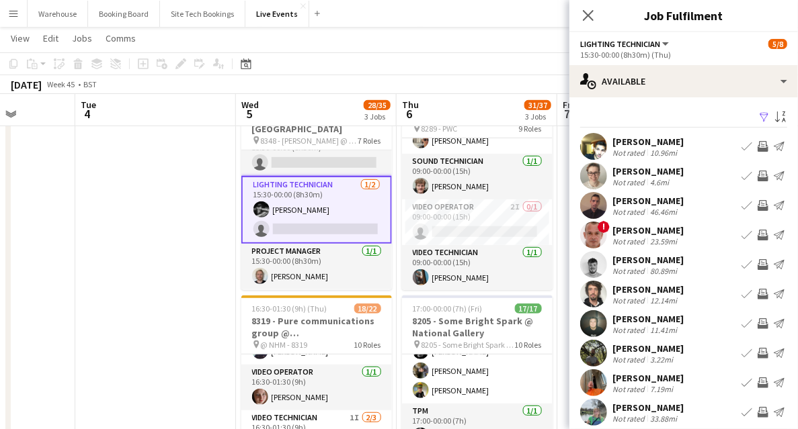
click at [757, 322] on app-icon "Invite crew" at bounding box center [762, 324] width 11 height 11
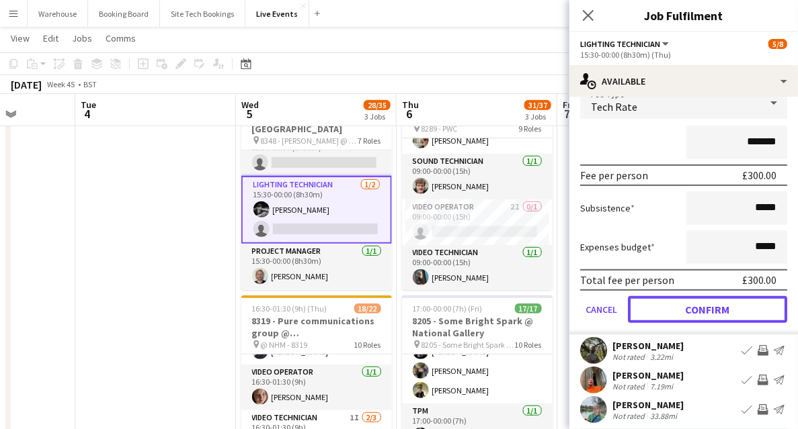
drag, startPoint x: 692, startPoint y: 315, endPoint x: 696, endPoint y: 327, distance: 12.6
click at [691, 312] on button "Confirm" at bounding box center [707, 309] width 159 height 27
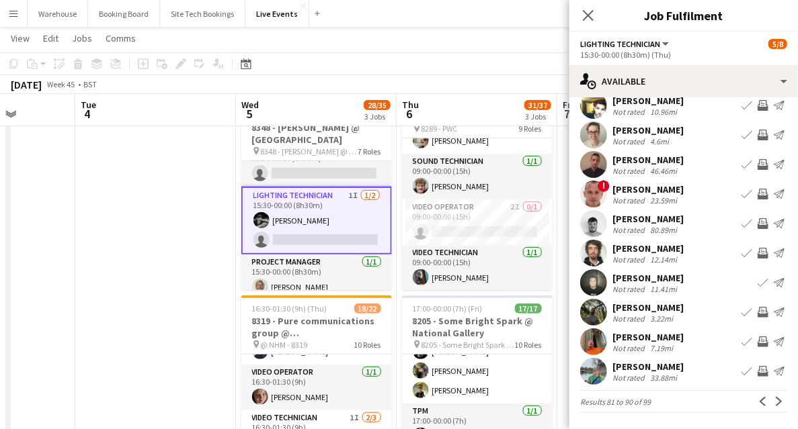
scroll to position [40, 0]
click at [591, 16] on icon "Close pop-in" at bounding box center [587, 15] width 13 height 13
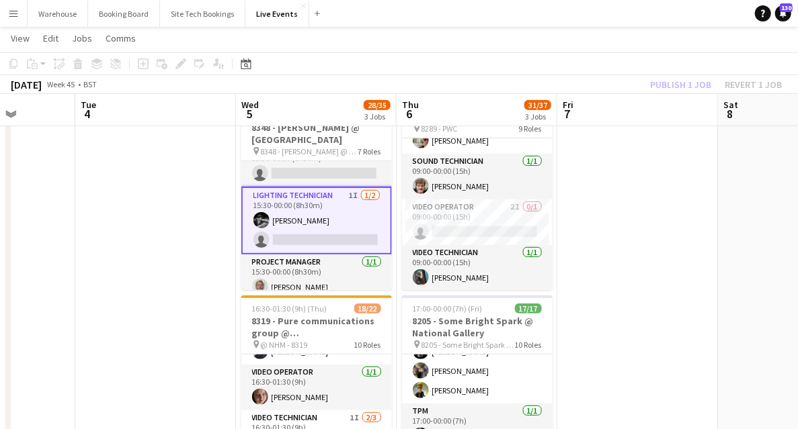
click at [149, 175] on app-date-cell at bounding box center [155, 406] width 161 height 1048
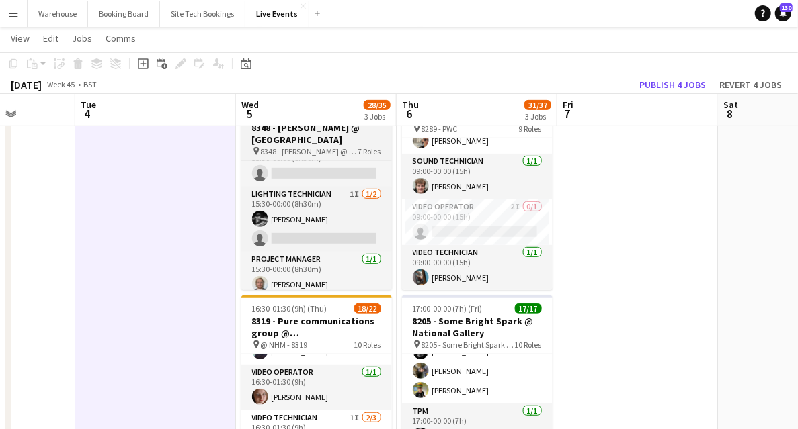
click at [296, 133] on h3 "8348 - [PERSON_NAME] @ [GEOGRAPHIC_DATA]" at bounding box center [316, 134] width 151 height 24
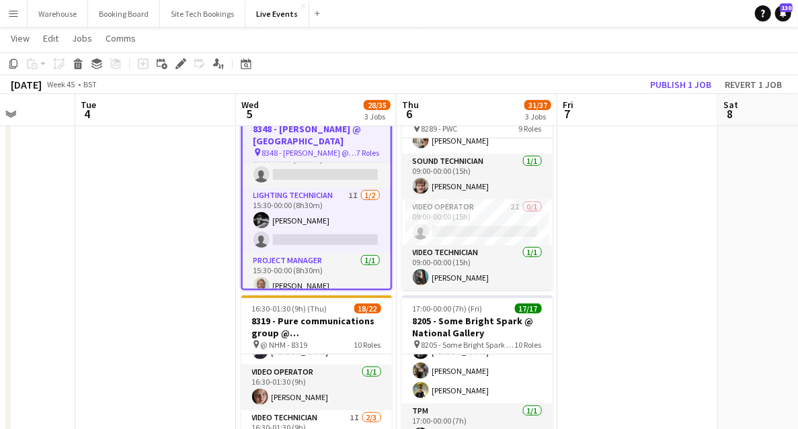
scroll to position [0, 408]
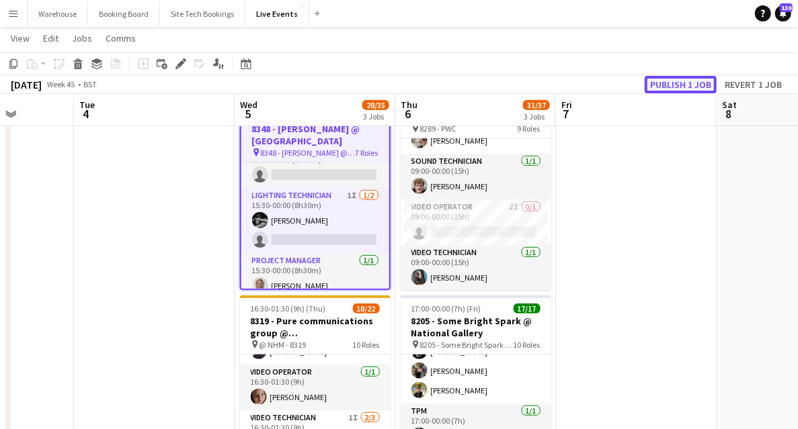
click at [665, 85] on button "Publish 1 job" at bounding box center [680, 84] width 72 height 17
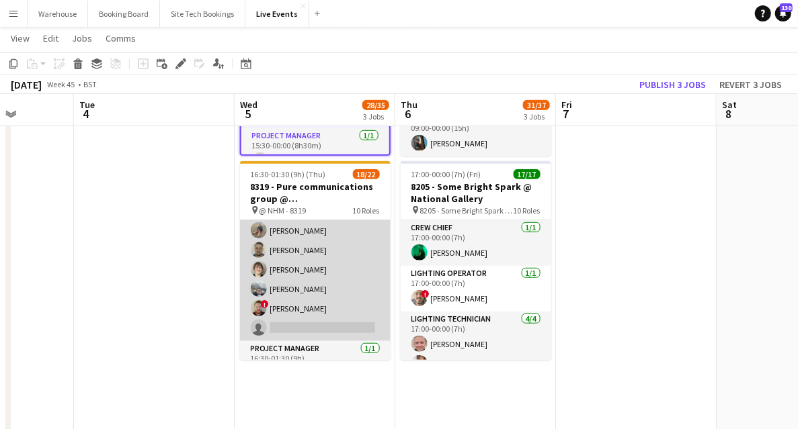
scroll to position [134, 0]
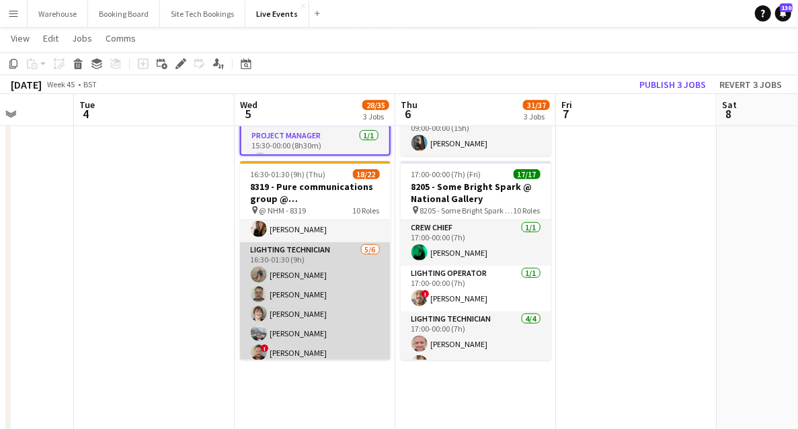
click at [298, 258] on app-card-role "Lighting Technician [DATE] 16:30-01:30 (9h) [PERSON_NAME] [PERSON_NAME] [PERSON…" at bounding box center [315, 314] width 151 height 143
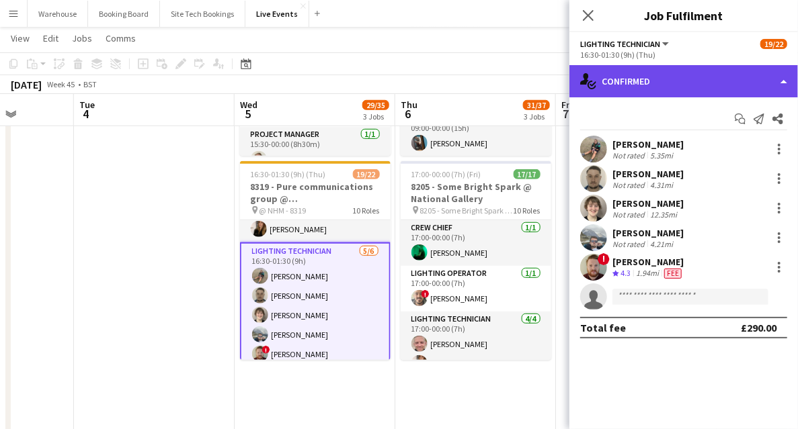
click at [650, 93] on div "single-neutral-actions-check-2 Confirmed" at bounding box center [683, 81] width 228 height 32
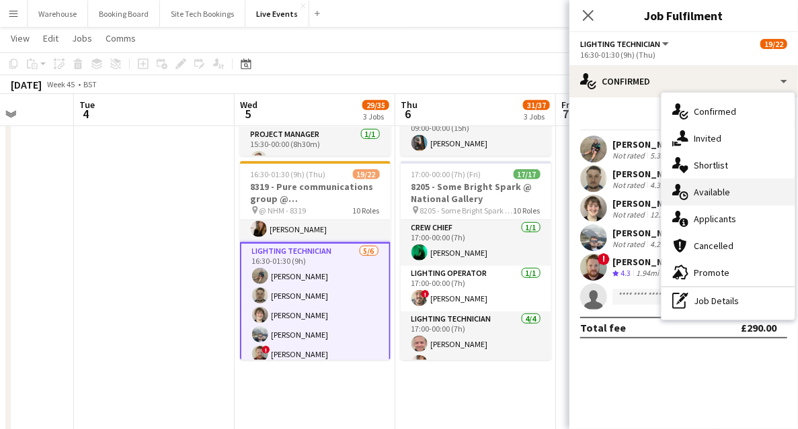
click at [696, 192] on span "Available" at bounding box center [711, 192] width 36 height 12
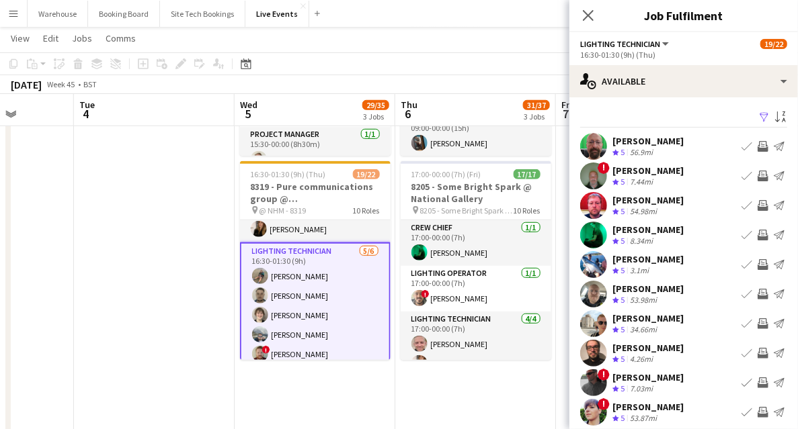
scroll to position [40, 0]
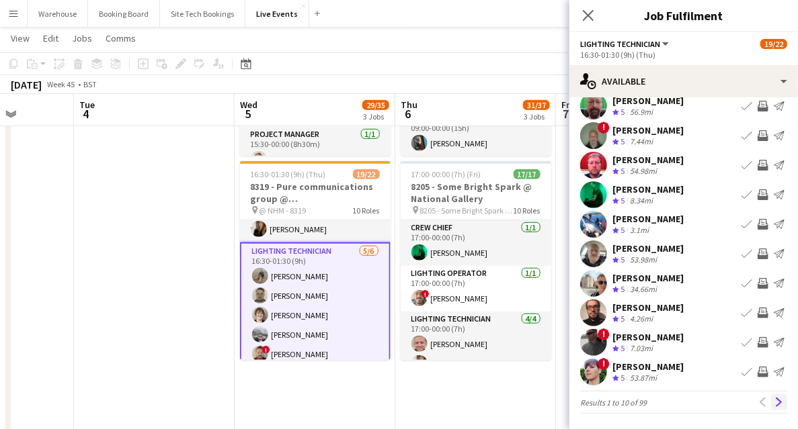
click at [774, 403] on app-icon "Next" at bounding box center [778, 402] width 9 height 9
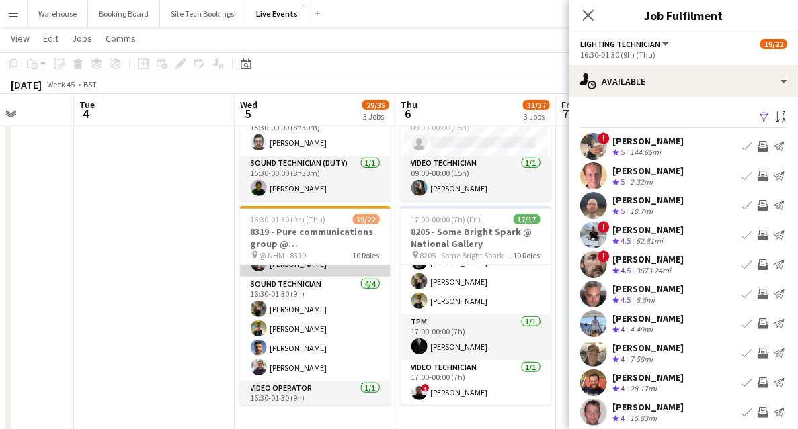
scroll to position [179, 0]
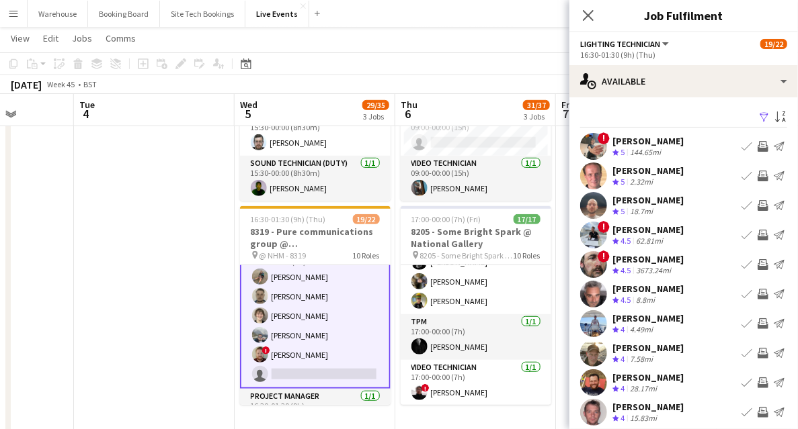
click at [758, 414] on app-icon "Invite crew" at bounding box center [762, 412] width 11 height 11
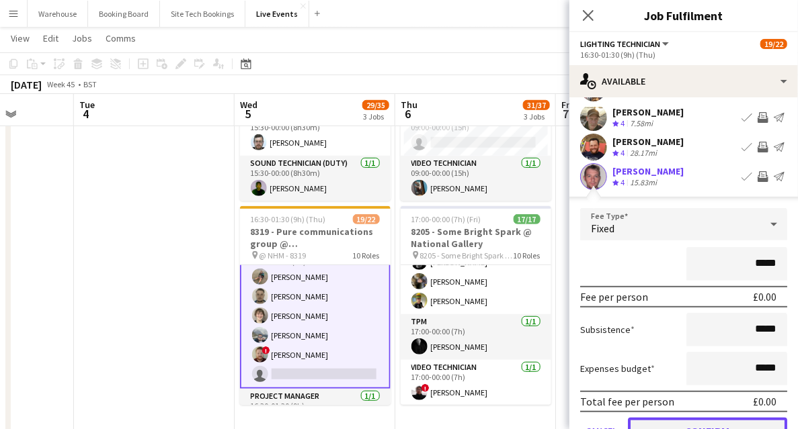
click at [680, 425] on button "Confirm" at bounding box center [707, 431] width 159 height 27
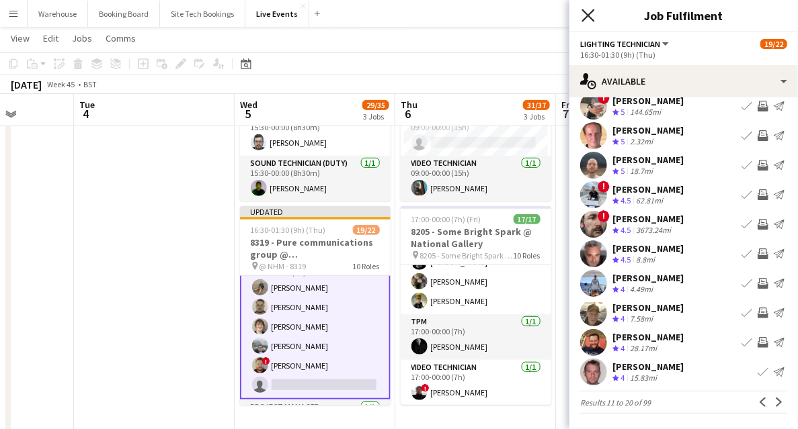
click at [583, 13] on icon "Close pop-in" at bounding box center [587, 15] width 13 height 13
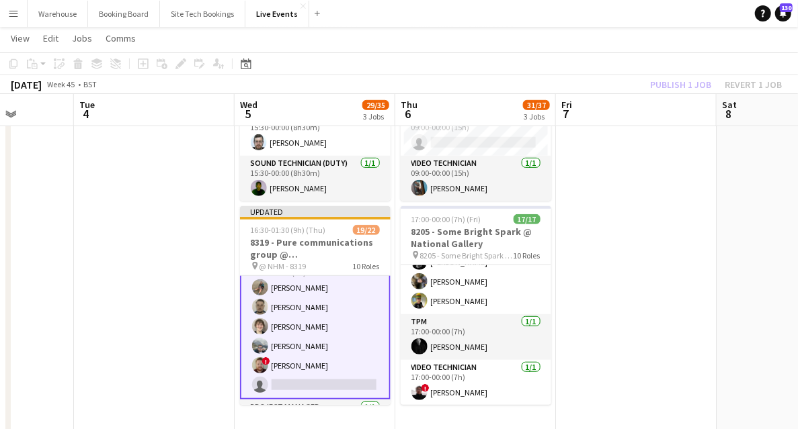
click at [199, 254] on app-date-cell at bounding box center [154, 316] width 161 height 1048
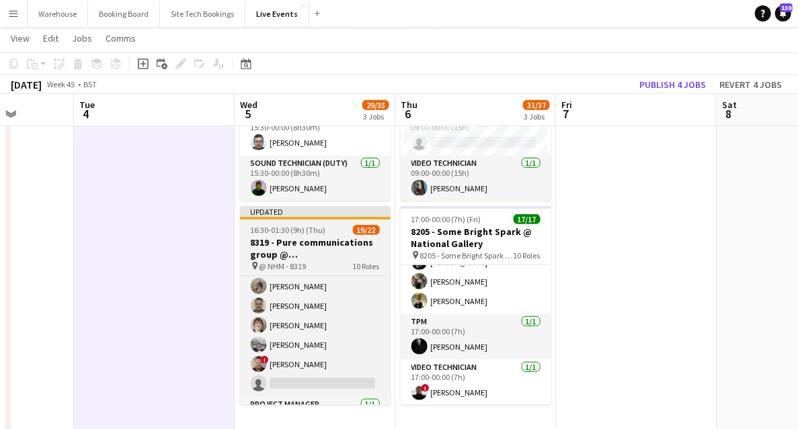
scroll to position [177, 0]
click at [281, 255] on h3 "8319 - Pure communications group @ [GEOGRAPHIC_DATA]" at bounding box center [315, 249] width 151 height 24
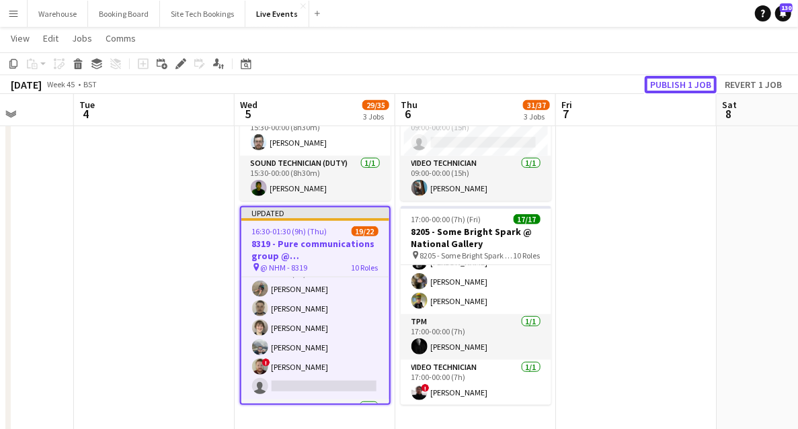
click at [670, 86] on button "Publish 1 job" at bounding box center [680, 84] width 72 height 17
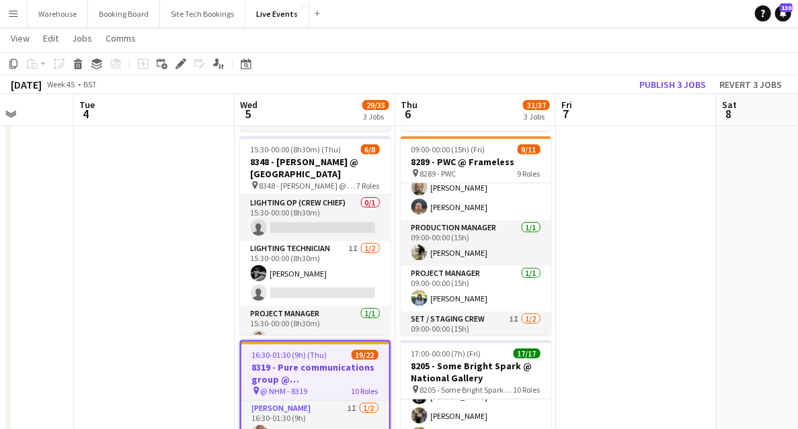
scroll to position [0, 0]
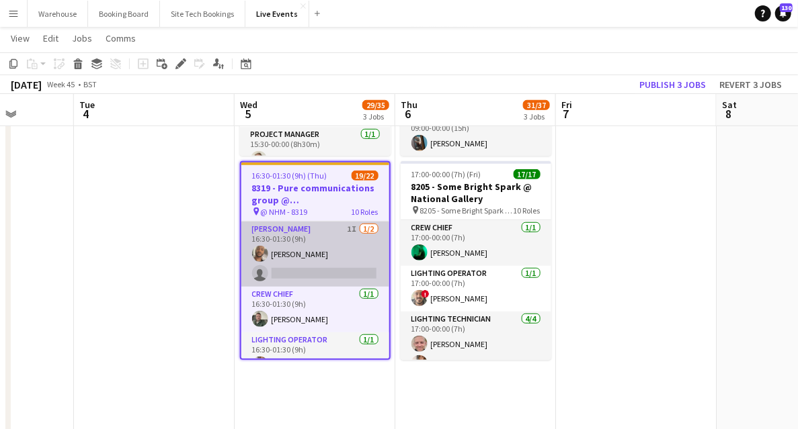
click at [286, 230] on app-card-role "[PERSON_NAME] 1I [DATE] 16:30-01:30 (9h) [PERSON_NAME] single-neutral-actions" at bounding box center [315, 254] width 148 height 65
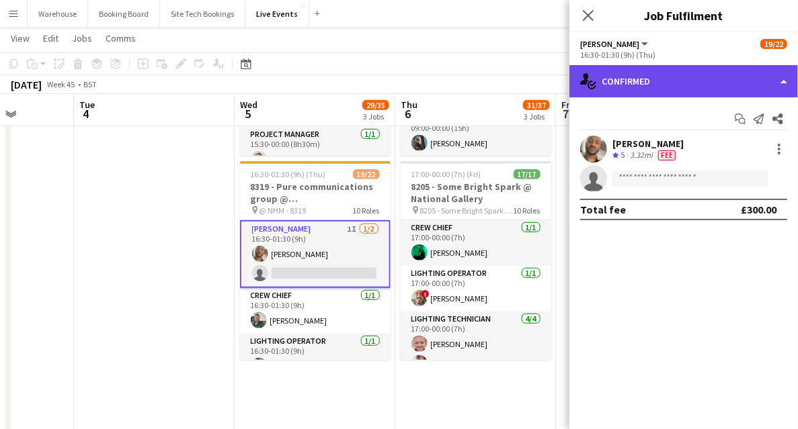
click at [637, 94] on div "single-neutral-actions-check-2 Confirmed" at bounding box center [683, 81] width 228 height 32
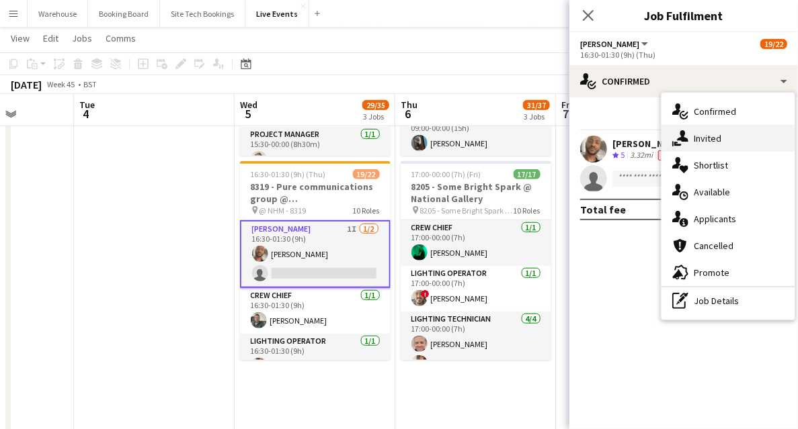
click at [685, 136] on icon "single-neutral-actions-share-1" at bounding box center [680, 138] width 16 height 16
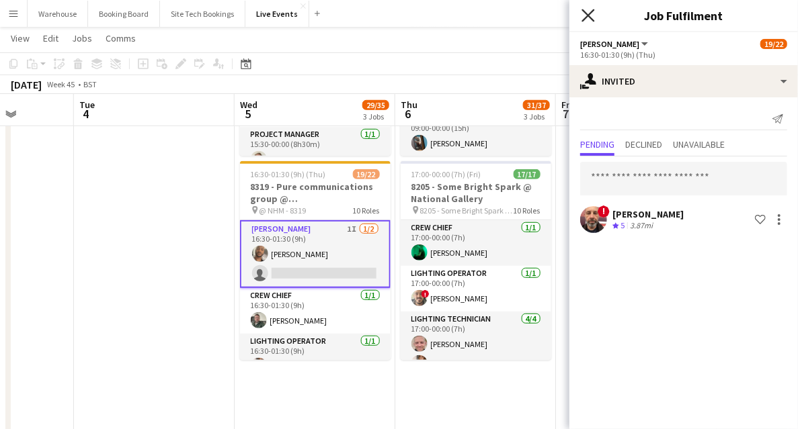
click at [582, 15] on icon "Close pop-in" at bounding box center [587, 15] width 13 height 13
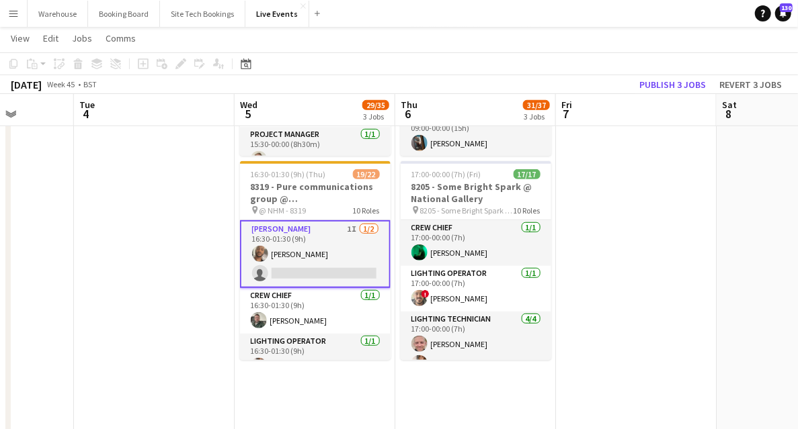
click at [659, 257] on app-date-cell at bounding box center [636, 271] width 161 height 1048
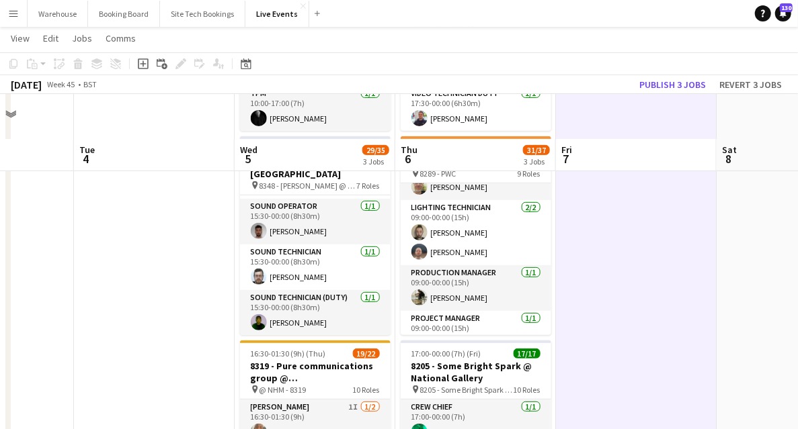
scroll to position [269, 0]
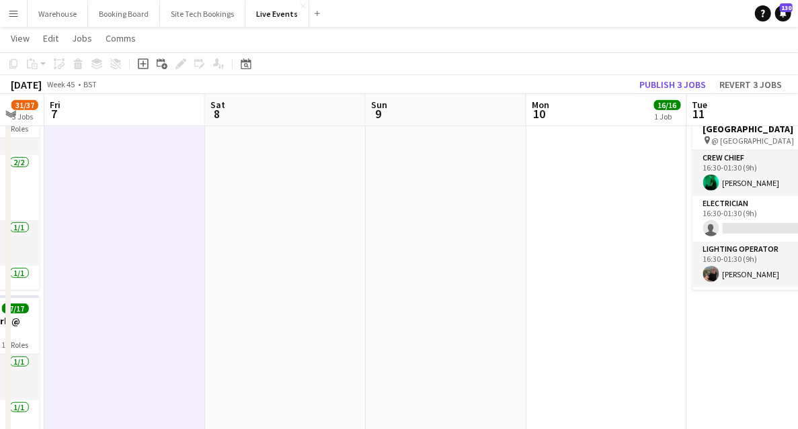
drag, startPoint x: 633, startPoint y: 284, endPoint x: 237, endPoint y: 239, distance: 398.4
click at [237, 239] on app-calendar-viewport "Mon 3 Tue 4 Wed 5 29/35 3 Jobs Thu 6 31/37 3 Jobs Fri 7 Sat 8 Sun 9 Mon 10 16/1…" at bounding box center [399, 357] width 798 height 1146
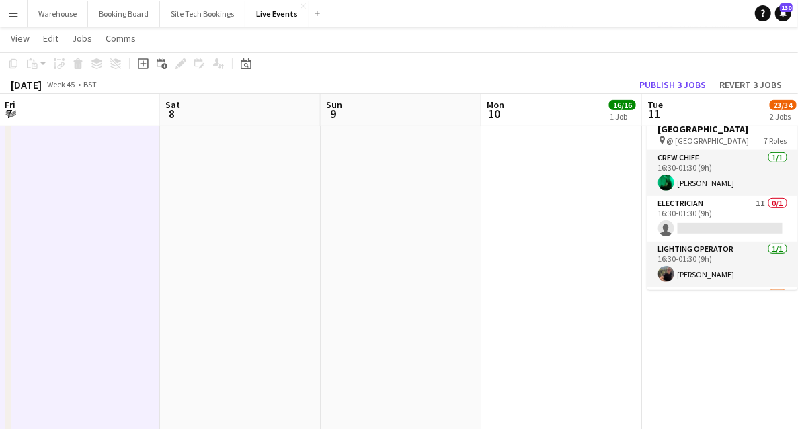
drag, startPoint x: 228, startPoint y: 239, endPoint x: 259, endPoint y: 251, distance: 33.2
click at [152, 243] on app-calendar-viewport "Tue 4 Wed 5 29/35 3 Jobs Thu 6 31/37 3 Jobs Fri 7 Sat 8 Sun 9 Mon 10 16/16 1 Jo…" at bounding box center [399, 357] width 798 height 1146
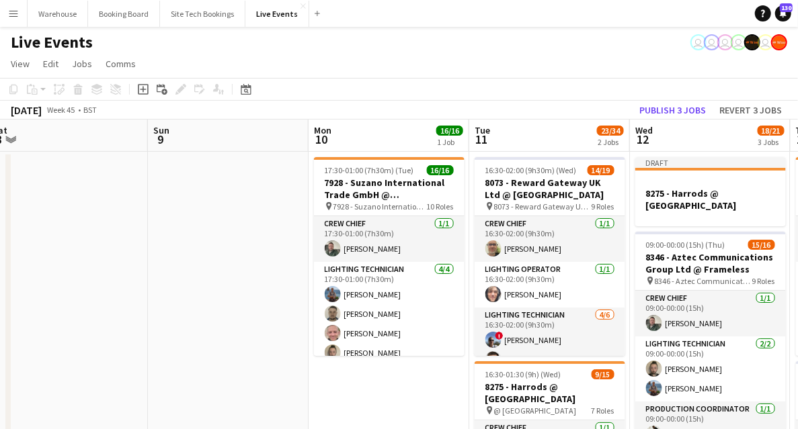
scroll to position [0, 470]
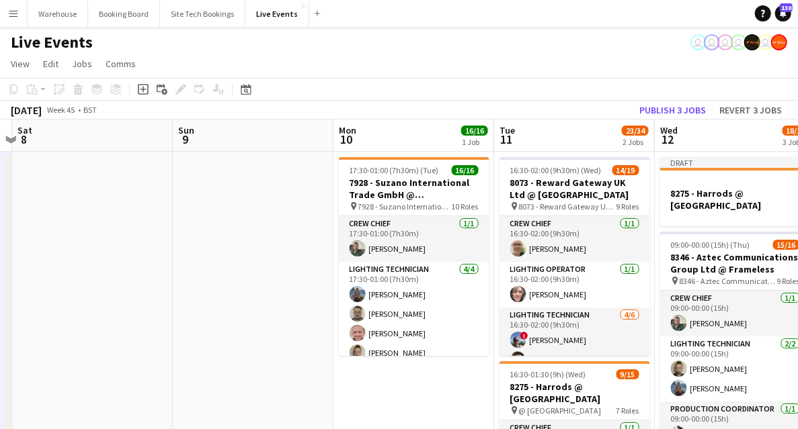
drag, startPoint x: 321, startPoint y: 371, endPoint x: 263, endPoint y: 356, distance: 59.7
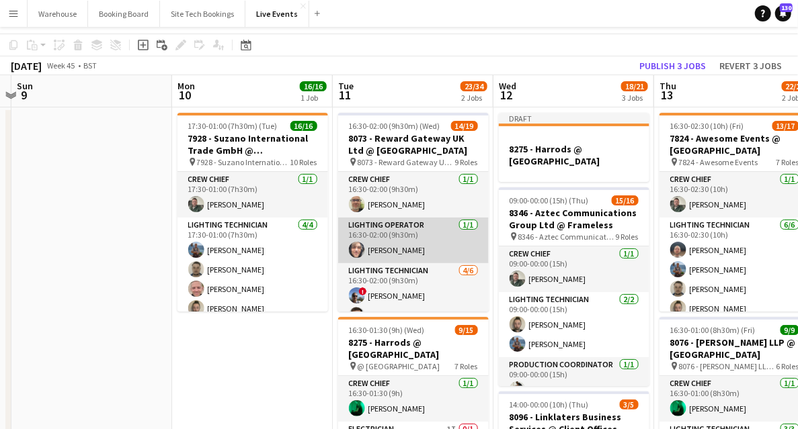
scroll to position [0, 0]
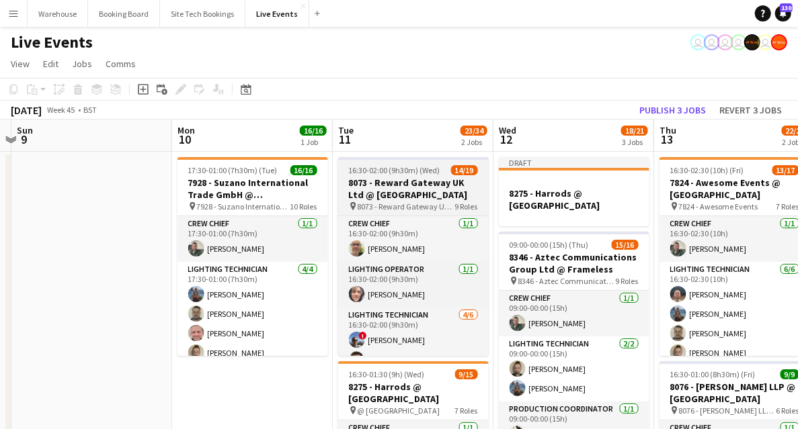
click at [403, 188] on h3 "8073 - Reward Gateway UK Ltd @ [GEOGRAPHIC_DATA]" at bounding box center [413, 189] width 151 height 24
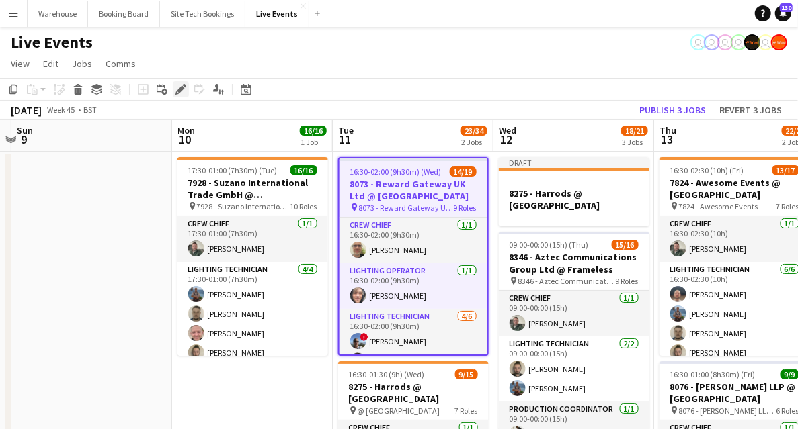
click at [181, 91] on icon at bounding box center [180, 89] width 7 height 7
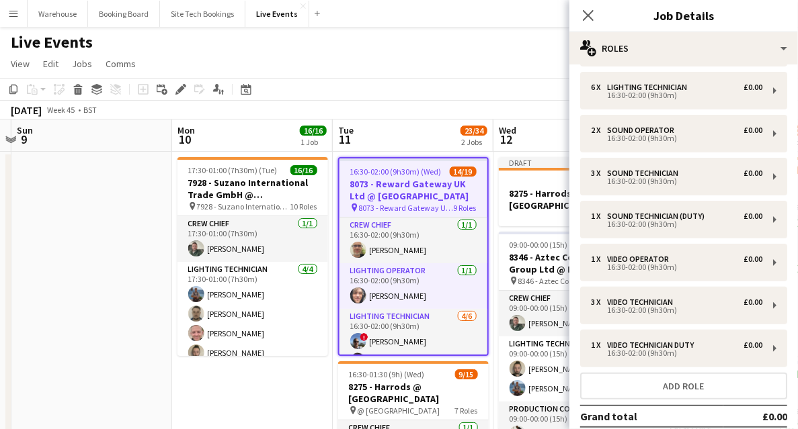
scroll to position [163, 0]
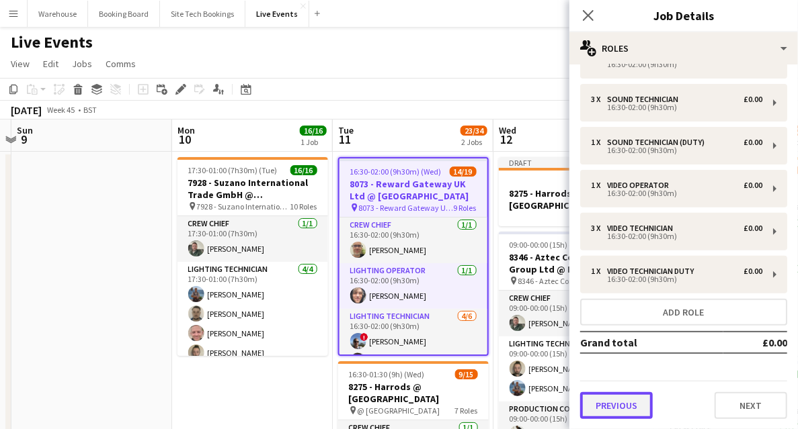
click at [619, 409] on button "Previous" at bounding box center [616, 405] width 73 height 27
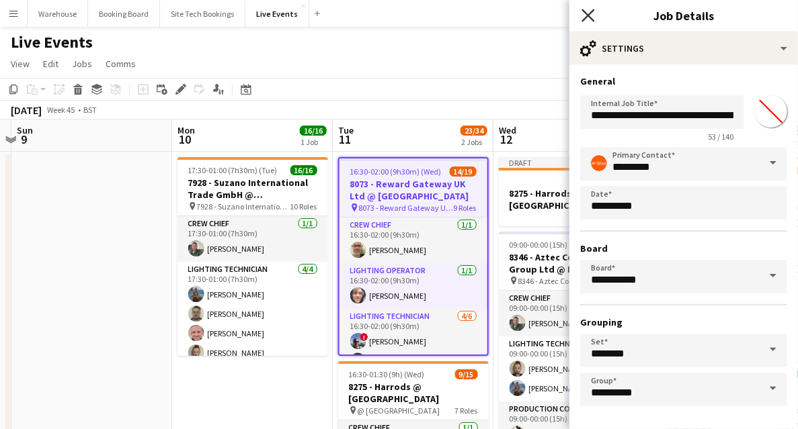
click at [587, 19] on icon "Close pop-in" at bounding box center [587, 15] width 13 height 13
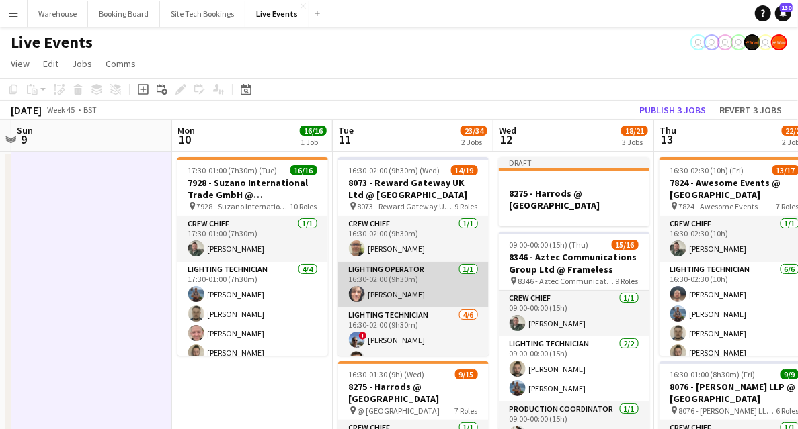
scroll to position [89, 0]
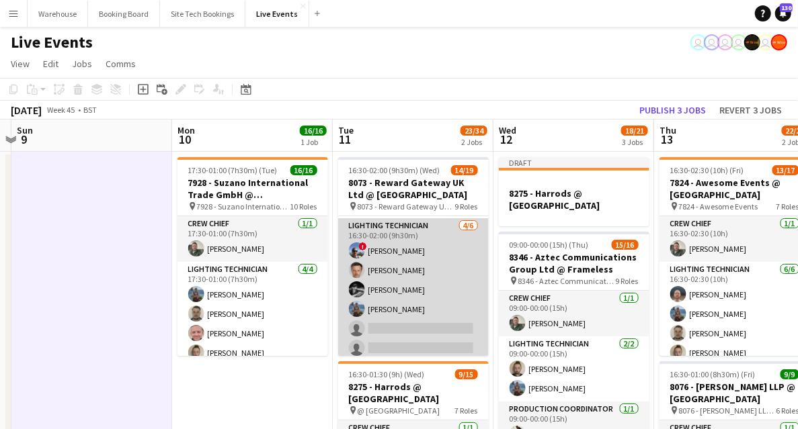
click at [418, 321] on app-card-role "Lighting Technician [DATE] 16:30-02:00 (9h30m) ! [PERSON_NAME] [PERSON_NAME] [P…" at bounding box center [413, 289] width 151 height 143
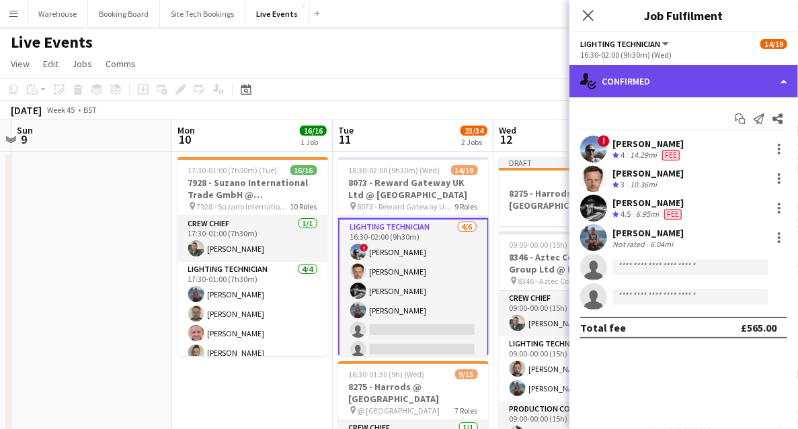
click at [661, 89] on div "single-neutral-actions-check-2 Confirmed" at bounding box center [683, 81] width 228 height 32
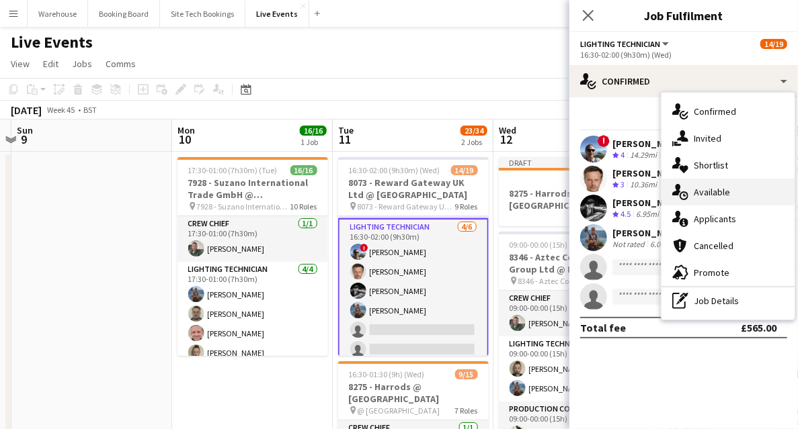
click at [720, 194] on span "Available" at bounding box center [711, 192] width 36 height 12
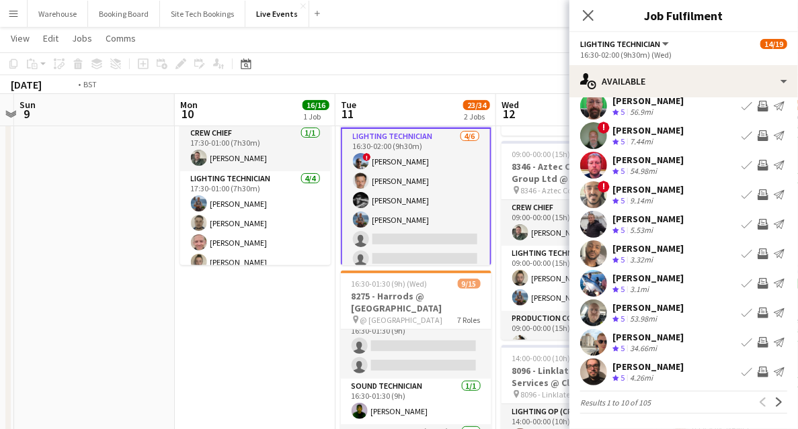
scroll to position [0, 511]
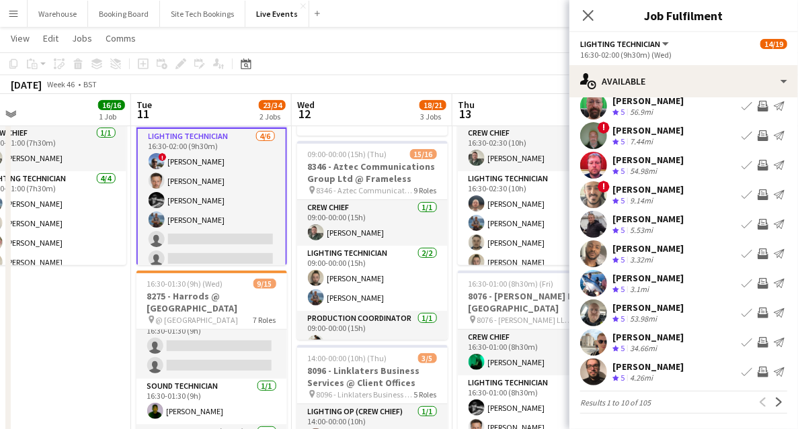
drag, startPoint x: 304, startPoint y: 313, endPoint x: 102, endPoint y: 281, distance: 204.2
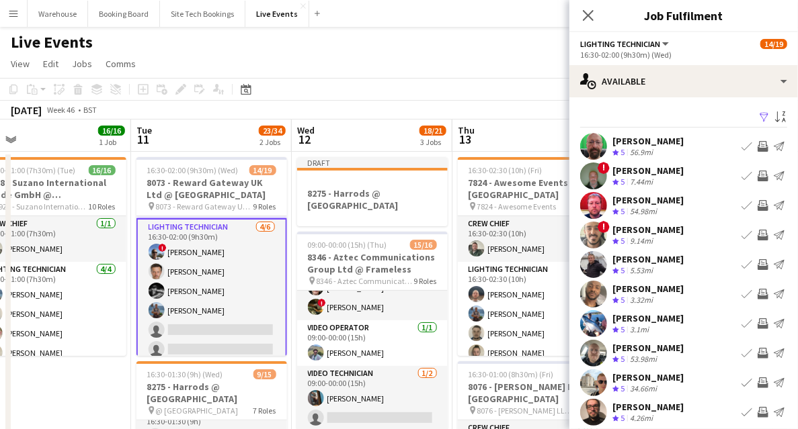
scroll to position [40, 0]
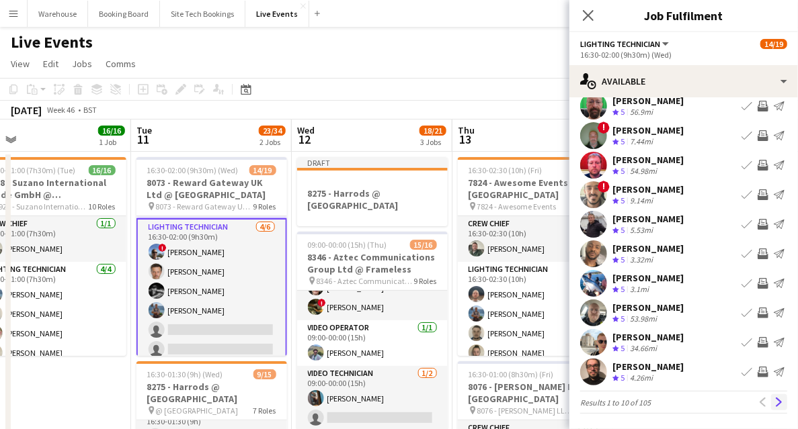
click at [777, 405] on app-icon "Next" at bounding box center [778, 402] width 9 height 9
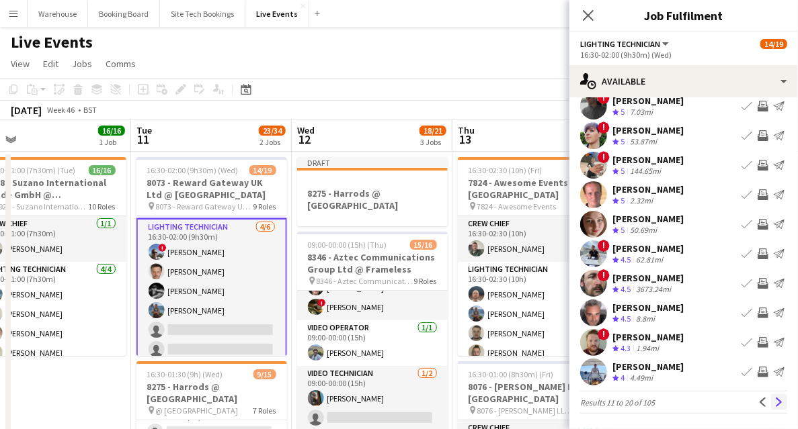
click at [774, 404] on app-icon "Next" at bounding box center [778, 402] width 9 height 9
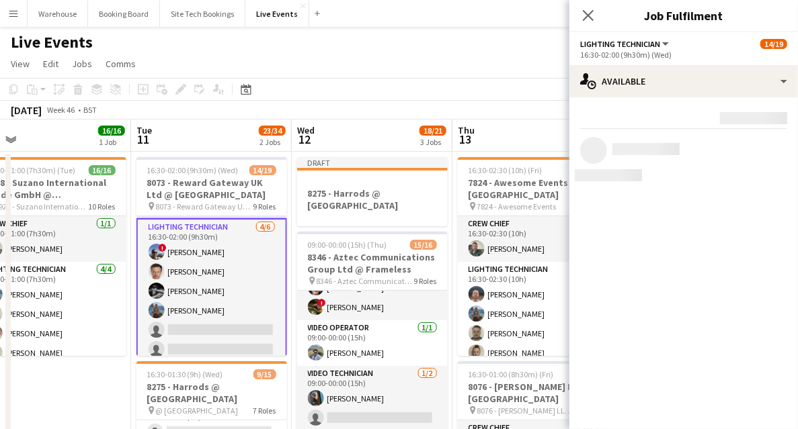
scroll to position [0, 0]
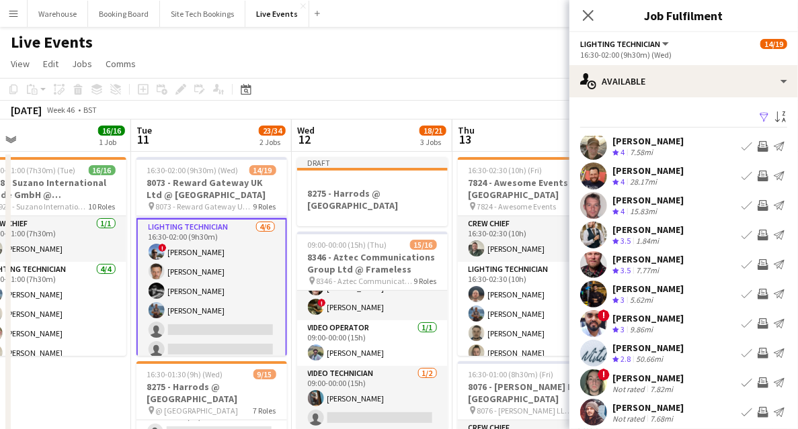
click at [757, 206] on app-icon "Invite crew" at bounding box center [762, 205] width 11 height 11
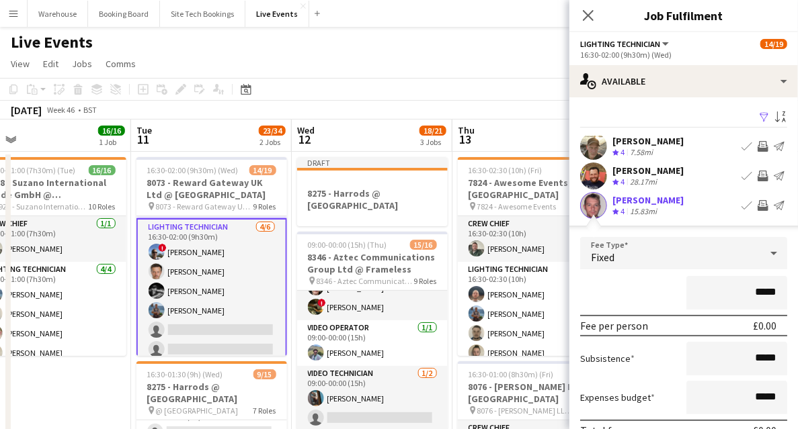
scroll to position [89, 0]
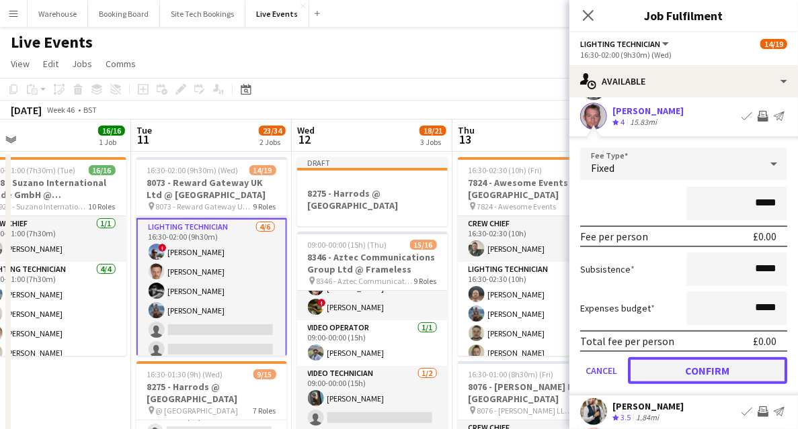
click at [705, 372] on button "Confirm" at bounding box center [707, 371] width 159 height 27
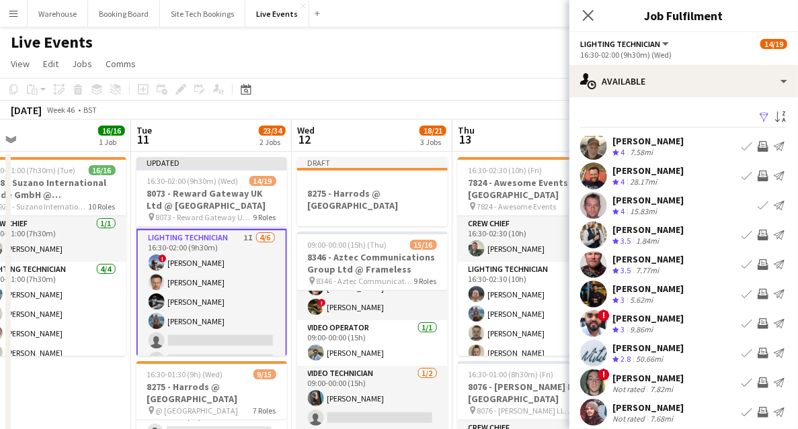
scroll to position [40, 0]
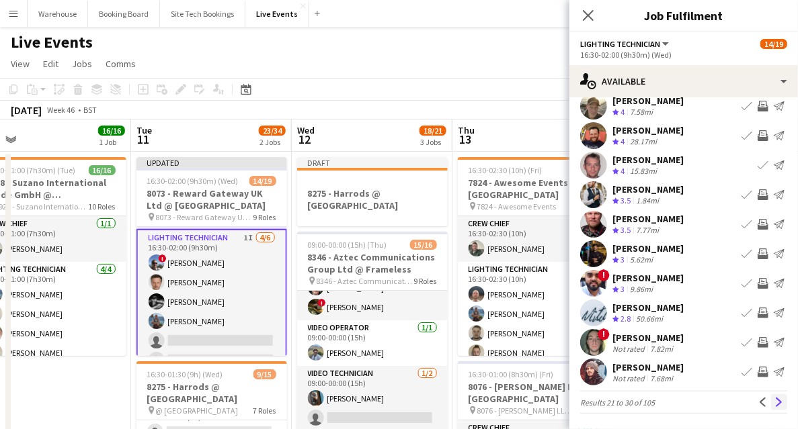
click at [771, 403] on button "Next" at bounding box center [779, 402] width 16 height 16
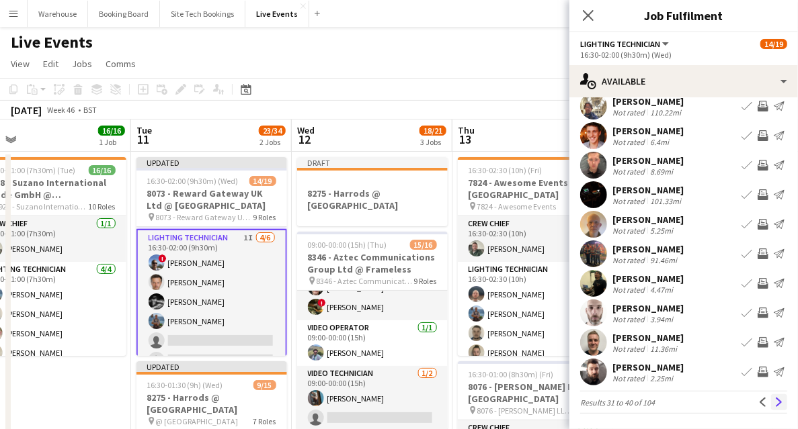
click at [774, 402] on app-icon "Next" at bounding box center [778, 402] width 9 height 9
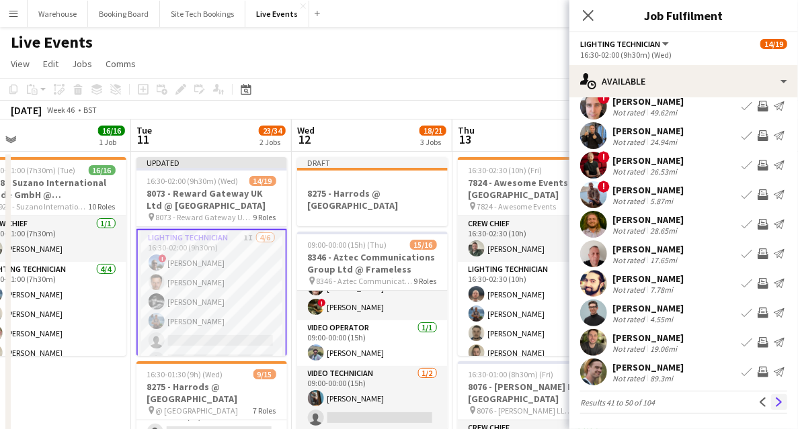
click at [774, 401] on app-icon "Next" at bounding box center [778, 402] width 9 height 9
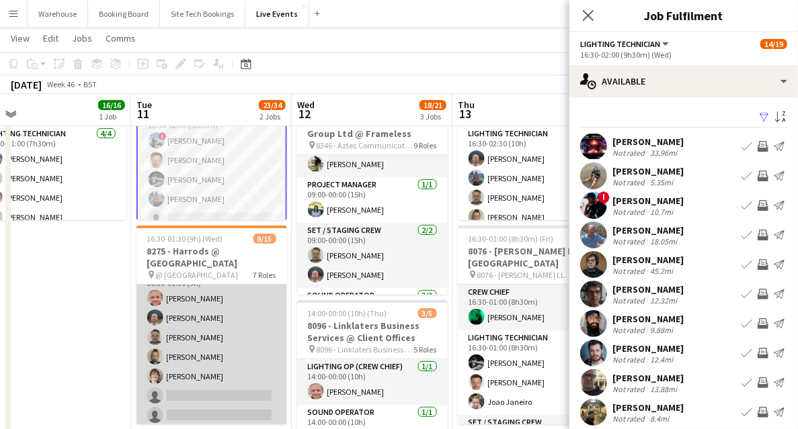
scroll to position [112, 0]
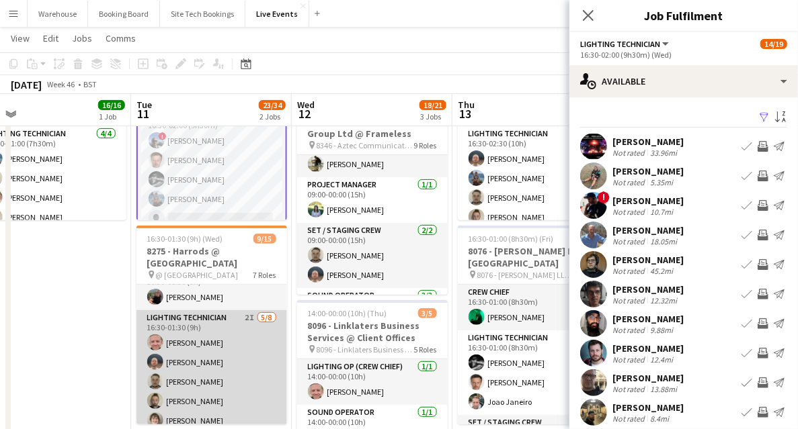
click at [182, 312] on app-card-role "Lighting Technician 2I [DATE] 16:30-01:30 (9h) [PERSON_NAME] [PERSON_NAME] [PER…" at bounding box center [211, 401] width 151 height 182
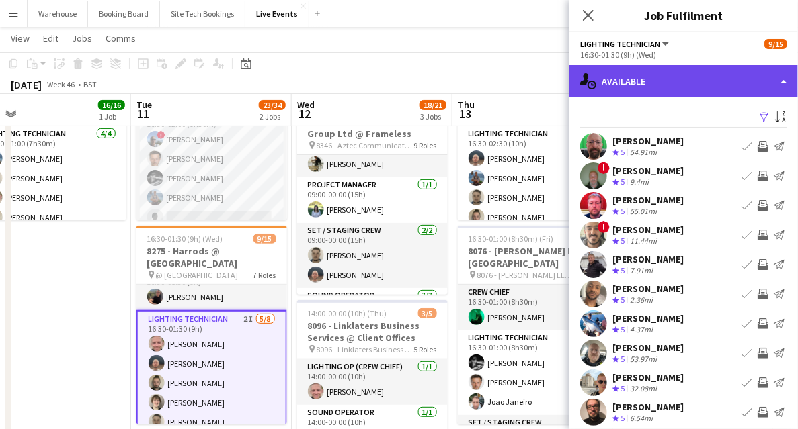
click at [652, 87] on div "single-neutral-actions-upload Available" at bounding box center [683, 81] width 228 height 32
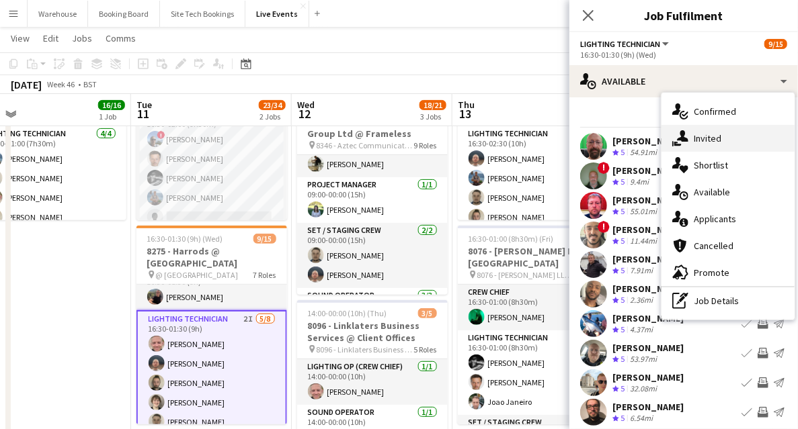
click at [703, 135] on span "Invited" at bounding box center [707, 138] width 28 height 12
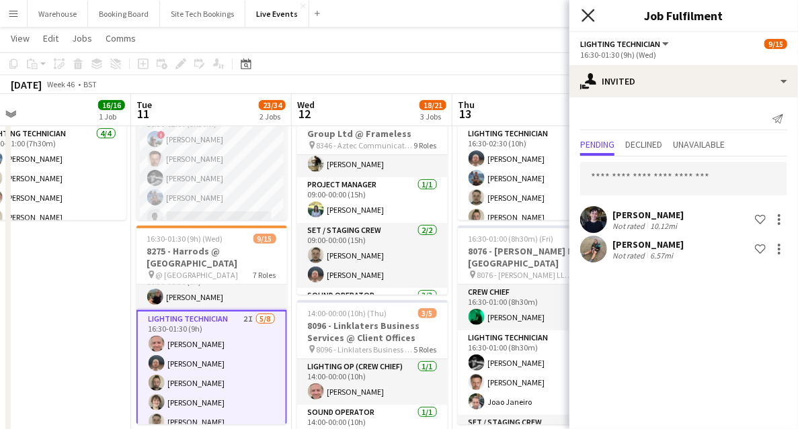
click at [588, 15] on icon at bounding box center [587, 15] width 13 height 13
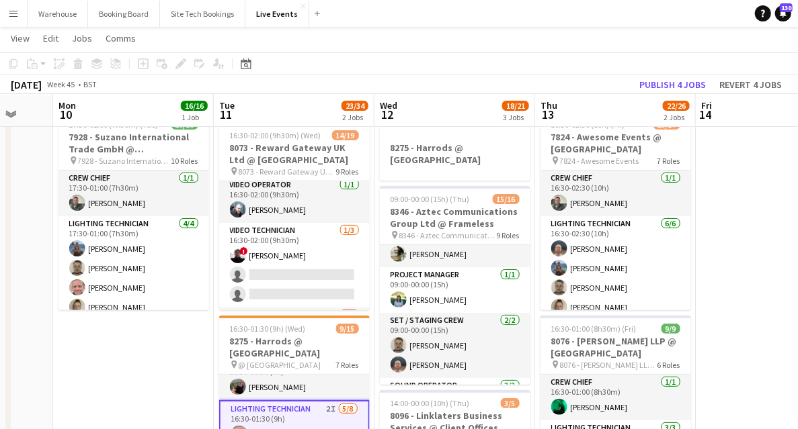
scroll to position [0, 367]
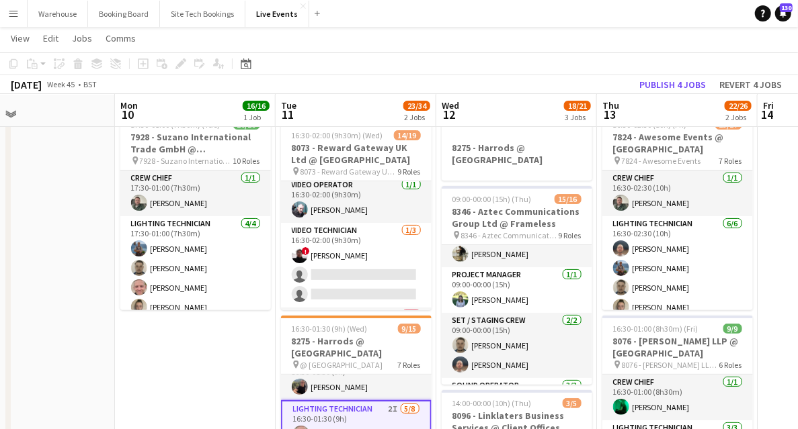
drag, startPoint x: 145, startPoint y: 349, endPoint x: 191, endPoint y: 351, distance: 45.7
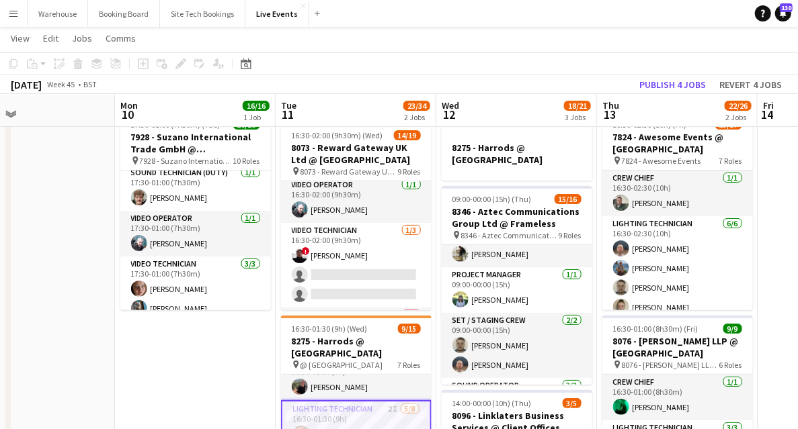
scroll to position [433, 0]
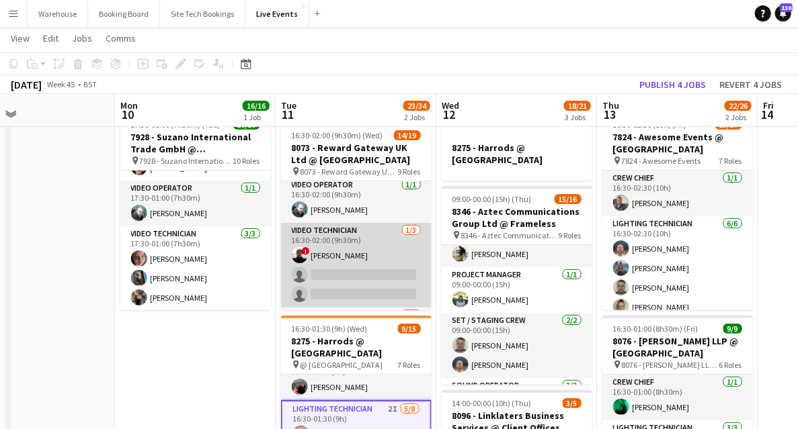
click at [352, 259] on app-card-role "Video Technician [DATE] 16:30-02:00 (9h30m) ! [PERSON_NAME] single-neutral-acti…" at bounding box center [356, 265] width 151 height 85
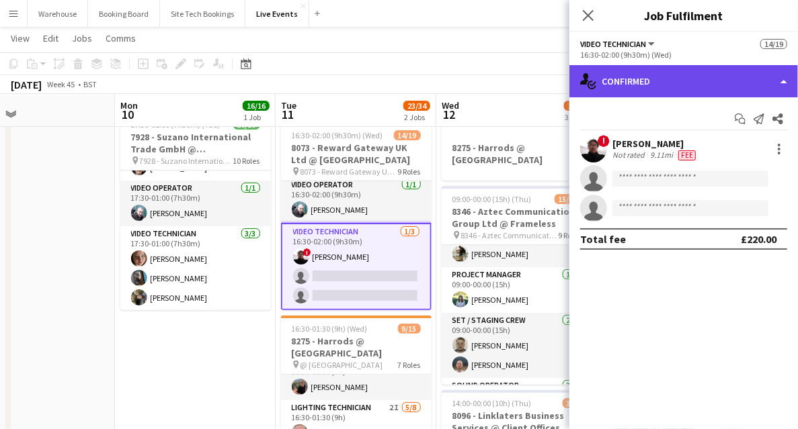
click at [628, 81] on div "single-neutral-actions-check-2 Confirmed" at bounding box center [683, 81] width 228 height 32
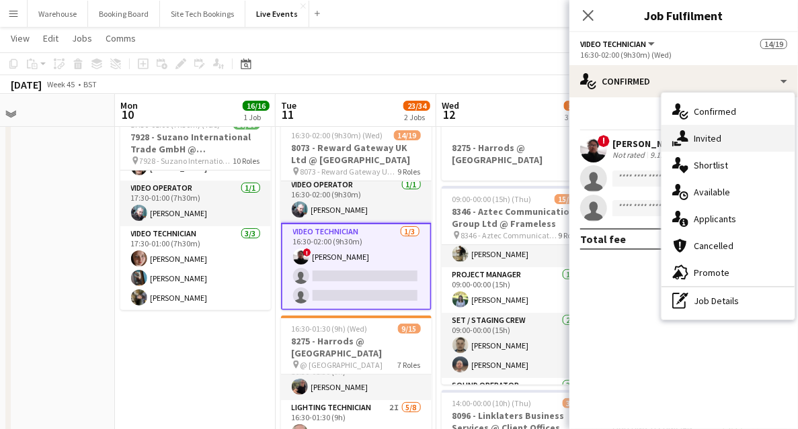
click at [704, 138] on span "Invited" at bounding box center [707, 138] width 28 height 12
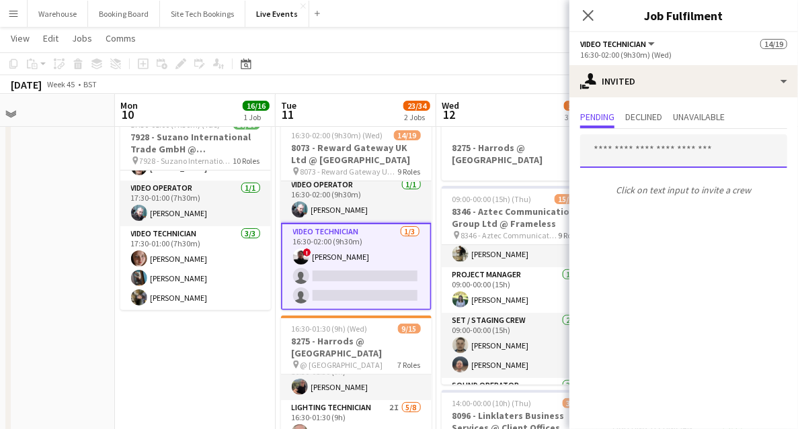
click at [642, 156] on input "text" at bounding box center [683, 151] width 207 height 34
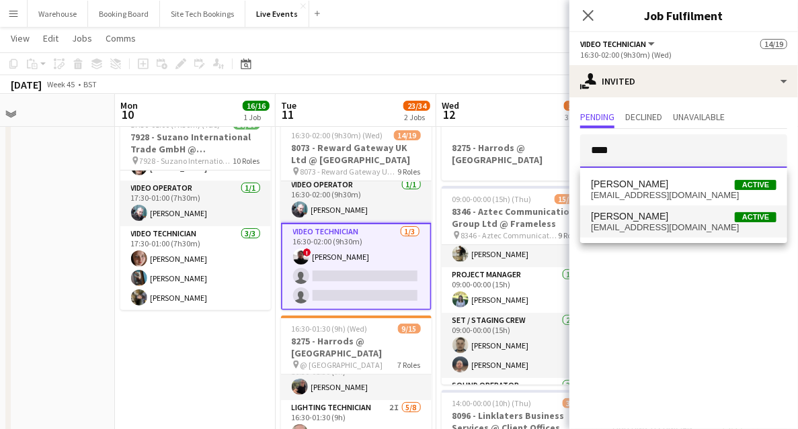
type input "****"
click at [629, 228] on span "[EMAIL_ADDRESS][DOMAIN_NAME]" at bounding box center [683, 227] width 185 height 11
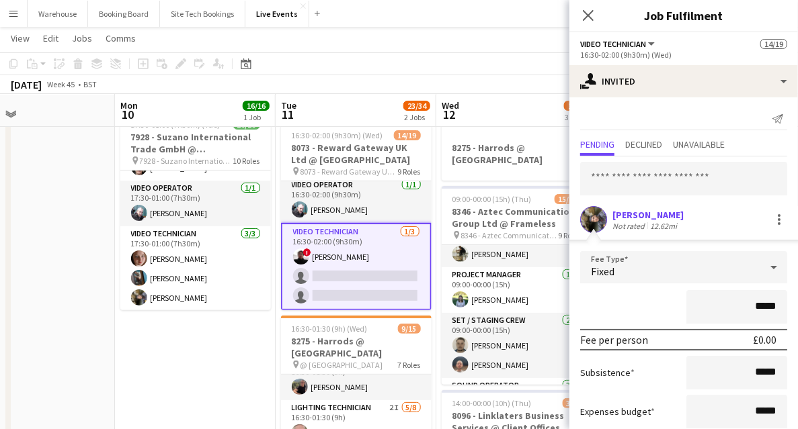
scroll to position [82, 0]
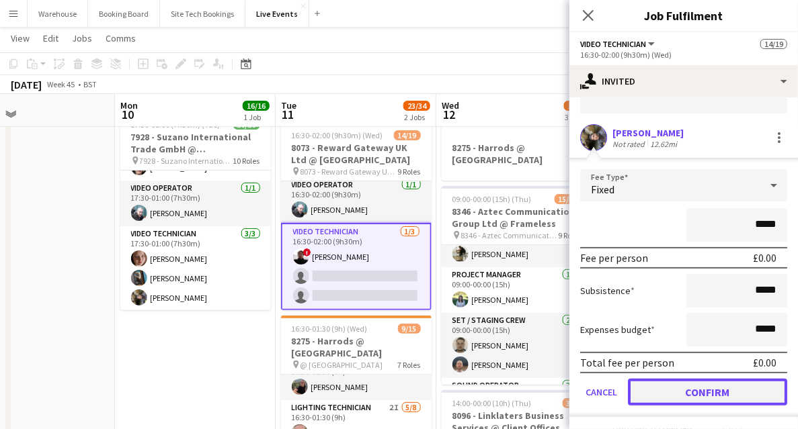
click at [704, 391] on button "Confirm" at bounding box center [707, 392] width 159 height 27
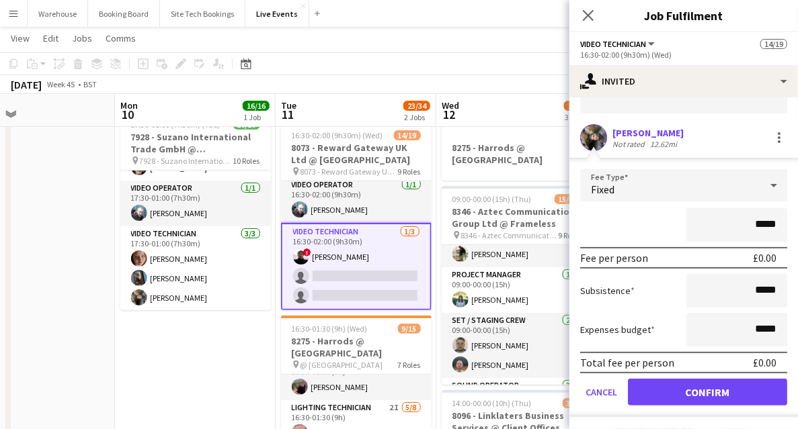
scroll to position [0, 0]
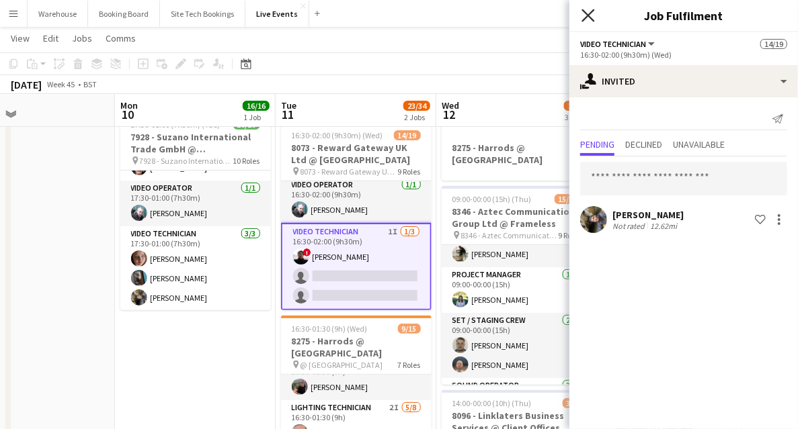
click at [585, 9] on icon "Close pop-in" at bounding box center [587, 15] width 13 height 13
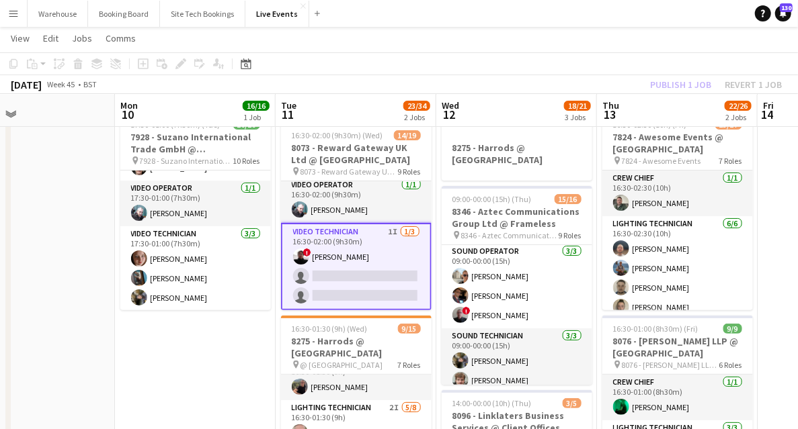
scroll to position [313, 0]
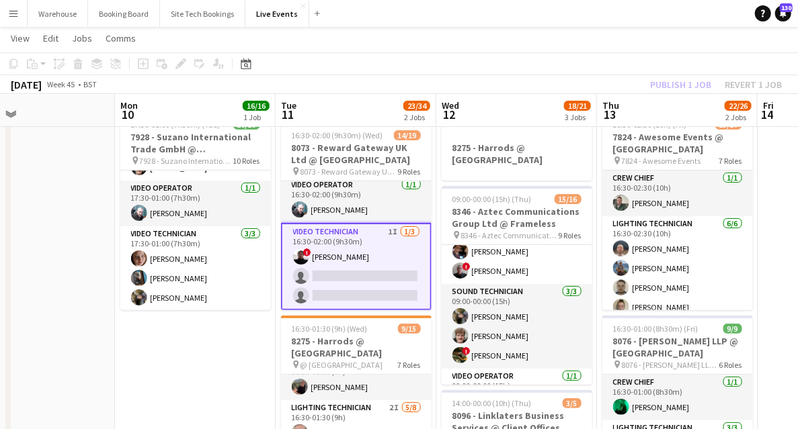
click at [355, 235] on app-card-role "Video Technician 1I [DATE] 16:30-02:00 (9h30m) ! [PERSON_NAME] single-neutral-a…" at bounding box center [356, 266] width 151 height 87
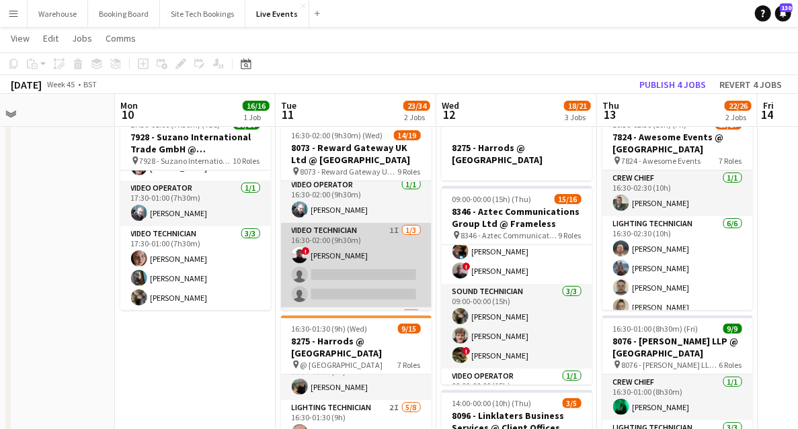
click at [351, 229] on app-card-role "Video Technician 1I [DATE] 16:30-02:00 (9h30m) ! [PERSON_NAME] single-neutral-a…" at bounding box center [356, 265] width 151 height 85
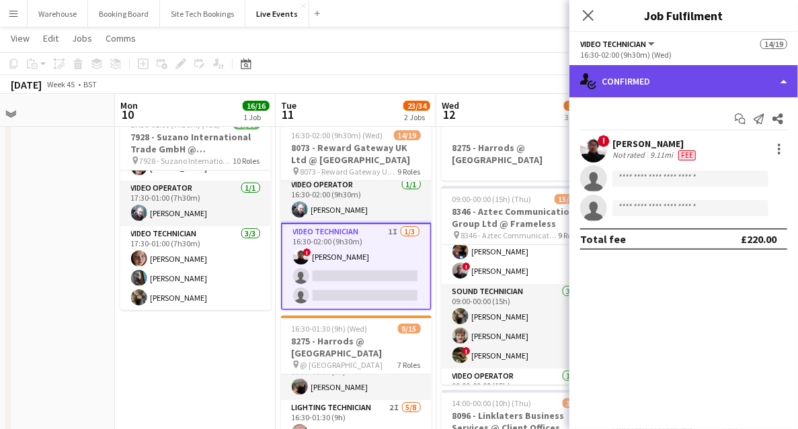
click at [657, 78] on div "single-neutral-actions-check-2 Confirmed" at bounding box center [683, 81] width 228 height 32
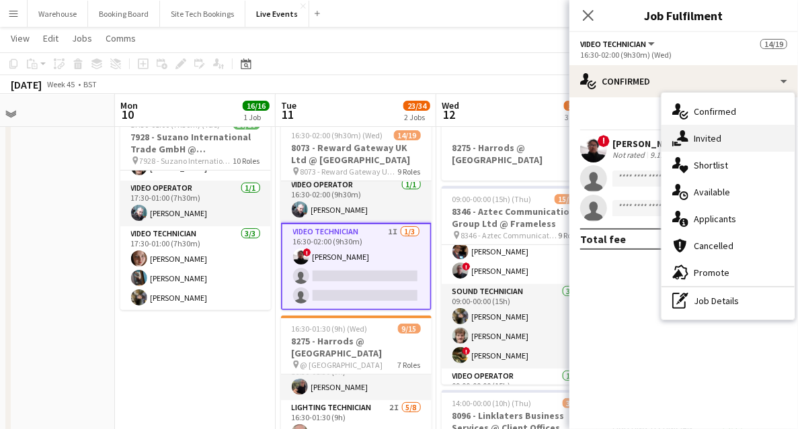
click at [716, 144] on span "Invited" at bounding box center [707, 138] width 28 height 12
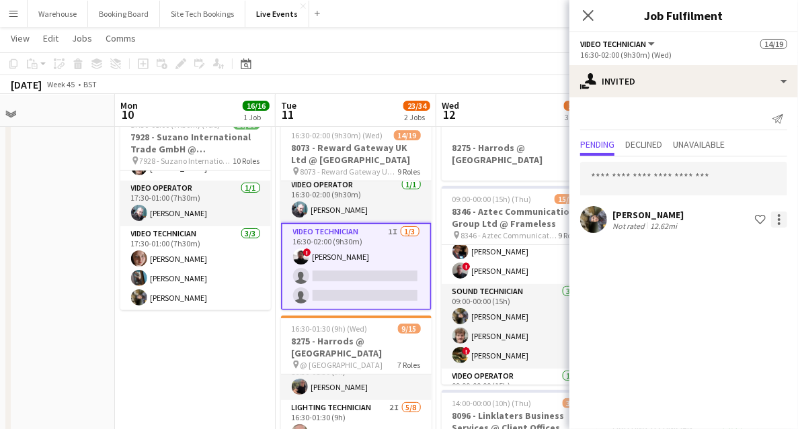
click at [786, 219] on div at bounding box center [779, 220] width 16 height 16
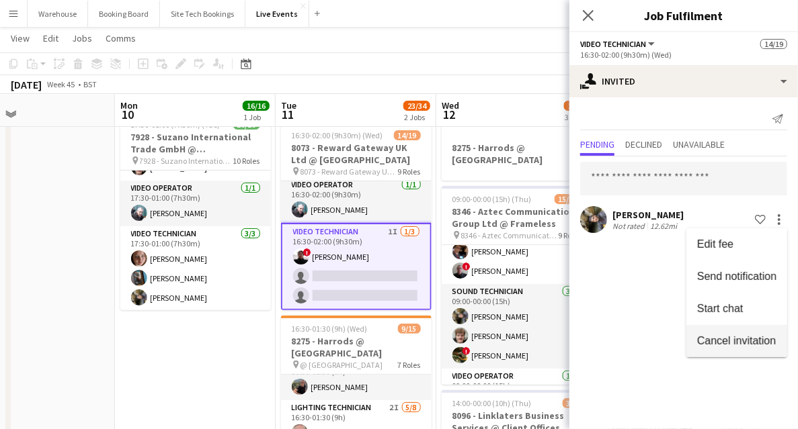
click at [715, 337] on span "Cancel invitation" at bounding box center [736, 340] width 79 height 11
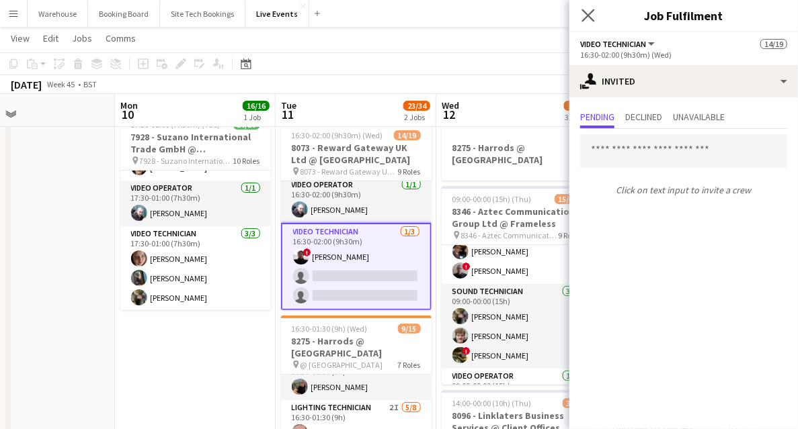
click at [582, 9] on icon "Close pop-in" at bounding box center [587, 15] width 13 height 13
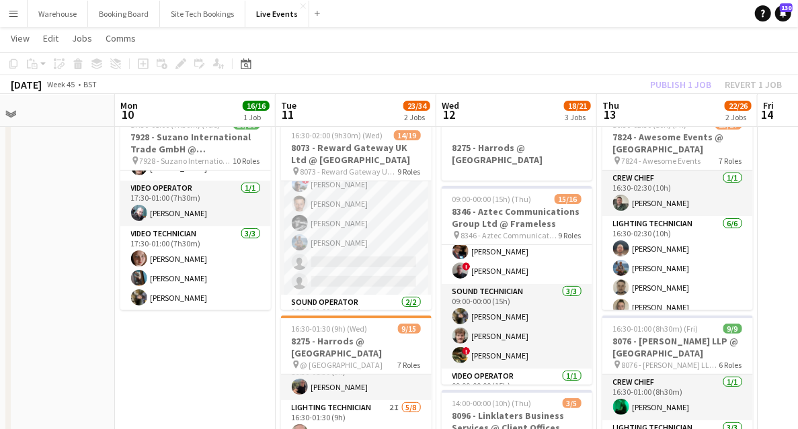
scroll to position [76, 0]
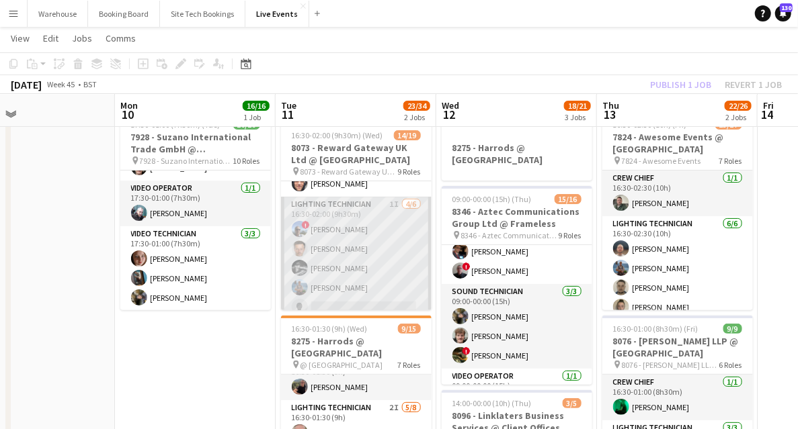
click at [354, 206] on app-card-role "Lighting Technician 1I [DATE] 16:30-02:00 (9h30m) ! [PERSON_NAME] [PERSON_NAME]…" at bounding box center [356, 268] width 151 height 143
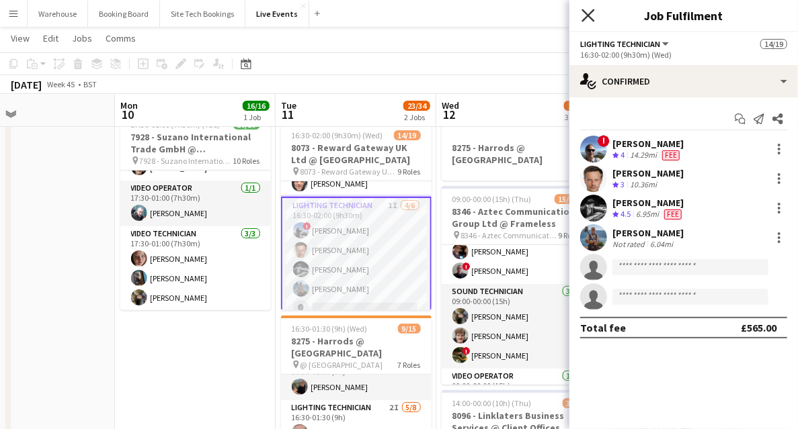
click at [590, 13] on icon at bounding box center [587, 15] width 13 height 13
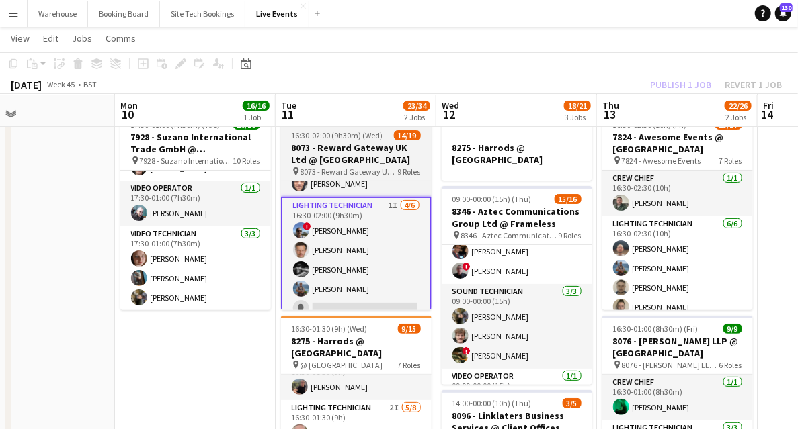
click at [353, 155] on h3 "8073 - Reward Gateway UK Ltd @ [GEOGRAPHIC_DATA]" at bounding box center [356, 154] width 151 height 24
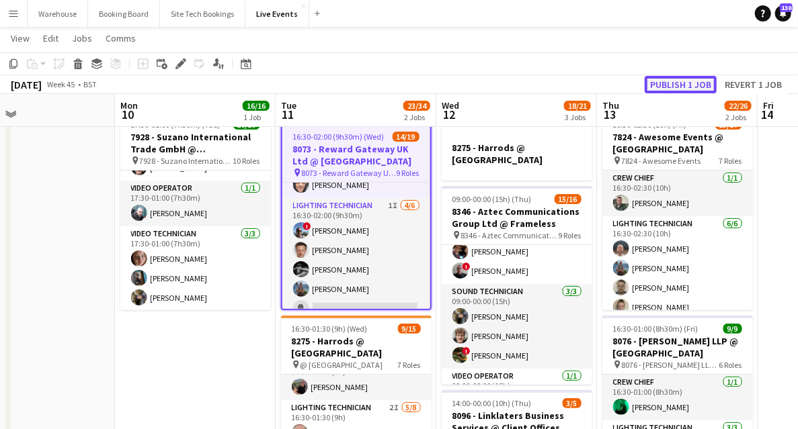
click at [669, 83] on button "Publish 1 job" at bounding box center [680, 84] width 72 height 17
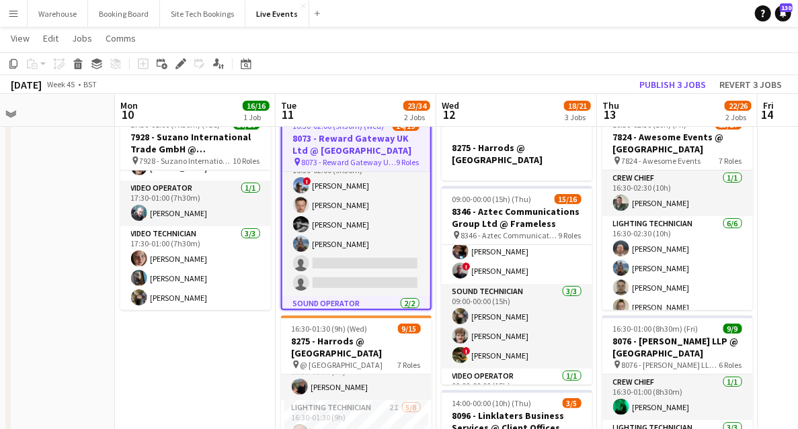
scroll to position [20, 0]
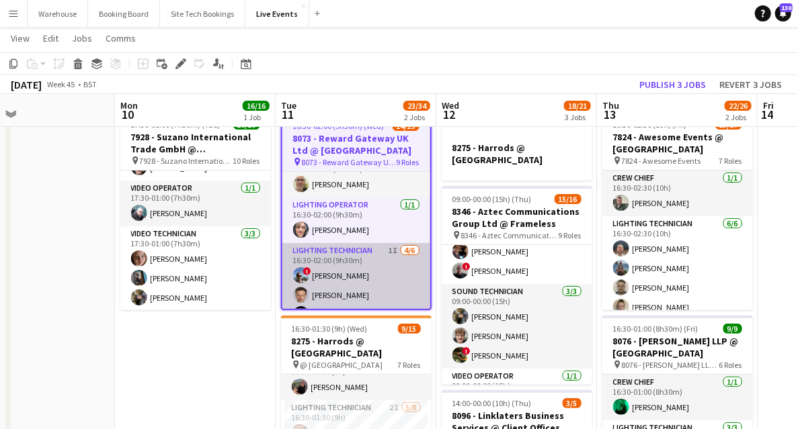
click at [351, 249] on app-card-role "Lighting Technician 1I [DATE] 16:30-02:00 (9h30m) ! [PERSON_NAME] [PERSON_NAME]…" at bounding box center [356, 314] width 148 height 143
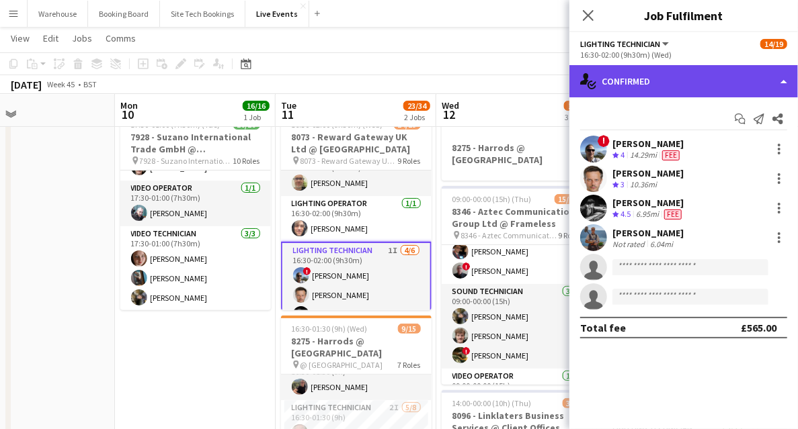
click at [653, 86] on div "single-neutral-actions-check-2 Confirmed" at bounding box center [683, 81] width 228 height 32
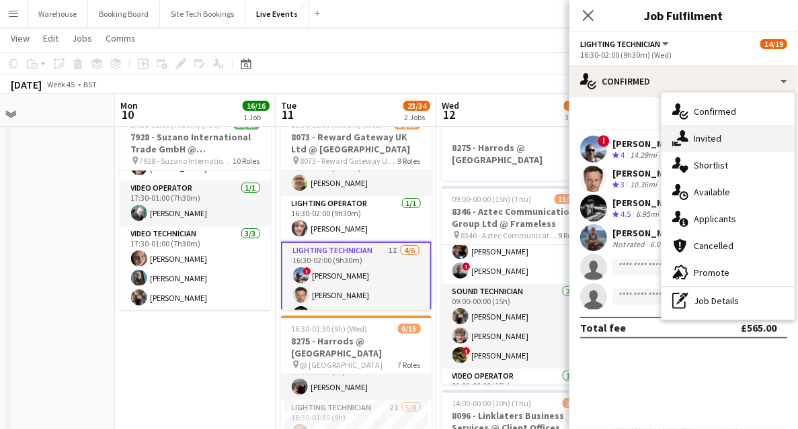
click at [718, 144] on span "Invited" at bounding box center [707, 138] width 28 height 12
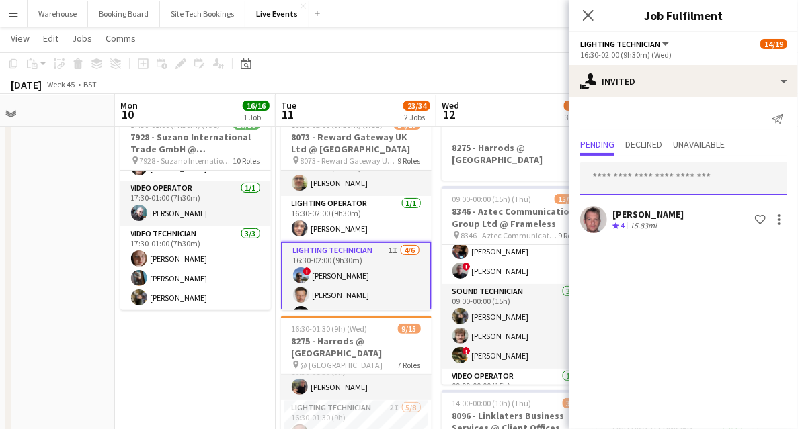
click at [642, 177] on input "text" at bounding box center [683, 179] width 207 height 34
click at [668, 99] on div "Send notification Pending Declined Unavailable [PERSON_NAME] Crew rating 4 15.8…" at bounding box center [683, 171] width 228 height 149
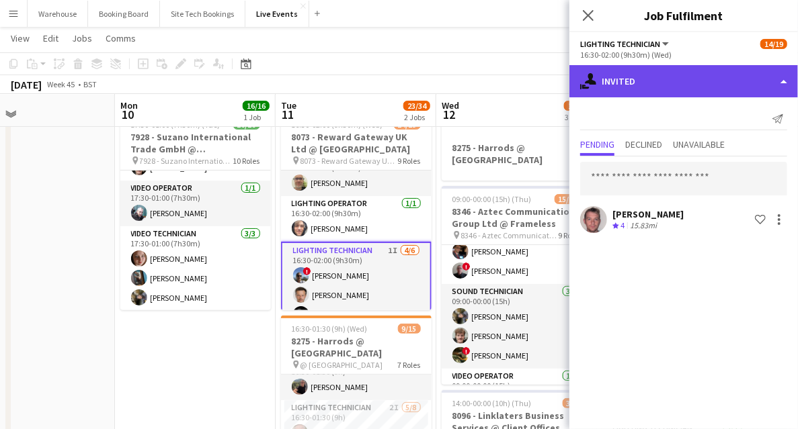
click at [667, 84] on div "single-neutral-actions-share-1 Invited" at bounding box center [683, 81] width 228 height 32
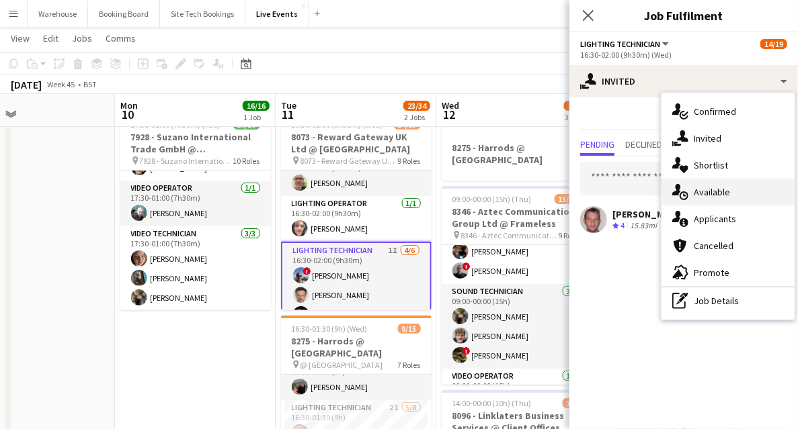
click at [704, 191] on span "Available" at bounding box center [711, 192] width 36 height 12
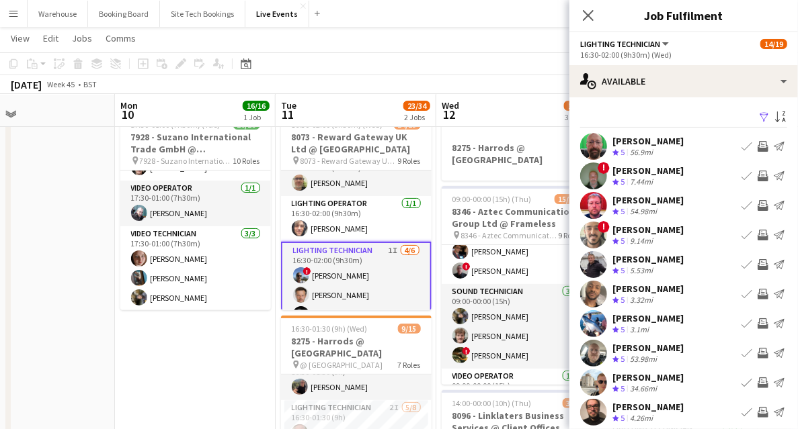
scroll to position [40, 0]
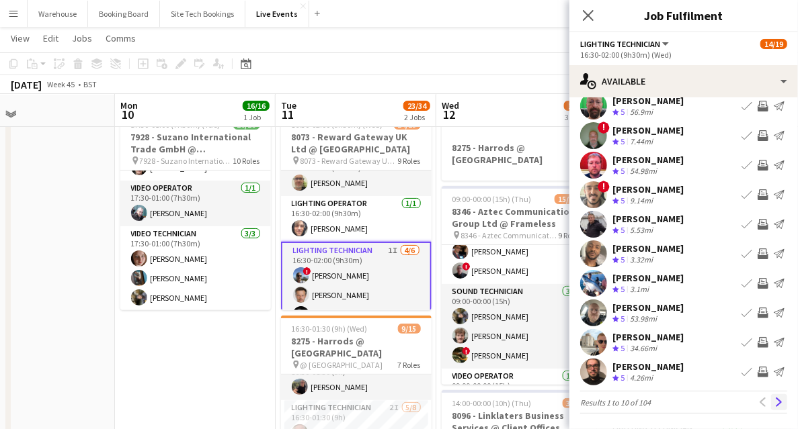
click at [774, 402] on app-icon "Next" at bounding box center [778, 402] width 9 height 9
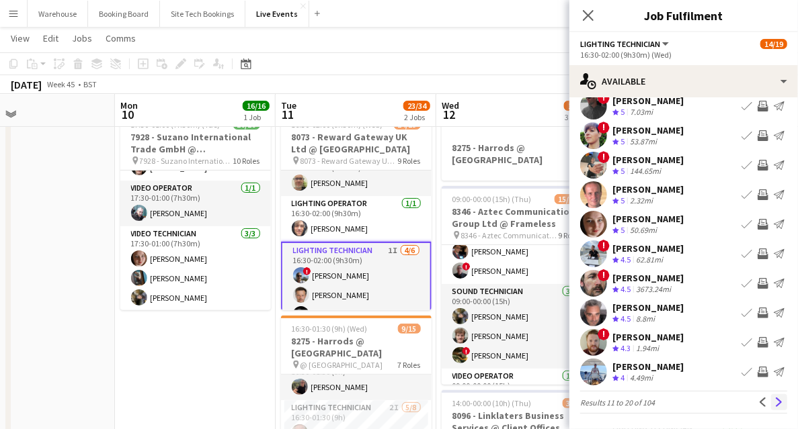
click at [774, 401] on app-icon "Next" at bounding box center [778, 402] width 9 height 9
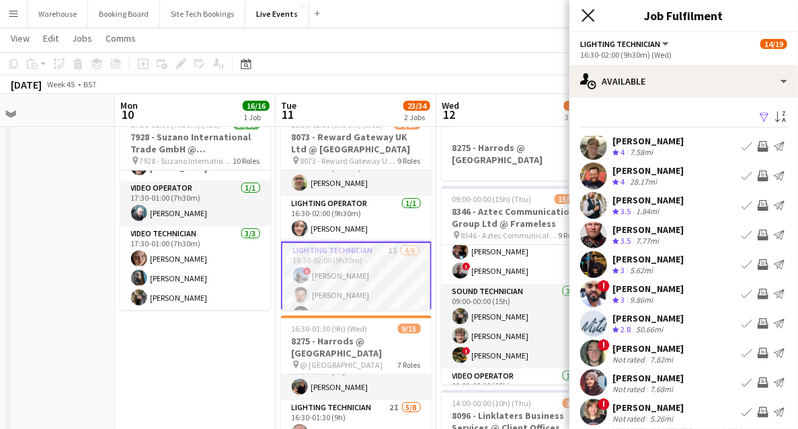
click at [591, 13] on icon at bounding box center [587, 15] width 13 height 13
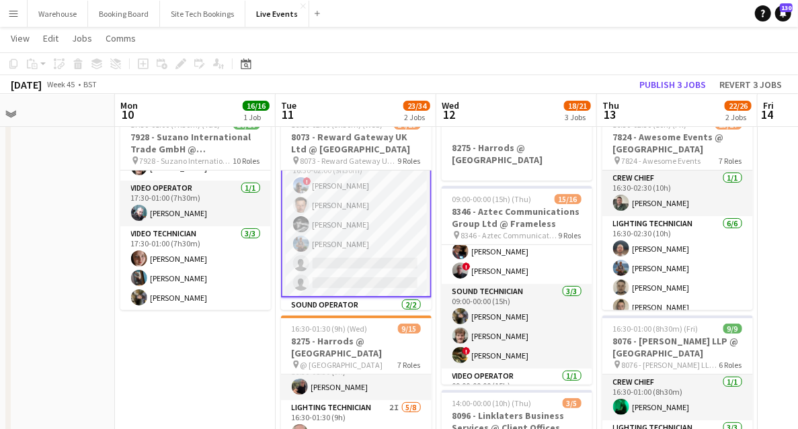
click at [333, 280] on app-card-role "Lighting Technician 1I [DATE] 16:30-02:00 (9h30m) ! [PERSON_NAME] [PERSON_NAME]…" at bounding box center [356, 225] width 151 height 146
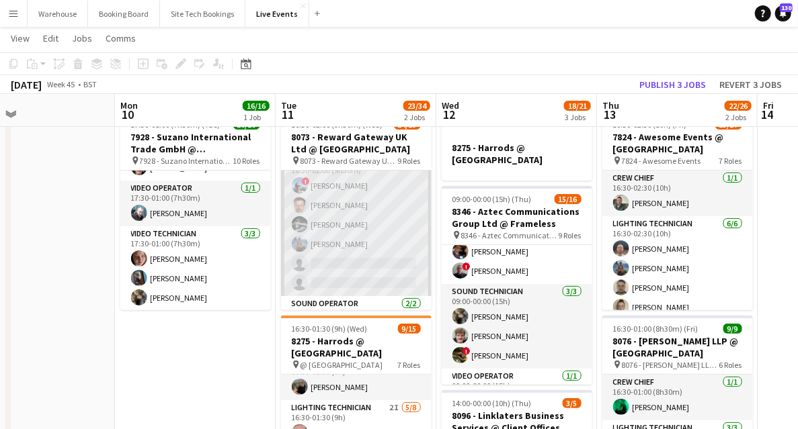
click at [336, 280] on app-card-role "Lighting Technician 1I [DATE] 16:30-02:00 (9h30m) ! [PERSON_NAME] [PERSON_NAME]…" at bounding box center [356, 224] width 151 height 143
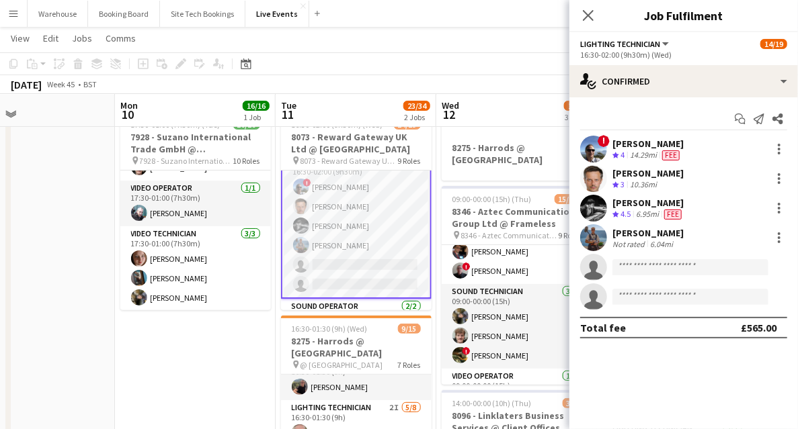
scroll to position [110, 0]
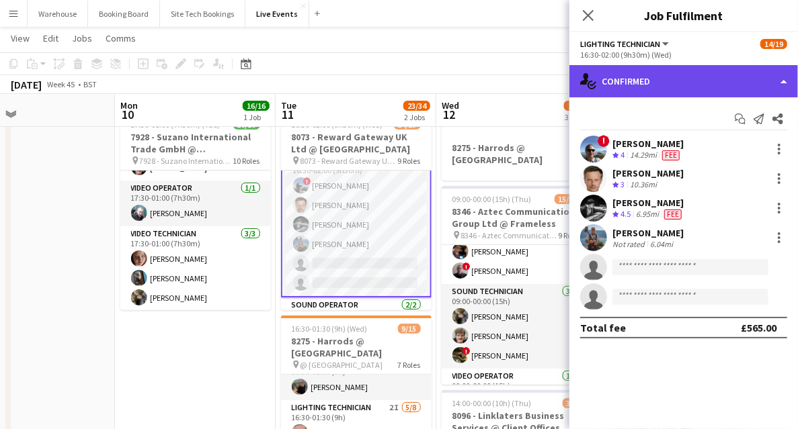
click at [734, 86] on div "single-neutral-actions-check-2 Confirmed" at bounding box center [683, 81] width 228 height 32
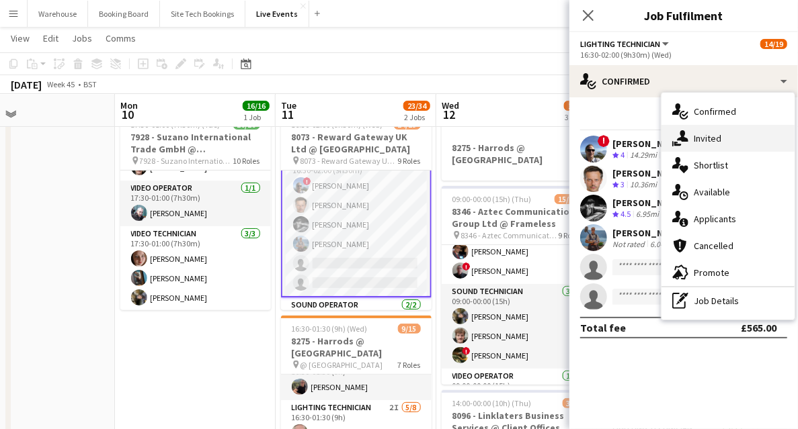
click at [739, 149] on div "single-neutral-actions-share-1 Invited" at bounding box center [727, 138] width 133 height 27
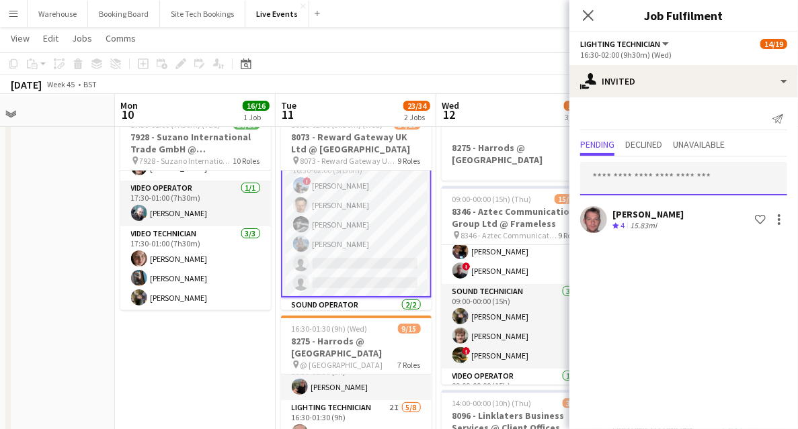
click at [657, 176] on input "text" at bounding box center [683, 179] width 207 height 34
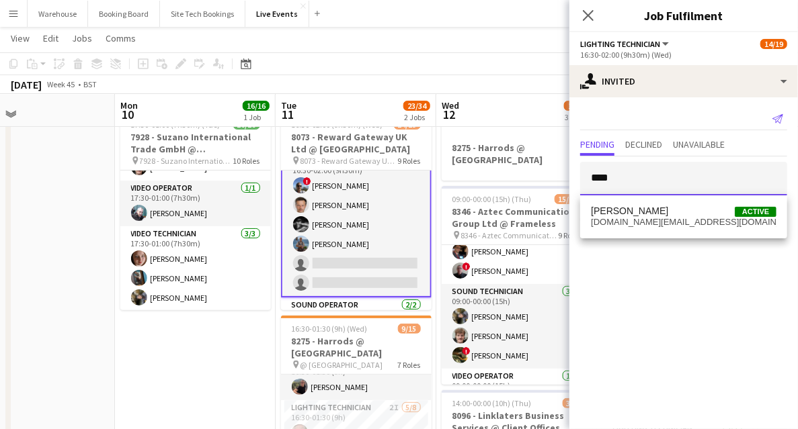
scroll to position [89, 0]
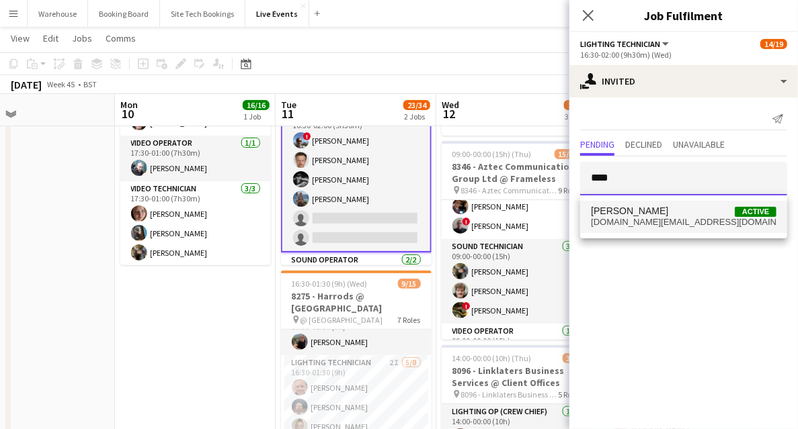
type input "****"
click at [683, 219] on span "[DOMAIN_NAME][EMAIL_ADDRESS][DOMAIN_NAME]" at bounding box center [683, 222] width 185 height 11
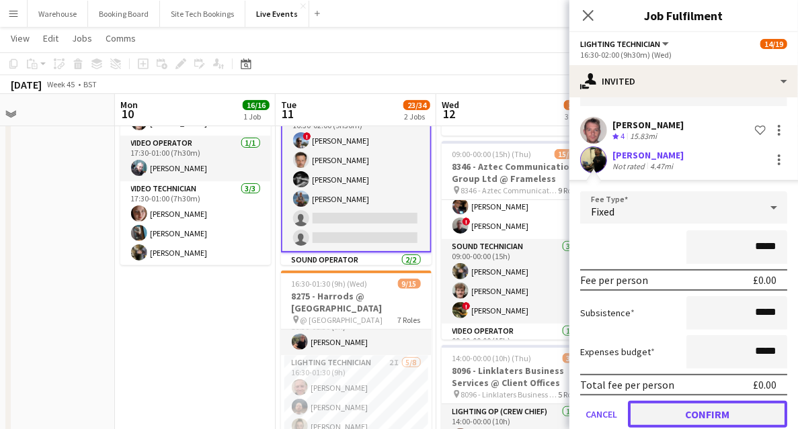
click at [716, 407] on button "Confirm" at bounding box center [707, 414] width 159 height 27
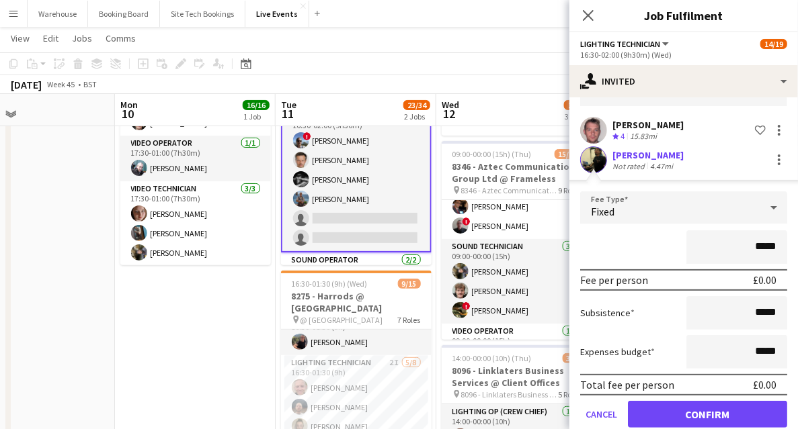
scroll to position [0, 0]
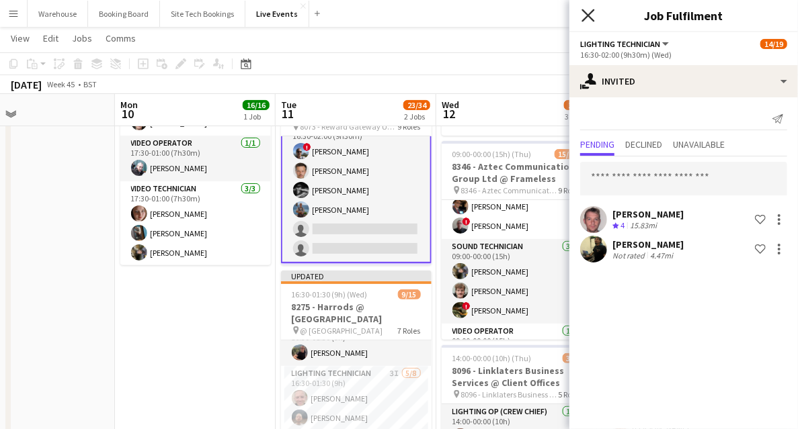
click at [586, 15] on icon at bounding box center [587, 15] width 13 height 13
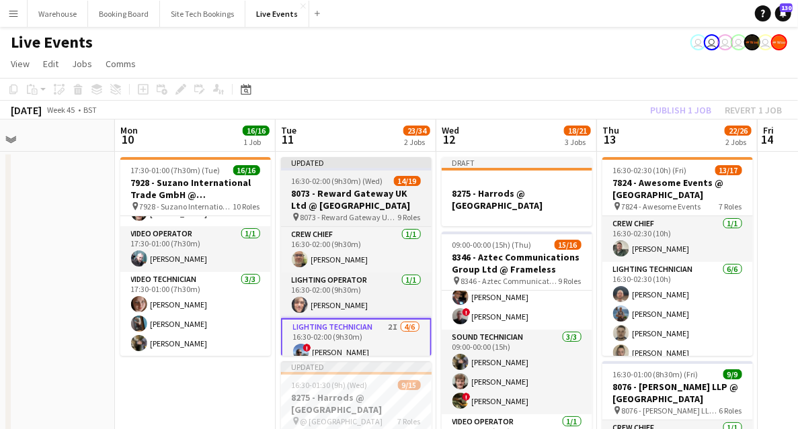
click at [349, 197] on h3 "8073 - Reward Gateway UK Ltd @ [GEOGRAPHIC_DATA]" at bounding box center [356, 199] width 151 height 24
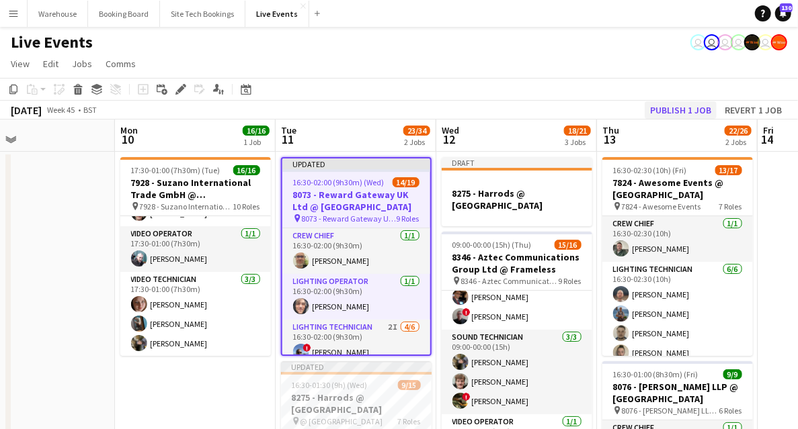
click at [687, 110] on div "Publish 1 job Revert 1 job" at bounding box center [716, 109] width 164 height 17
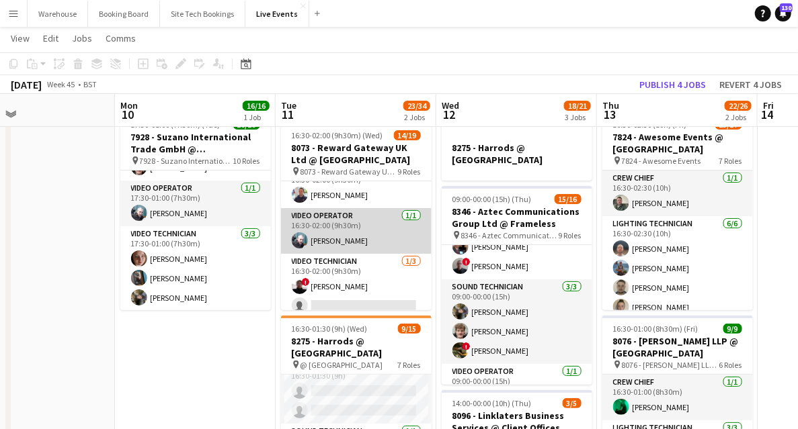
scroll to position [476, 0]
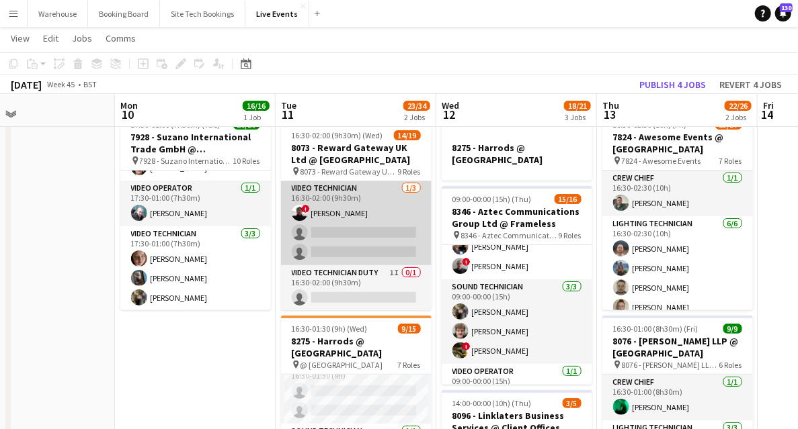
click at [348, 198] on app-card-role "Video Technician [DATE] 16:30-02:00 (9h30m) ! [PERSON_NAME] single-neutral-acti…" at bounding box center [356, 223] width 151 height 85
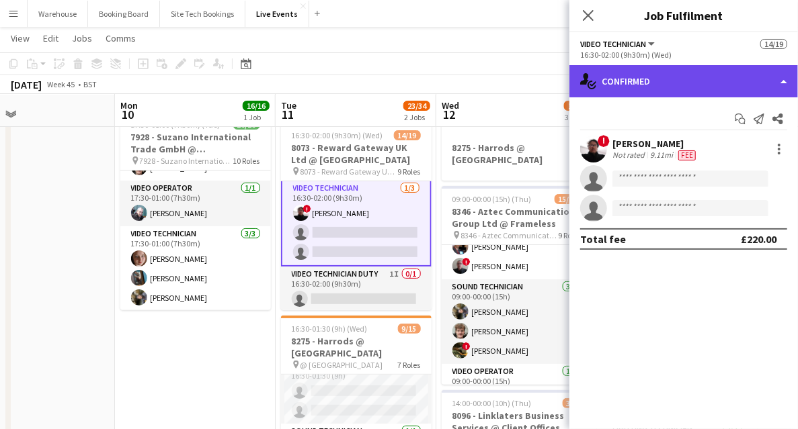
click at [672, 93] on div "single-neutral-actions-check-2 Confirmed" at bounding box center [683, 81] width 228 height 32
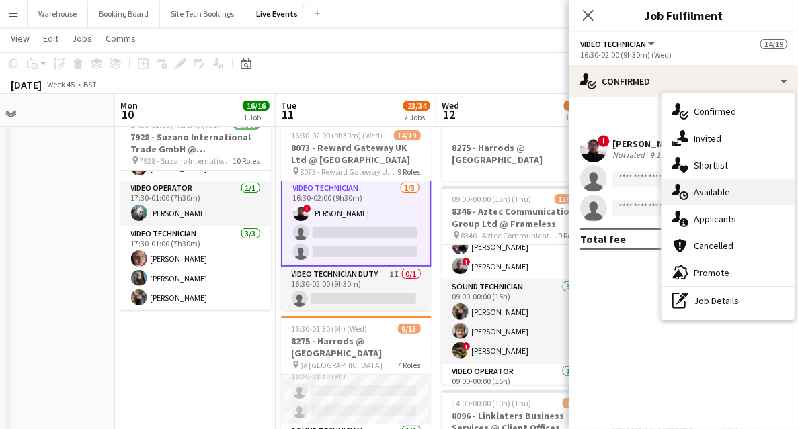
click at [711, 199] on div "single-neutral-actions-upload Available" at bounding box center [727, 192] width 133 height 27
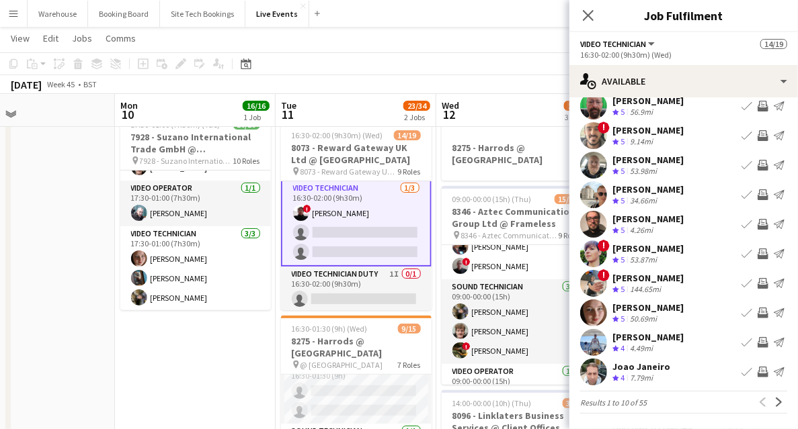
scroll to position [134, 0]
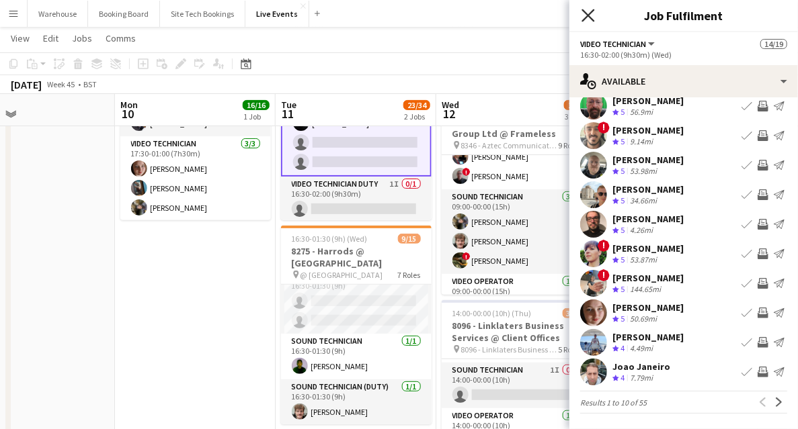
click at [585, 20] on icon "Close pop-in" at bounding box center [587, 15] width 13 height 13
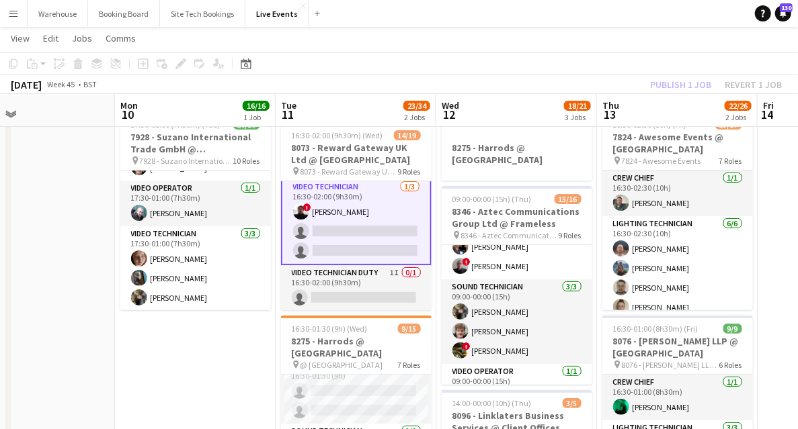
scroll to position [179, 0]
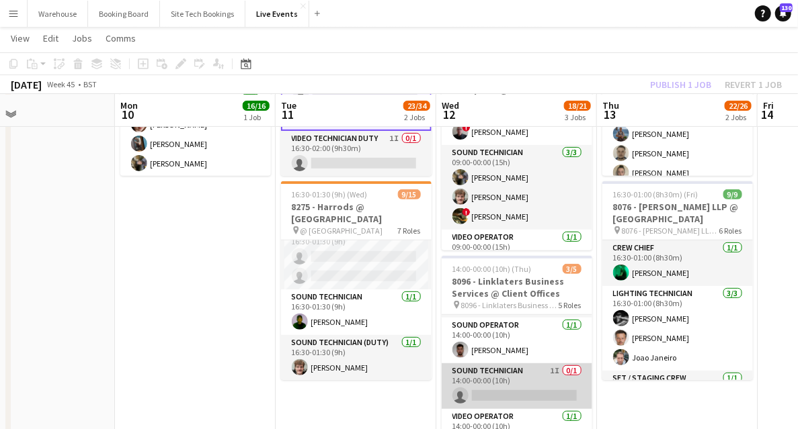
click at [530, 371] on app-card-role "Sound Technician 1I 0/1 14:00-00:00 (10h) single-neutral-actions" at bounding box center [516, 387] width 151 height 46
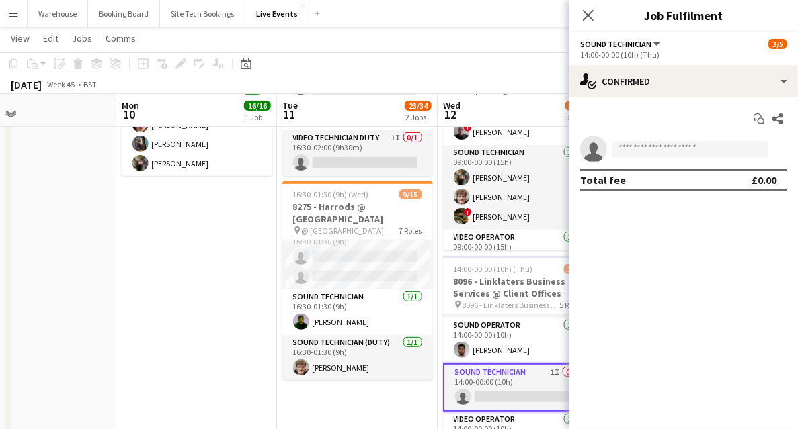
scroll to position [476, 0]
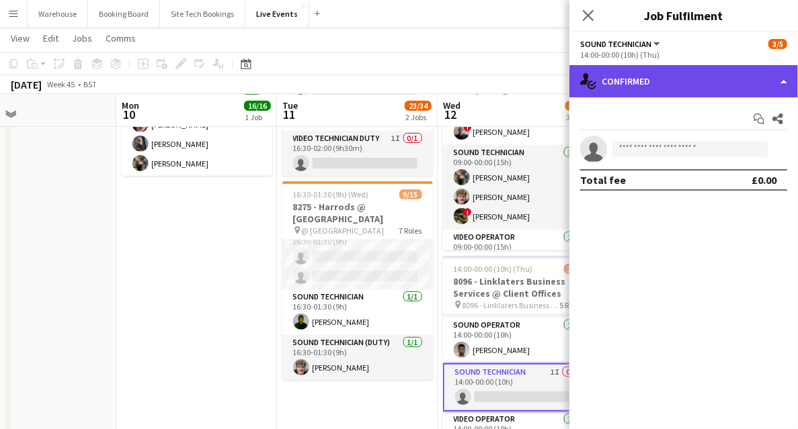
click at [644, 75] on div "single-neutral-actions-check-2 Confirmed" at bounding box center [683, 81] width 228 height 32
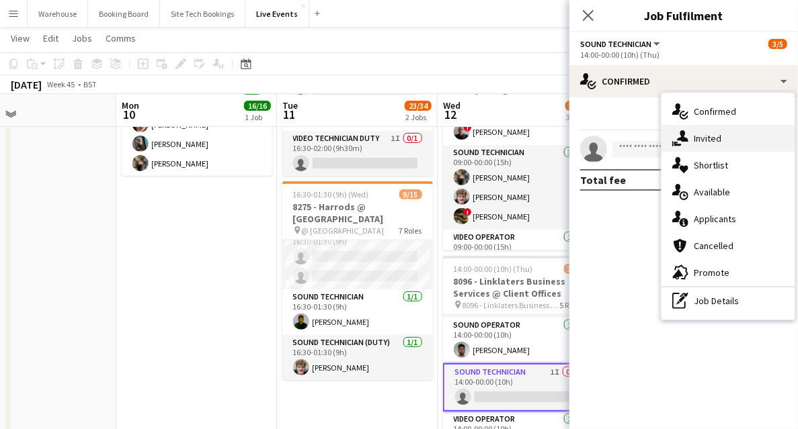
click at [696, 138] on span "Invited" at bounding box center [707, 138] width 28 height 12
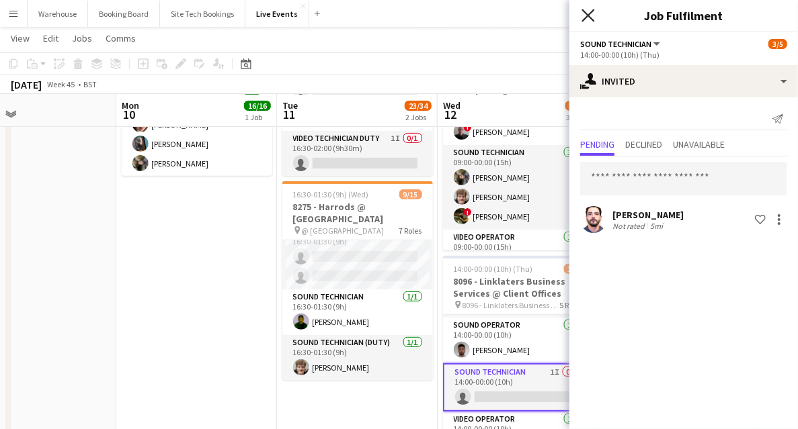
click at [585, 13] on icon at bounding box center [587, 15] width 13 height 13
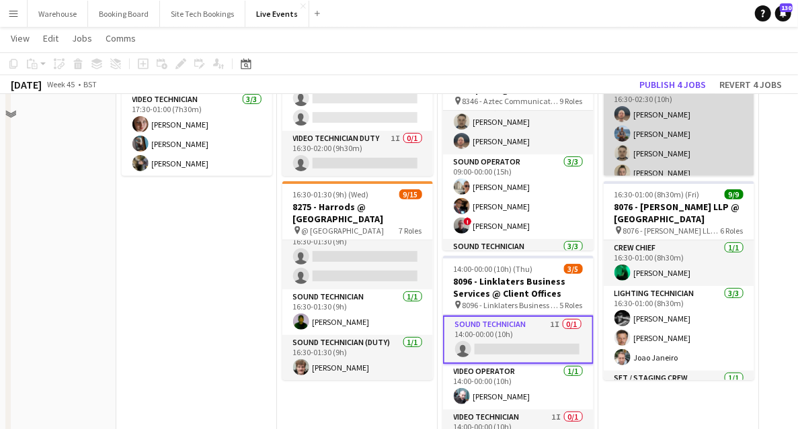
scroll to position [0, 0]
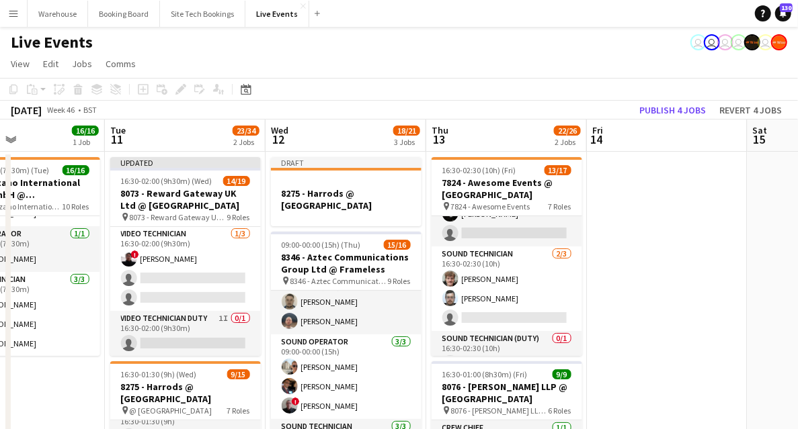
drag, startPoint x: 796, startPoint y: 289, endPoint x: 625, endPoint y: 282, distance: 171.5
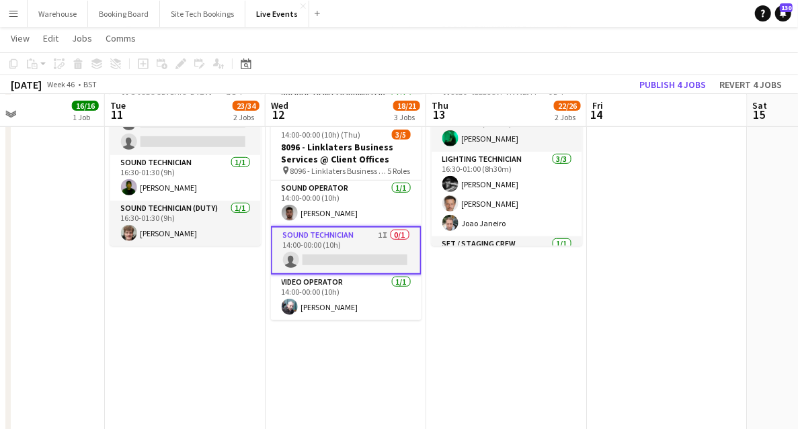
click at [335, 234] on app-card-role "Sound Technician 1I 0/1 14:00-00:00 (10h) single-neutral-actions" at bounding box center [346, 250] width 151 height 48
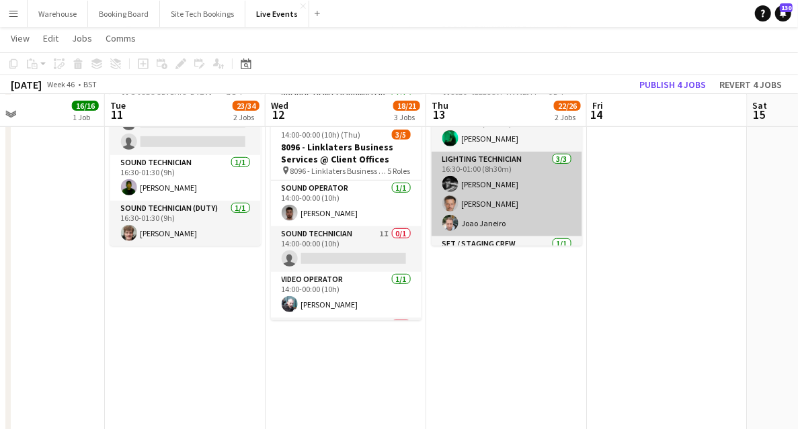
drag, startPoint x: 345, startPoint y: 243, endPoint x: 478, endPoint y: 196, distance: 140.5
click at [346, 242] on app-card-role "Sound Technician 1I 0/1 14:00-00:00 (10h) single-neutral-actions" at bounding box center [346, 249] width 151 height 46
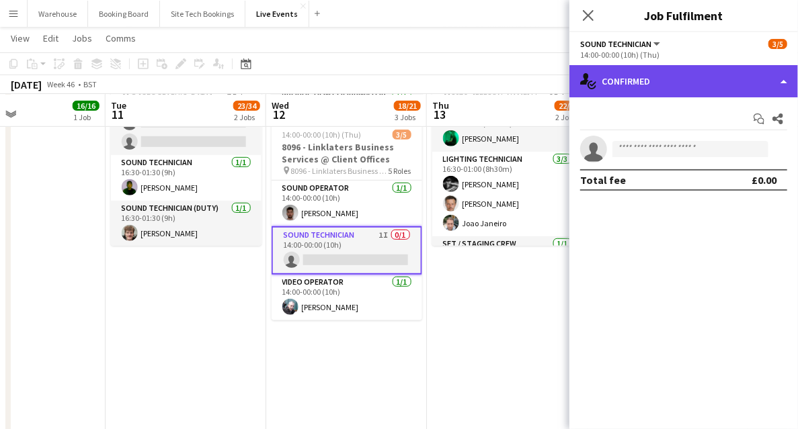
click at [720, 89] on div "single-neutral-actions-check-2 Confirmed" at bounding box center [683, 81] width 228 height 32
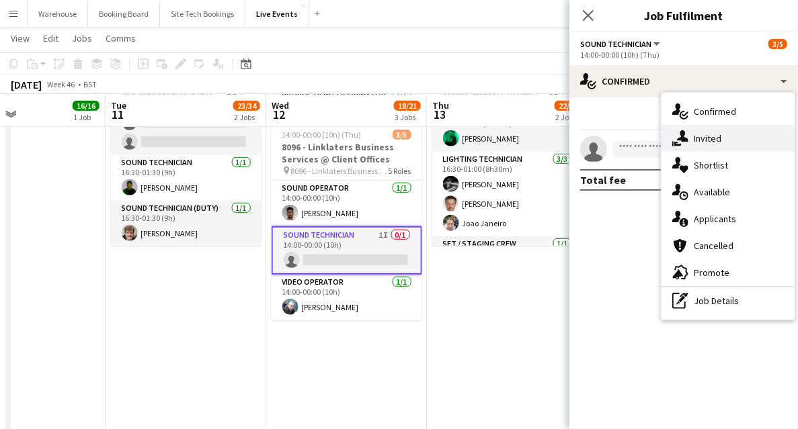
click at [719, 144] on span "Invited" at bounding box center [707, 138] width 28 height 12
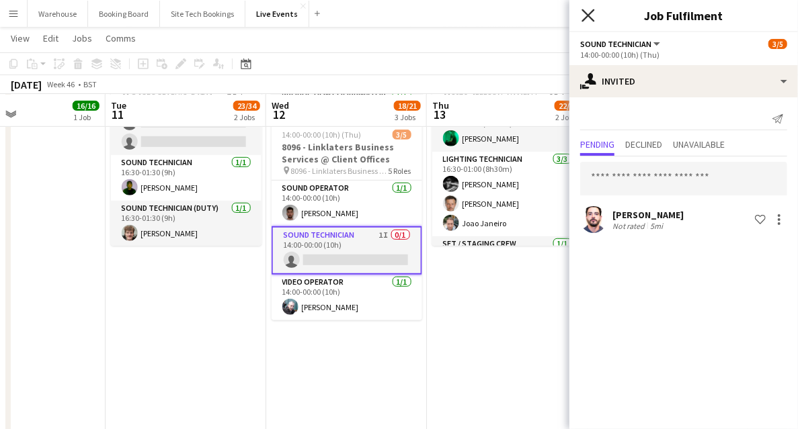
click at [589, 18] on icon "Close pop-in" at bounding box center [587, 15] width 13 height 13
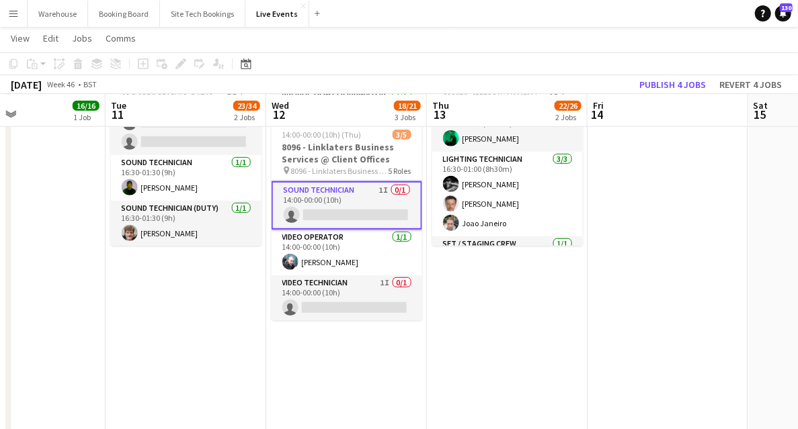
click at [515, 323] on app-date-cell "16:30-02:30 (10h) (Fri) 13/17 7824 - Awesome Events @ [GEOGRAPHIC_DATA] pin 782…" at bounding box center [507, 361] width 161 height 1048
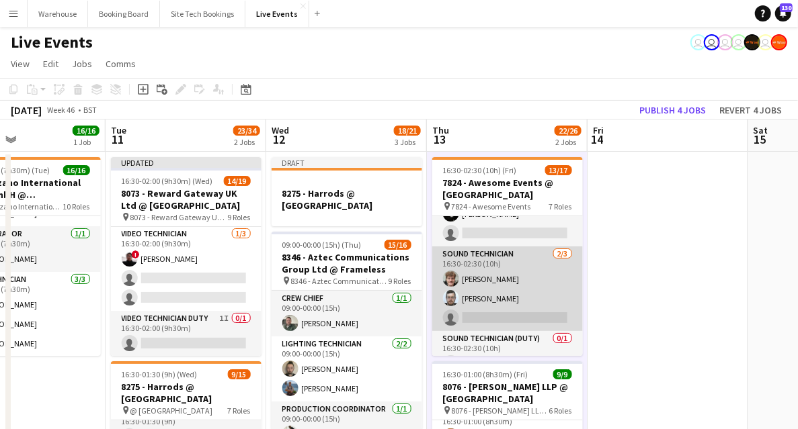
click at [504, 316] on app-card-role "Sound Technician [DATE] 16:30-02:30 (10h) [PERSON_NAME] [PERSON_NAME] single-ne…" at bounding box center [507, 289] width 151 height 85
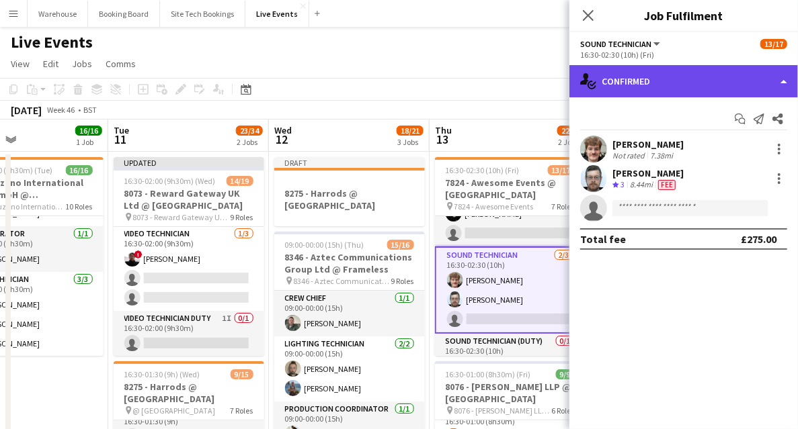
click at [655, 87] on div "single-neutral-actions-check-2 Confirmed" at bounding box center [683, 81] width 228 height 32
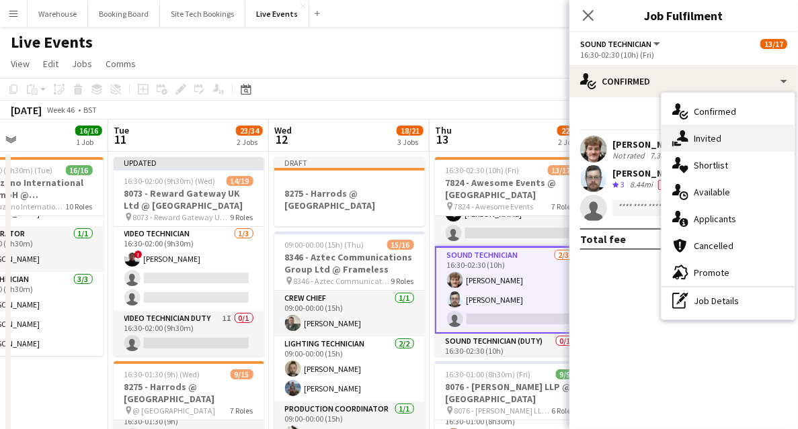
click at [719, 142] on span "Invited" at bounding box center [707, 138] width 28 height 12
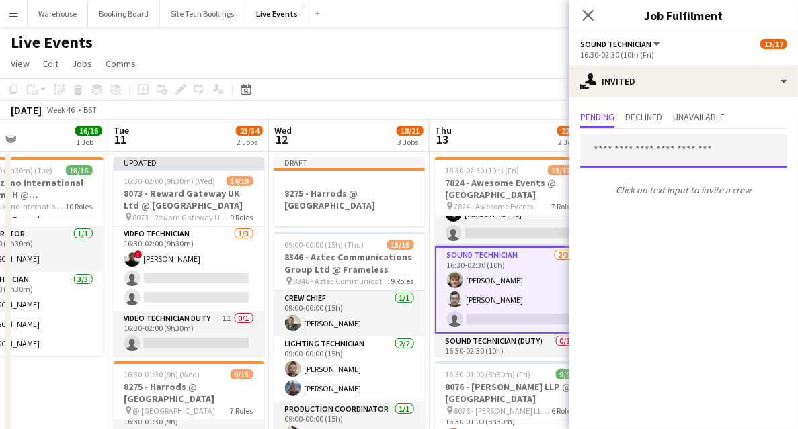
click at [647, 140] on input "text" at bounding box center [683, 151] width 207 height 34
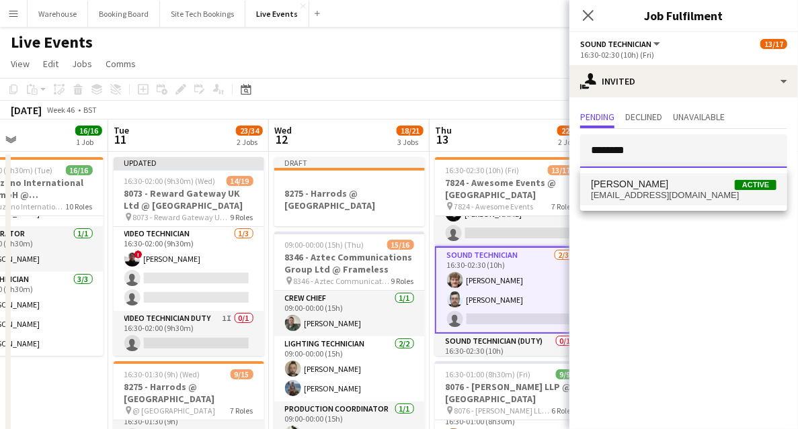
type input "********"
click at [646, 192] on span "[EMAIL_ADDRESS][DOMAIN_NAME]" at bounding box center [683, 195] width 185 height 11
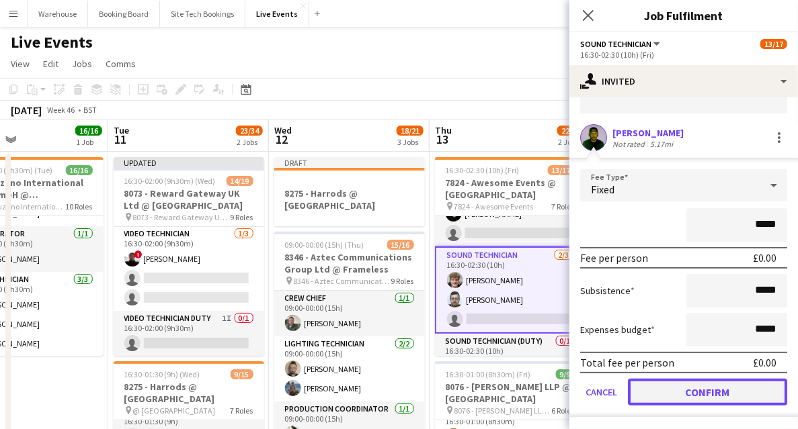
click at [715, 396] on button "Confirm" at bounding box center [707, 392] width 159 height 27
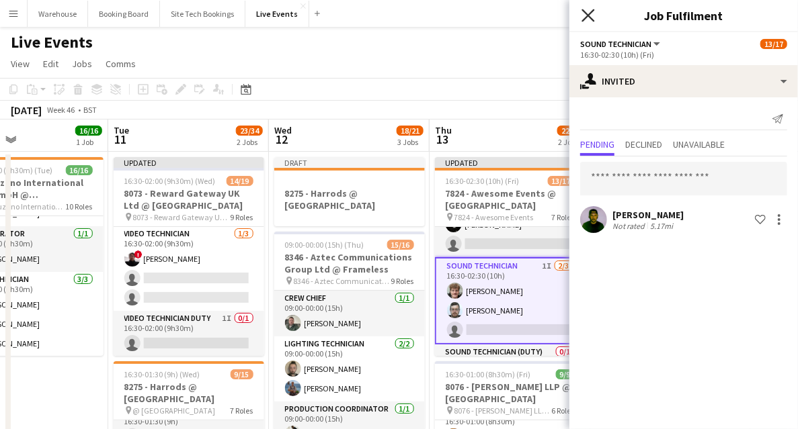
click at [587, 16] on icon at bounding box center [587, 15] width 13 height 13
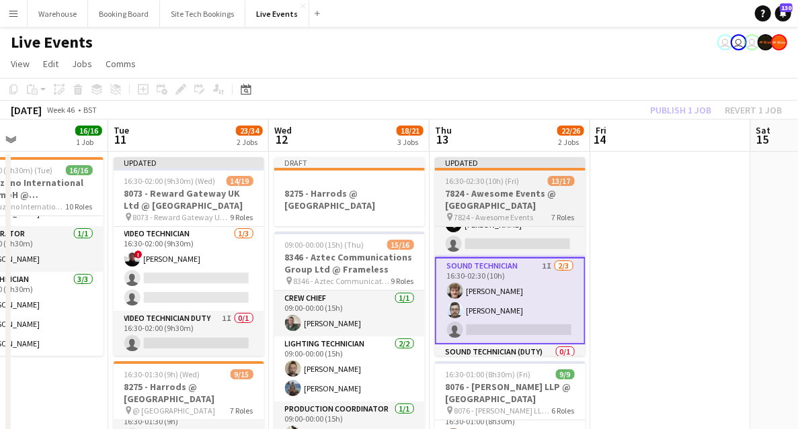
drag, startPoint x: 675, startPoint y: 233, endPoint x: 552, endPoint y: 216, distance: 124.0
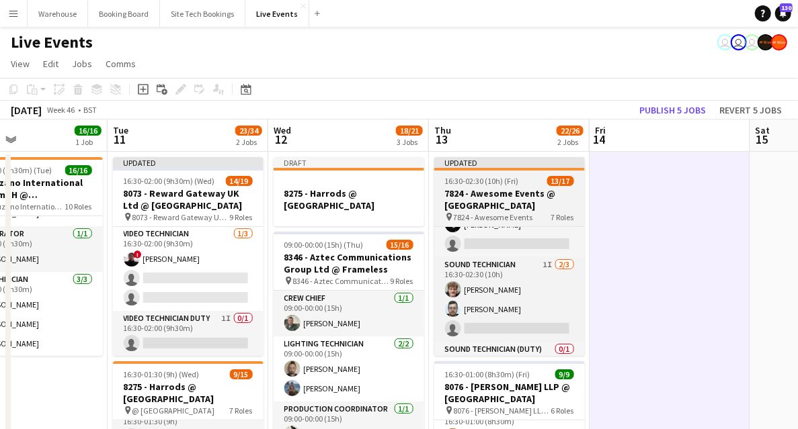
click at [507, 200] on h3 "7824 - Awesome Events @ [GEOGRAPHIC_DATA]" at bounding box center [509, 199] width 151 height 24
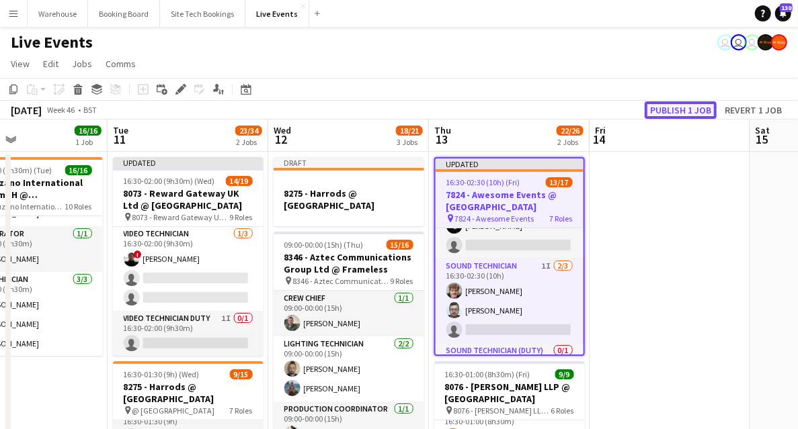
click at [668, 110] on button "Publish 1 job" at bounding box center [680, 109] width 72 height 17
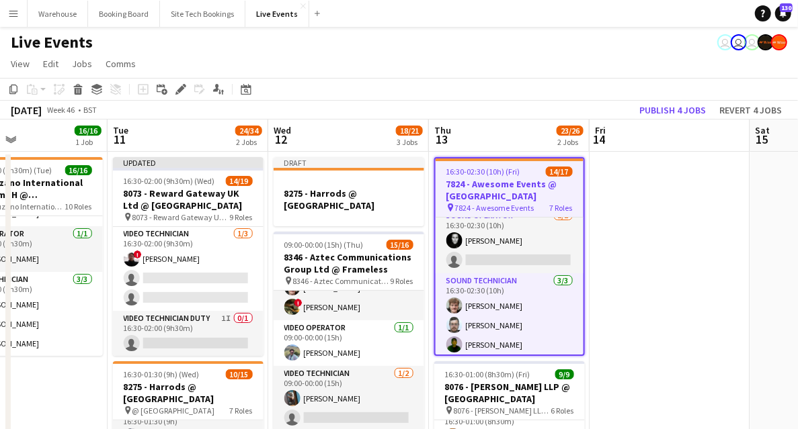
scroll to position [243, 0]
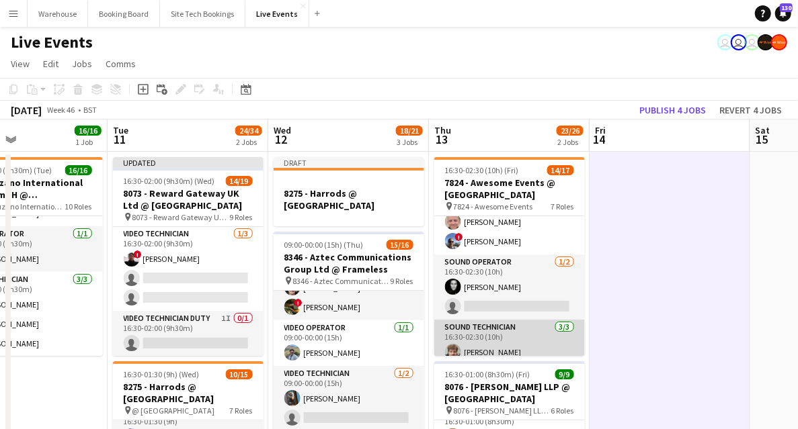
scroll to position [195, 0]
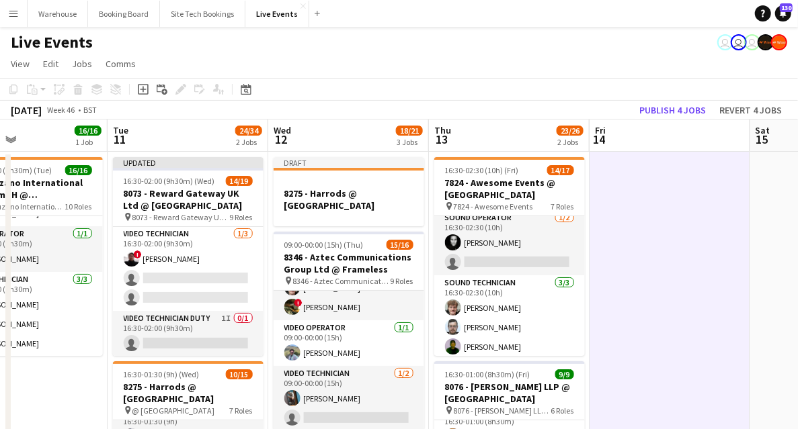
drag, startPoint x: 609, startPoint y: 296, endPoint x: 403, endPoint y: 274, distance: 207.4
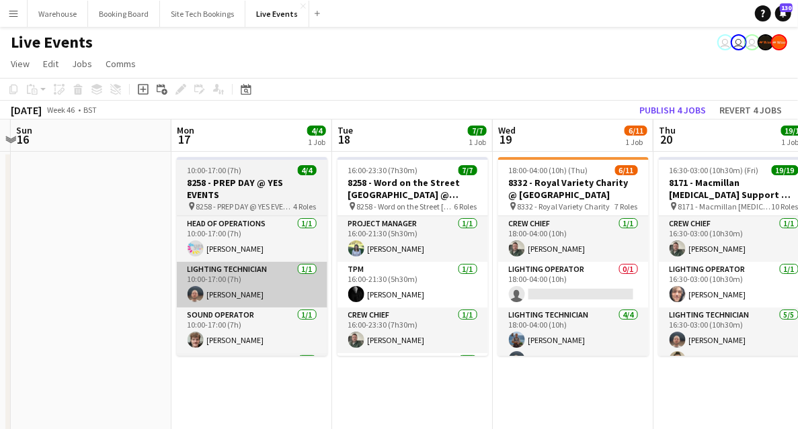
drag, startPoint x: 524, startPoint y: 276, endPoint x: 204, endPoint y: 278, distance: 320.5
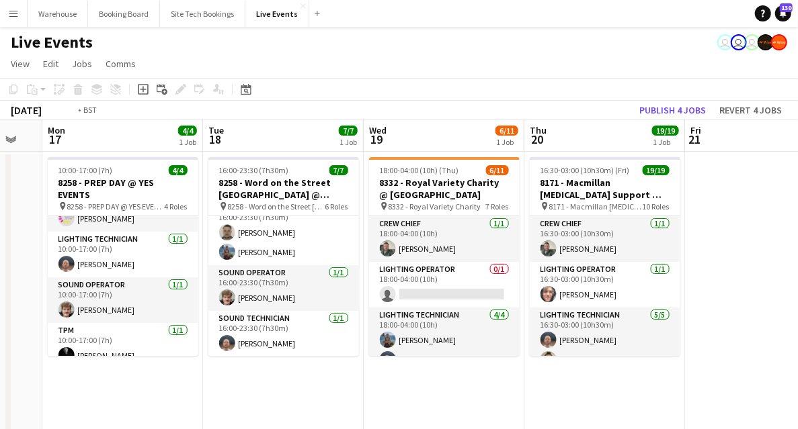
scroll to position [0, 530]
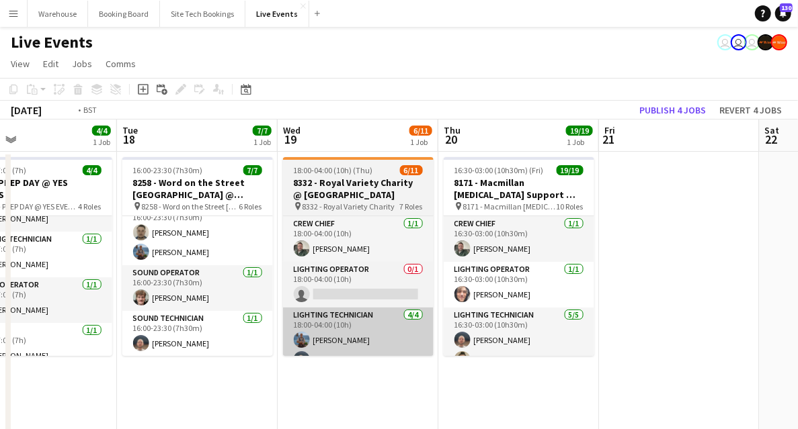
drag, startPoint x: 508, startPoint y: 390, endPoint x: 308, endPoint y: 348, distance: 204.5
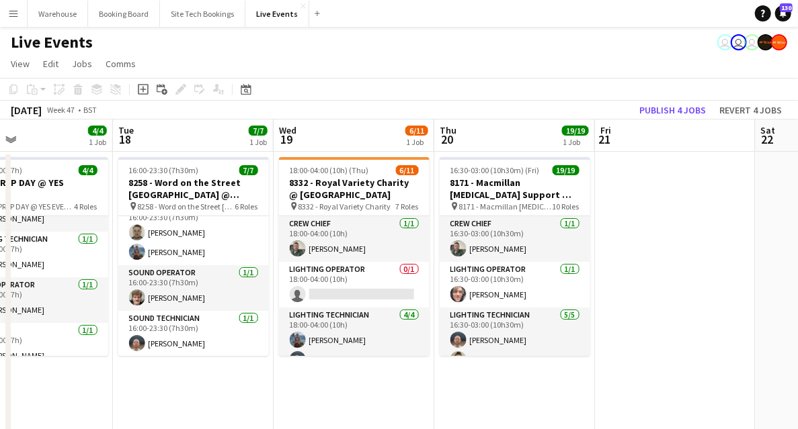
scroll to position [257, 0]
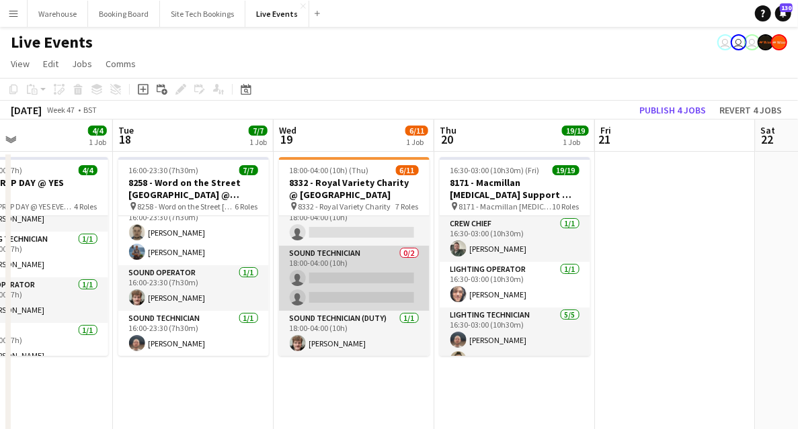
click at [337, 259] on app-card-role "Sound Technician 0/2 18:00-04:00 (10h) single-neutral-actions single-neutral-ac…" at bounding box center [354, 278] width 151 height 65
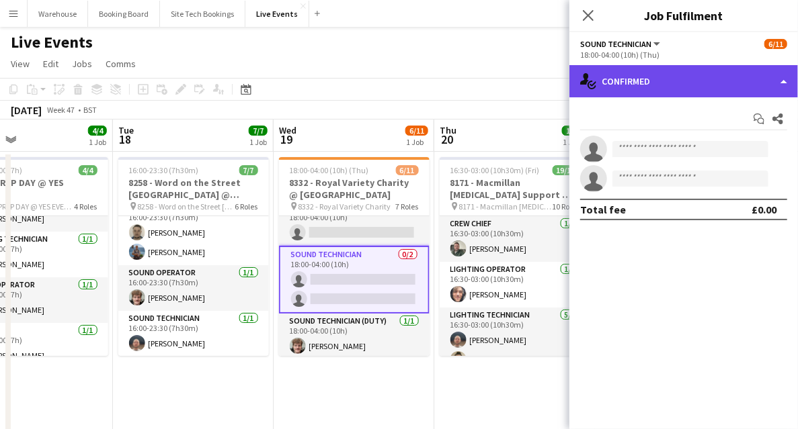
click at [625, 87] on div "single-neutral-actions-check-2 Confirmed" at bounding box center [683, 81] width 228 height 32
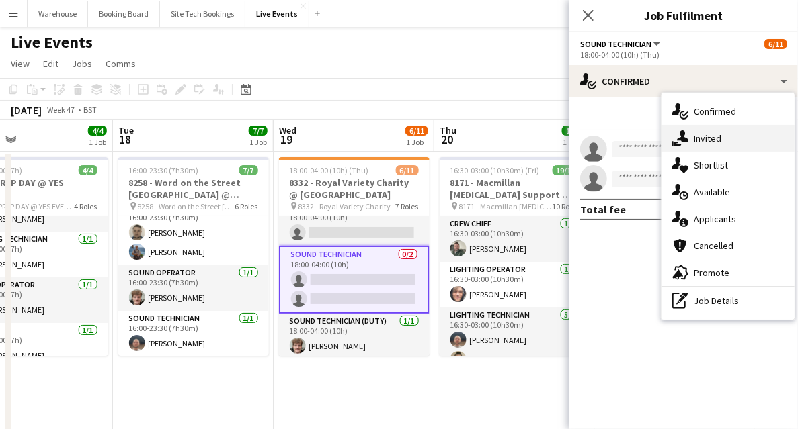
click at [714, 132] on div "single-neutral-actions-share-1 Invited" at bounding box center [727, 138] width 133 height 27
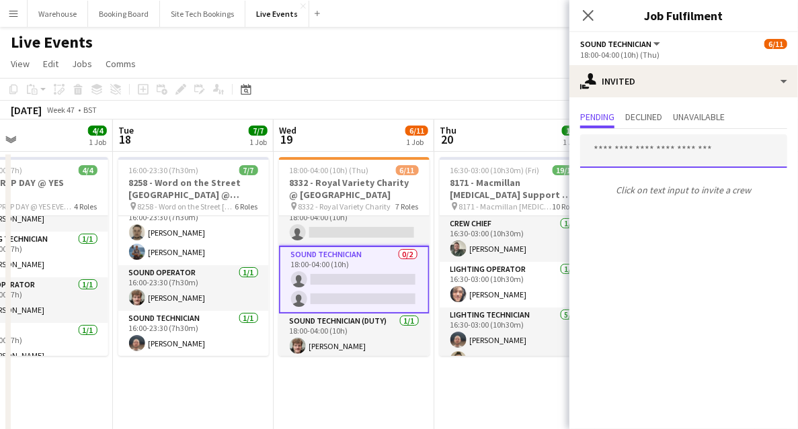
click at [634, 150] on input "text" at bounding box center [683, 151] width 207 height 34
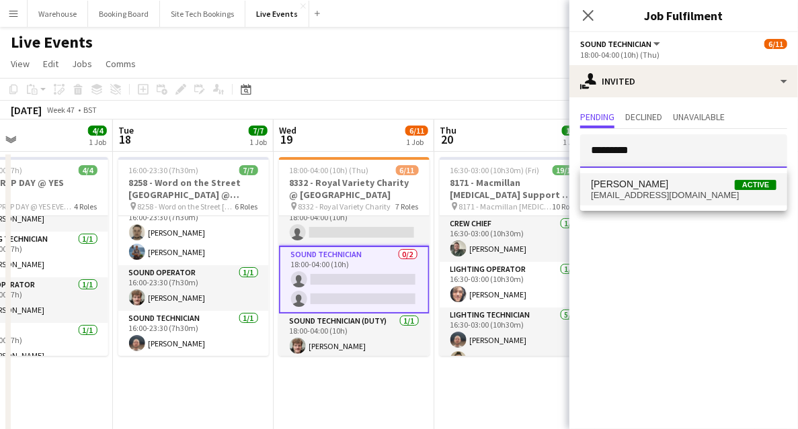
type input "*********"
click at [645, 186] on span "[PERSON_NAME] Active" at bounding box center [683, 184] width 185 height 11
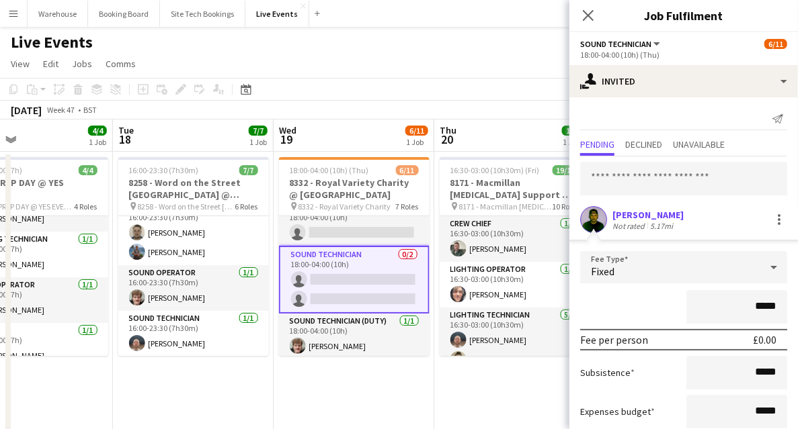
scroll to position [82, 0]
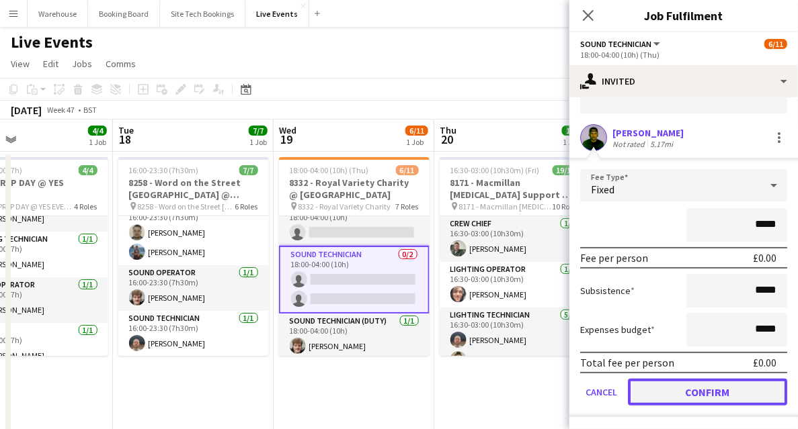
click at [714, 395] on button "Confirm" at bounding box center [707, 392] width 159 height 27
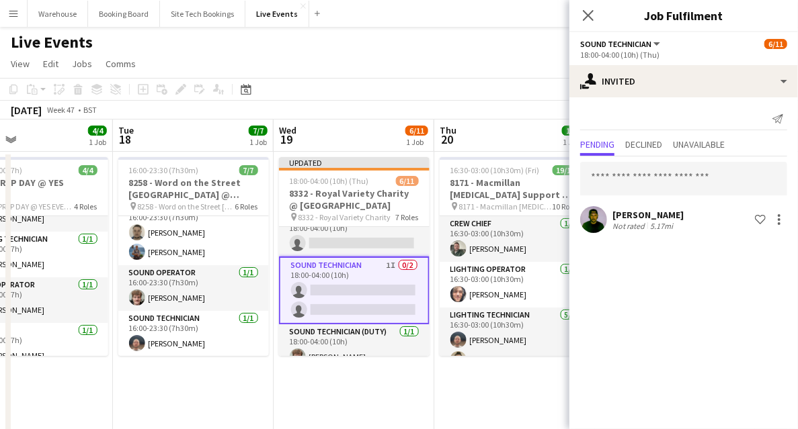
scroll to position [0, 0]
click at [589, 15] on icon at bounding box center [587, 15] width 13 height 13
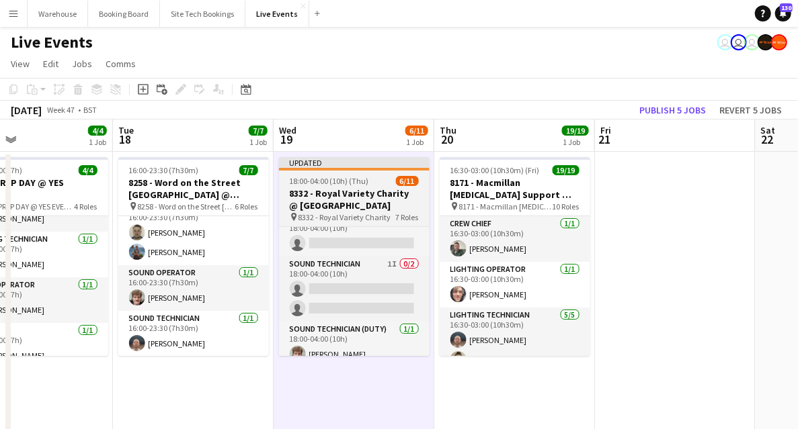
click at [331, 191] on h3 "8332 - Royal Variety Charity @ [GEOGRAPHIC_DATA]" at bounding box center [354, 199] width 151 height 24
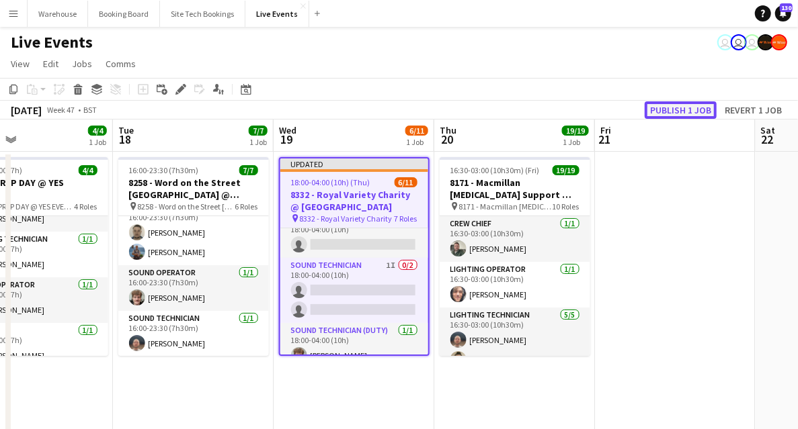
click at [685, 108] on button "Publish 1 job" at bounding box center [680, 109] width 72 height 17
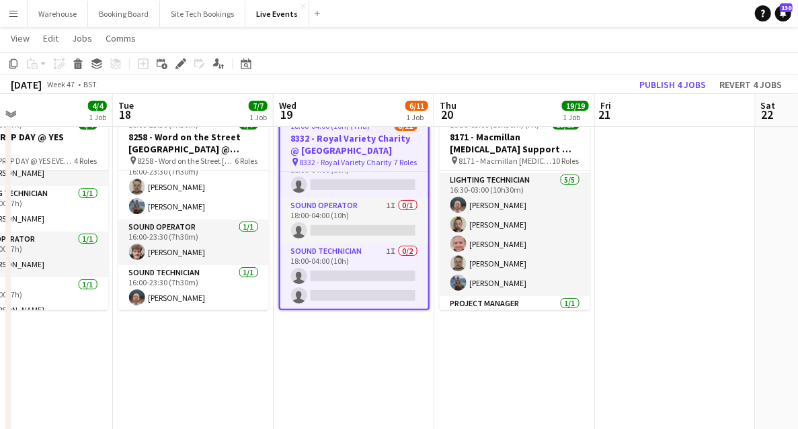
scroll to position [44, 0]
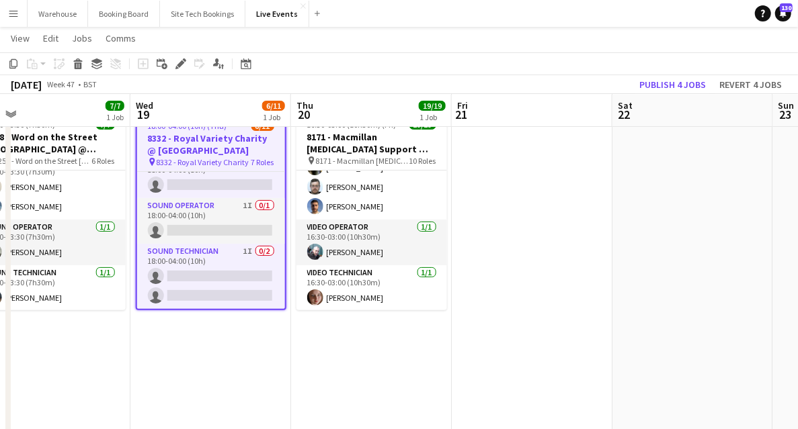
drag, startPoint x: 536, startPoint y: 332, endPoint x: 277, endPoint y: 328, distance: 259.4
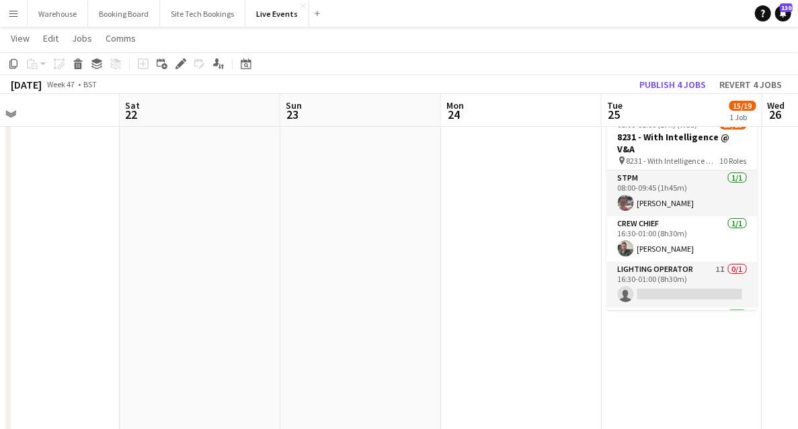
drag, startPoint x: 496, startPoint y: 314, endPoint x: 219, endPoint y: 308, distance: 276.9
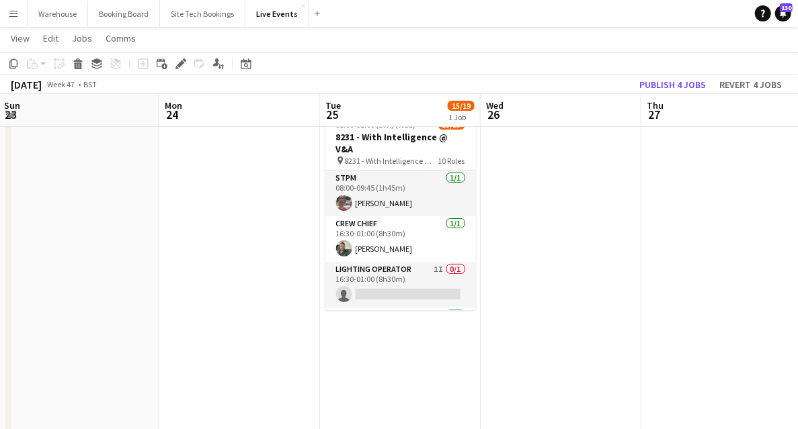
drag, startPoint x: 359, startPoint y: 308, endPoint x: 230, endPoint y: 301, distance: 128.5
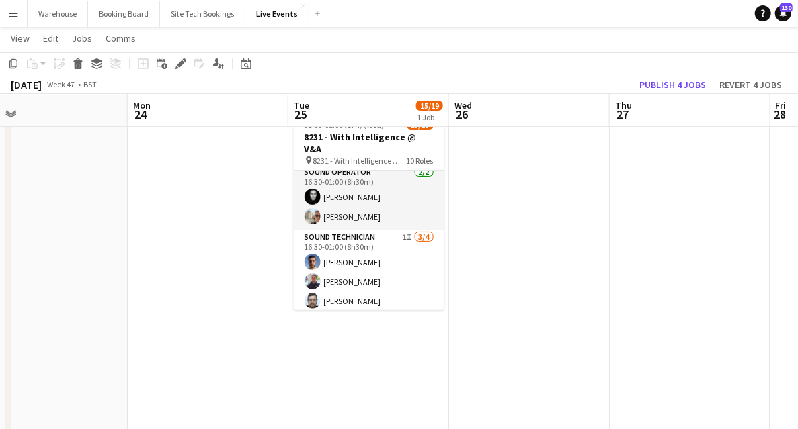
scroll to position [403, 0]
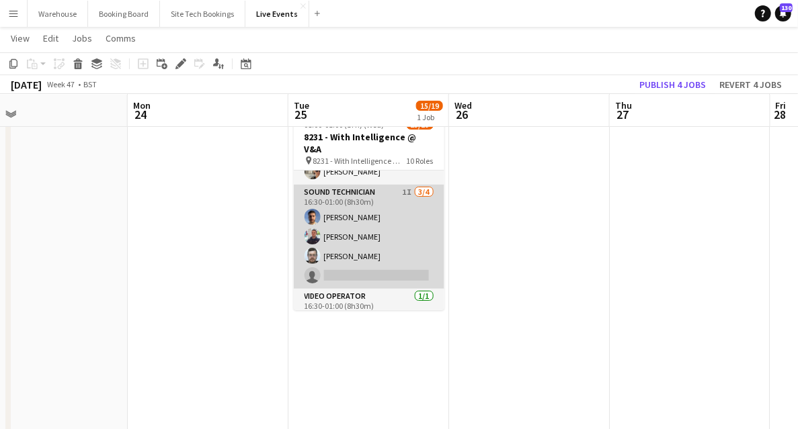
click at [348, 185] on app-card-role "Sound Technician 1I [DATE] 16:30-01:00 (8h30m) [PERSON_NAME] [PERSON_NAME] [PER…" at bounding box center [369, 237] width 151 height 104
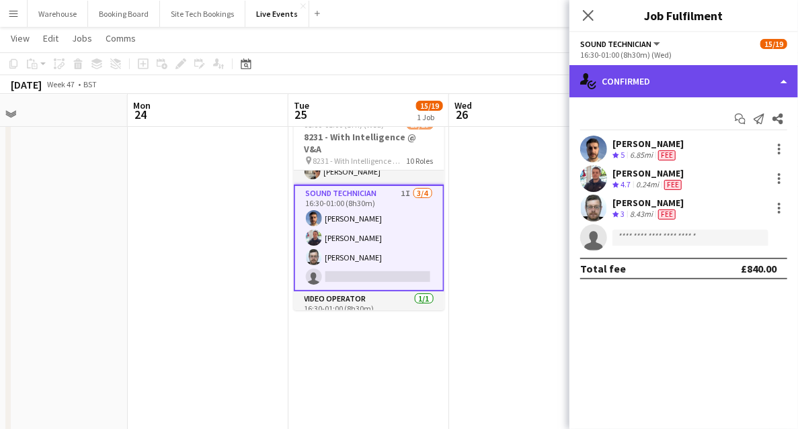
click at [646, 85] on div "single-neutral-actions-check-2 Confirmed" at bounding box center [683, 81] width 228 height 32
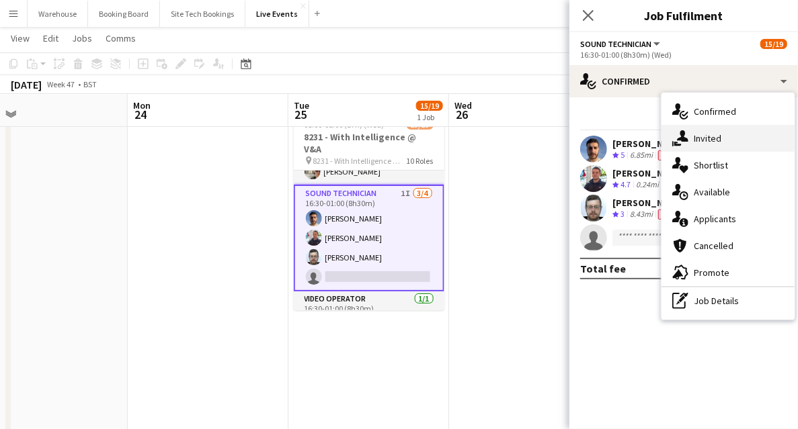
click at [693, 133] on span "Invited" at bounding box center [707, 138] width 28 height 12
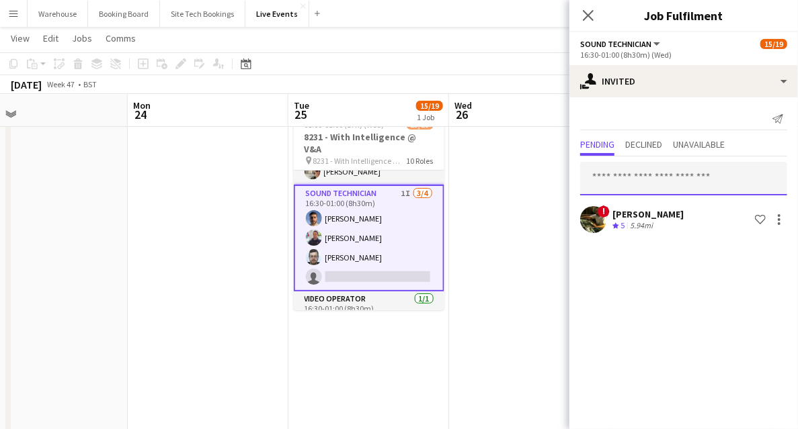
click at [629, 183] on input "text" at bounding box center [683, 179] width 207 height 34
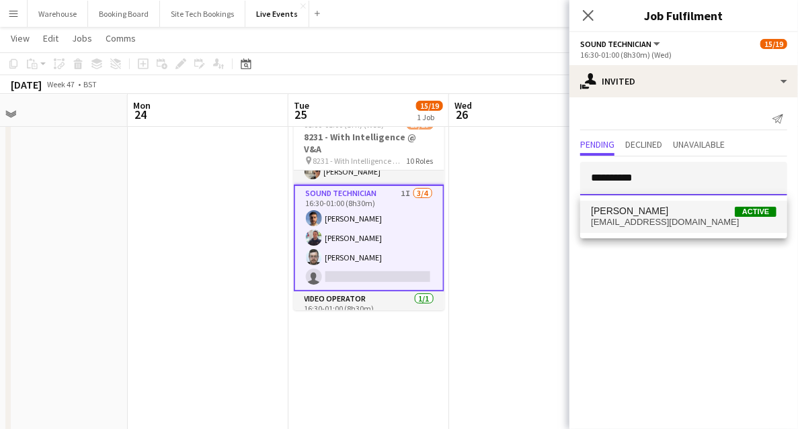
type input "**********"
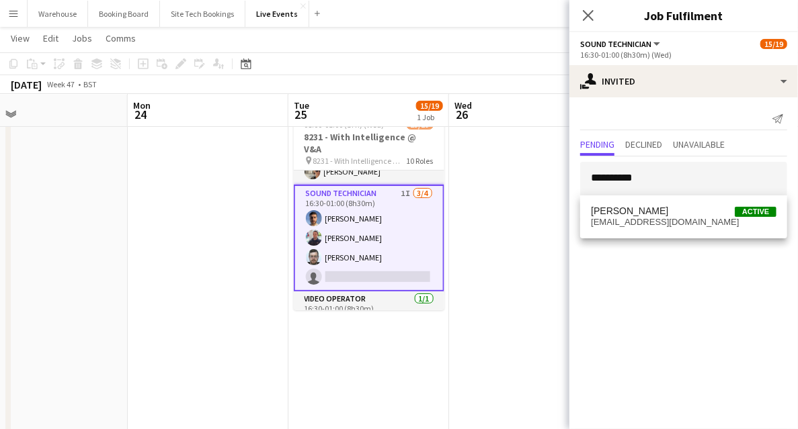
click at [647, 214] on span "[PERSON_NAME] Active" at bounding box center [683, 211] width 185 height 11
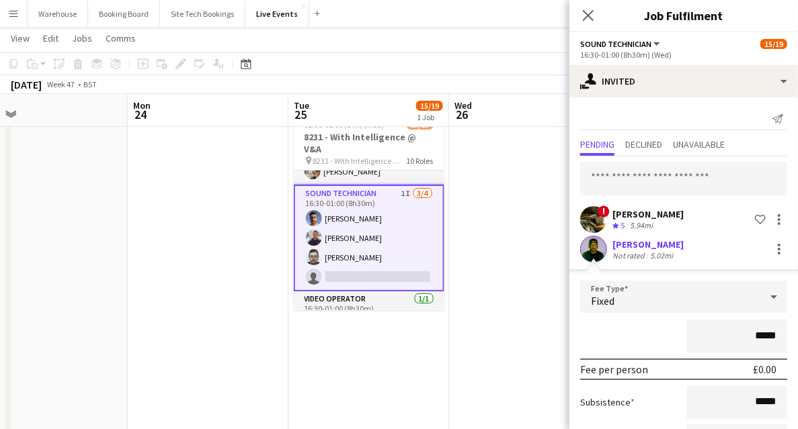
scroll to position [89, 0]
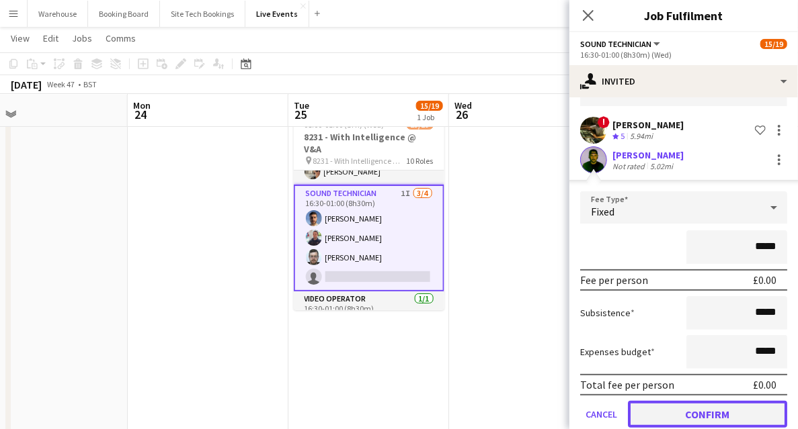
click at [724, 411] on button "Confirm" at bounding box center [707, 414] width 159 height 27
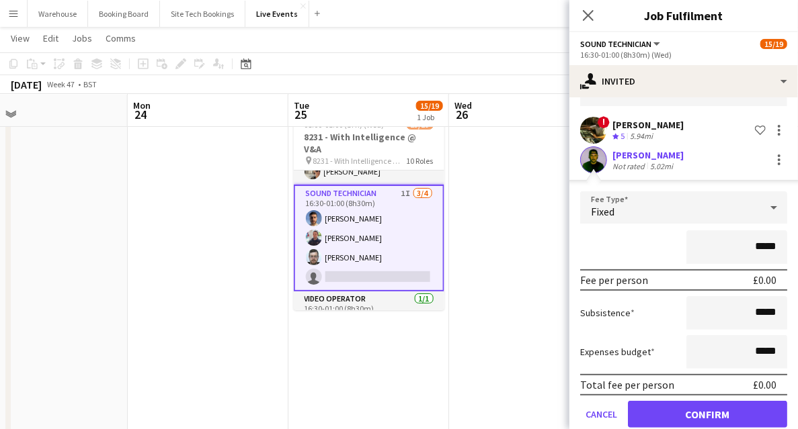
scroll to position [0, 0]
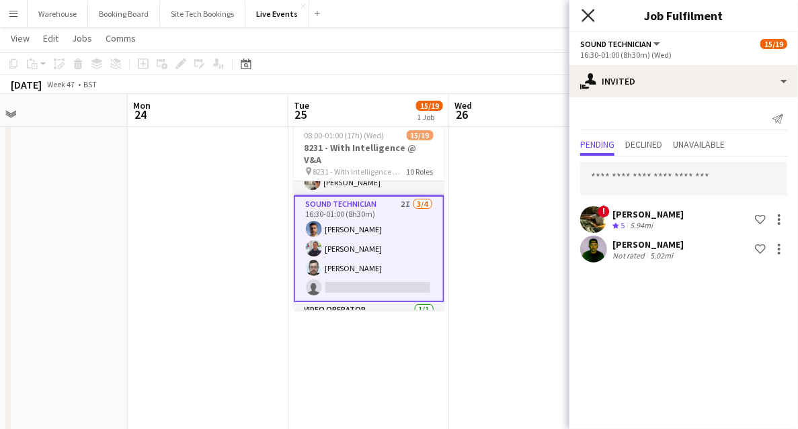
click at [592, 17] on icon "Close pop-in" at bounding box center [587, 15] width 13 height 13
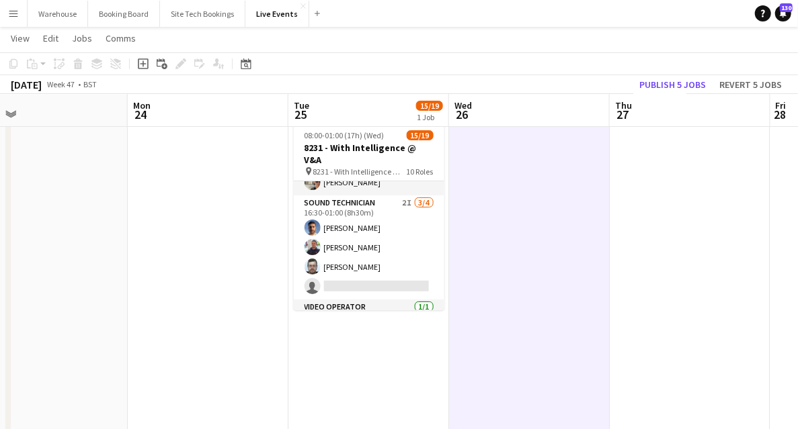
scroll to position [0, 514]
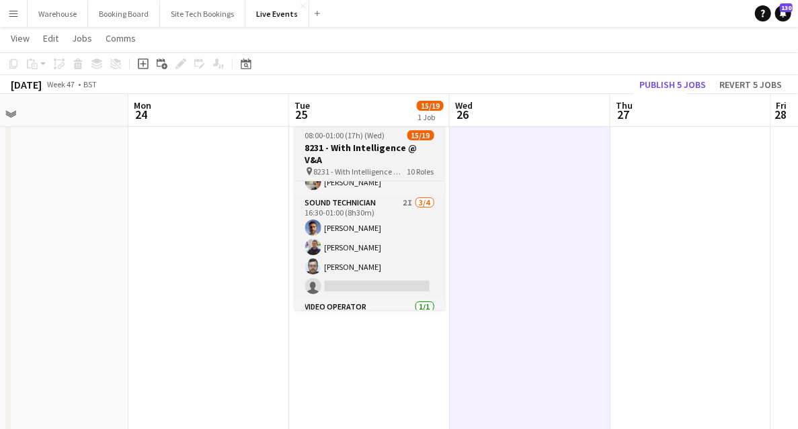
click at [363, 146] on h3 "8231 - With Intelligence @ V&A" at bounding box center [369, 154] width 151 height 24
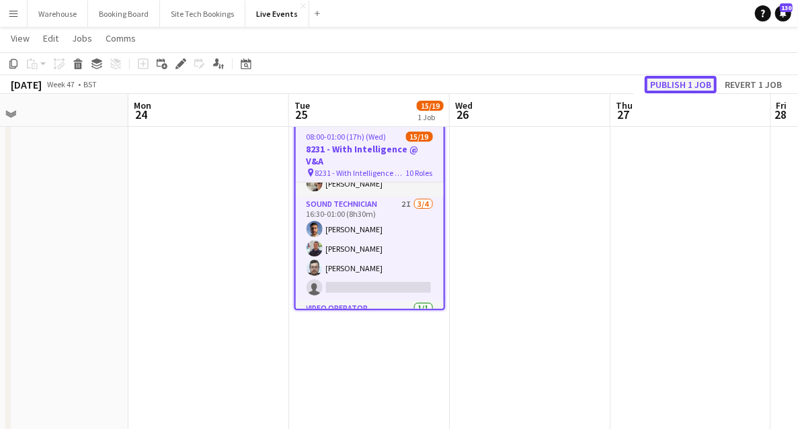
click at [677, 83] on button "Publish 1 job" at bounding box center [680, 84] width 72 height 17
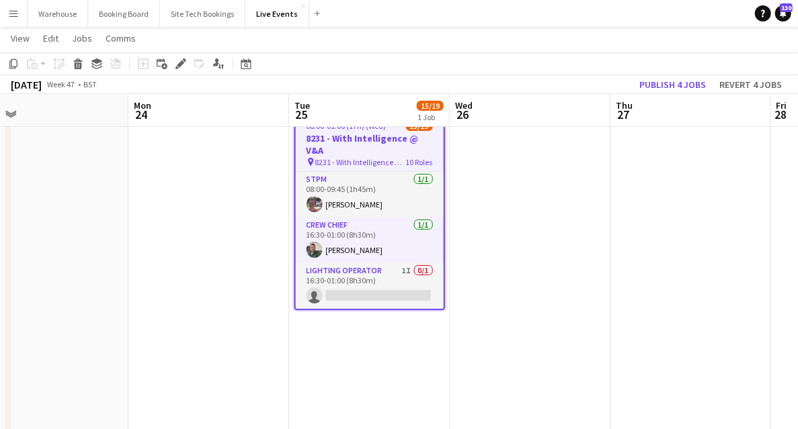
scroll to position [0, 0]
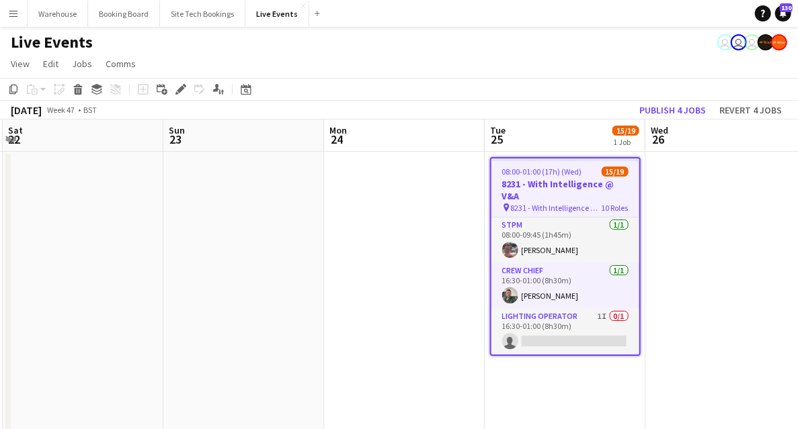
drag, startPoint x: 181, startPoint y: 278, endPoint x: 444, endPoint y: 262, distance: 262.6
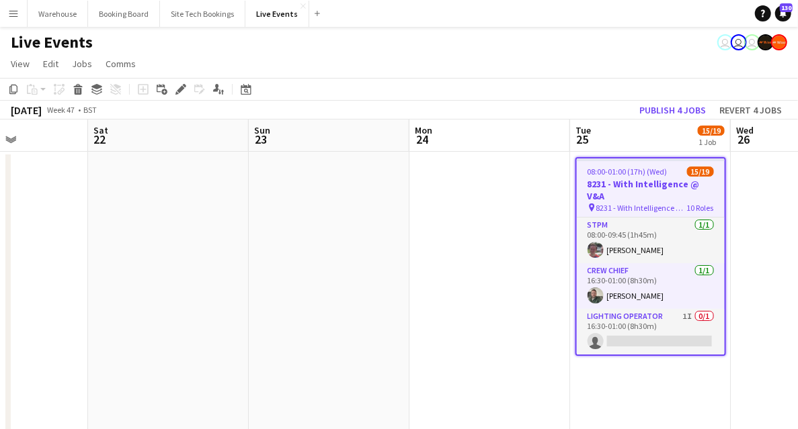
drag, startPoint x: 413, startPoint y: 265, endPoint x: 501, endPoint y: 271, distance: 88.2
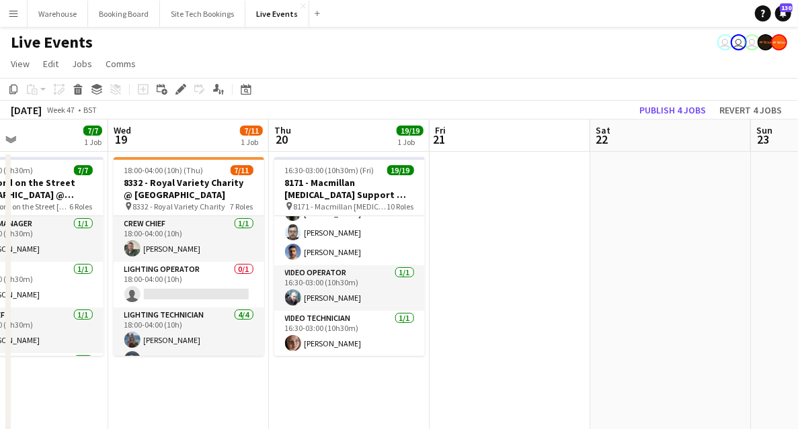
drag, startPoint x: 378, startPoint y: 273, endPoint x: 625, endPoint y: 269, distance: 247.3
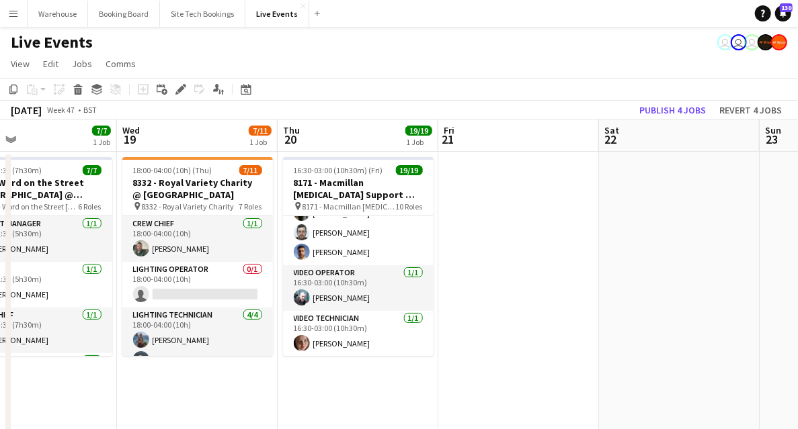
scroll to position [0, 288]
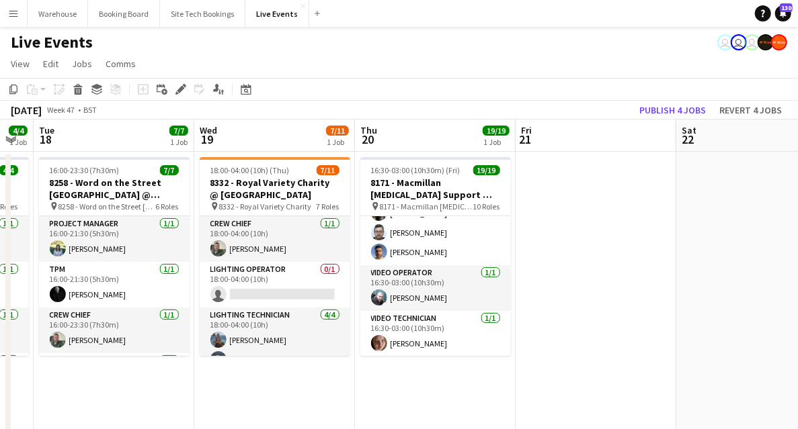
drag, startPoint x: 521, startPoint y: 267, endPoint x: 598, endPoint y: 265, distance: 77.3
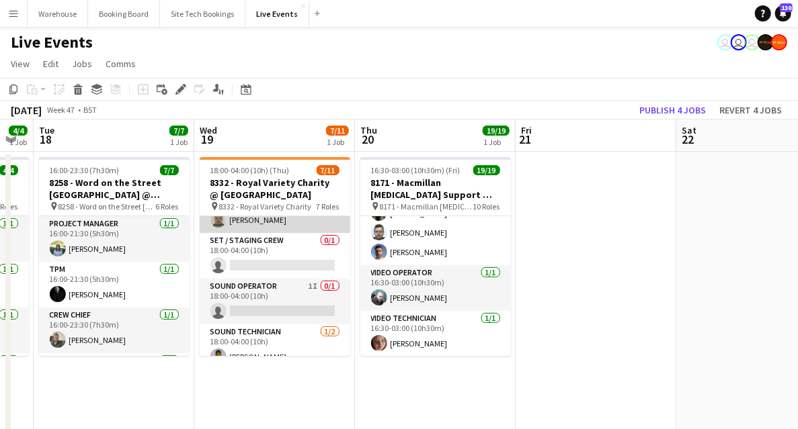
scroll to position [224, 0]
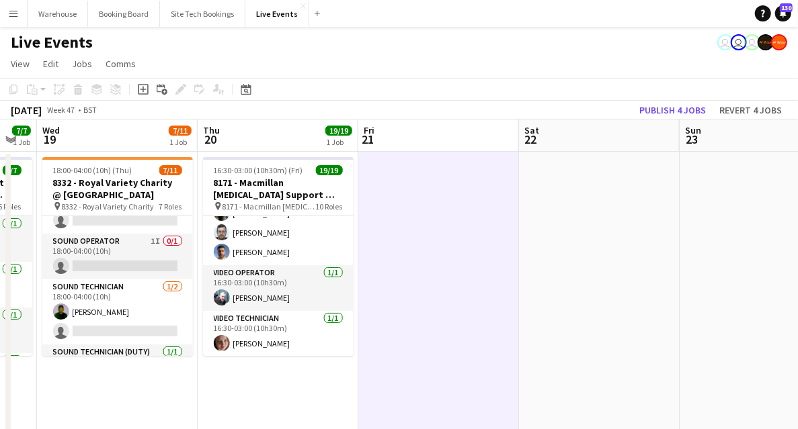
drag, startPoint x: 667, startPoint y: 259, endPoint x: 379, endPoint y: 239, distance: 288.3
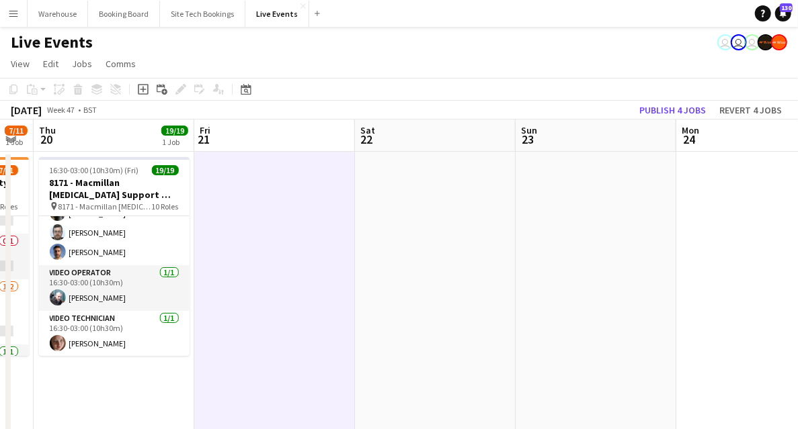
drag, startPoint x: 614, startPoint y: 271, endPoint x: 308, endPoint y: 267, distance: 306.4
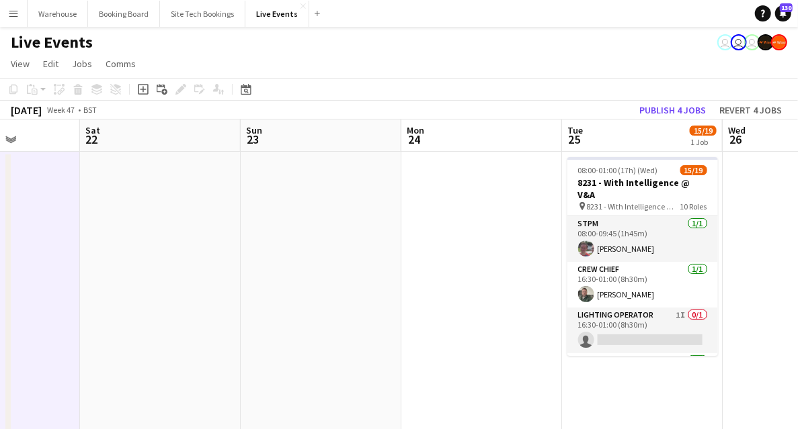
drag, startPoint x: 423, startPoint y: 263, endPoint x: 309, endPoint y: 267, distance: 114.3
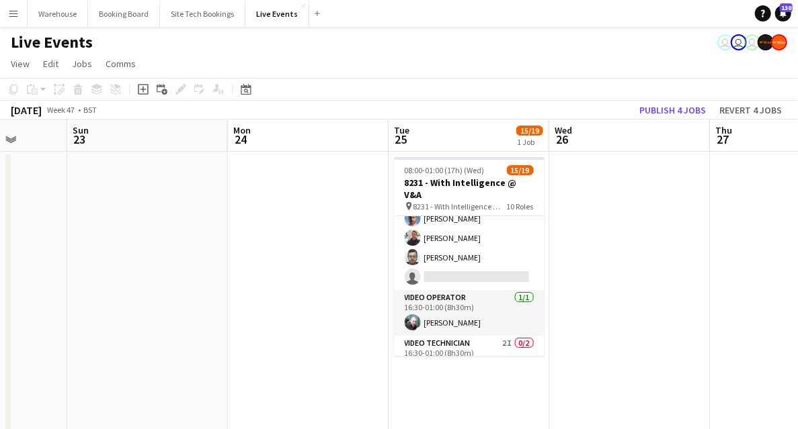
scroll to position [403, 0]
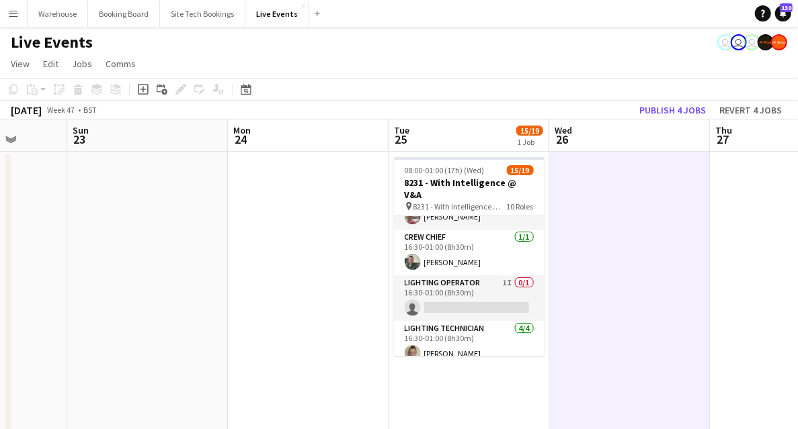
scroll to position [0, 0]
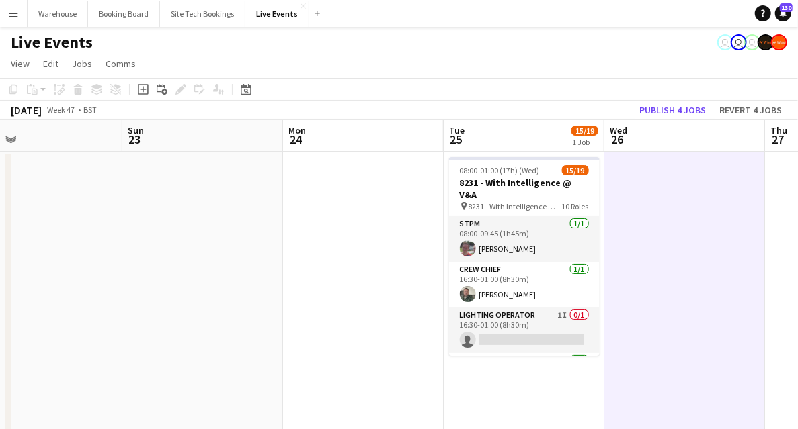
drag, startPoint x: 180, startPoint y: 282, endPoint x: 554, endPoint y: 261, distance: 374.2
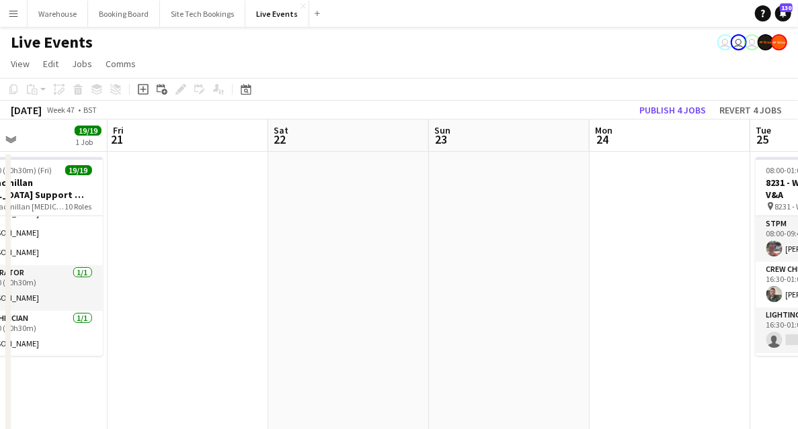
scroll to position [0, 368]
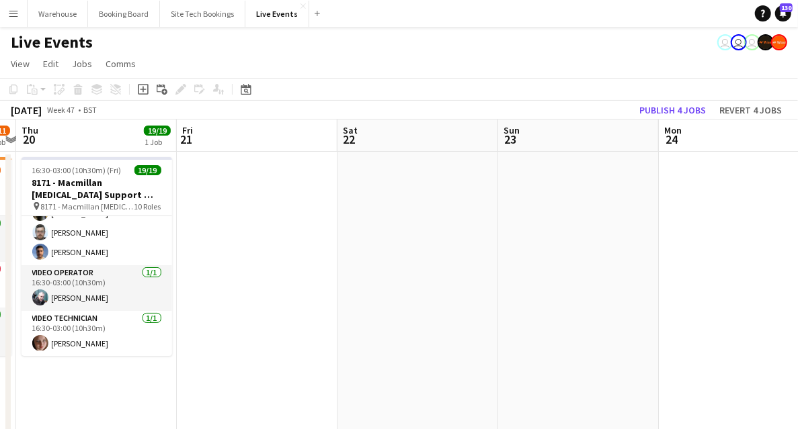
drag, startPoint x: 417, startPoint y: 272, endPoint x: 624, endPoint y: 273, distance: 207.0
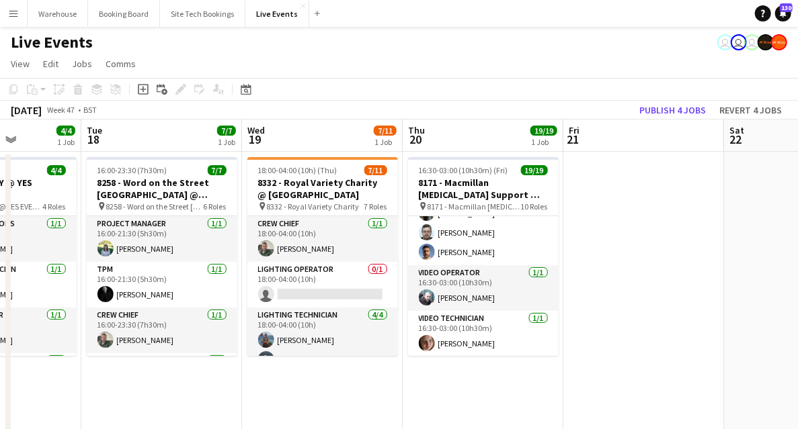
drag, startPoint x: 625, startPoint y: 270, endPoint x: 684, endPoint y: 270, distance: 59.1
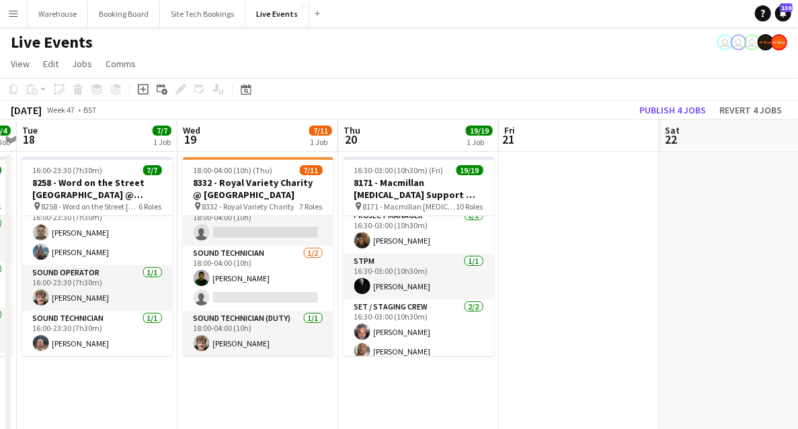
scroll to position [0, 497]
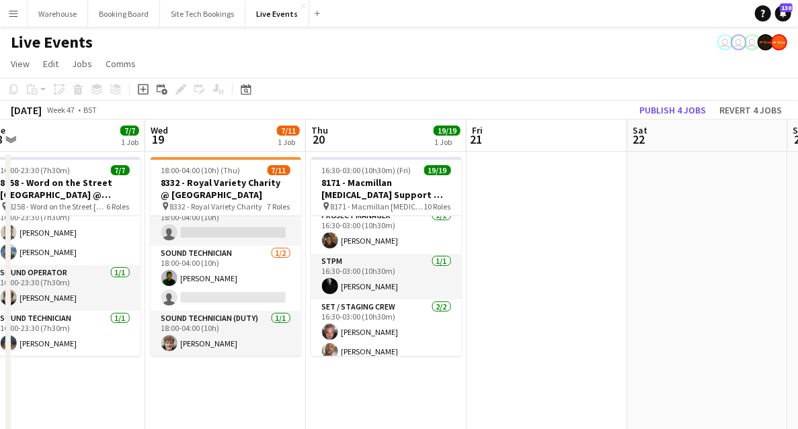
drag, startPoint x: 633, startPoint y: 280, endPoint x: 517, endPoint y: 296, distance: 116.7
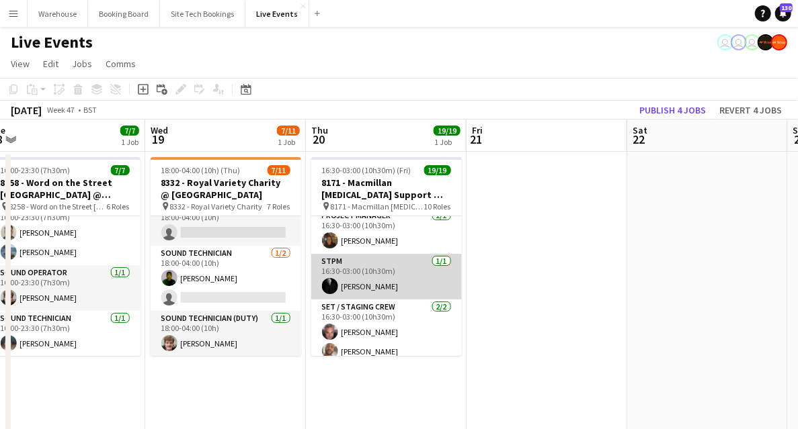
scroll to position [492, 0]
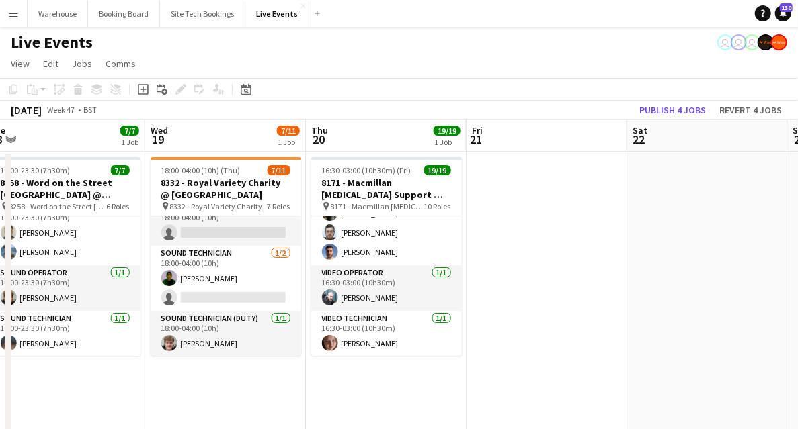
drag, startPoint x: 604, startPoint y: 309, endPoint x: 320, endPoint y: 304, distance: 284.3
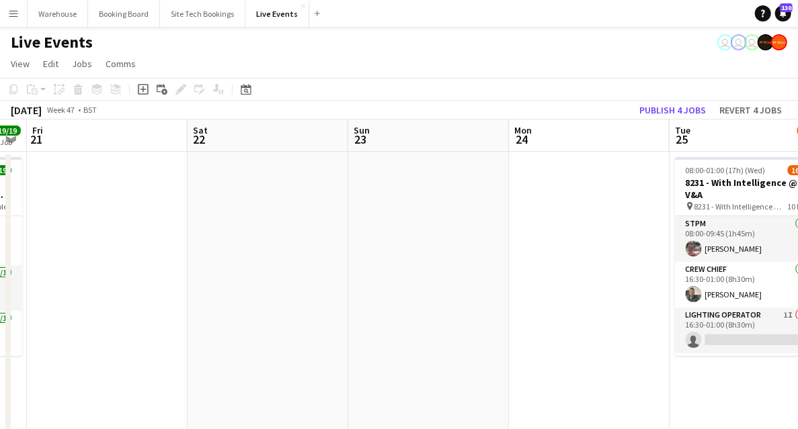
drag, startPoint x: 321, startPoint y: 302, endPoint x: 211, endPoint y: 309, distance: 110.4
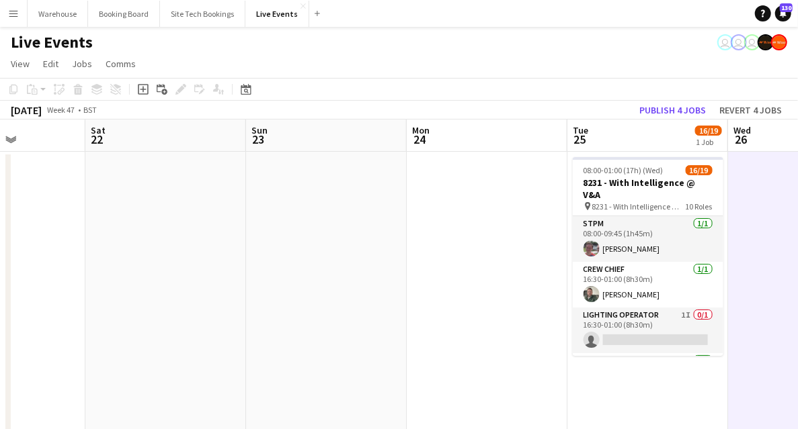
drag, startPoint x: 344, startPoint y: 298, endPoint x: 282, endPoint y: 298, distance: 62.5
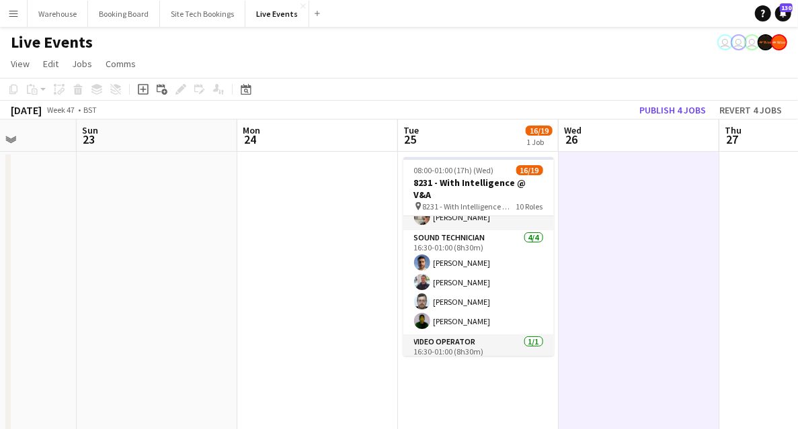
scroll to position [448, 0]
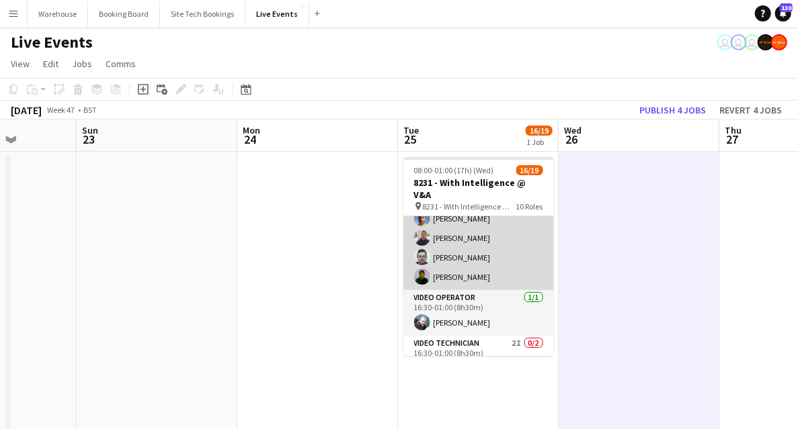
click at [417, 269] on app-user-avatar at bounding box center [422, 277] width 16 height 16
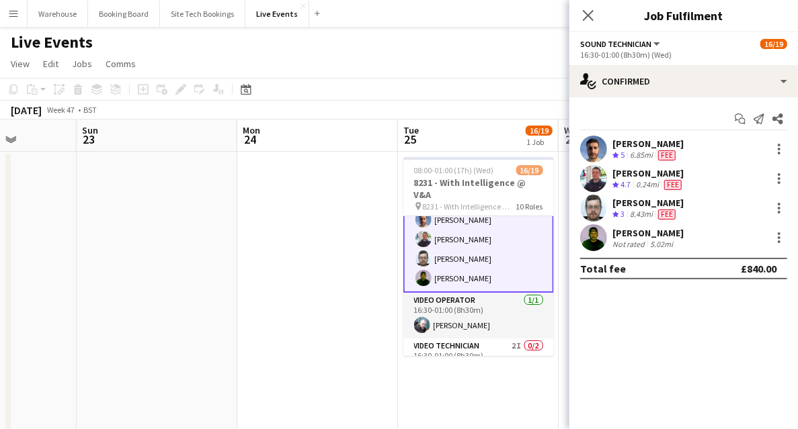
scroll to position [449, 0]
click at [588, 237] on app-user-avatar at bounding box center [593, 237] width 27 height 27
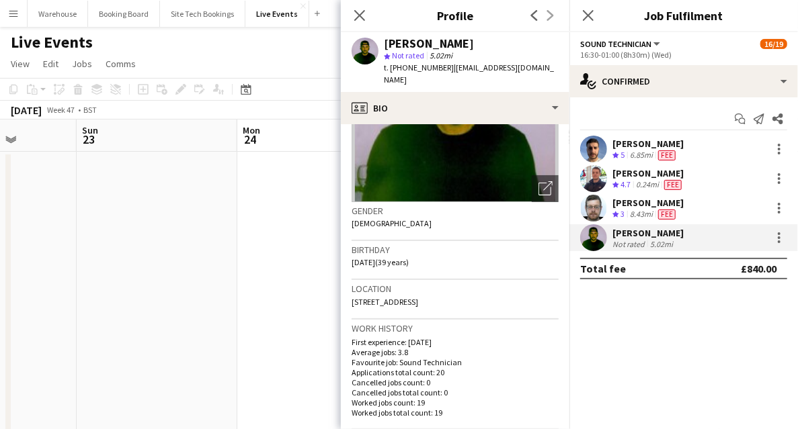
scroll to position [179, 0]
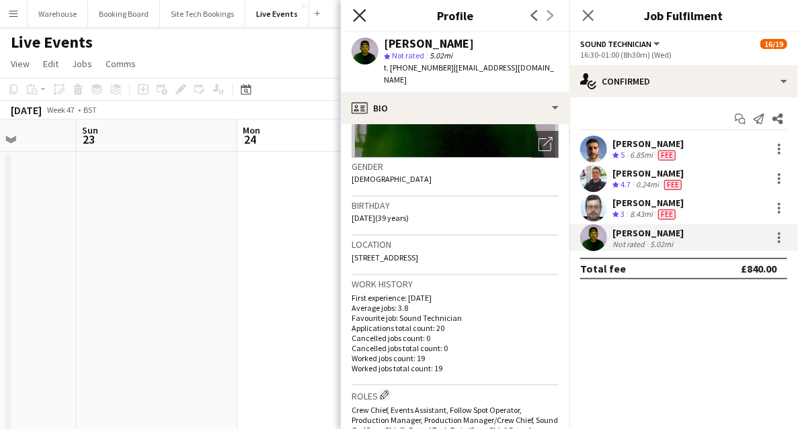
click at [357, 16] on icon "Close pop-in" at bounding box center [359, 15] width 13 height 13
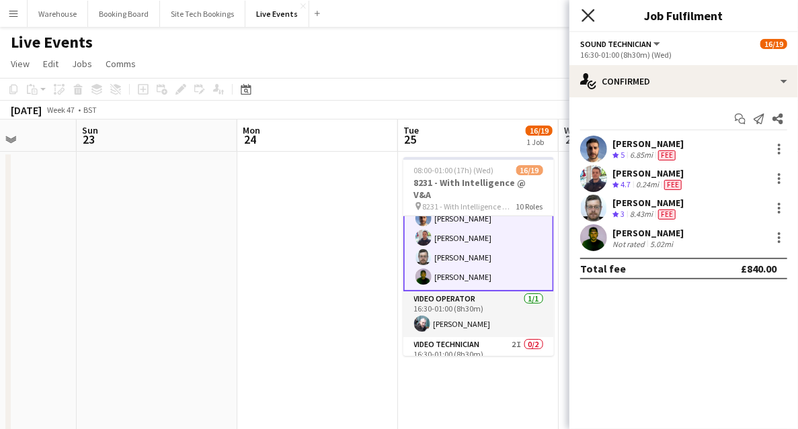
drag, startPoint x: 594, startPoint y: 15, endPoint x: 542, endPoint y: 47, distance: 60.6
click at [593, 16] on icon "Close pop-in" at bounding box center [588, 15] width 11 height 11
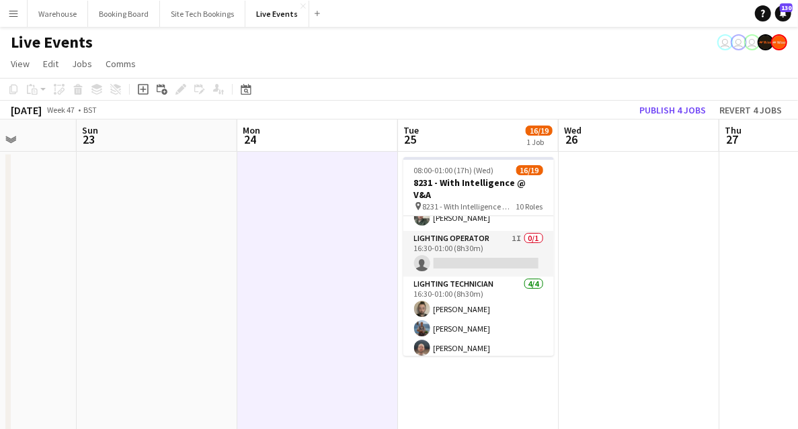
scroll to position [0, 0]
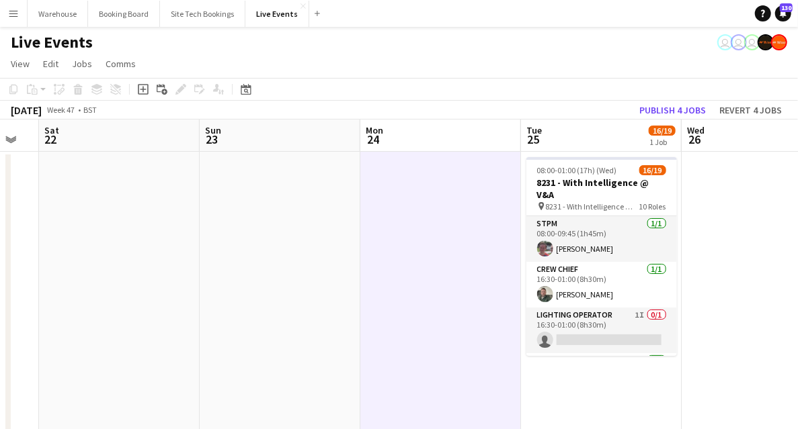
drag, startPoint x: 172, startPoint y: 285, endPoint x: 541, endPoint y: 276, distance: 369.0
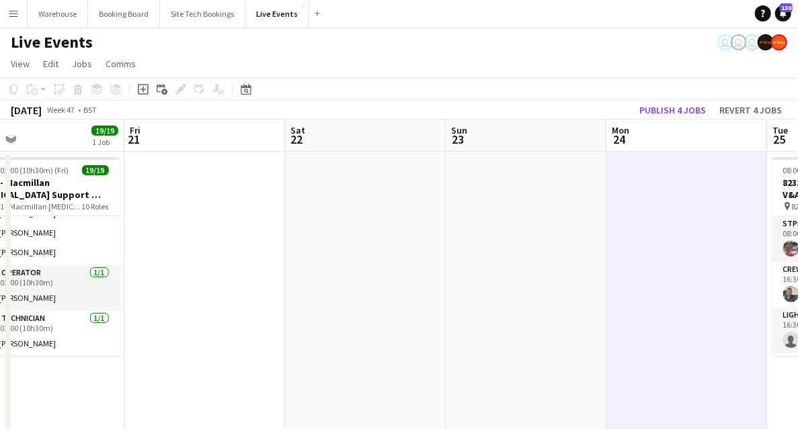
scroll to position [0, 349]
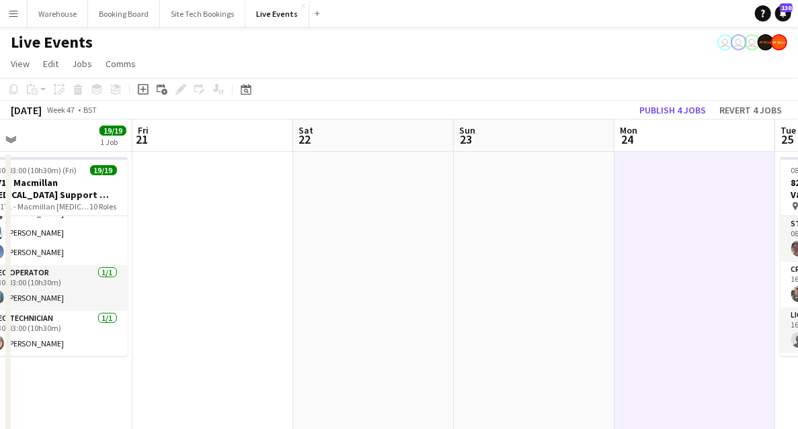
drag, startPoint x: 294, startPoint y: 293, endPoint x: 593, endPoint y: 288, distance: 298.4
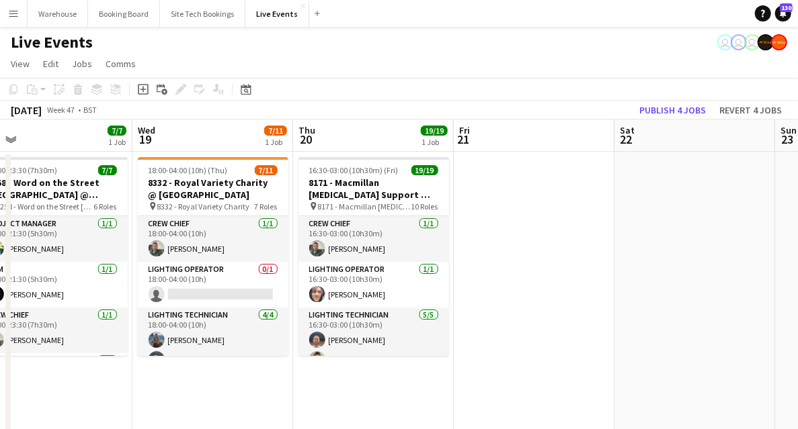
scroll to position [0, 344]
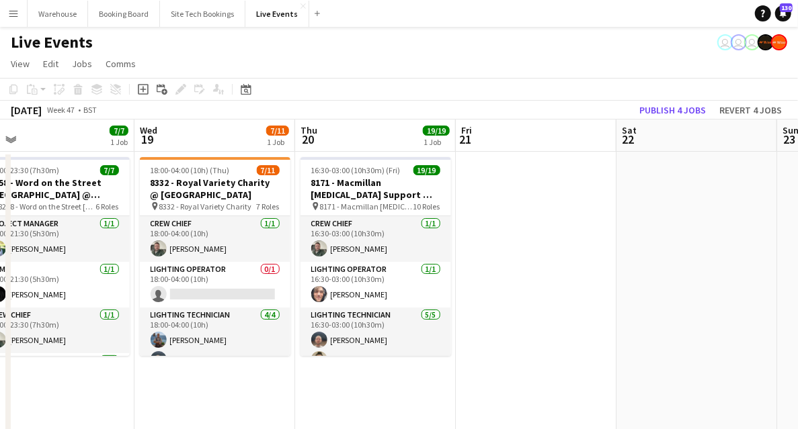
drag, startPoint x: 363, startPoint y: 382, endPoint x: 438, endPoint y: 383, distance: 75.3
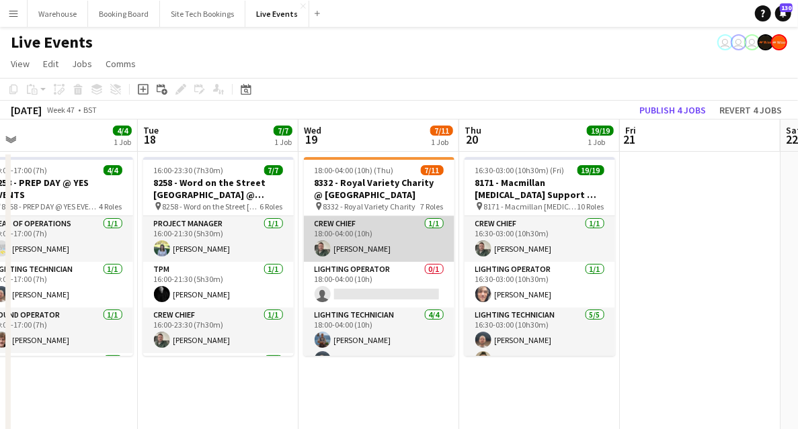
scroll to position [257, 0]
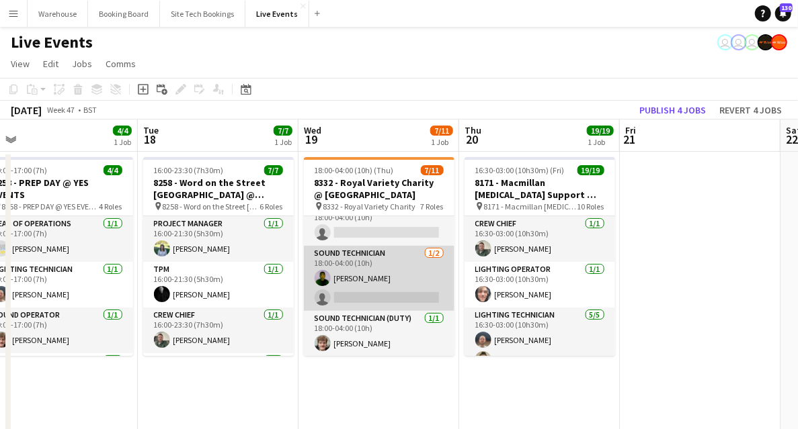
click at [366, 257] on app-card-role "Sound Technician [DATE] 18:00-04:00 (10h) [PERSON_NAME] single-neutral-actions" at bounding box center [379, 278] width 151 height 65
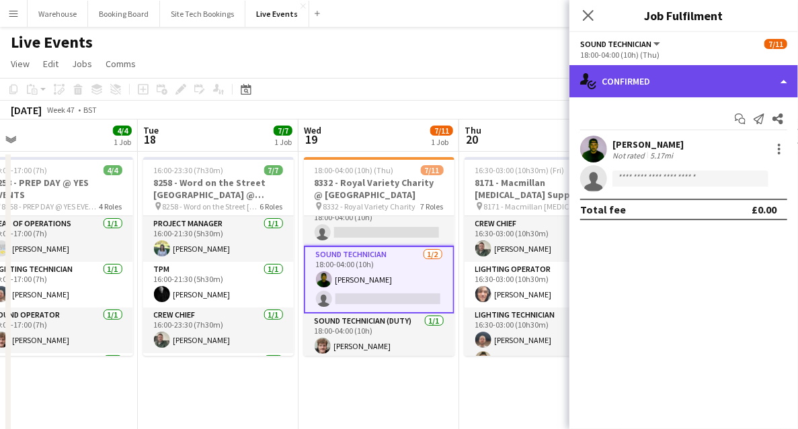
click at [677, 90] on div "single-neutral-actions-check-2 Confirmed" at bounding box center [683, 81] width 228 height 32
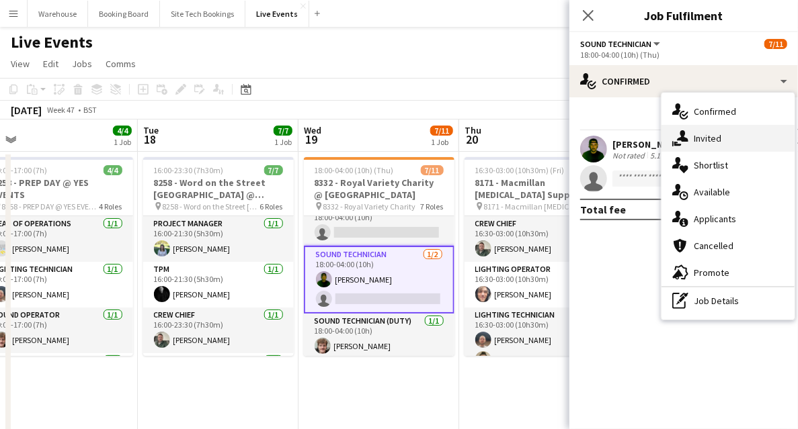
click at [700, 139] on span "Invited" at bounding box center [707, 138] width 28 height 12
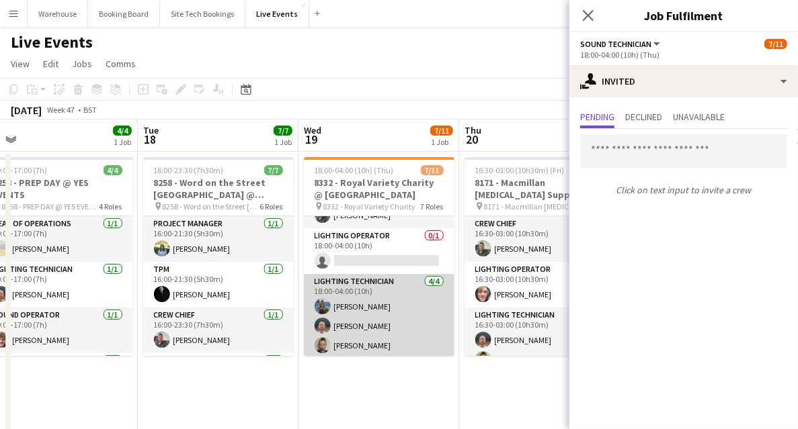
scroll to position [0, 0]
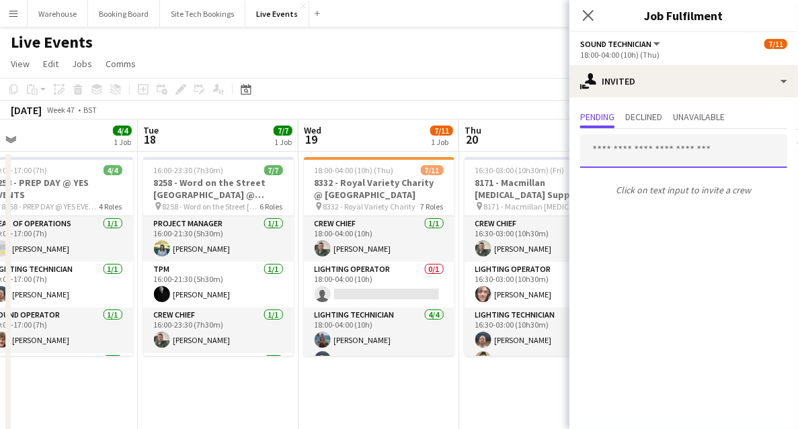
click at [702, 154] on input "text" at bounding box center [683, 151] width 207 height 34
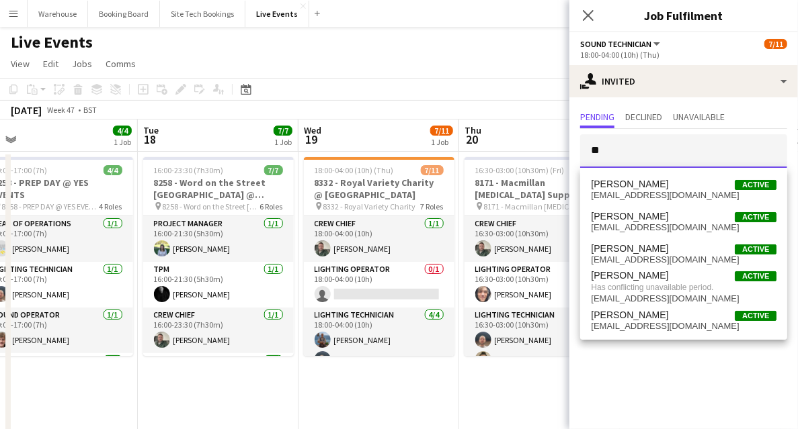
type input "*"
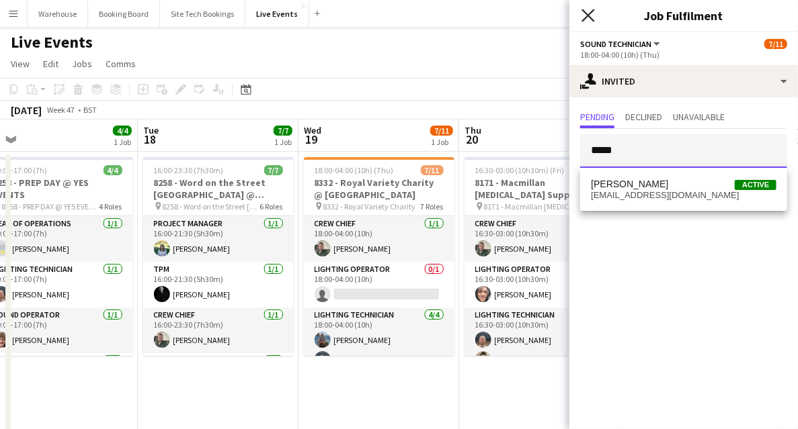
type input "*****"
click at [590, 15] on icon at bounding box center [587, 15] width 13 height 13
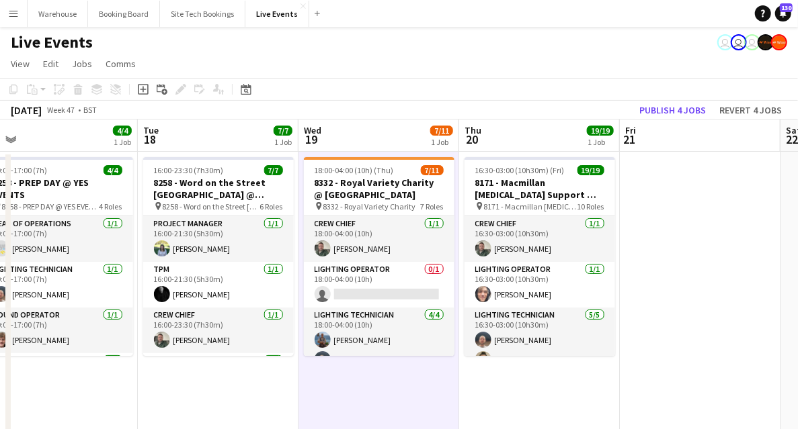
scroll to position [0, 343]
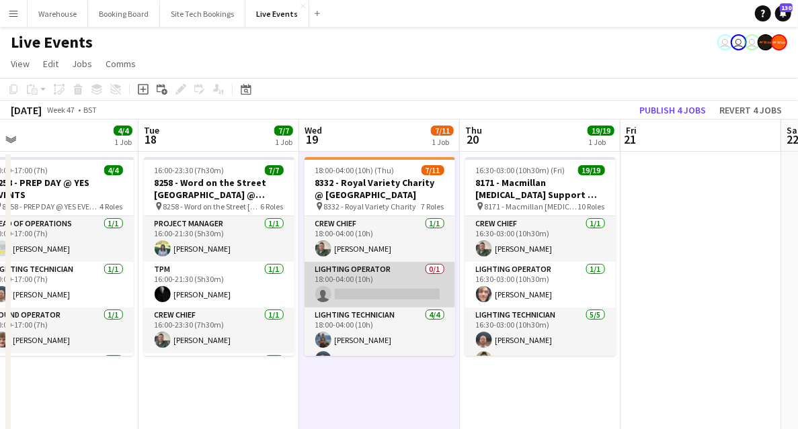
click at [385, 265] on app-card-role "Lighting Operator 0/1 18:00-04:00 (10h) single-neutral-actions" at bounding box center [379, 285] width 151 height 46
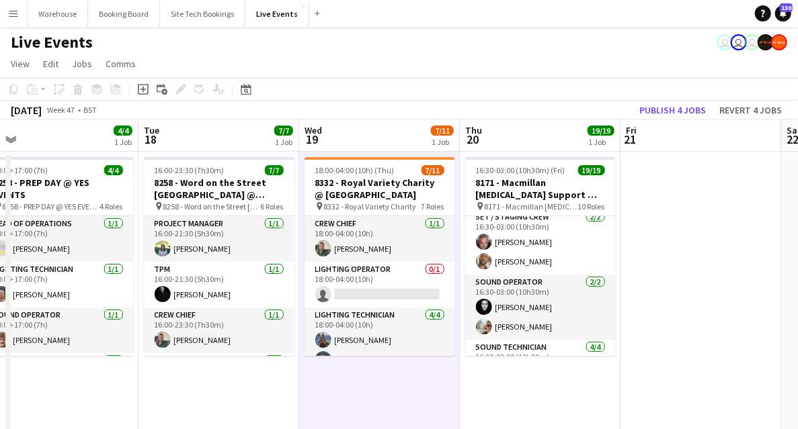
scroll to position [492, 0]
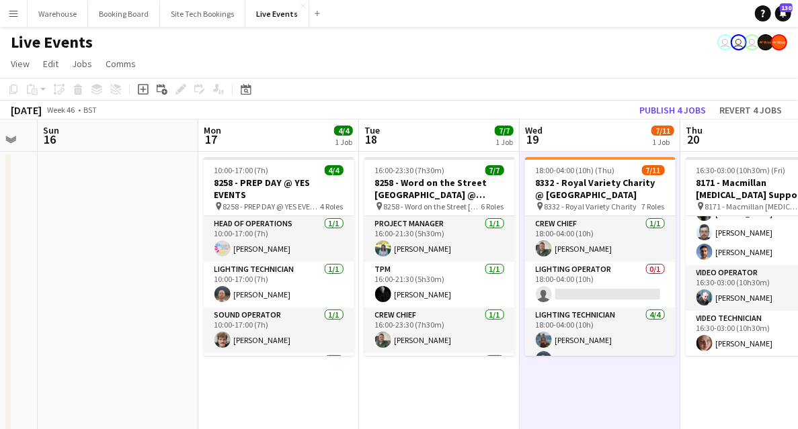
drag, startPoint x: 211, startPoint y: 388, endPoint x: 438, endPoint y: 391, distance: 227.1
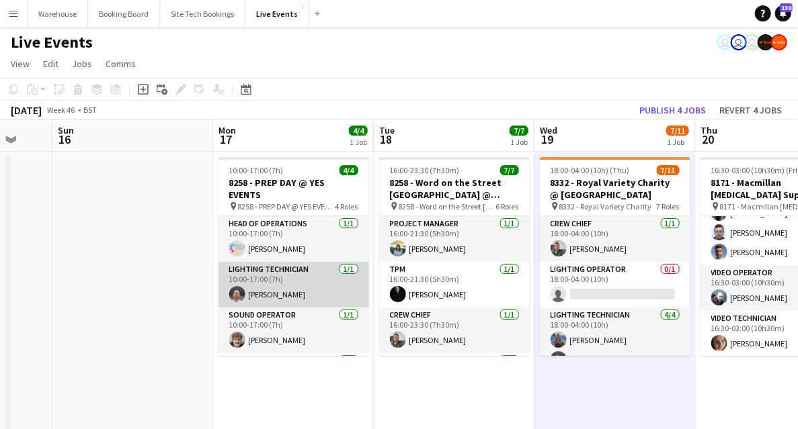
scroll to position [30, 0]
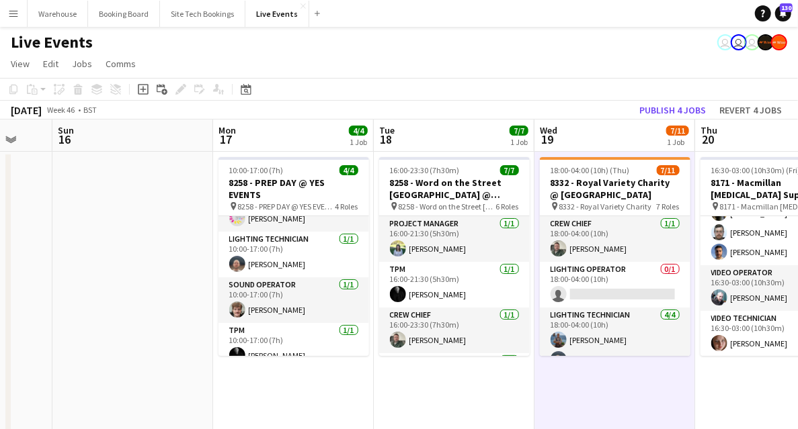
drag, startPoint x: 307, startPoint y: 345, endPoint x: 499, endPoint y: 321, distance: 193.0
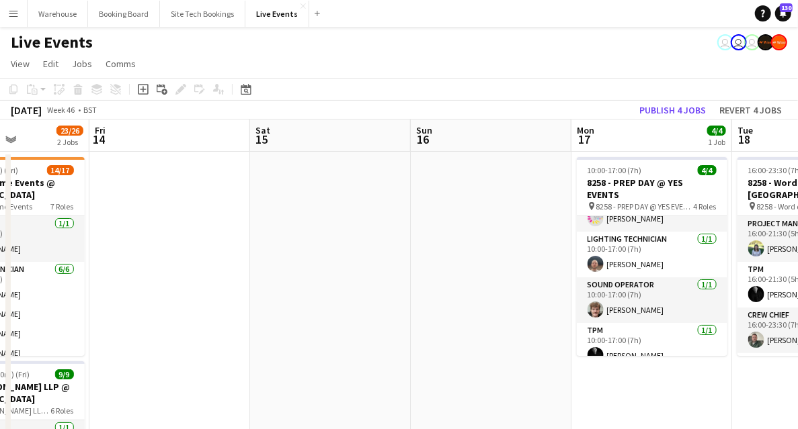
drag, startPoint x: 247, startPoint y: 319, endPoint x: 525, endPoint y: 305, distance: 279.2
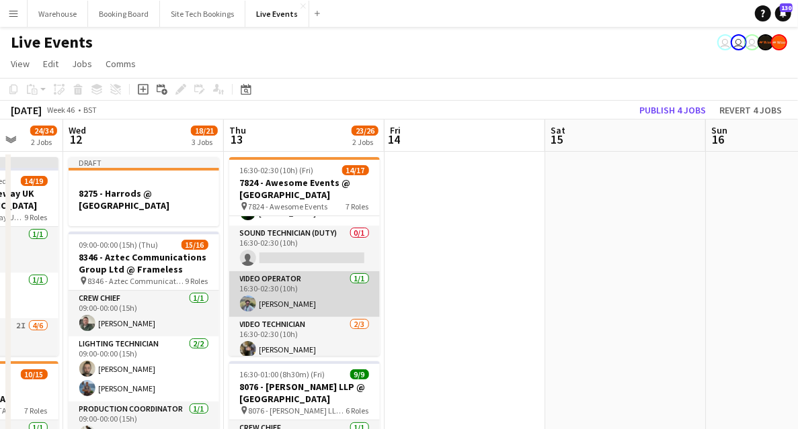
scroll to position [240, 0]
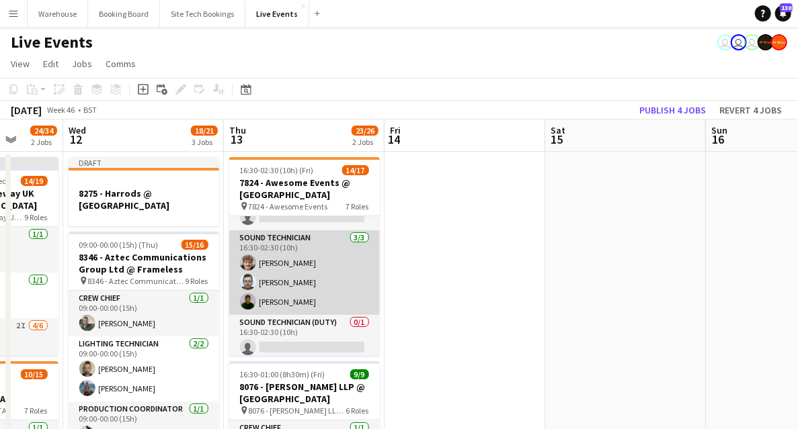
click at [286, 264] on app-card-role "Sound Technician [DATE] 16:30-02:30 (10h) [PERSON_NAME] [PERSON_NAME]" at bounding box center [304, 272] width 151 height 85
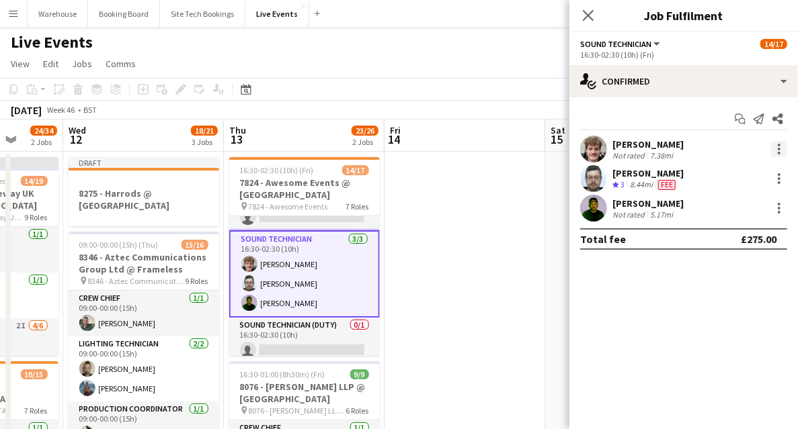
click at [780, 145] on div at bounding box center [778, 145] width 3 height 3
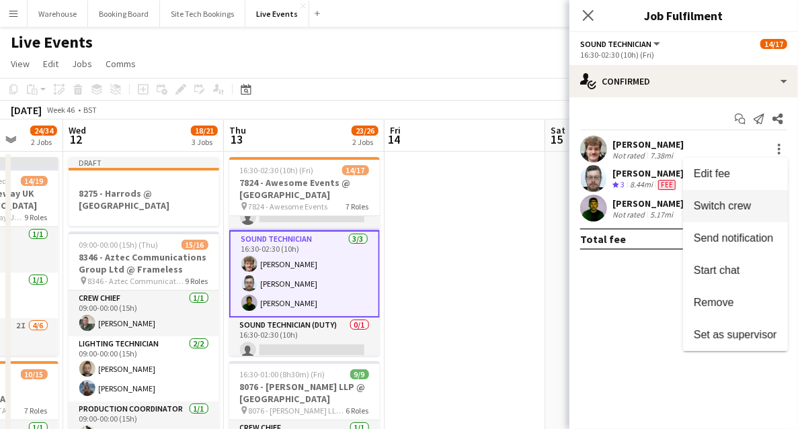
click at [707, 202] on span "Switch crew" at bounding box center [721, 205] width 57 height 11
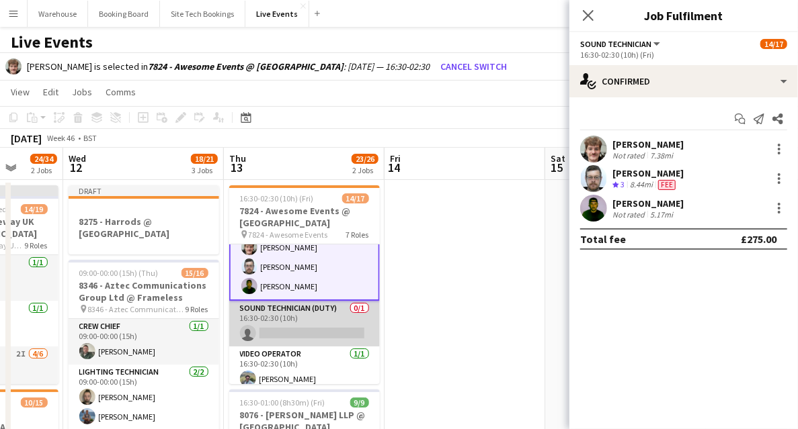
click at [301, 329] on app-card-role "Sound Technician (Duty) 0/1 16:30-02:30 (10h) single-neutral-actions" at bounding box center [304, 324] width 151 height 46
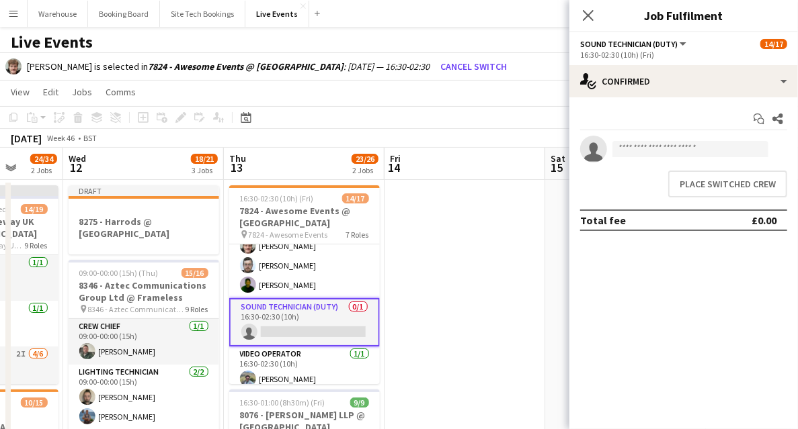
scroll to position [284, 0]
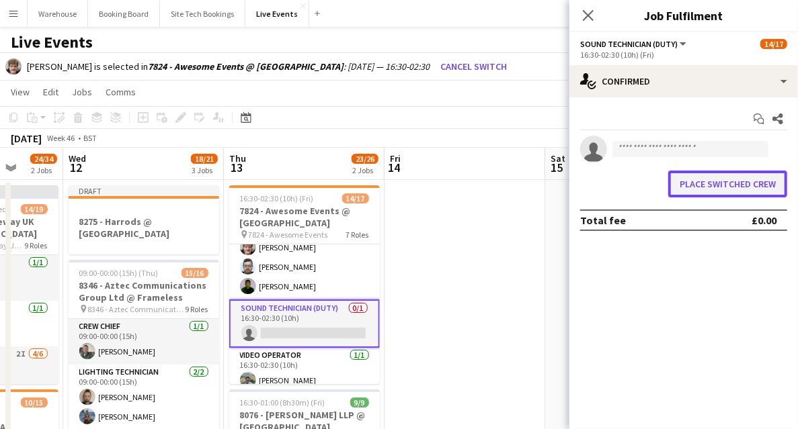
click at [734, 186] on button "Place switched crew" at bounding box center [727, 184] width 119 height 27
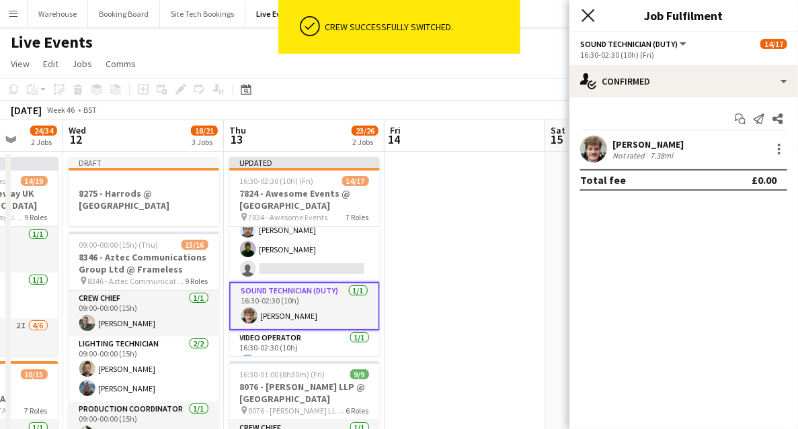
click at [589, 13] on icon "Close pop-in" at bounding box center [587, 15] width 13 height 13
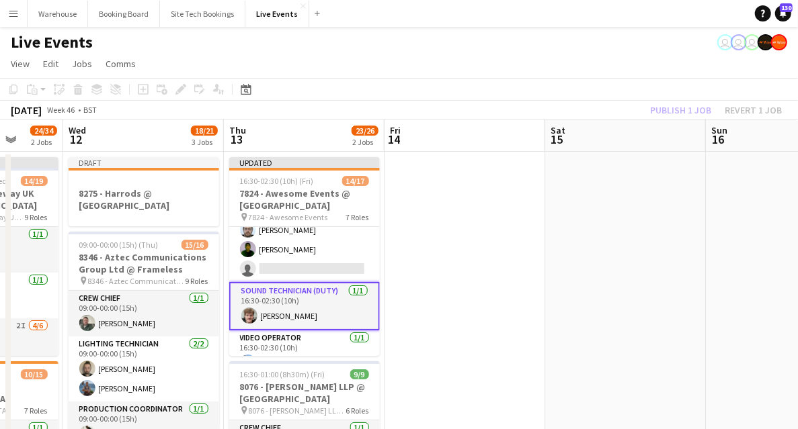
drag, startPoint x: 457, startPoint y: 281, endPoint x: 411, endPoint y: 271, distance: 47.3
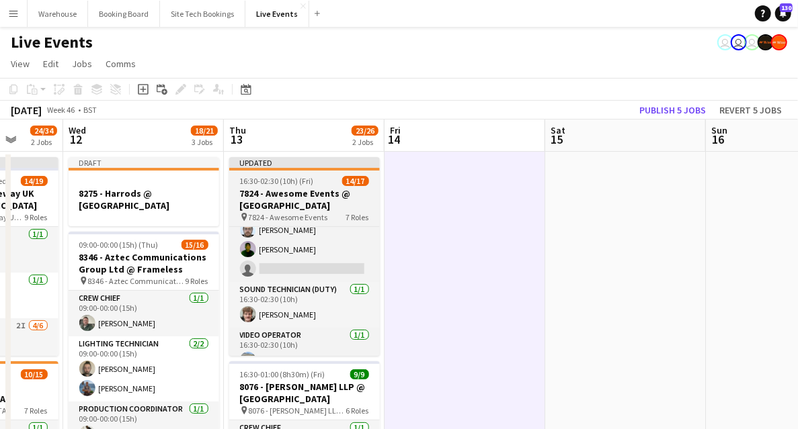
click at [300, 203] on h3 "7824 - Awesome Events @ [GEOGRAPHIC_DATA]" at bounding box center [304, 199] width 151 height 24
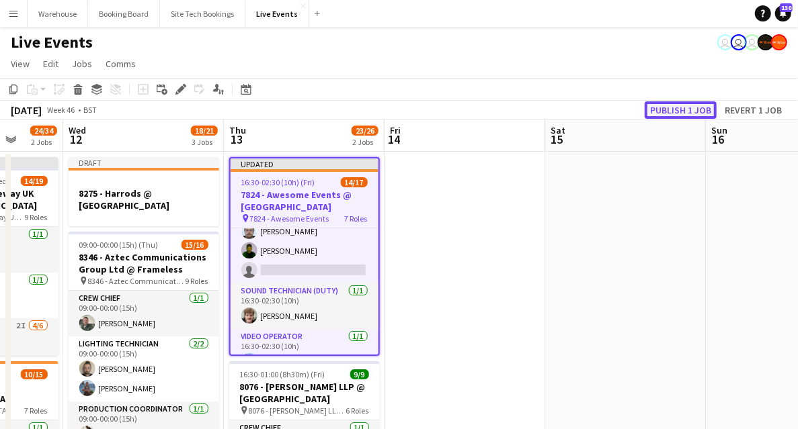
click at [664, 104] on button "Publish 1 job" at bounding box center [680, 109] width 72 height 17
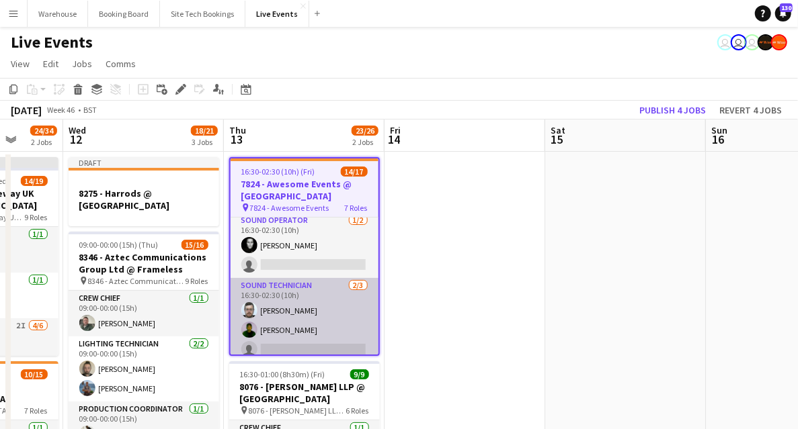
scroll to position [239, 0]
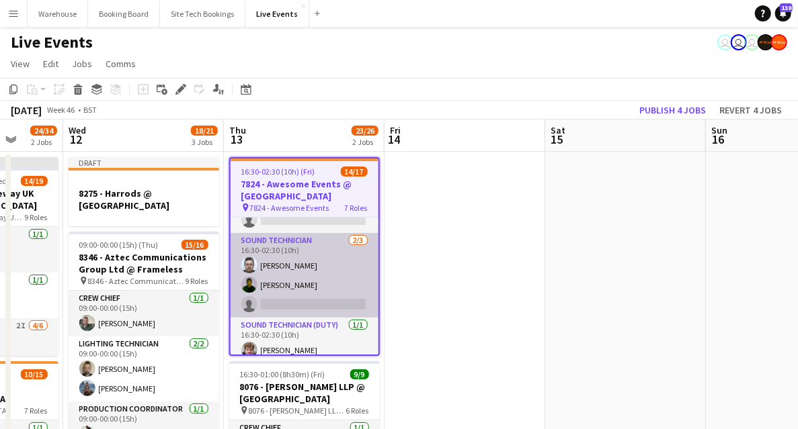
click at [296, 243] on app-card-role "Sound Technician [DATE] 16:30-02:30 (10h) [PERSON_NAME] [PERSON_NAME] single-ne…" at bounding box center [304, 275] width 148 height 85
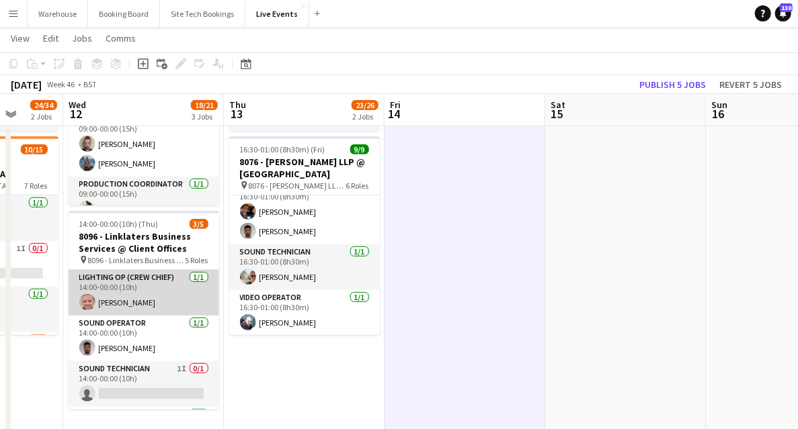
scroll to position [44, 0]
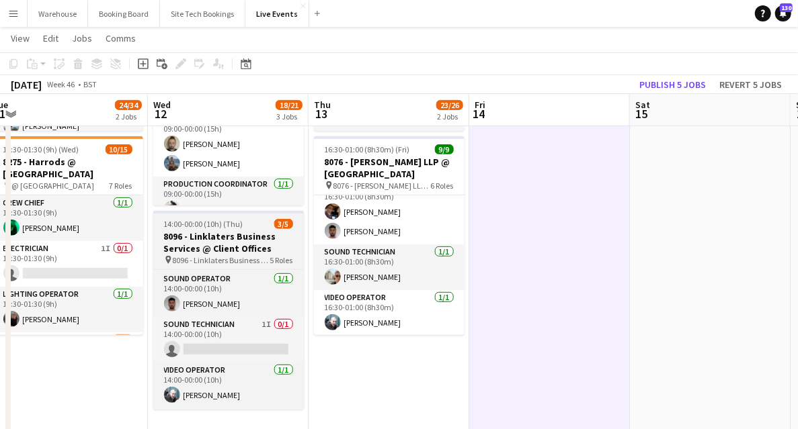
drag, startPoint x: 282, startPoint y: 378, endPoint x: 298, endPoint y: 376, distance: 16.3
click at [315, 379] on app-calendar-viewport "Sun 9 Mon 10 16/16 1 Job Tue 11 24/34 2 Jobs Wed 12 18/21 3 Jobs Thu 13 23/26 2…" at bounding box center [399, 402] width 798 height 1146
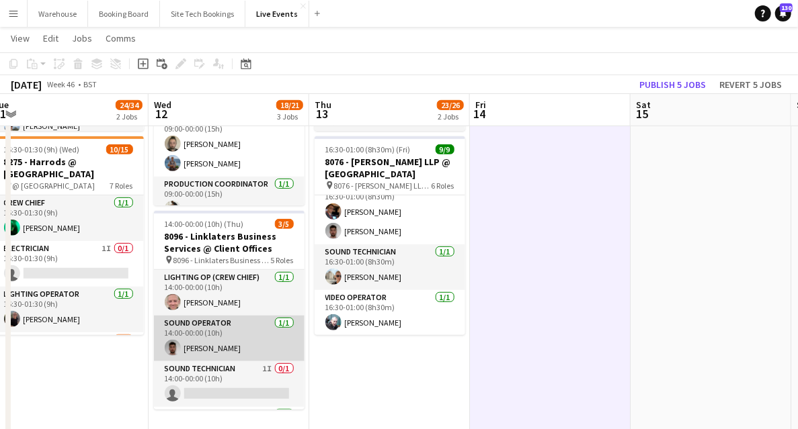
scroll to position [88, 0]
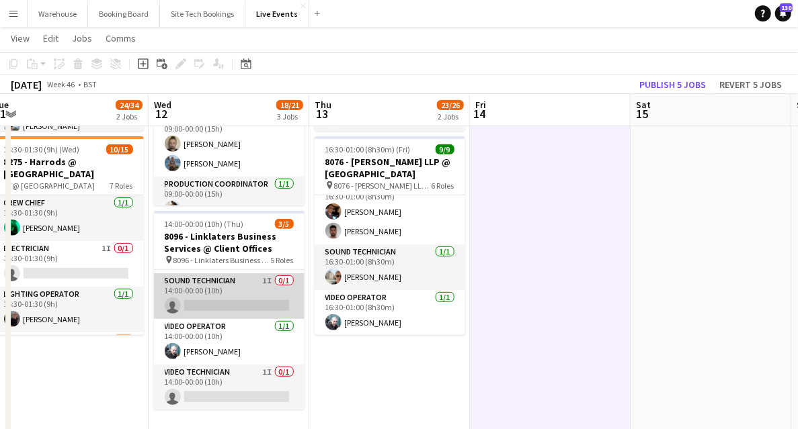
click at [220, 281] on app-card-role "Sound Technician 1I 0/1 14:00-00:00 (10h) single-neutral-actions" at bounding box center [229, 297] width 151 height 46
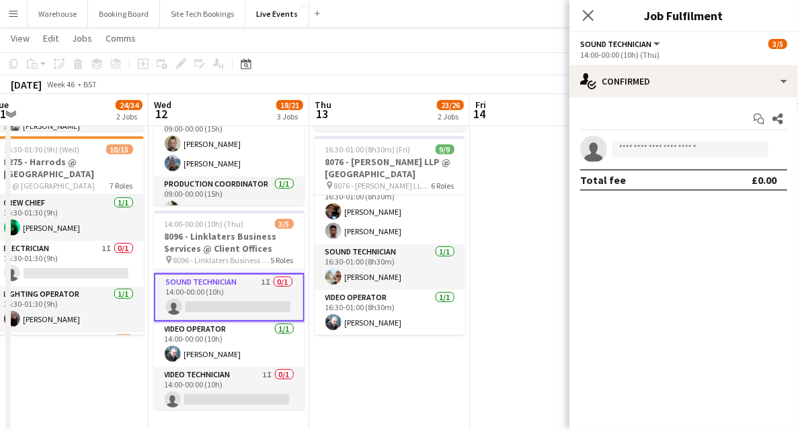
click at [618, 64] on app-options-switcher "Sound Technician All roles Sound Technician [DATE] 14:00-00:00 (10h) (Thu)" at bounding box center [683, 48] width 228 height 33
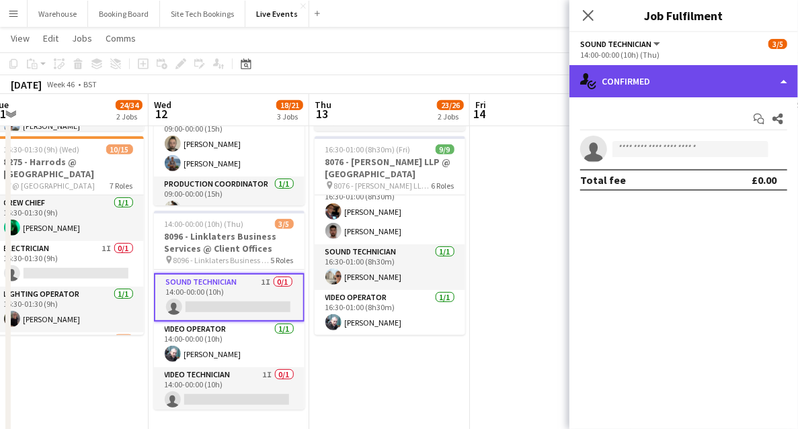
click at [626, 79] on div "single-neutral-actions-check-2 Confirmed" at bounding box center [683, 81] width 228 height 32
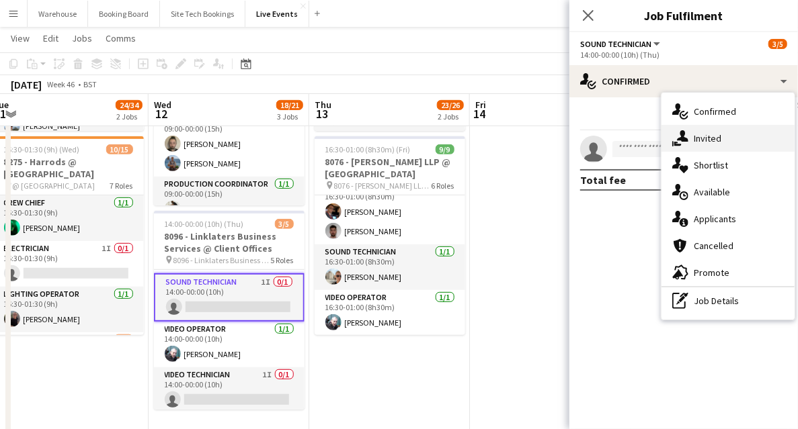
click at [704, 143] on span "Invited" at bounding box center [707, 138] width 28 height 12
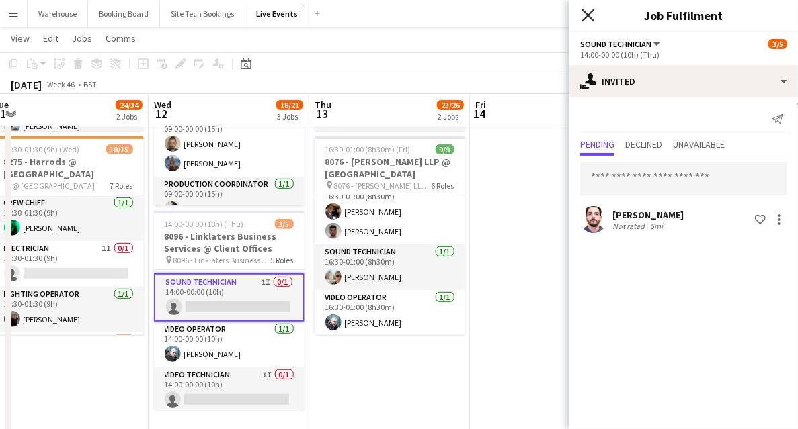
click at [591, 13] on icon "Close pop-in" at bounding box center [587, 15] width 13 height 13
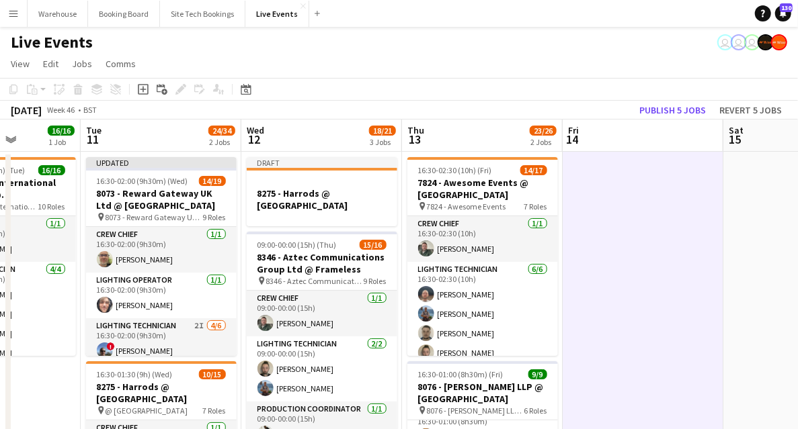
drag, startPoint x: 504, startPoint y: 271, endPoint x: 566, endPoint y: 266, distance: 62.0
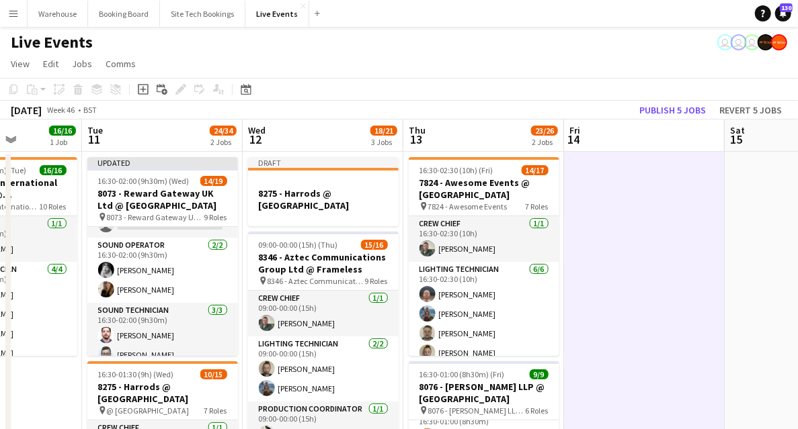
scroll to position [269, 0]
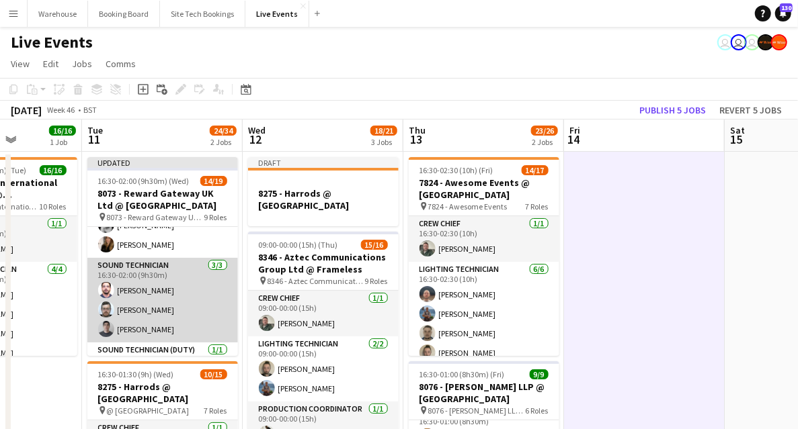
click at [108, 332] on app-user-avatar at bounding box center [106, 329] width 16 height 16
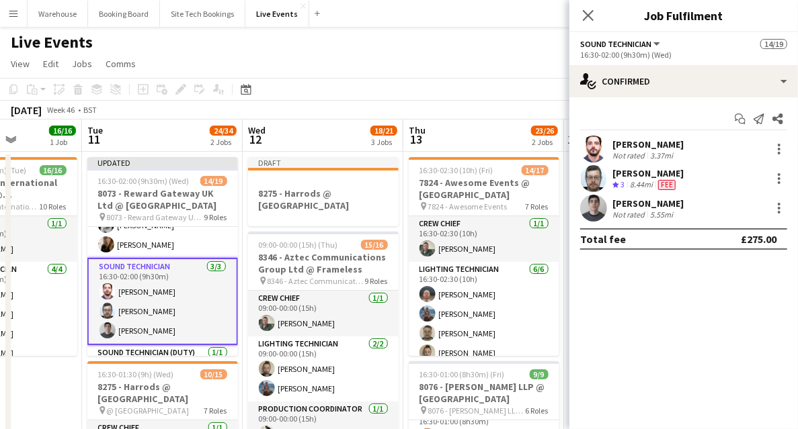
click at [601, 207] on app-user-avatar at bounding box center [593, 208] width 27 height 27
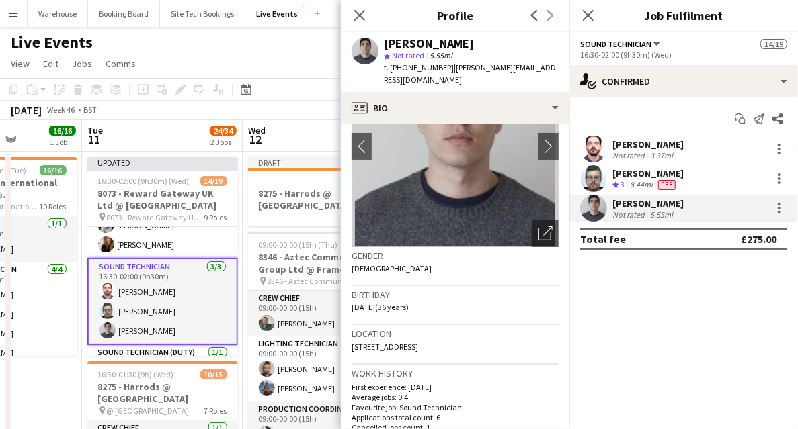
scroll to position [179, 0]
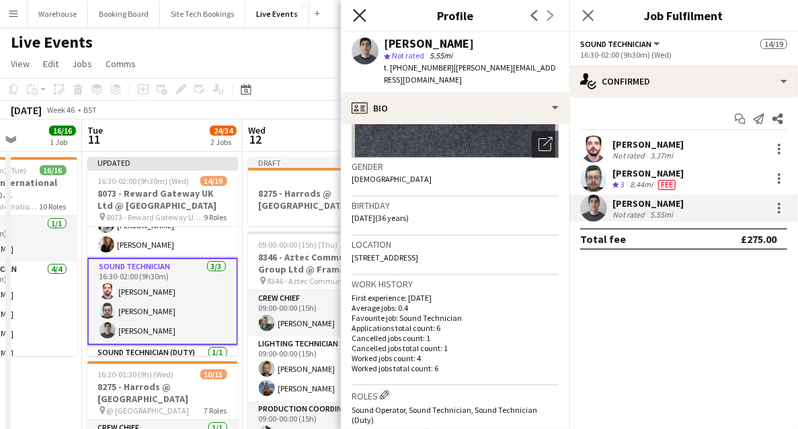
click at [357, 19] on icon at bounding box center [359, 15] width 13 height 13
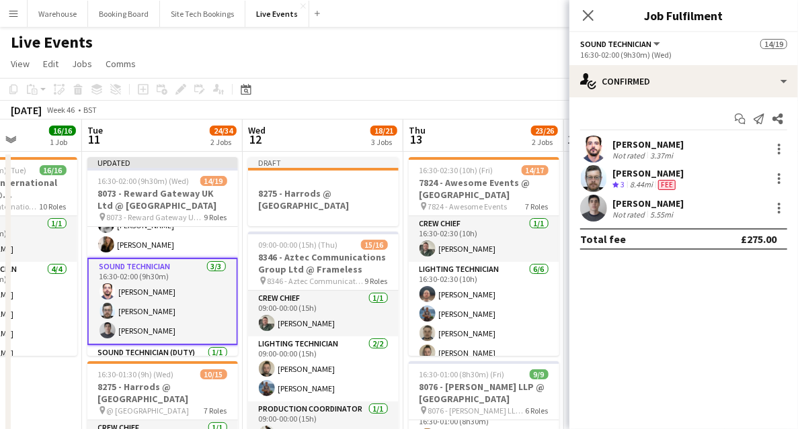
click at [590, 19] on icon "Close pop-in" at bounding box center [588, 15] width 11 height 11
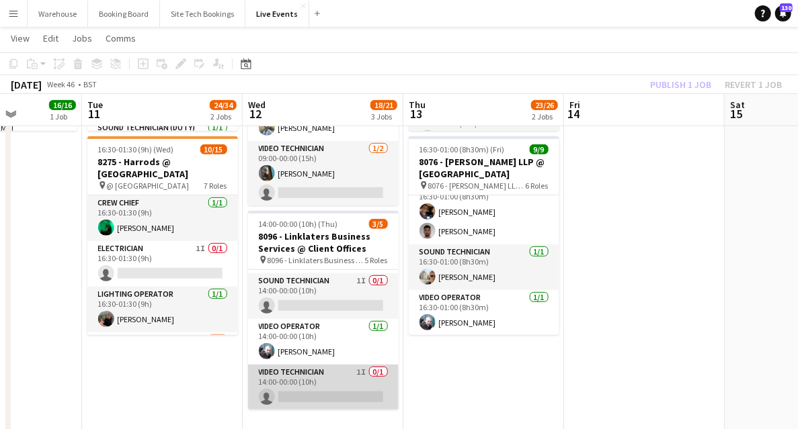
scroll to position [0, 0]
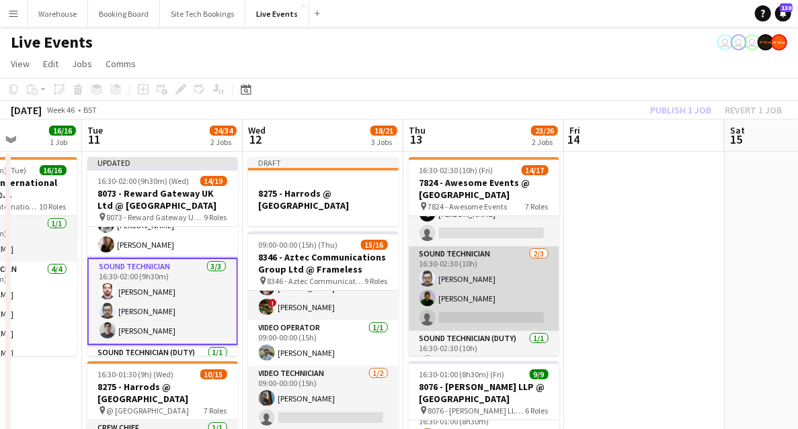
click at [487, 315] on app-card-role "Sound Technician [DATE] 16:30-02:30 (10h) [PERSON_NAME] [PERSON_NAME] single-ne…" at bounding box center [484, 289] width 151 height 85
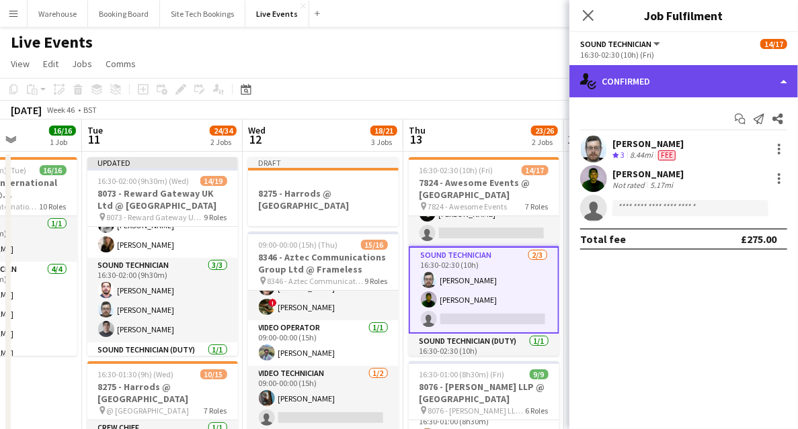
click at [675, 86] on div "single-neutral-actions-check-2 Confirmed" at bounding box center [683, 81] width 228 height 32
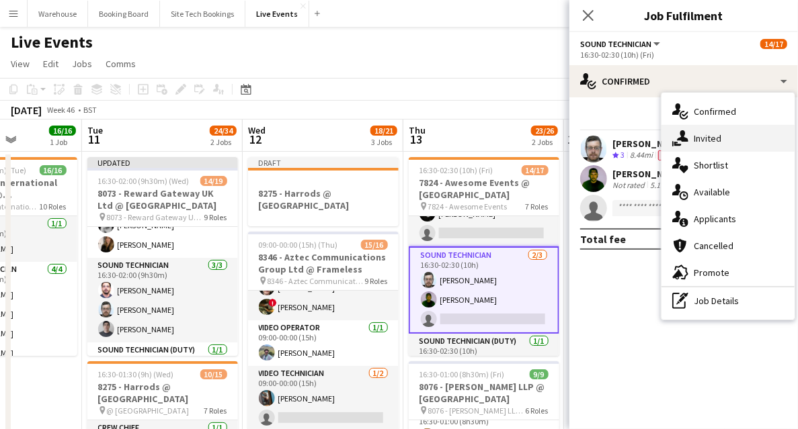
click at [713, 145] on div "single-neutral-actions-share-1 Invited" at bounding box center [727, 138] width 133 height 27
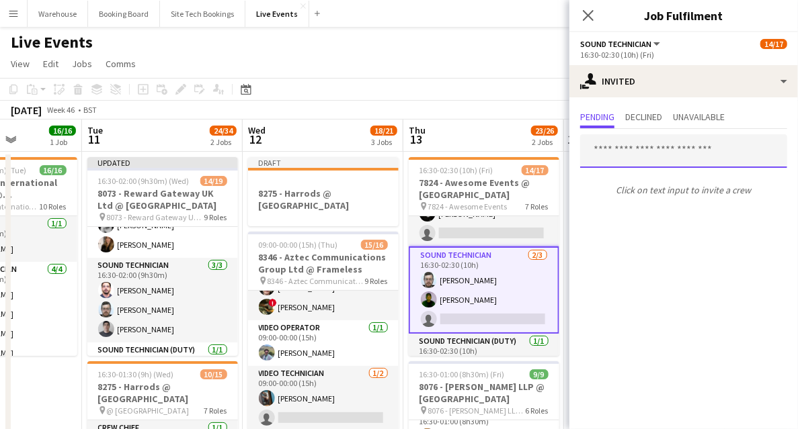
click at [654, 142] on input "text" at bounding box center [683, 151] width 207 height 34
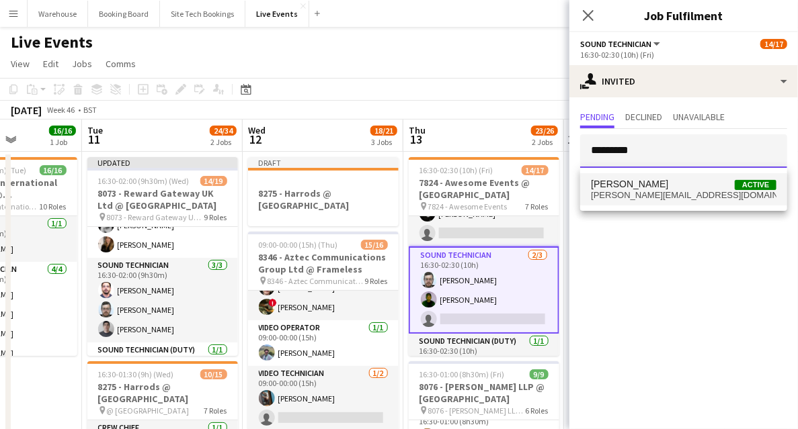
type input "*********"
click at [638, 200] on span "jamesdocherty@live.com" at bounding box center [683, 195] width 185 height 11
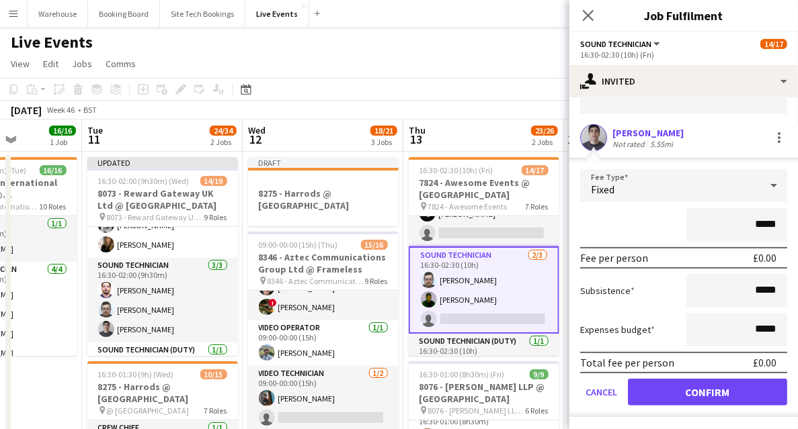
click at [693, 375] on form "Fee Type Fixed ***** Fee per person £0.00 Subsistence ***** Expenses budget ***…" at bounding box center [683, 293] width 228 height 248
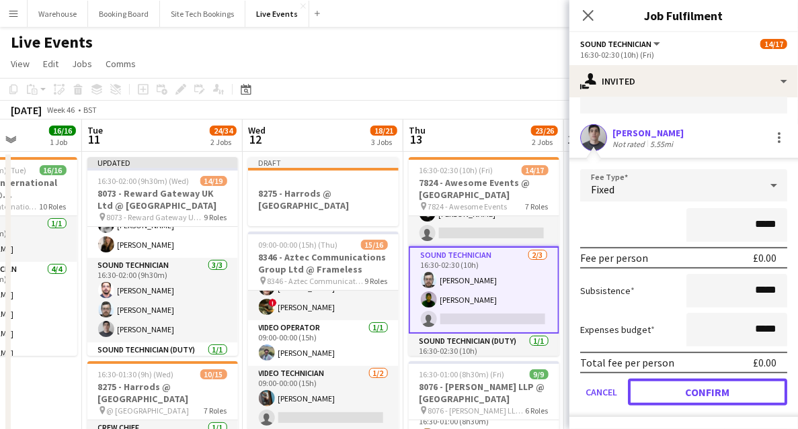
drag, startPoint x: 695, startPoint y: 385, endPoint x: 690, endPoint y: 375, distance: 11.1
click at [696, 386] on button "Confirm" at bounding box center [707, 392] width 159 height 27
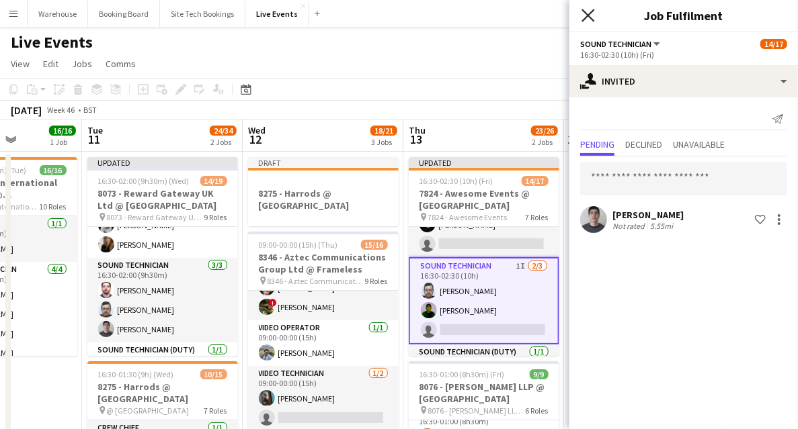
click at [591, 11] on icon "Close pop-in" at bounding box center [587, 15] width 13 height 13
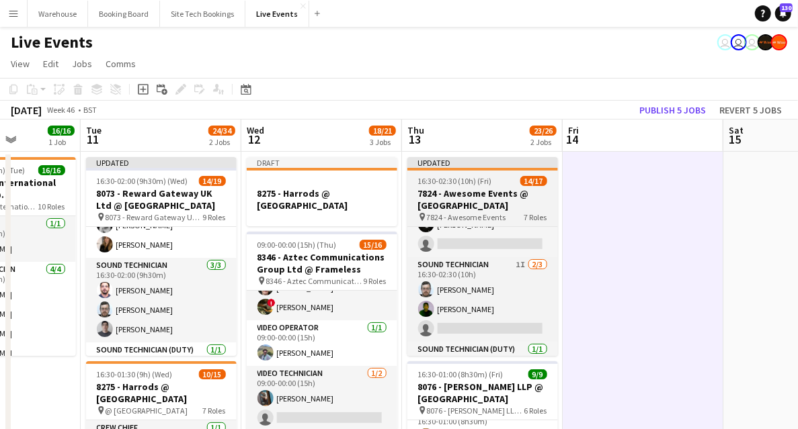
click at [480, 204] on h3 "7824 - Awesome Events @ [GEOGRAPHIC_DATA]" at bounding box center [482, 199] width 151 height 24
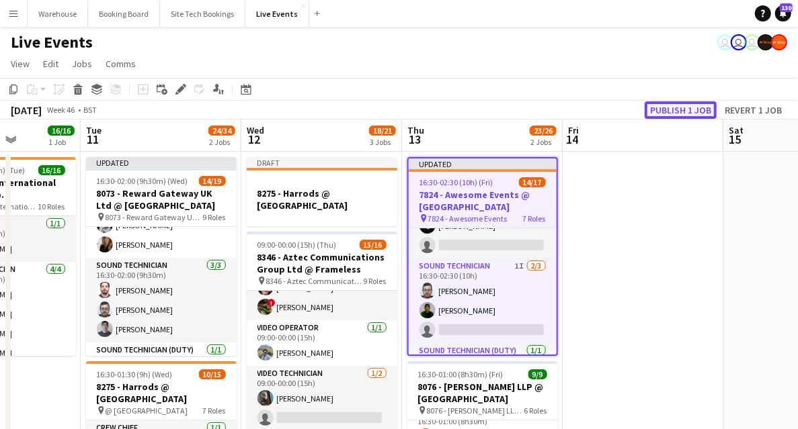
click at [675, 110] on button "Publish 1 job" at bounding box center [680, 109] width 72 height 17
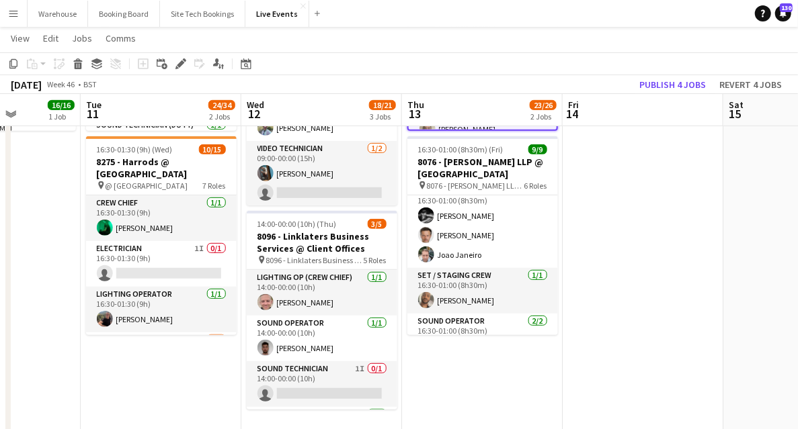
scroll to position [13, 0]
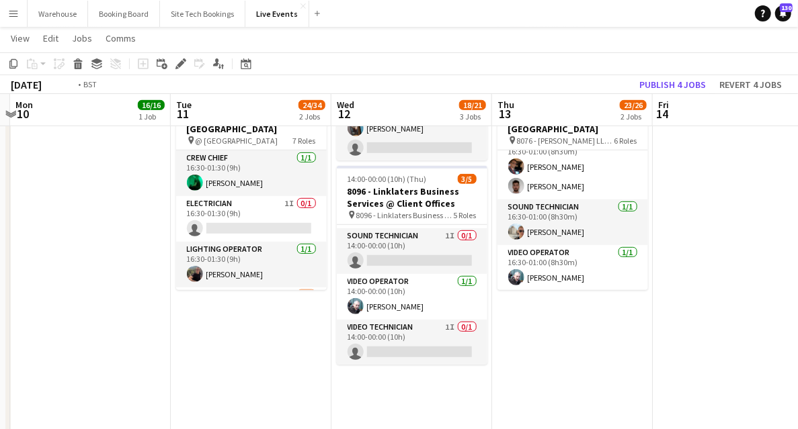
drag, startPoint x: 200, startPoint y: 370, endPoint x: 224, endPoint y: 386, distance: 29.1
click at [255, 382] on app-calendar-viewport "Sat 8 Sun 9 Mon 10 16/16 1 Job Tue 11 24/34 2 Jobs Wed 12 18/21 3 Jobs Thu 13 2…" at bounding box center [399, 357] width 798 height 1146
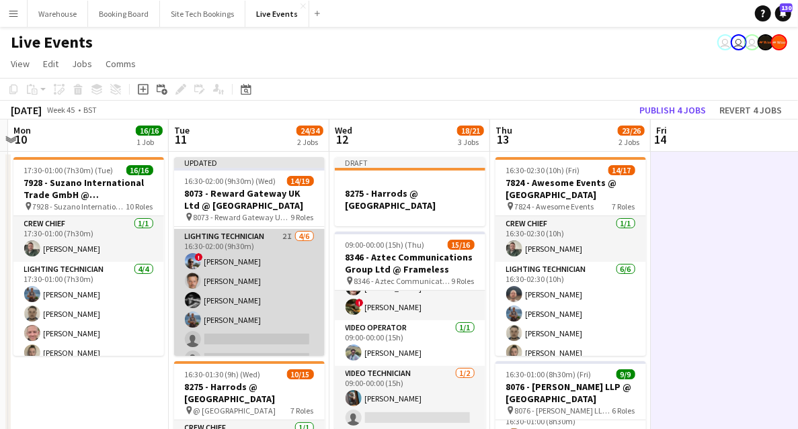
click at [222, 232] on app-card-role "Lighting Technician 2I 4/6 16:30-02:00 (9h30m) ! Ian Park Luke de Woolfson Char…" at bounding box center [249, 300] width 151 height 143
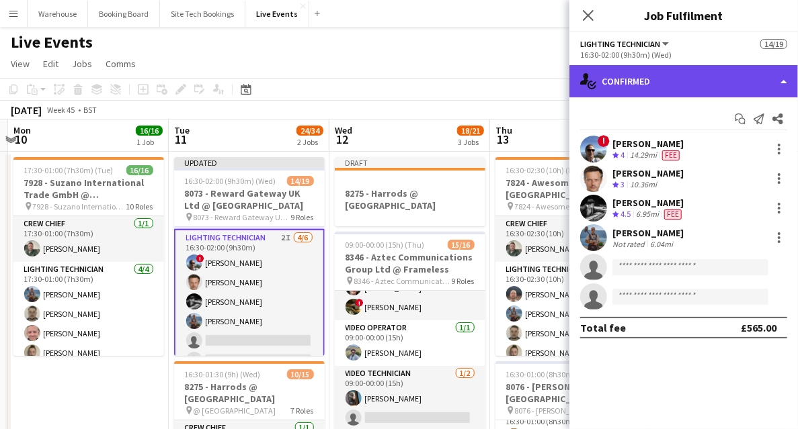
click at [683, 79] on div "single-neutral-actions-check-2 Confirmed" at bounding box center [683, 81] width 228 height 32
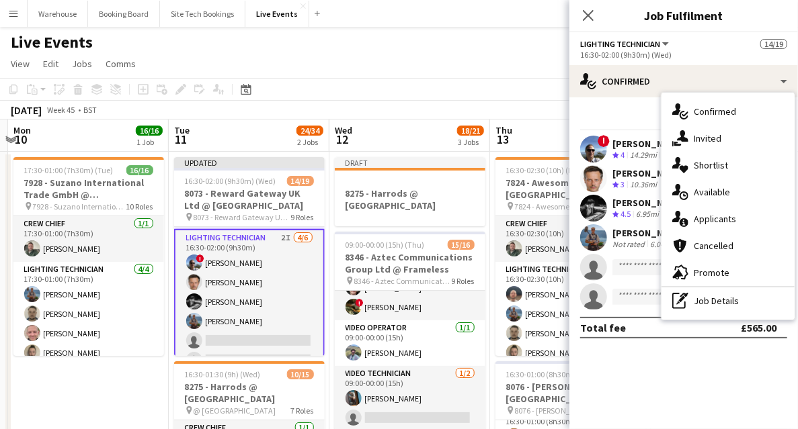
click at [715, 142] on span "Invited" at bounding box center [707, 138] width 28 height 12
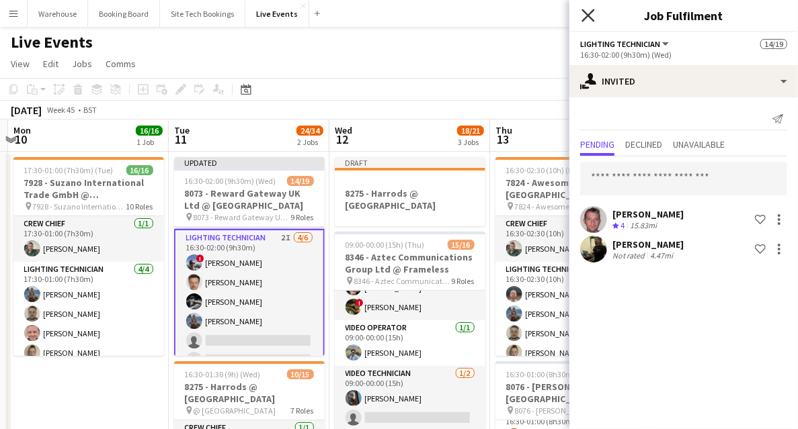
click at [582, 19] on icon "Close pop-in" at bounding box center [587, 15] width 13 height 13
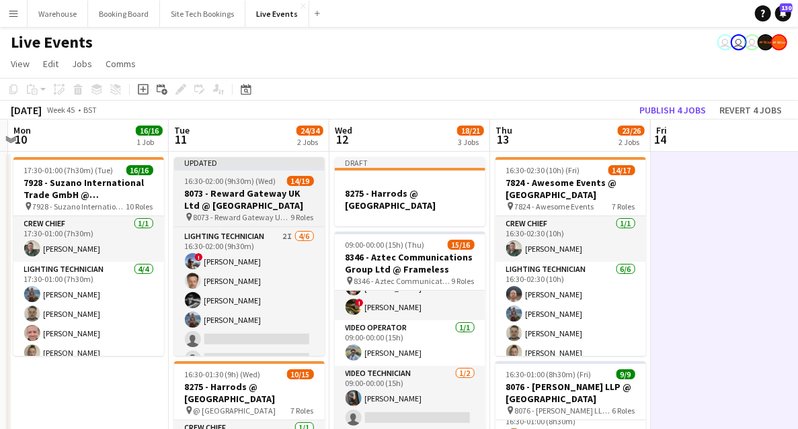
click at [271, 194] on h3 "8073 - Reward Gateway UK Ltd @ [GEOGRAPHIC_DATA]" at bounding box center [249, 199] width 151 height 24
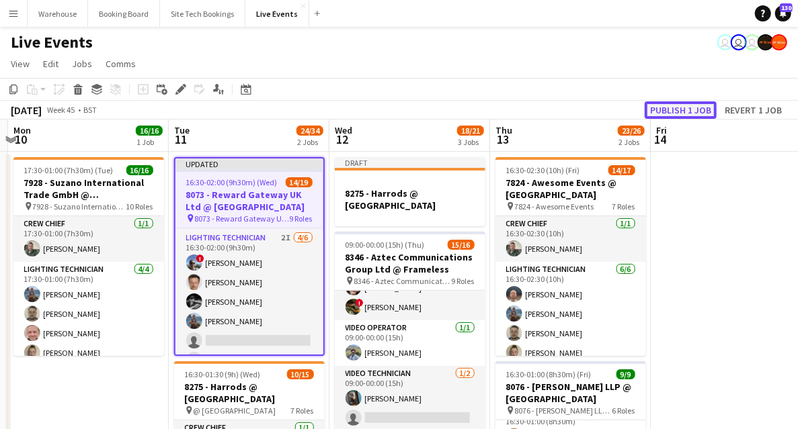
click at [702, 112] on button "Publish 1 job" at bounding box center [680, 109] width 72 height 17
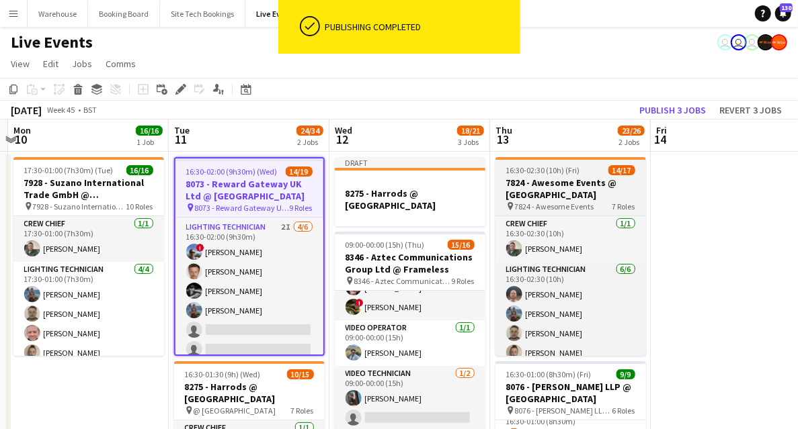
click at [550, 182] on h3 "7824 - Awesome Events @ [GEOGRAPHIC_DATA]" at bounding box center [570, 189] width 151 height 24
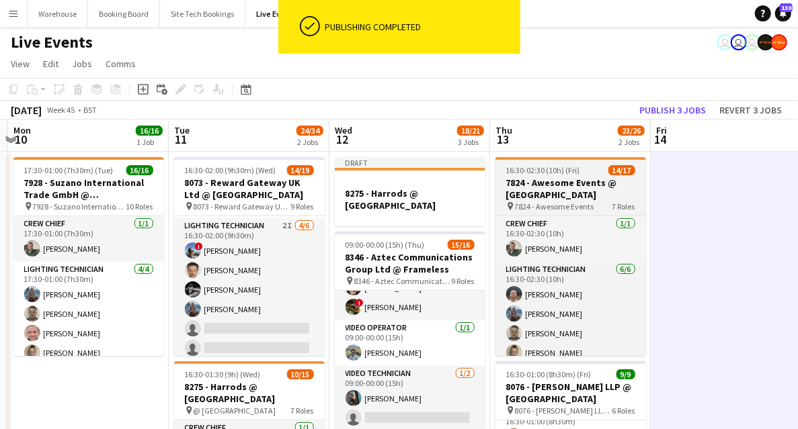
click at [546, 182] on h3 "7824 - Awesome Events @ [GEOGRAPHIC_DATA]" at bounding box center [570, 189] width 151 height 24
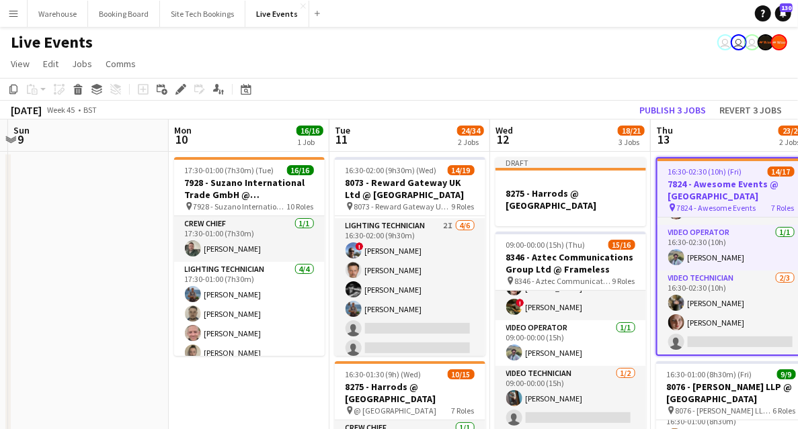
scroll to position [0, 289]
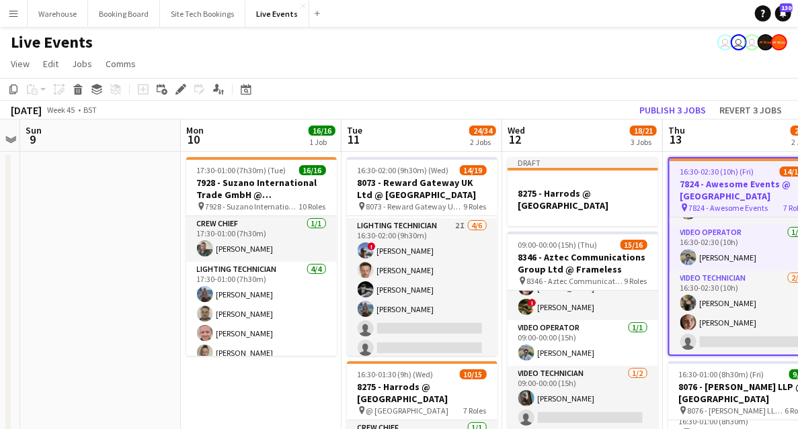
drag, startPoint x: 168, startPoint y: 410, endPoint x: 268, endPoint y: 397, distance: 100.9
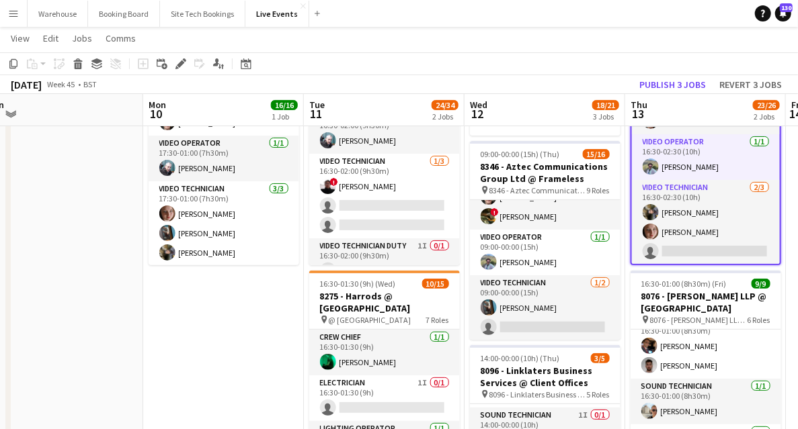
scroll to position [0, 437]
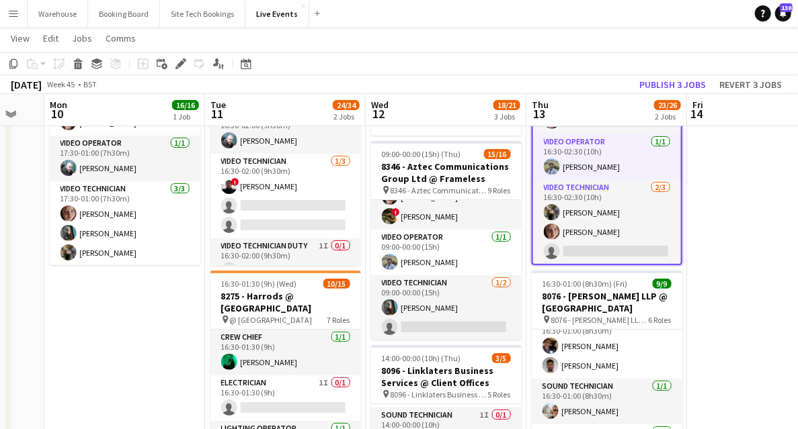
drag, startPoint x: 292, startPoint y: 363, endPoint x: 144, endPoint y: 358, distance: 147.9
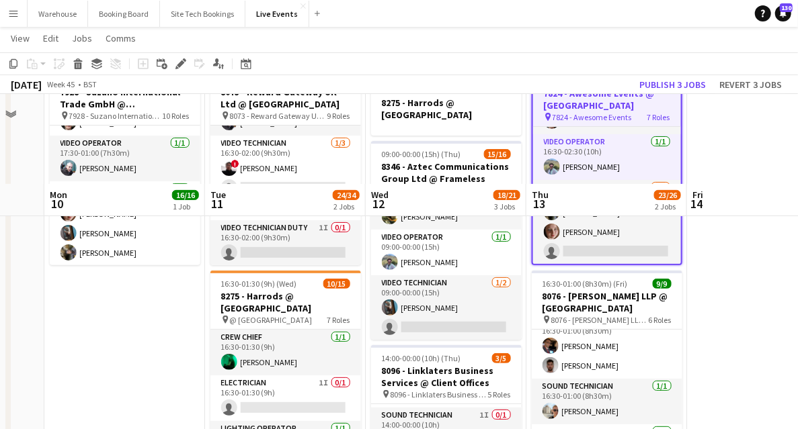
scroll to position [179, 0]
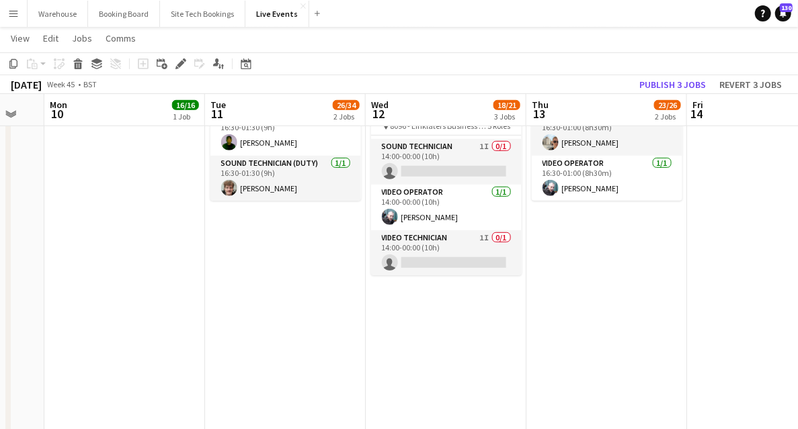
click at [120, 297] on app-date-cell "17:30-01:00 (7h30m) (Tue) 16/16 7928 - Suzano International Trade GmbH @ Scienc…" at bounding box center [124, 316] width 161 height 1048
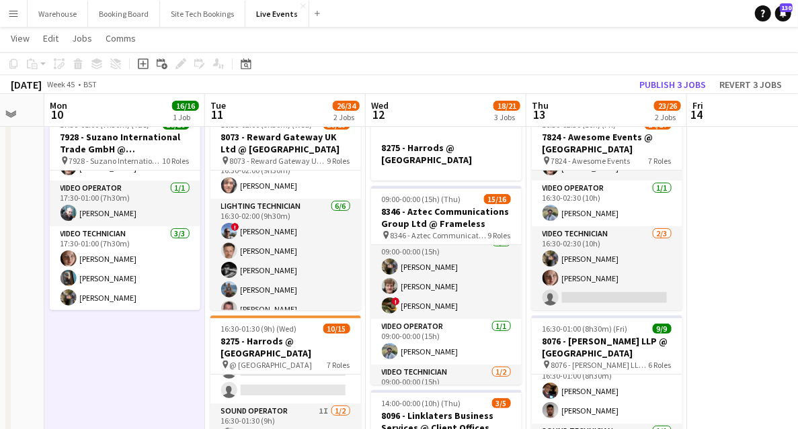
scroll to position [108, 0]
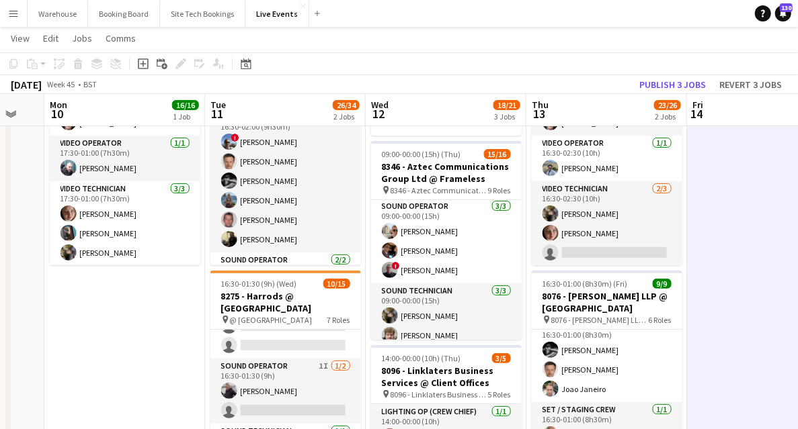
scroll to position [313, 0]
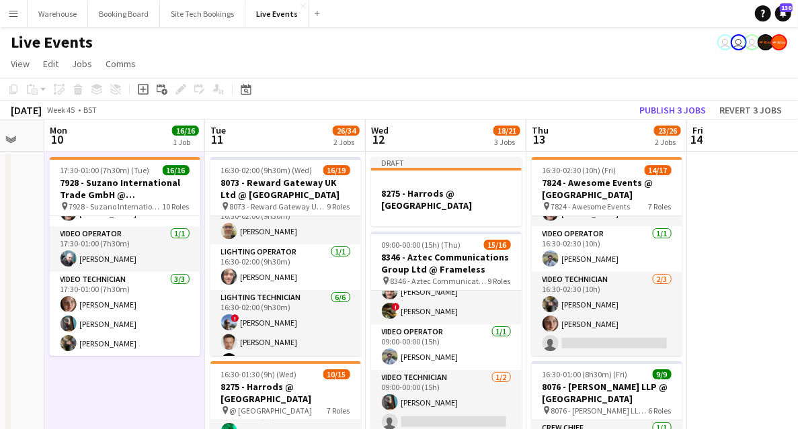
scroll to position [62, 0]
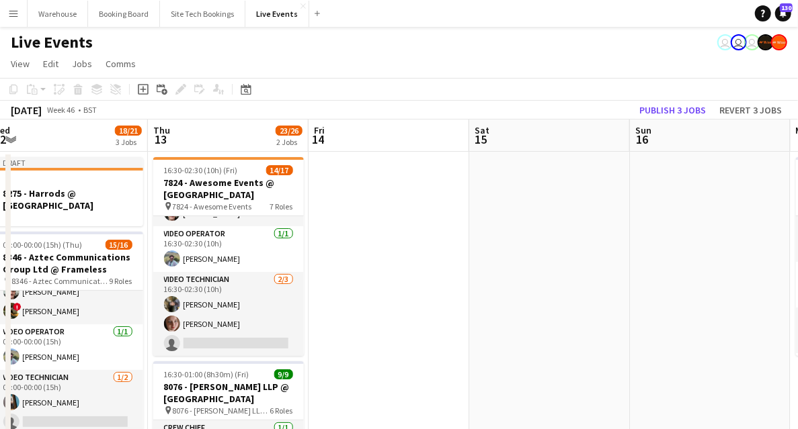
drag, startPoint x: 504, startPoint y: 267, endPoint x: 284, endPoint y: 258, distance: 219.9
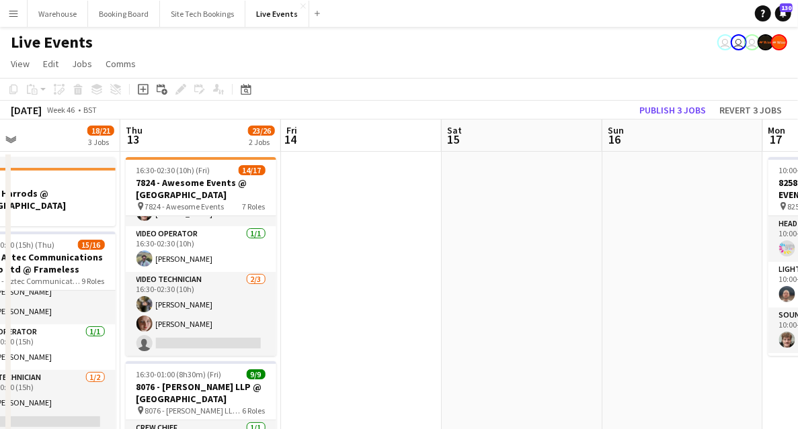
drag, startPoint x: 429, startPoint y: 282, endPoint x: 216, endPoint y: 277, distance: 212.4
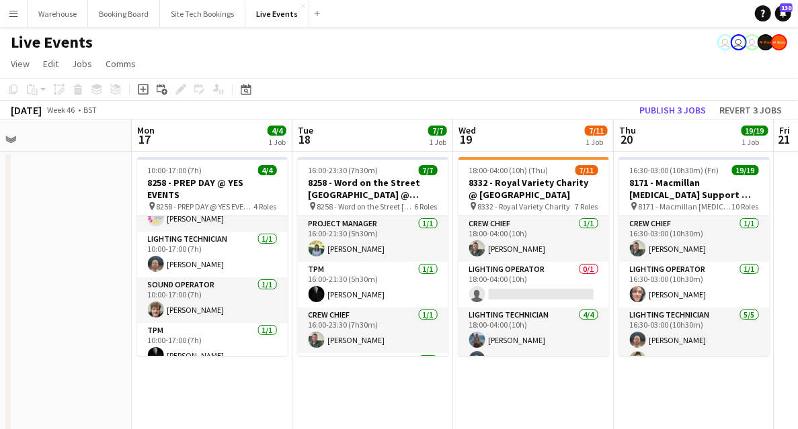
scroll to position [0, 437]
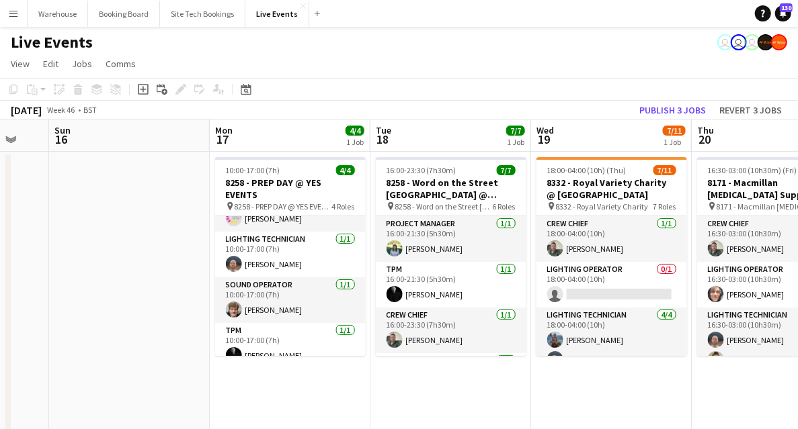
drag, startPoint x: 382, startPoint y: 379, endPoint x: 352, endPoint y: 363, distance: 34.3
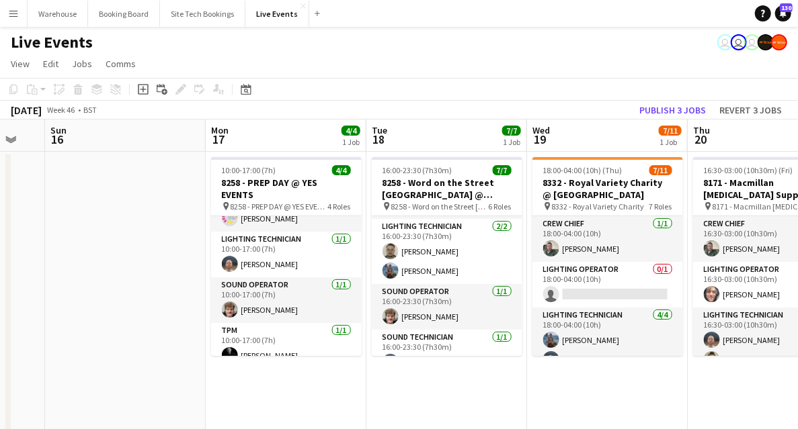
scroll to position [153, 0]
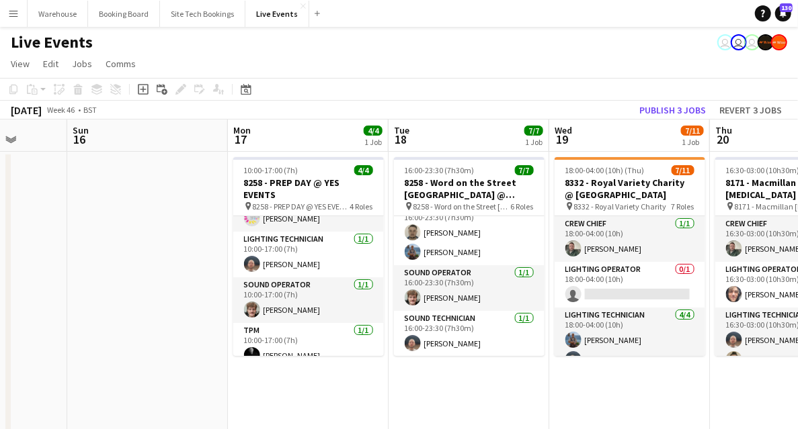
drag, startPoint x: 563, startPoint y: 396, endPoint x: 391, endPoint y: 383, distance: 172.6
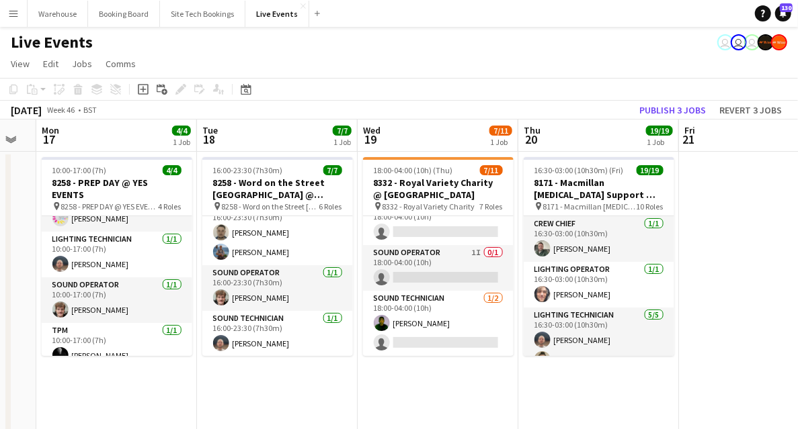
scroll to position [168, 0]
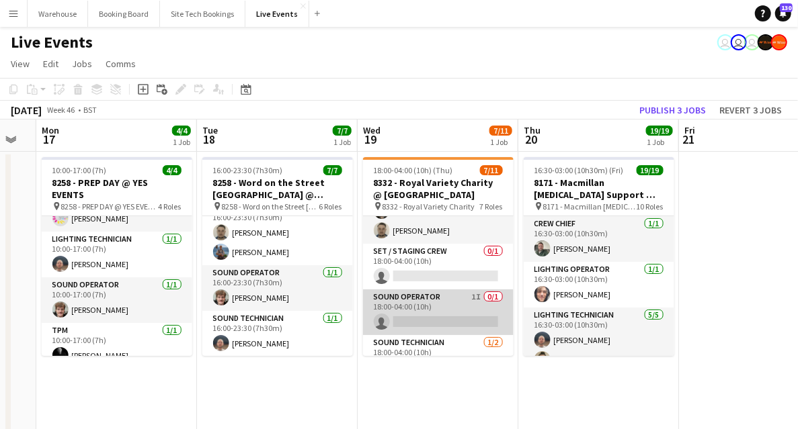
click at [431, 302] on app-card-role "Sound Operator 1I 0/1 18:00-04:00 (10h) single-neutral-actions" at bounding box center [438, 313] width 151 height 46
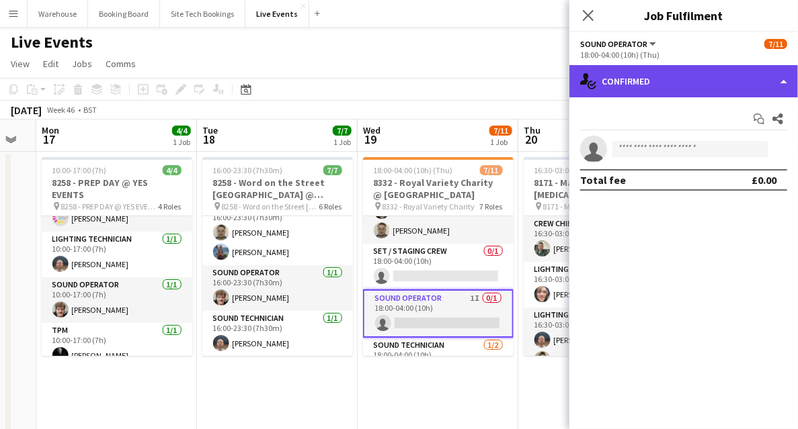
click at [679, 85] on div "single-neutral-actions-check-2 Confirmed" at bounding box center [683, 81] width 228 height 32
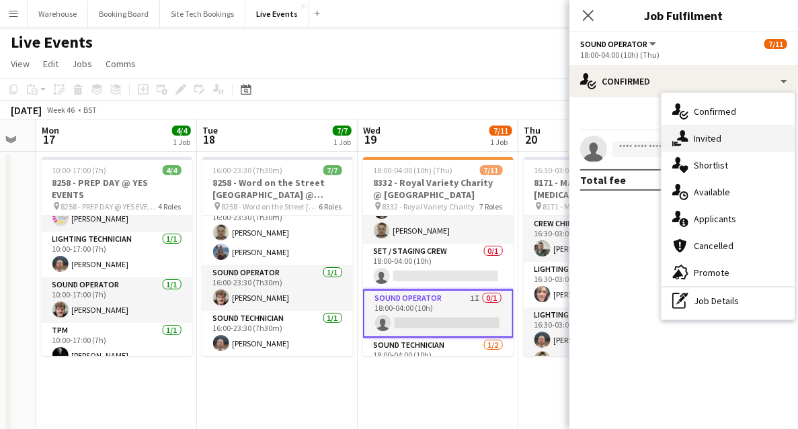
click at [707, 134] on span "Invited" at bounding box center [707, 138] width 28 height 12
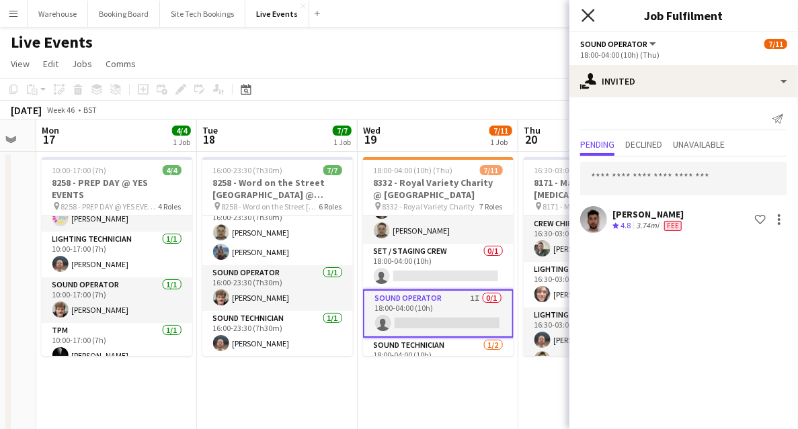
click at [587, 15] on icon at bounding box center [587, 15] width 13 height 13
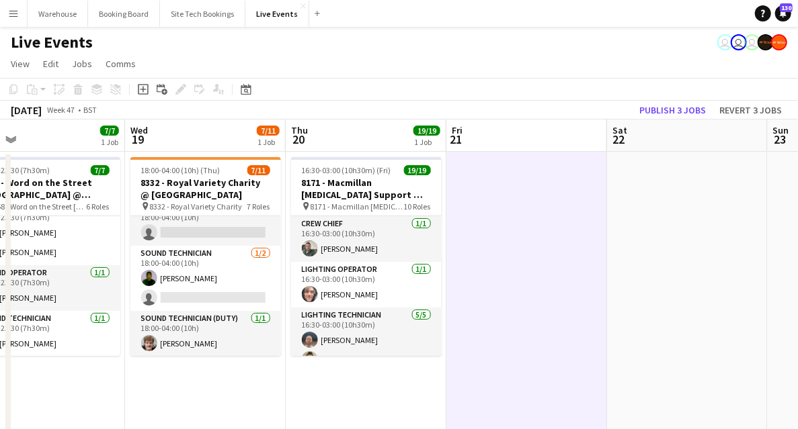
scroll to position [0, 406]
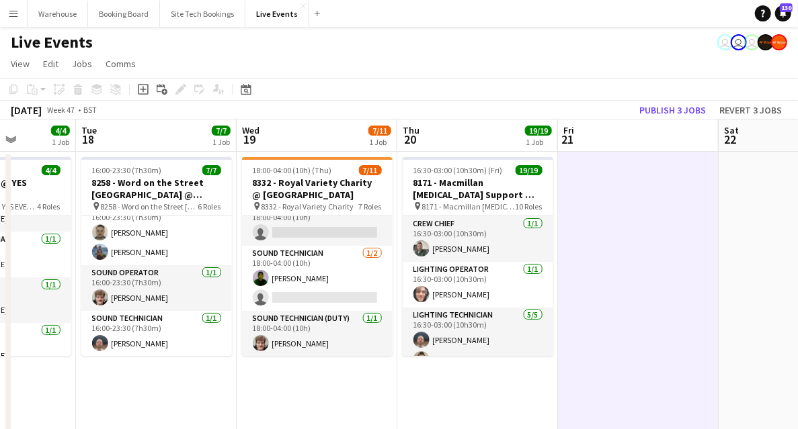
drag, startPoint x: 621, startPoint y: 279, endPoint x: 594, endPoint y: 280, distance: 26.9
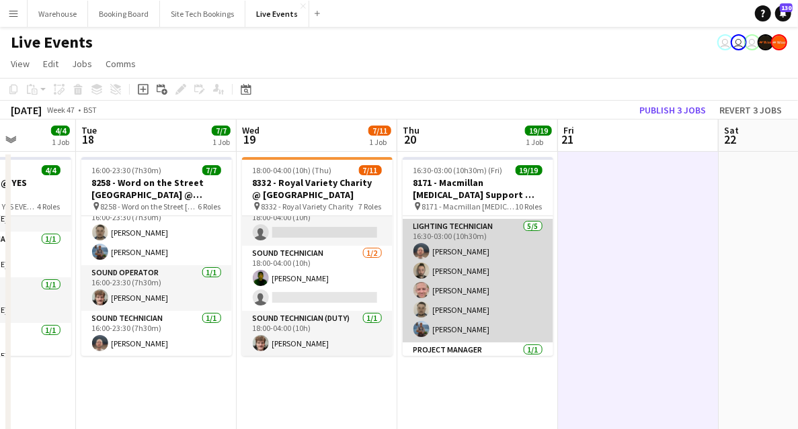
scroll to position [0, 0]
